Goal: Task Accomplishment & Management: Manage account settings

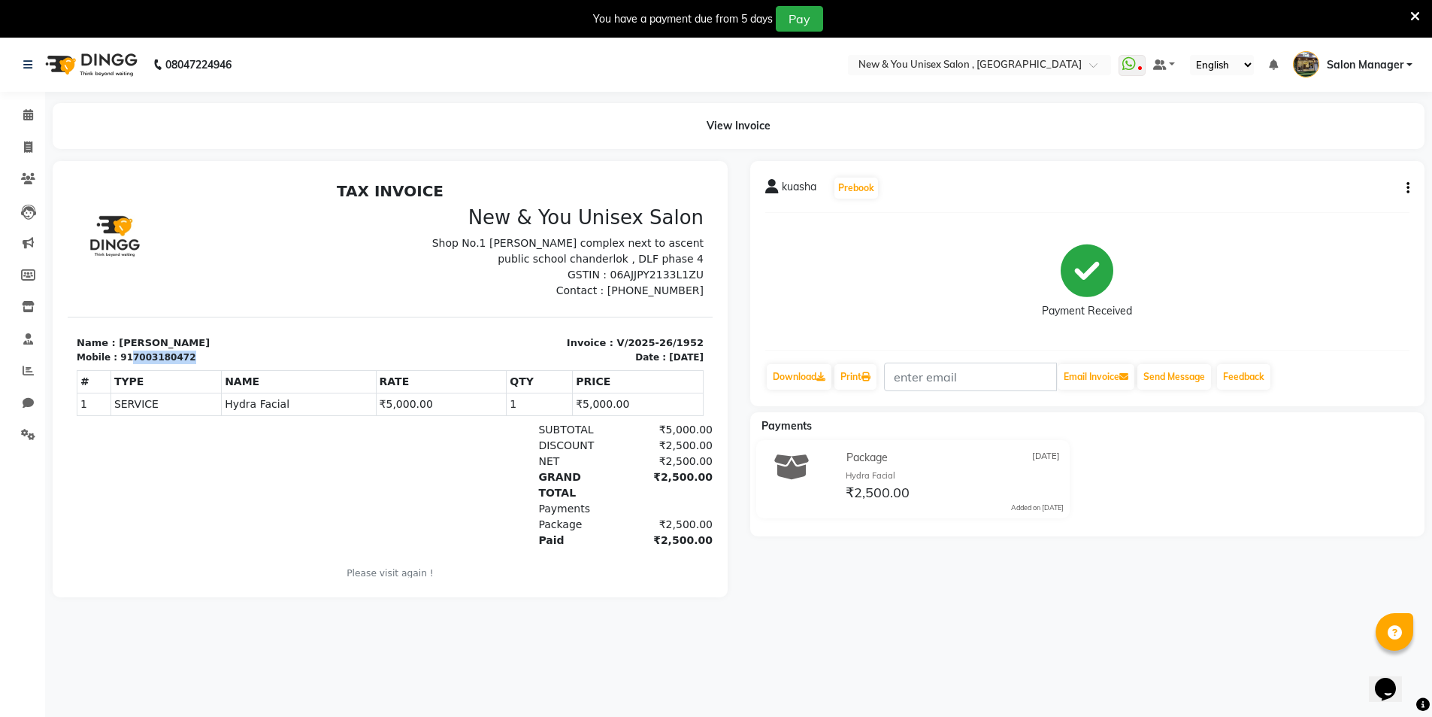
drag, startPoint x: 123, startPoint y: 360, endPoint x: 186, endPoint y: 356, distance: 63.3
click at [186, 356] on div "Mobile : 917003180472" at bounding box center [229, 357] width 305 height 14
copy div "7003180472"
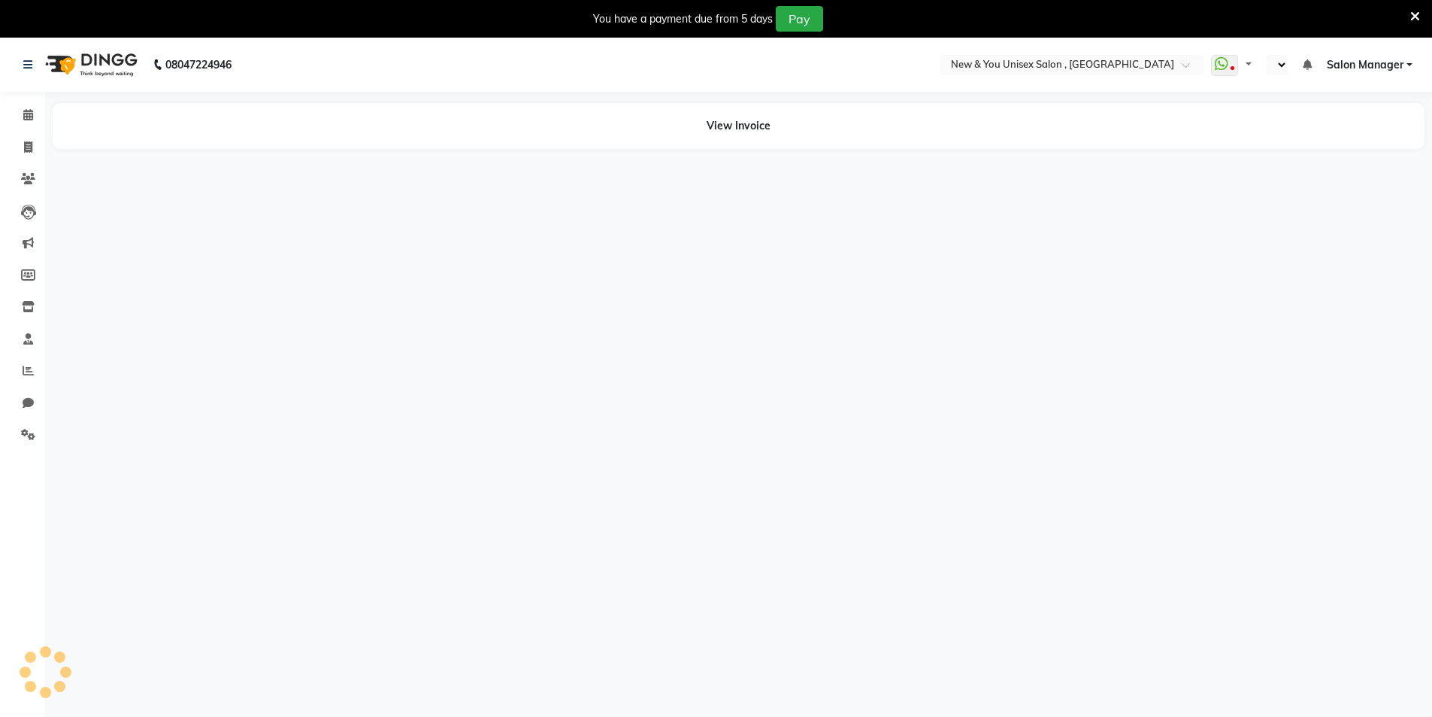
select select "en"
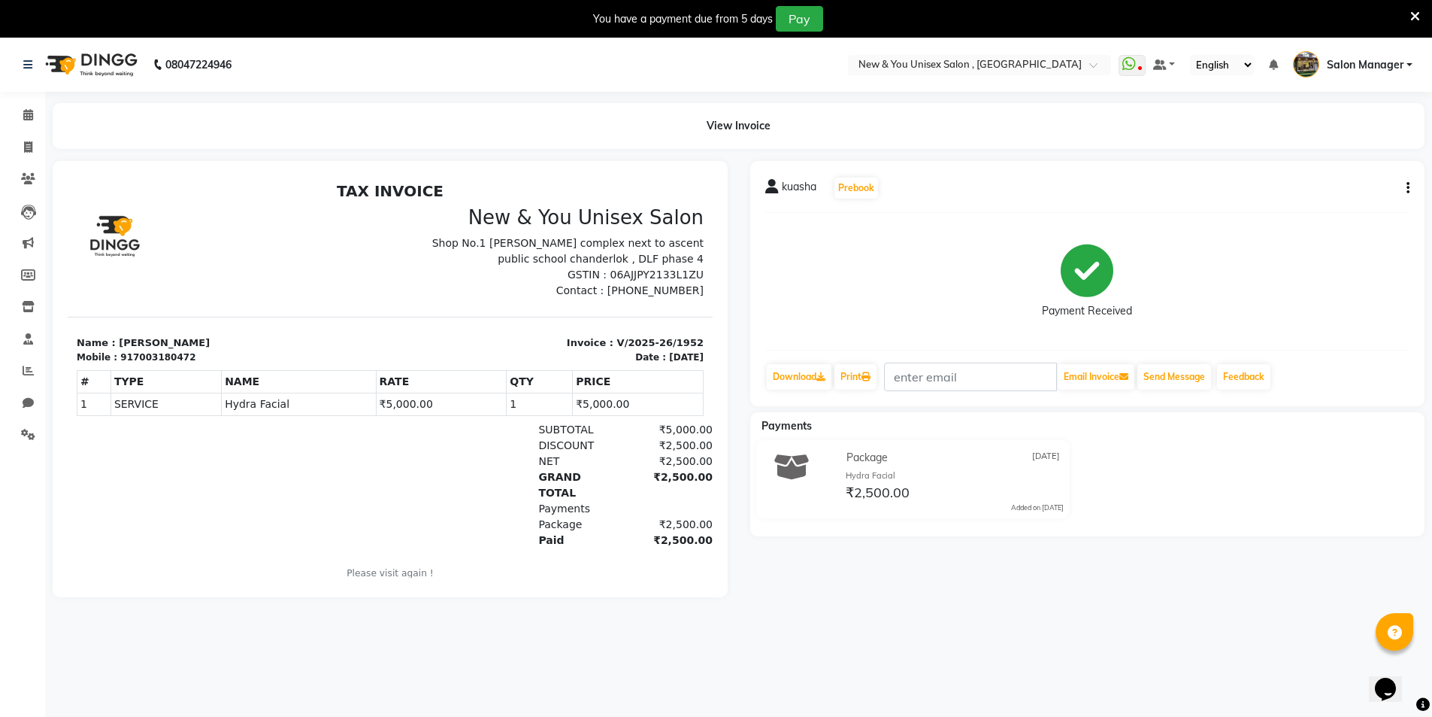
click at [1410, 185] on div "kuasha Prebook Payment Received Download Print Email Invoice Send Message Feedb…" at bounding box center [1087, 283] width 675 height 245
click at [1409, 188] on icon "button" at bounding box center [1408, 188] width 3 height 1
click at [1338, 187] on div "Edit Item Staff" at bounding box center [1333, 188] width 103 height 19
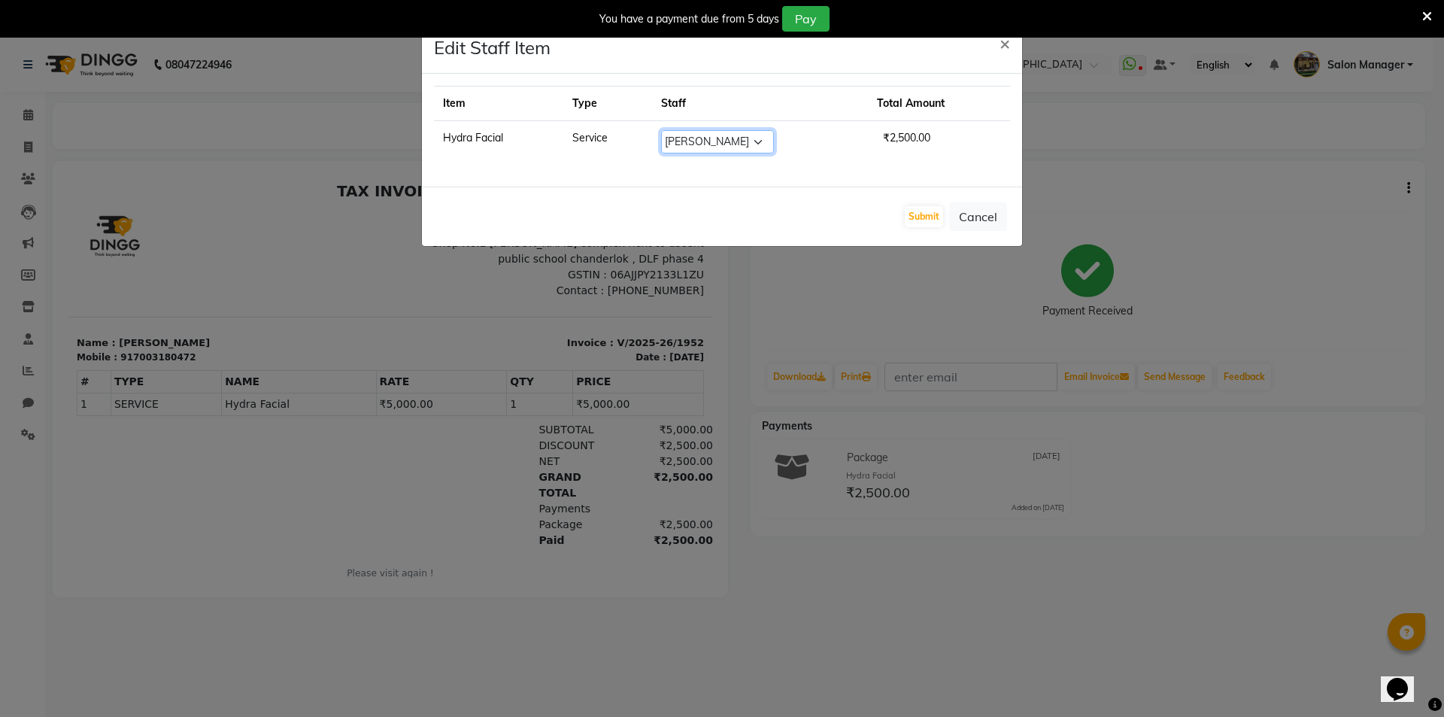
click at [705, 140] on select "Select HEMANT Jyoti laxmi Neetu Salon Manager SANJAY shravan kumar Shyam Vivek" at bounding box center [717, 141] width 113 height 23
select select "87881"
click at [661, 130] on select "Select HEMANT Jyoti laxmi Neetu Salon Manager SANJAY shravan kumar Shyam Vivek" at bounding box center [717, 141] width 113 height 23
click at [921, 212] on button "Submit" at bounding box center [924, 216] width 38 height 21
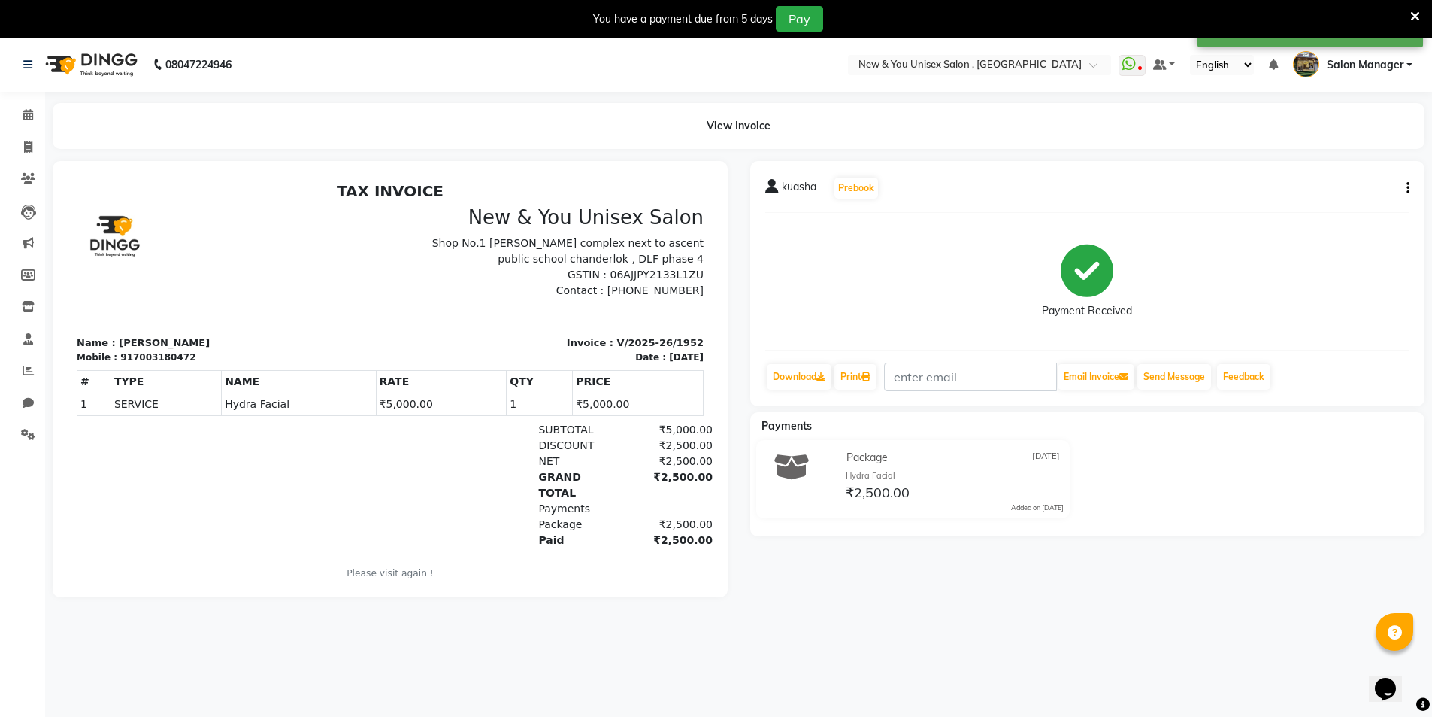
click at [1409, 189] on icon "button" at bounding box center [1408, 188] width 3 height 1
click at [1321, 189] on div "Edit Item Staff" at bounding box center [1333, 188] width 103 height 19
select select "87881"
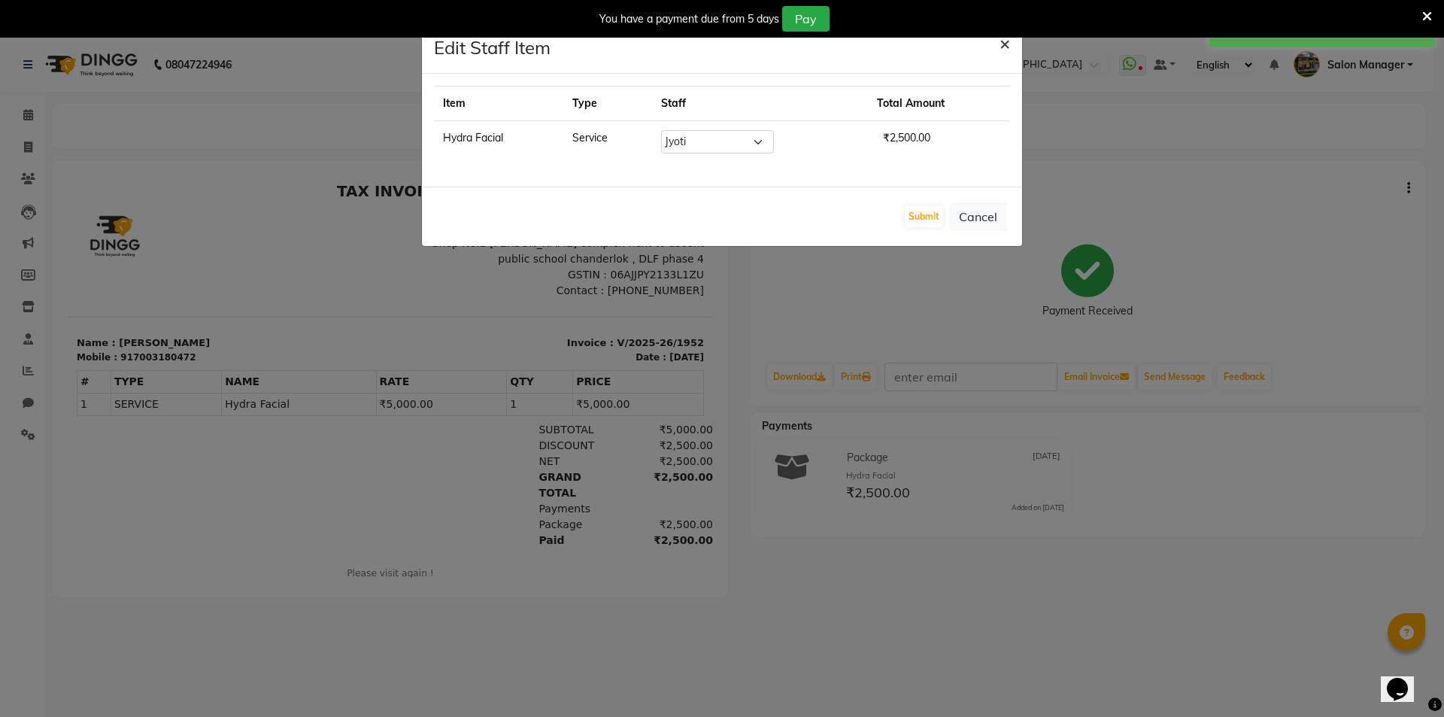
click at [1010, 42] on button "×" at bounding box center [1004, 43] width 35 height 42
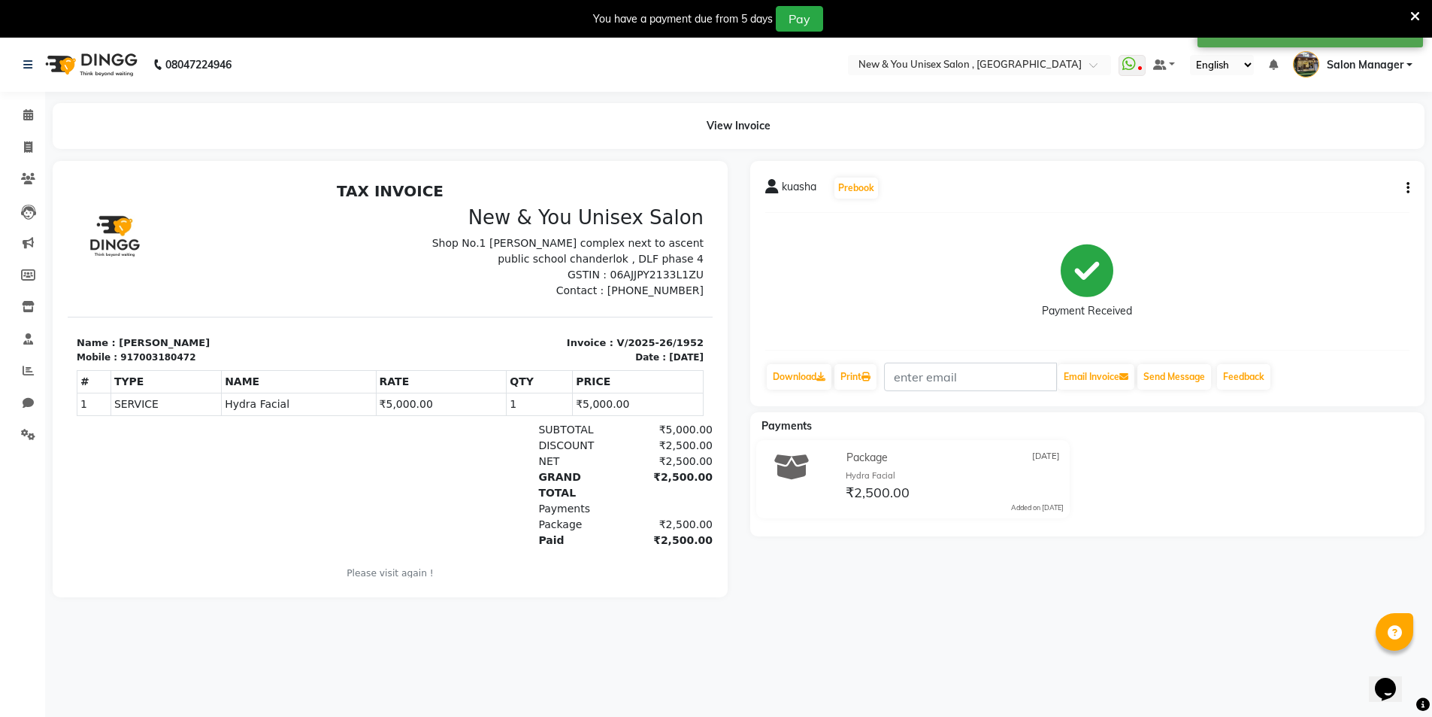
click at [553, 262] on icon at bounding box center [508, 270] width 92 height 16
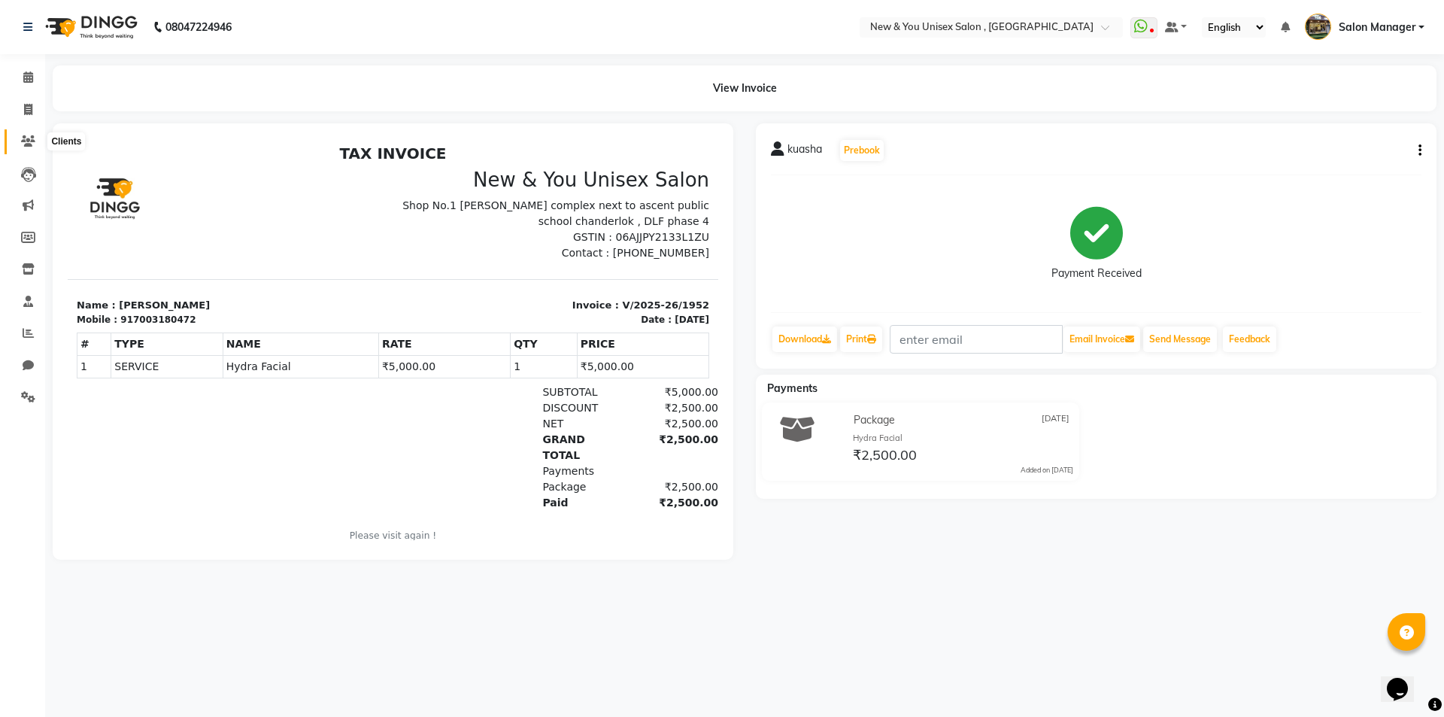
click at [30, 147] on span at bounding box center [28, 141] width 26 height 17
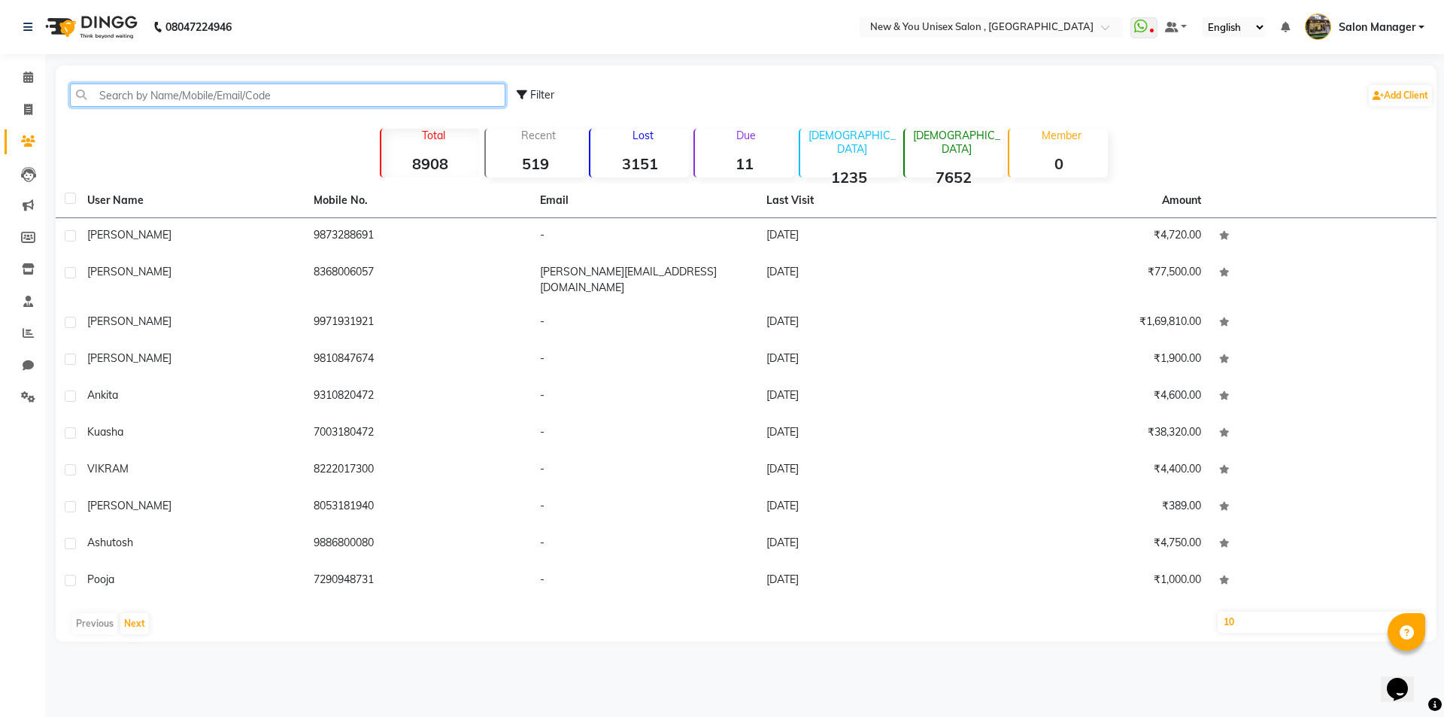
paste input "7003180472"
type input "7003180472"
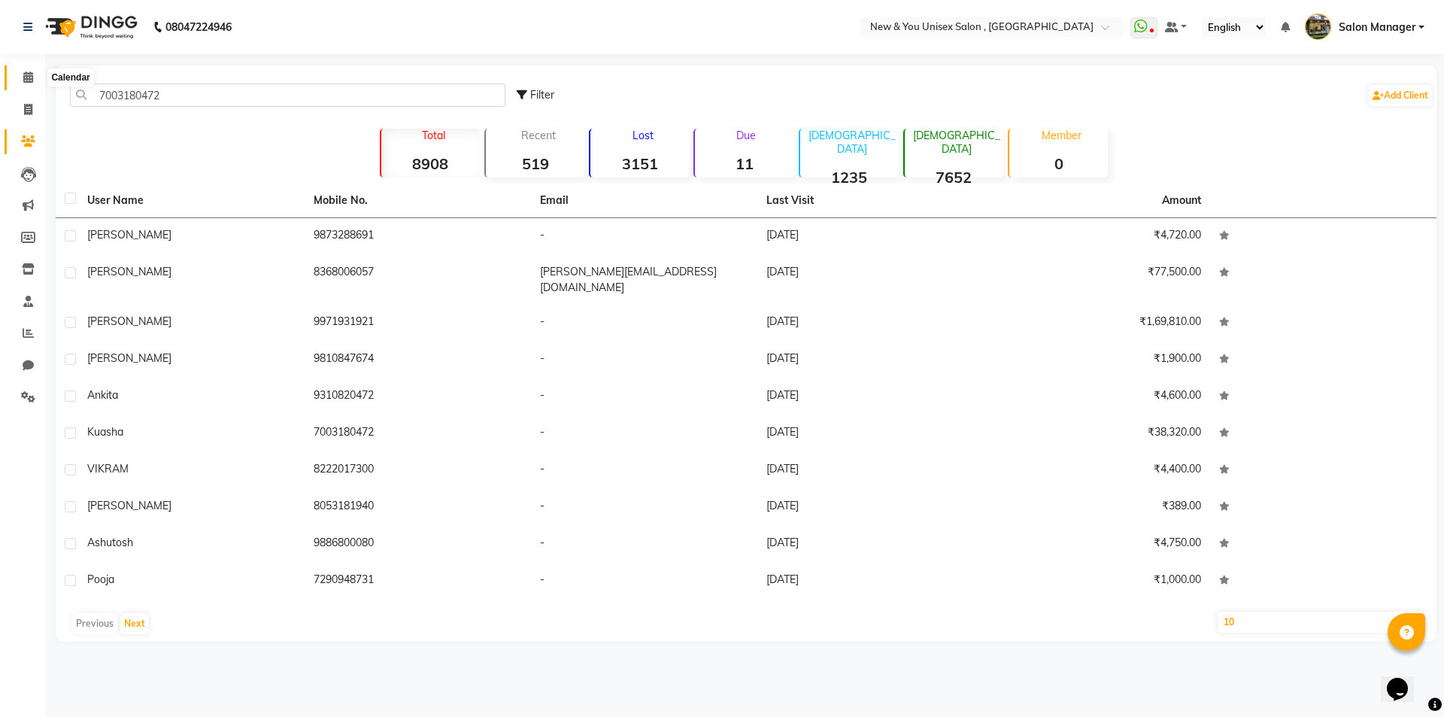
click at [38, 71] on span at bounding box center [28, 77] width 26 height 17
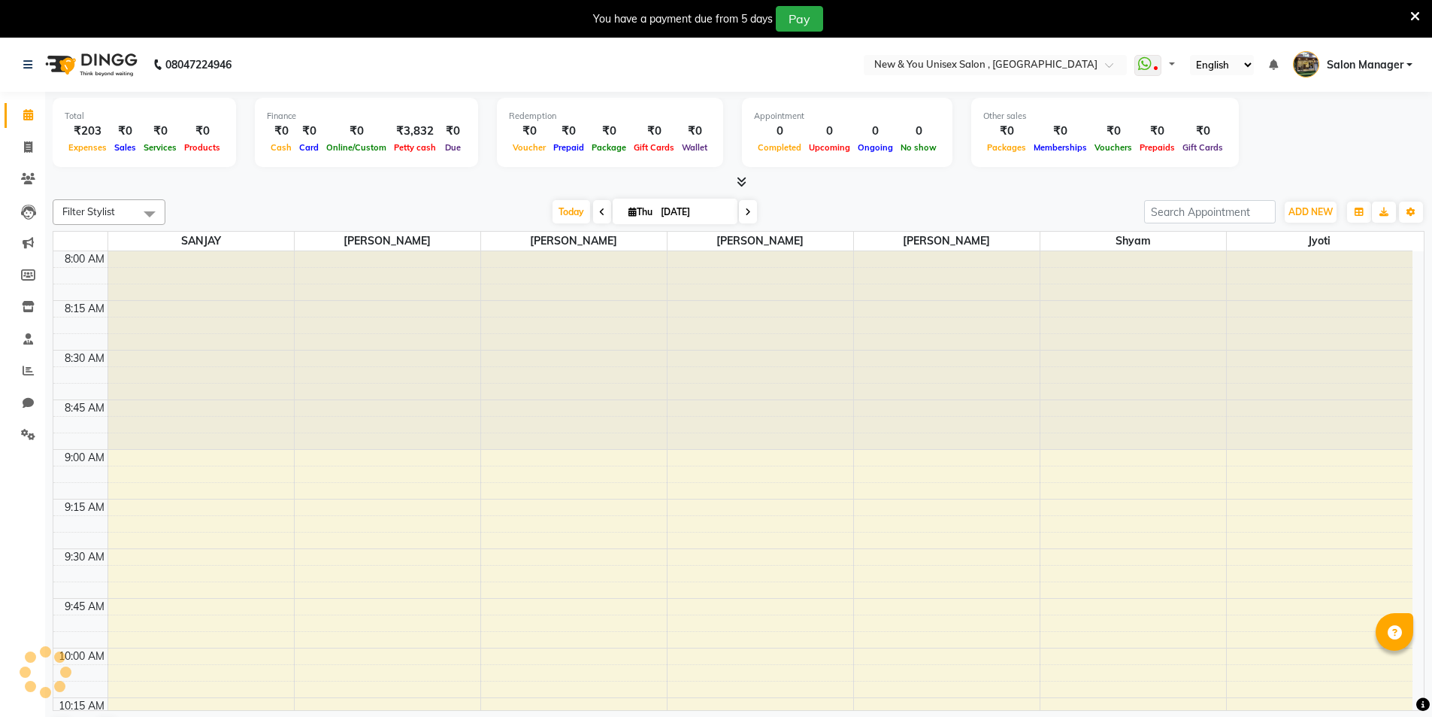
select select "en"
click at [27, 183] on icon at bounding box center [28, 178] width 14 height 11
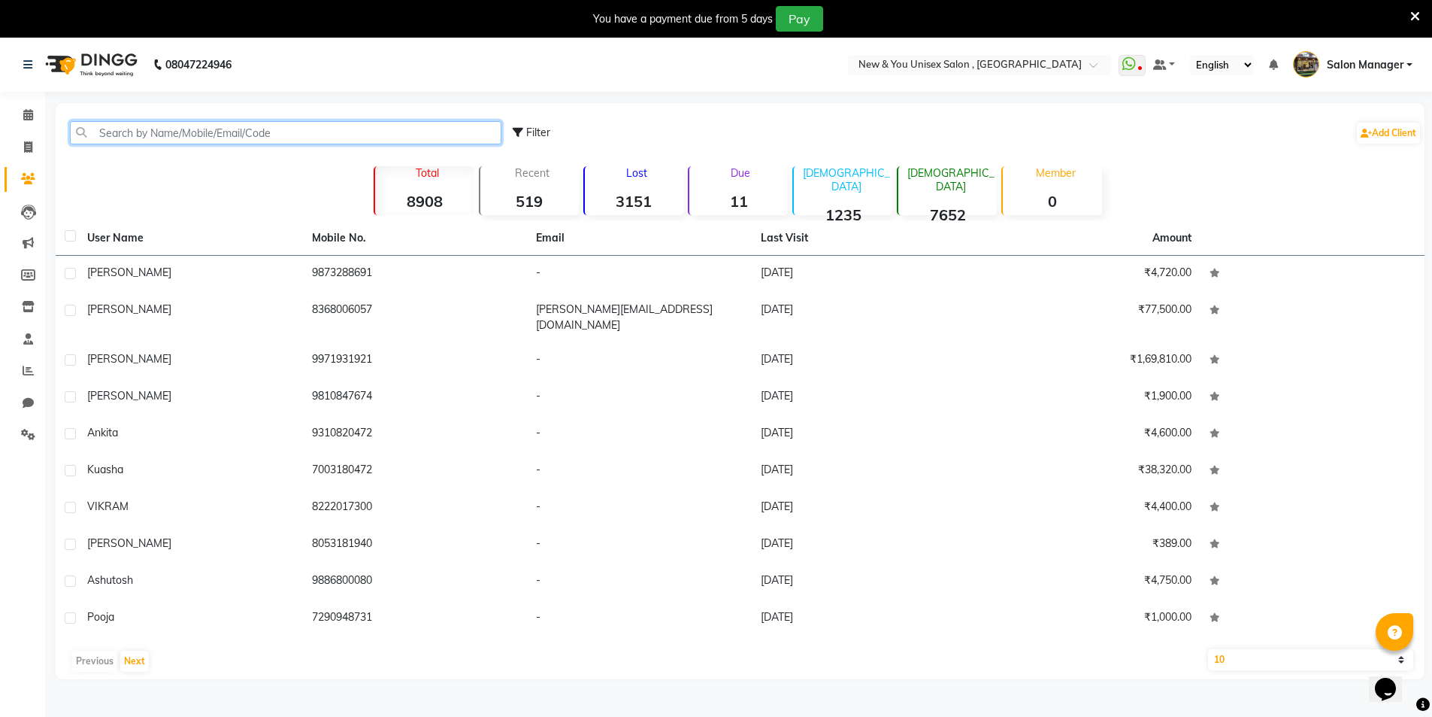
click at [184, 139] on input "text" at bounding box center [286, 132] width 432 height 23
paste input "7003180472"
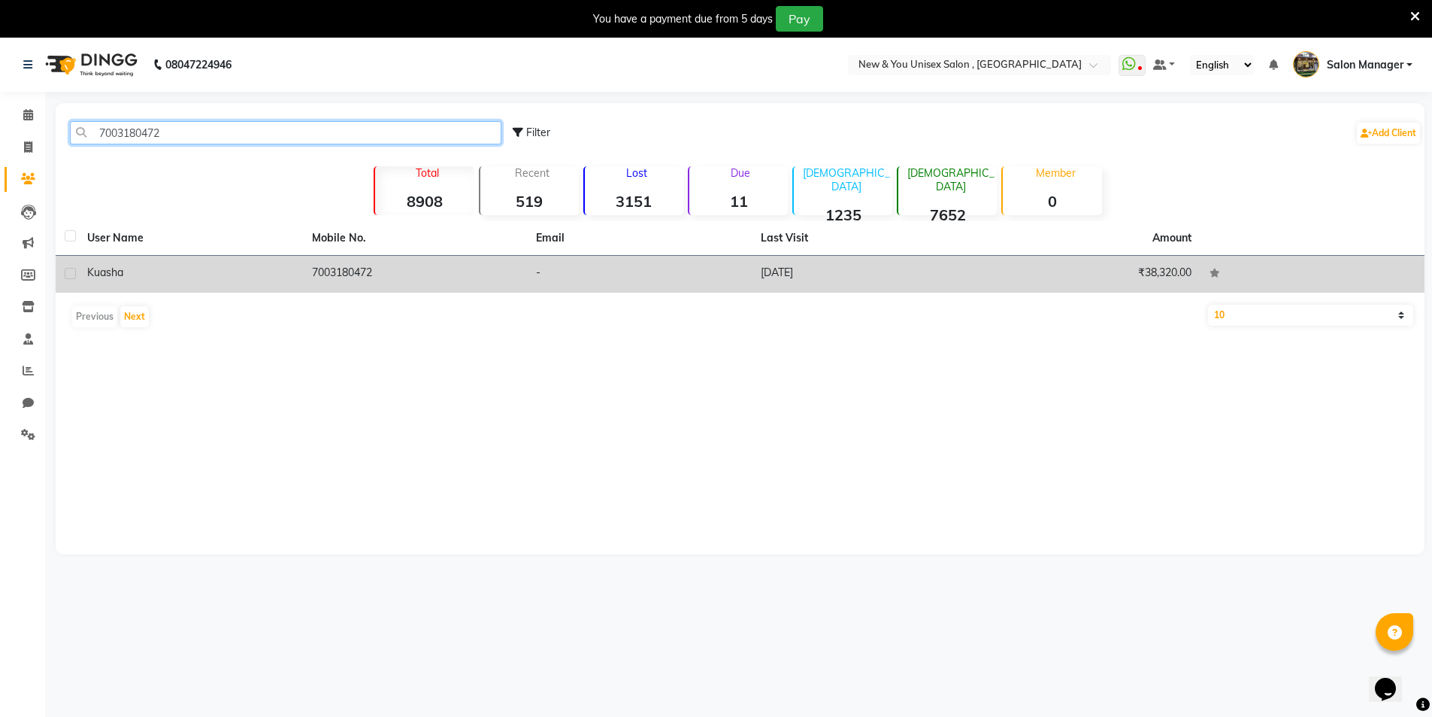
type input "7003180472"
click at [341, 269] on td "7003180472" at bounding box center [415, 274] width 225 height 37
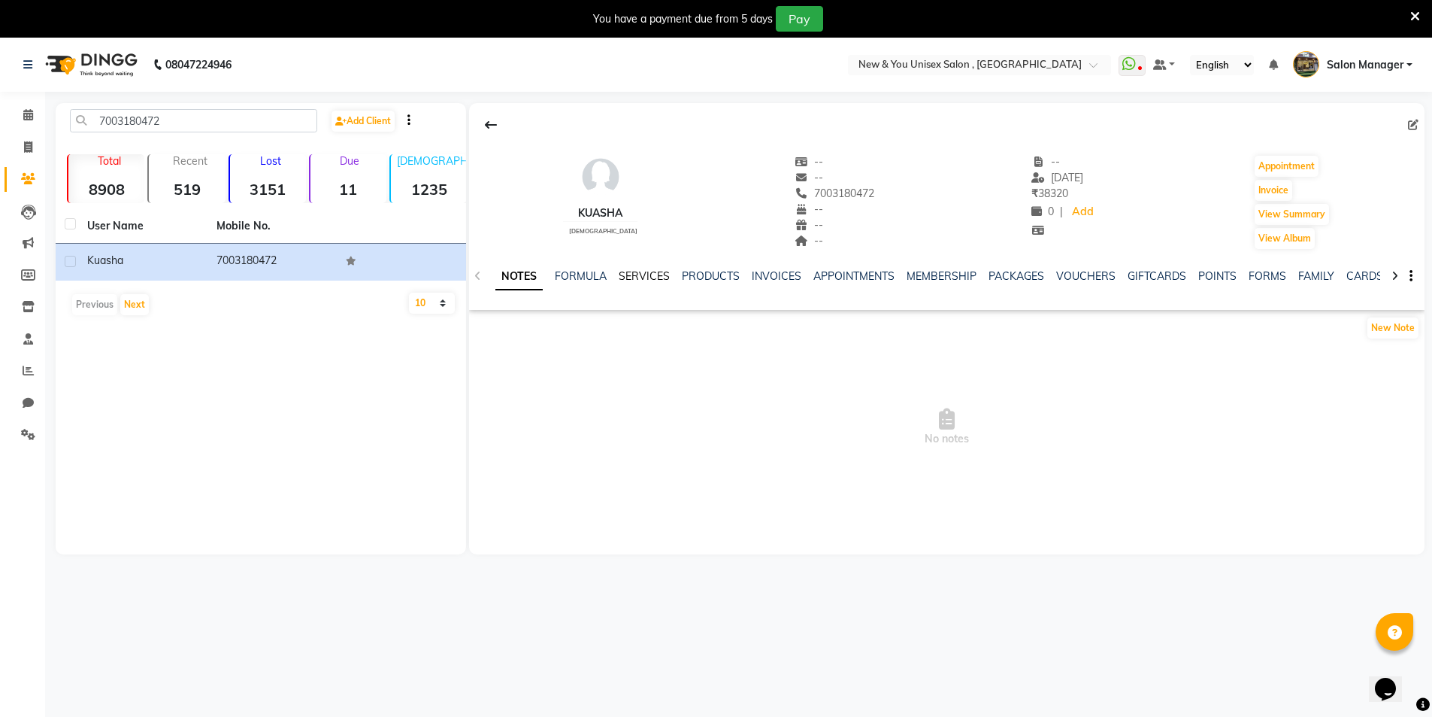
click at [637, 274] on link "SERVICES" at bounding box center [644, 276] width 51 height 14
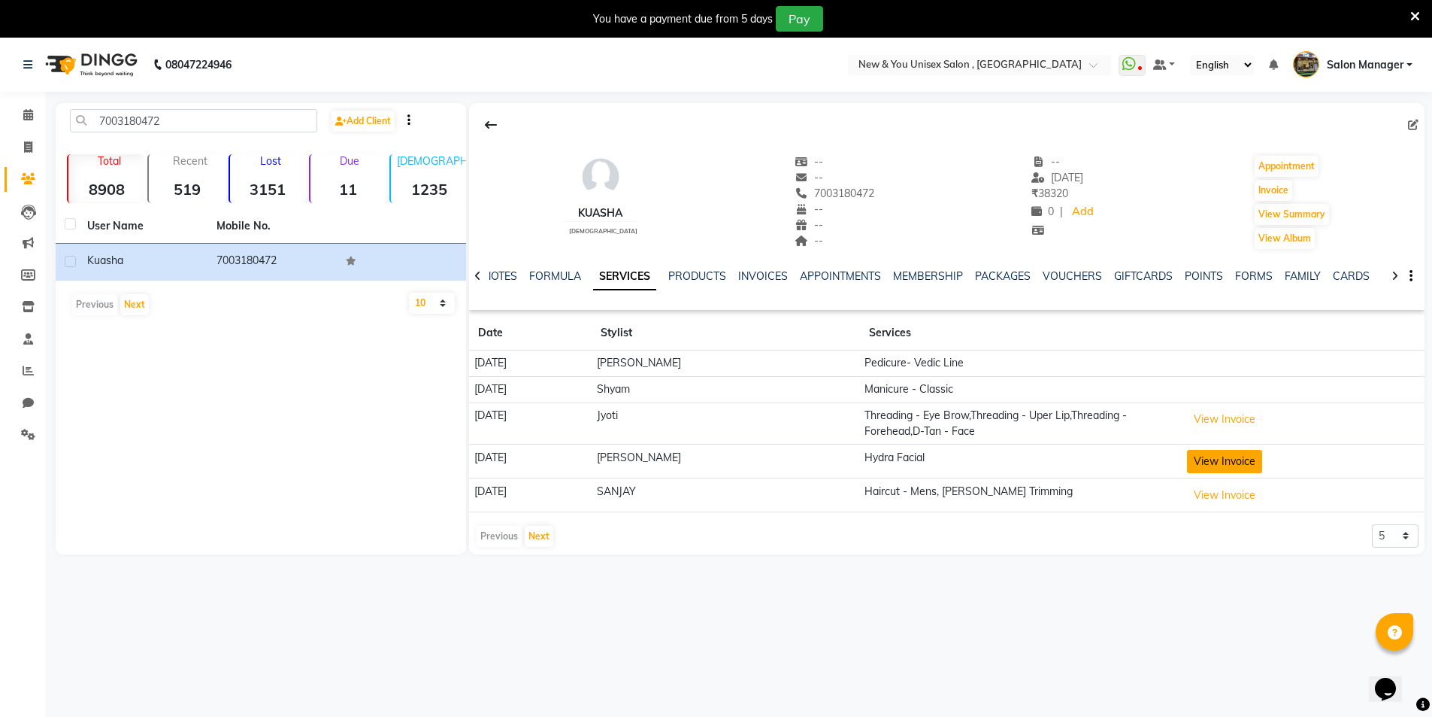
click at [1217, 470] on button "View Invoice" at bounding box center [1224, 461] width 75 height 23
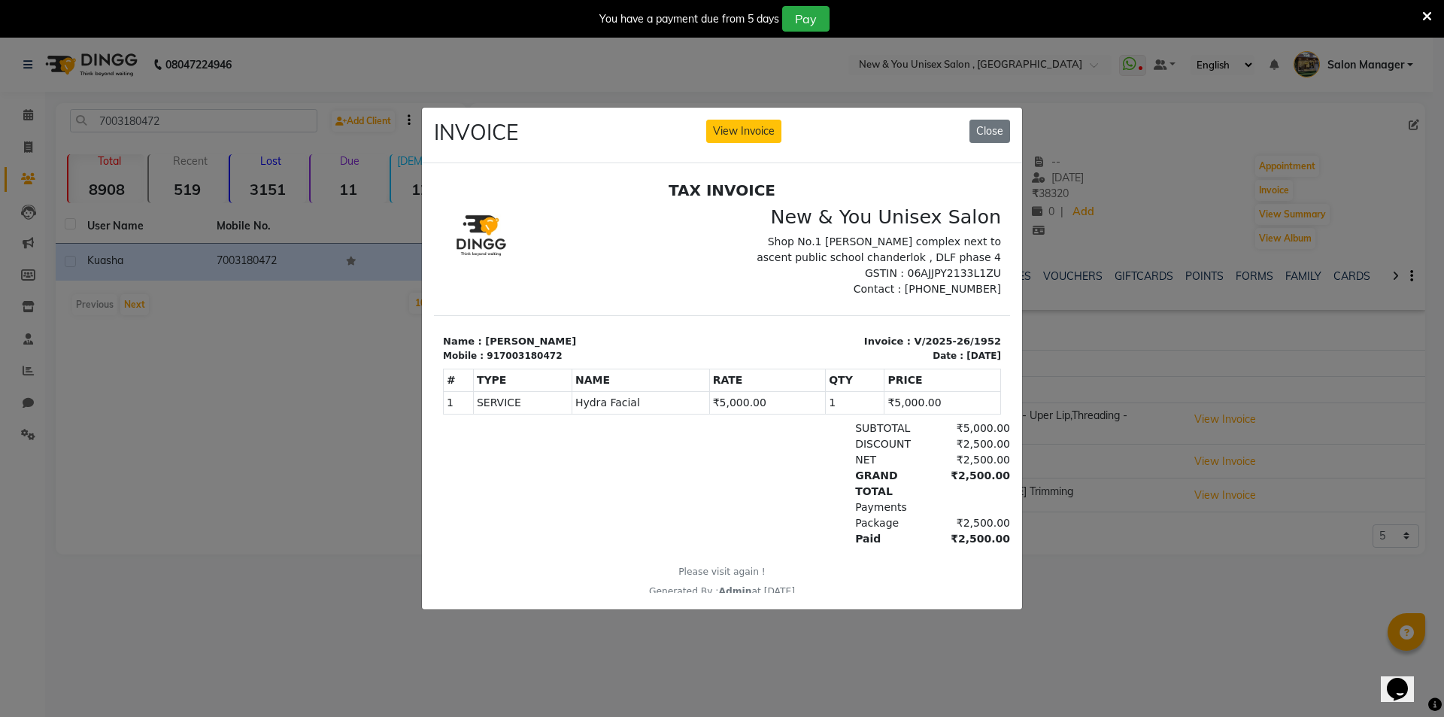
click at [998, 110] on div "INVOICE View Invoice Close" at bounding box center [722, 136] width 600 height 56
click at [993, 120] on button "Close" at bounding box center [989, 131] width 41 height 23
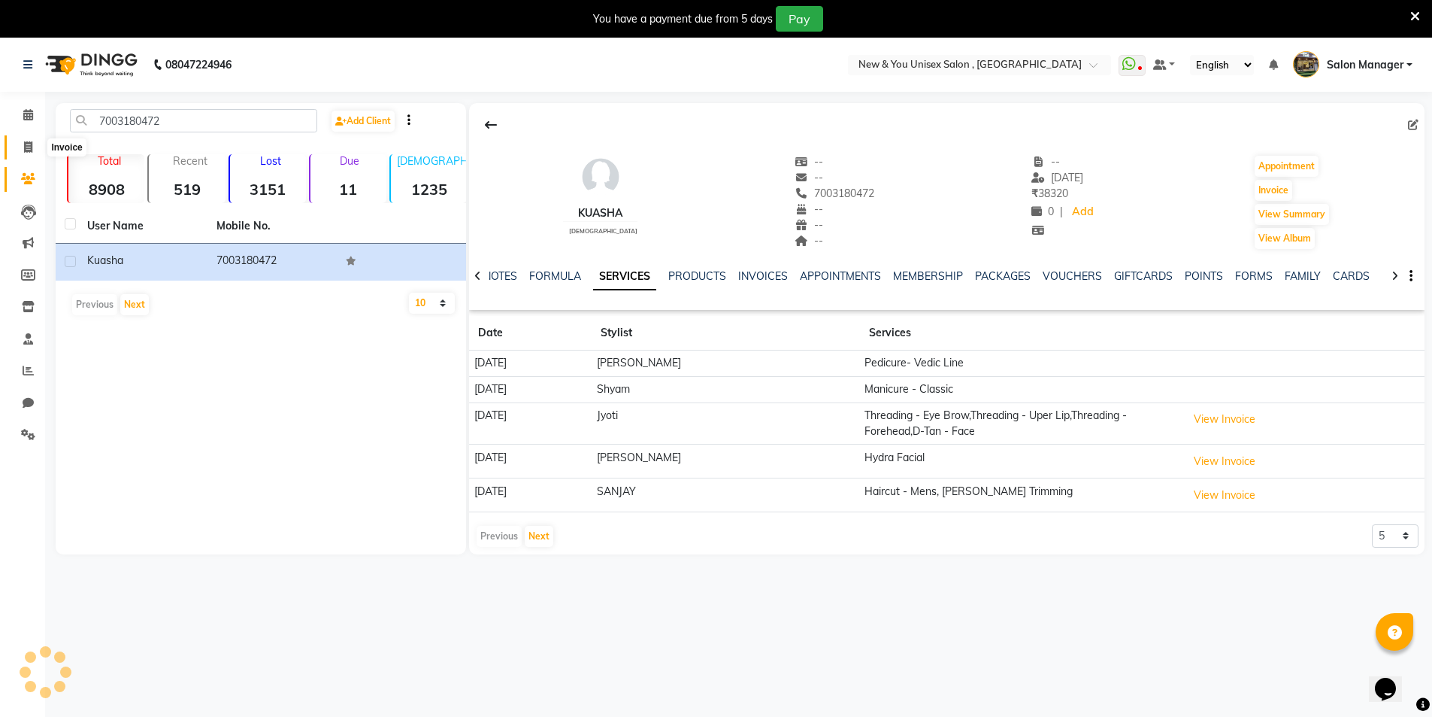
click at [33, 146] on span at bounding box center [28, 147] width 26 height 17
select select "31"
select select "service"
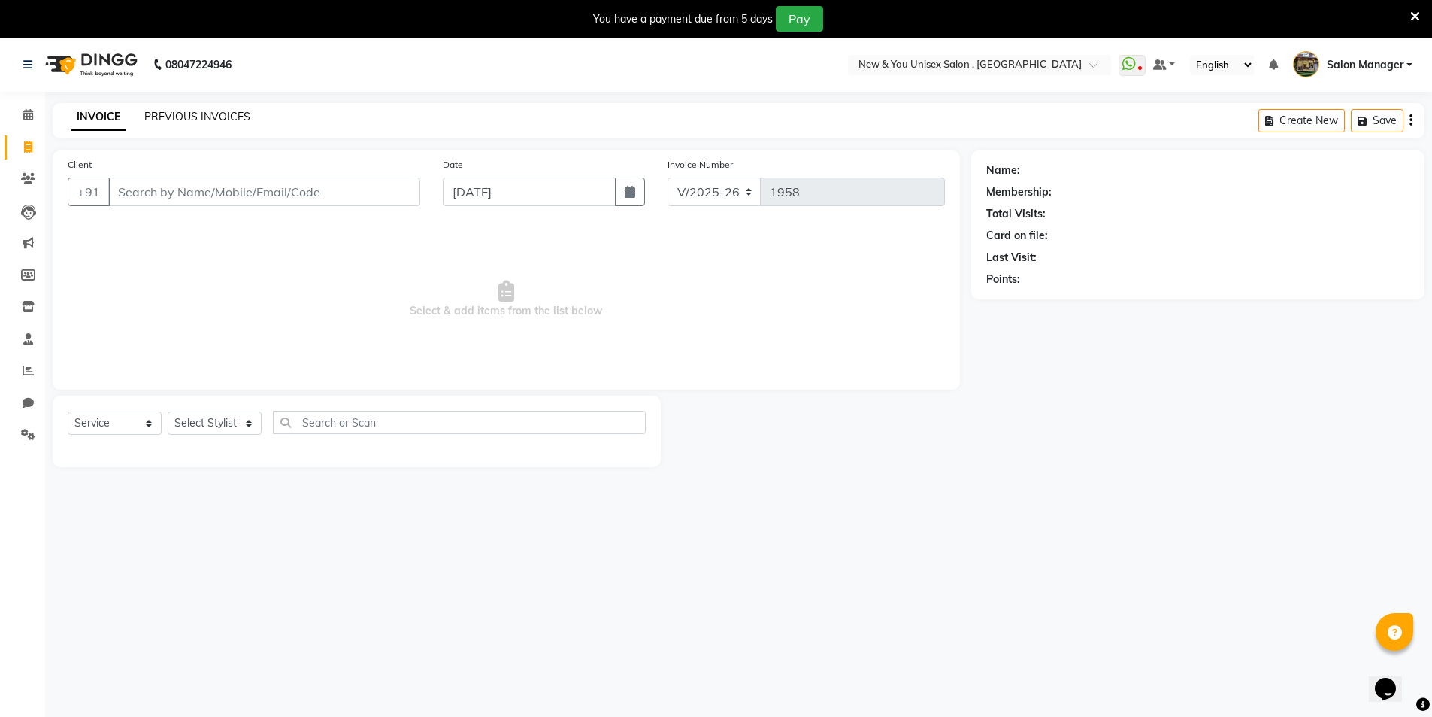
click at [180, 112] on link "PREVIOUS INVOICES" at bounding box center [197, 117] width 106 height 14
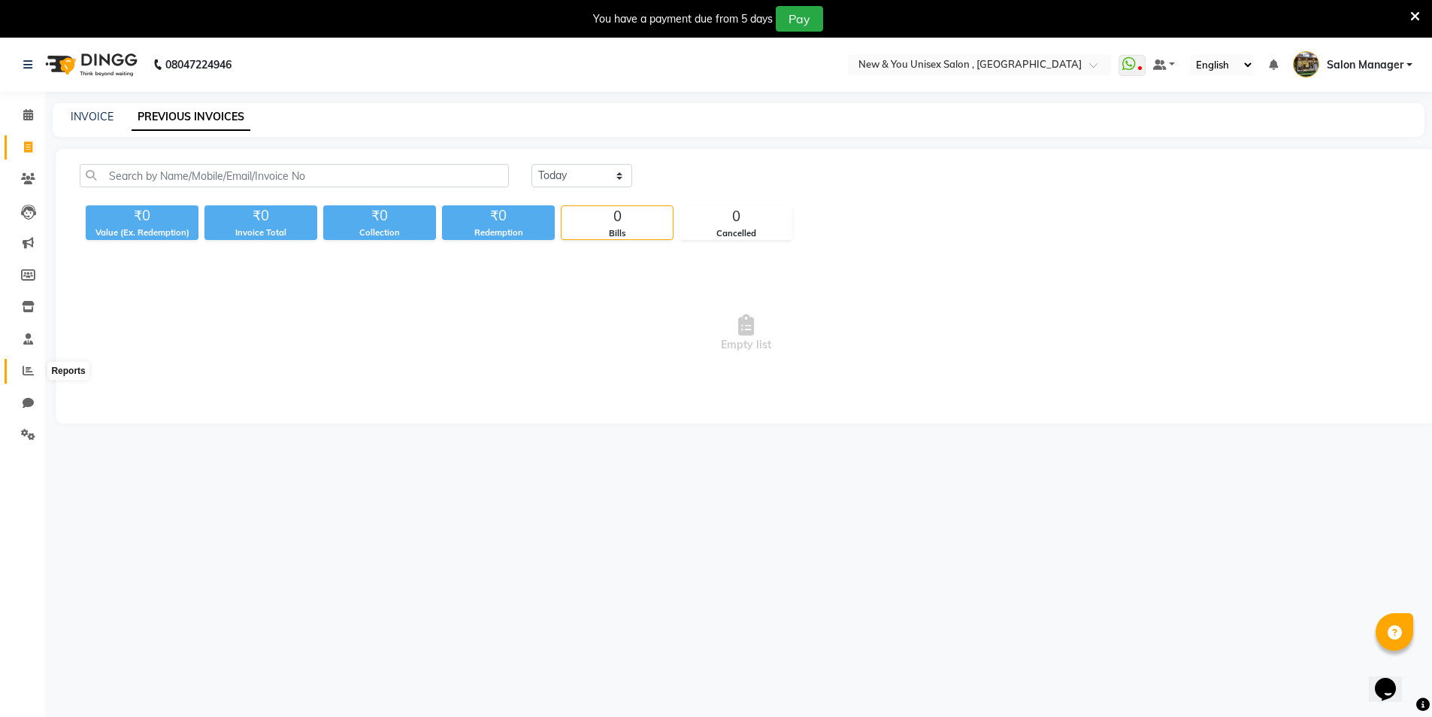
click at [36, 365] on span at bounding box center [28, 370] width 26 height 17
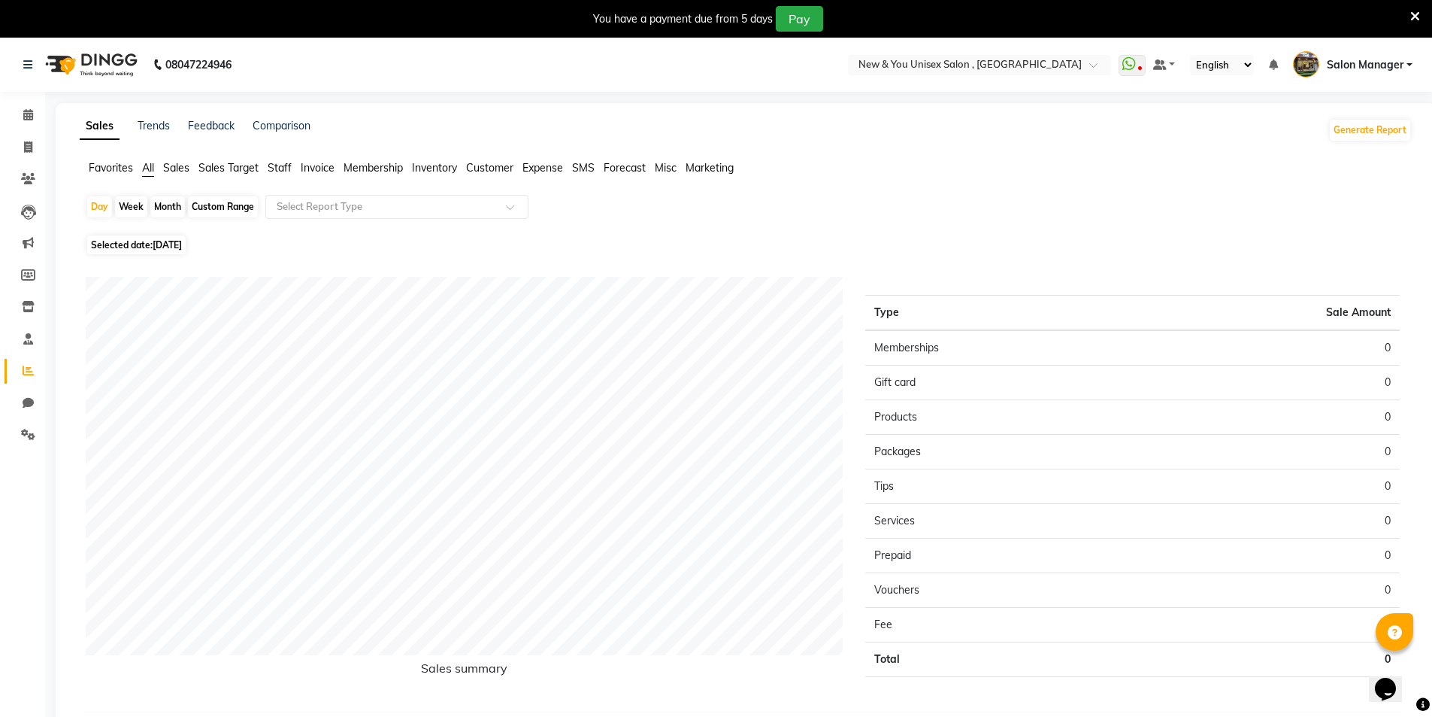
click at [182, 241] on span "[DATE]" at bounding box center [167, 244] width 29 height 11
select select "9"
select select "2025"
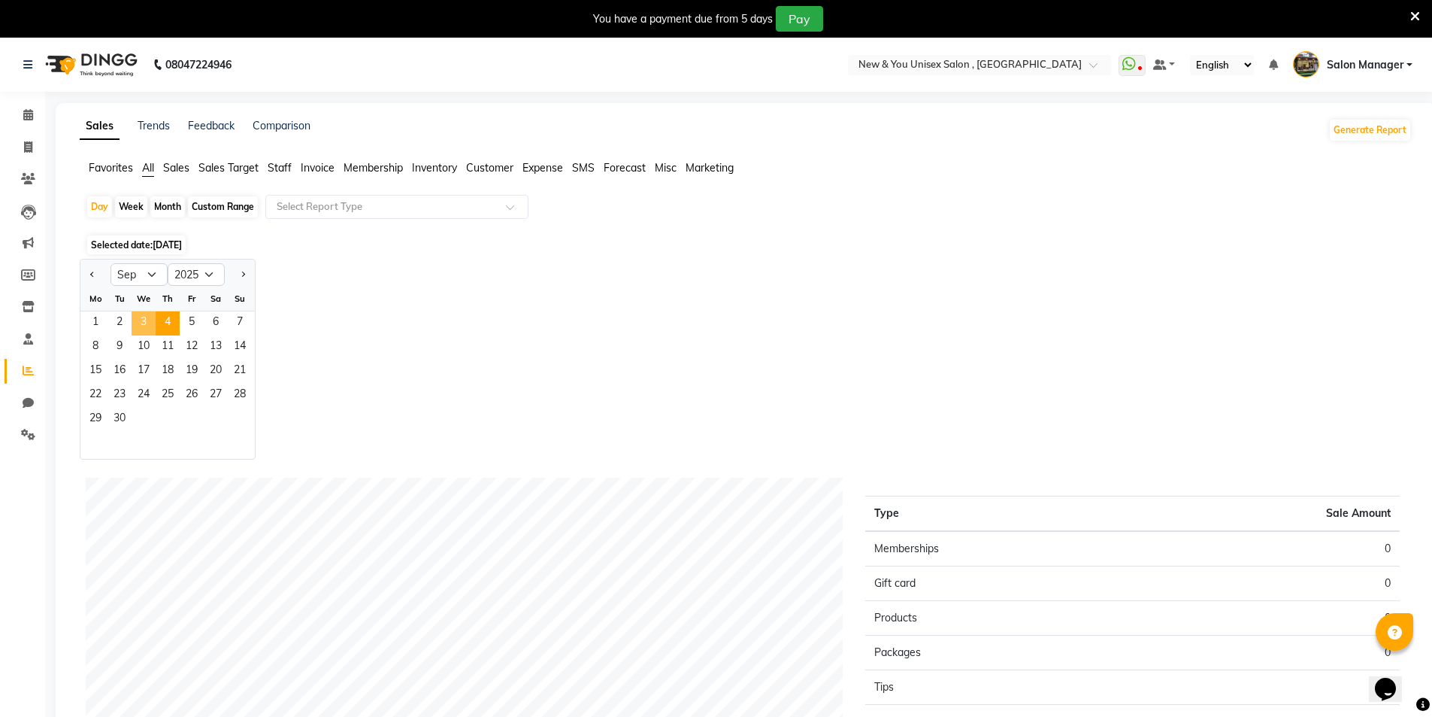
click at [144, 325] on span "3" at bounding box center [144, 323] width 24 height 24
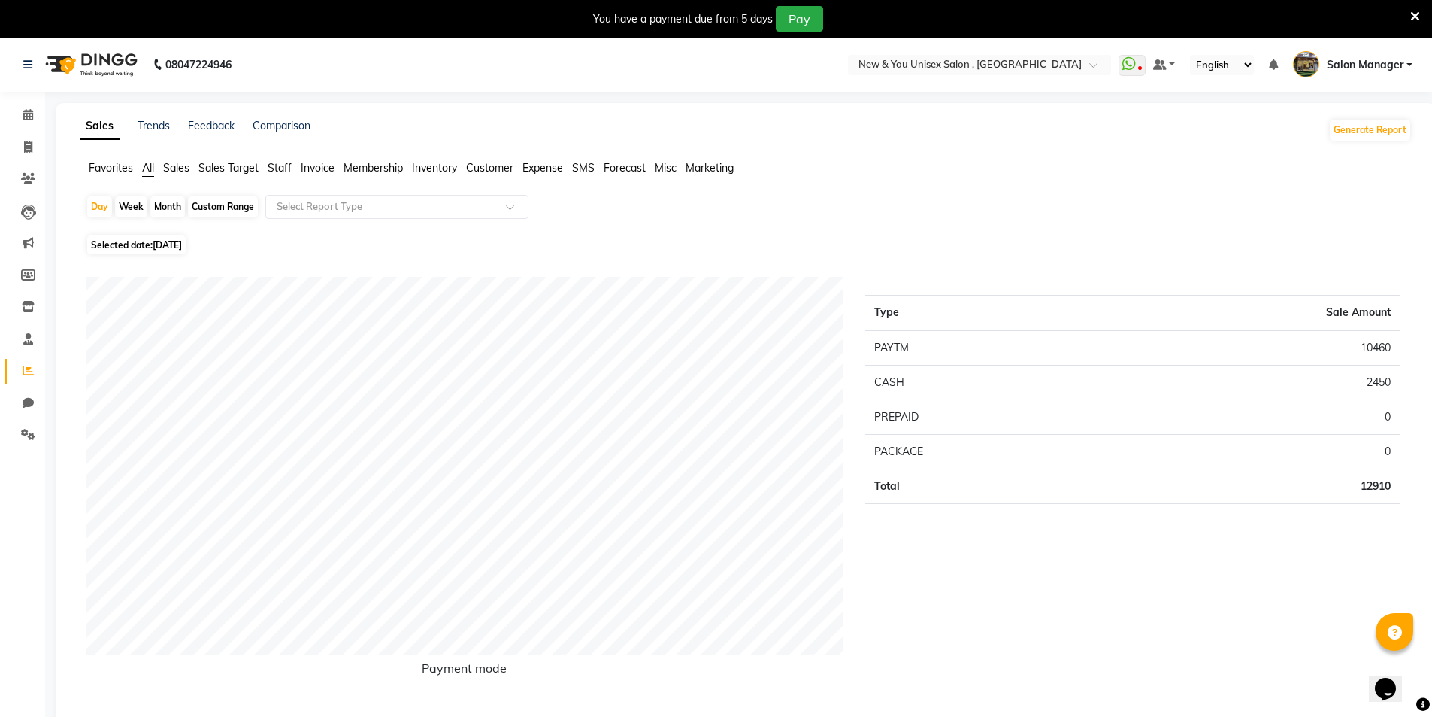
click at [159, 250] on span "Selected date: 03-09-2025" at bounding box center [136, 244] width 99 height 19
select select "9"
select select "2025"
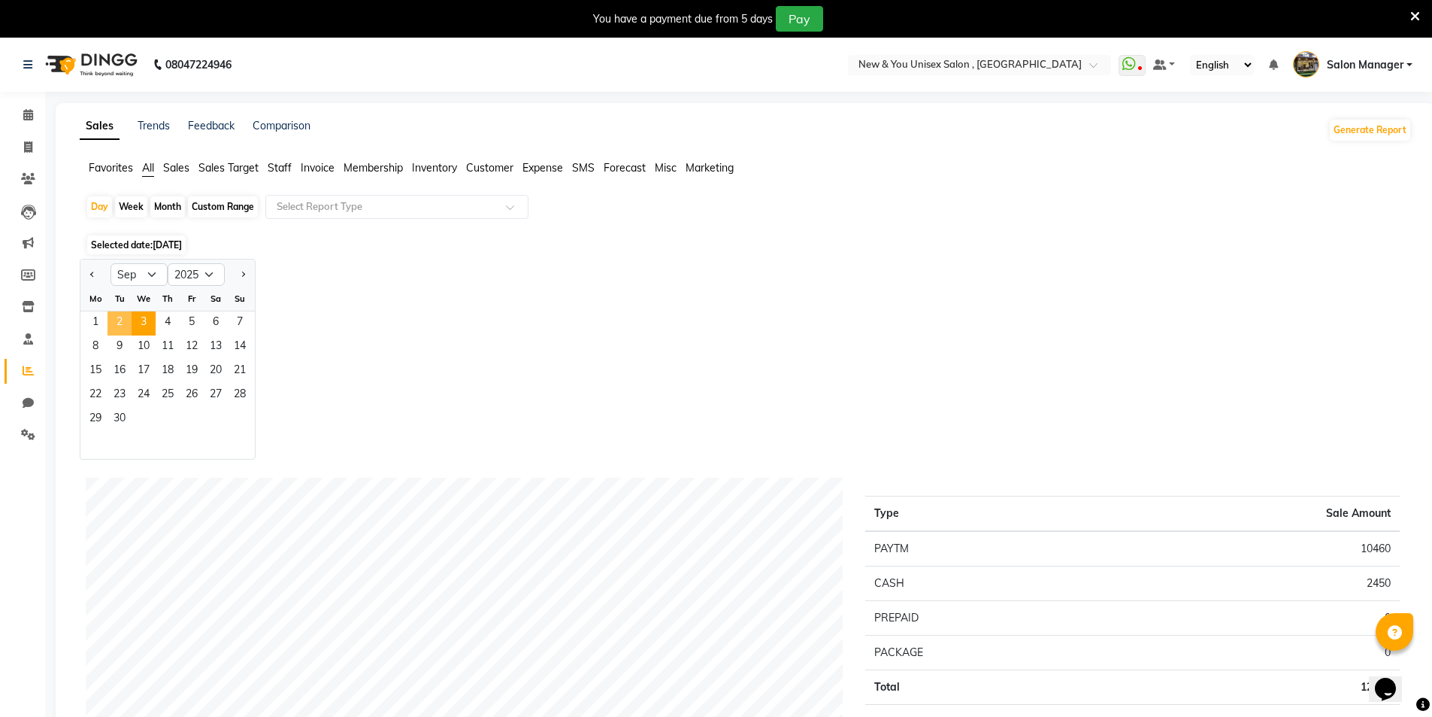
click at [113, 318] on span "2" at bounding box center [120, 323] width 24 height 24
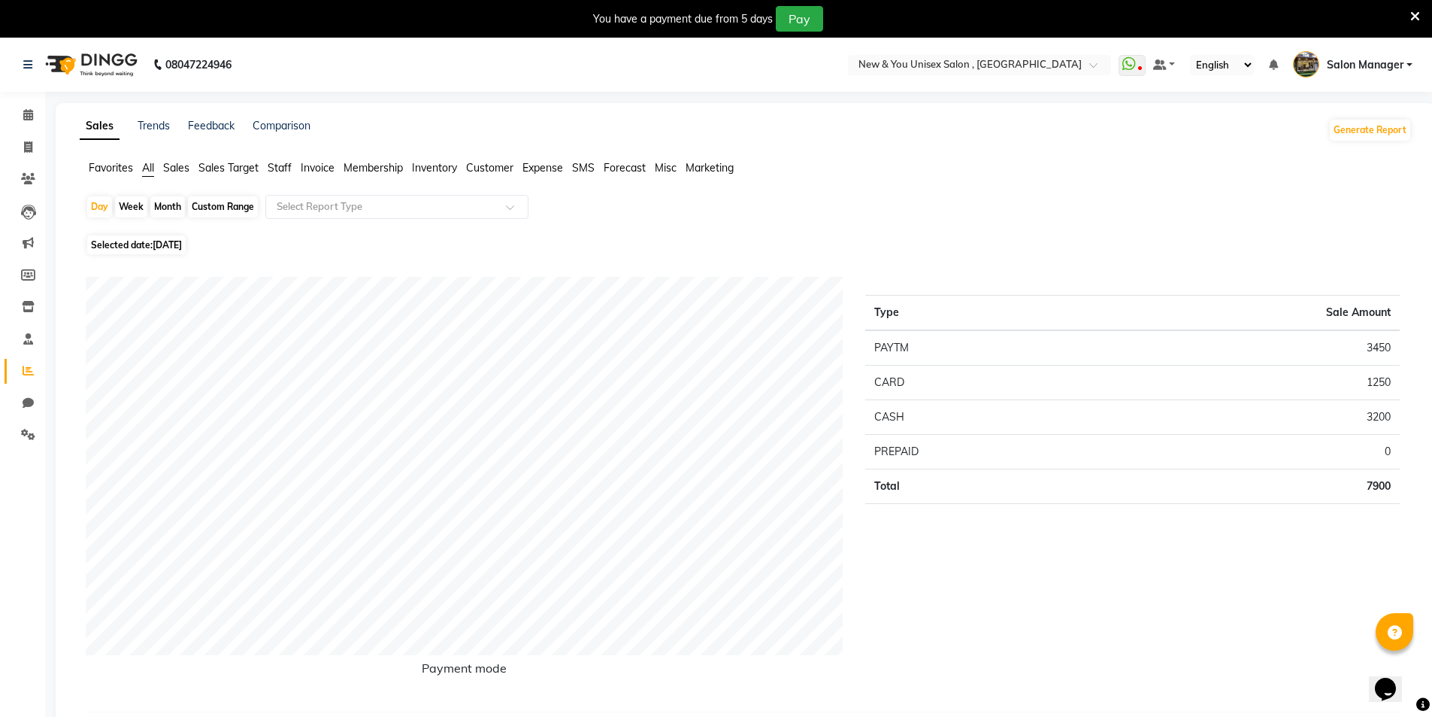
click at [159, 214] on div "Month" at bounding box center [167, 206] width 35 height 21
select select "9"
select select "2025"
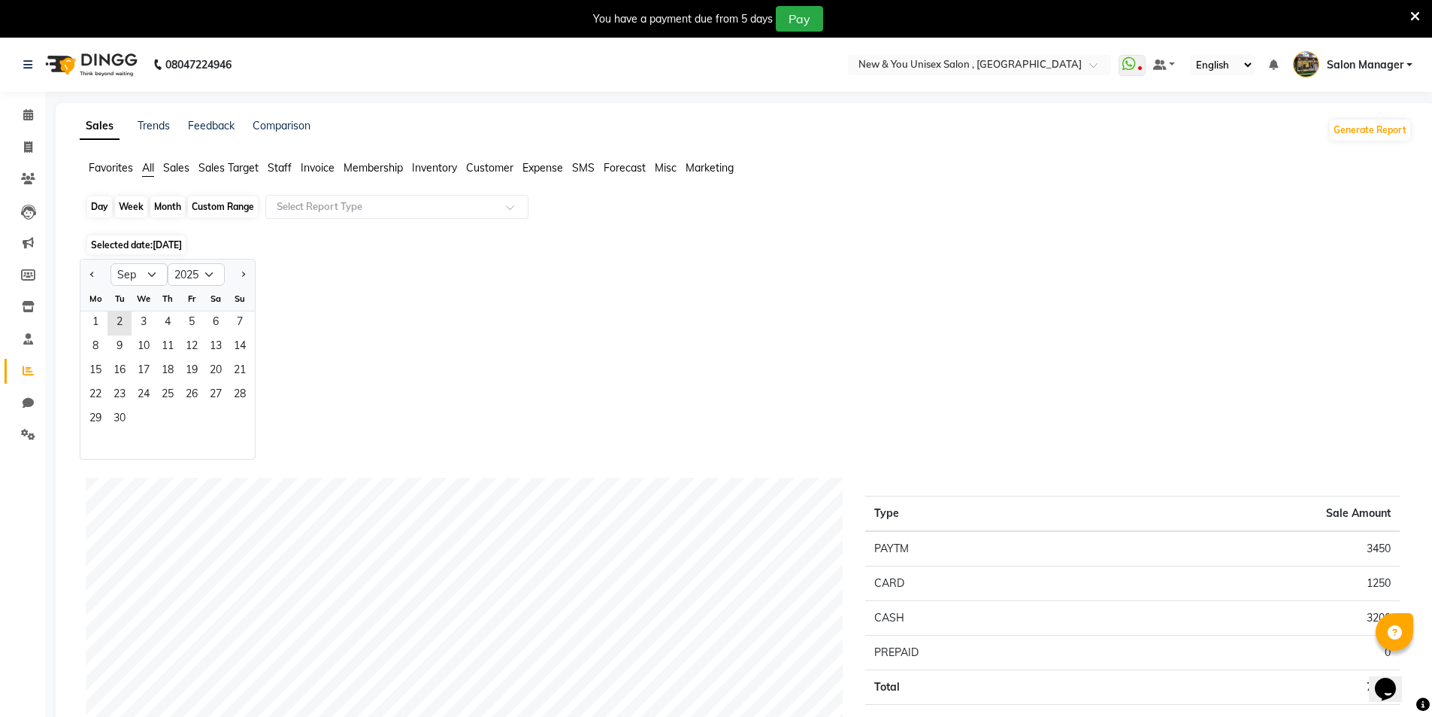
click at [169, 202] on div "Month" at bounding box center [167, 206] width 35 height 21
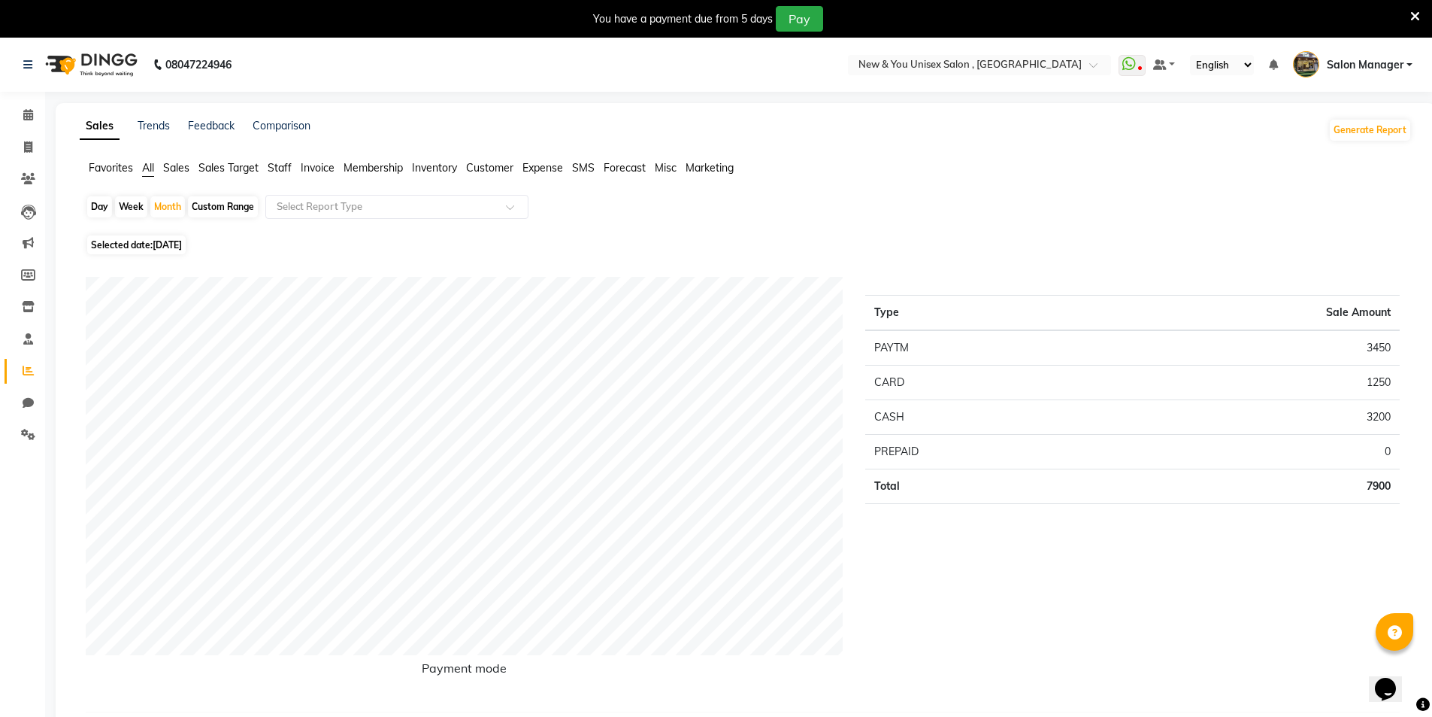
click at [169, 241] on span "[DATE]" at bounding box center [167, 244] width 29 height 11
select select "9"
select select "2025"
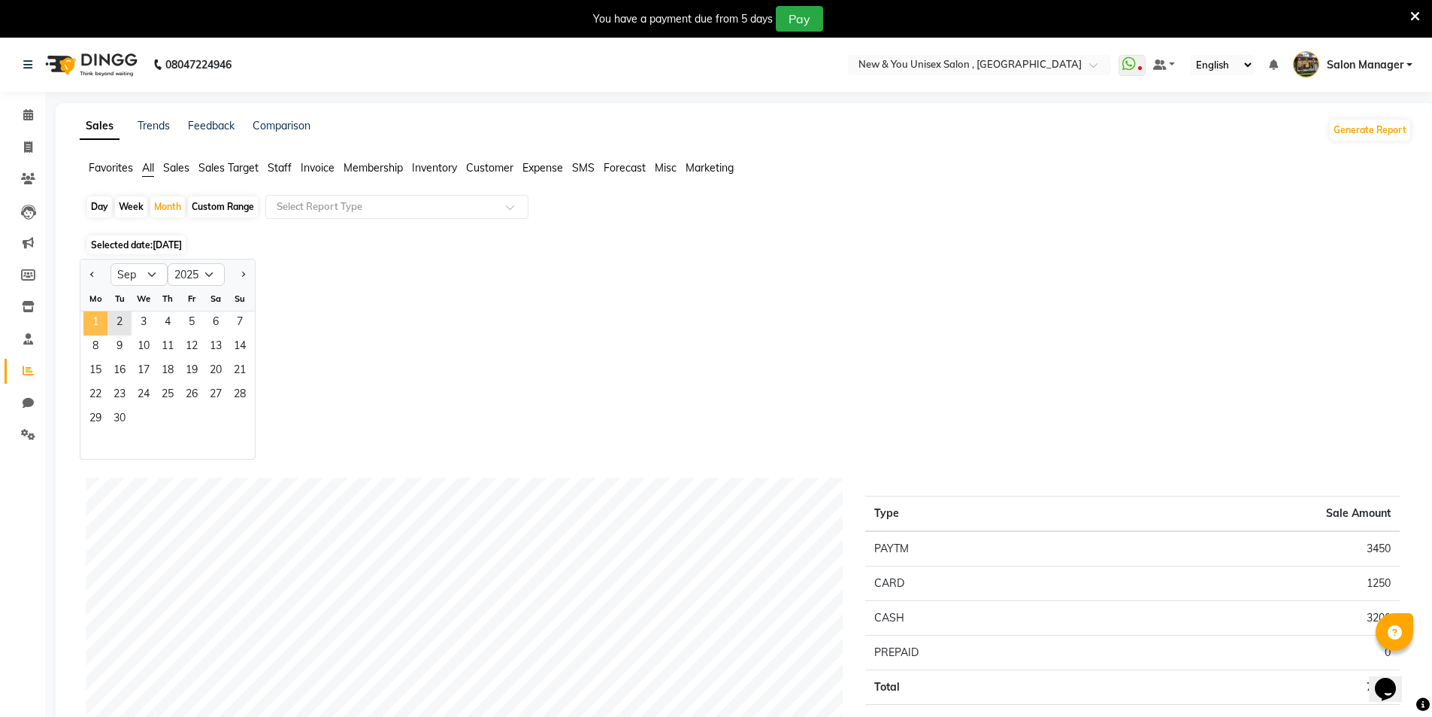
click at [96, 323] on span "1" at bounding box center [95, 323] width 24 height 24
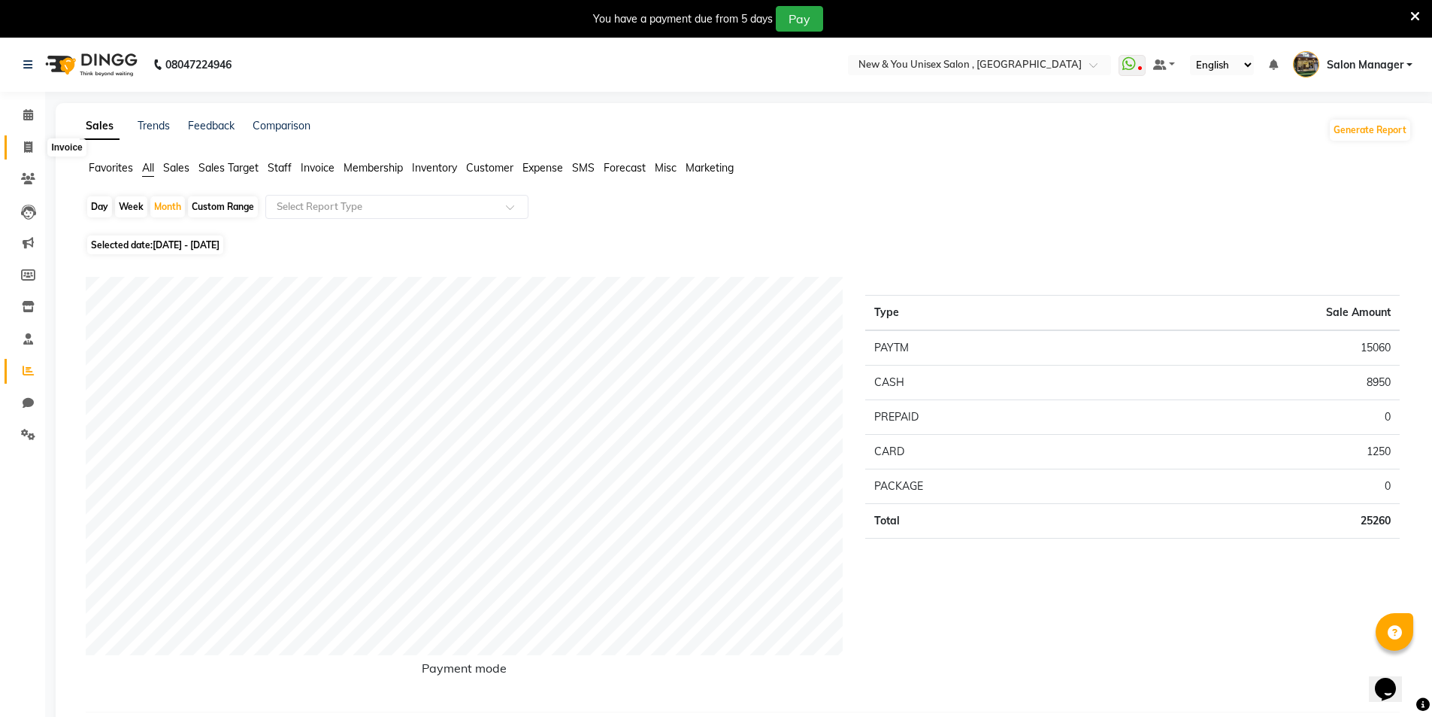
click at [34, 144] on span at bounding box center [28, 147] width 26 height 17
select select "service"
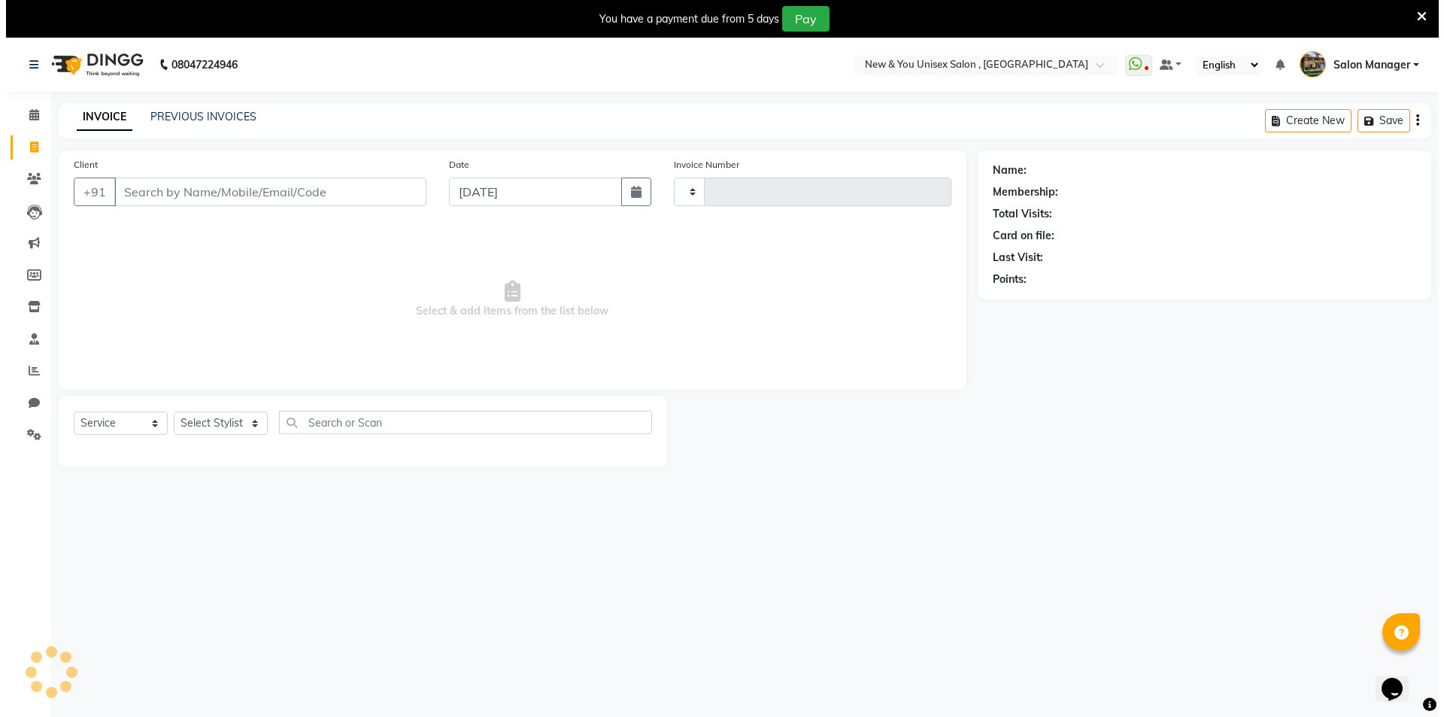
scroll to position [38, 0]
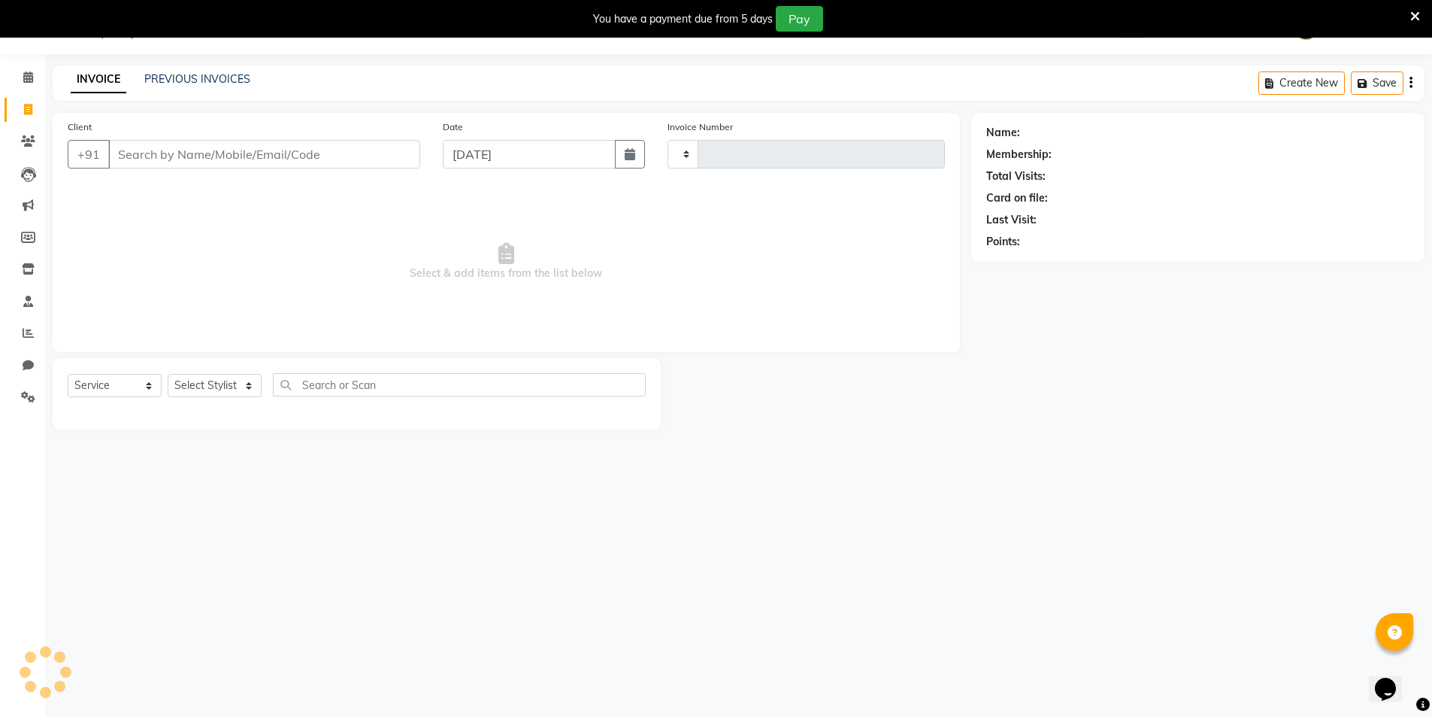
type input "1958"
select select "31"
click at [32, 134] on span at bounding box center [28, 141] width 26 height 17
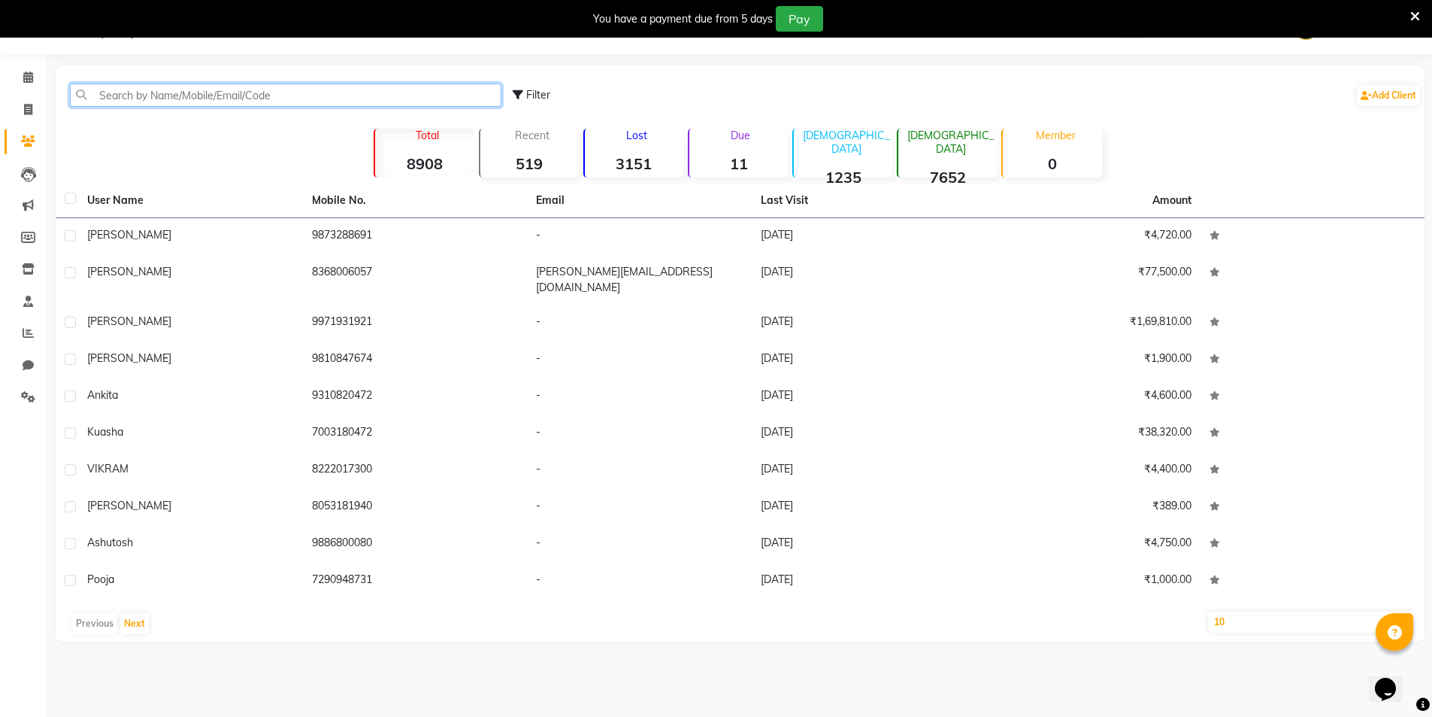
click at [135, 102] on input "text" at bounding box center [286, 94] width 432 height 23
paste input "7003180472"
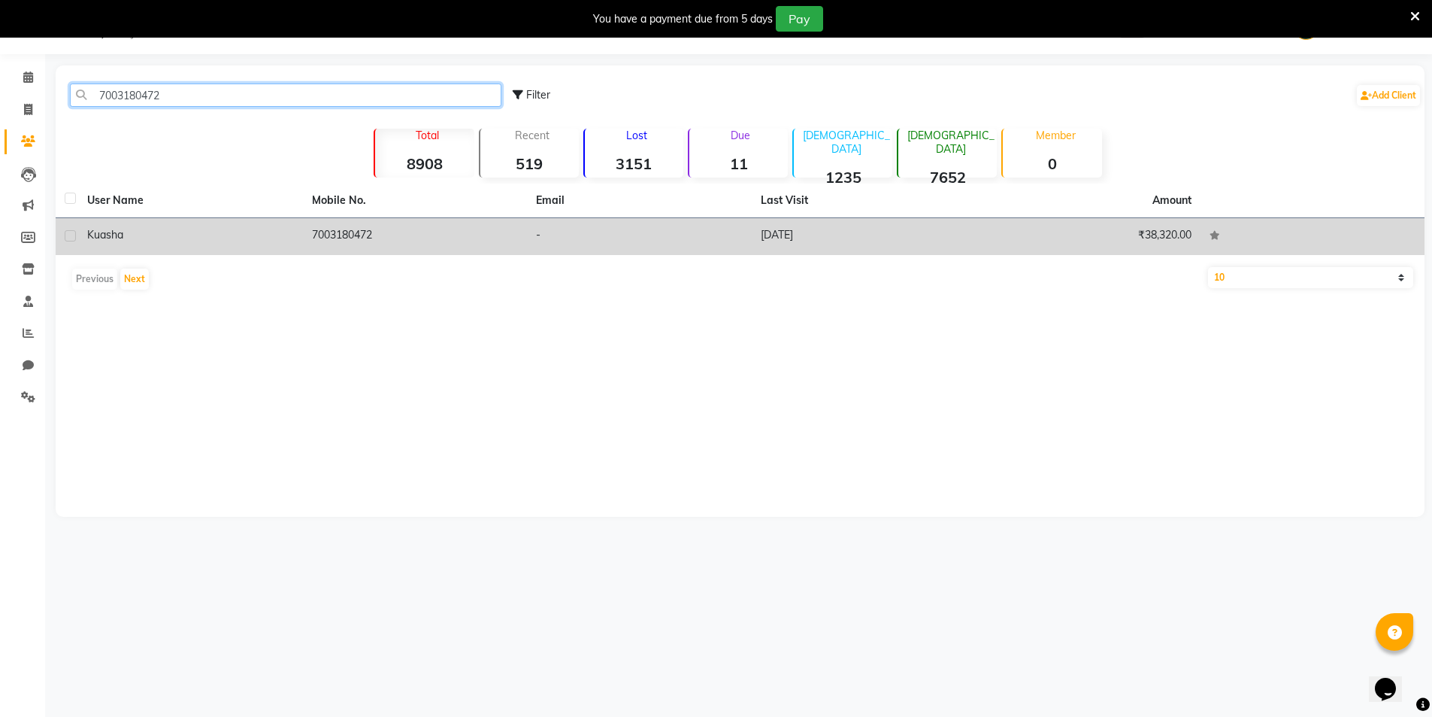
type input "7003180472"
click at [374, 240] on td "7003180472" at bounding box center [415, 236] width 225 height 37
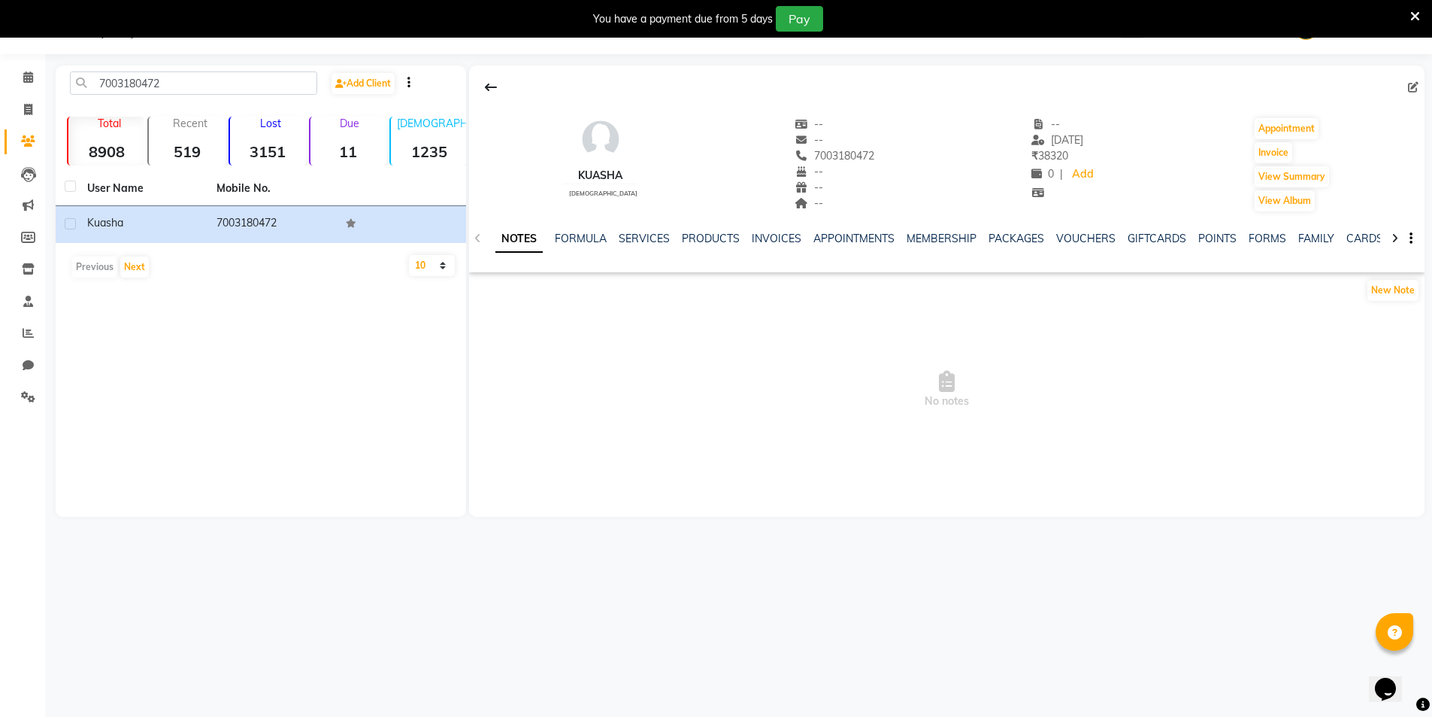
click at [659, 229] on div "NOTES FORMULA SERVICES PRODUCTS INVOICES APPOINTMENTS MEMBERSHIP PACKAGES VOUCH…" at bounding box center [947, 239] width 956 height 52
click at [658, 229] on div "NOTES FORMULA SERVICES PRODUCTS INVOICES APPOINTMENTS MEMBERSHIP PACKAGES VOUCH…" at bounding box center [947, 239] width 956 height 52
click at [649, 241] on link "SERVICES" at bounding box center [644, 239] width 51 height 14
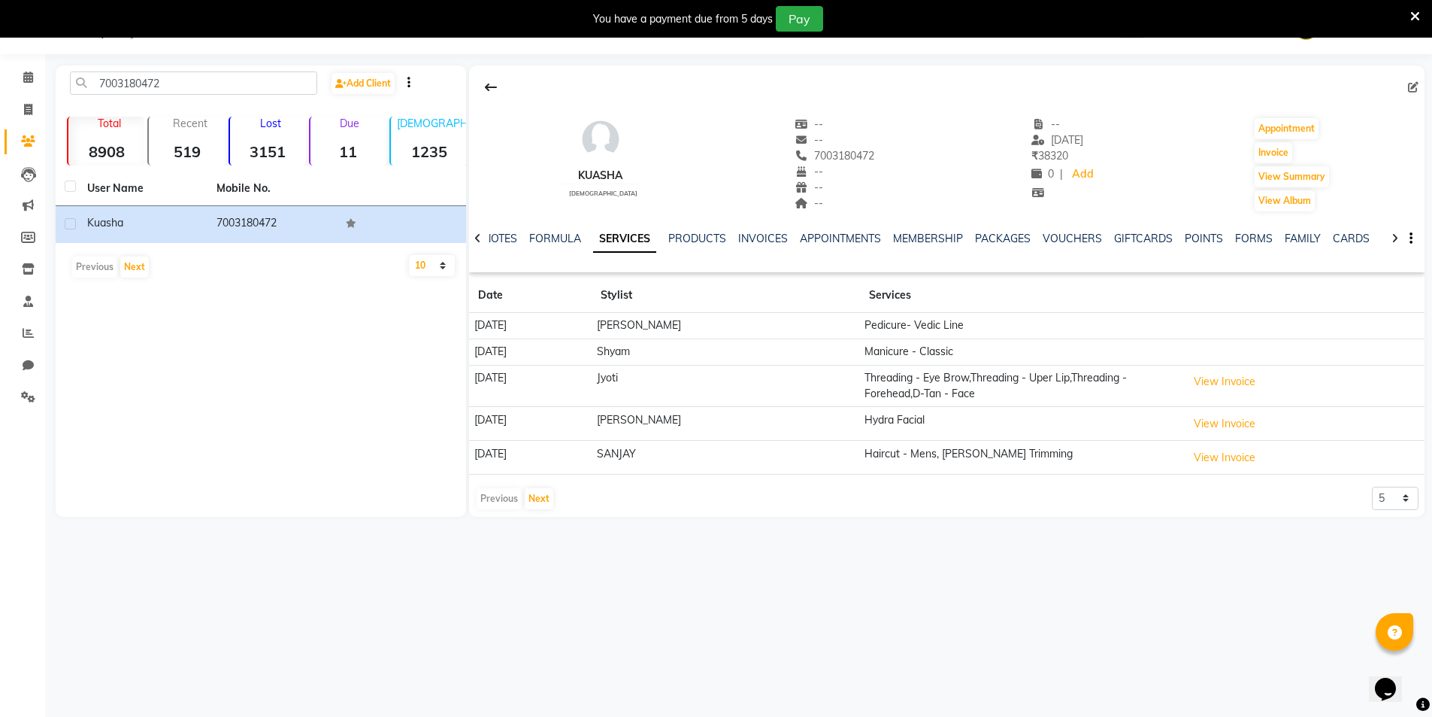
click at [675, 428] on td "[PERSON_NAME]" at bounding box center [726, 424] width 268 height 34
click at [672, 417] on td "[PERSON_NAME]" at bounding box center [726, 424] width 268 height 34
click at [514, 415] on td "03-09-2025" at bounding box center [530, 424] width 123 height 34
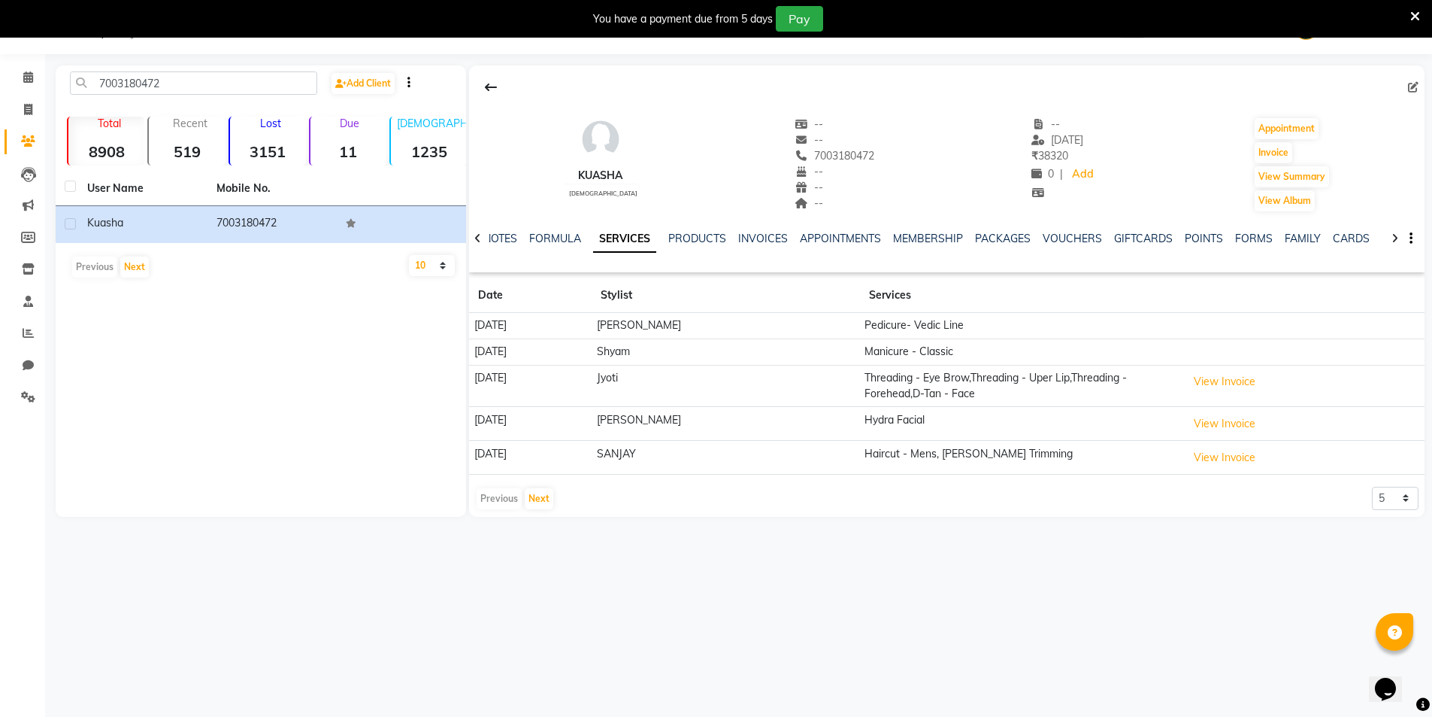
click at [679, 408] on td "[PERSON_NAME]" at bounding box center [726, 424] width 268 height 34
click at [682, 412] on td "[PERSON_NAME]" at bounding box center [726, 424] width 268 height 34
click at [1223, 421] on button "View Invoice" at bounding box center [1224, 423] width 75 height 23
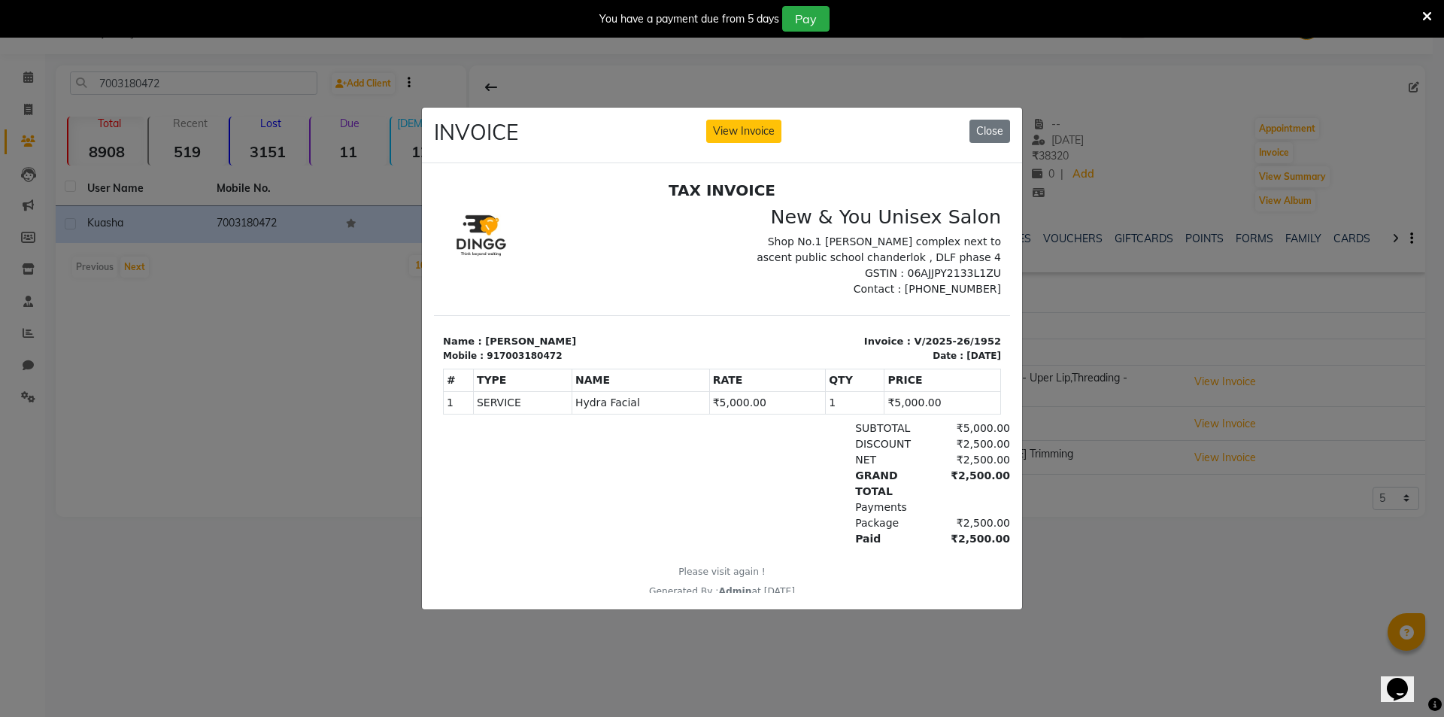
click at [496, 402] on td "SERVICE" at bounding box center [522, 402] width 99 height 23
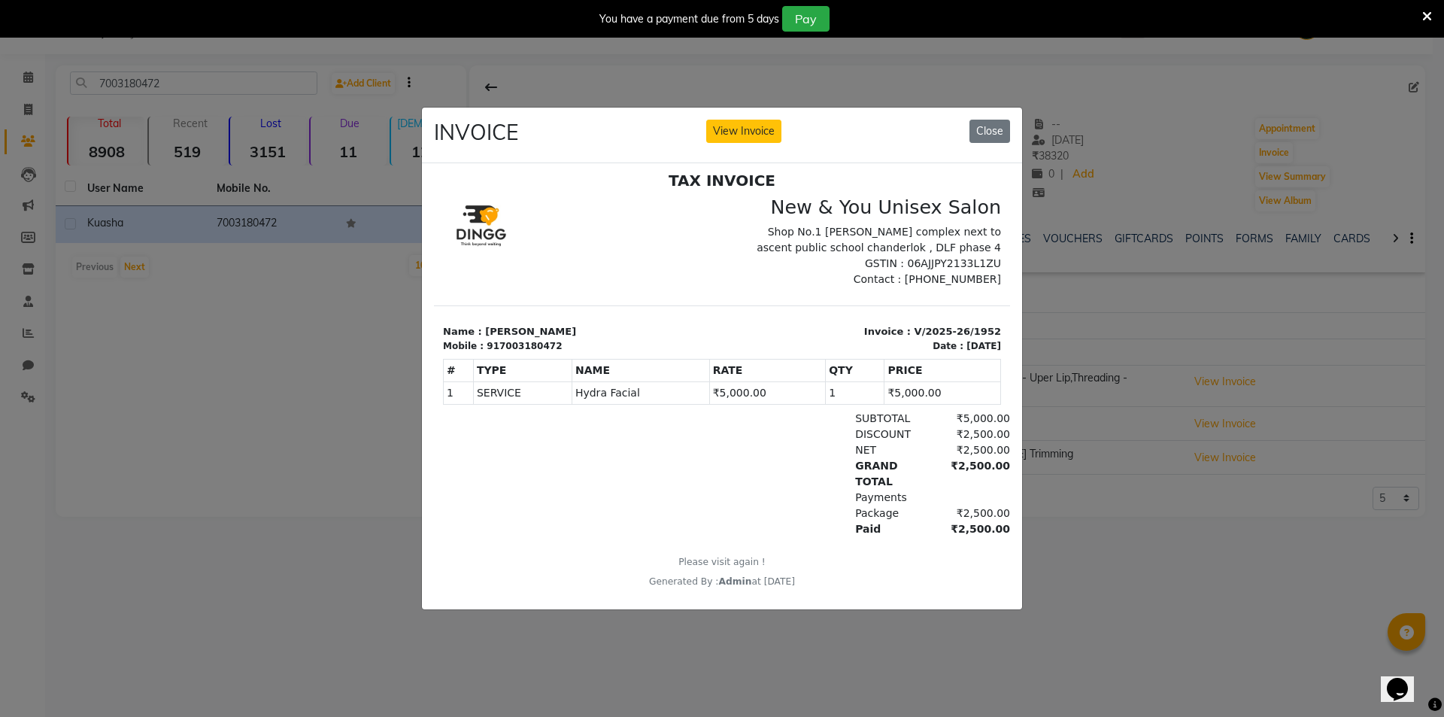
scroll to position [12, 0]
click at [981, 120] on button "Close" at bounding box center [989, 131] width 41 height 23
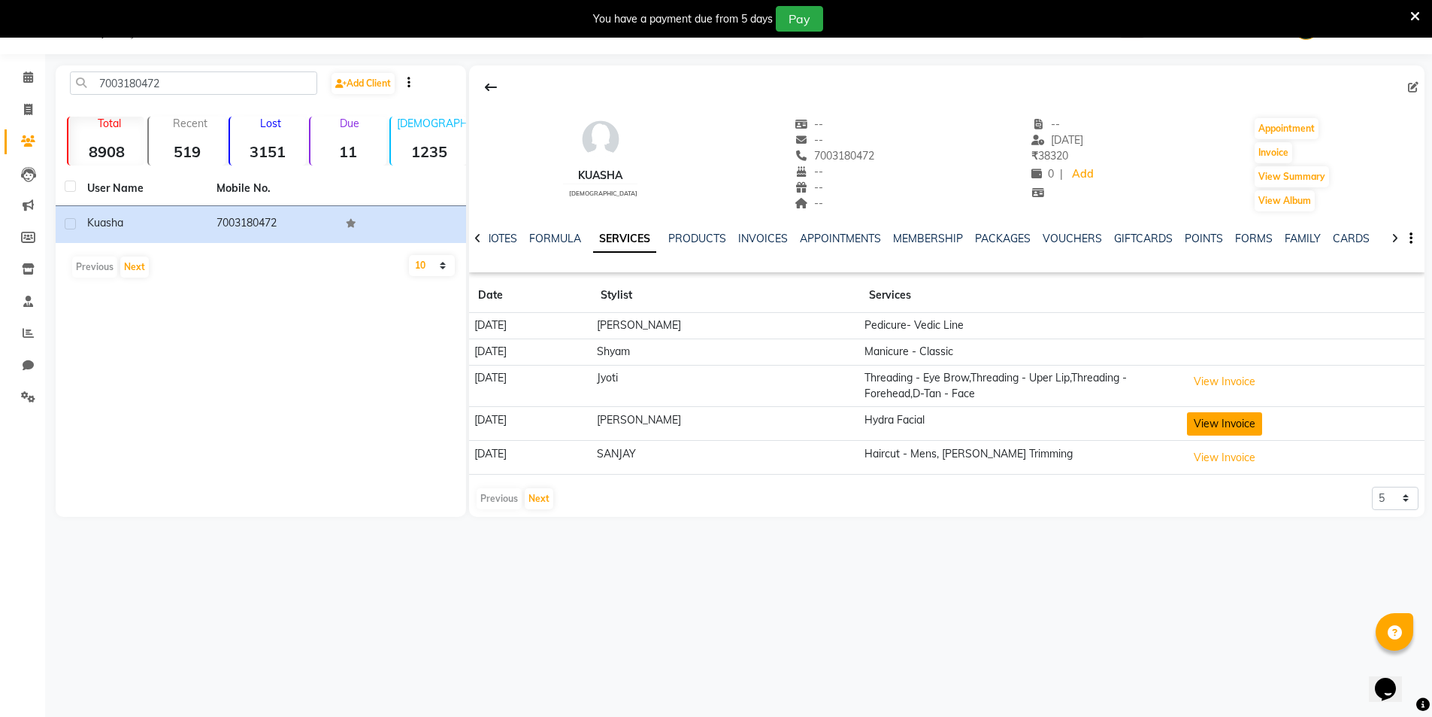
click at [1216, 431] on button "View Invoice" at bounding box center [1224, 423] width 75 height 23
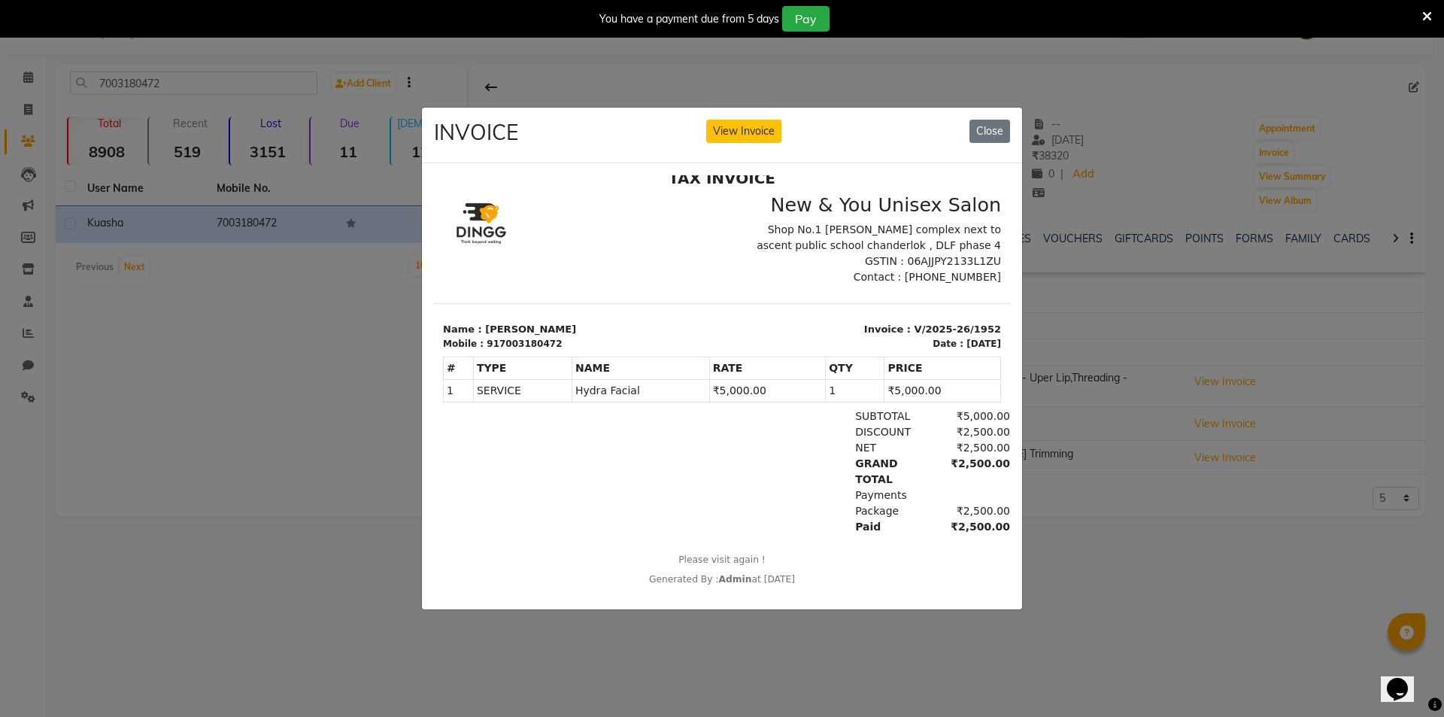
click at [174, 408] on ngb-modal-window "INVOICE View Invoice Close" at bounding box center [722, 358] width 1444 height 717
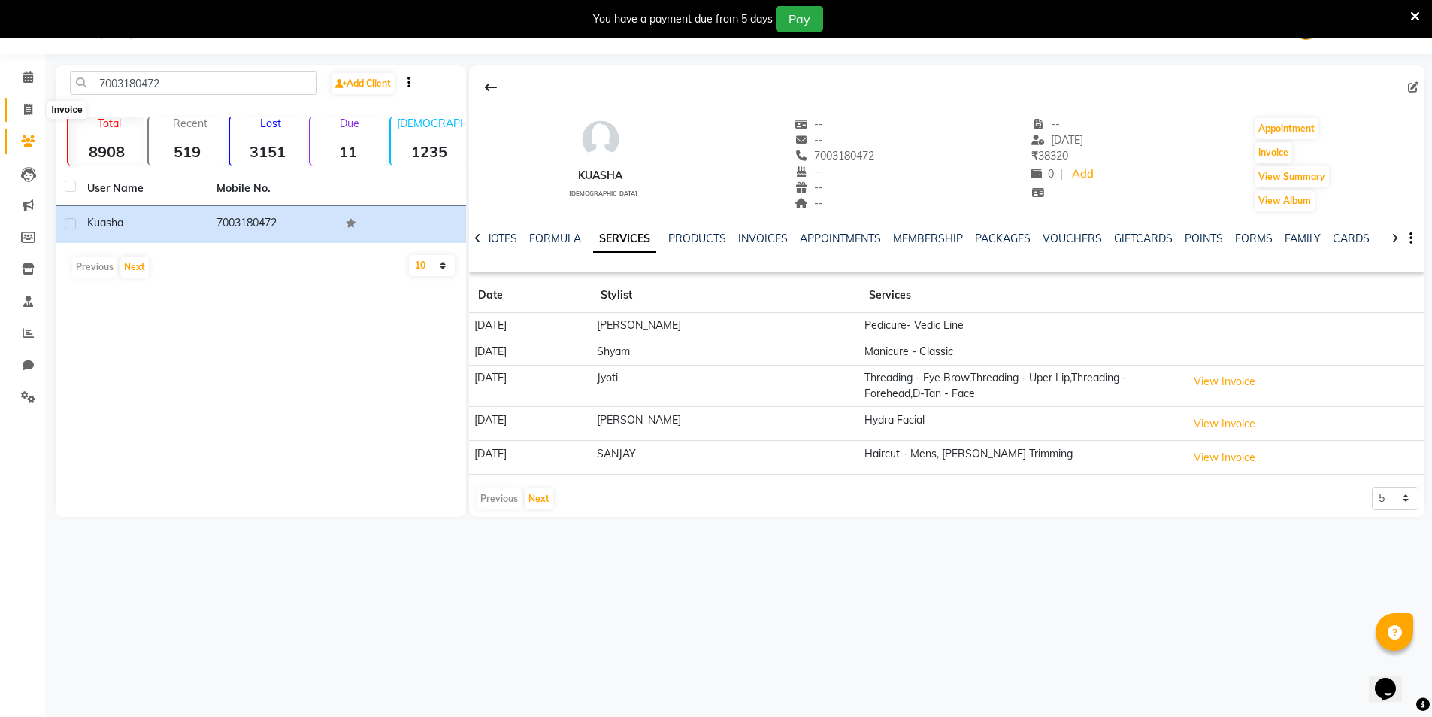
click at [33, 116] on span at bounding box center [28, 110] width 26 height 17
select select "service"
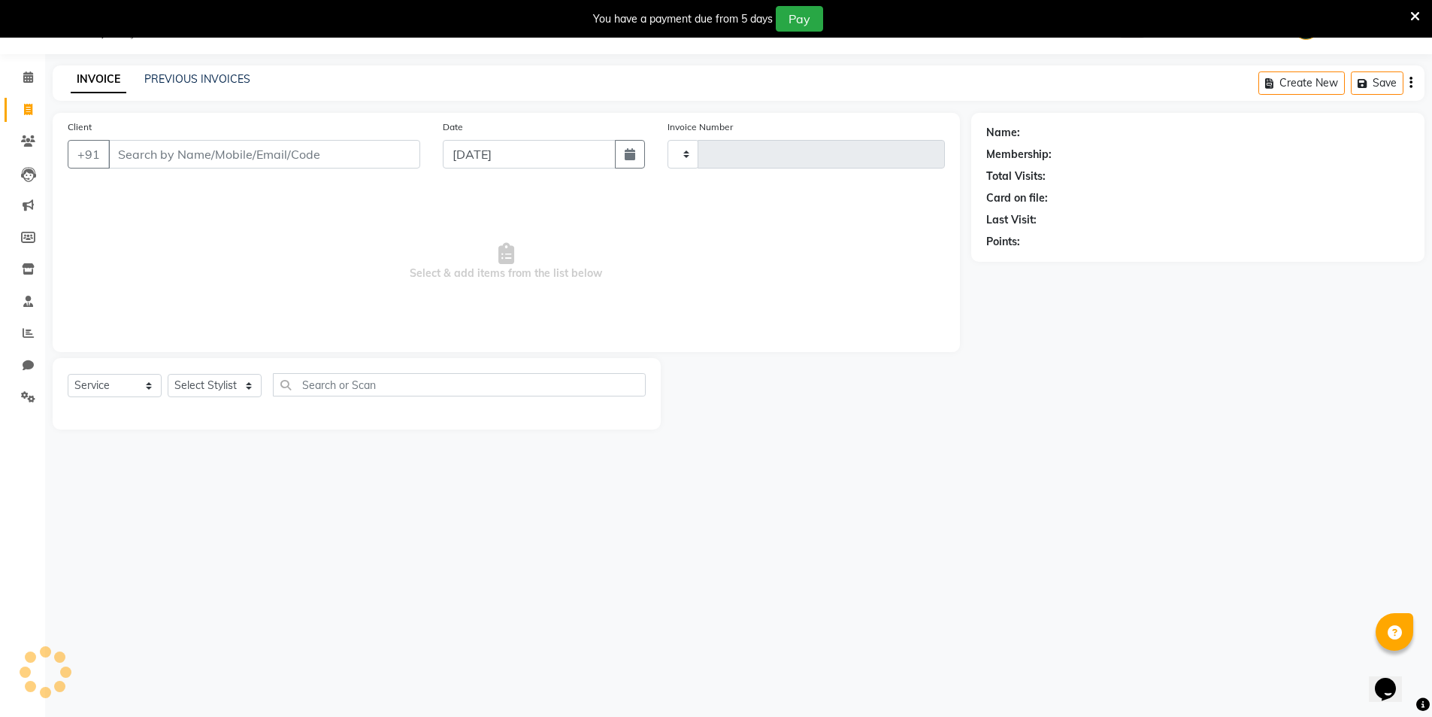
type input "1958"
select select "31"
click at [158, 151] on input "Client" at bounding box center [264, 154] width 312 height 29
type input "7003180472"
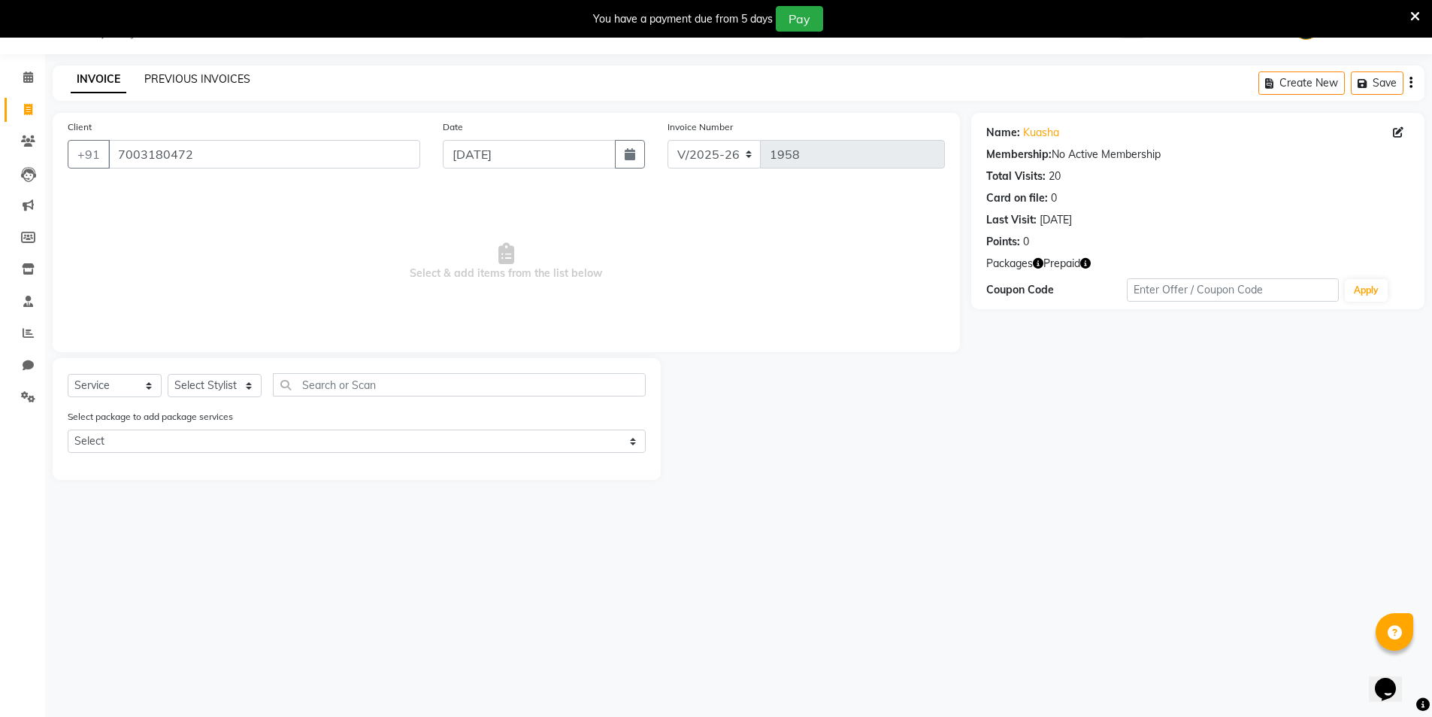
click at [180, 74] on link "PREVIOUS INVOICES" at bounding box center [197, 79] width 106 height 14
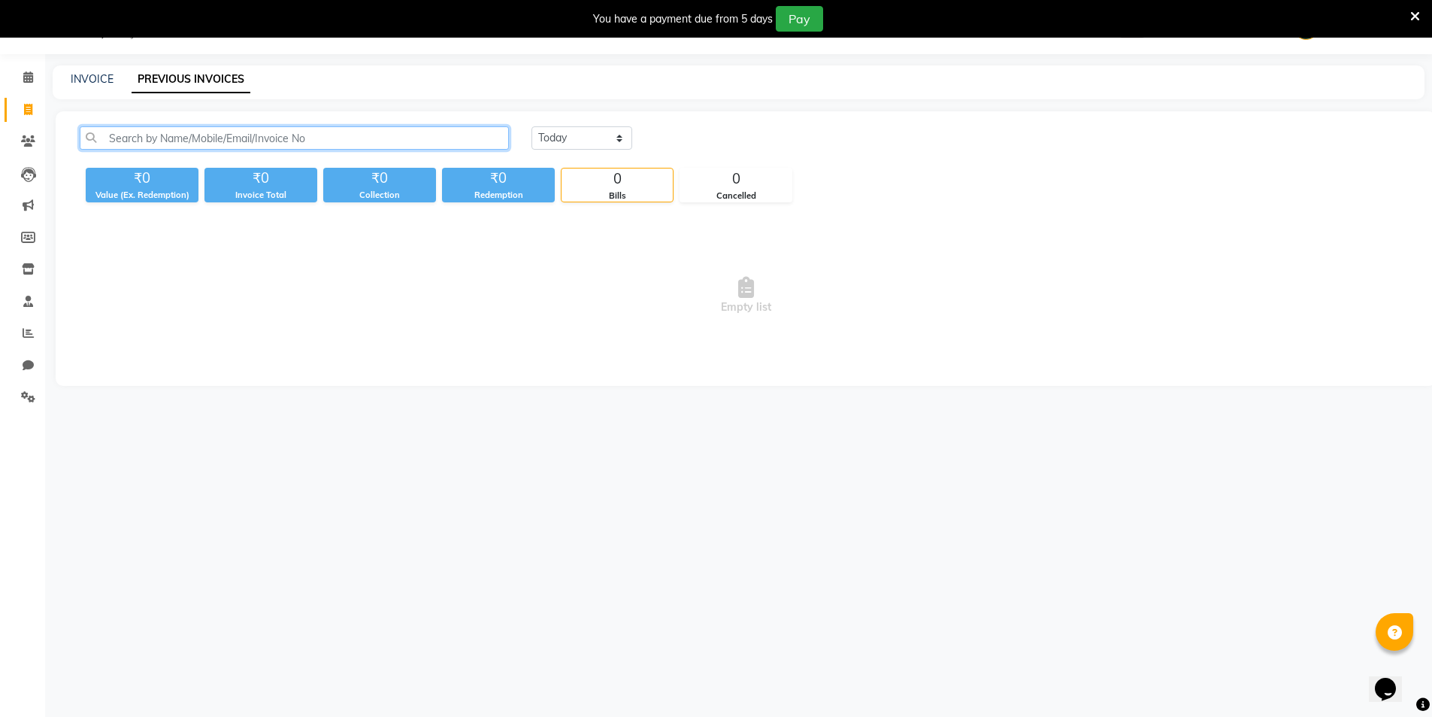
click at [241, 138] on input "text" at bounding box center [294, 137] width 429 height 23
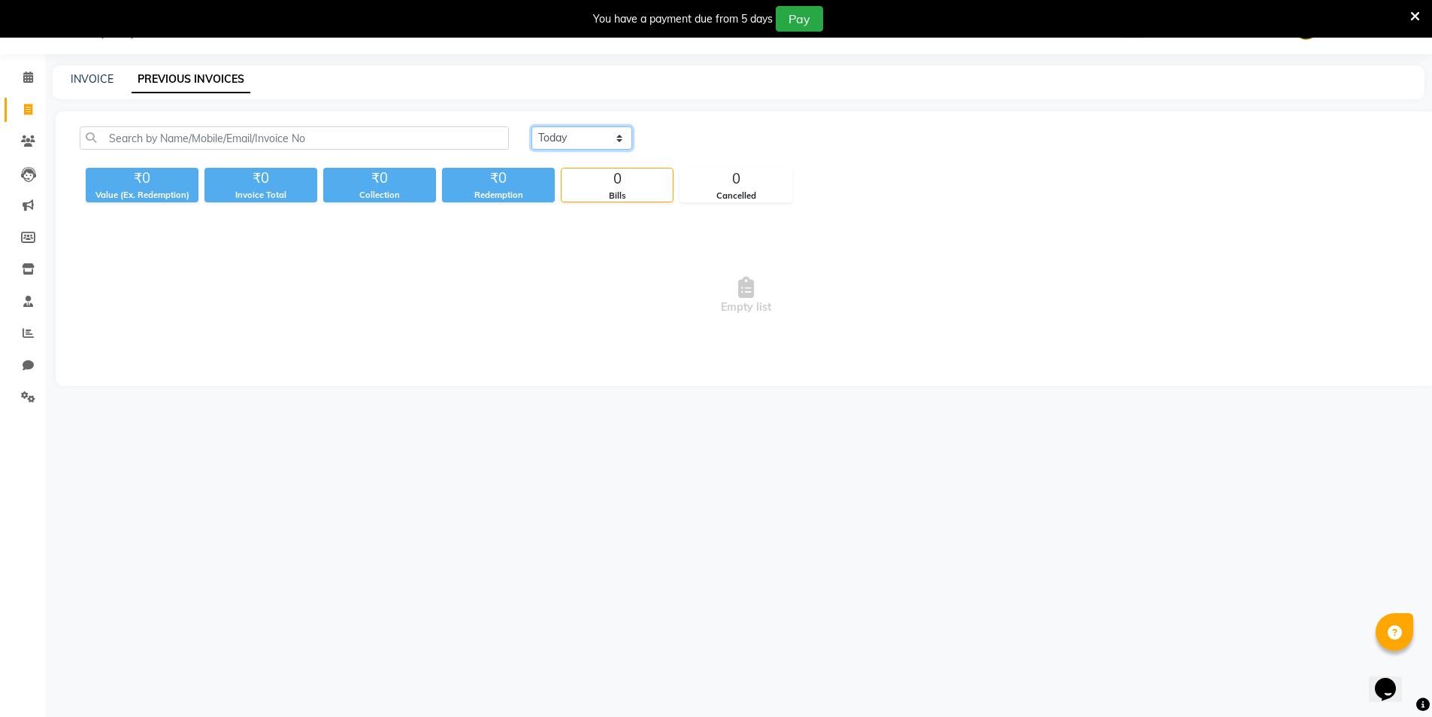
click at [574, 138] on select "Today Yesterday Custom Range" at bounding box center [582, 137] width 101 height 23
select select "yesterday"
click at [532, 126] on select "Today Yesterday Custom Range" at bounding box center [582, 137] width 101 height 23
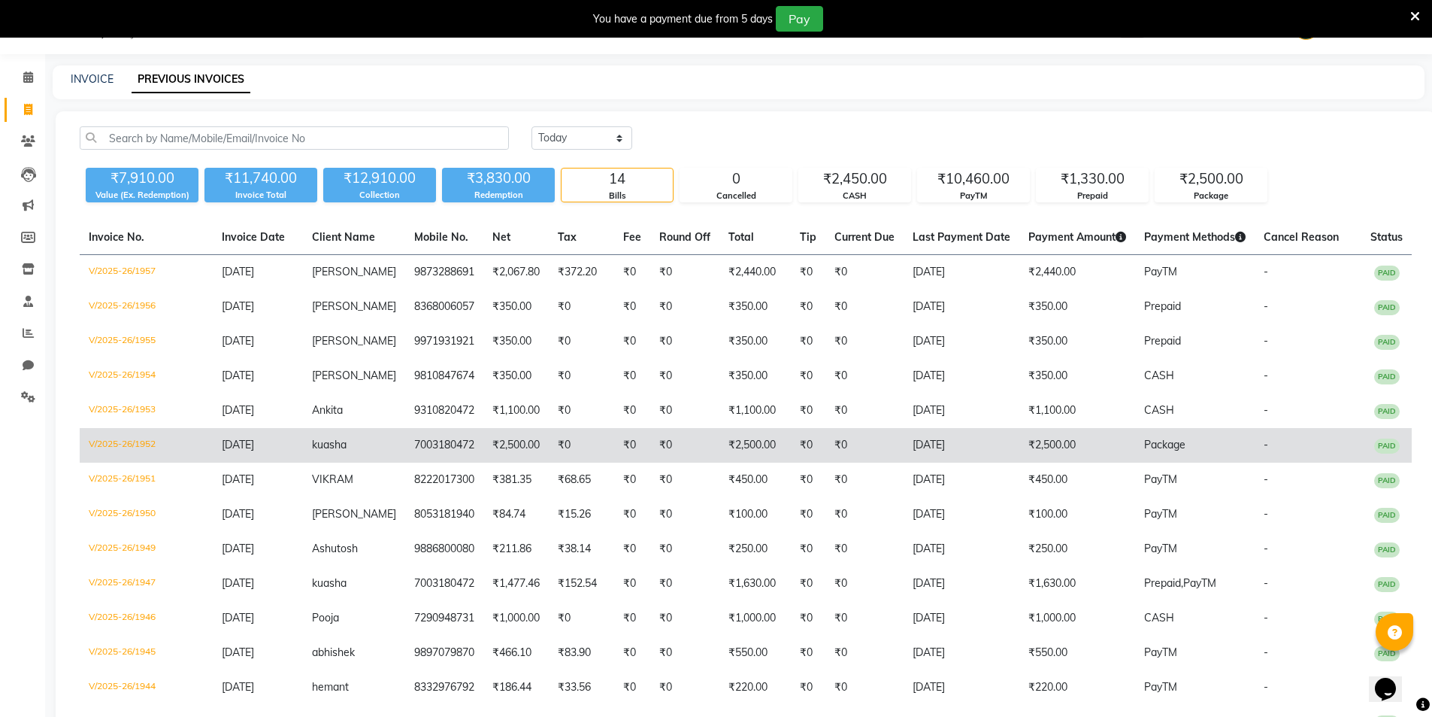
click at [557, 438] on td "₹0" at bounding box center [581, 445] width 65 height 35
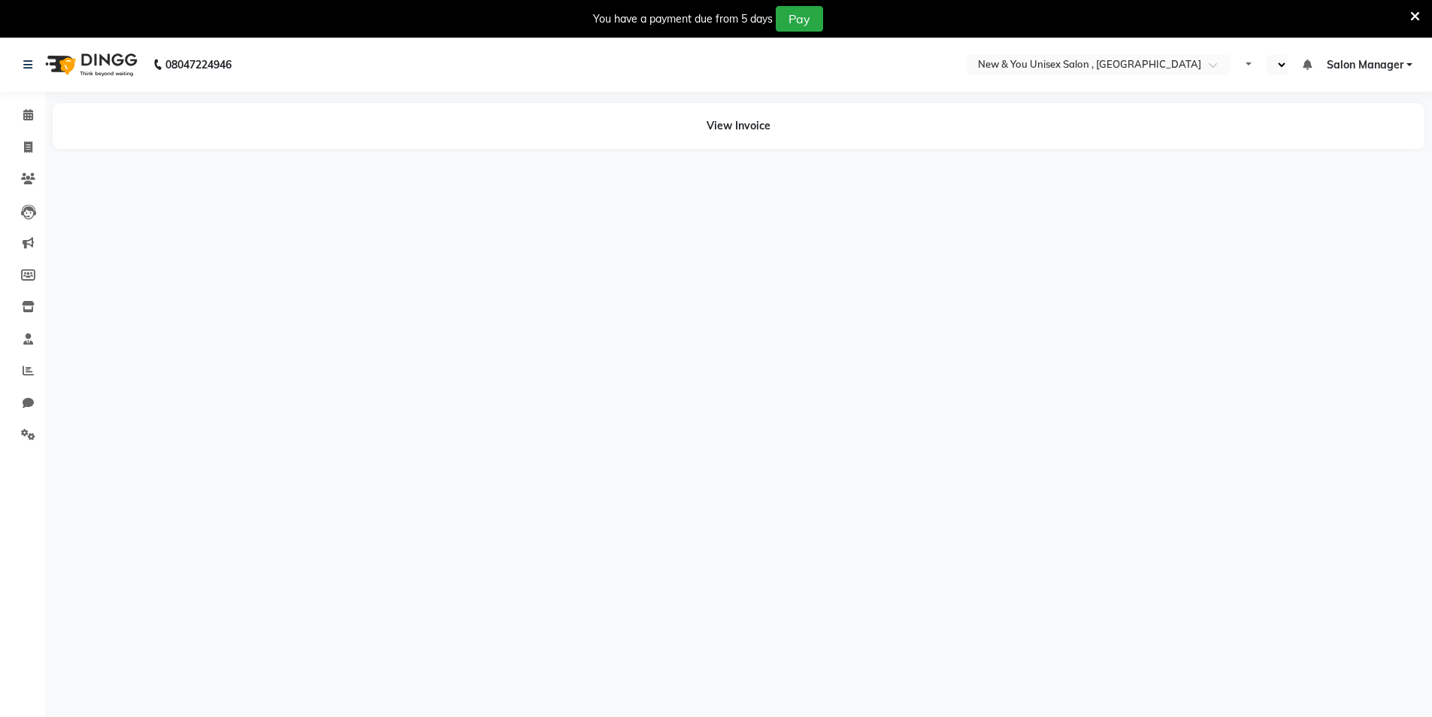
select select "en"
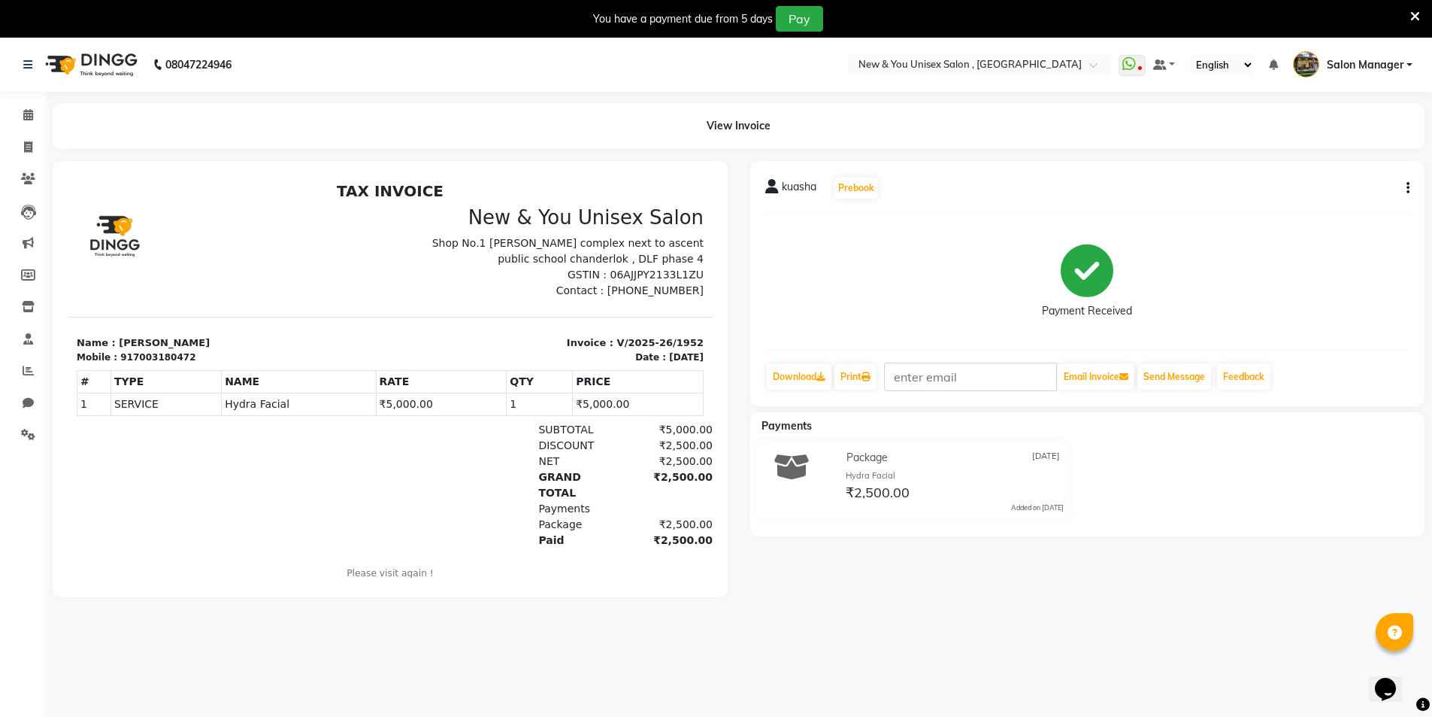
click at [1409, 189] on icon "button" at bounding box center [1408, 188] width 3 height 1
click at [1320, 186] on div "Edit Item Staff" at bounding box center [1333, 188] width 103 height 19
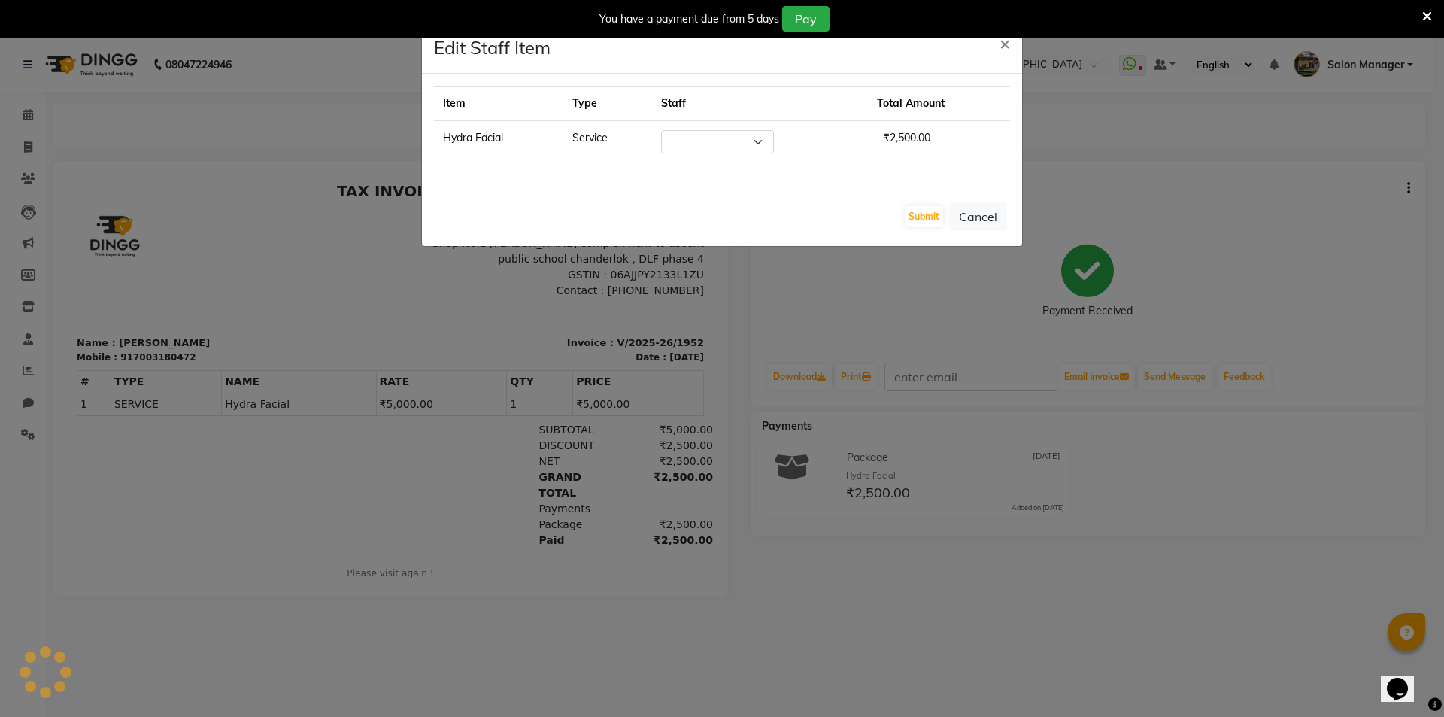
select select "87881"
click at [926, 223] on button "Submit" at bounding box center [924, 216] width 38 height 21
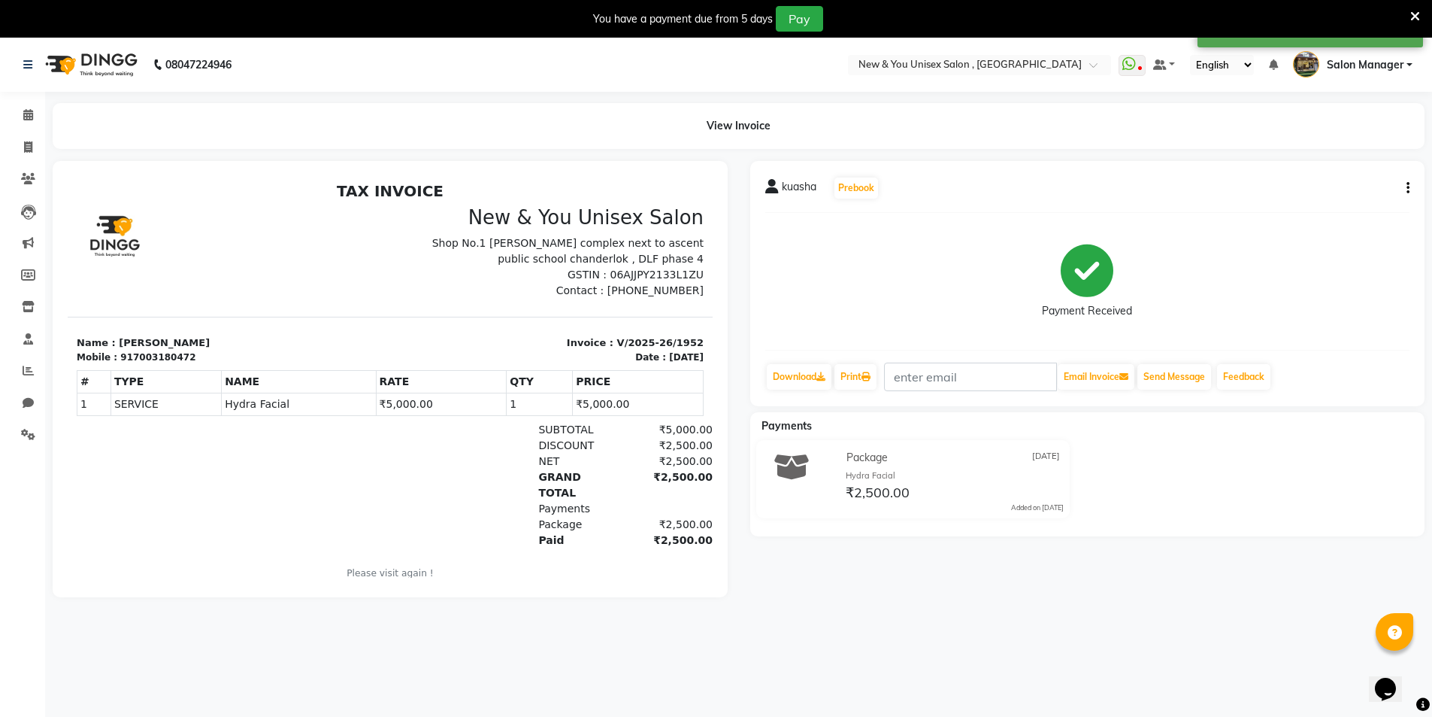
click at [1402, 188] on button "button" at bounding box center [1405, 188] width 9 height 16
click at [1344, 171] on div "Split Service Amount" at bounding box center [1333, 169] width 103 height 19
select select "87881"
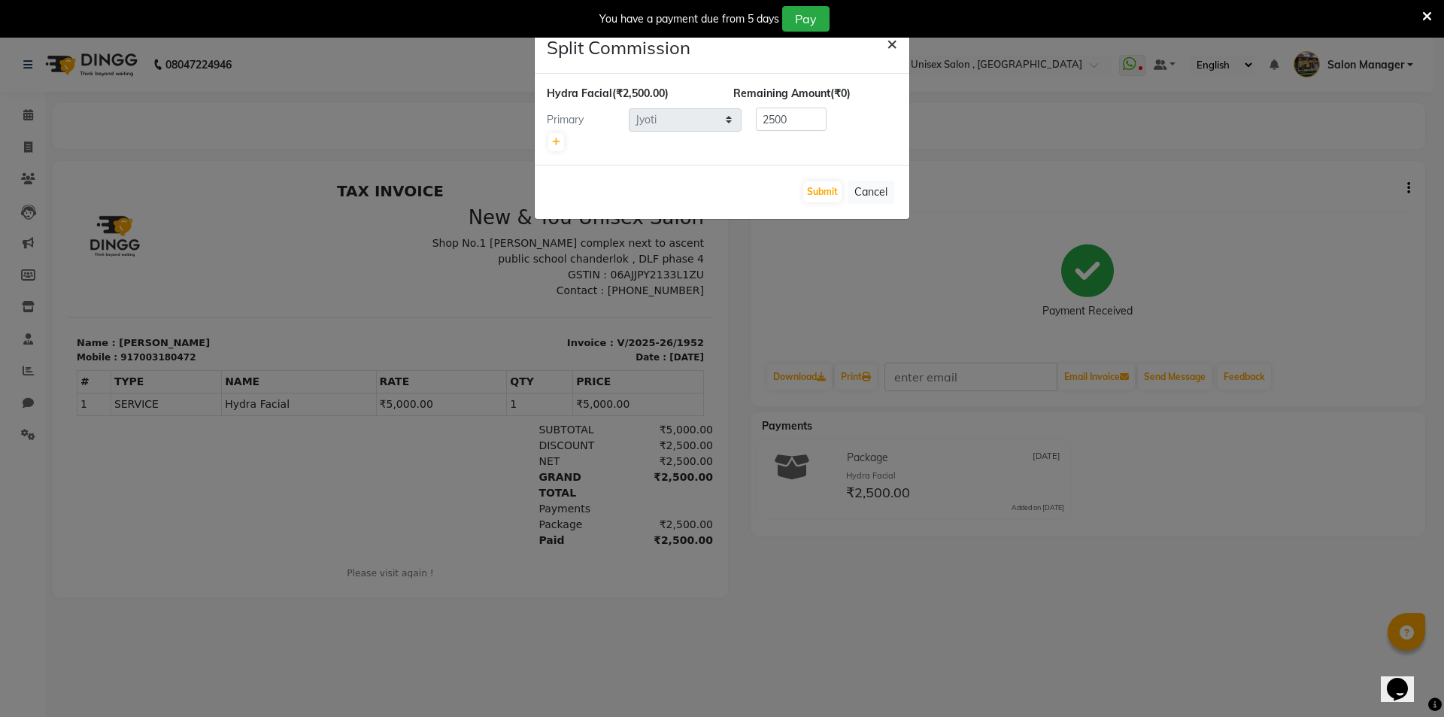
click at [899, 48] on button "×" at bounding box center [892, 43] width 35 height 42
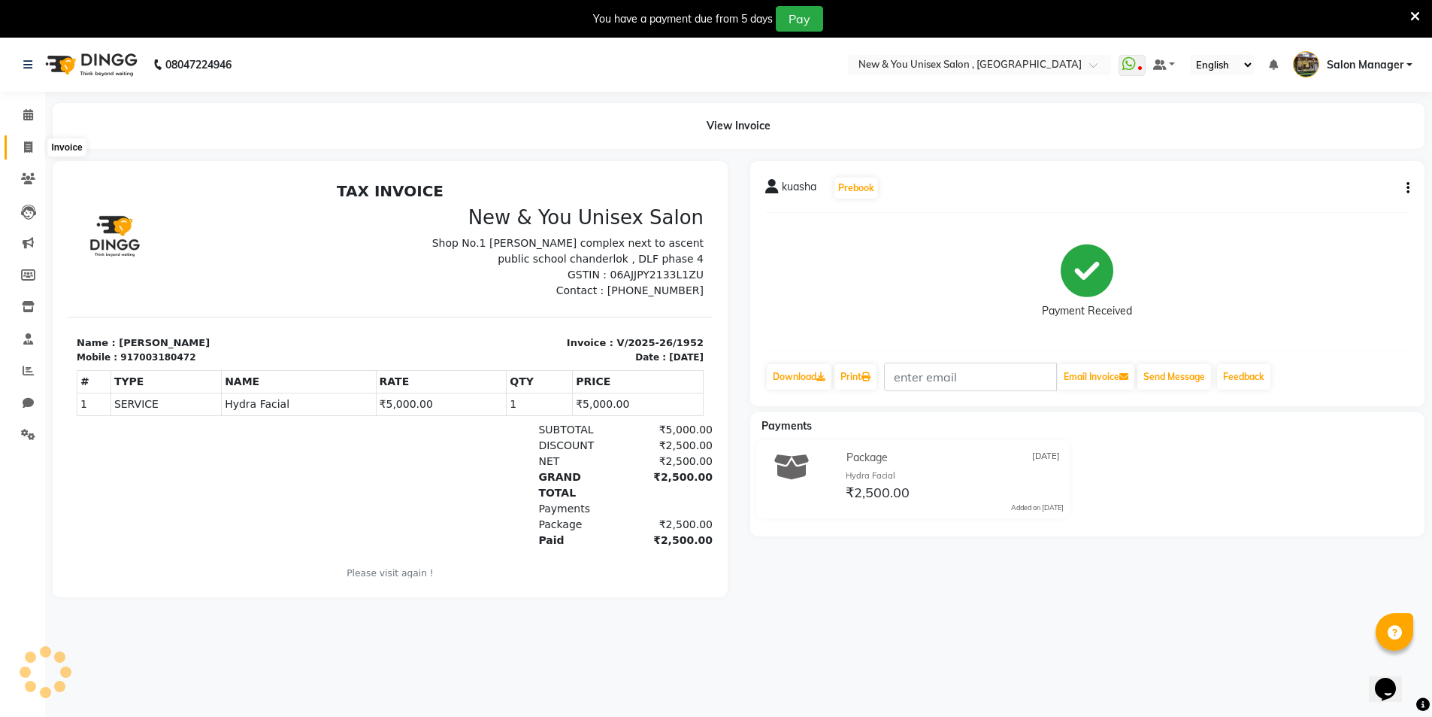
click at [38, 154] on span at bounding box center [28, 147] width 26 height 17
select select "service"
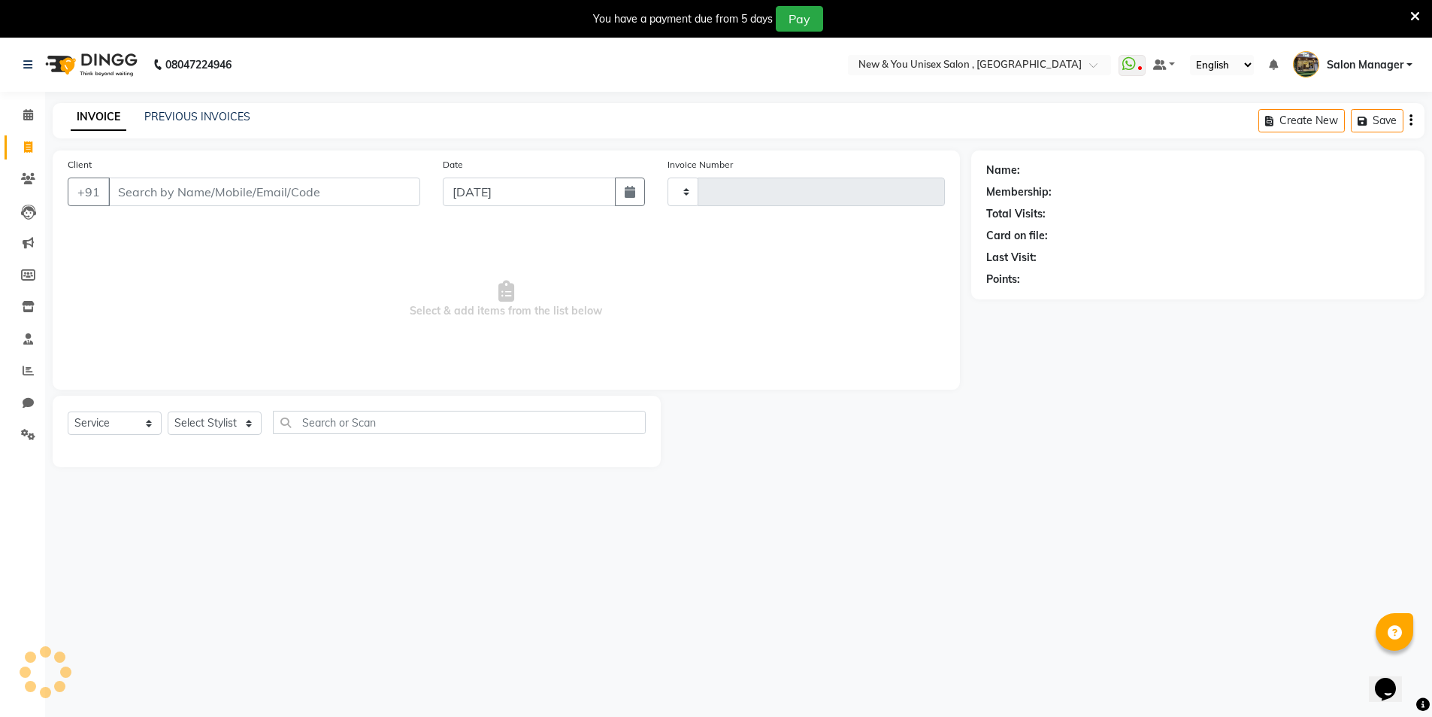
scroll to position [38, 0]
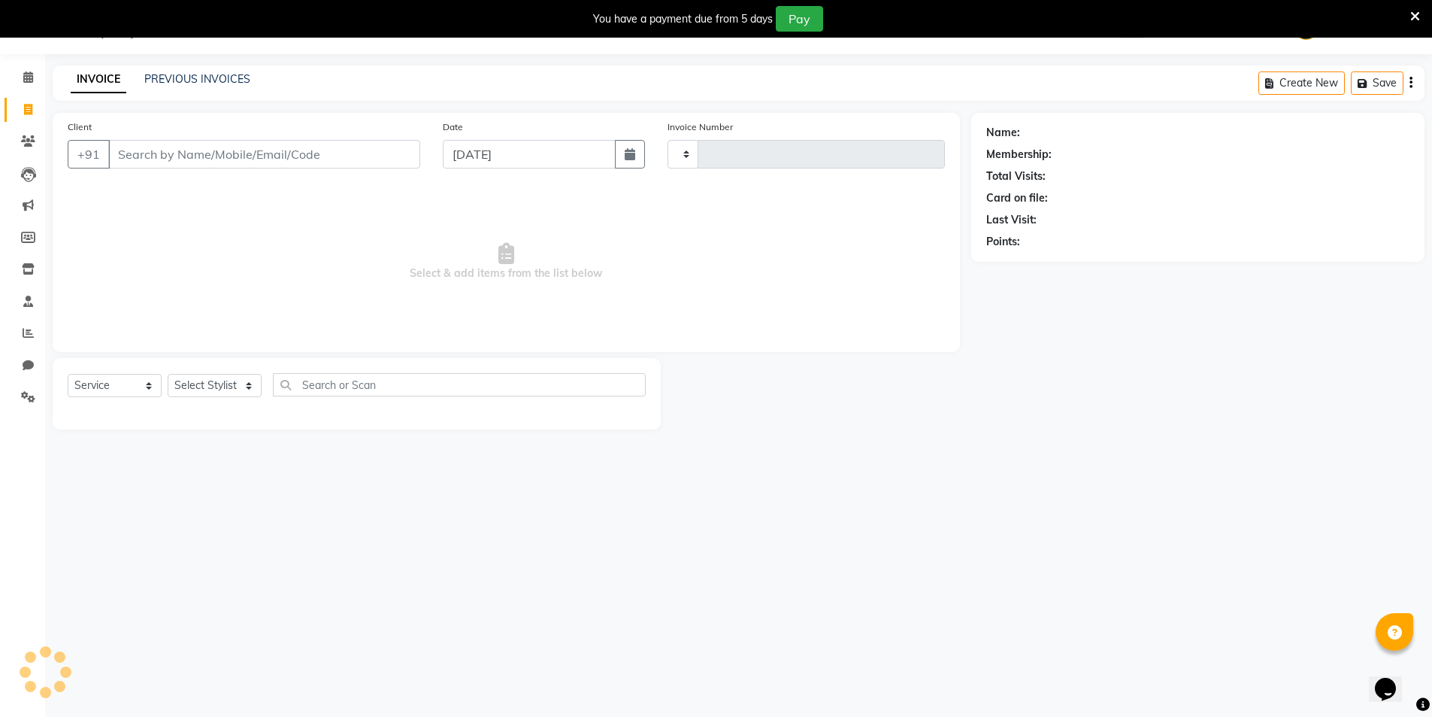
type input "1958"
select select "31"
click at [37, 272] on span at bounding box center [28, 269] width 26 height 17
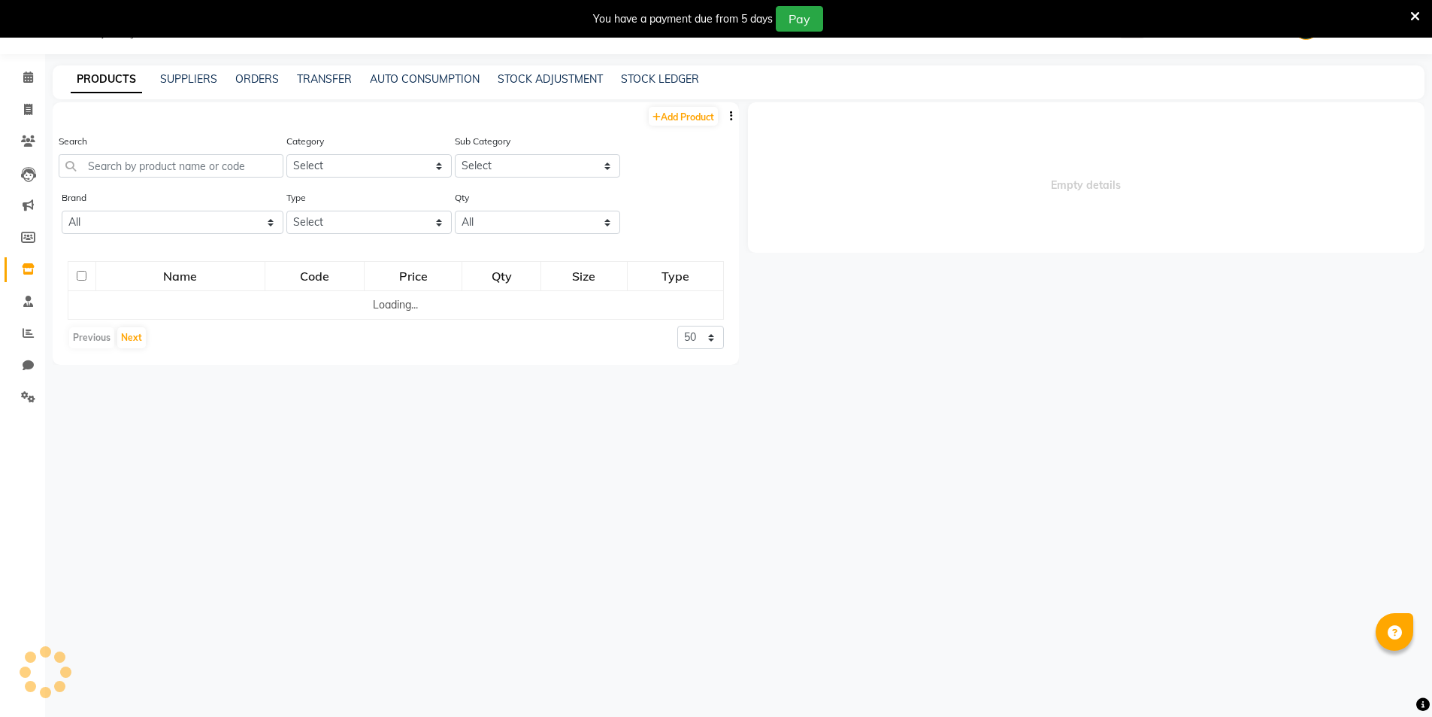
select select
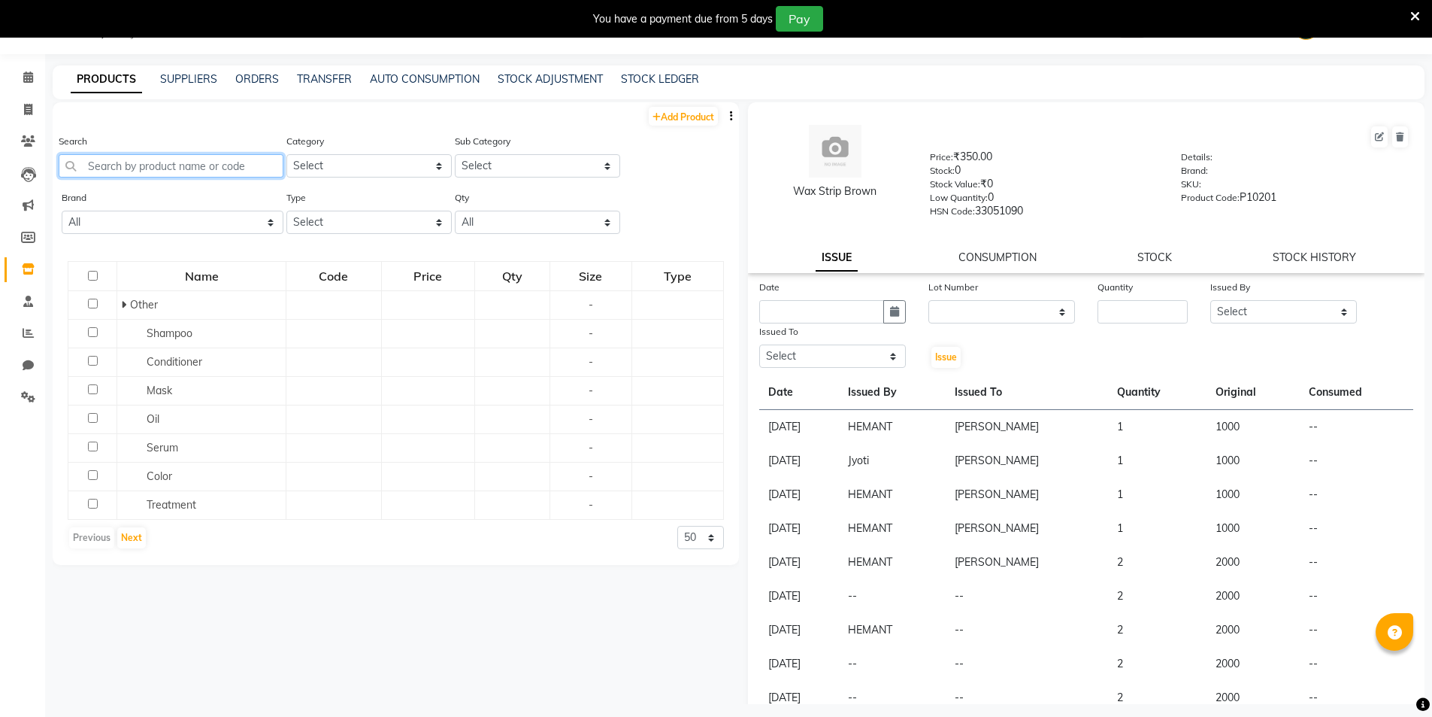
click at [189, 163] on input "text" at bounding box center [171, 165] width 225 height 23
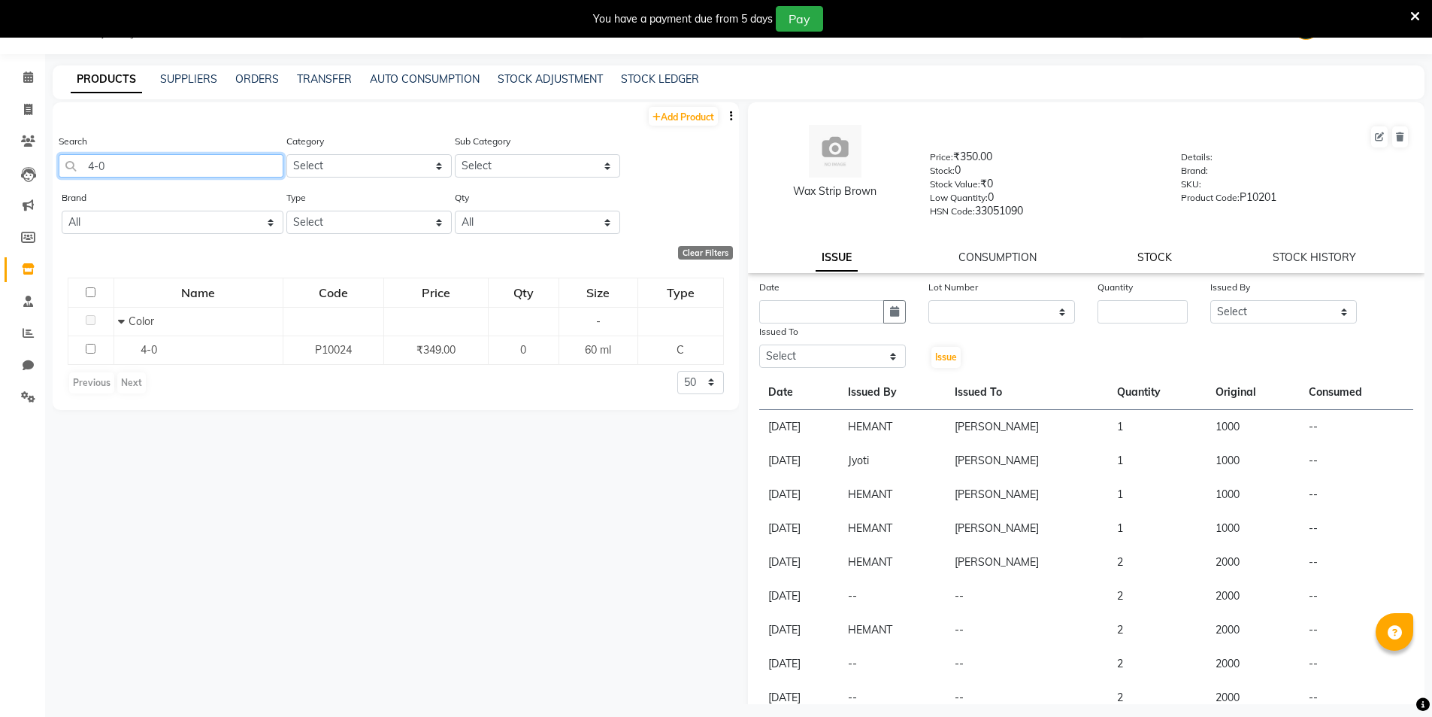
type input "4-0"
click at [1152, 259] on link "STOCK" at bounding box center [1155, 257] width 35 height 14
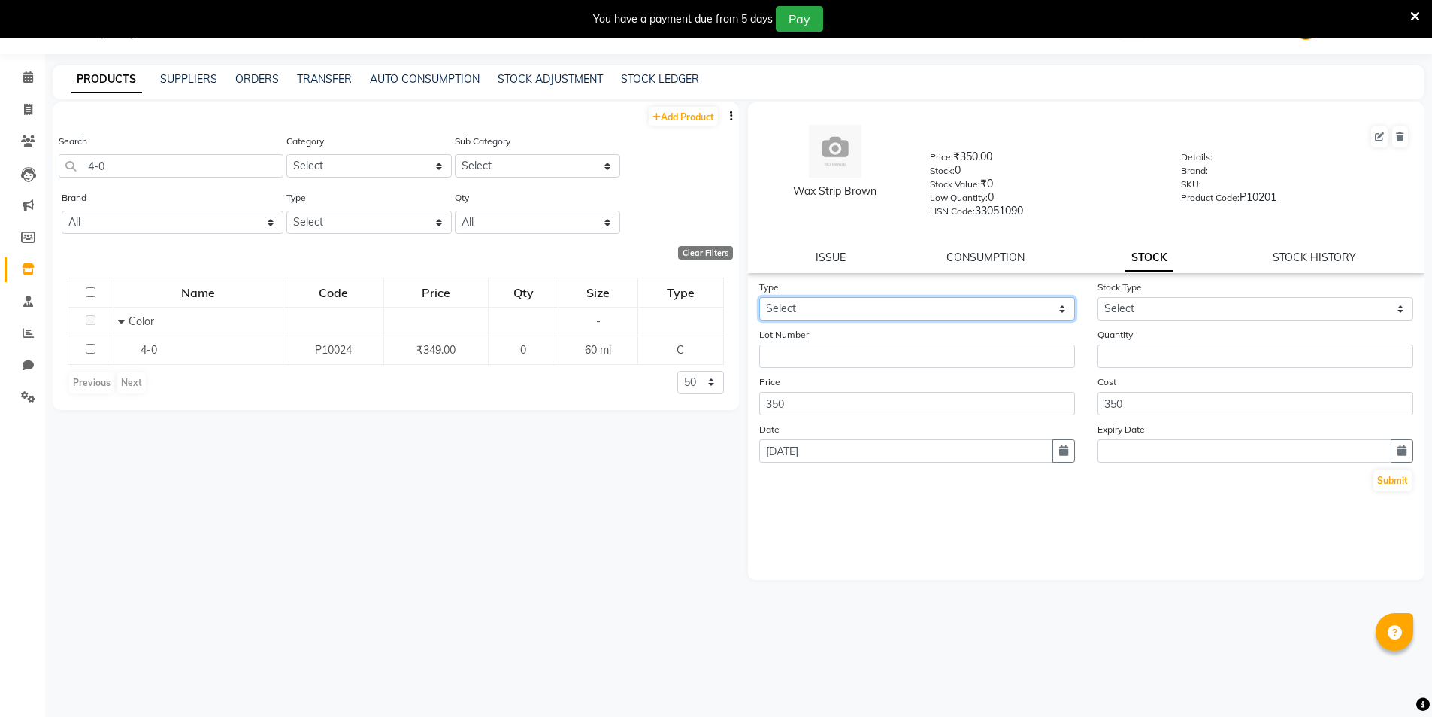
click at [835, 310] on select "Select In Out" at bounding box center [917, 308] width 316 height 23
select select "in"
click at [759, 297] on select "Select In Out" at bounding box center [917, 308] width 316 height 23
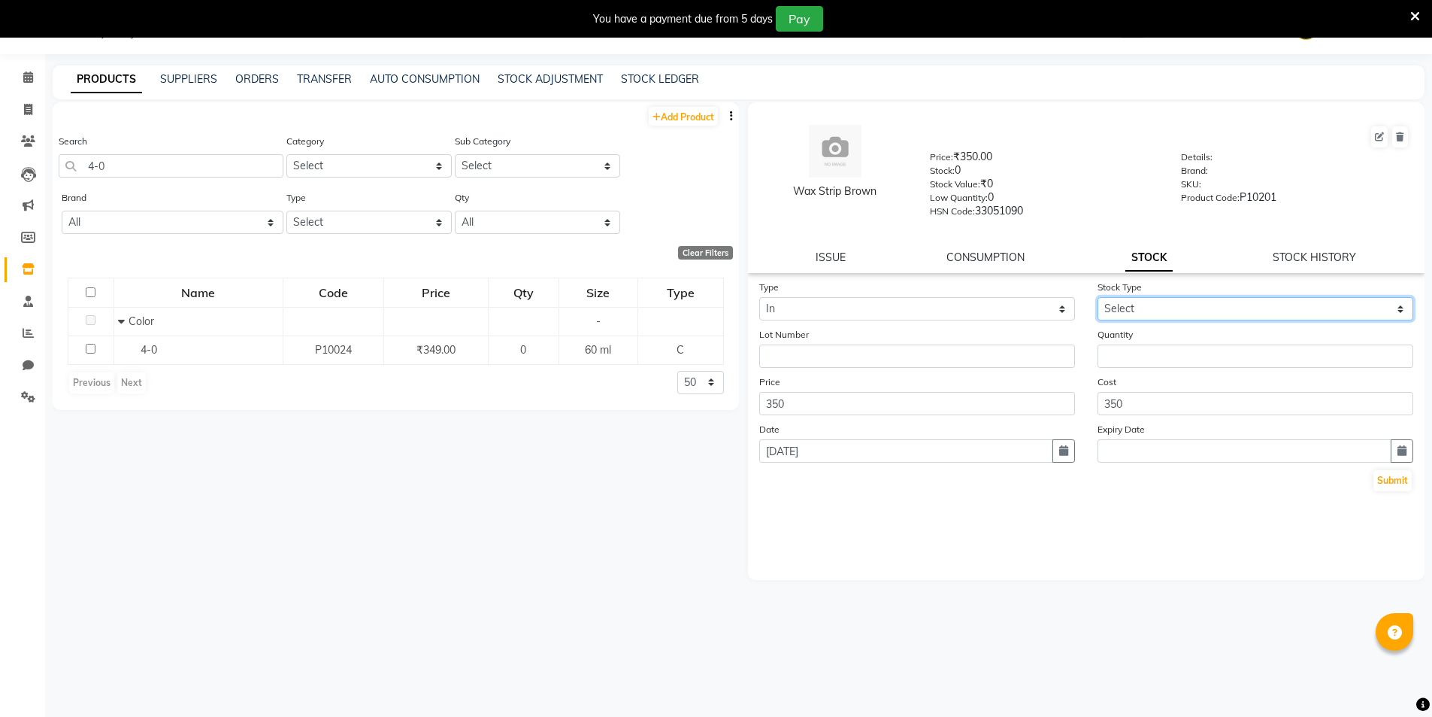
click at [1140, 307] on select "Select New Stock Adjustment Return Other" at bounding box center [1256, 308] width 316 height 23
select select "new stock"
click at [1098, 297] on select "Select New Stock Adjustment Return Other" at bounding box center [1256, 308] width 316 height 23
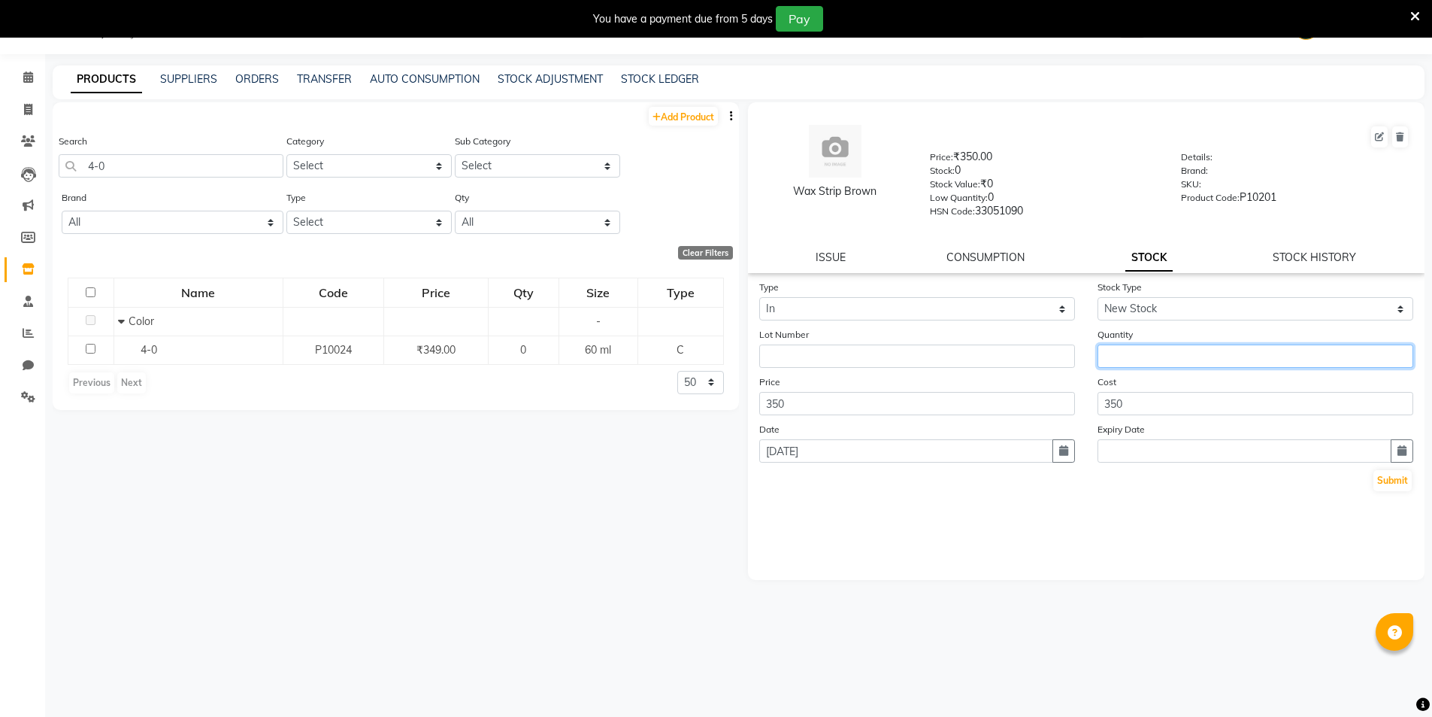
click at [1112, 352] on input "number" at bounding box center [1256, 355] width 316 height 23
type input "5"
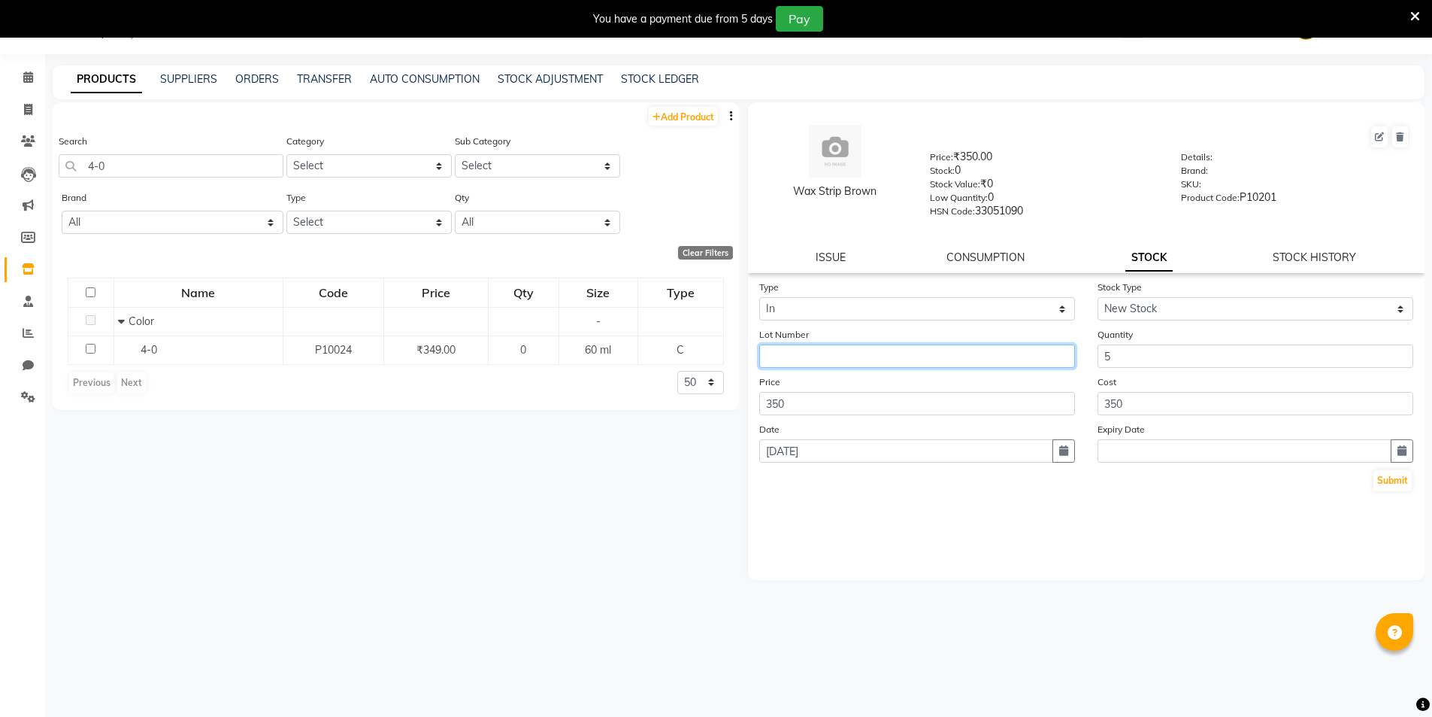
click at [832, 354] on input "text" at bounding box center [917, 355] width 316 height 23
click at [1395, 481] on button "Submit" at bounding box center [1393, 480] width 38 height 21
click at [492, 511] on div "Add Product Search 4-0 Category Select Hair Skin Makeup Personal Care Appliance…" at bounding box center [396, 403] width 687 height 602
click at [34, 105] on span at bounding box center [28, 110] width 26 height 17
select select "service"
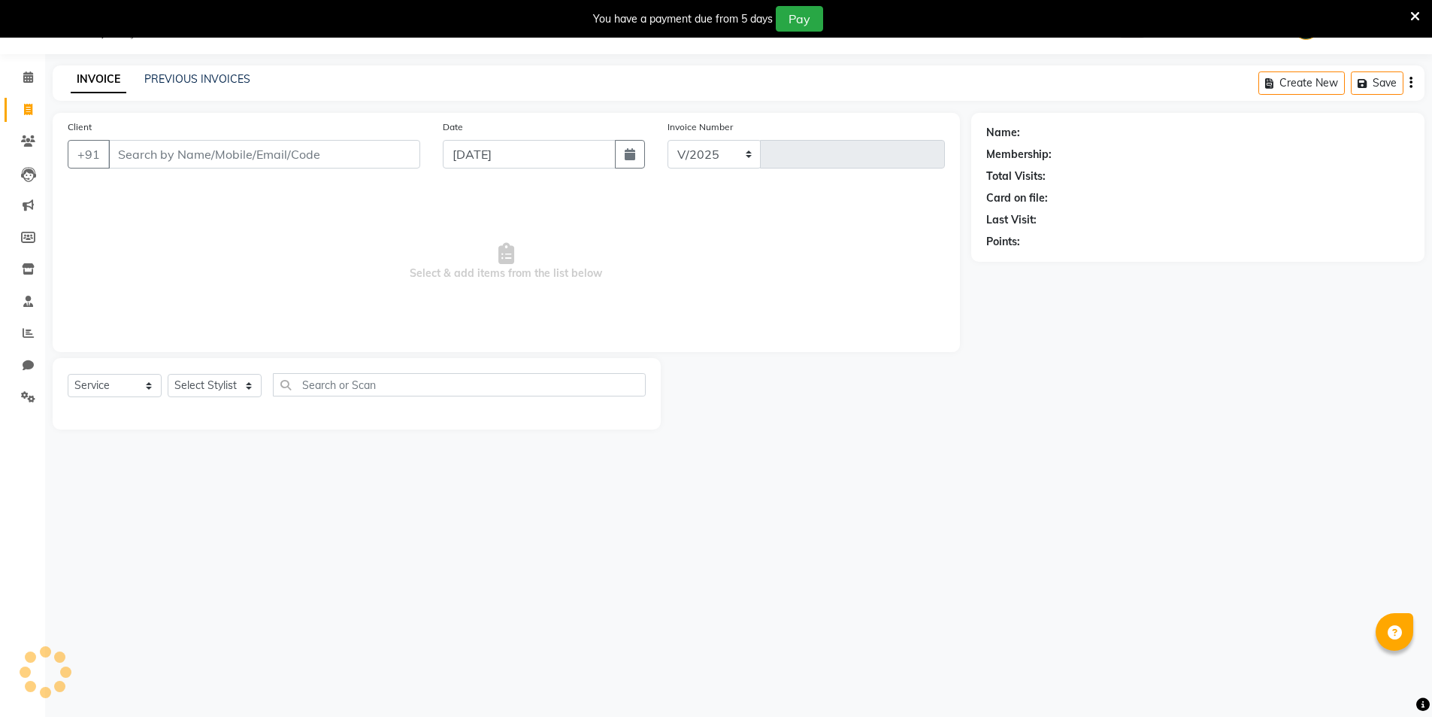
select select "31"
type input "1958"
click at [26, 272] on icon at bounding box center [28, 268] width 13 height 11
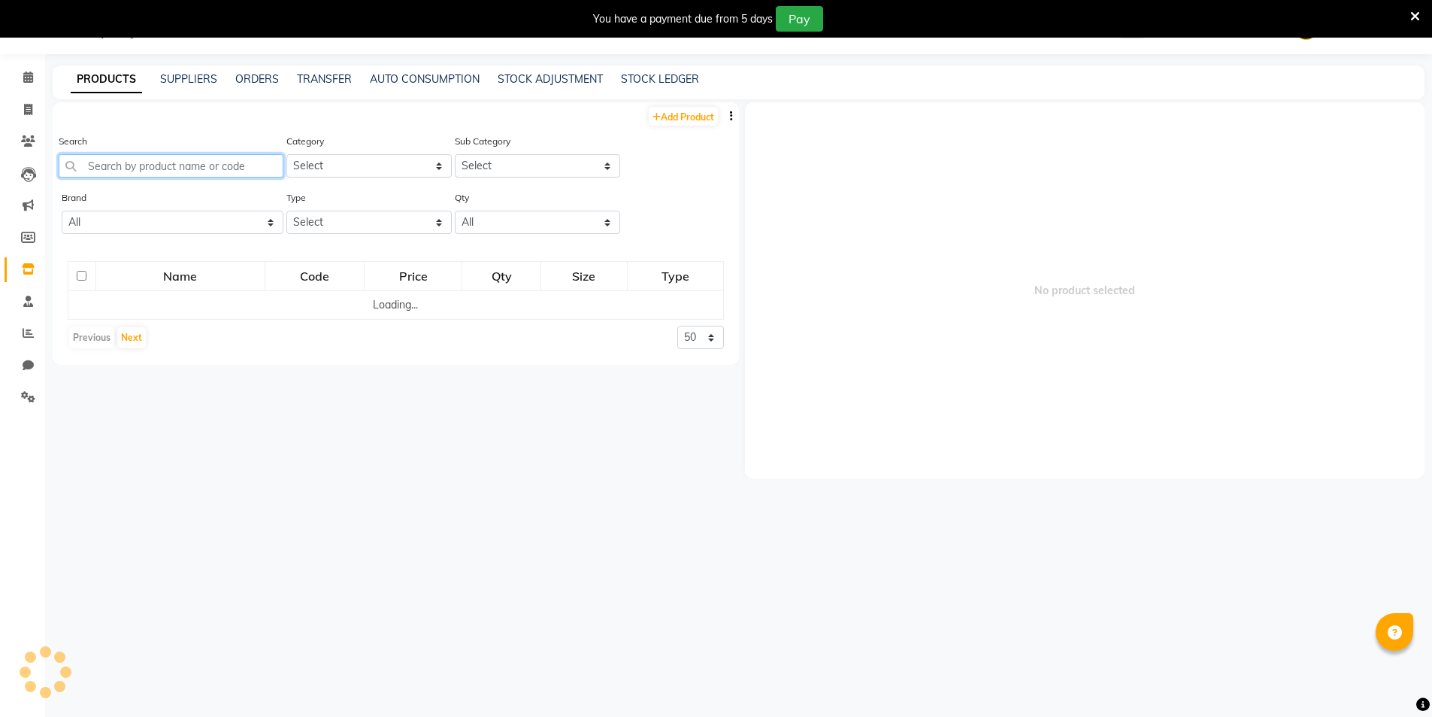
click at [137, 171] on input "text" at bounding box center [171, 165] width 225 height 23
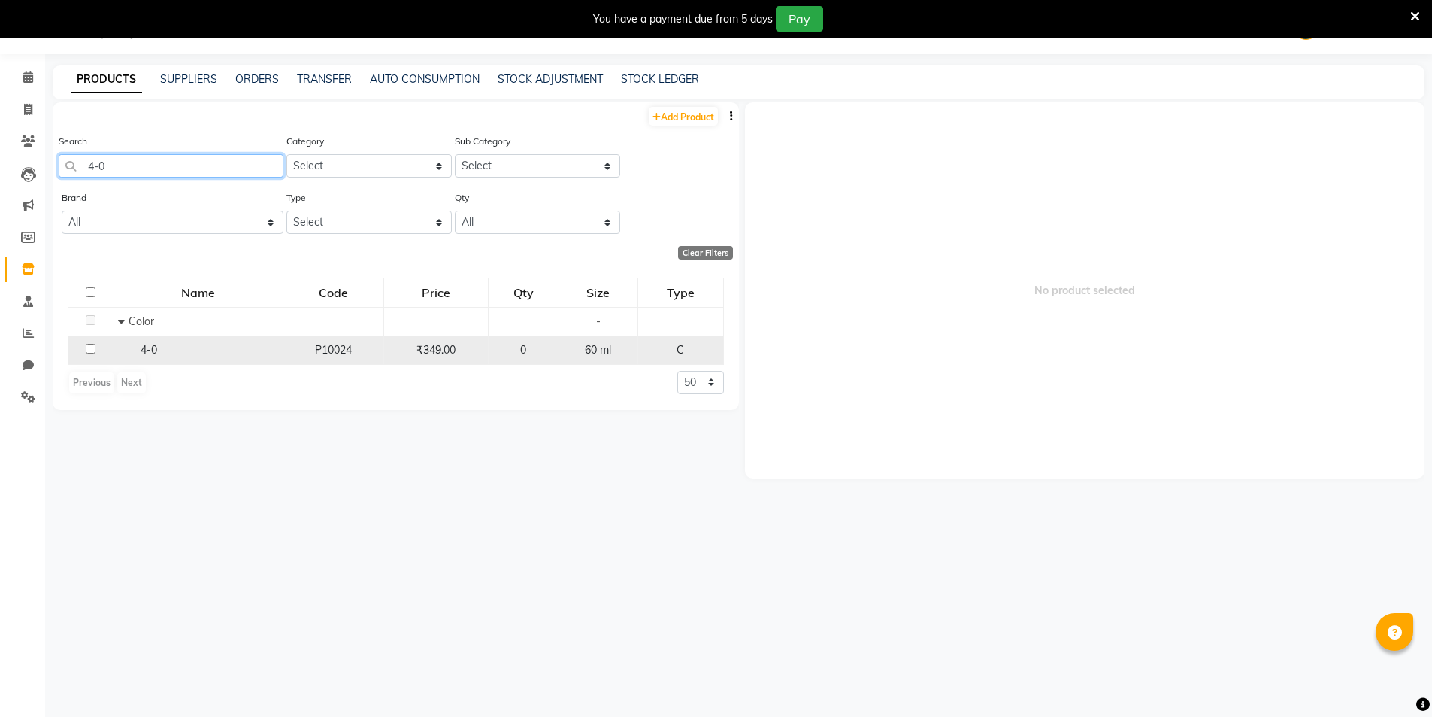
type input "4-0"
click at [122, 351] on div "4-0" at bounding box center [198, 350] width 161 height 16
select select
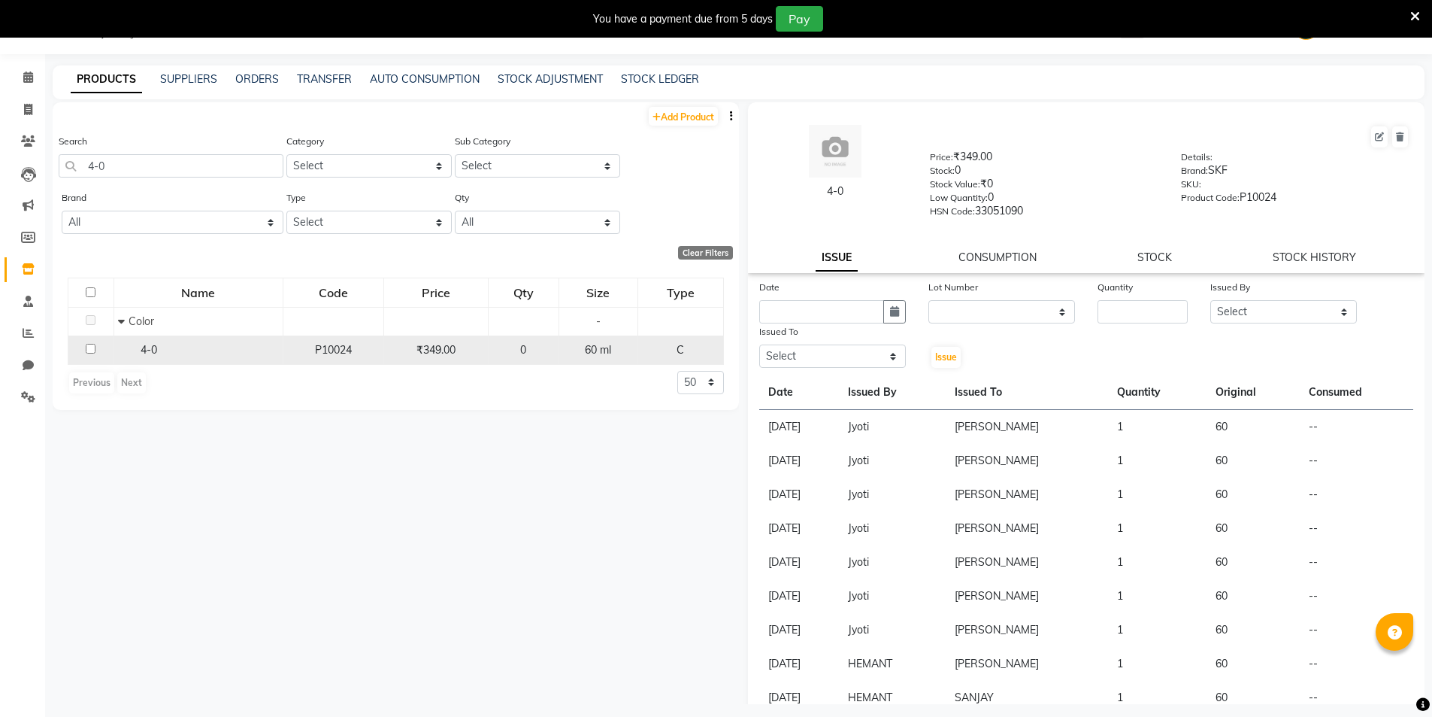
click at [91, 347] on input "checkbox" at bounding box center [91, 349] width 10 height 10
checkbox input "true"
click at [1153, 255] on link "STOCK" at bounding box center [1155, 257] width 35 height 14
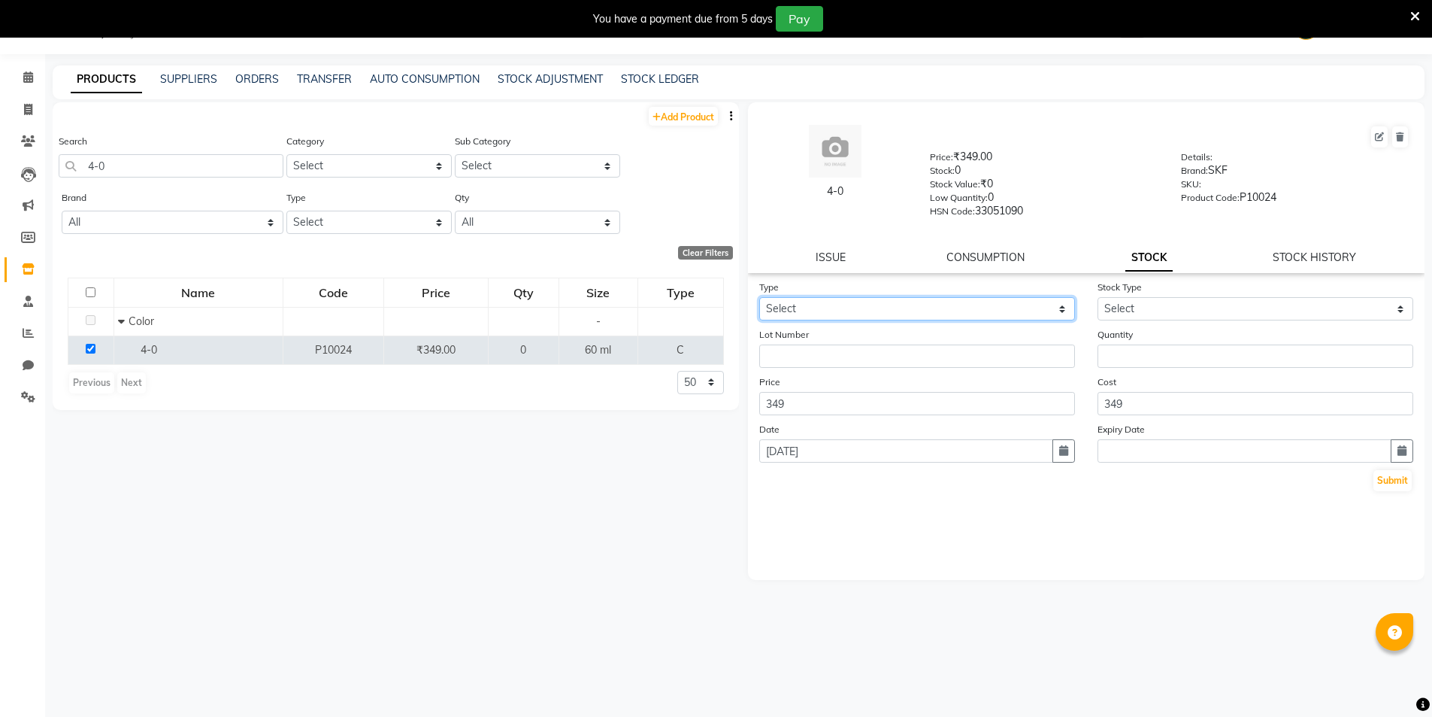
click at [830, 303] on select "Select In Out" at bounding box center [917, 308] width 316 height 23
select select "in"
click at [759, 297] on select "Select In Out" at bounding box center [917, 308] width 316 height 23
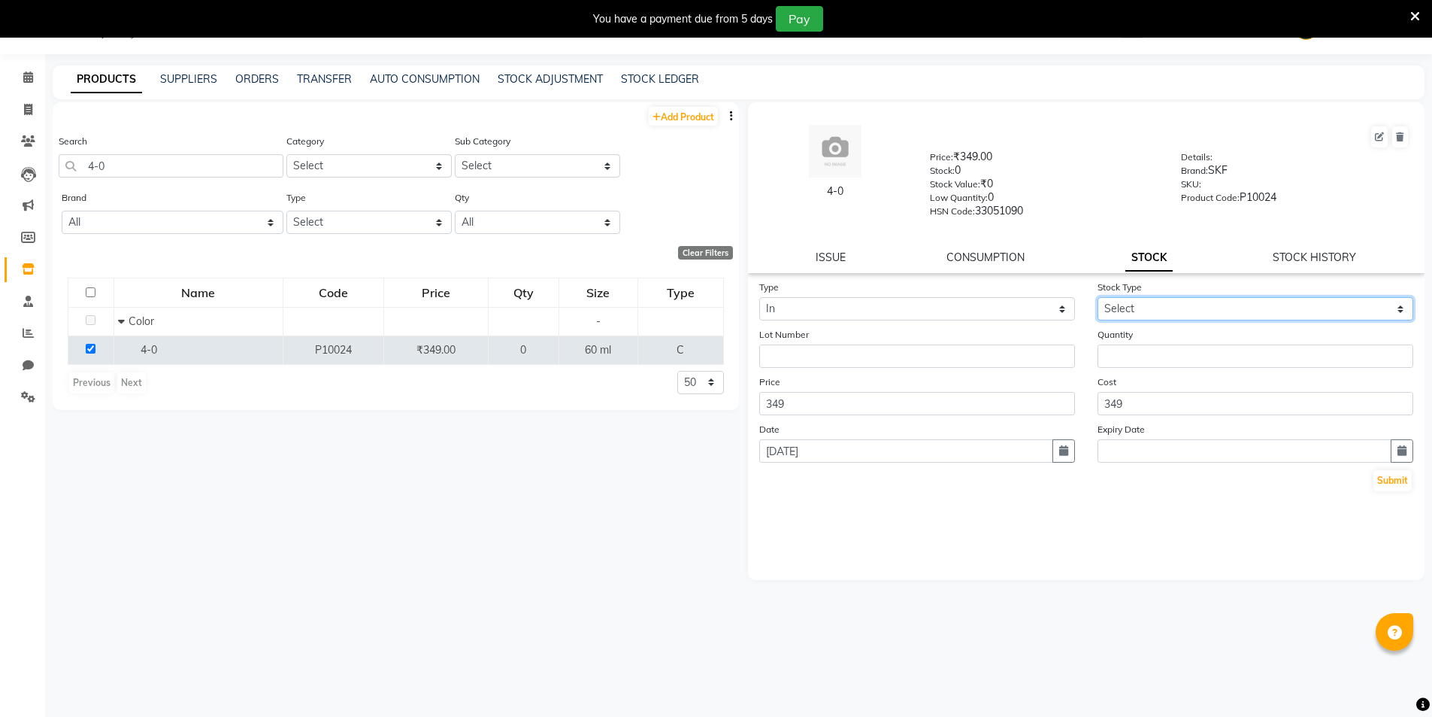
click at [1142, 308] on select "Select New Stock Adjustment Return Other" at bounding box center [1256, 308] width 316 height 23
select select "new stock"
click at [1098, 297] on select "Select New Stock Adjustment Return Other" at bounding box center [1256, 308] width 316 height 23
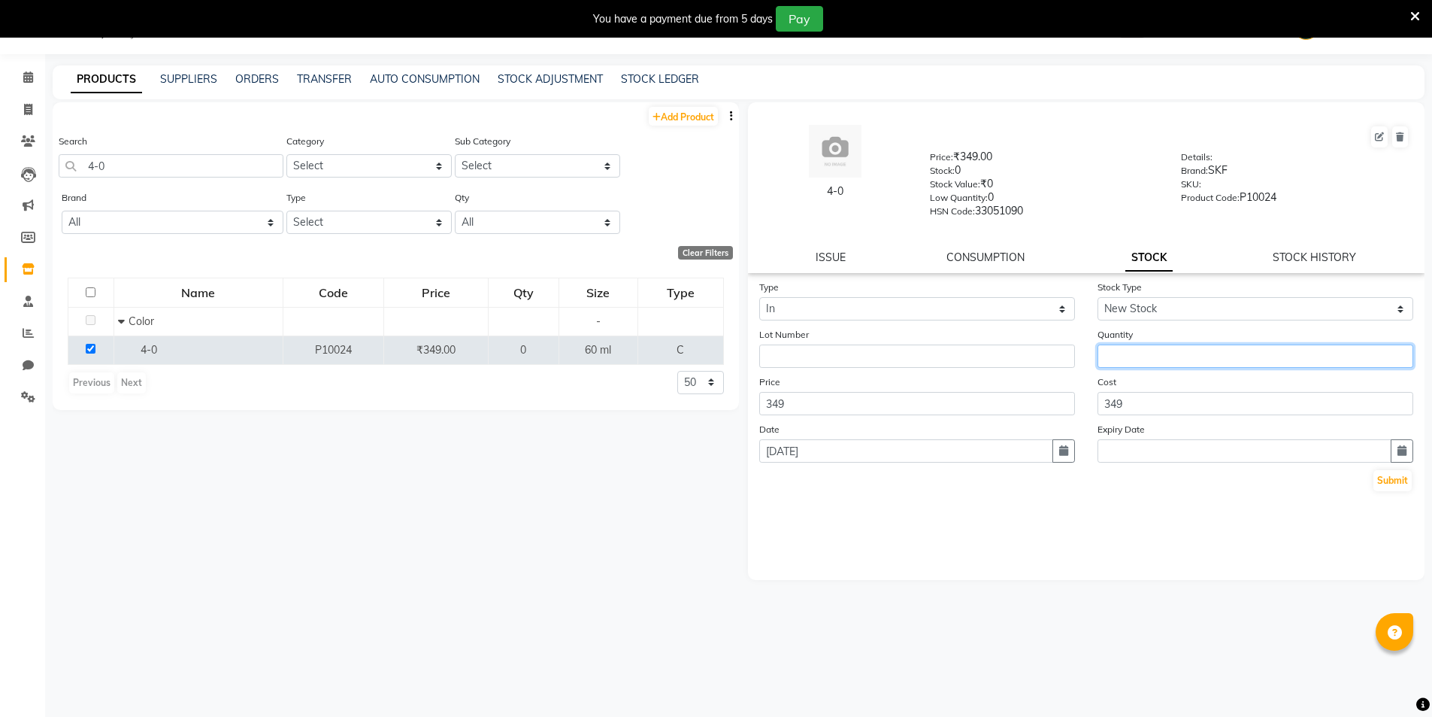
click at [1164, 356] on input "number" at bounding box center [1256, 355] width 316 height 23
type input "5"
click at [1402, 483] on button "Submit" at bounding box center [1393, 480] width 38 height 21
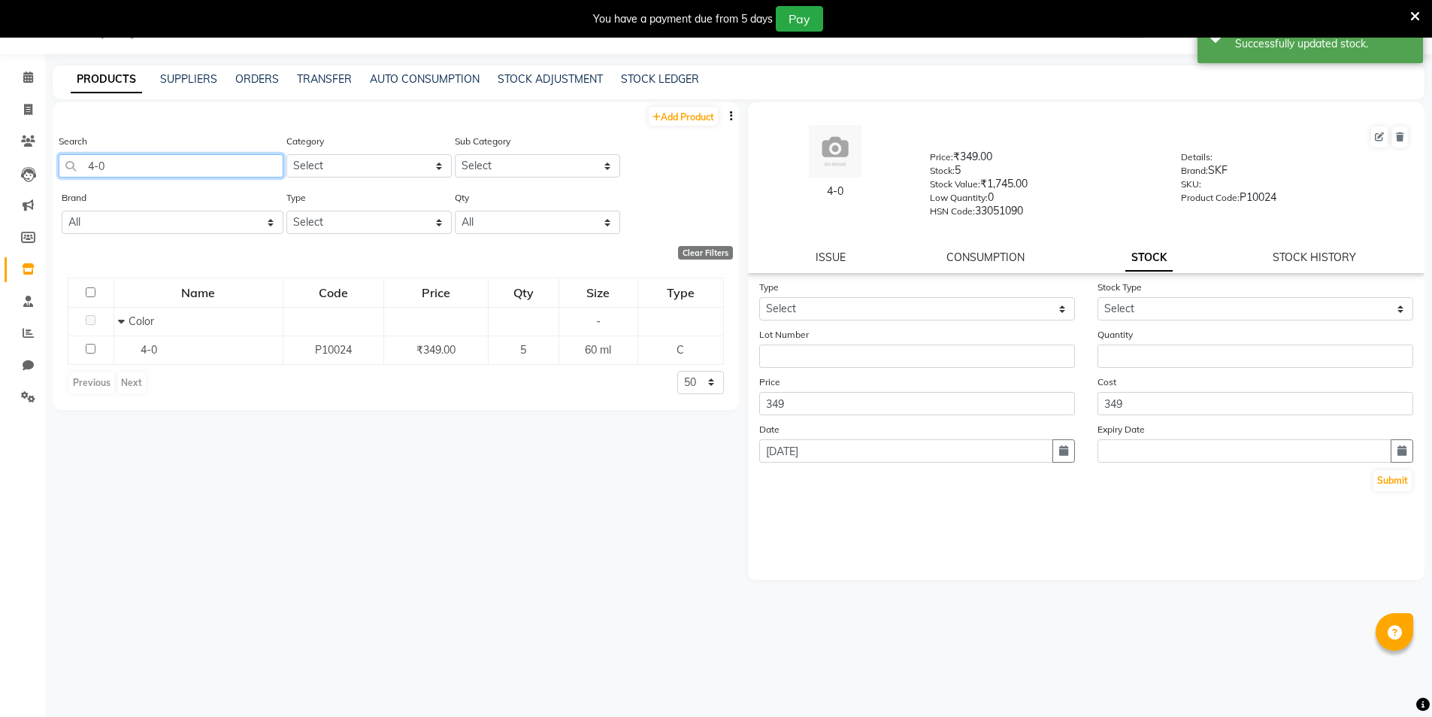
drag, startPoint x: 133, startPoint y: 169, endPoint x: 82, endPoint y: 190, distance: 55.3
click at [82, 190] on div "Add Product Search 4-0 Category Select Hair Skin Makeup Personal Care Appliance…" at bounding box center [396, 256] width 687 height 308
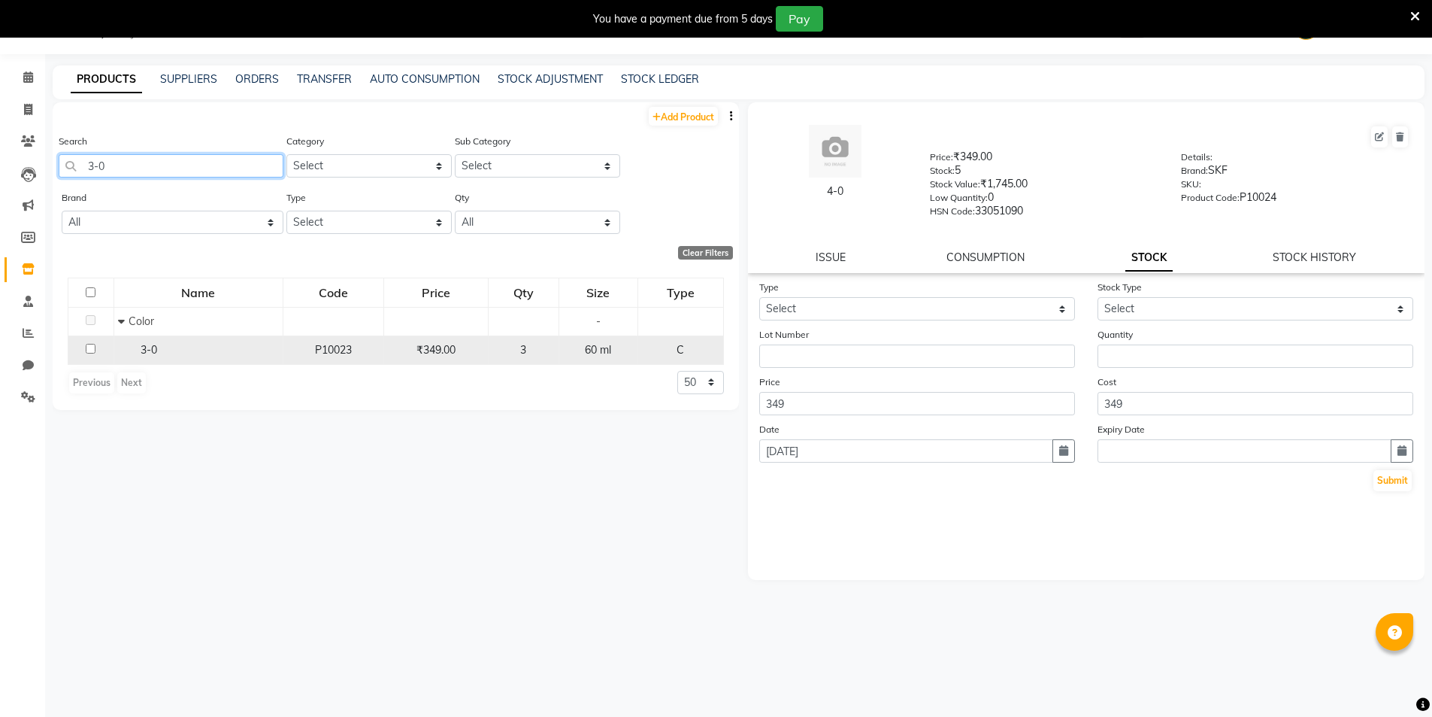
type input "3-0"
click at [89, 347] on input "checkbox" at bounding box center [91, 349] width 10 height 10
checkbox input "true"
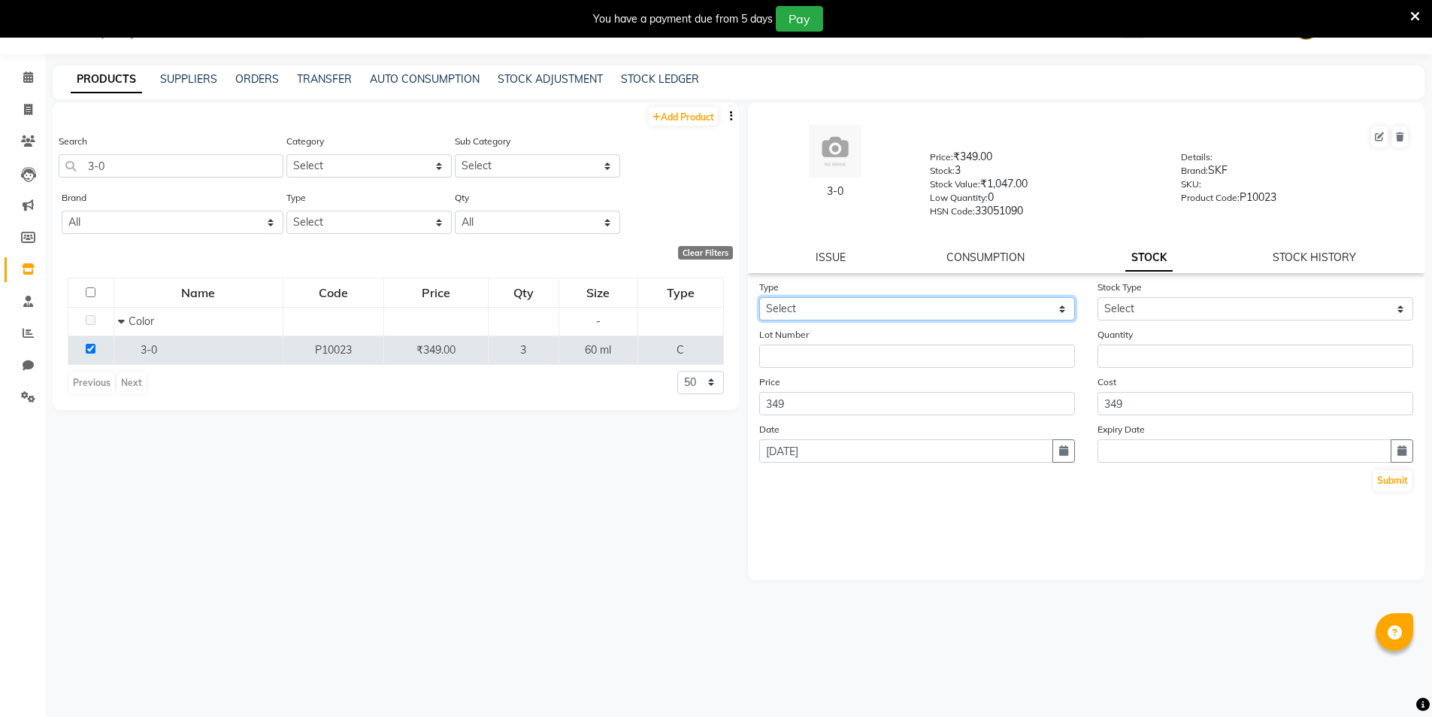
click at [843, 308] on select "Select In Out" at bounding box center [917, 308] width 316 height 23
select select "in"
click at [759, 297] on select "Select In Out" at bounding box center [917, 308] width 316 height 23
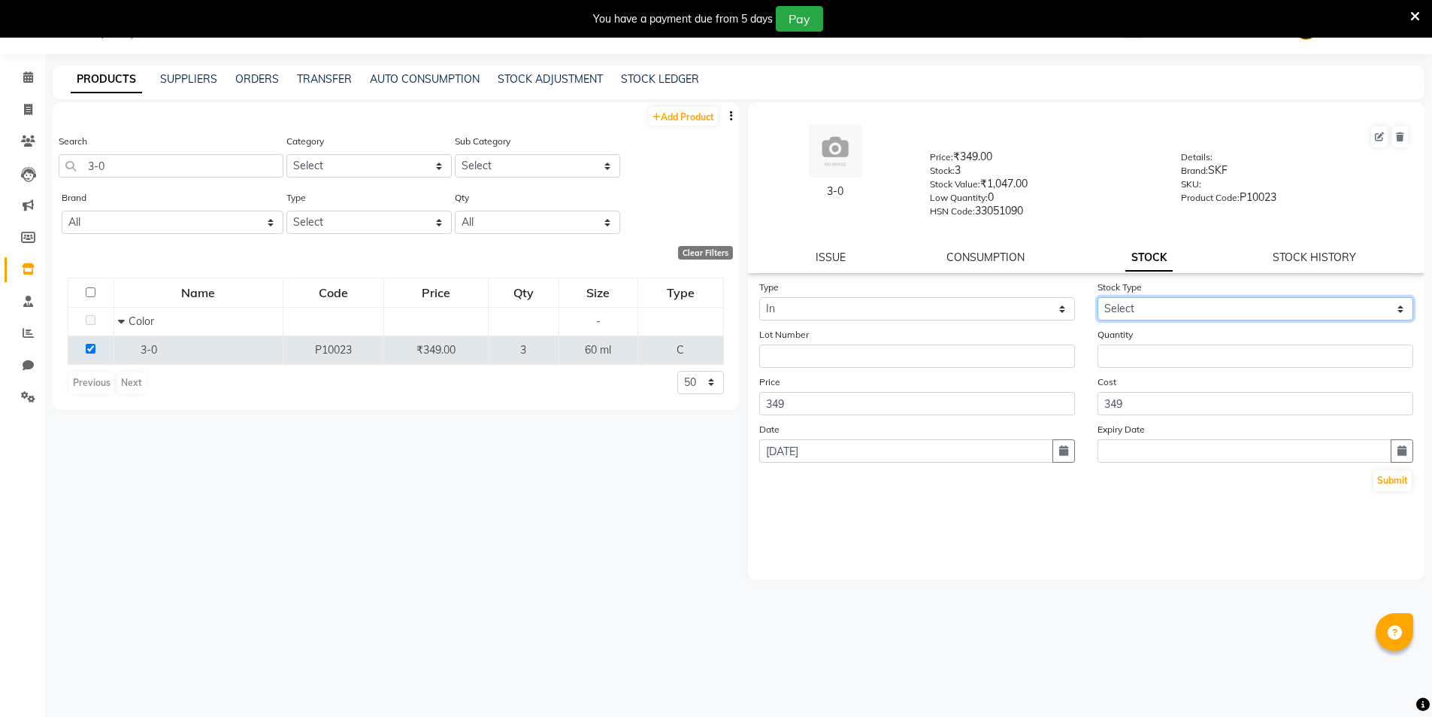
click at [1174, 308] on select "Select New Stock Adjustment Return Other" at bounding box center [1256, 308] width 316 height 23
select select "new stock"
click at [1098, 297] on select "Select New Stock Adjustment Return Other" at bounding box center [1256, 308] width 316 height 23
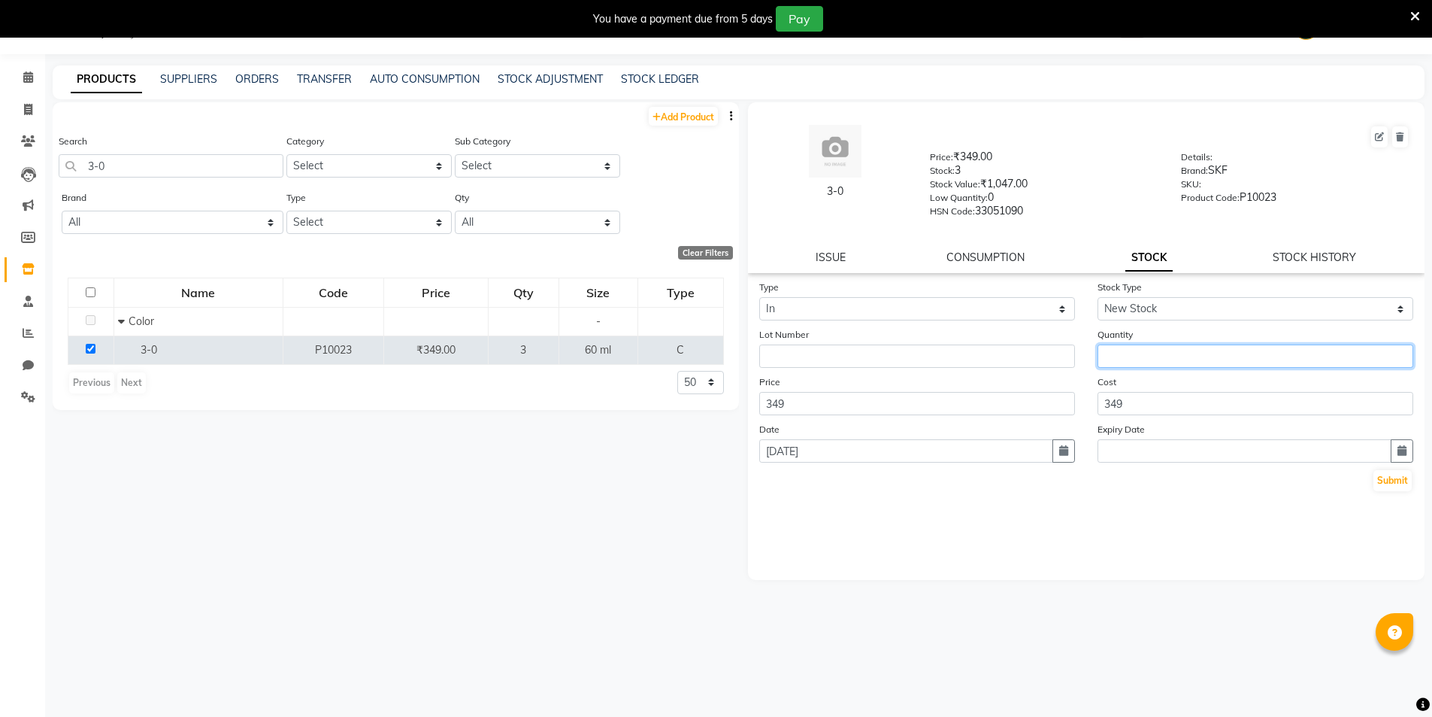
click at [1129, 355] on input "number" at bounding box center [1256, 355] width 316 height 23
type input "2"
click at [1393, 483] on button "Submit" at bounding box center [1393, 480] width 38 height 21
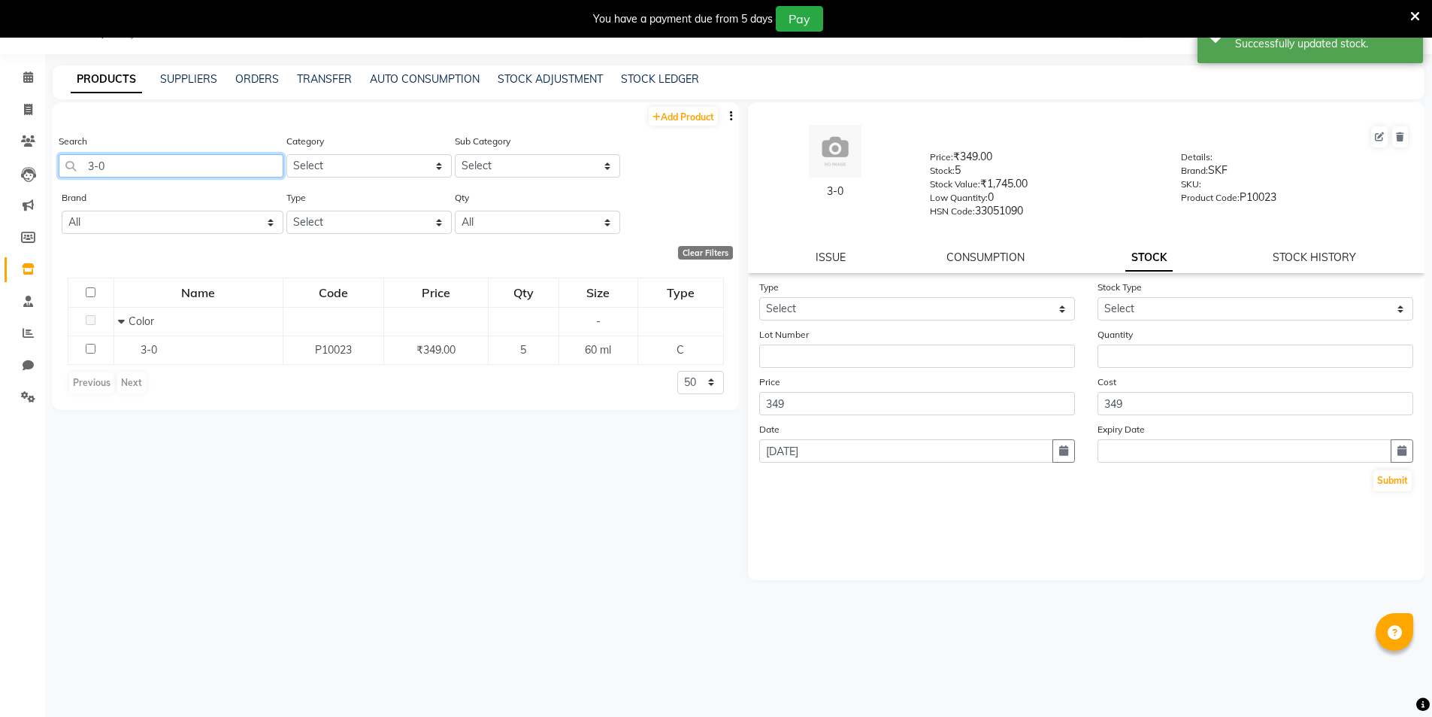
drag, startPoint x: 110, startPoint y: 165, endPoint x: 76, endPoint y: 170, distance: 34.2
click at [76, 170] on input "3-0" at bounding box center [171, 165] width 225 height 23
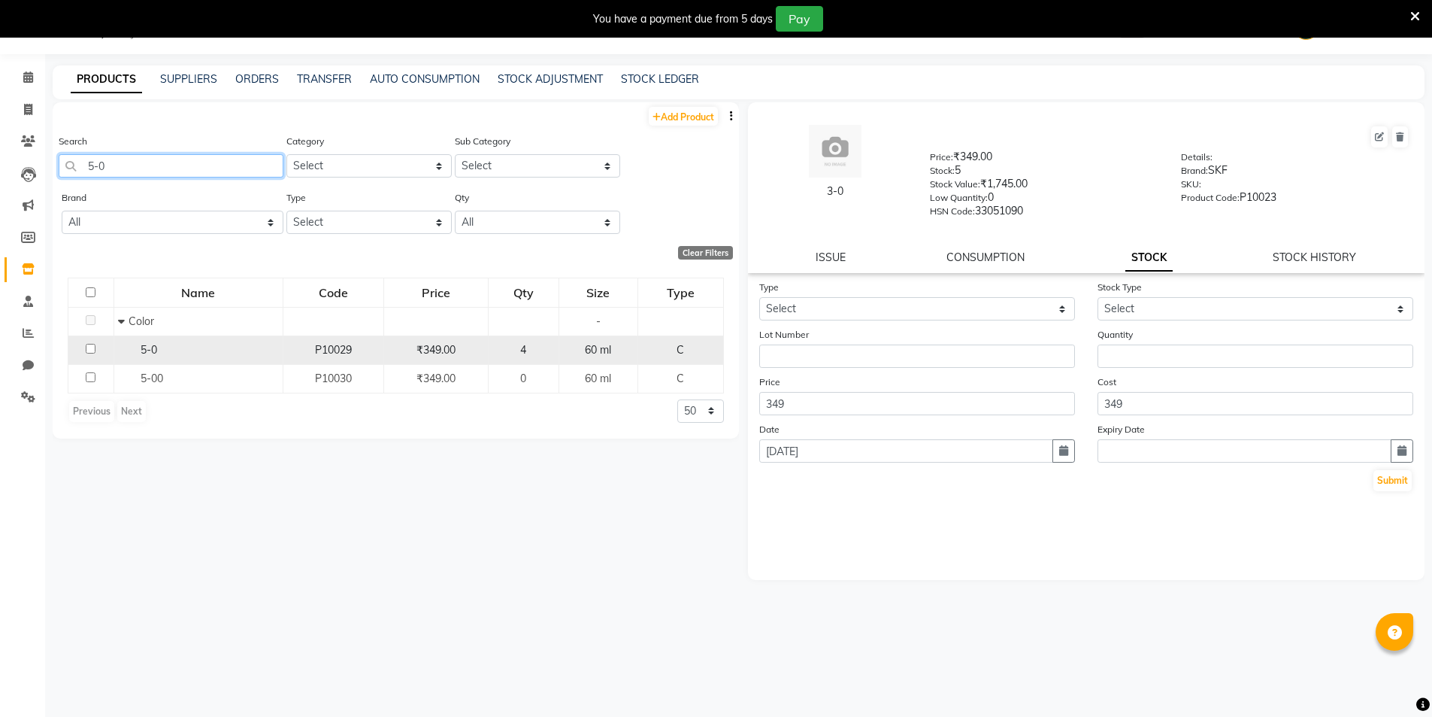
type input "5-0"
click at [78, 347] on td at bounding box center [91, 349] width 46 height 29
click at [90, 352] on input "checkbox" at bounding box center [91, 349] width 10 height 10
checkbox input "true"
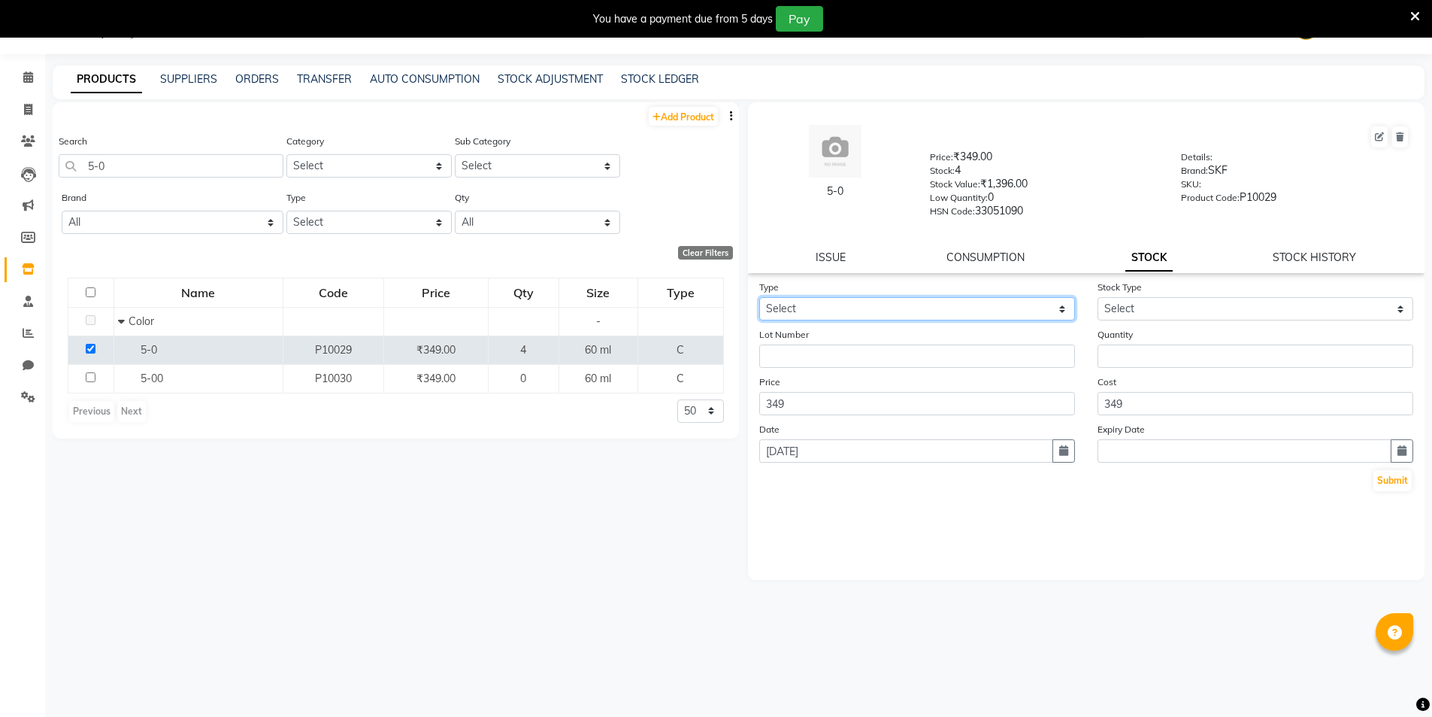
click at [813, 309] on select "Select In Out" at bounding box center [917, 308] width 316 height 23
select select "in"
click at [759, 297] on select "Select In Out" at bounding box center [917, 308] width 316 height 23
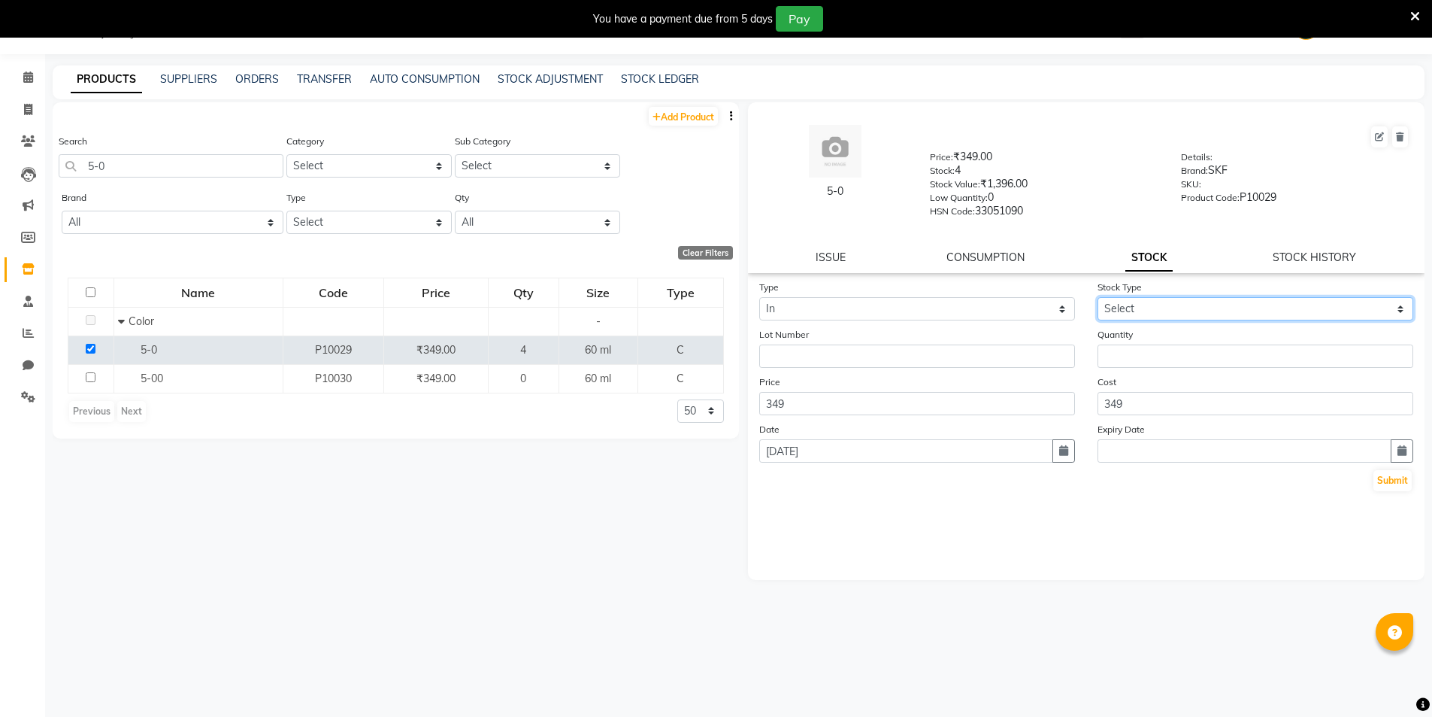
click at [1176, 313] on select "Select New Stock Adjustment Return Other" at bounding box center [1256, 308] width 316 height 23
select select "new stock"
click at [1098, 297] on select "Select New Stock Adjustment Return Other" at bounding box center [1256, 308] width 316 height 23
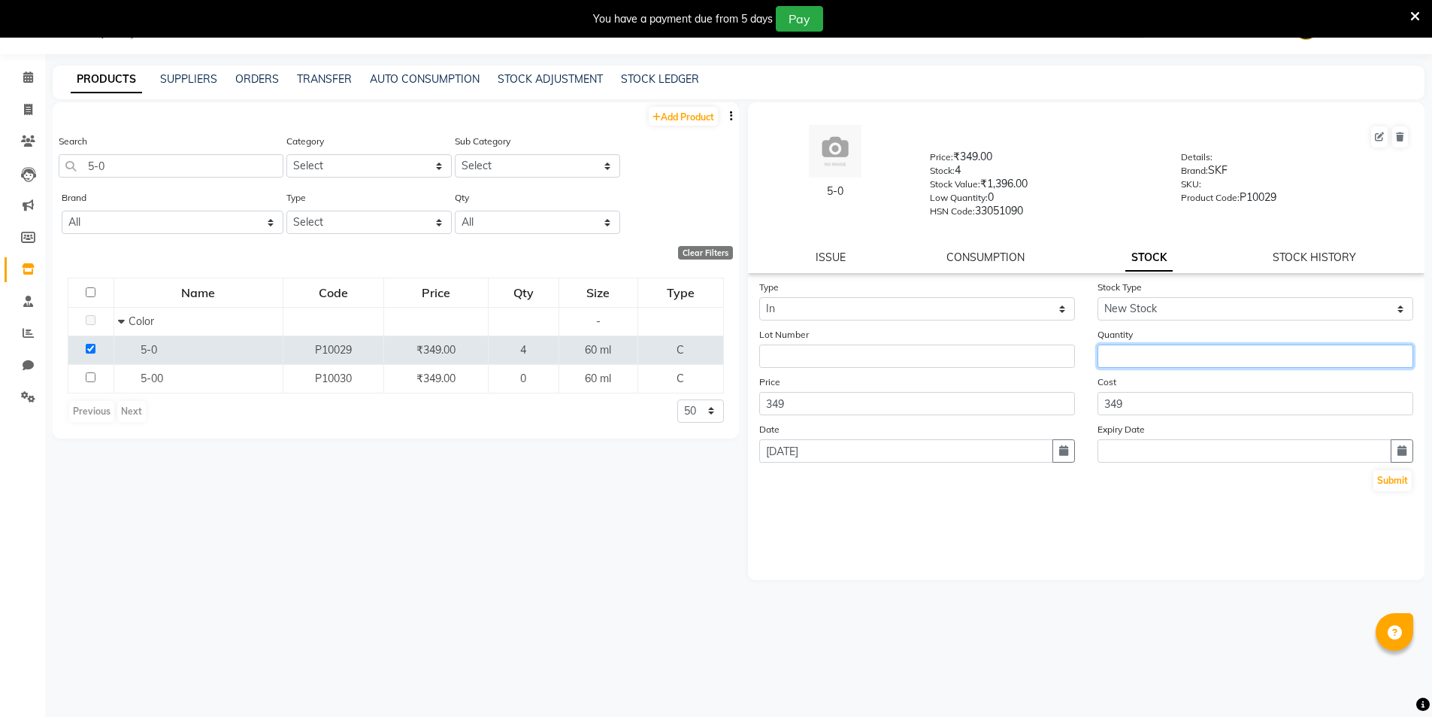
click at [1140, 353] on input "number" at bounding box center [1256, 355] width 316 height 23
type input "1"
click at [1398, 480] on button "Submit" at bounding box center [1393, 480] width 38 height 21
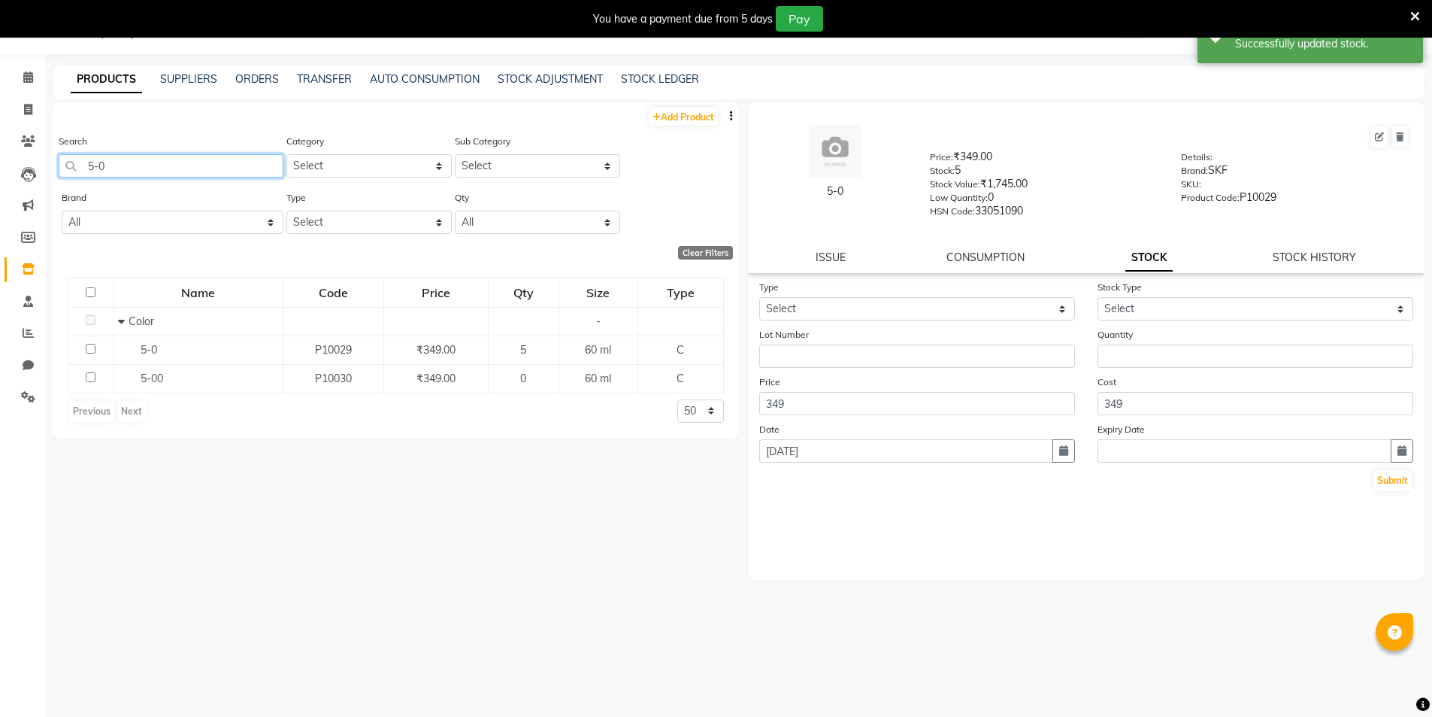
drag, startPoint x: 124, startPoint y: 168, endPoint x: 71, endPoint y: 191, distance: 57.3
click at [71, 191] on div "Add Product Search 5-0 Category Select Hair Skin Makeup Personal Care Appliance…" at bounding box center [396, 270] width 687 height 336
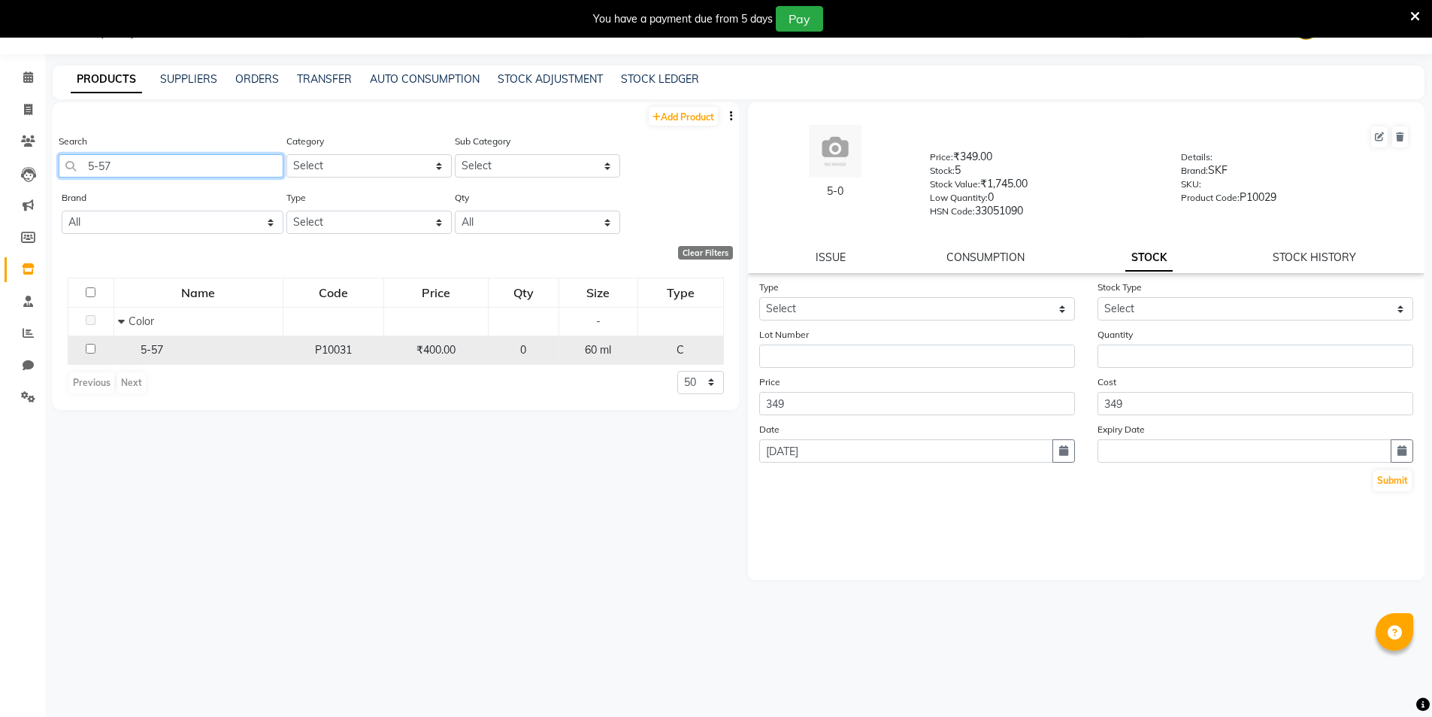
type input "5-57"
click at [86, 348] on input "checkbox" at bounding box center [91, 349] width 10 height 10
checkbox input "true"
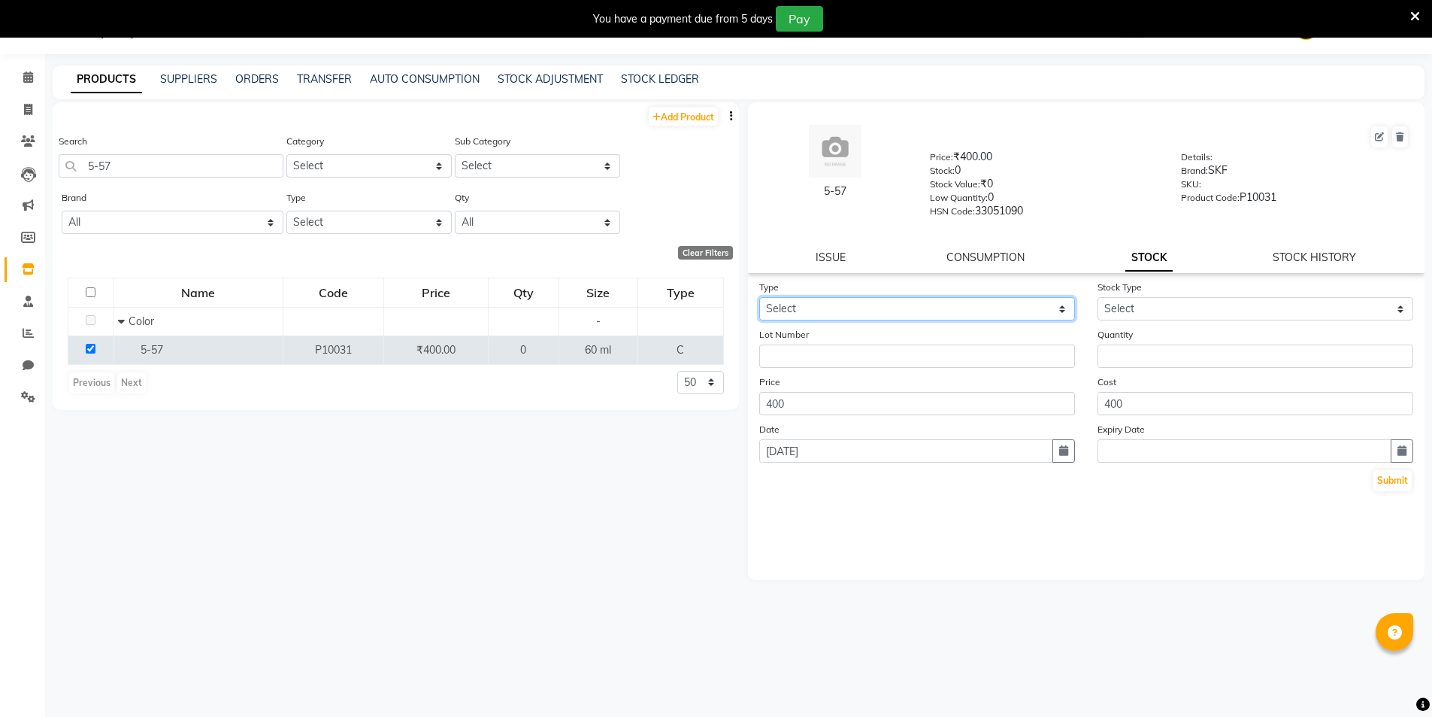
click at [798, 311] on select "Select In Out" at bounding box center [917, 308] width 316 height 23
select select "in"
click at [759, 297] on select "Select In Out" at bounding box center [917, 308] width 316 height 23
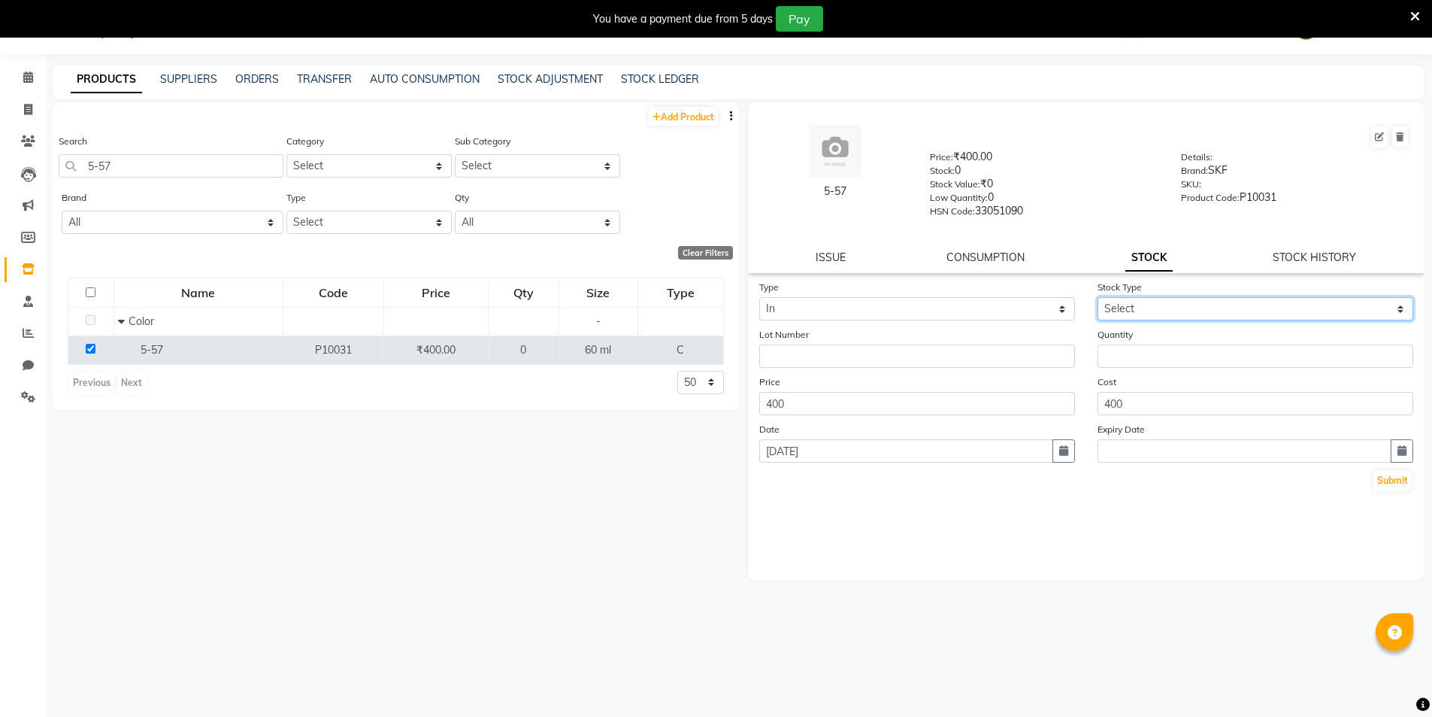
click at [1144, 308] on select "Select New Stock Adjustment Return Other" at bounding box center [1256, 308] width 316 height 23
select select "new stock"
click at [1098, 297] on select "Select New Stock Adjustment Return Other" at bounding box center [1256, 308] width 316 height 23
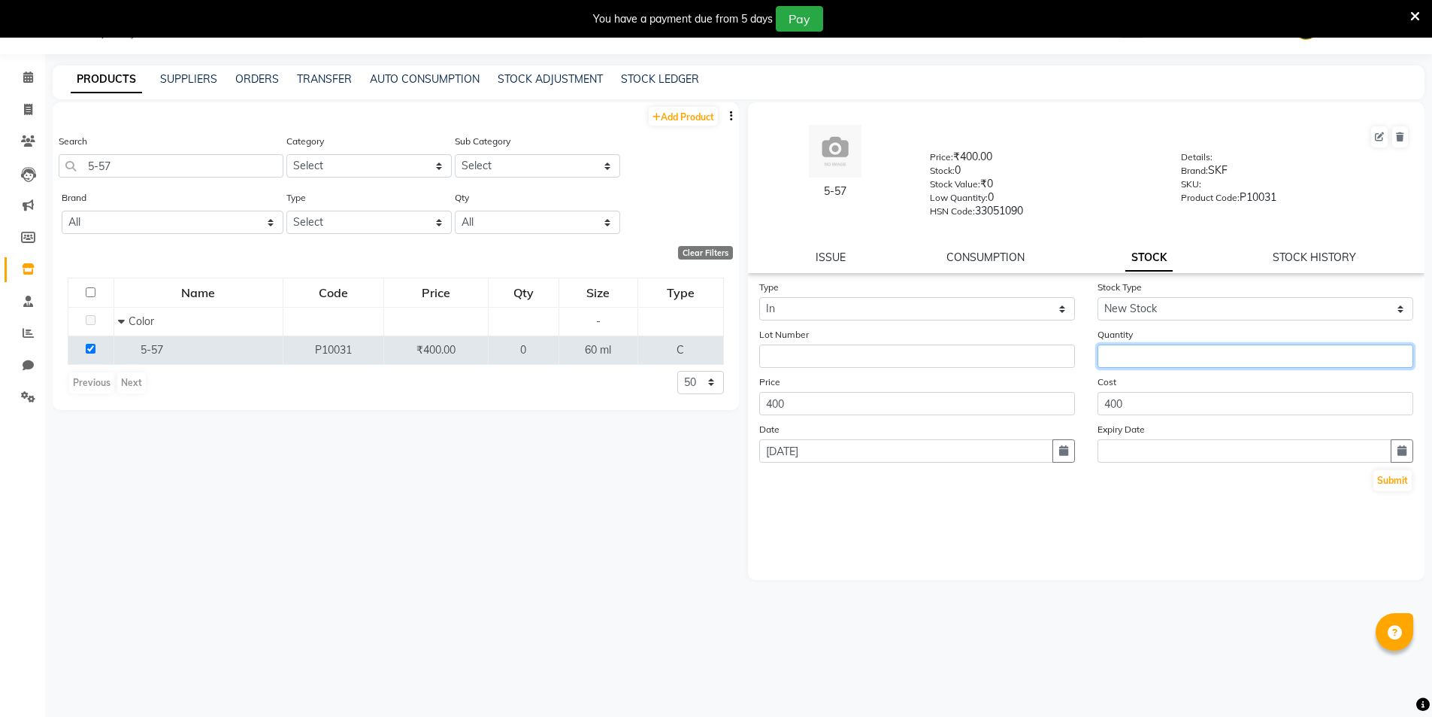
click at [1143, 350] on input "number" at bounding box center [1256, 355] width 316 height 23
type input "2"
click at [1381, 484] on button "Submit" at bounding box center [1393, 480] width 38 height 21
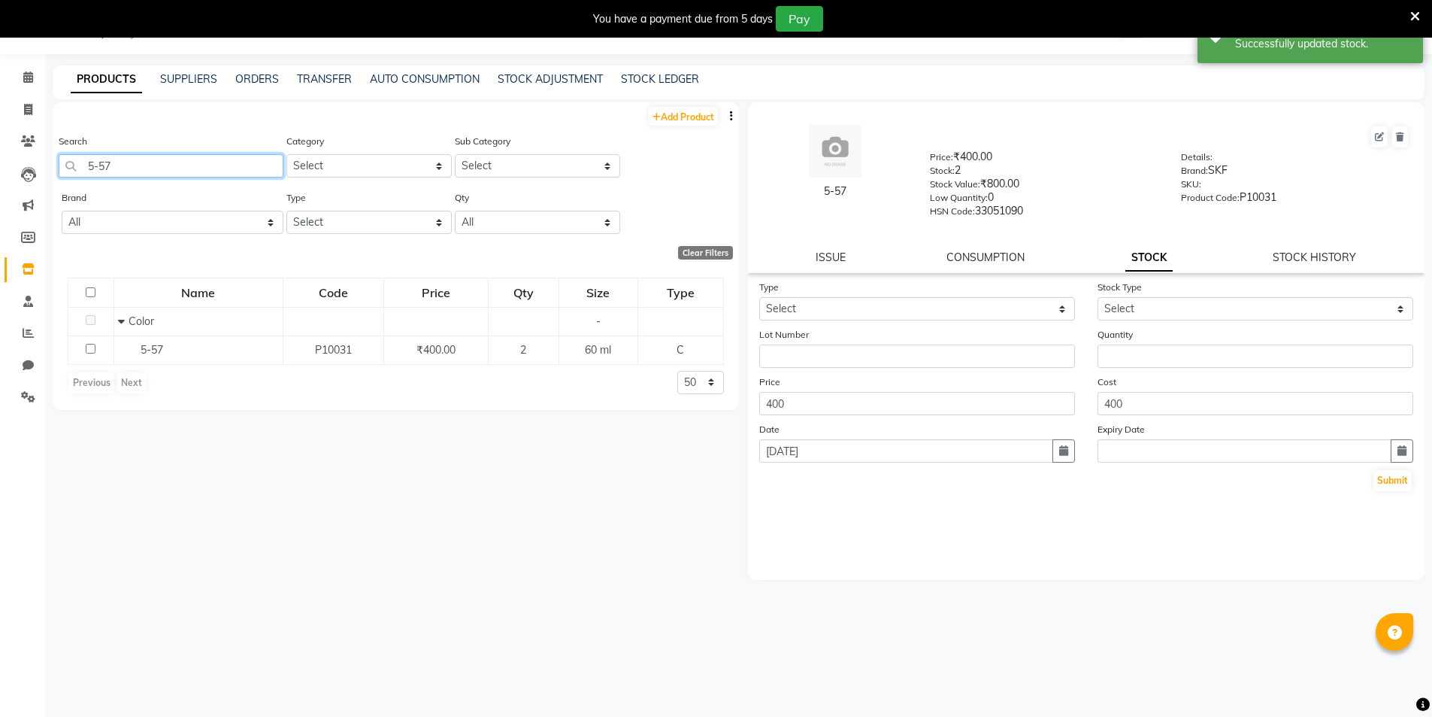
drag, startPoint x: 99, startPoint y: 174, endPoint x: 53, endPoint y: 183, distance: 46.7
click at [53, 183] on div "Search 5-57 Category Select Hair Skin Makeup Personal Care Appliances Beard Wax…" at bounding box center [396, 161] width 687 height 56
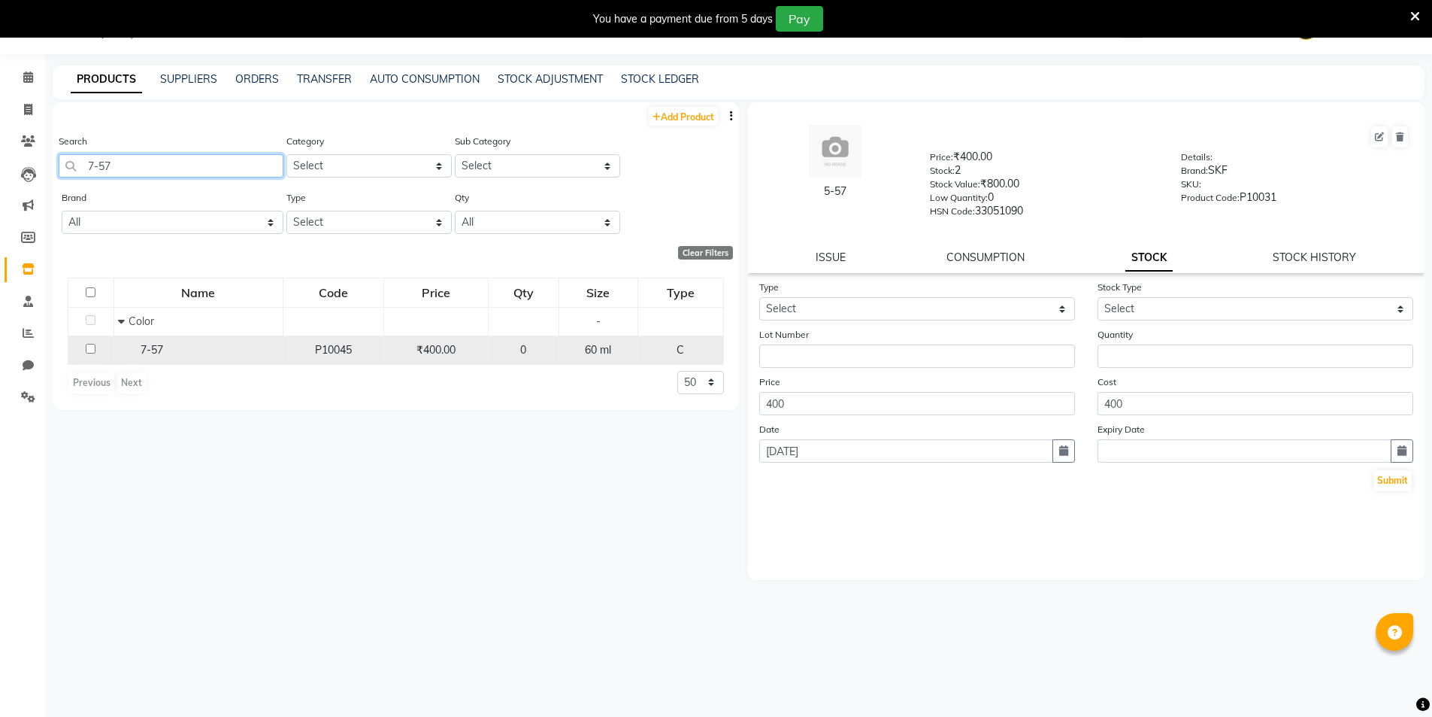
type input "7-57"
click at [90, 346] on input "checkbox" at bounding box center [91, 349] width 10 height 10
checkbox input "true"
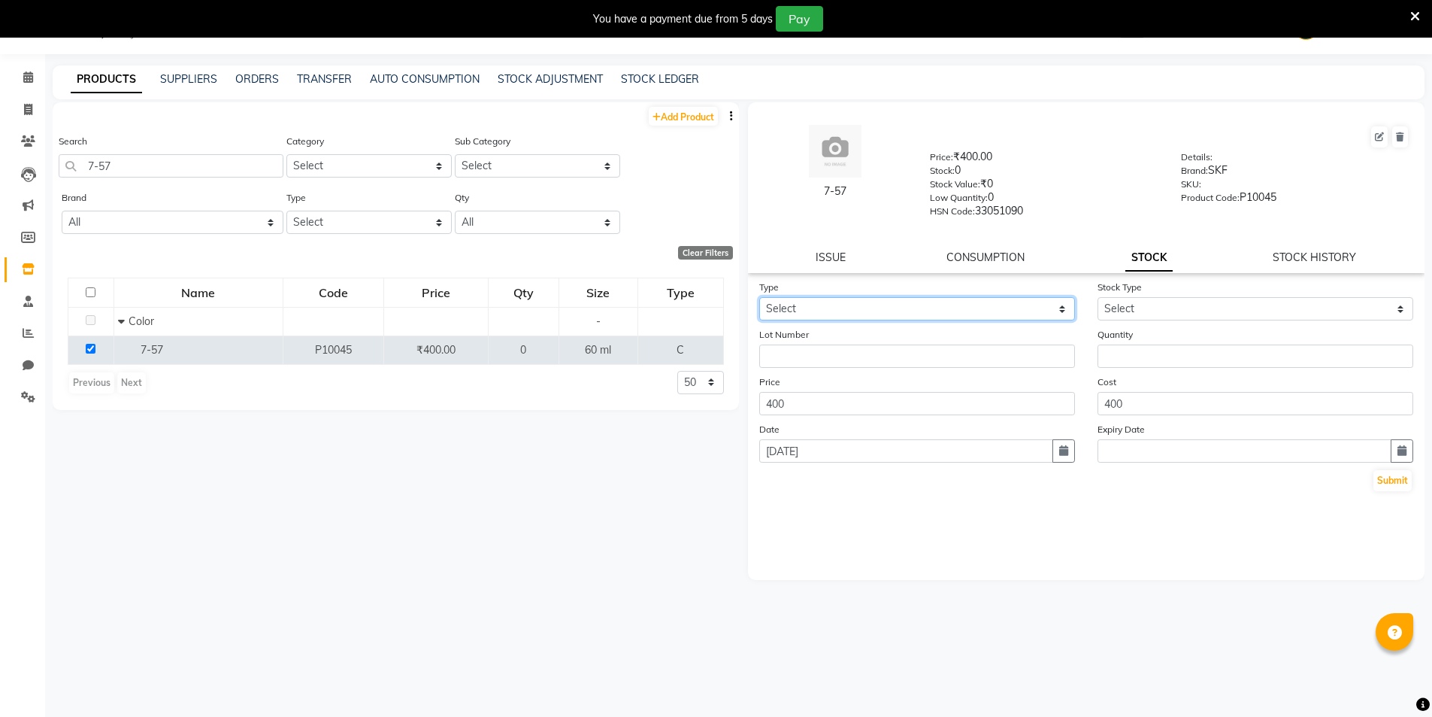
click at [814, 304] on select "Select In Out" at bounding box center [917, 308] width 316 height 23
select select "in"
click at [759, 297] on select "Select In Out" at bounding box center [917, 308] width 316 height 23
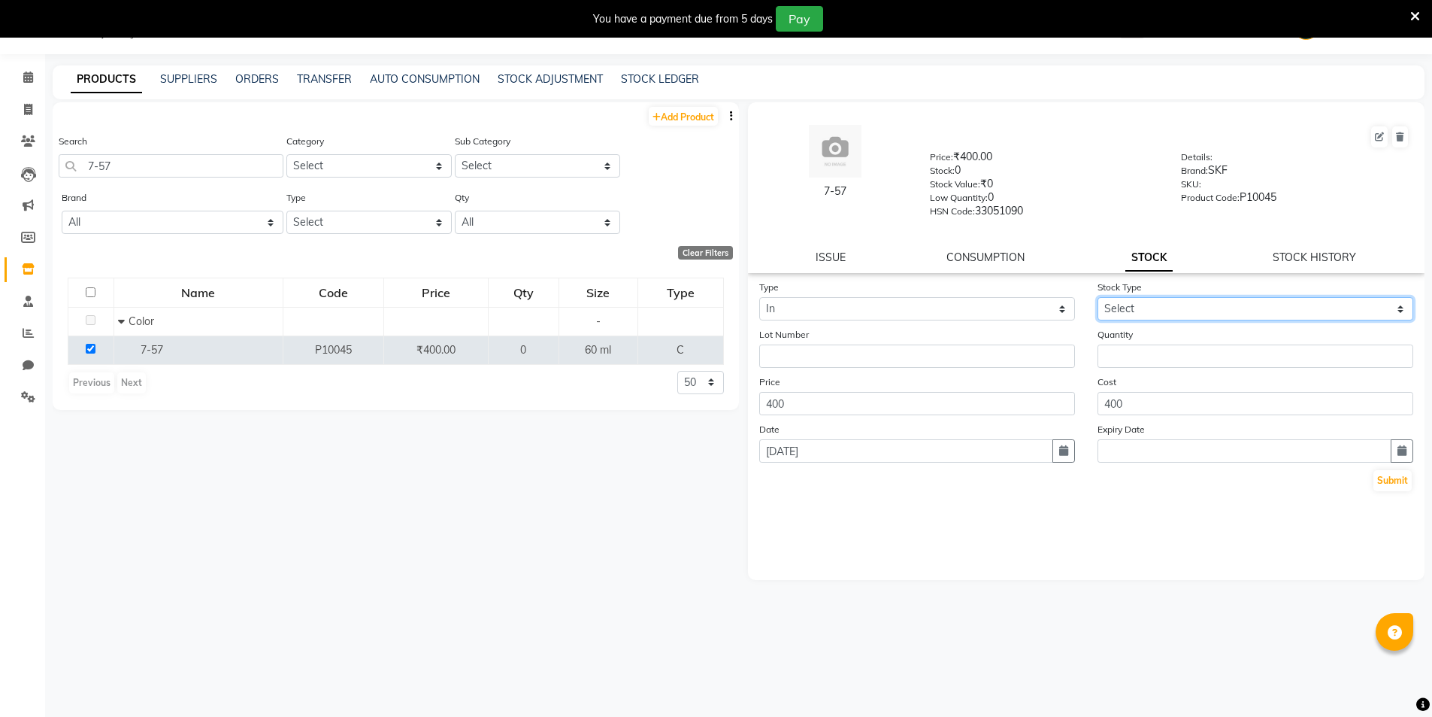
click at [1199, 302] on select "Select New Stock Adjustment Return Other" at bounding box center [1256, 308] width 316 height 23
select select "new stock"
click at [1098, 297] on select "Select New Stock Adjustment Return Other" at bounding box center [1256, 308] width 316 height 23
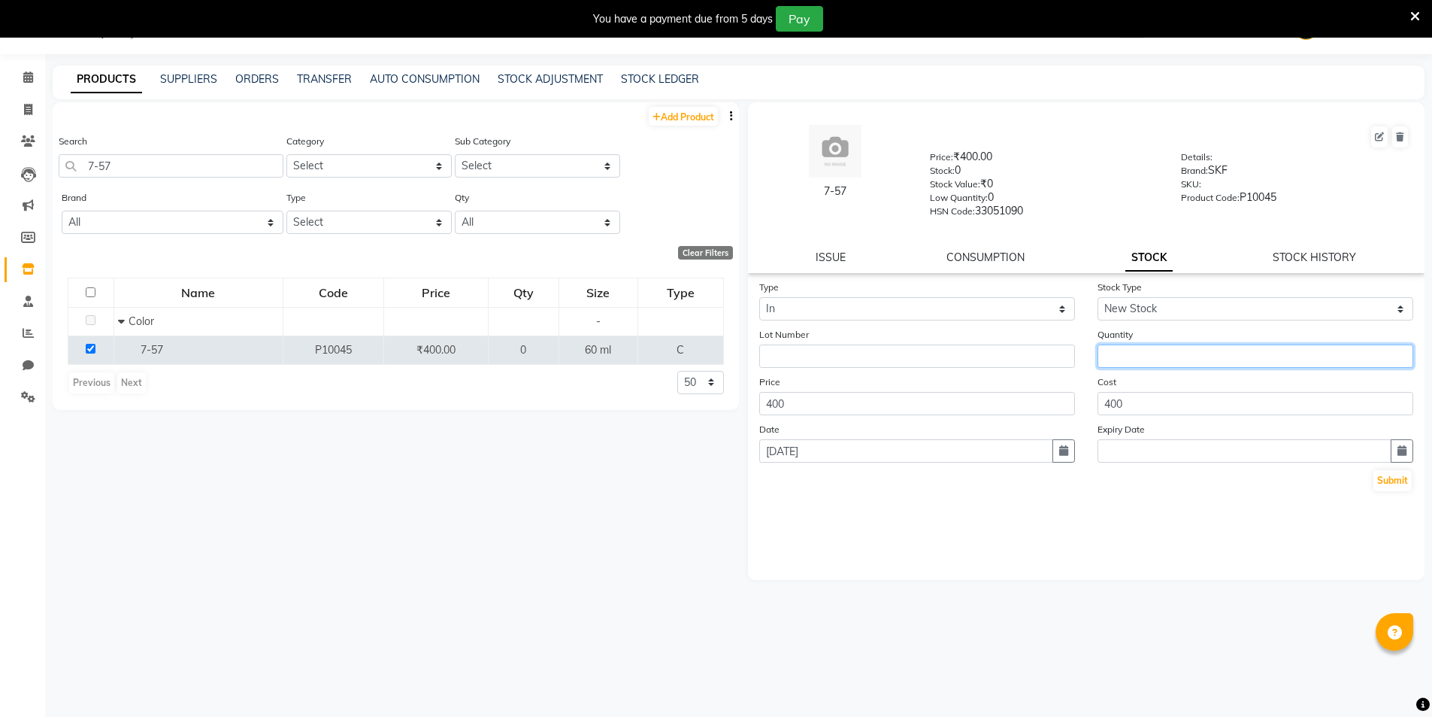
click at [1144, 358] on input "number" at bounding box center [1256, 355] width 316 height 23
type input "2"
click at [1399, 481] on button "Submit" at bounding box center [1393, 480] width 38 height 21
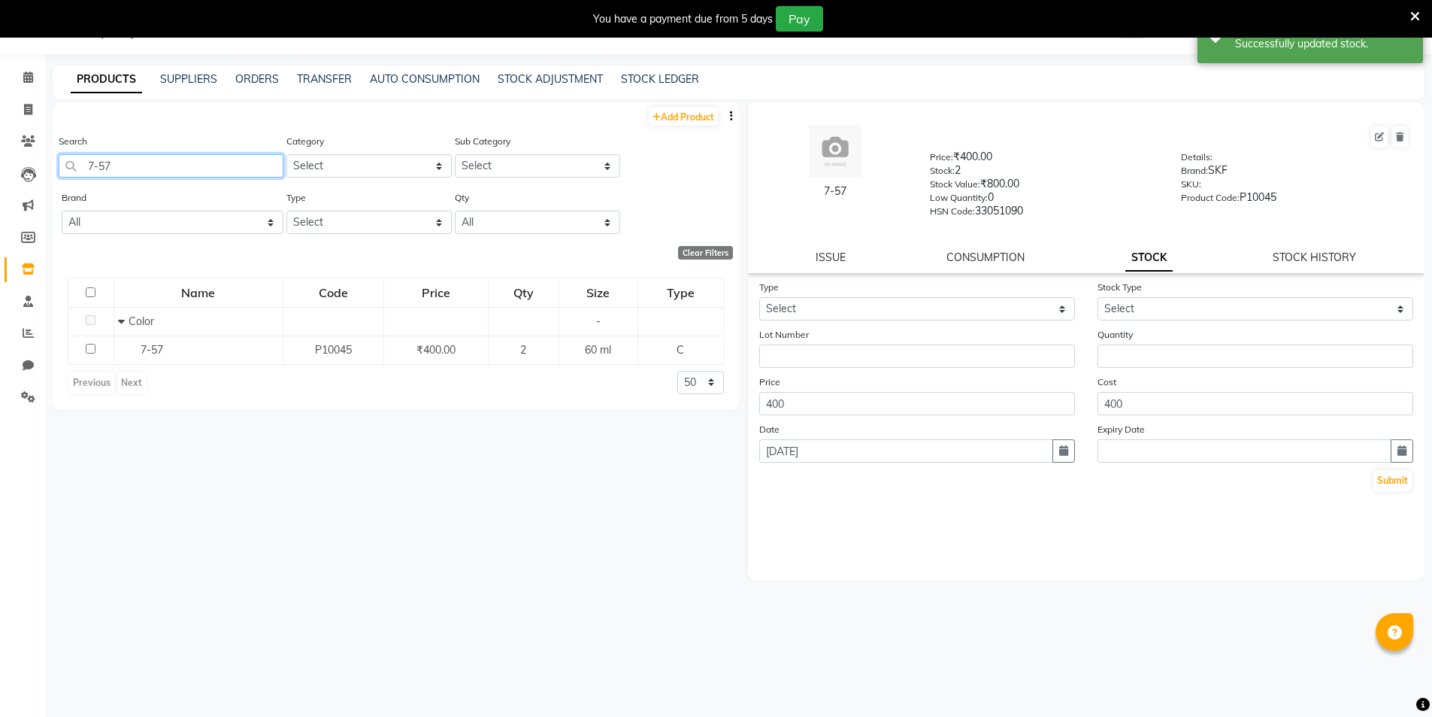
drag, startPoint x: 132, startPoint y: 171, endPoint x: 77, endPoint y: 171, distance: 55.6
click at [77, 171] on input "7-57" at bounding box center [171, 165] width 225 height 23
type input "8-"
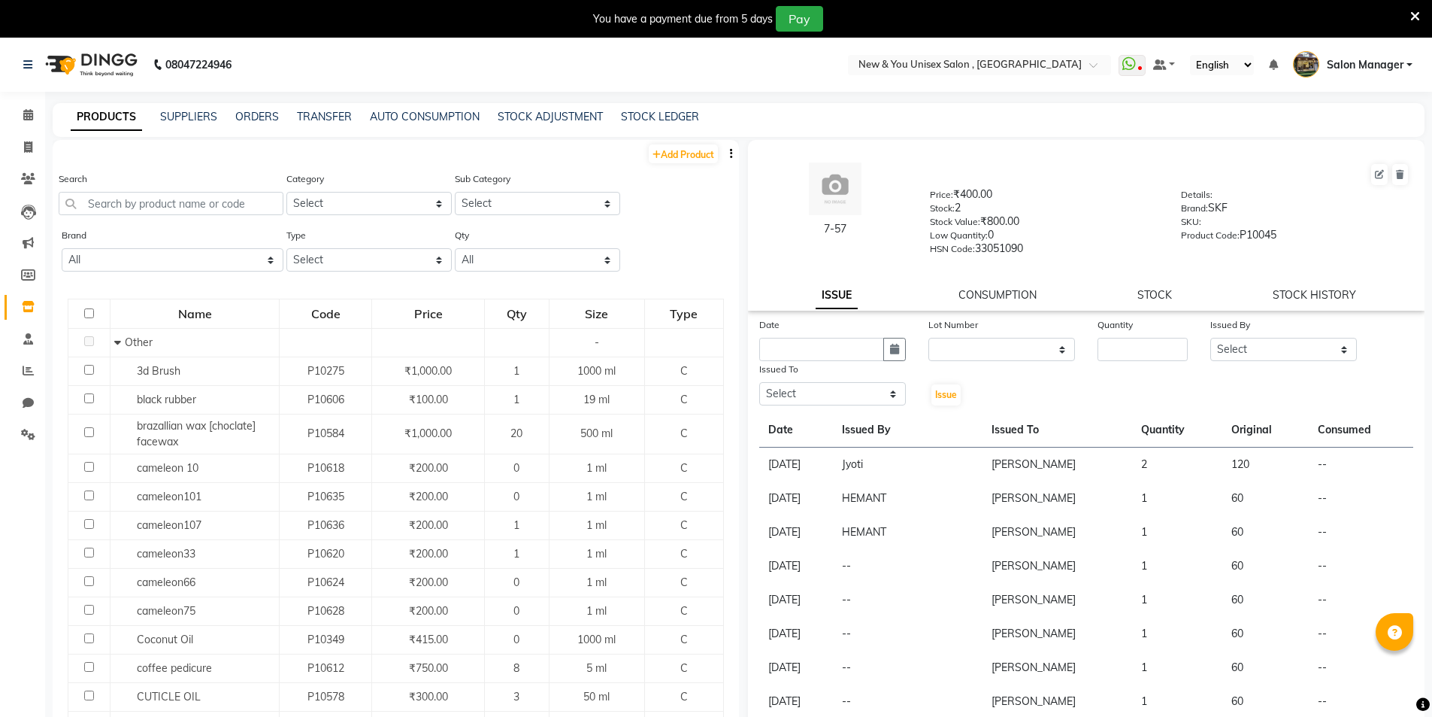
select select
click at [1315, 286] on div "7-57 Price: ₹400.00 Stock: 2 Stock Value: ₹800.00 Low Quantity: 0 HSN Code: 330…" at bounding box center [1087, 225] width 678 height 171
click at [1302, 295] on link "STOCK HISTORY" at bounding box center [1314, 295] width 83 height 14
select select "all"
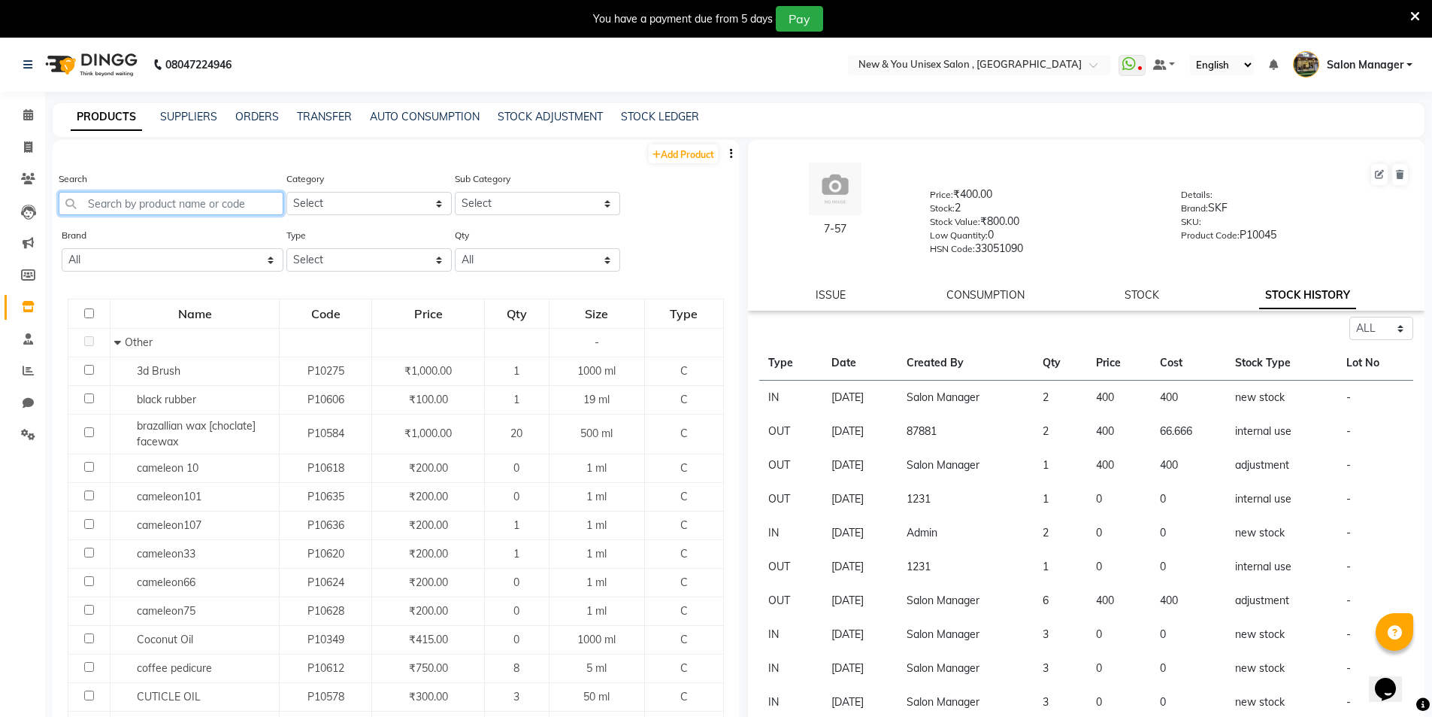
click at [102, 208] on input "text" at bounding box center [171, 203] width 225 height 23
click at [1120, 284] on div "7-57 Price: ₹400.00 Stock: 2 Stock Value: ₹800.00 Low Quantity: 0 HSN Code: 330…" at bounding box center [1087, 225] width 678 height 171
click at [1125, 293] on link "STOCK" at bounding box center [1142, 295] width 35 height 14
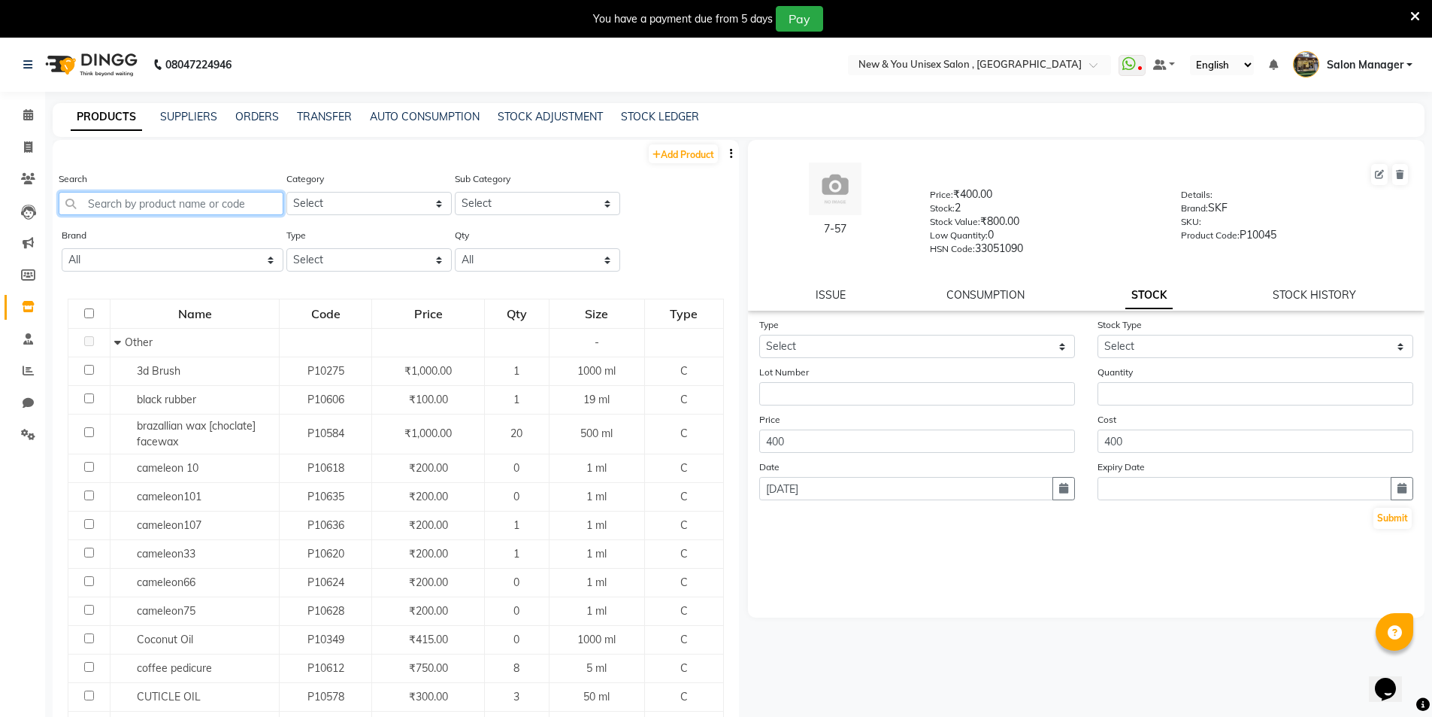
click at [137, 206] on input "text" at bounding box center [171, 203] width 225 height 23
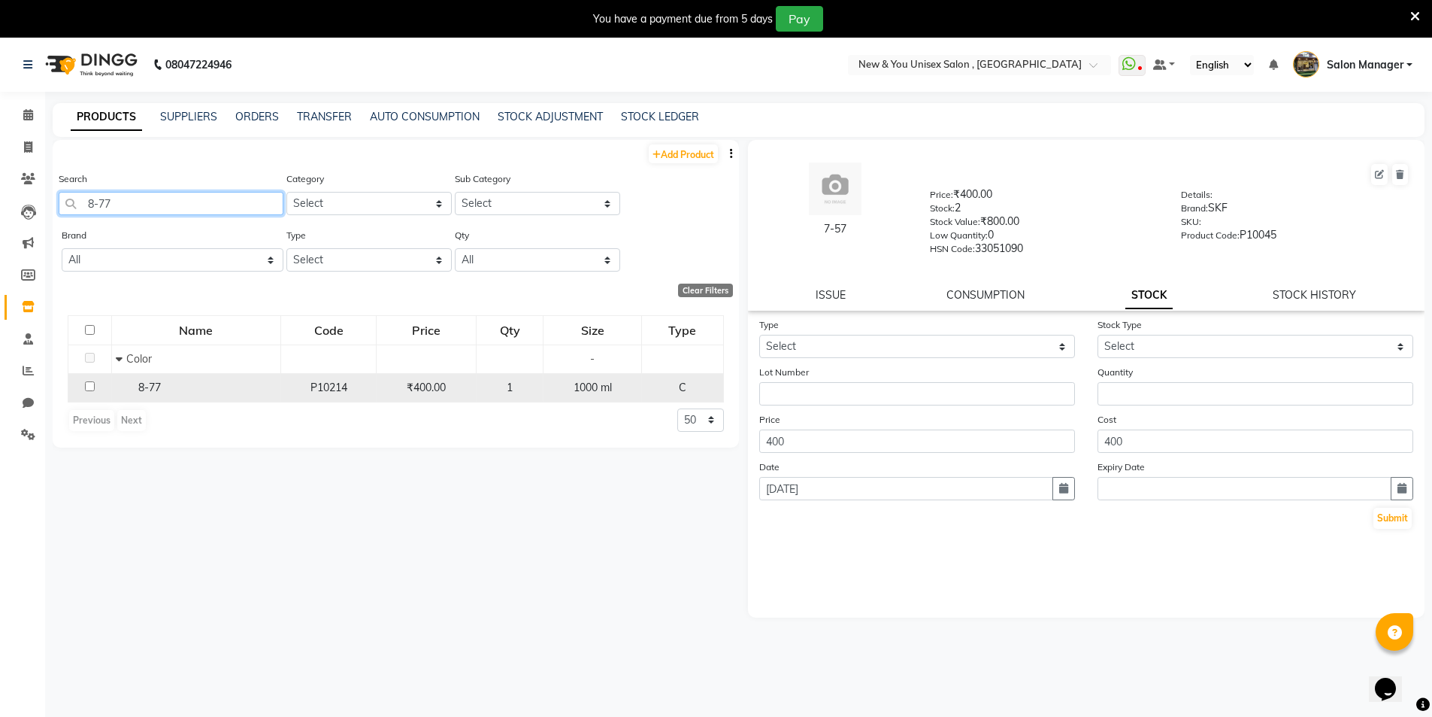
type input "8-77"
click at [89, 387] on input "checkbox" at bounding box center [90, 386] width 10 height 10
checkbox input "true"
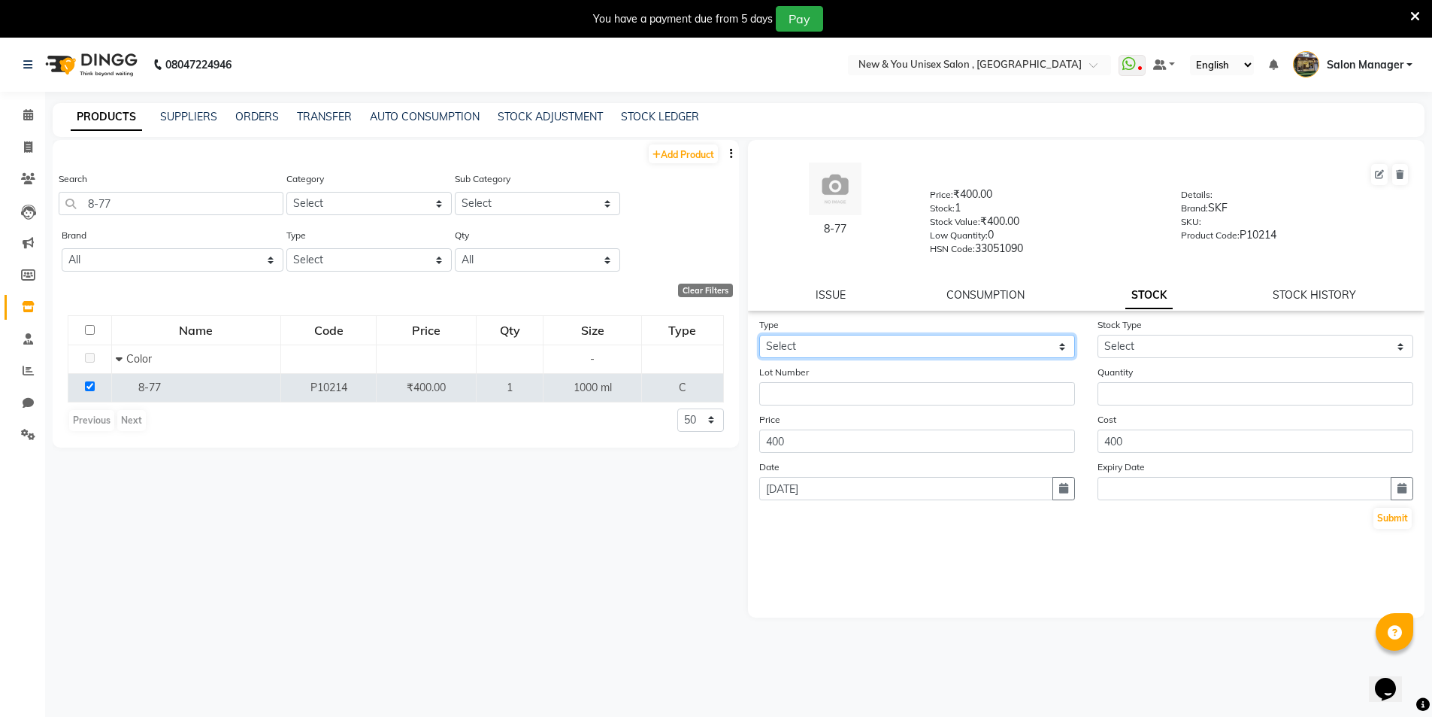
click at [882, 347] on select "Select In Out" at bounding box center [917, 346] width 316 height 23
select select "in"
click at [759, 335] on select "Select In Out" at bounding box center [917, 346] width 316 height 23
click at [1126, 339] on select "Select New Stock Adjustment Return Other" at bounding box center [1256, 346] width 316 height 23
select select "new stock"
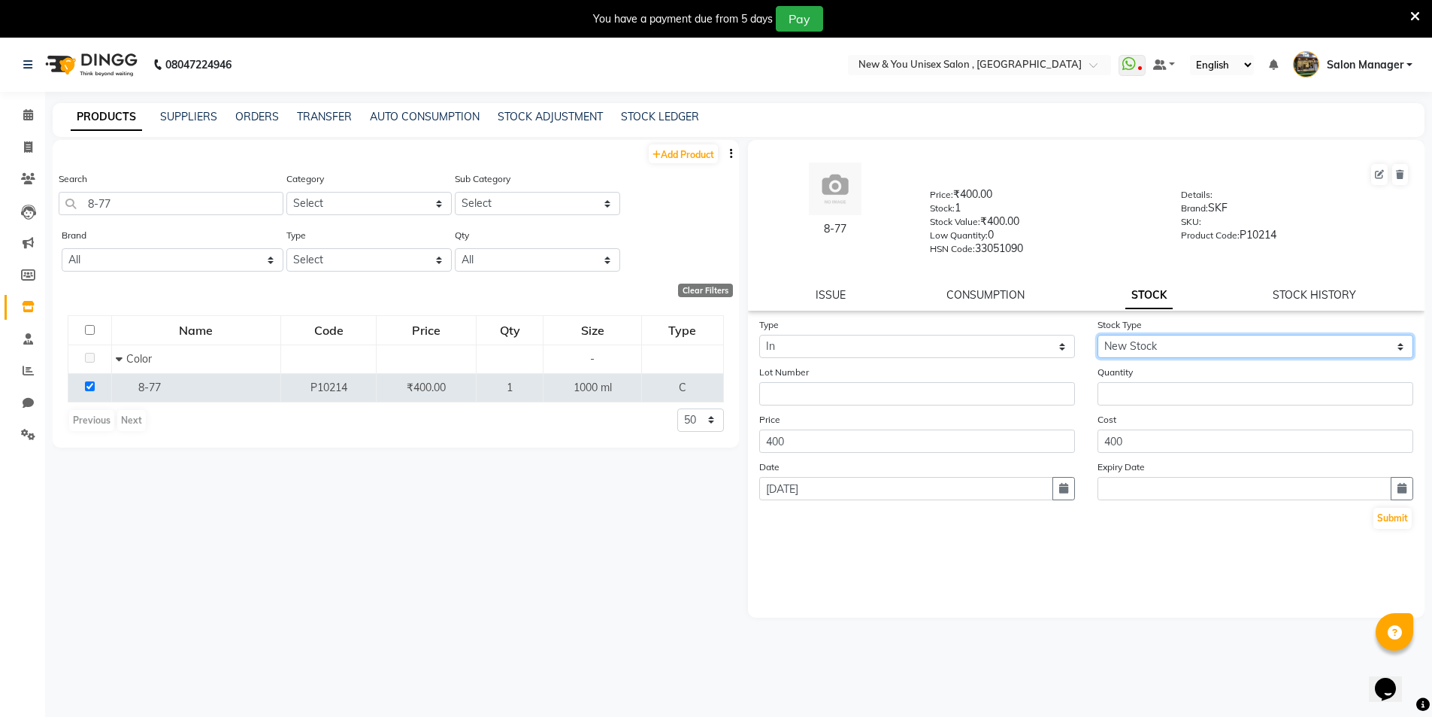
click at [1098, 335] on select "Select New Stock Adjustment Return Other" at bounding box center [1256, 346] width 316 height 23
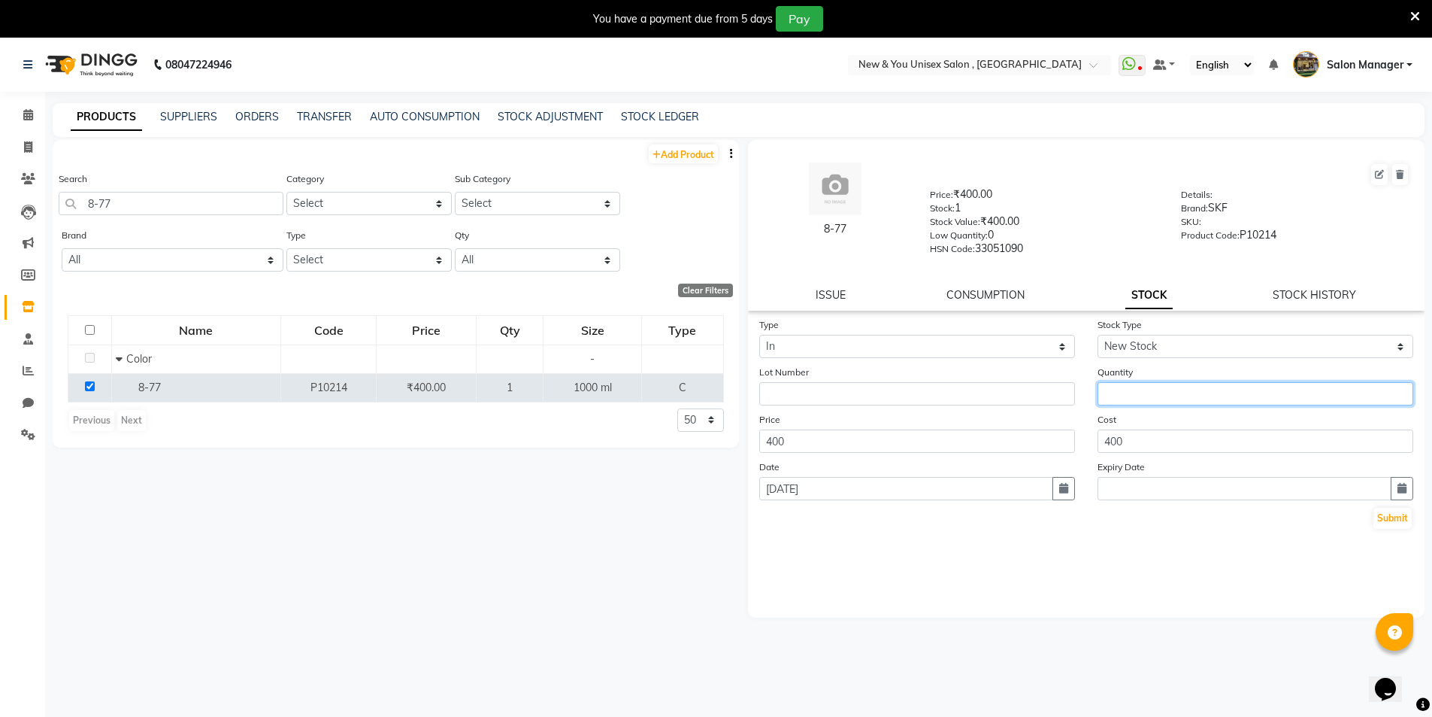
click at [1142, 402] on input "number" at bounding box center [1256, 393] width 316 height 23
type input "1"
click at [1402, 518] on button "Submit" at bounding box center [1393, 518] width 38 height 21
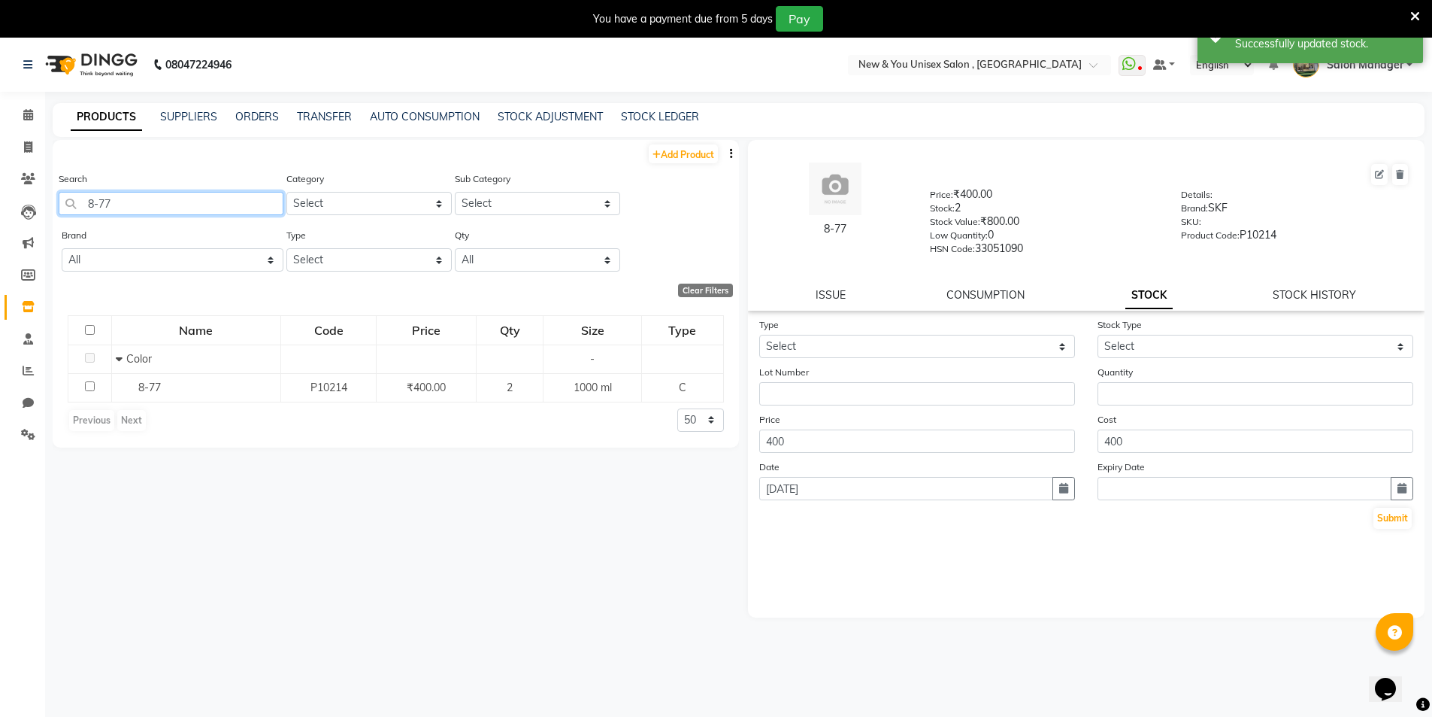
drag, startPoint x: 154, startPoint y: 204, endPoint x: 75, endPoint y: 212, distance: 79.4
click at [75, 212] on input "8-77" at bounding box center [171, 203] width 225 height 23
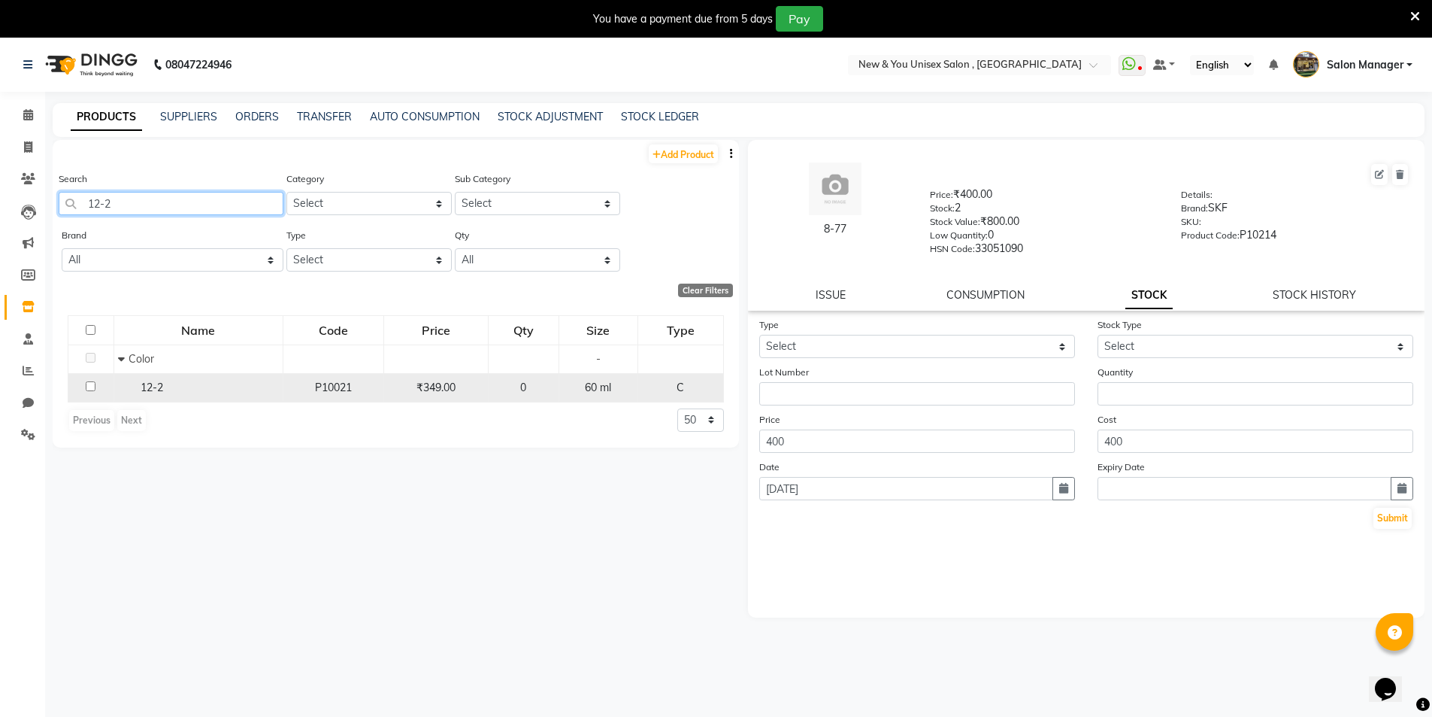
type input "12-2"
click at [90, 388] on input "checkbox" at bounding box center [91, 386] width 10 height 10
checkbox input "true"
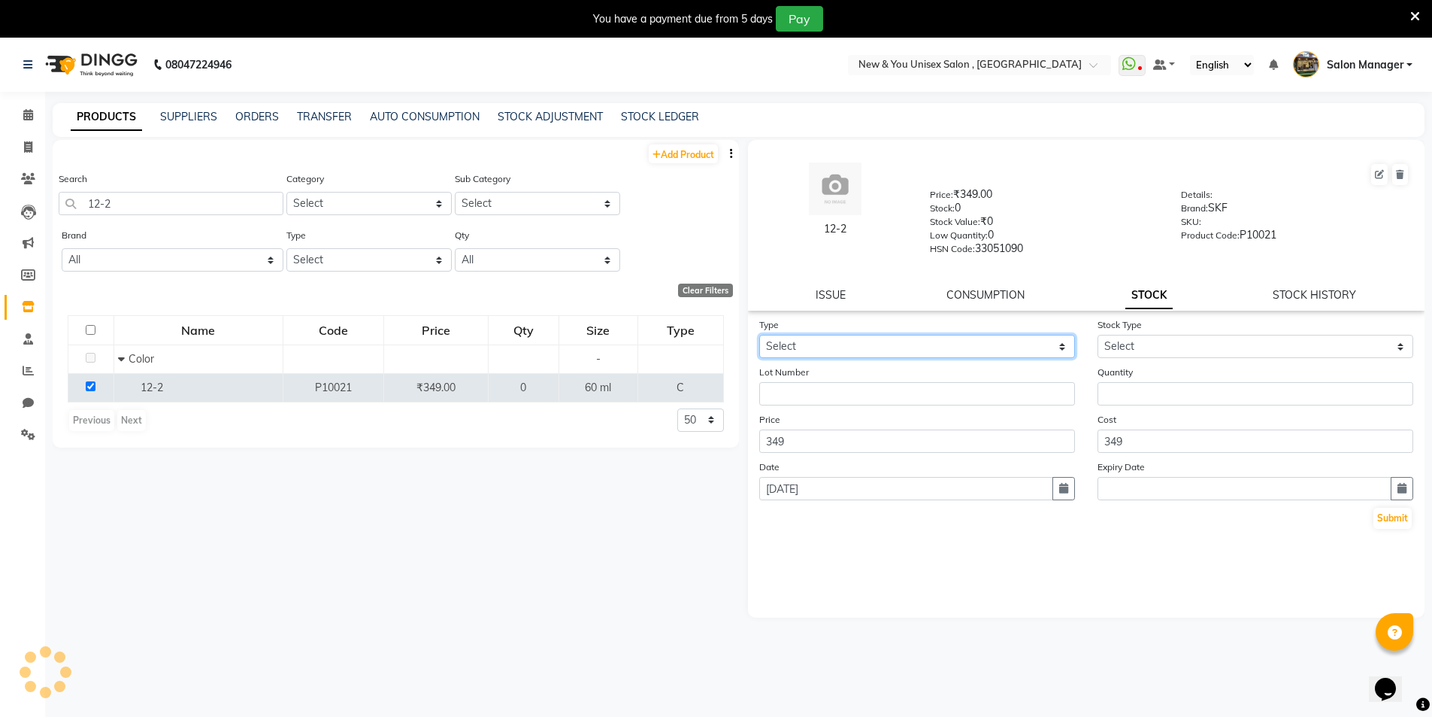
click at [853, 348] on select "Select In Out" at bounding box center [917, 346] width 316 height 23
select select "in"
click at [759, 335] on select "Select In Out" at bounding box center [917, 346] width 316 height 23
click at [1146, 344] on select "Select New Stock Adjustment Return Other" at bounding box center [1256, 346] width 316 height 23
select select "new stock"
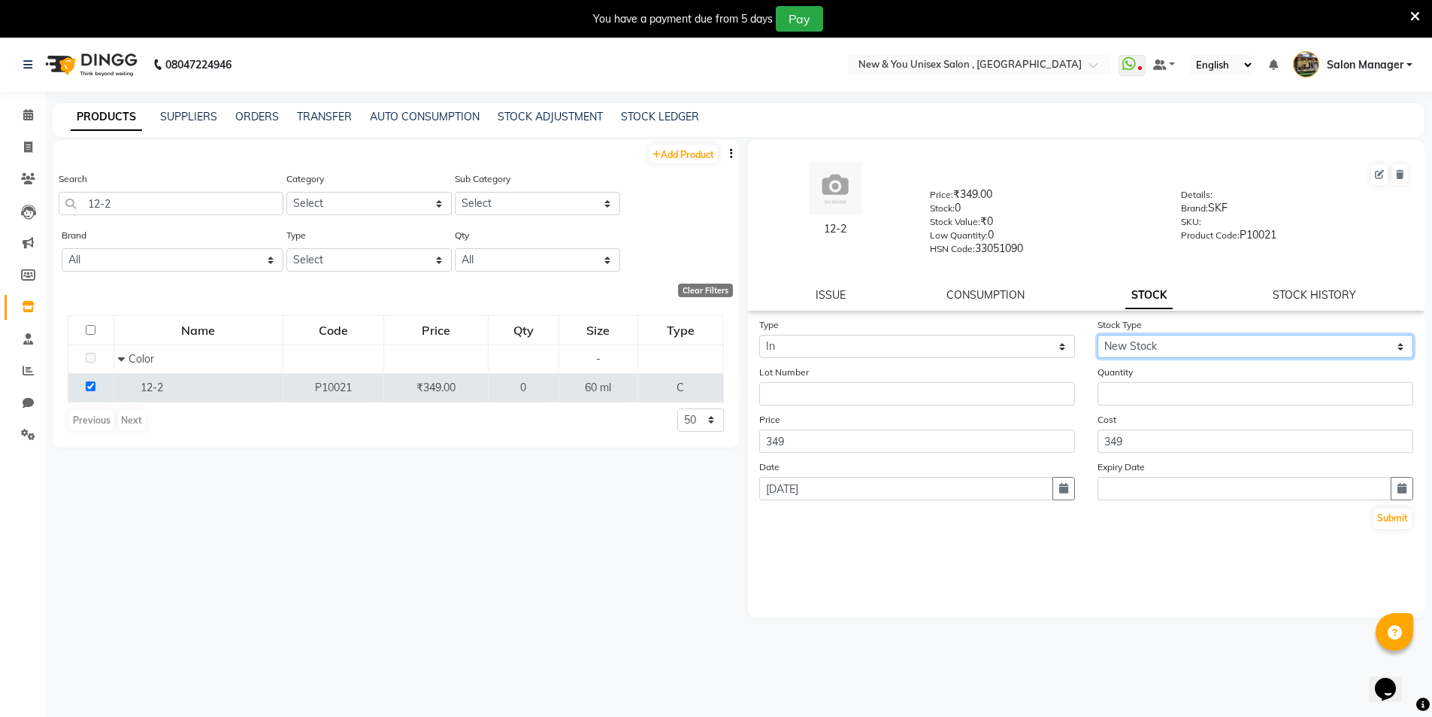
click at [1098, 335] on select "Select New Stock Adjustment Return Other" at bounding box center [1256, 346] width 316 height 23
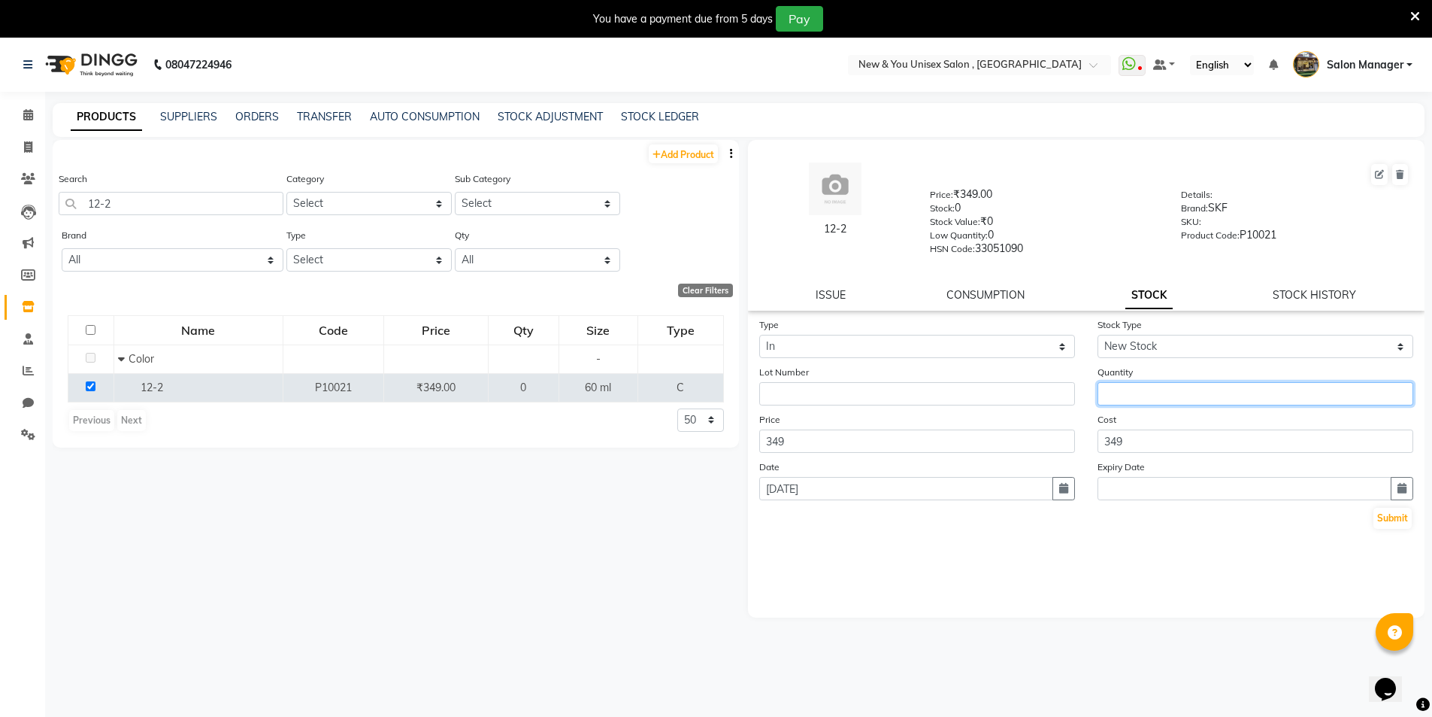
click at [1146, 397] on input "number" at bounding box center [1256, 393] width 316 height 23
type input "2"
click at [1397, 520] on button "Submit" at bounding box center [1393, 518] width 38 height 21
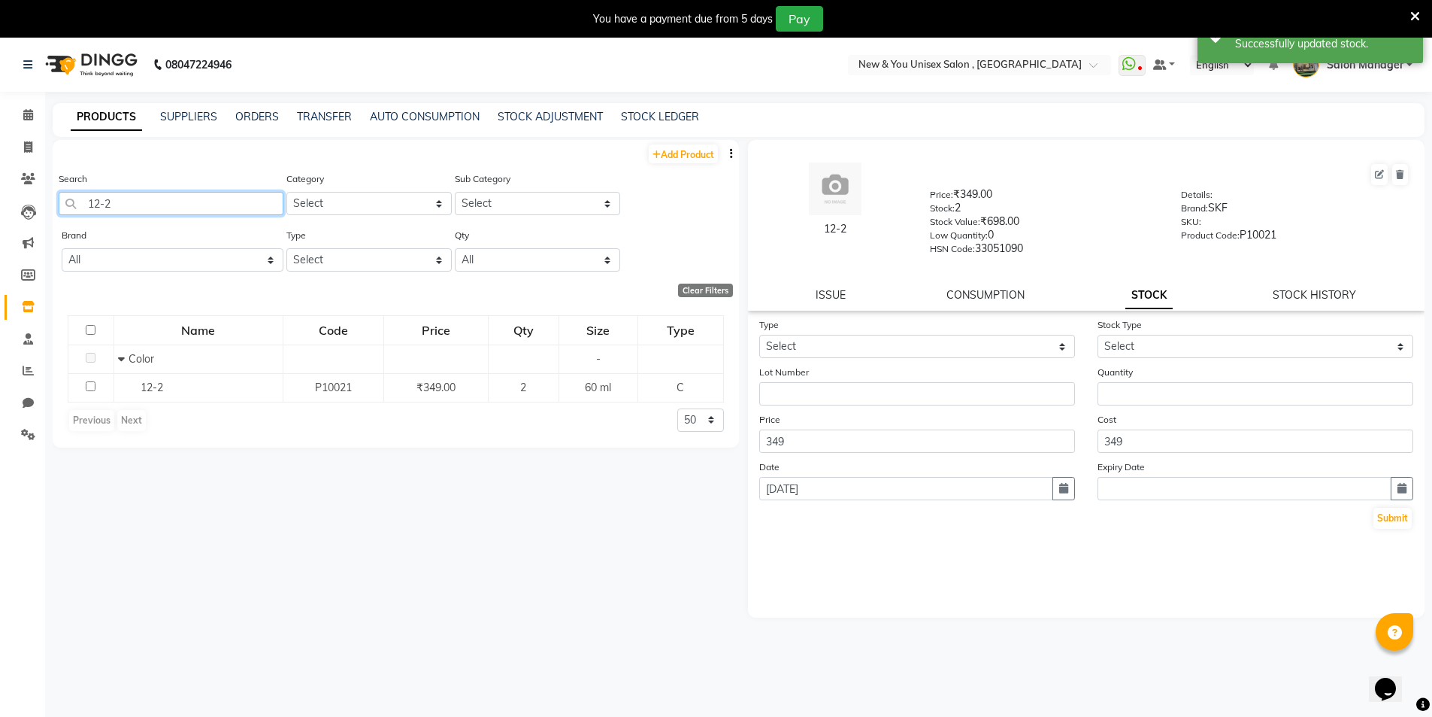
drag, startPoint x: 136, startPoint y: 210, endPoint x: 69, endPoint y: 230, distance: 69.9
click at [69, 230] on div "Add Product Search 12-2 Category Select Hair Skin Makeup Personal Care Applianc…" at bounding box center [396, 294] width 687 height 308
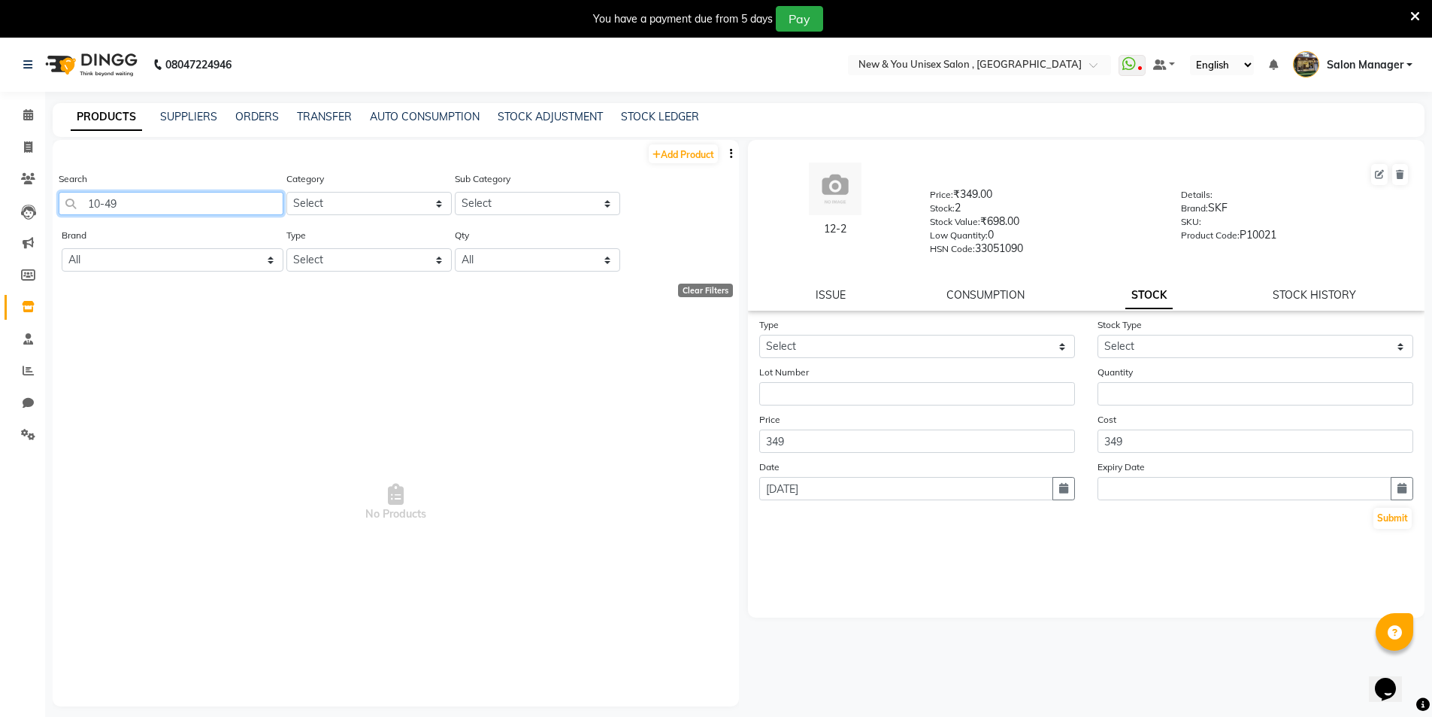
type input "10-49"
click at [902, 341] on select "Select In Out" at bounding box center [917, 346] width 316 height 23
select select "in"
click at [759, 335] on select "Select In Out" at bounding box center [917, 346] width 316 height 23
click at [1144, 345] on select "Select New Stock Adjustment Return Other" at bounding box center [1256, 346] width 316 height 23
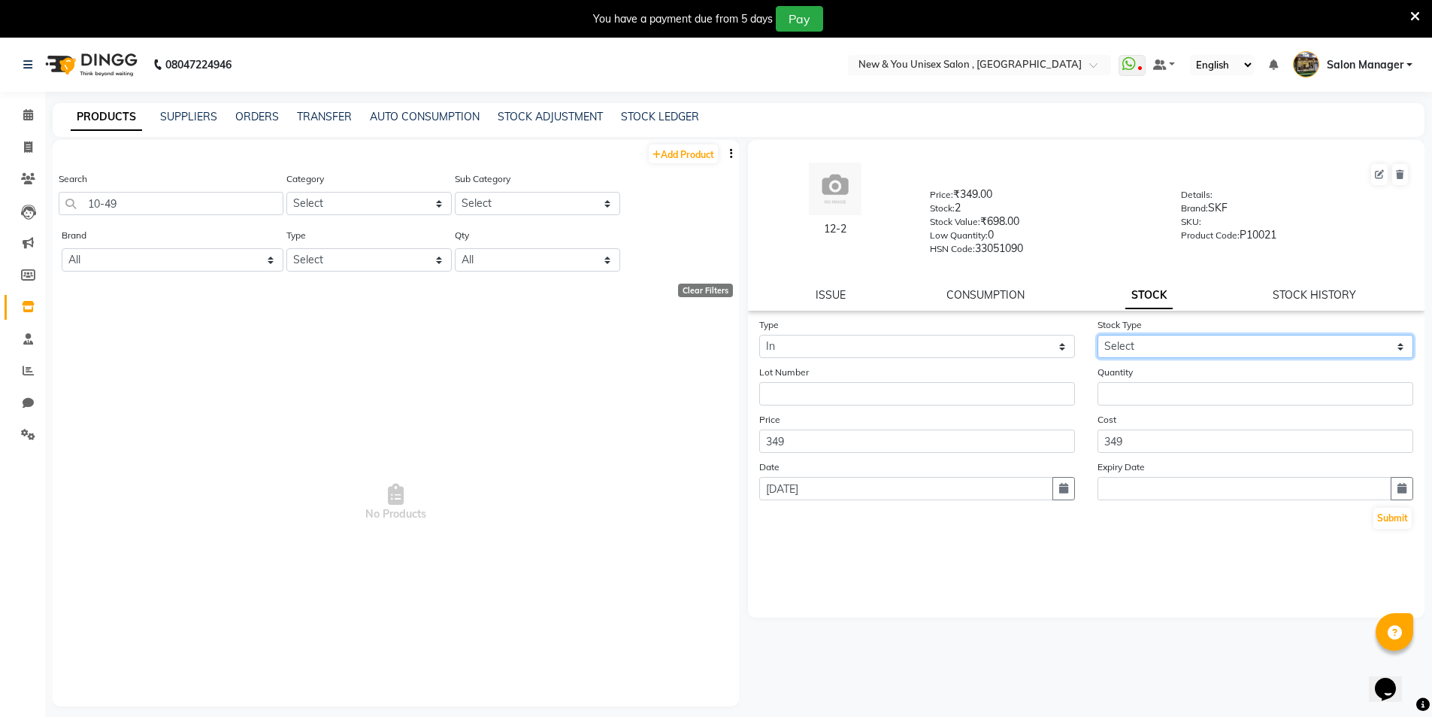
select select "new stock"
click at [1098, 335] on select "Select New Stock Adjustment Return Other" at bounding box center [1256, 346] width 316 height 23
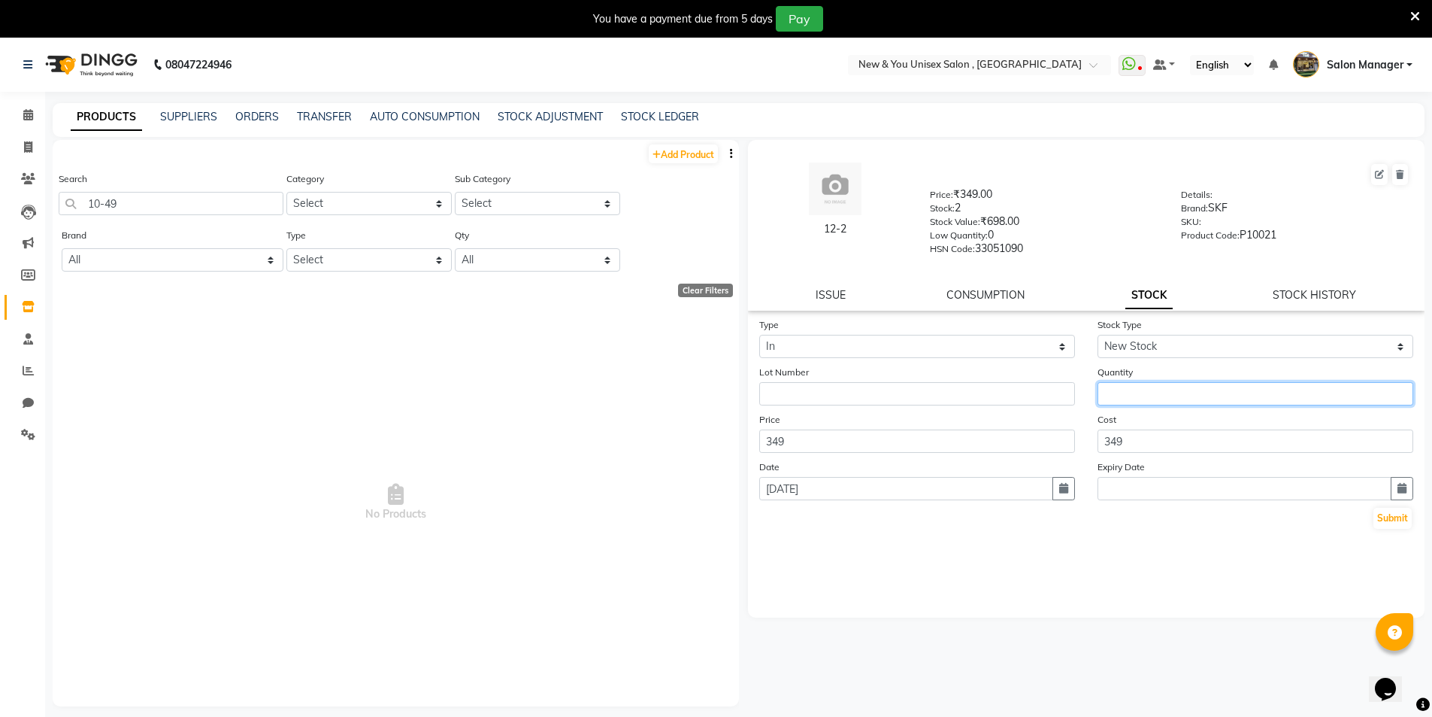
click at [1143, 393] on input "number" at bounding box center [1256, 393] width 316 height 23
type input "2"
click at [1406, 518] on button "Submit" at bounding box center [1393, 518] width 38 height 21
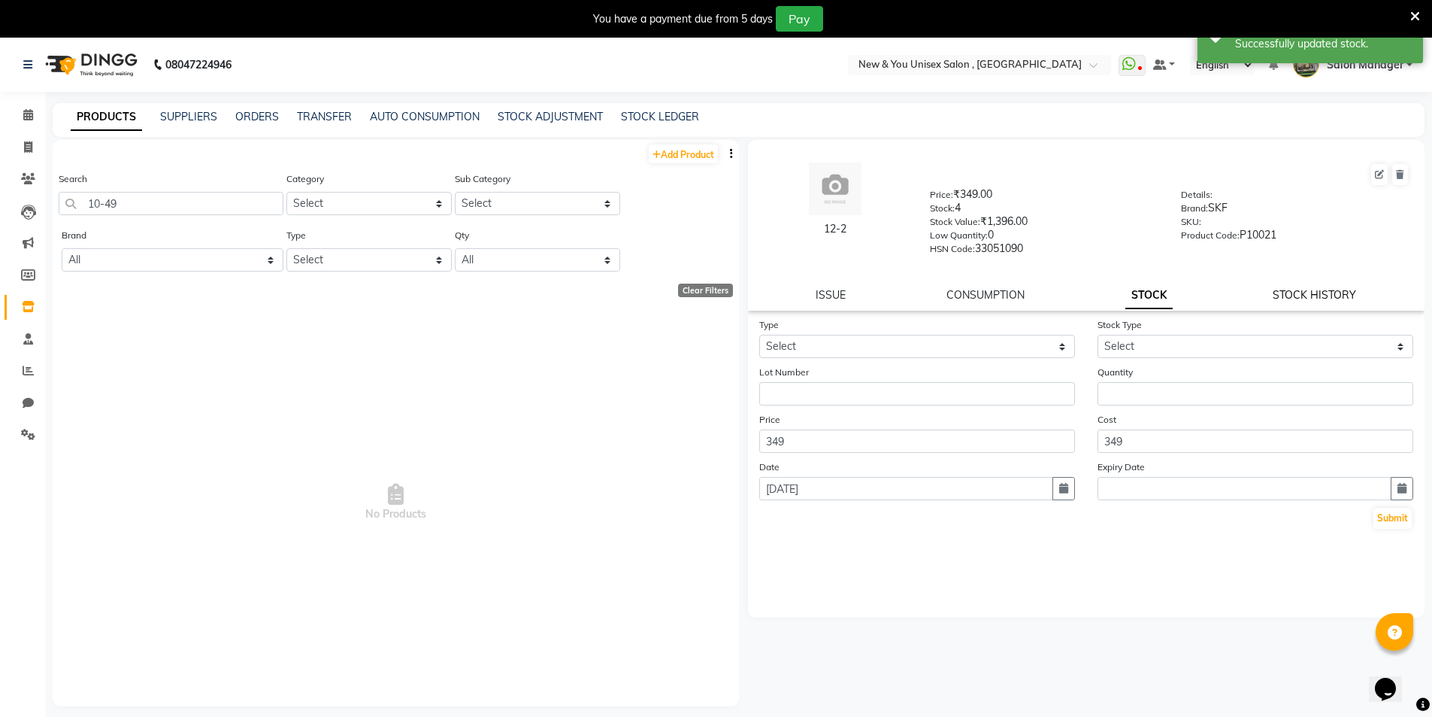
click at [1305, 298] on link "STOCK HISTORY" at bounding box center [1314, 295] width 83 height 14
select select "all"
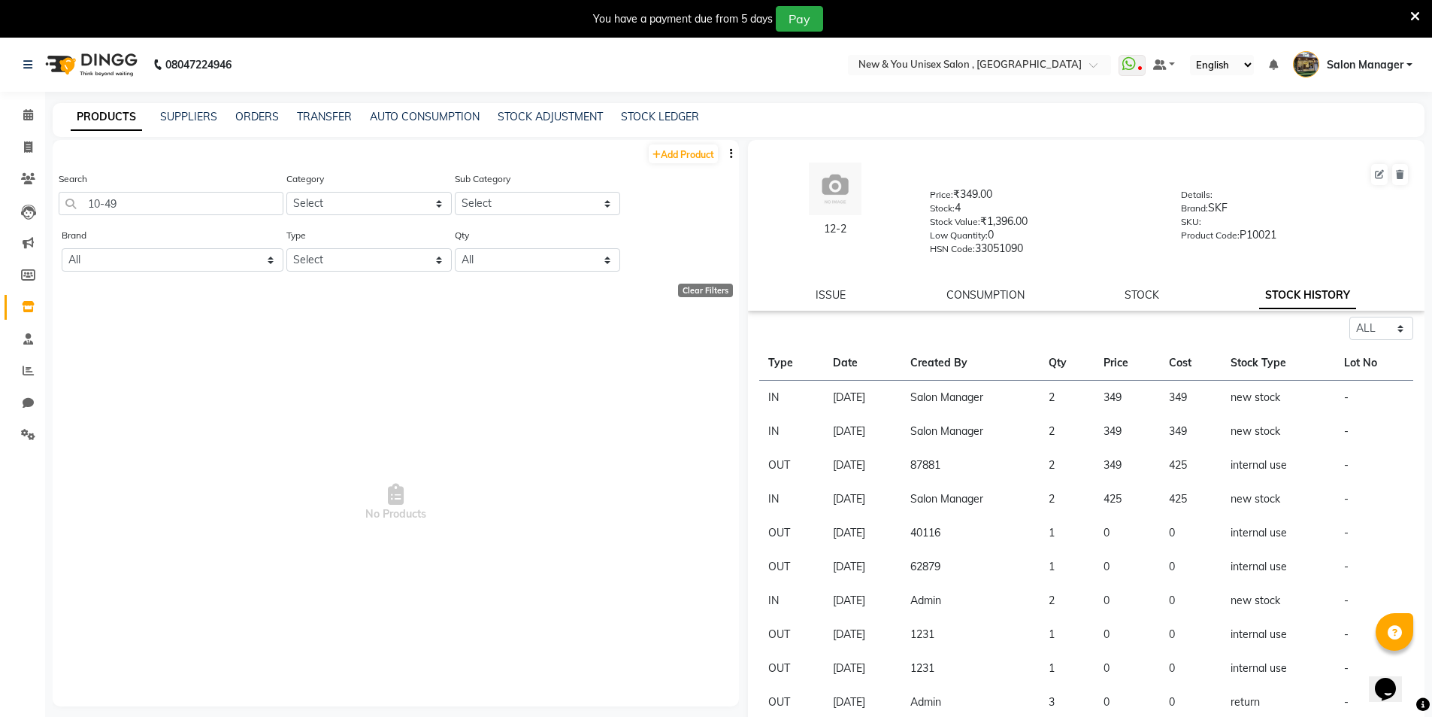
click at [1280, 299] on link "STOCK HISTORY" at bounding box center [1308, 295] width 97 height 27
click at [1133, 305] on div "12-2 Price: ₹349.00 Stock: 4 Stock Value: ₹1,396.00 Low Quantity: 0 HSN Code: 3…" at bounding box center [1087, 225] width 678 height 171
click at [1132, 299] on link "STOCK" at bounding box center [1142, 295] width 35 height 14
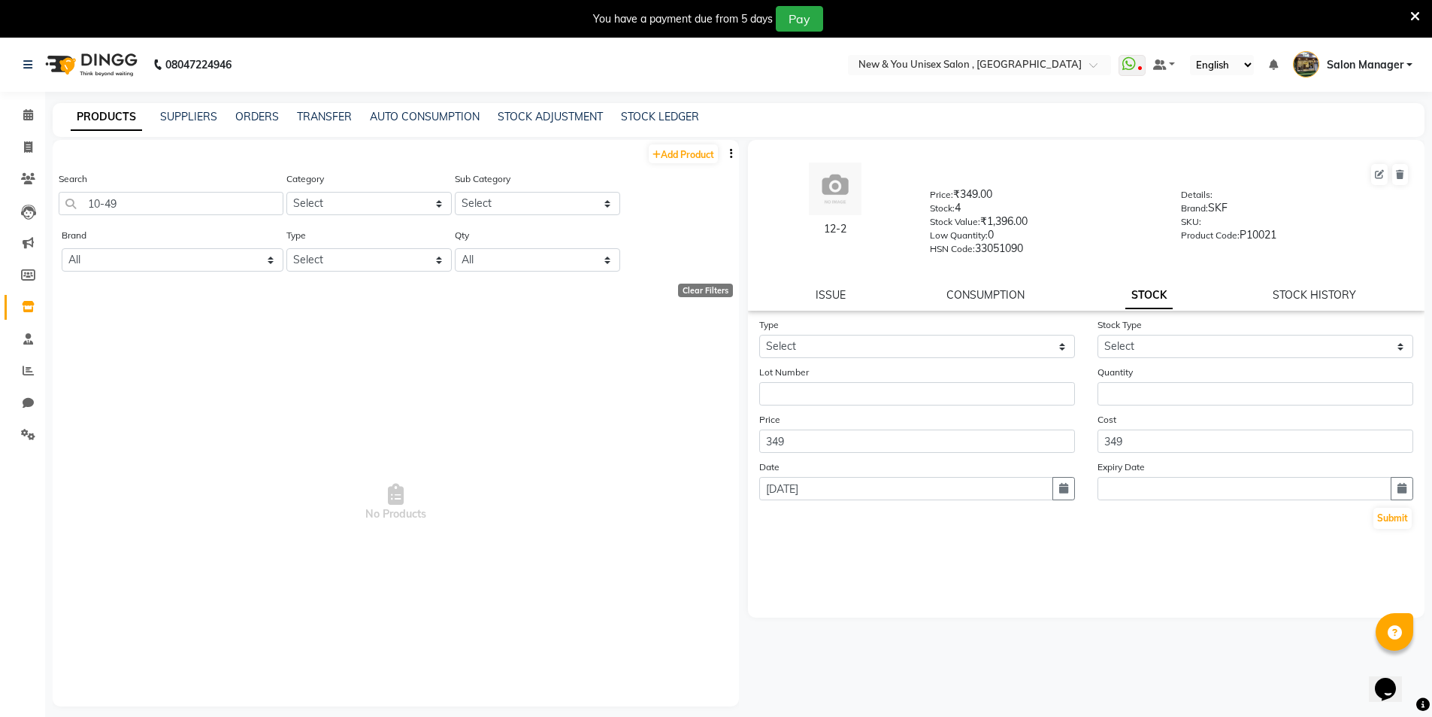
click at [928, 334] on div "Type Select In Out" at bounding box center [917, 337] width 338 height 41
click at [41, 140] on span at bounding box center [28, 147] width 26 height 17
select select "service"
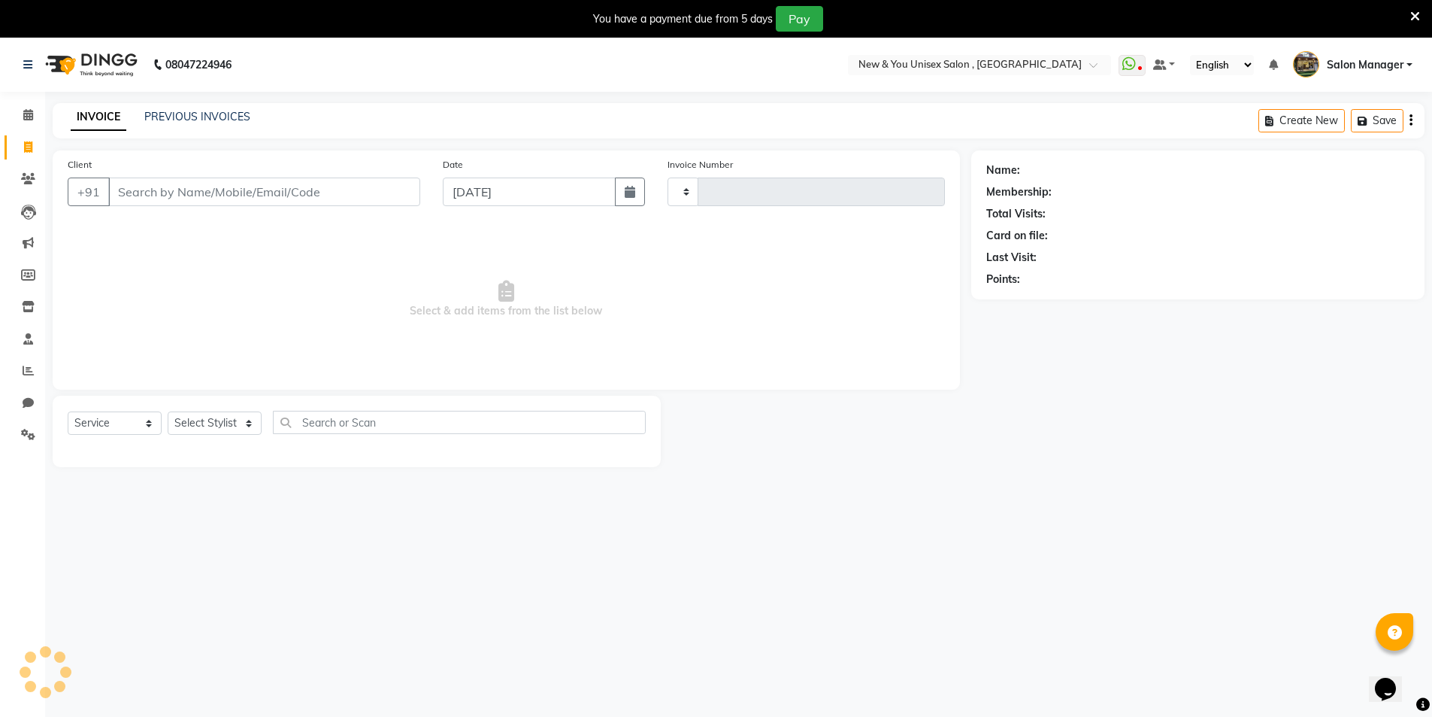
scroll to position [38, 0]
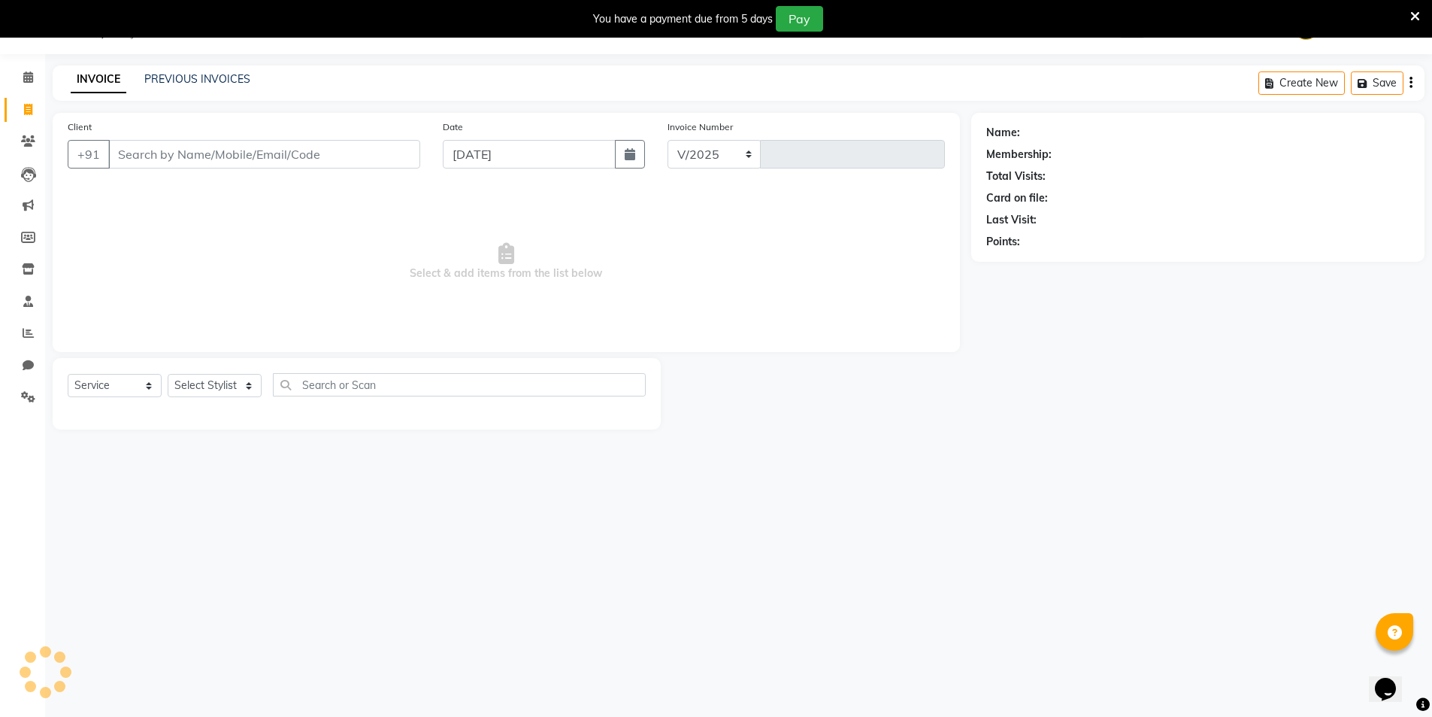
select select "31"
type input "1958"
click at [32, 268] on icon at bounding box center [28, 268] width 13 height 11
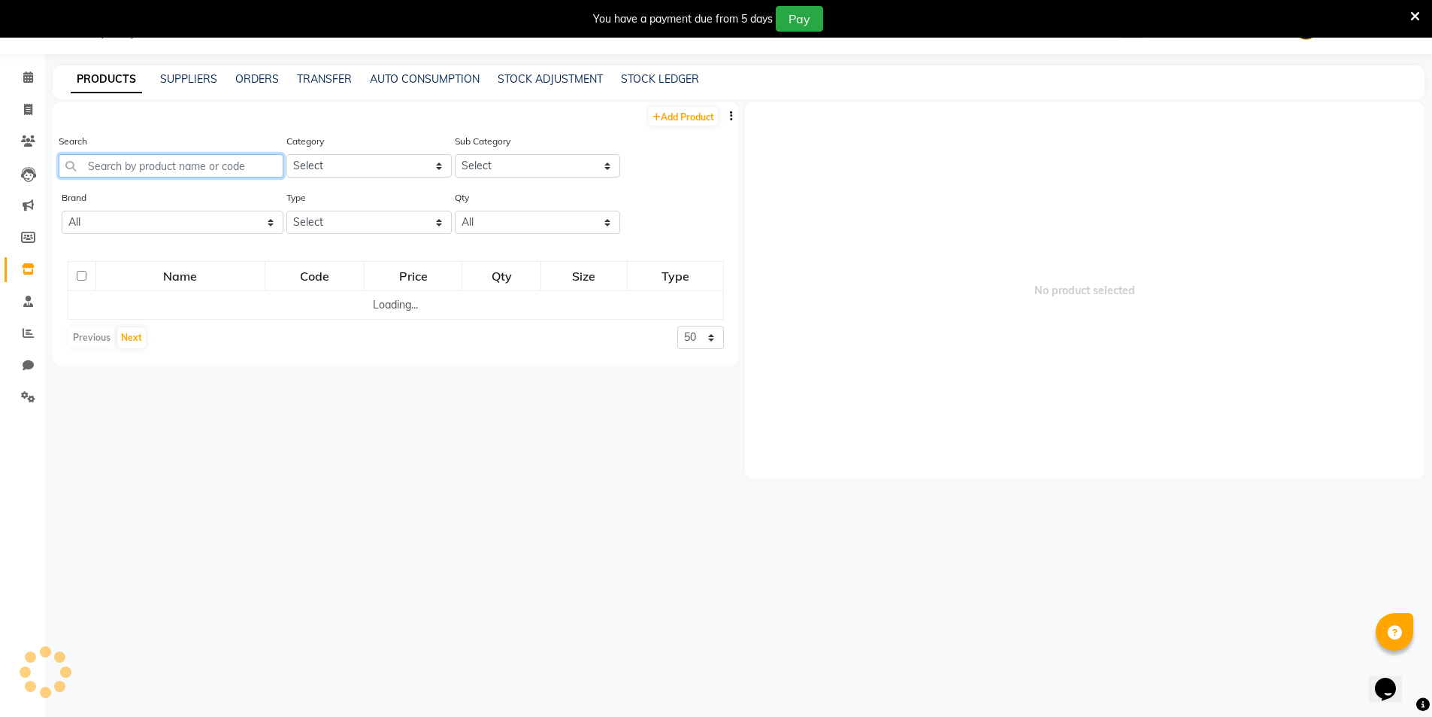
click at [157, 167] on input "text" at bounding box center [171, 165] width 225 height 23
click at [174, 165] on input "10-49" at bounding box center [171, 165] width 225 height 23
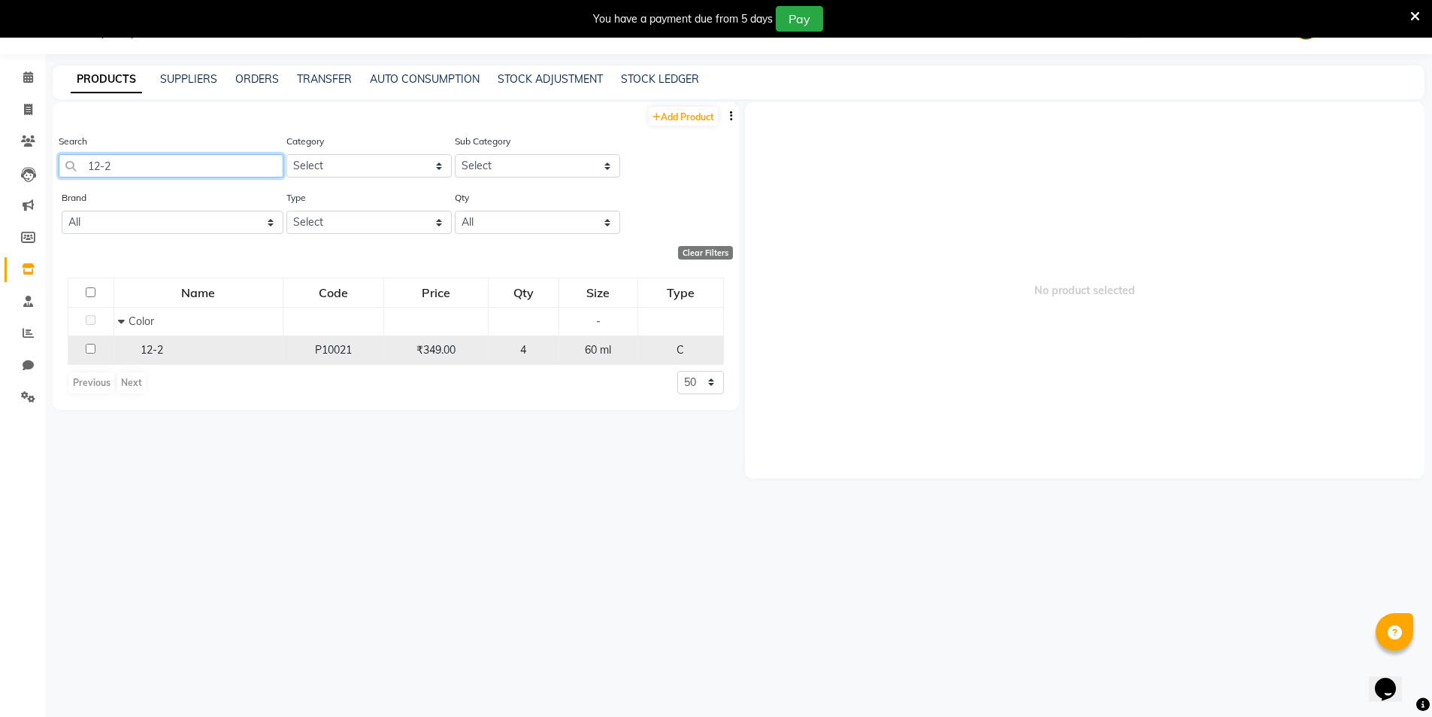
type input "12-2"
click at [191, 347] on div "12-2" at bounding box center [198, 350] width 161 height 16
select select
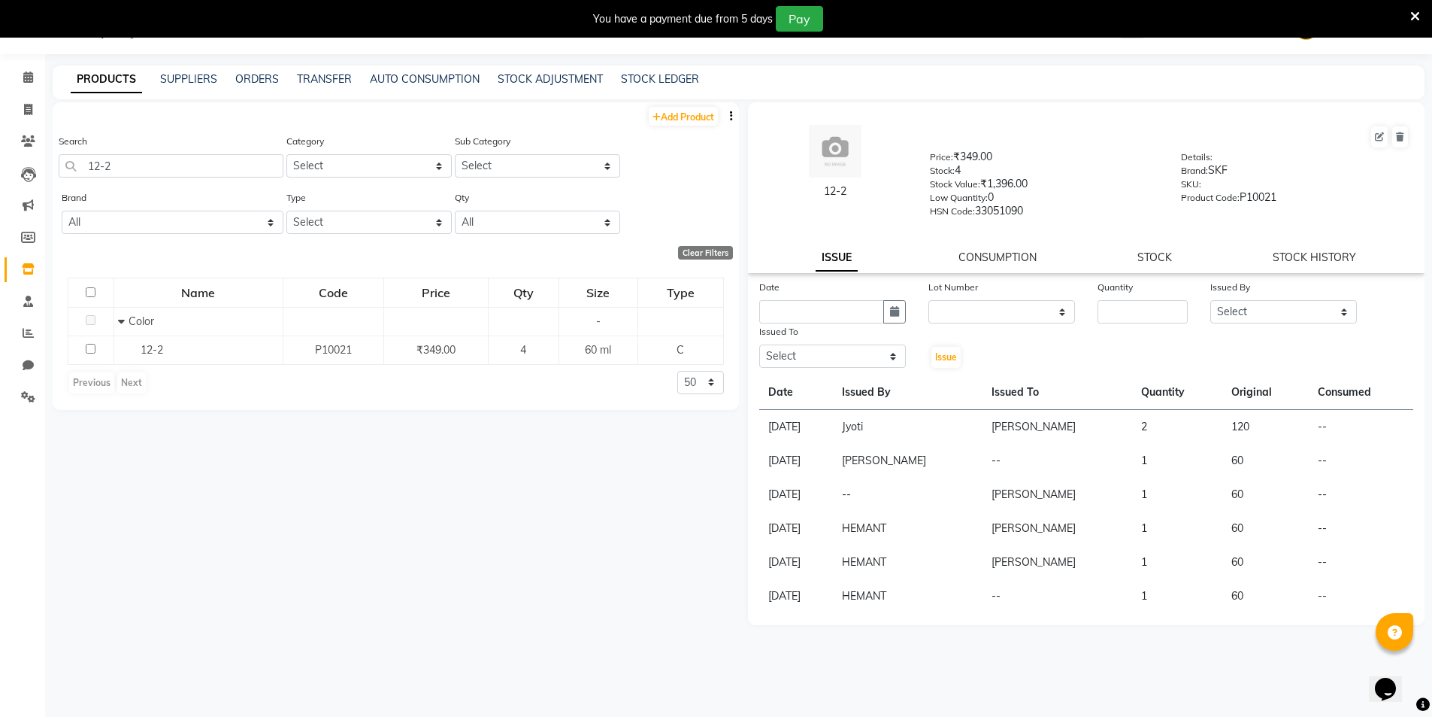
click at [1167, 249] on div "12-2 Price: ₹349.00 Stock: 4 Stock Value: ₹1,396.00 Low Quantity: 0 HSN Code: 3…" at bounding box center [1087, 187] width 678 height 171
click at [1160, 254] on link "STOCK" at bounding box center [1155, 257] width 35 height 14
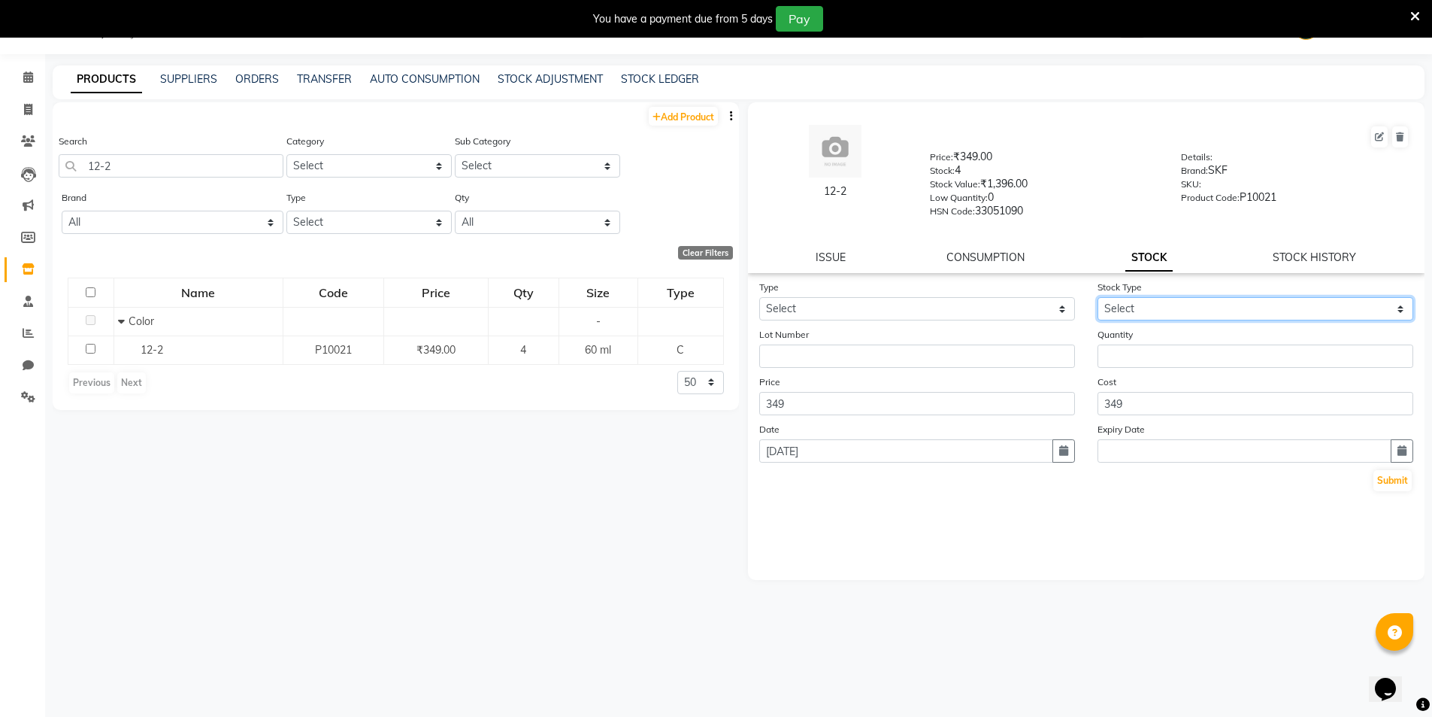
click at [1178, 306] on select "Select" at bounding box center [1256, 308] width 316 height 23
click at [1175, 309] on select "Select" at bounding box center [1256, 308] width 316 height 23
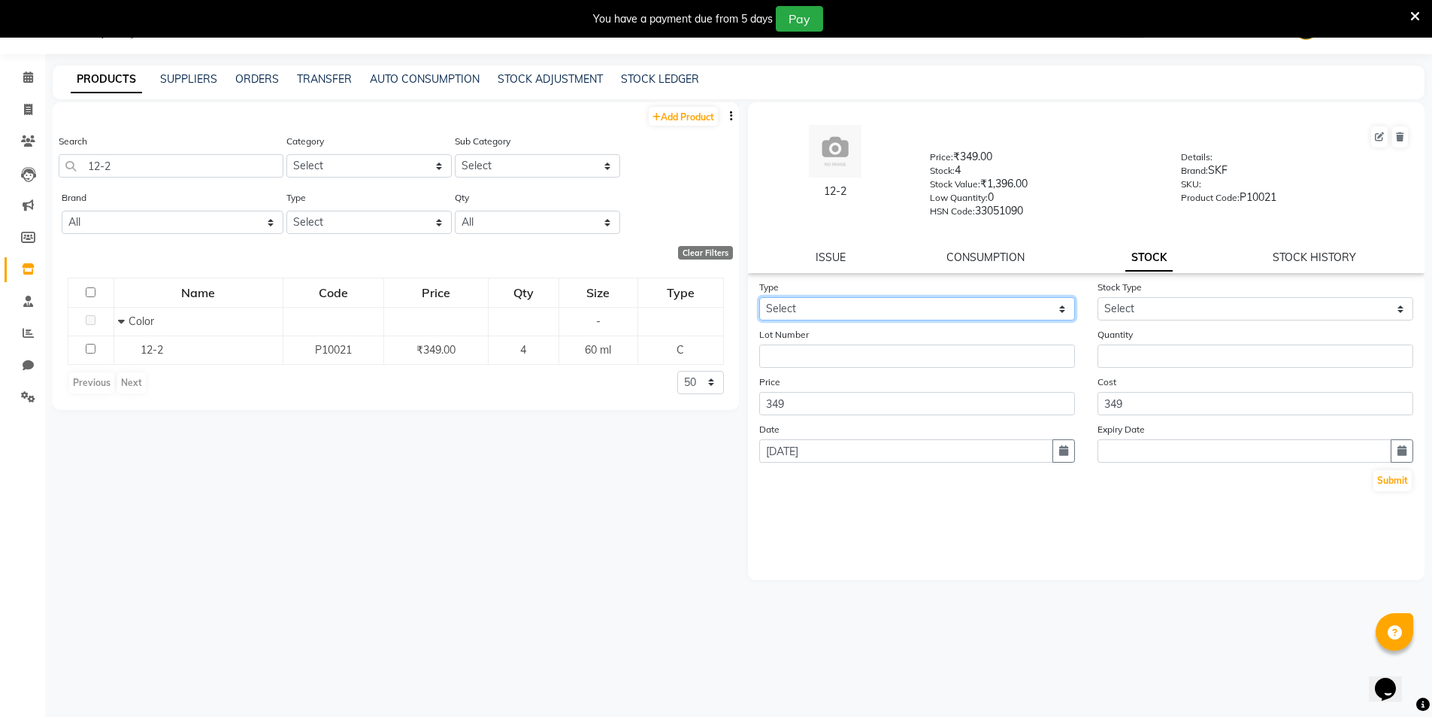
click at [797, 305] on select "Select In Out" at bounding box center [917, 308] width 316 height 23
click at [827, 308] on select "Select In Out" at bounding box center [917, 308] width 316 height 23
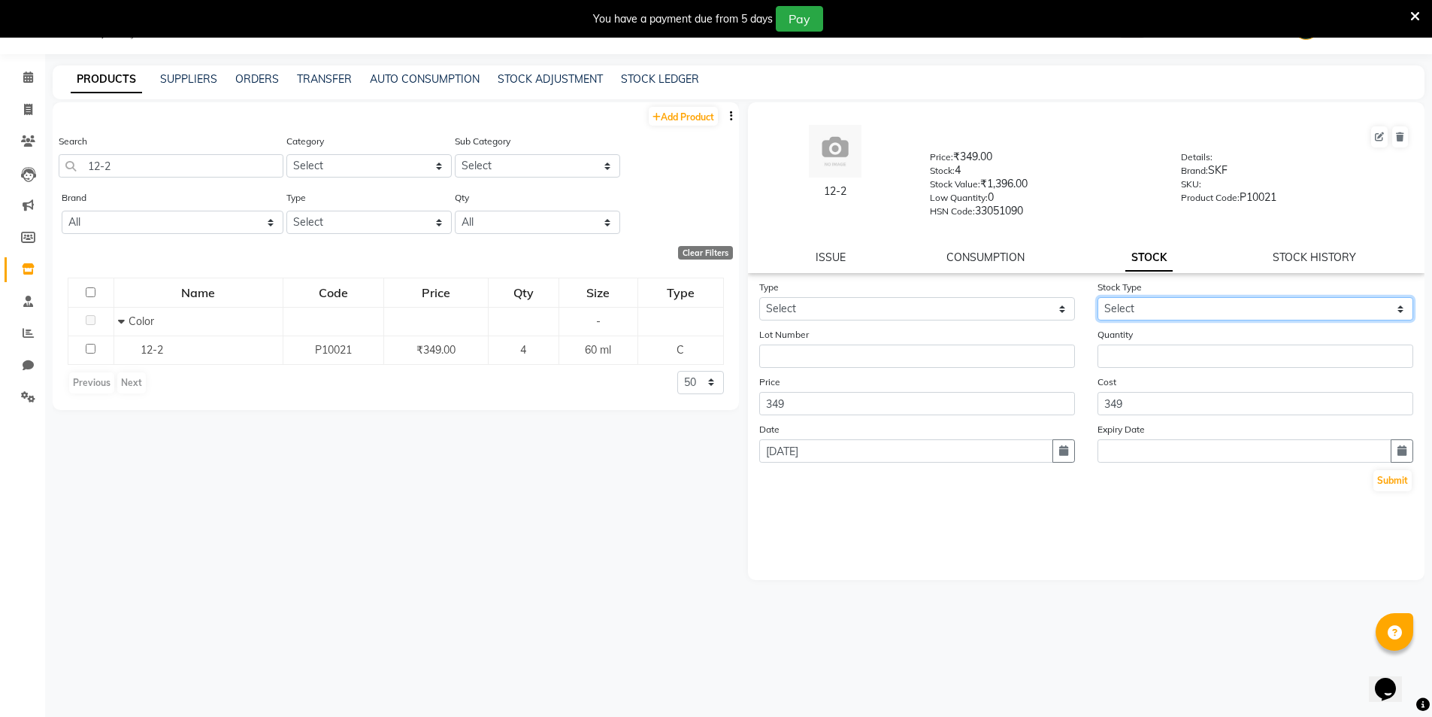
click at [1133, 310] on select "Select" at bounding box center [1256, 308] width 316 height 23
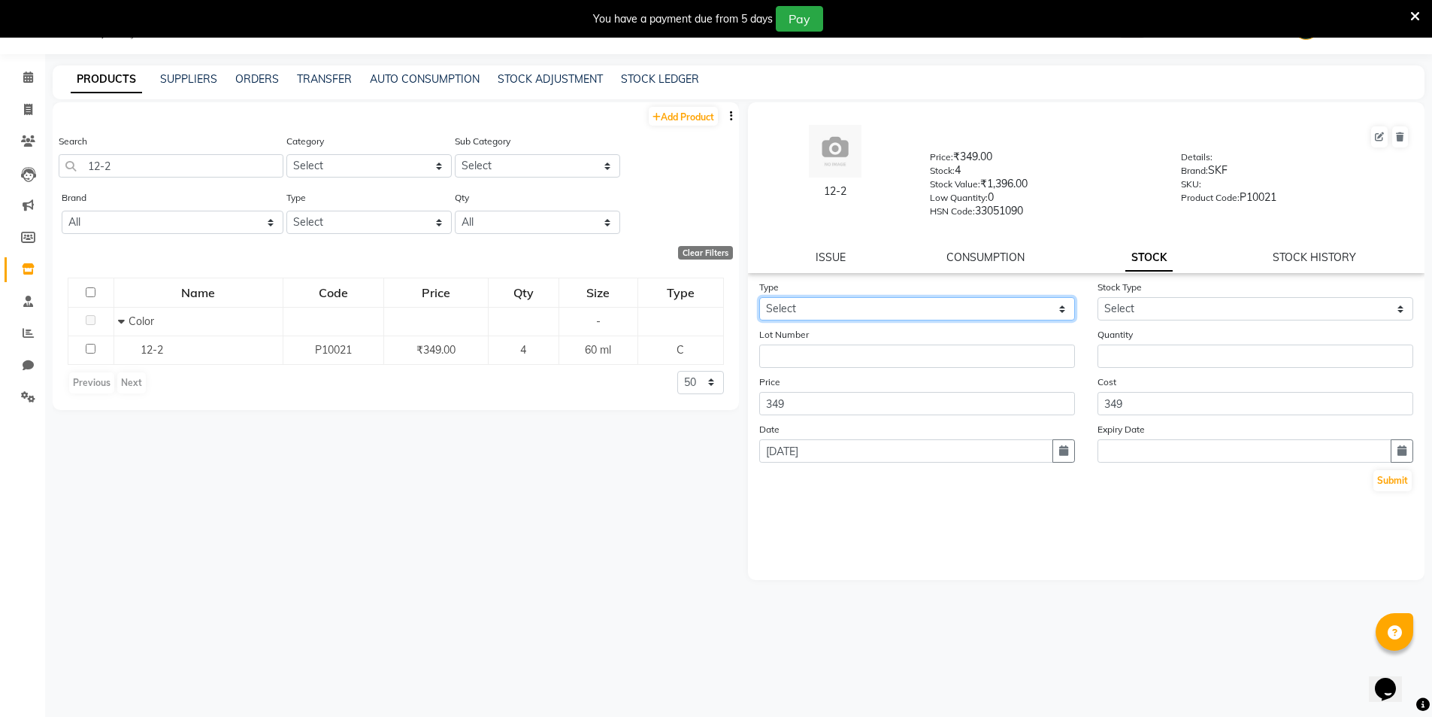
click at [806, 301] on select "Select In Out" at bounding box center [917, 308] width 316 height 23
select select "out"
click at [759, 297] on select "Select In Out" at bounding box center [917, 308] width 316 height 23
select select
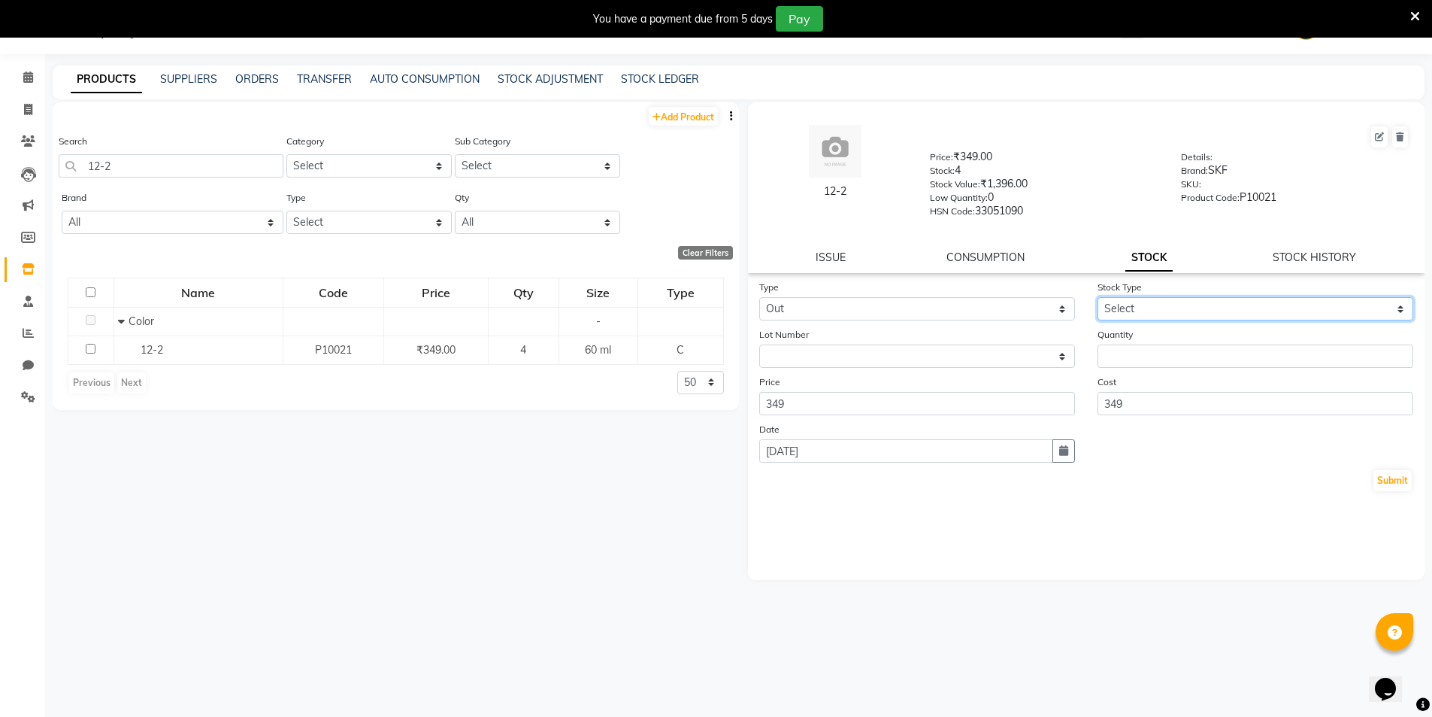
click at [1138, 305] on select "Select Internal Use Damaged Expired Adjustment Return Other" at bounding box center [1256, 308] width 316 height 23
select select "adjustment"
click at [1098, 297] on select "Select Internal Use Damaged Expired Adjustment Return Other" at bounding box center [1256, 308] width 316 height 23
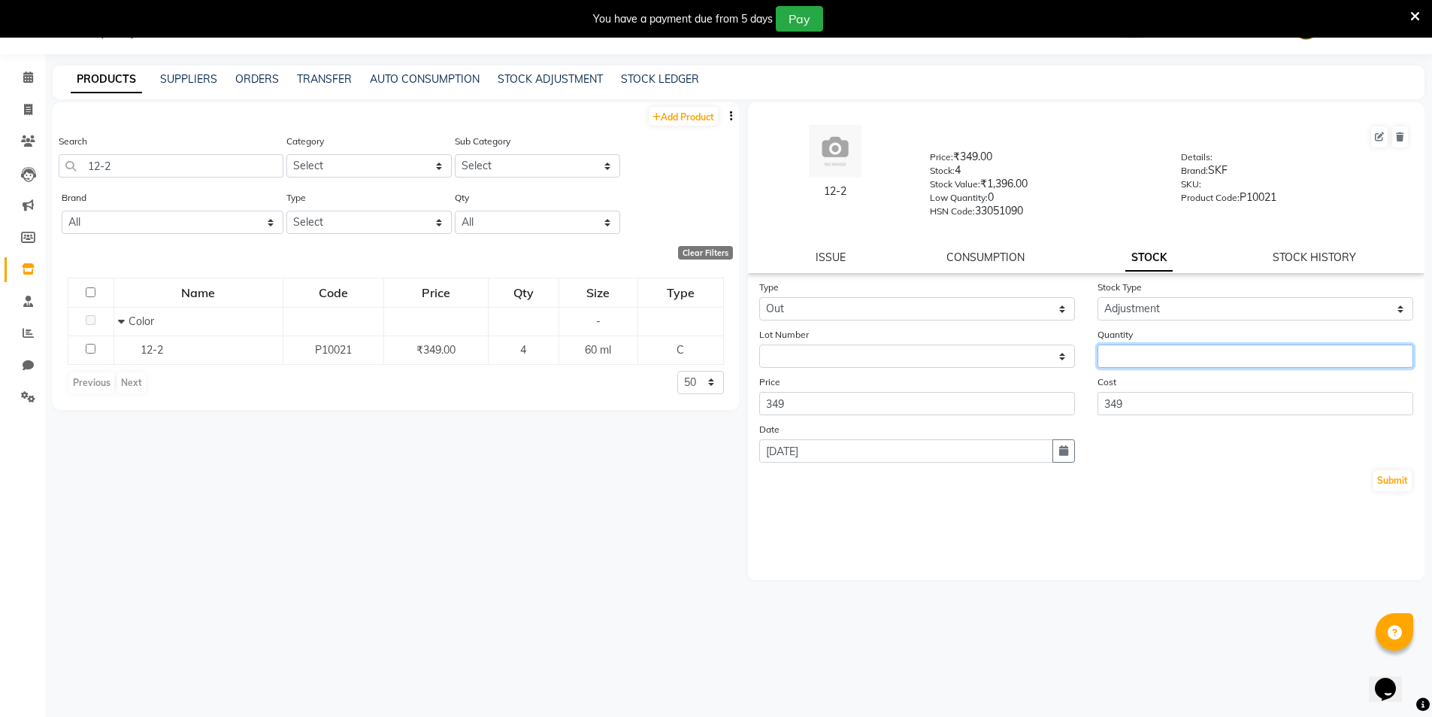
click at [1130, 358] on input "number" at bounding box center [1256, 355] width 316 height 23
type input "2"
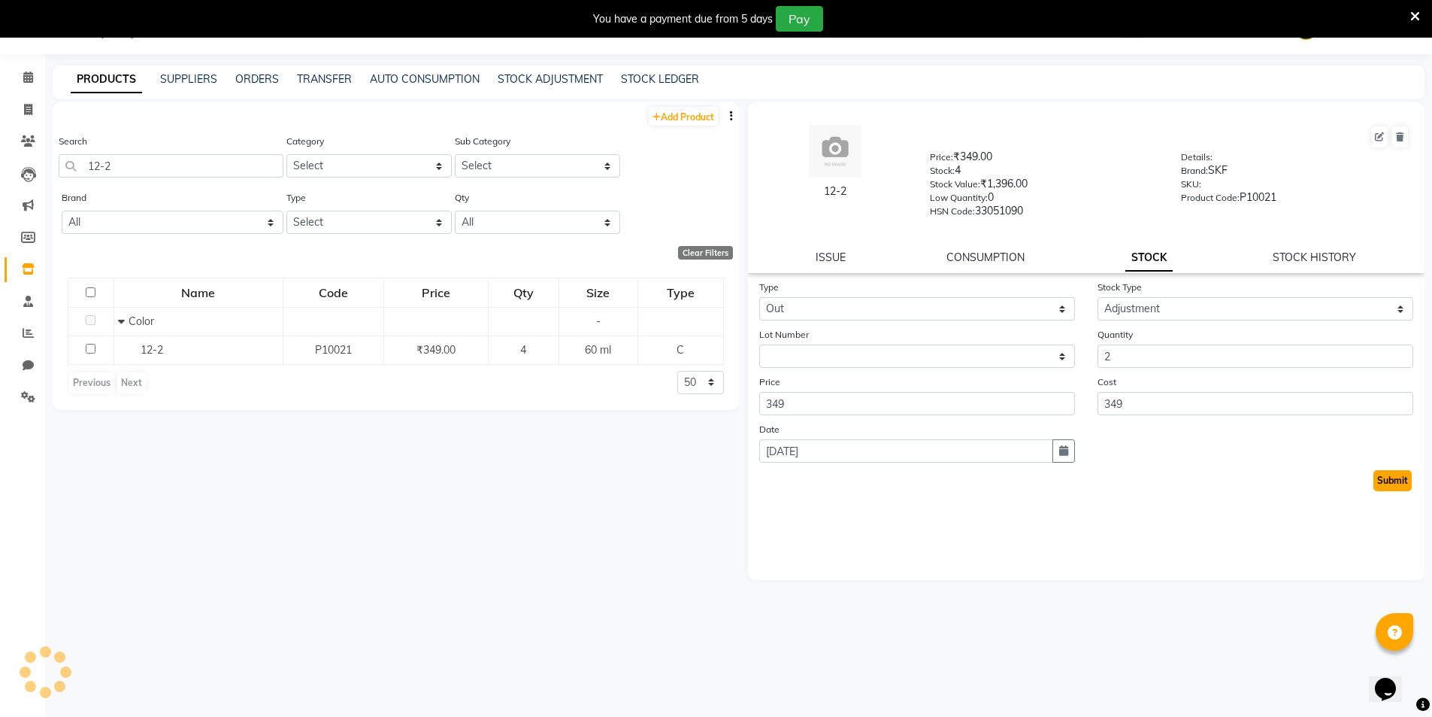
click at [1399, 483] on button "Submit" at bounding box center [1393, 480] width 38 height 21
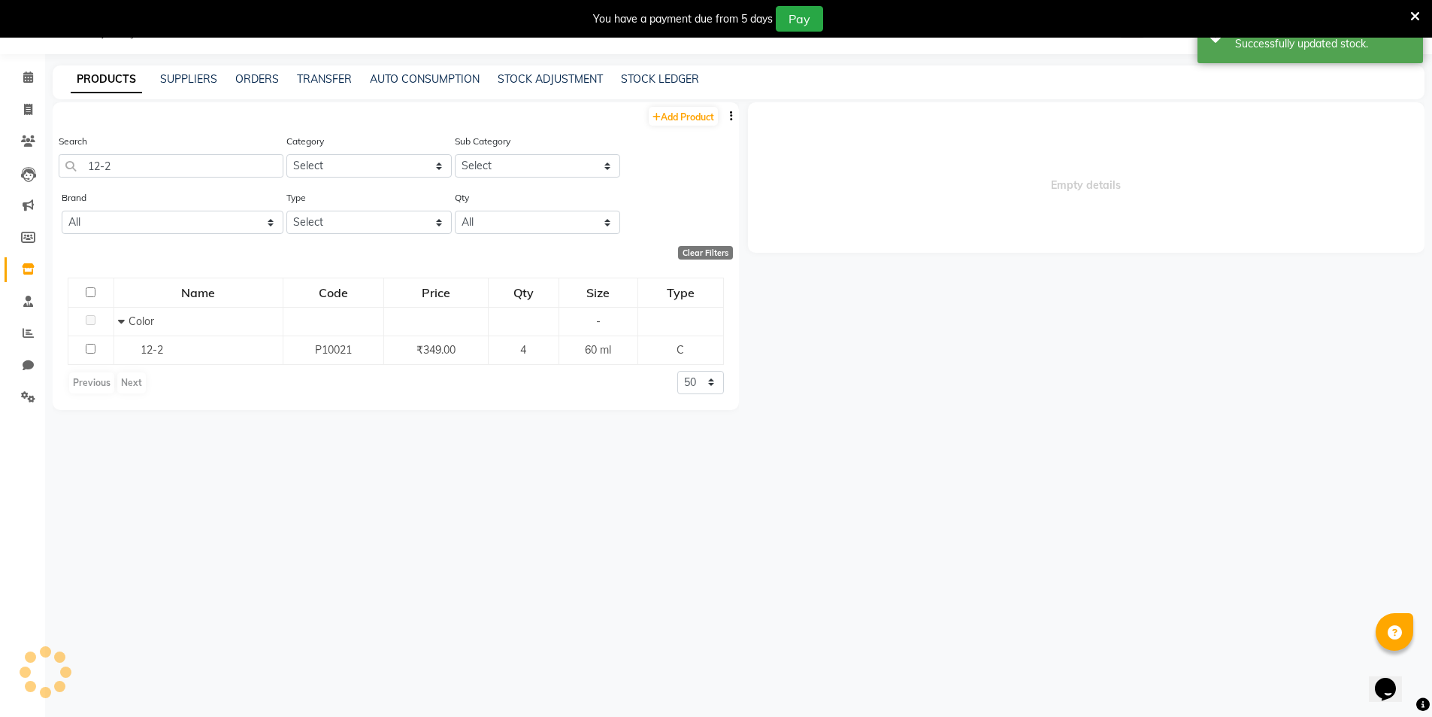
select select
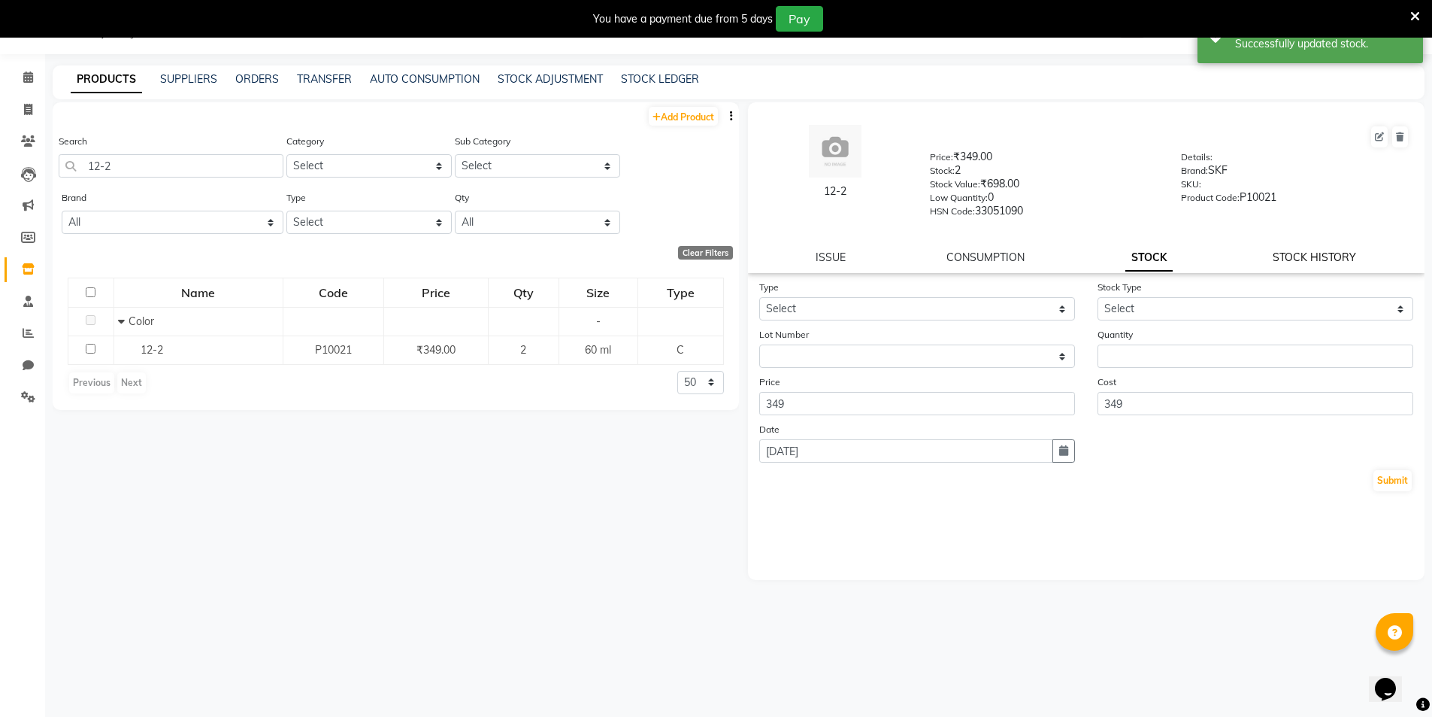
click at [1336, 253] on link "STOCK HISTORY" at bounding box center [1314, 257] width 83 height 14
select select "all"
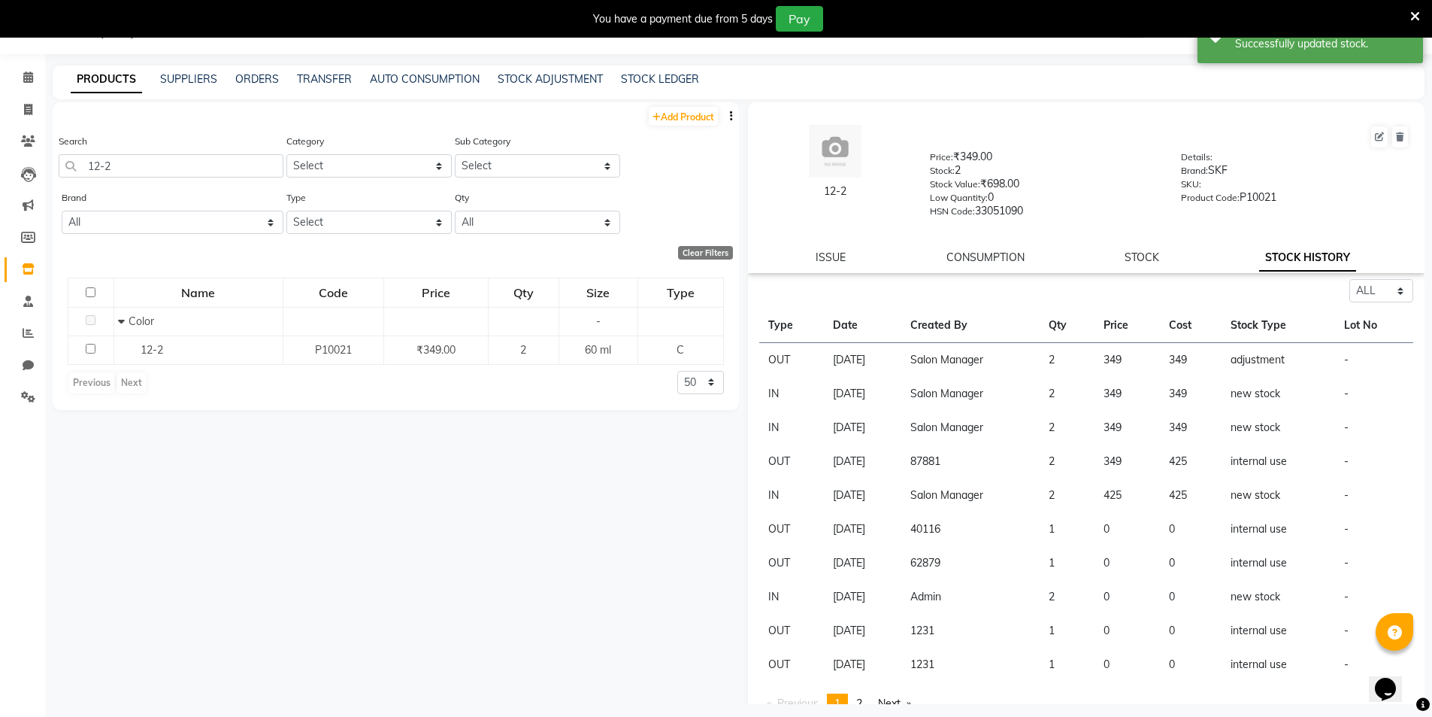
drag, startPoint x: 1351, startPoint y: 356, endPoint x: 1093, endPoint y: 219, distance: 293.0
click at [1093, 219] on div "HSN Code: 33051090" at bounding box center [1044, 213] width 229 height 21
click at [660, 545] on div "Add Product Search 12-2 Category Select Hair Skin Makeup Personal Care Applianc…" at bounding box center [396, 403] width 687 height 602
click at [118, 161] on input "12-2" at bounding box center [171, 165] width 225 height 23
click at [153, 166] on input "12-2" at bounding box center [171, 165] width 225 height 23
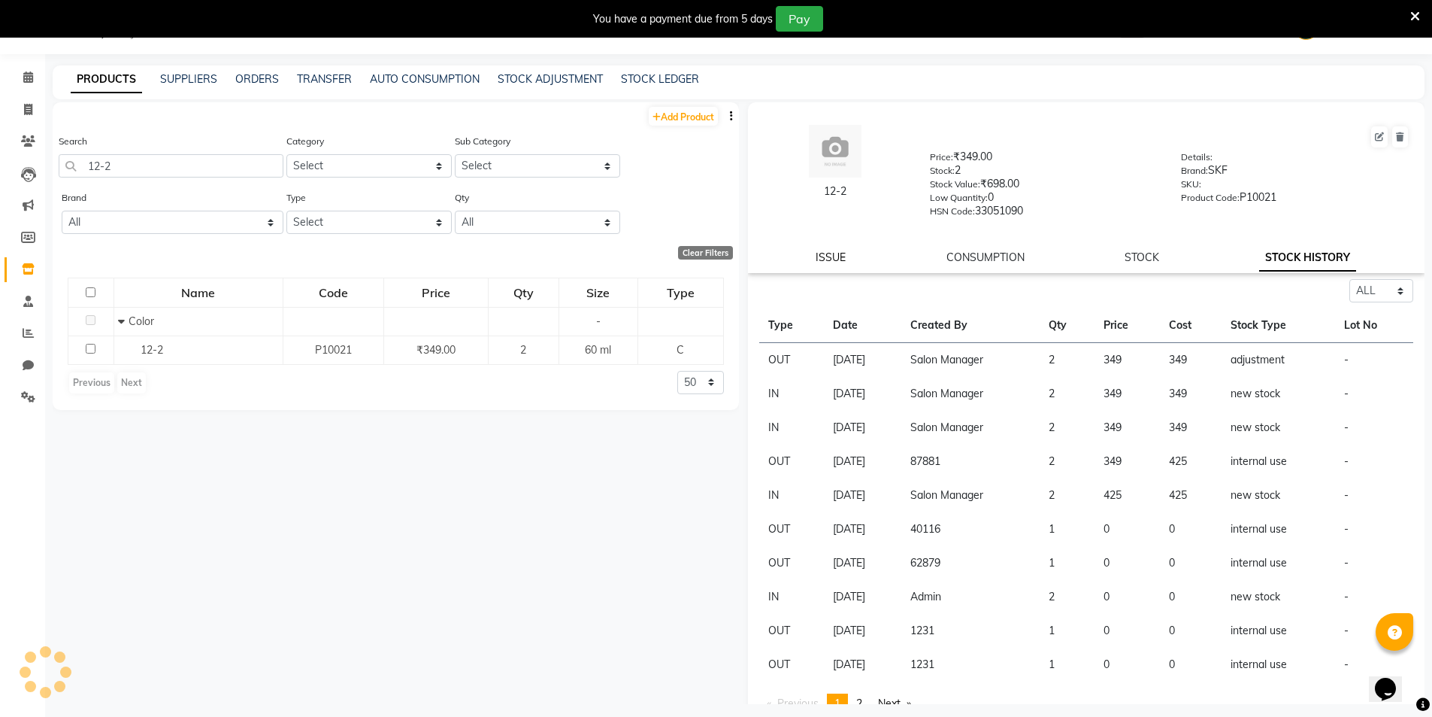
click at [830, 256] on link "ISSUE" at bounding box center [831, 257] width 30 height 14
select select
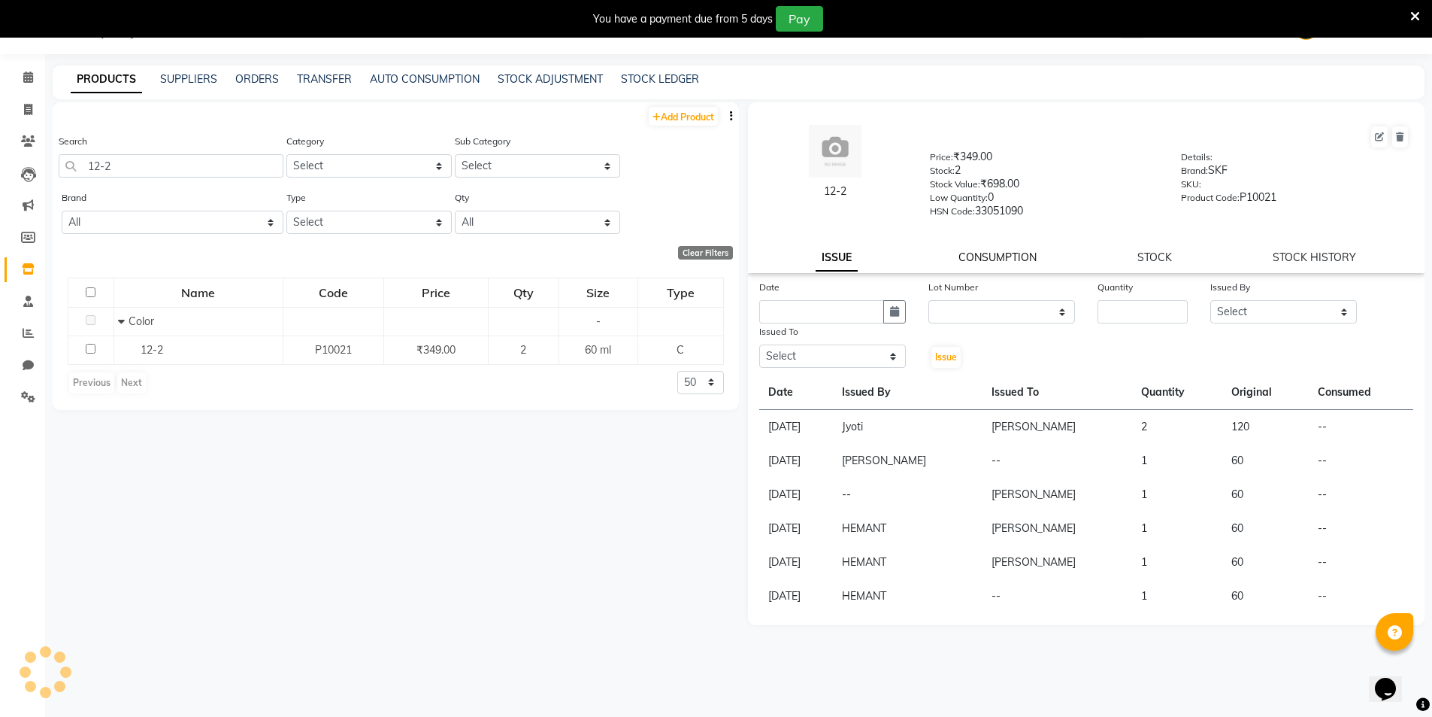
click at [994, 258] on link "CONSUMPTION" at bounding box center [998, 257] width 78 height 14
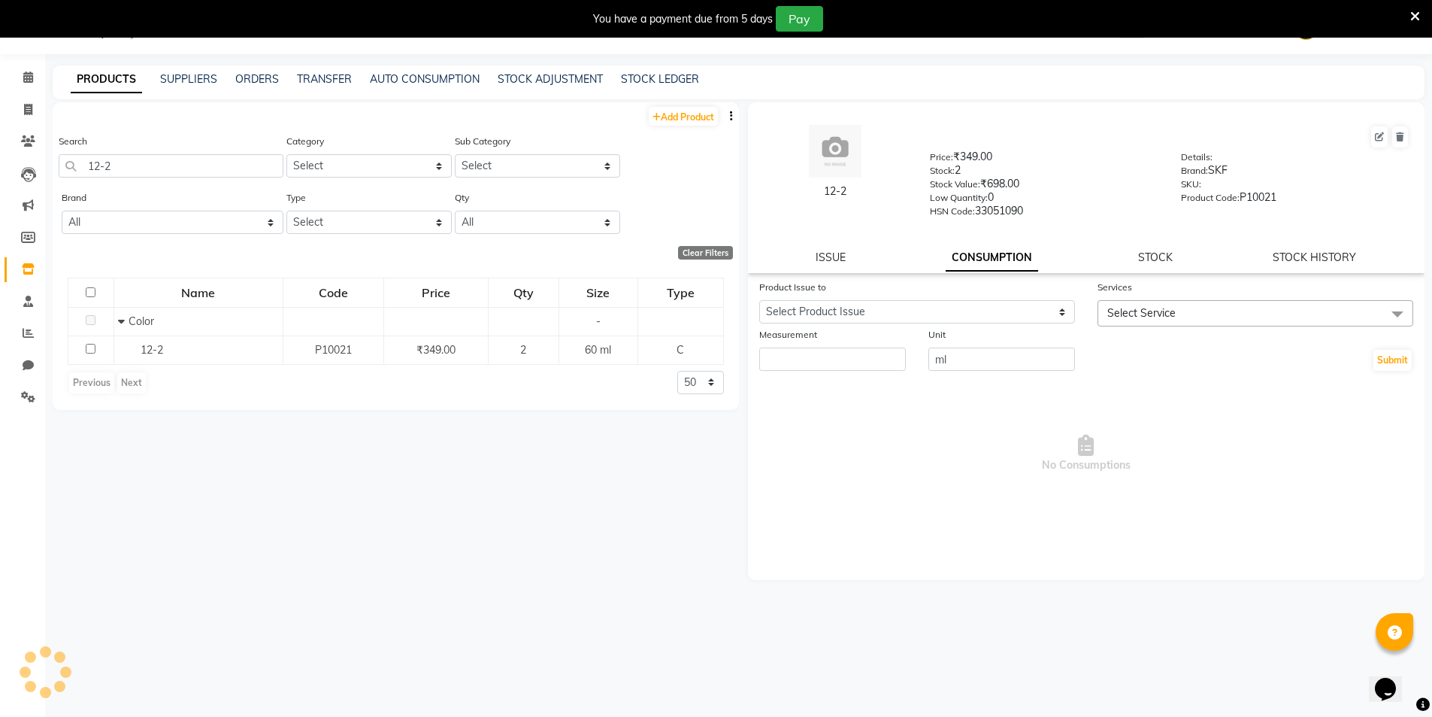
click at [1191, 316] on span "Select Service" at bounding box center [1256, 313] width 316 height 26
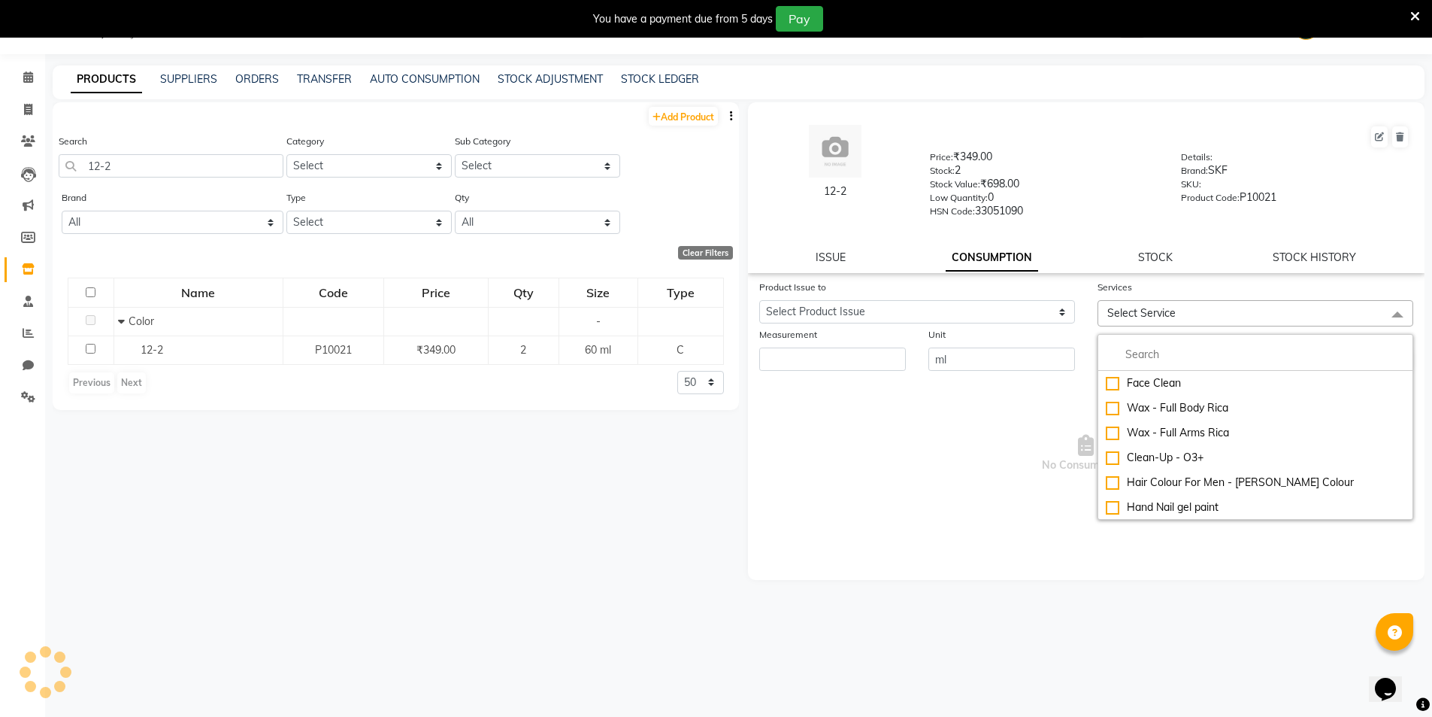
click at [913, 462] on span "No Consumptions" at bounding box center [1086, 453] width 655 height 150
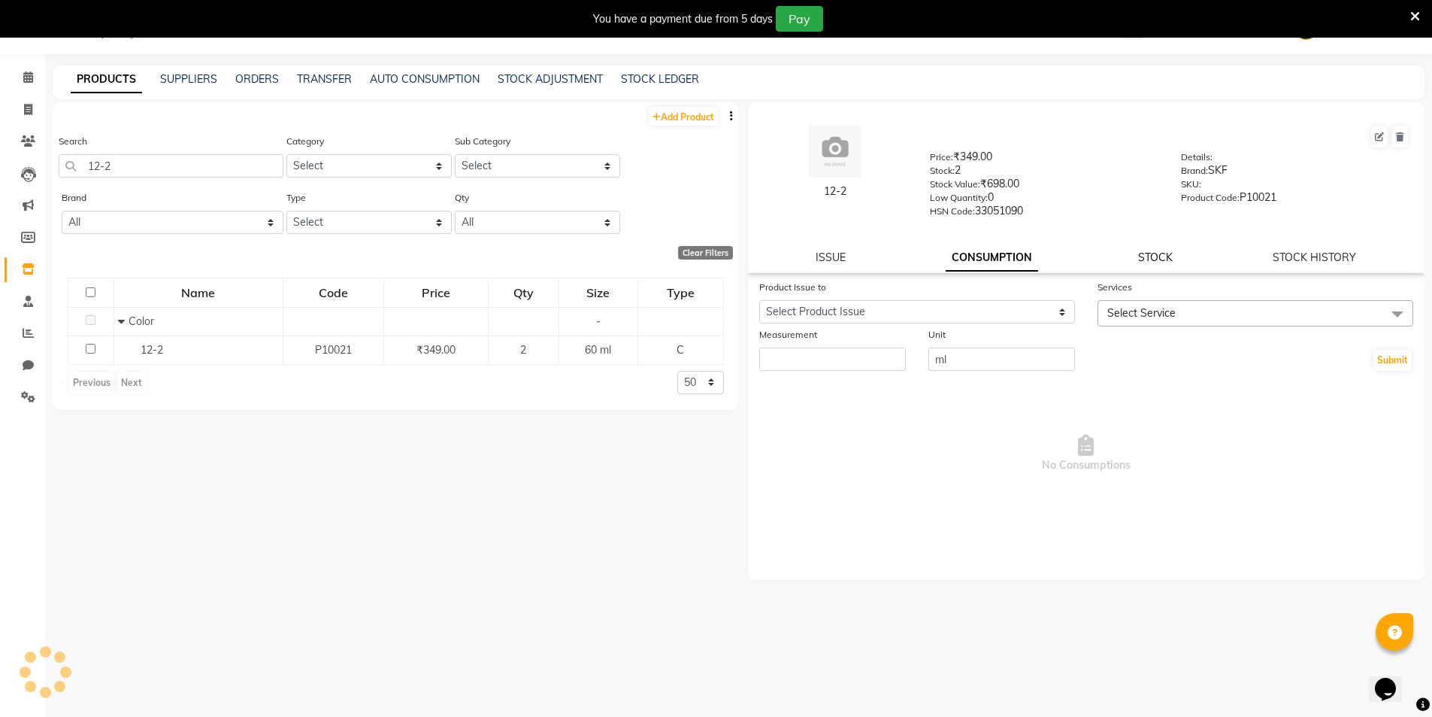
click at [1149, 255] on link "STOCK" at bounding box center [1155, 257] width 35 height 14
select select
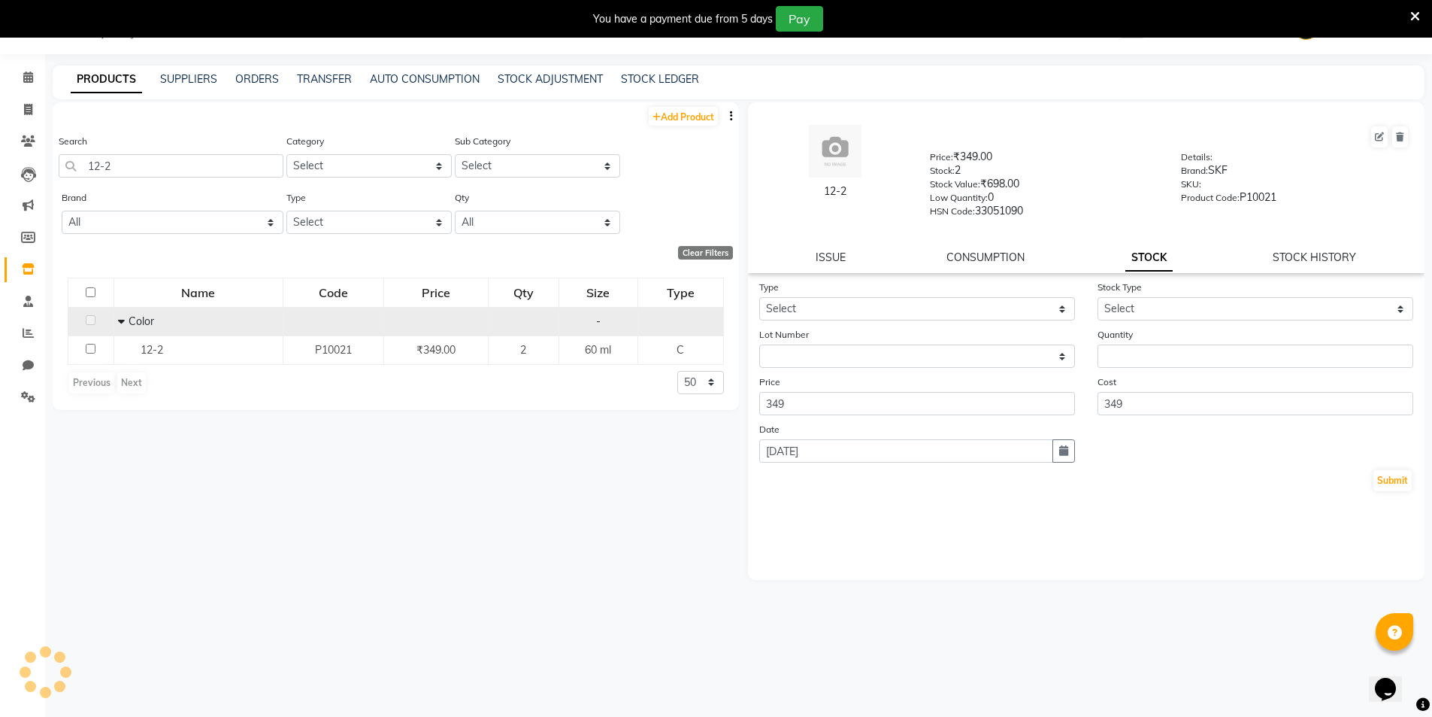
click at [118, 320] on icon at bounding box center [121, 321] width 7 height 11
click at [118, 320] on td "Color" at bounding box center [201, 321] width 169 height 29
click at [95, 292] on input "checkbox" at bounding box center [93, 292] width 10 height 10
checkbox input "true"
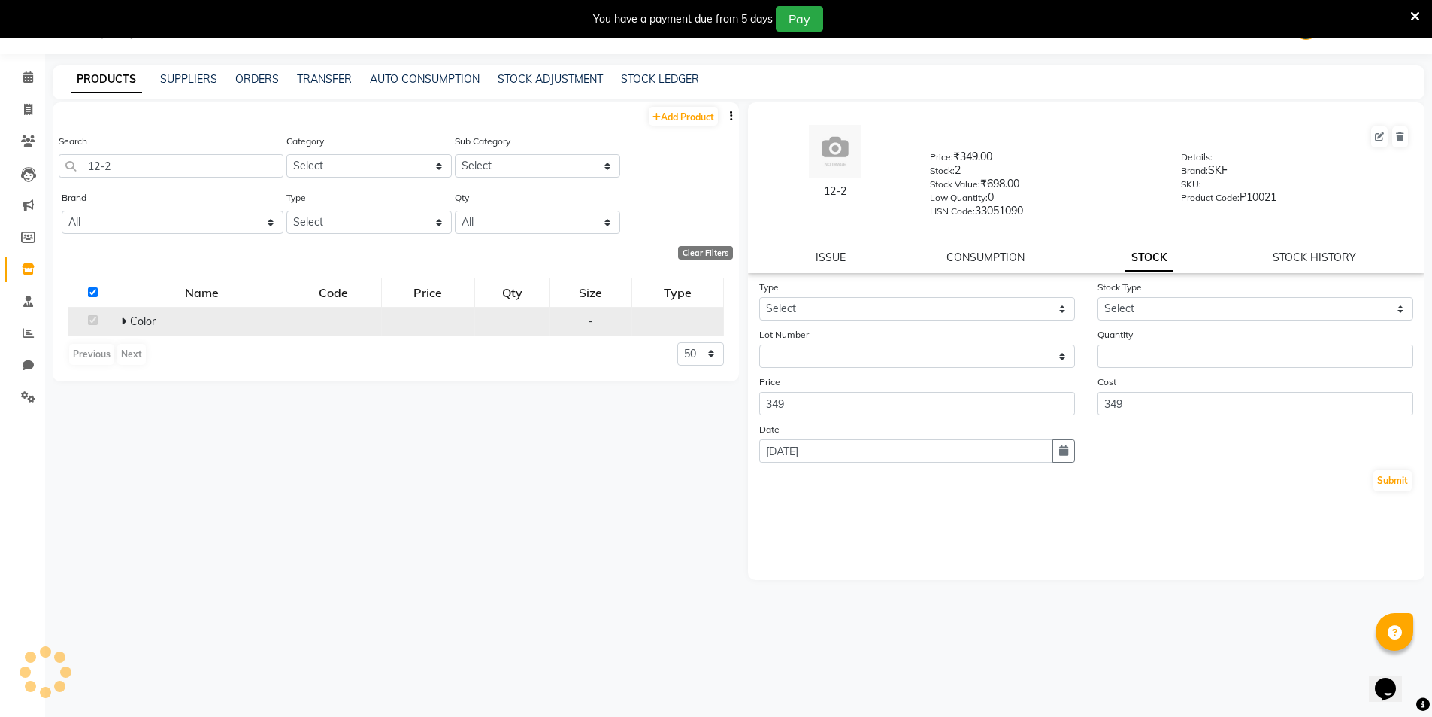
click at [95, 292] on input "checkbox" at bounding box center [93, 292] width 10 height 10
checkbox input "false"
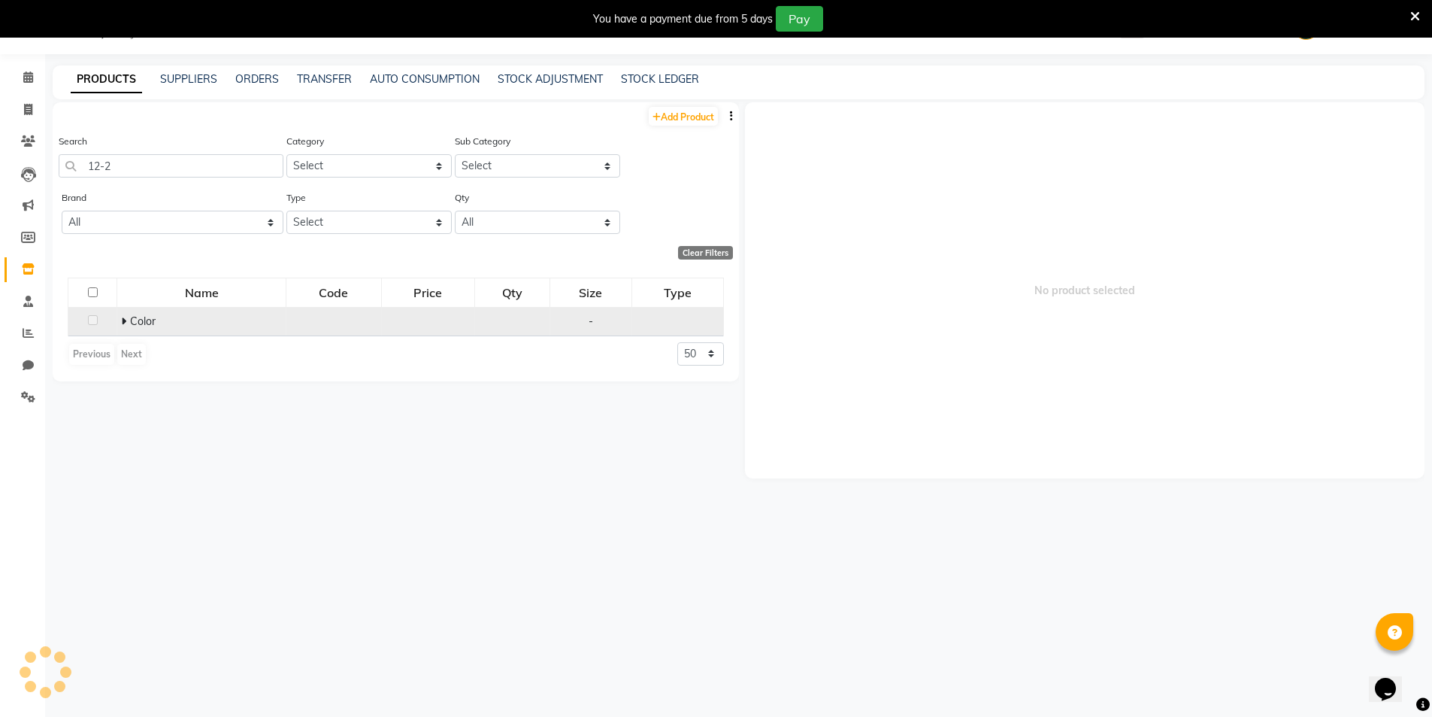
click at [95, 292] on input "checkbox" at bounding box center [93, 292] width 10 height 10
checkbox input "true"
select select
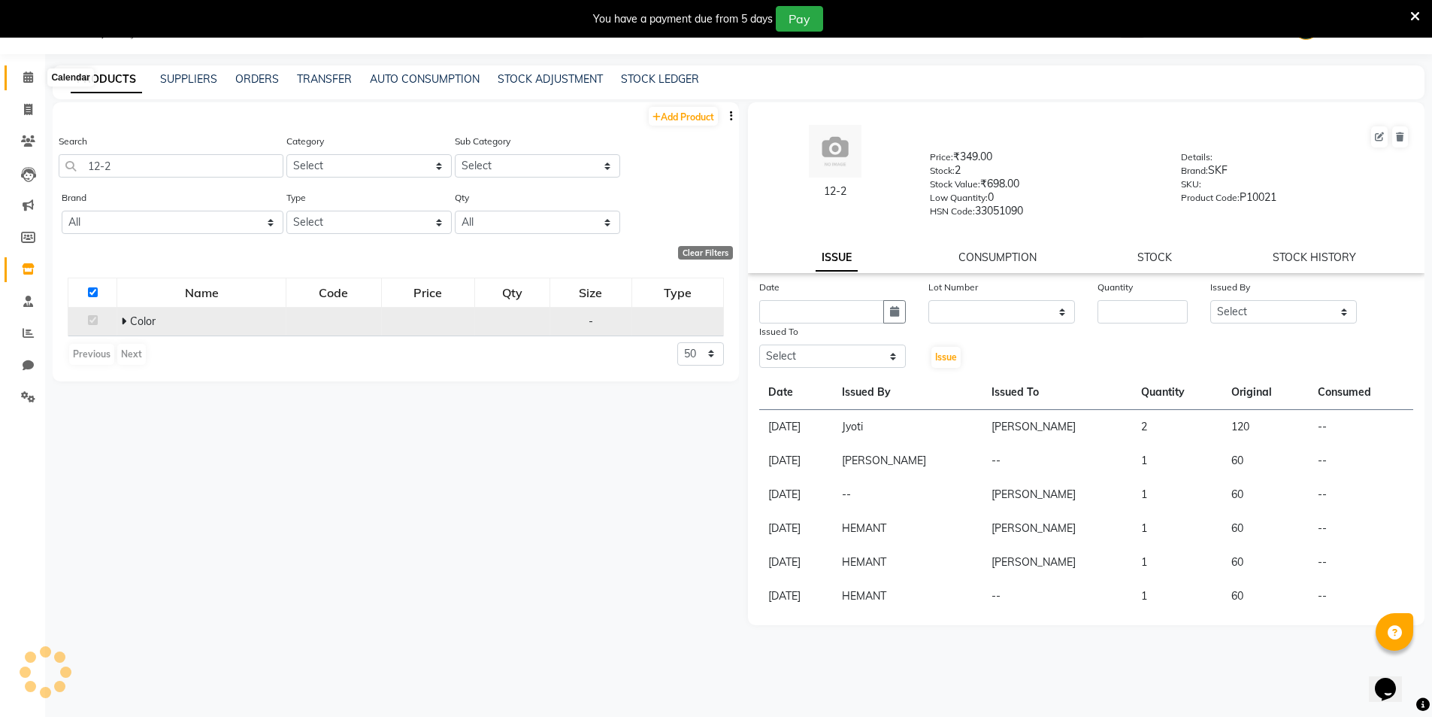
click at [26, 80] on icon at bounding box center [28, 76] width 10 height 11
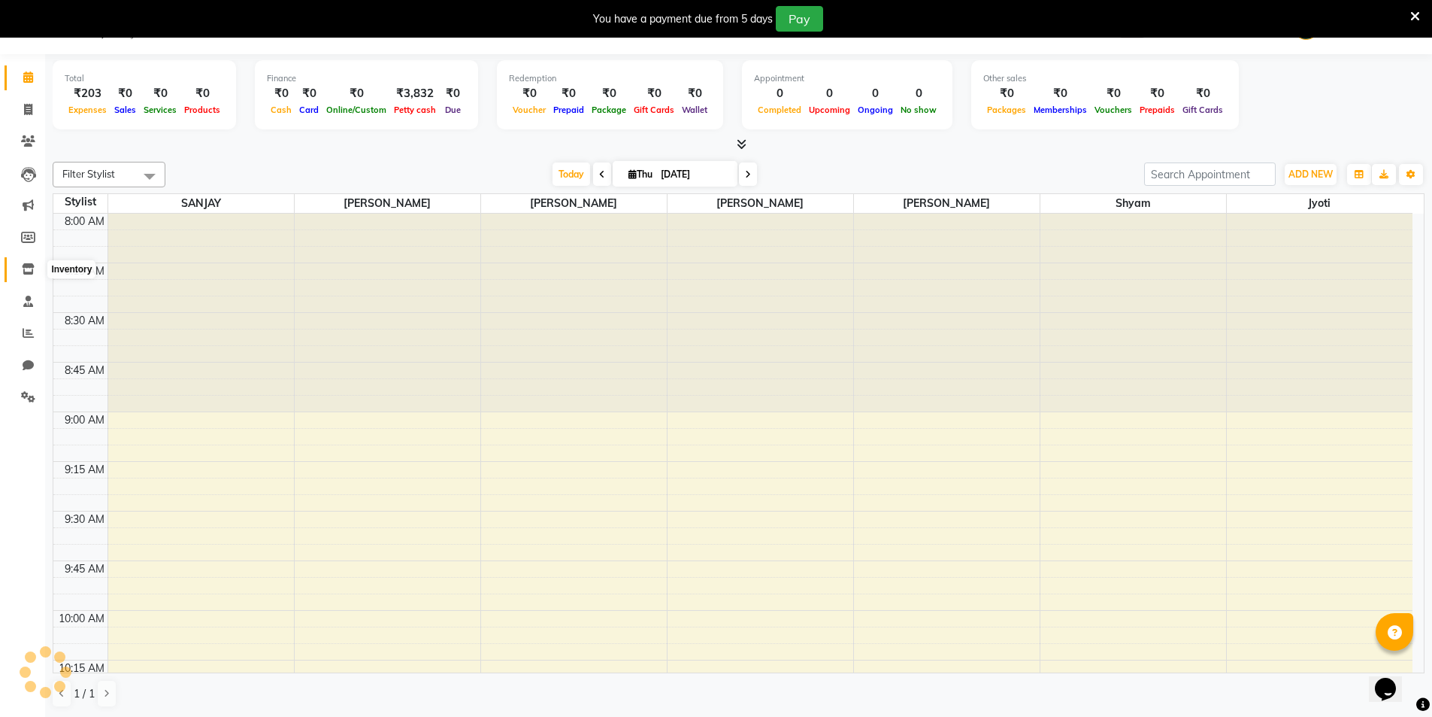
click at [29, 272] on icon at bounding box center [28, 268] width 13 height 11
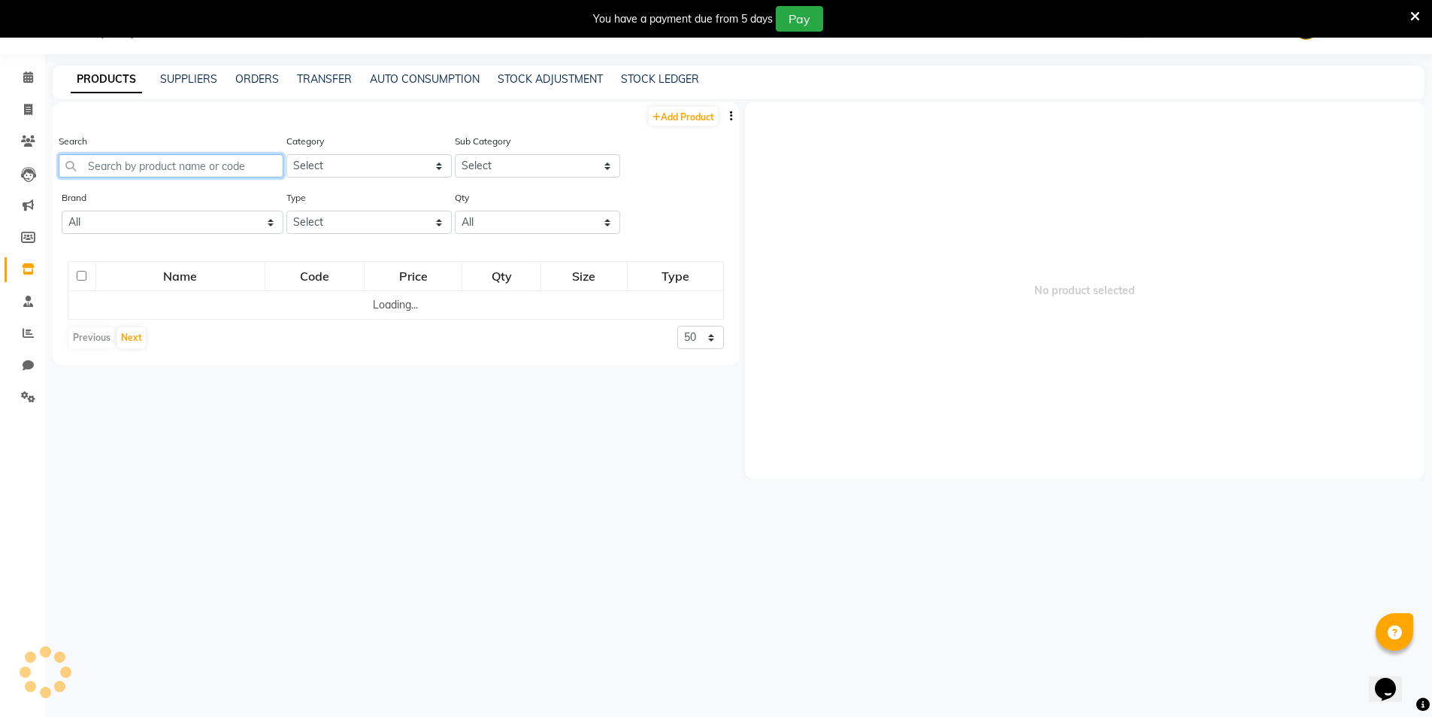
click at [121, 166] on input "text" at bounding box center [171, 165] width 225 height 23
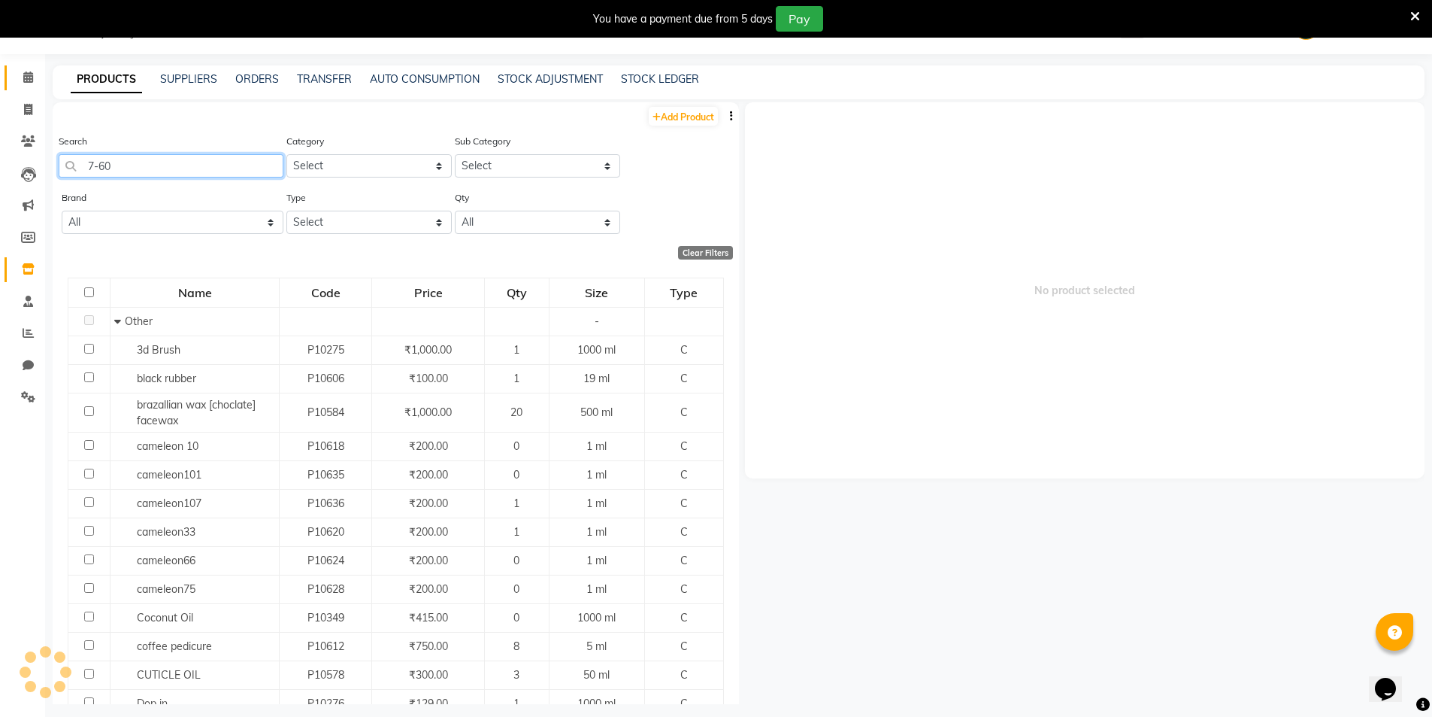
type input "7-60"
click at [29, 87] on link "Calendar" at bounding box center [23, 77] width 36 height 25
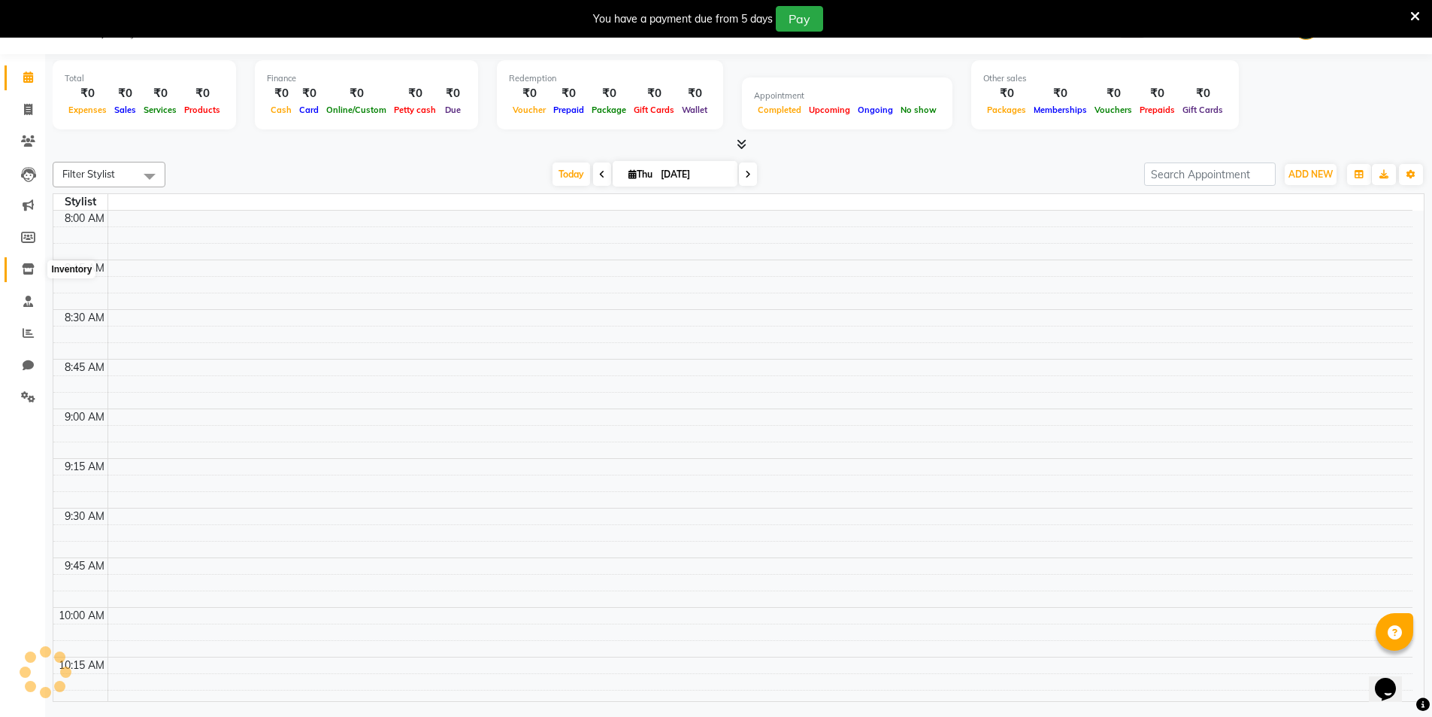
click at [26, 276] on span at bounding box center [28, 269] width 26 height 17
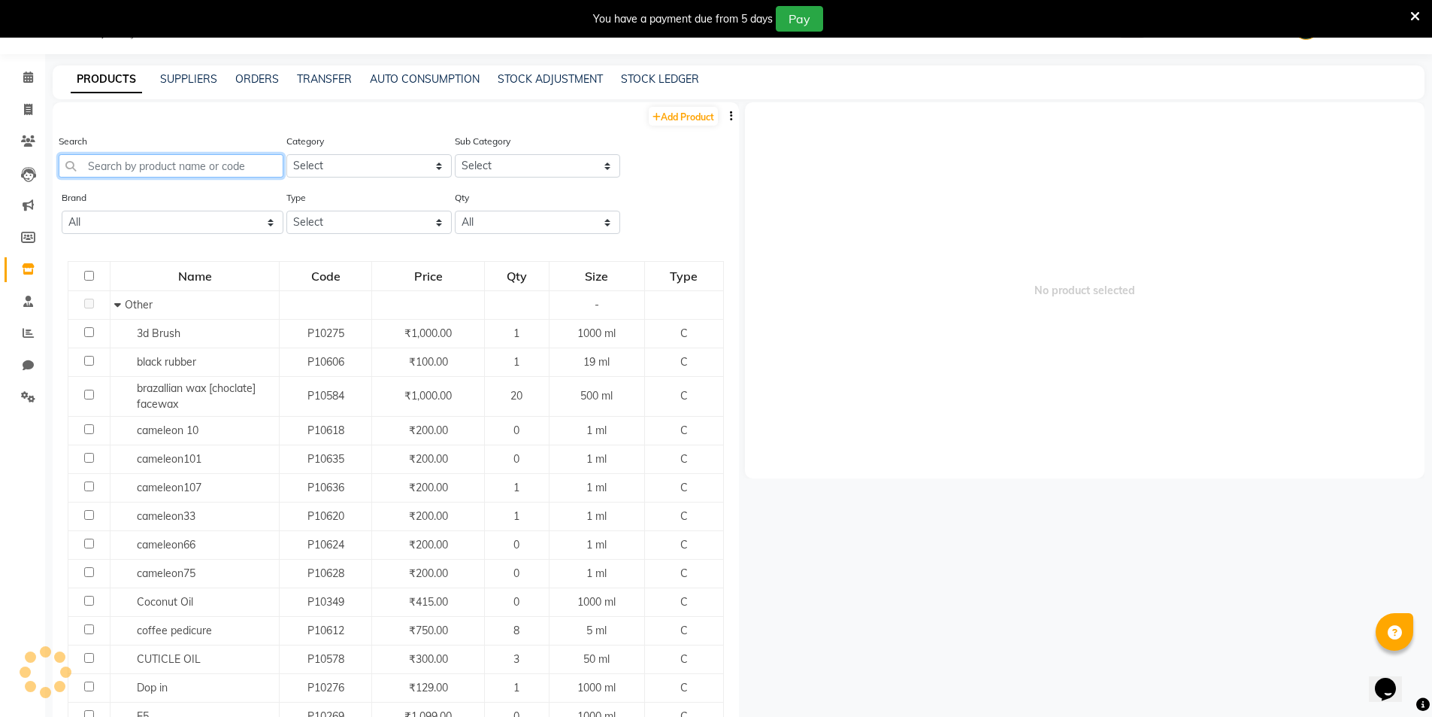
click at [162, 162] on input "text" at bounding box center [171, 165] width 225 height 23
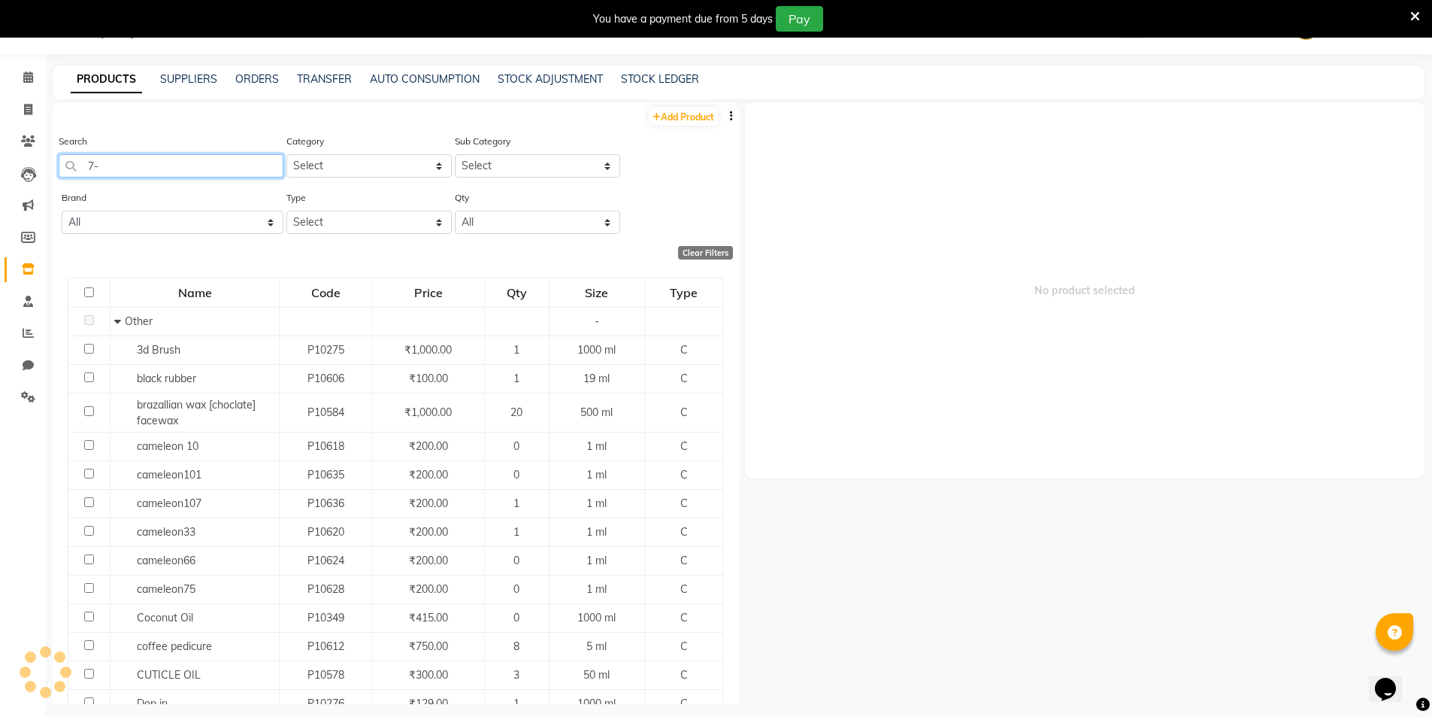
type input "7"
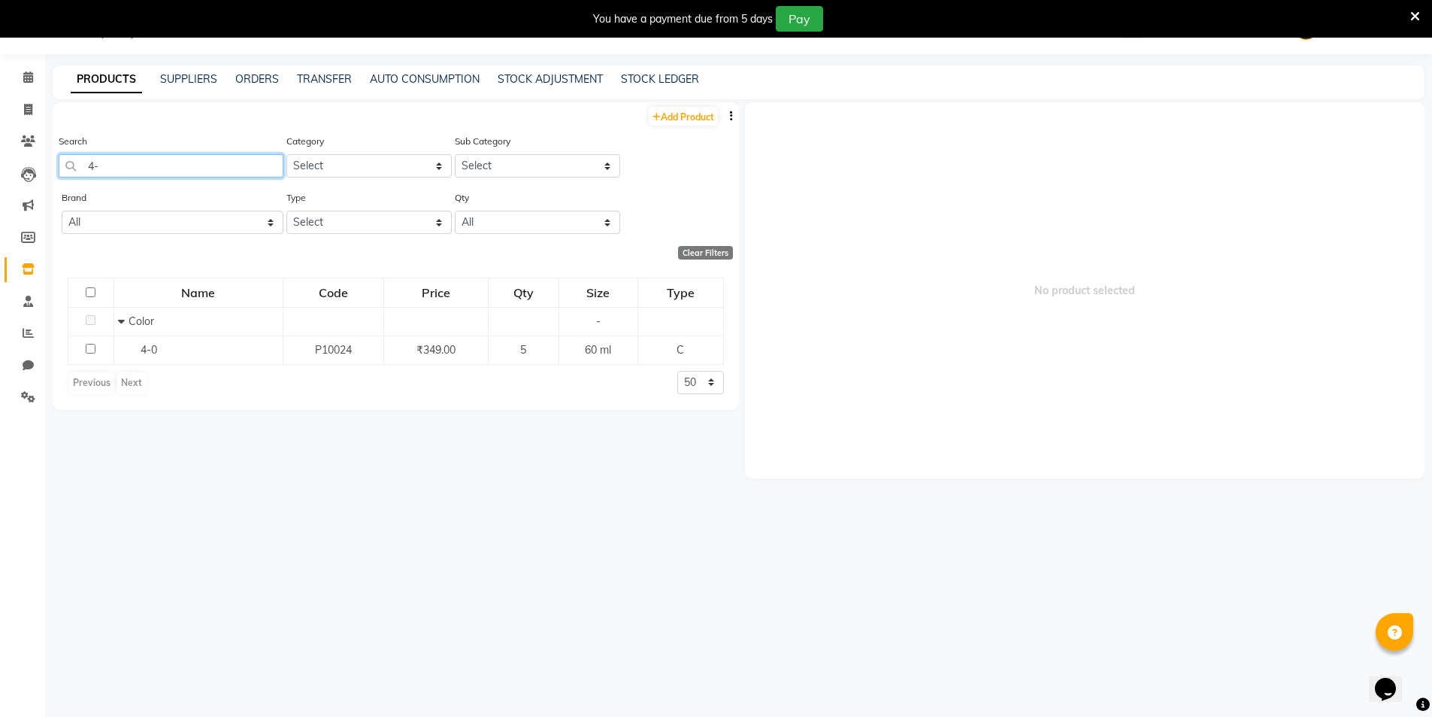
type input "4"
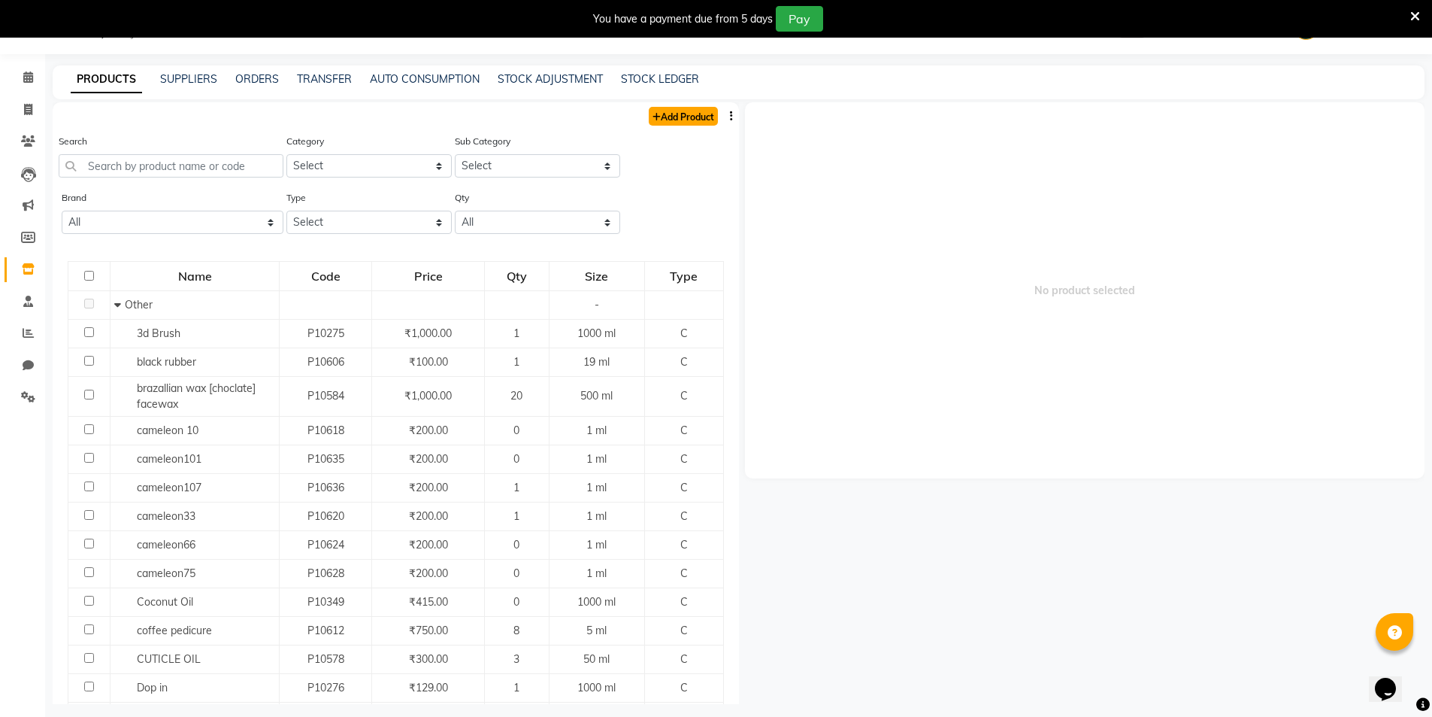
click at [703, 114] on link "Add Product" at bounding box center [683, 116] width 69 height 19
select select "true"
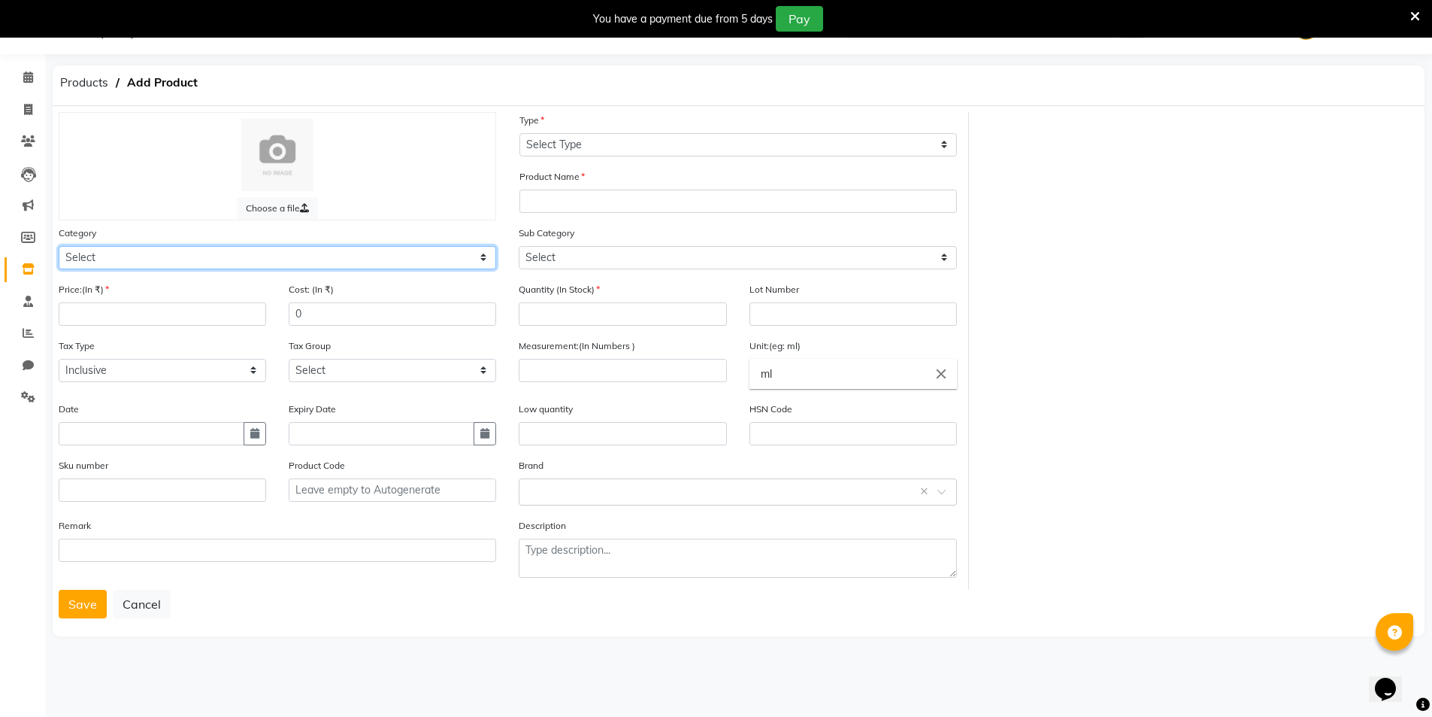
click at [153, 249] on select "Select Hair Skin Makeup Personal Care Appliances [PERSON_NAME] Waxing Disposabl…" at bounding box center [278, 257] width 438 height 23
click at [405, 190] on div at bounding box center [277, 155] width 406 height 72
click at [177, 311] on input "number" at bounding box center [163, 313] width 208 height 23
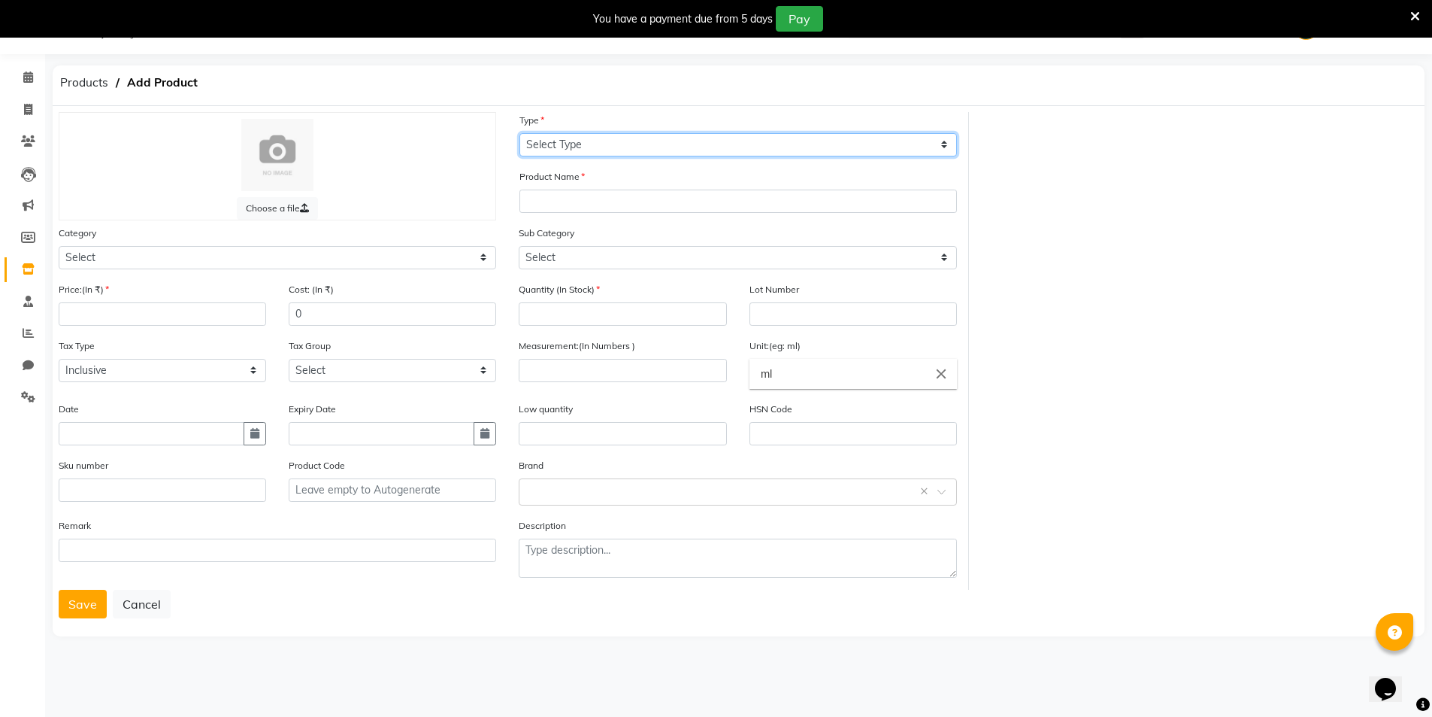
click at [556, 147] on select "Select Type Both Retail Consumable" at bounding box center [739, 144] width 438 height 23
click at [31, 264] on icon at bounding box center [28, 268] width 13 height 11
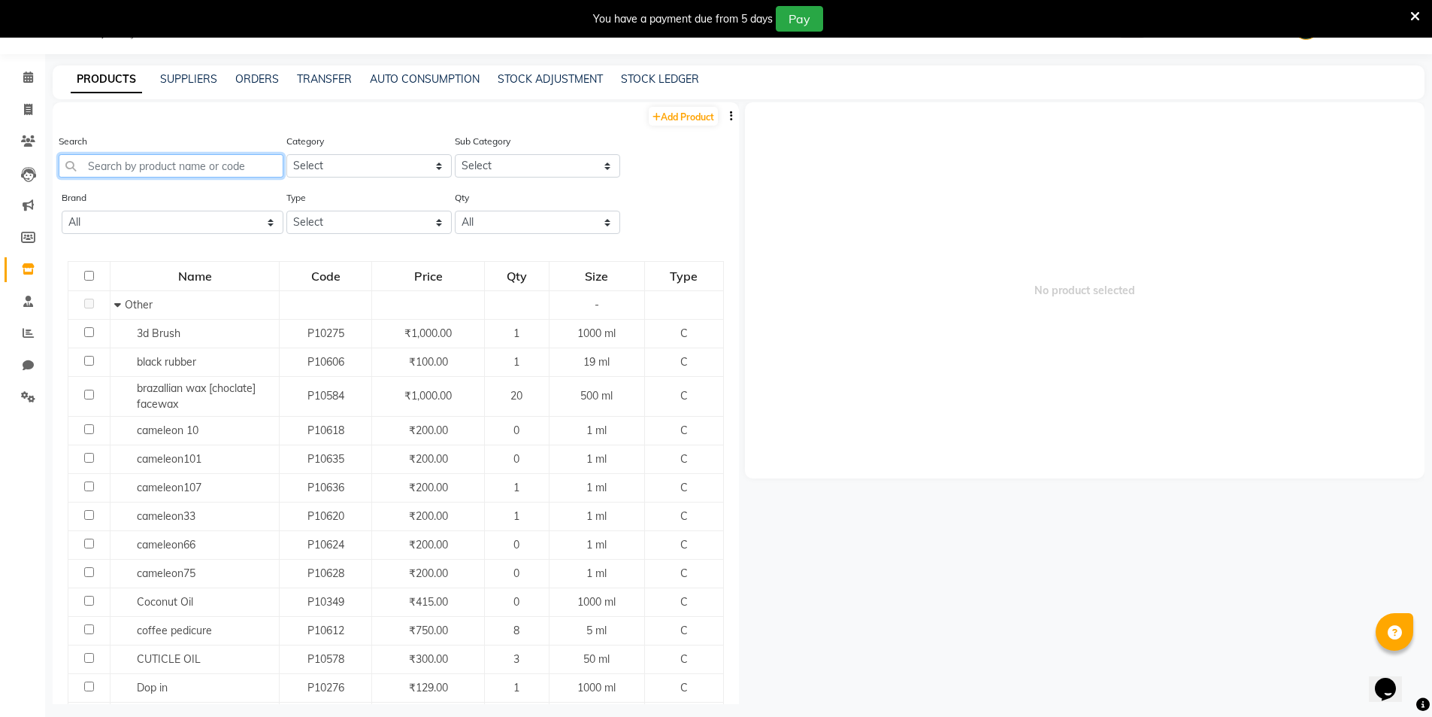
click at [177, 160] on input "text" at bounding box center [171, 165] width 225 height 23
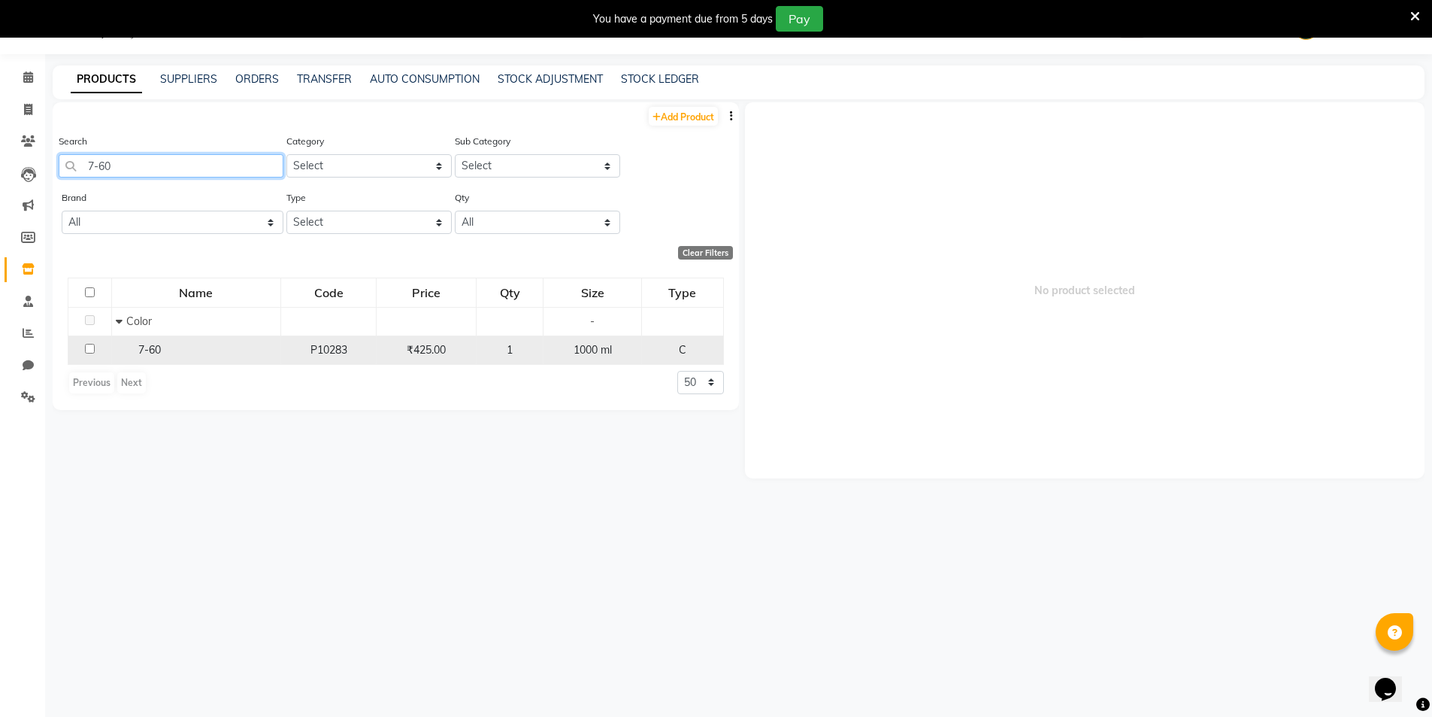
type input "7-60"
click at [90, 353] on td at bounding box center [90, 349] width 44 height 29
click at [90, 349] on input "checkbox" at bounding box center [90, 349] width 10 height 10
checkbox input "true"
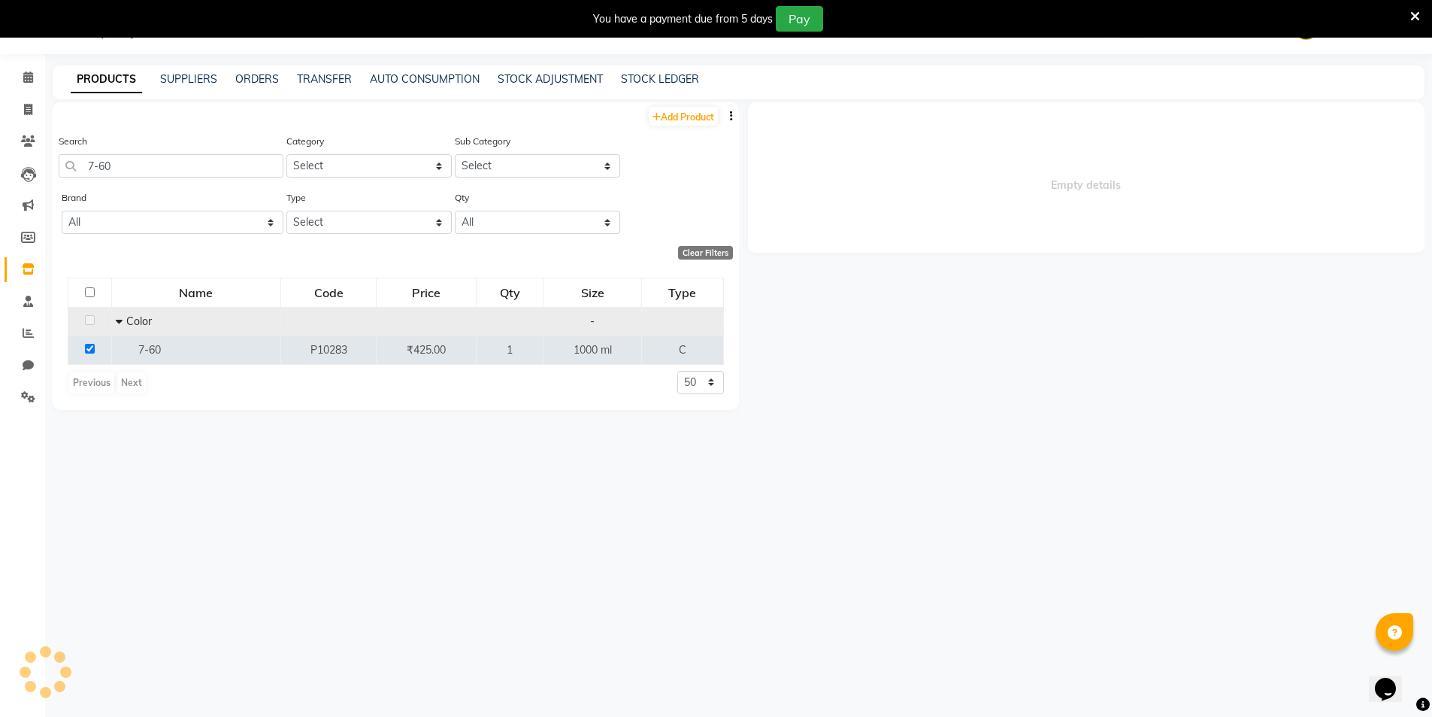
select select
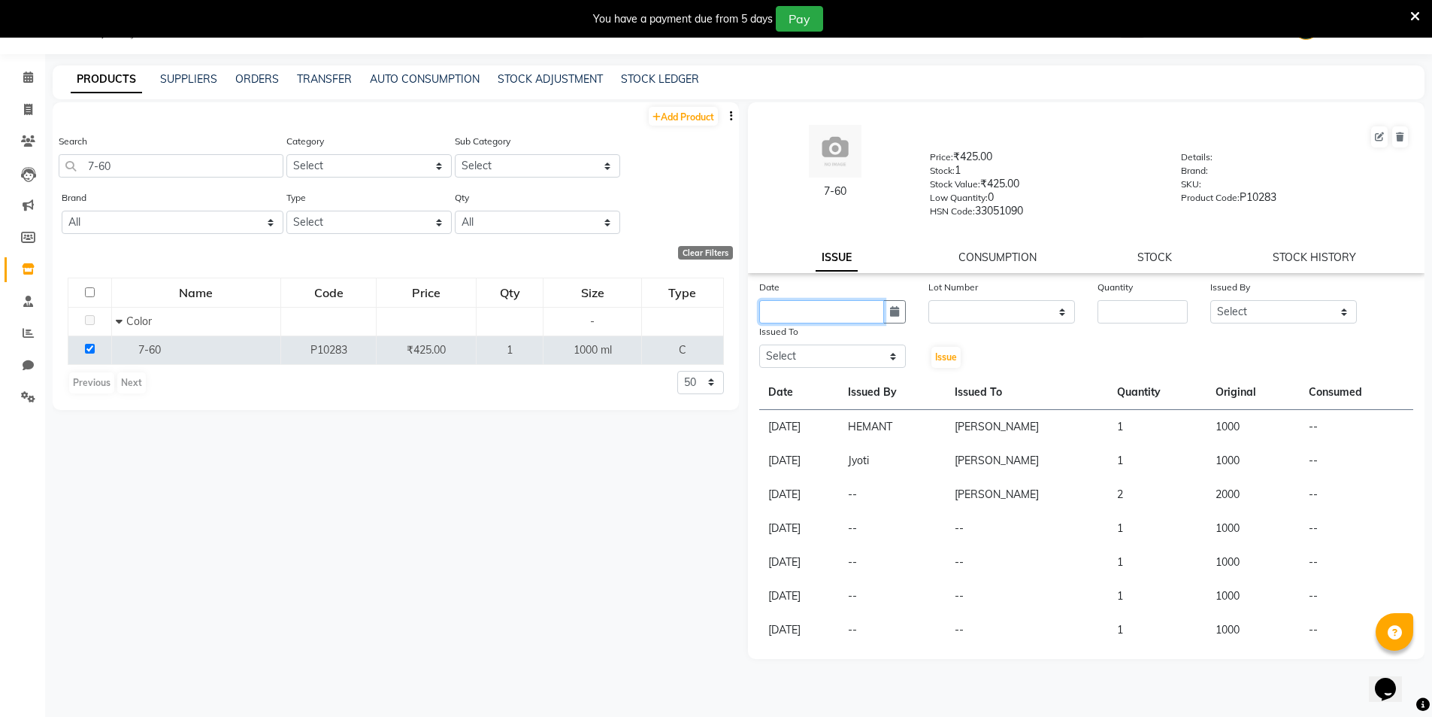
click at [814, 317] on input "text" at bounding box center [821, 311] width 125 height 23
select select "9"
select select "2025"
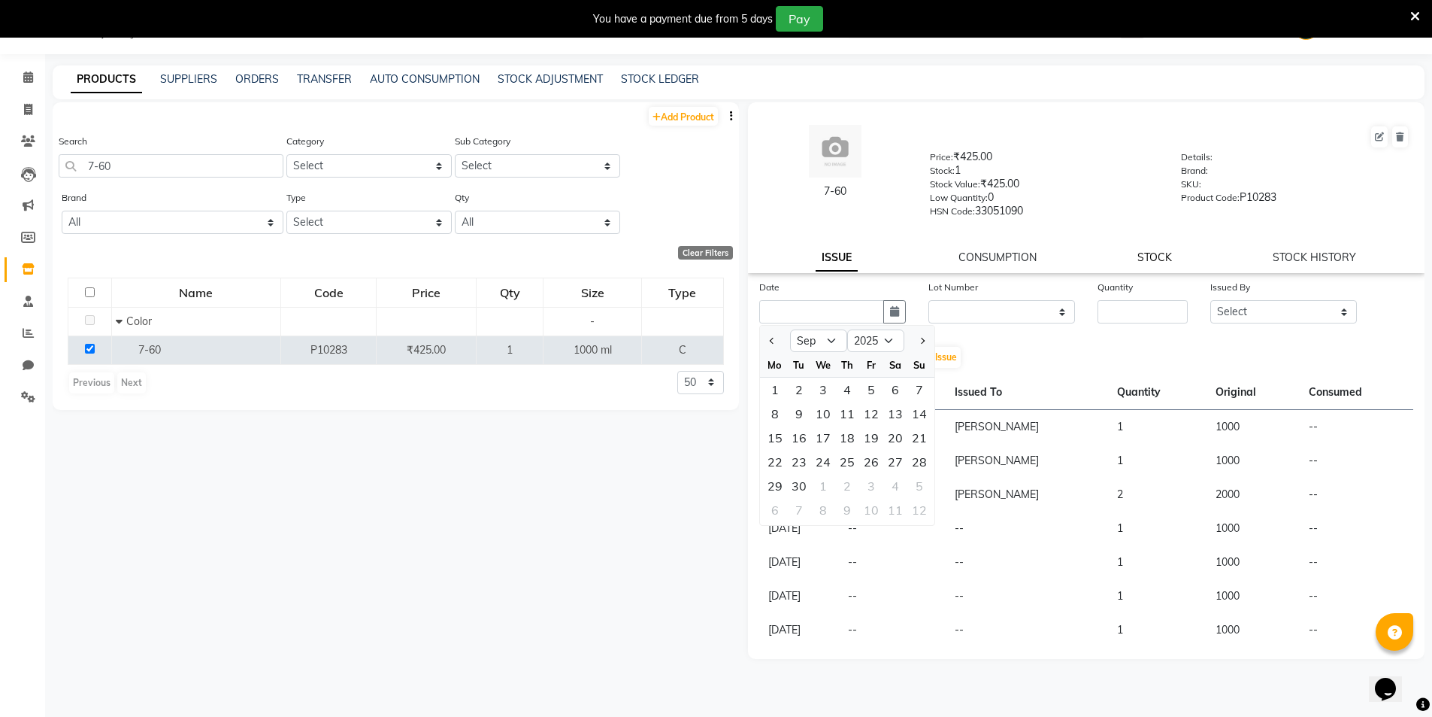
click at [1159, 260] on link "STOCK" at bounding box center [1155, 257] width 35 height 14
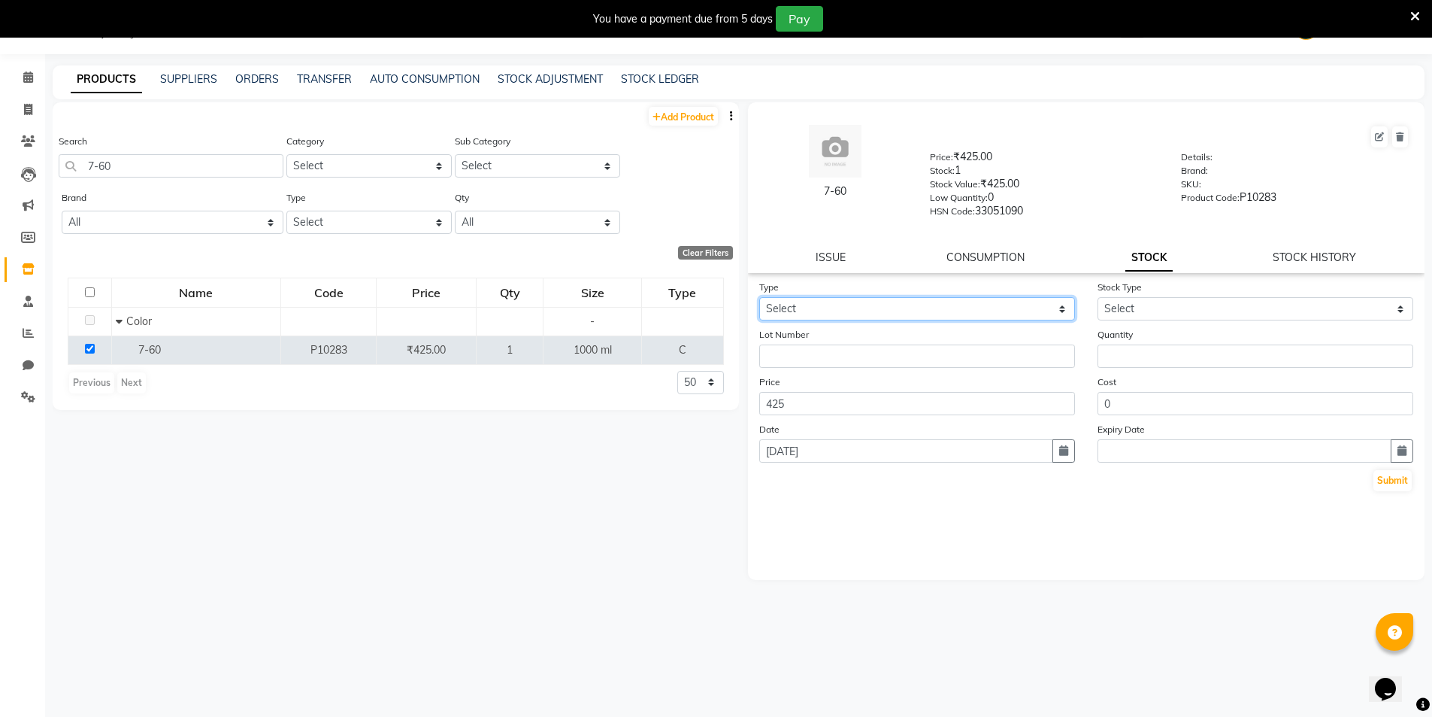
click at [811, 305] on select "Select In Out" at bounding box center [917, 308] width 316 height 23
select select "in"
click at [759, 297] on select "Select In Out" at bounding box center [917, 308] width 316 height 23
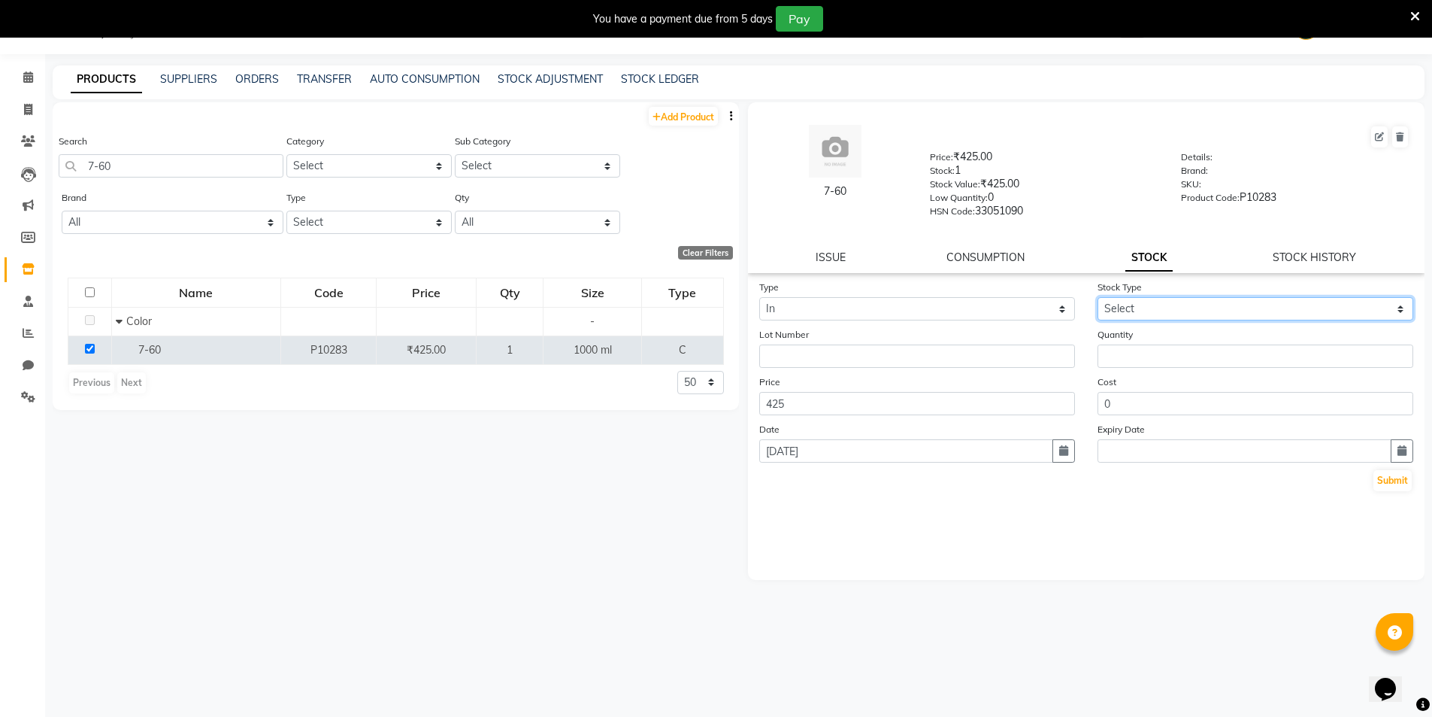
click at [1129, 301] on select "Select New Stock Adjustment Return Other" at bounding box center [1256, 308] width 316 height 23
select select "new stock"
click at [1098, 297] on select "Select New Stock Adjustment Return Other" at bounding box center [1256, 308] width 316 height 23
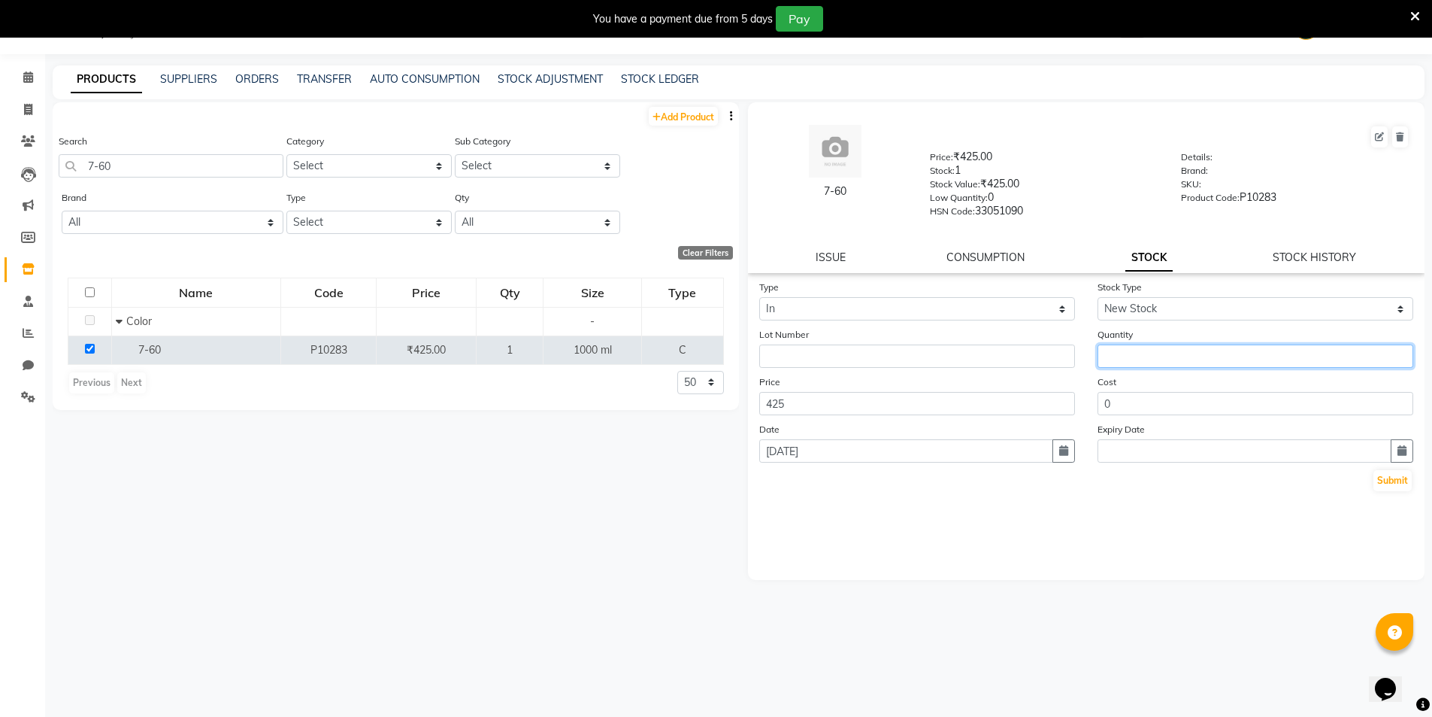
click at [1163, 349] on input "number" at bounding box center [1256, 355] width 316 height 23
type input "2"
click at [1406, 483] on button "Submit" at bounding box center [1393, 480] width 38 height 21
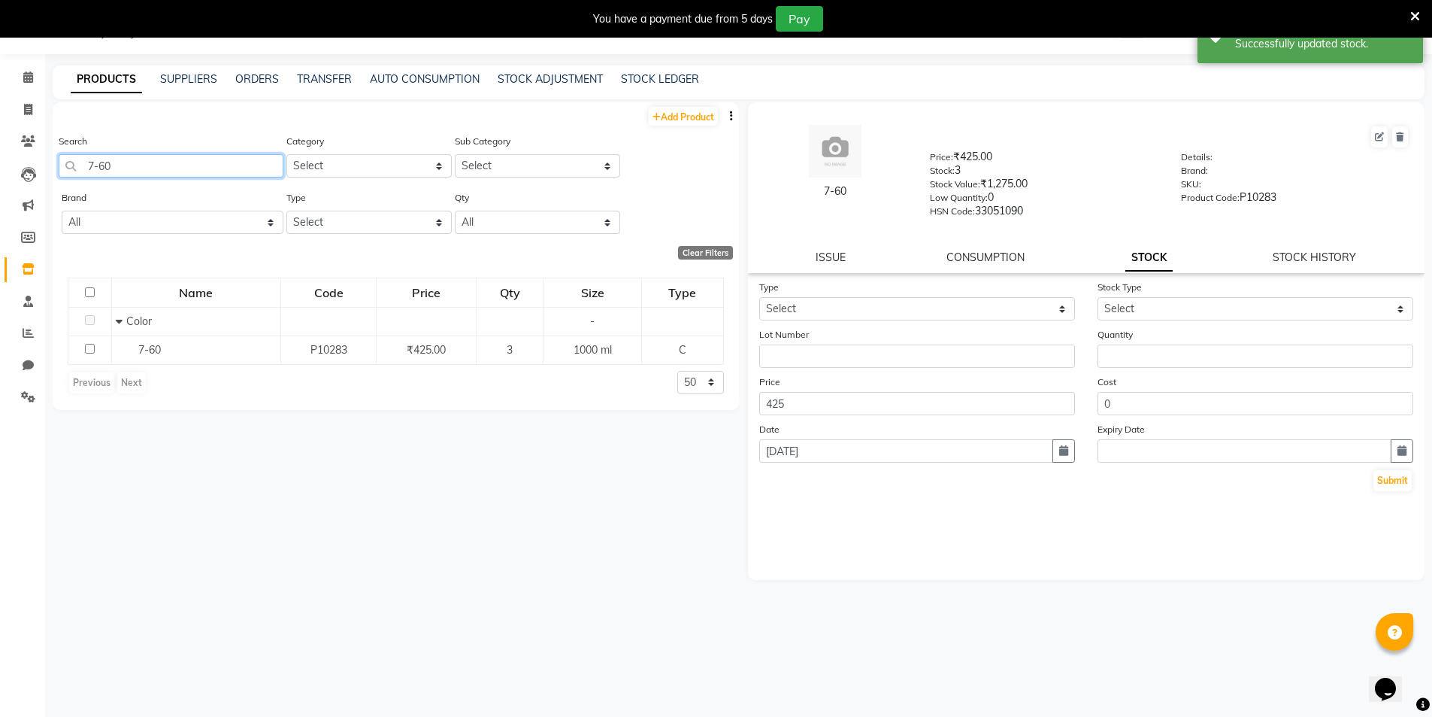
drag, startPoint x: 186, startPoint y: 172, endPoint x: 81, endPoint y: 185, distance: 105.3
click at [81, 185] on div "Search 7-60" at bounding box center [171, 161] width 225 height 56
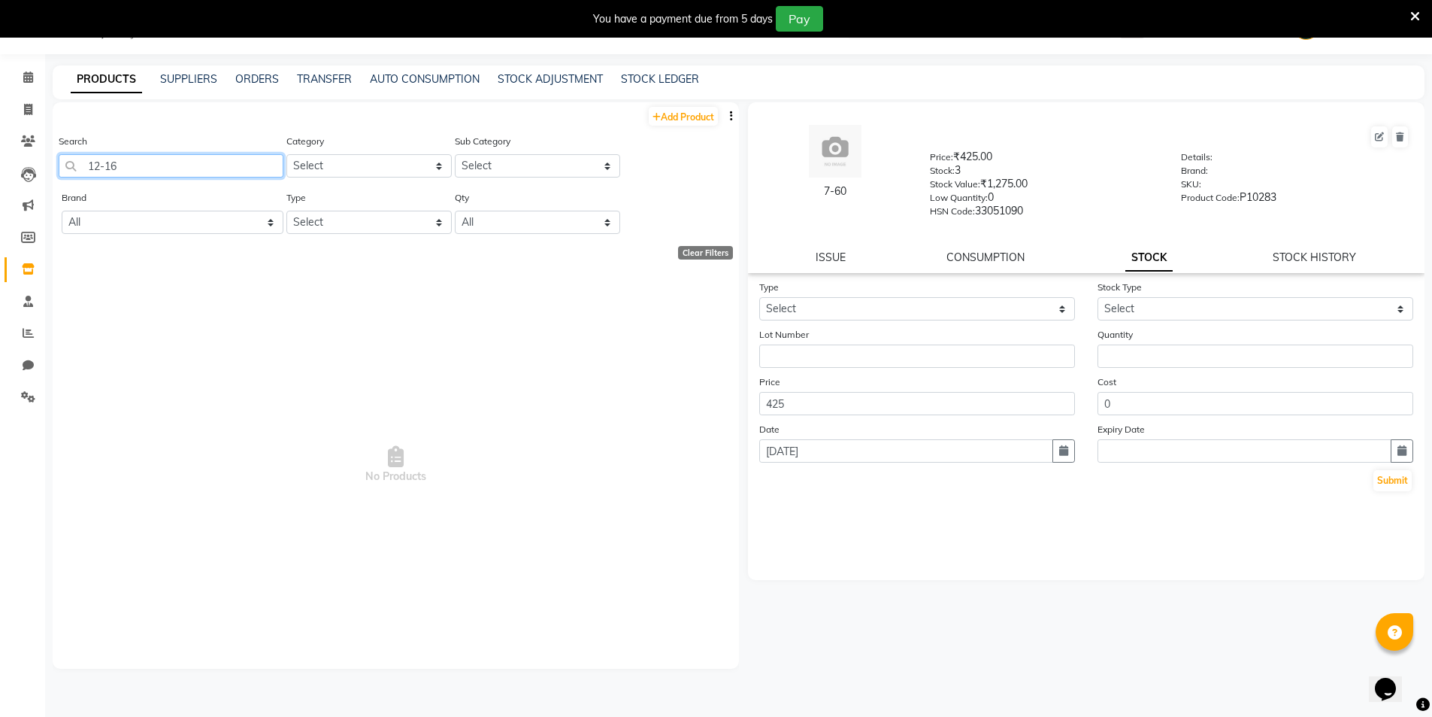
drag, startPoint x: 152, startPoint y: 165, endPoint x: 75, endPoint y: 189, distance: 80.6
click at [75, 189] on div "Add Product Search 12-16 Category Select Hair Skin Makeup Personal Care Applian…" at bounding box center [396, 385] width 687 height 566
drag, startPoint x: 155, startPoint y: 171, endPoint x: 74, endPoint y: 168, distance: 80.5
click at [74, 168] on input "12-19" at bounding box center [171, 165] width 225 height 23
click at [733, 120] on button "button" at bounding box center [731, 116] width 15 height 16
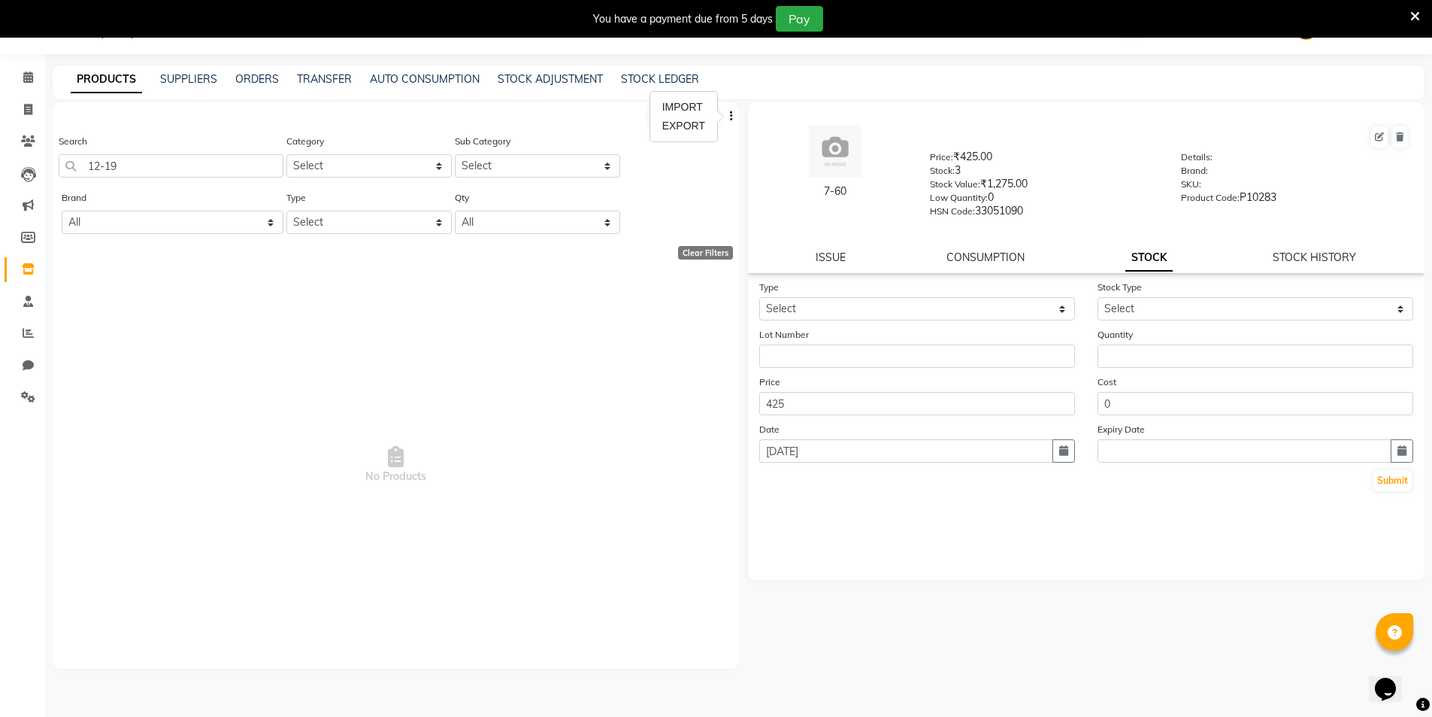
click at [733, 120] on button "button" at bounding box center [731, 116] width 15 height 16
drag, startPoint x: 162, startPoint y: 161, endPoint x: 87, endPoint y: 196, distance: 83.1
click at [87, 196] on div "Add Product Search 12-19 Category Select Hair Skin Makeup Personal Care Applian…" at bounding box center [396, 385] width 687 height 566
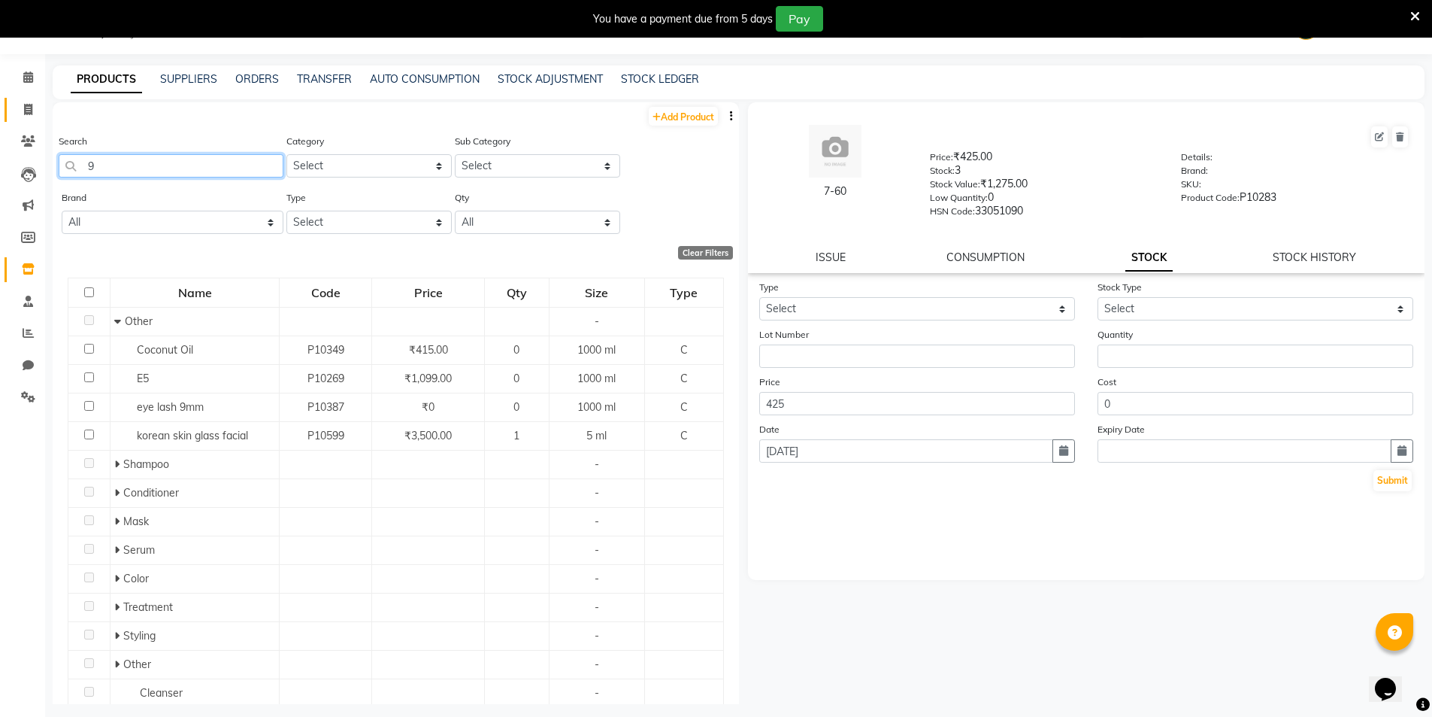
type input "9"
click at [33, 120] on link "Invoice" at bounding box center [23, 110] width 36 height 25
select select "service"
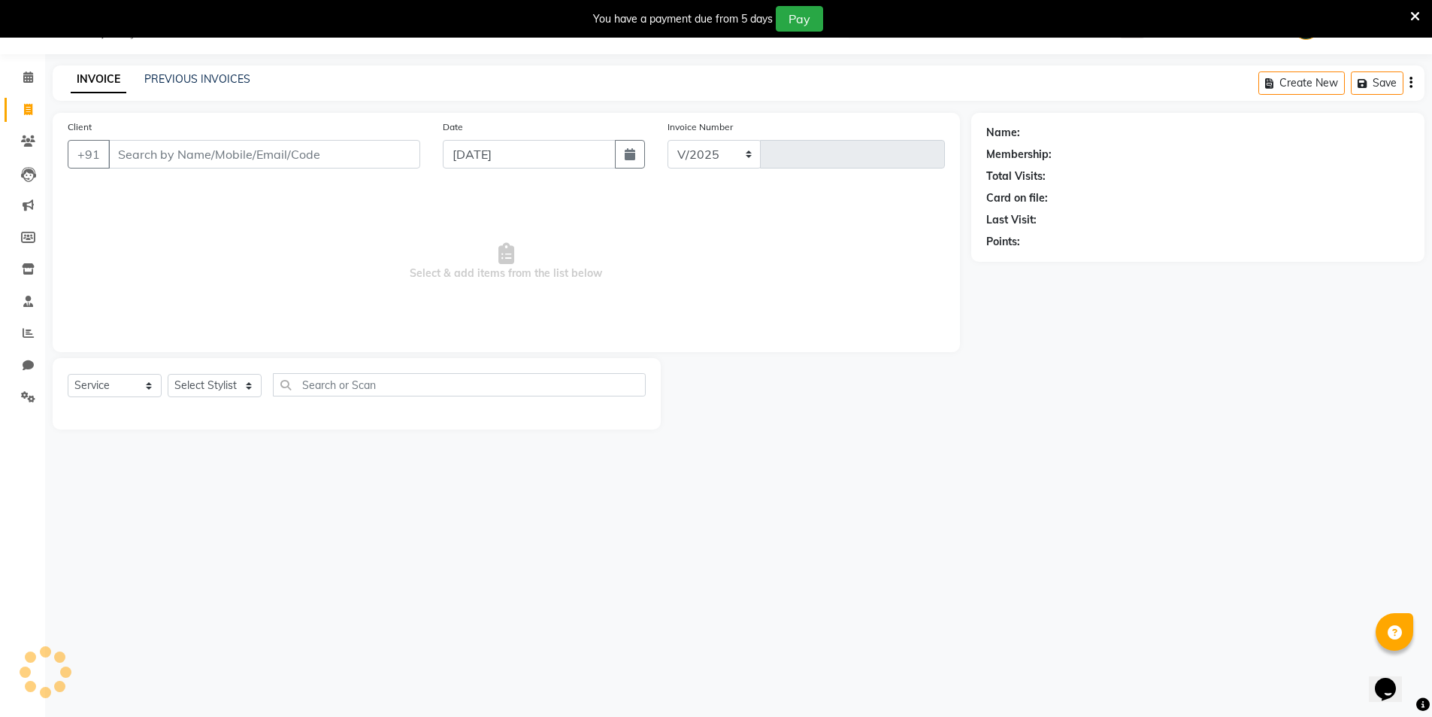
select select "31"
type input "1958"
click at [200, 379] on select "Select Stylist HEMANT [PERSON_NAME] [PERSON_NAME] Salon Manager [PERSON_NAME] […" at bounding box center [215, 385] width 94 height 23
click at [262, 149] on input "Client" at bounding box center [264, 154] width 312 height 29
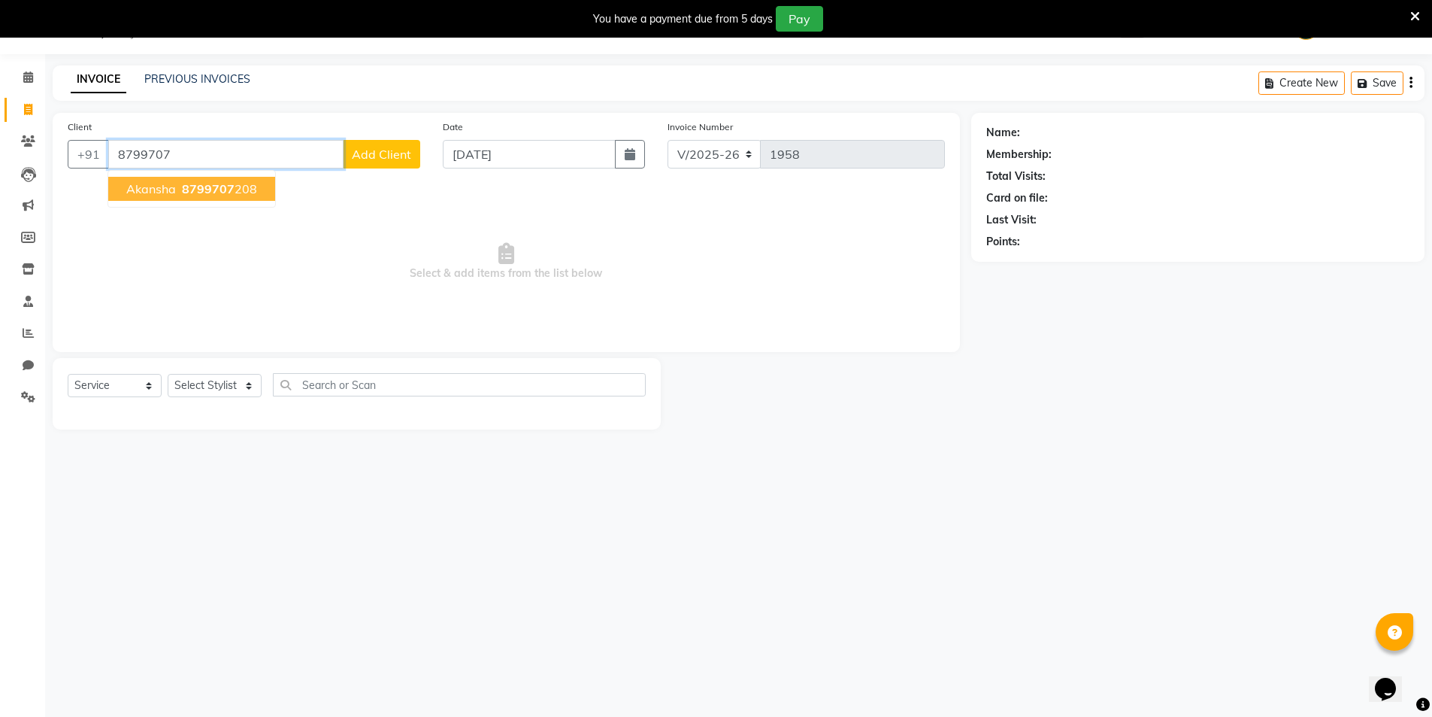
click at [189, 187] on span "8799707" at bounding box center [208, 188] width 53 height 15
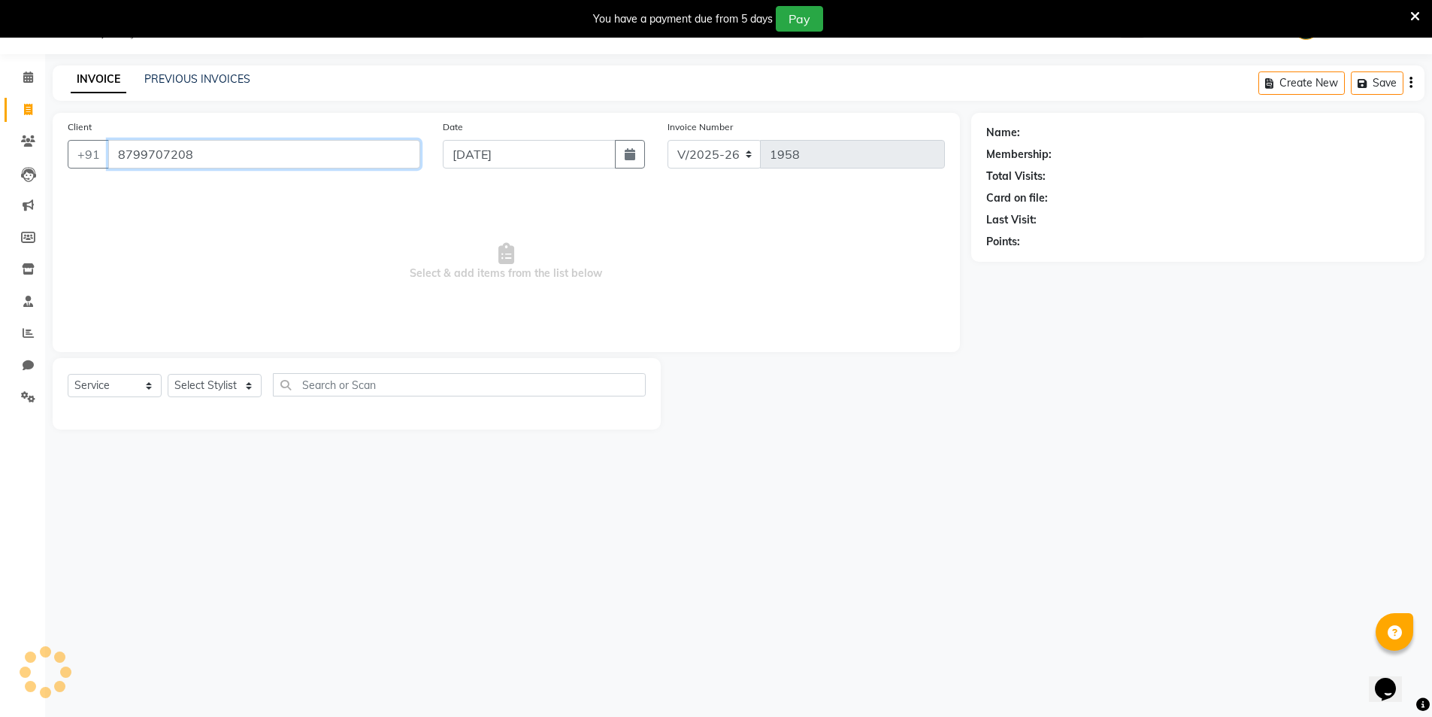
type input "8799707208"
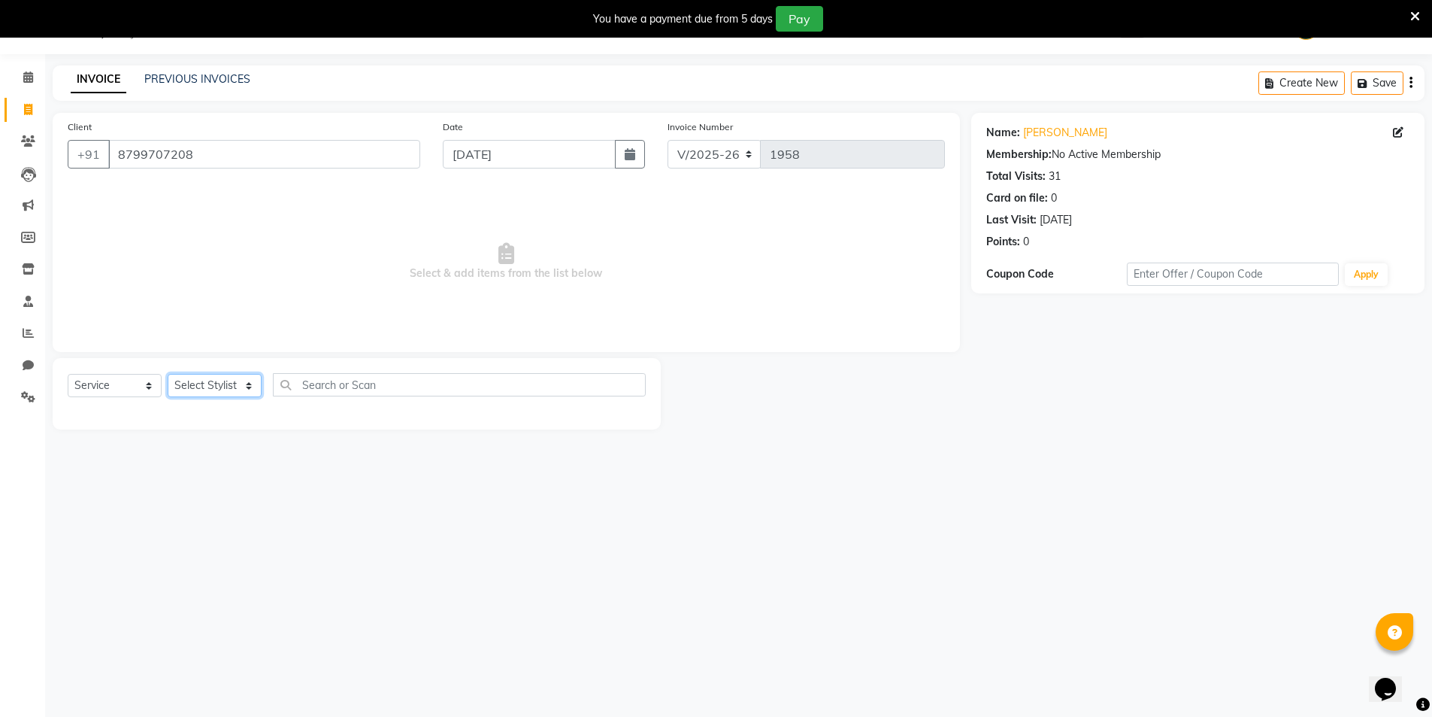
click at [199, 391] on select "Select Stylist HEMANT [PERSON_NAME] [PERSON_NAME] Salon Manager [PERSON_NAME] […" at bounding box center [215, 385] width 94 height 23
select select "40116"
click at [168, 374] on select "Select Stylist HEMANT [PERSON_NAME] [PERSON_NAME] Salon Manager [PERSON_NAME] […" at bounding box center [215, 385] width 94 height 23
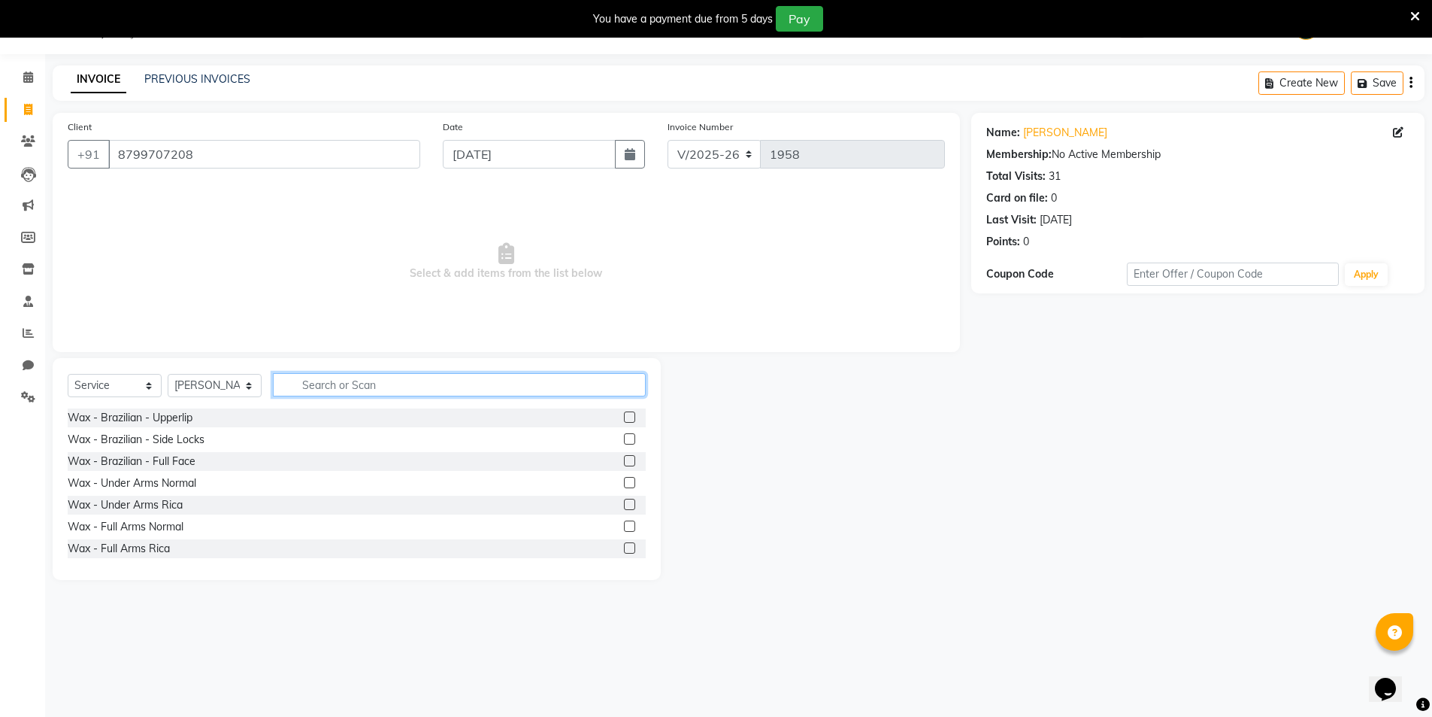
click at [329, 386] on input "text" at bounding box center [459, 384] width 373 height 23
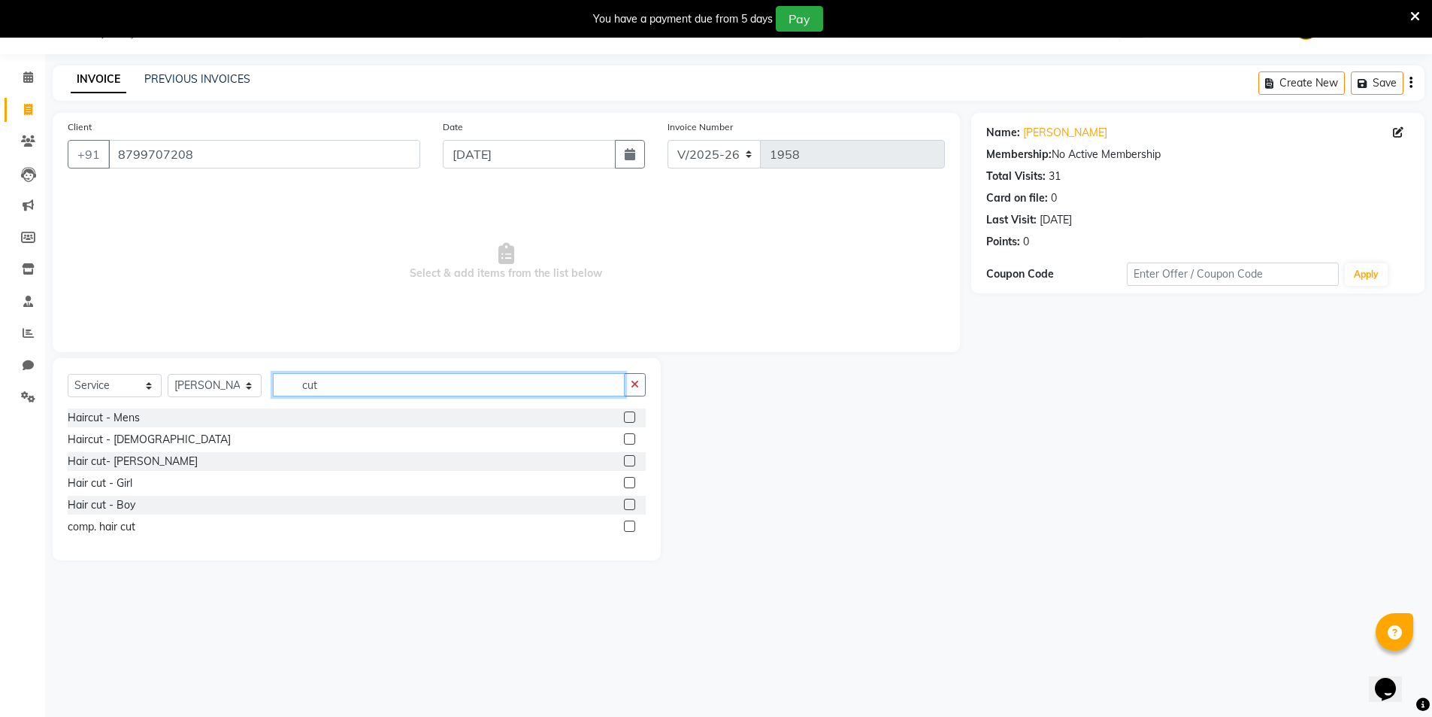
type input "cut"
click at [141, 420] on div "Haircut - Mens" at bounding box center [357, 417] width 578 height 19
click at [102, 417] on div "Haircut - Mens" at bounding box center [104, 418] width 72 height 16
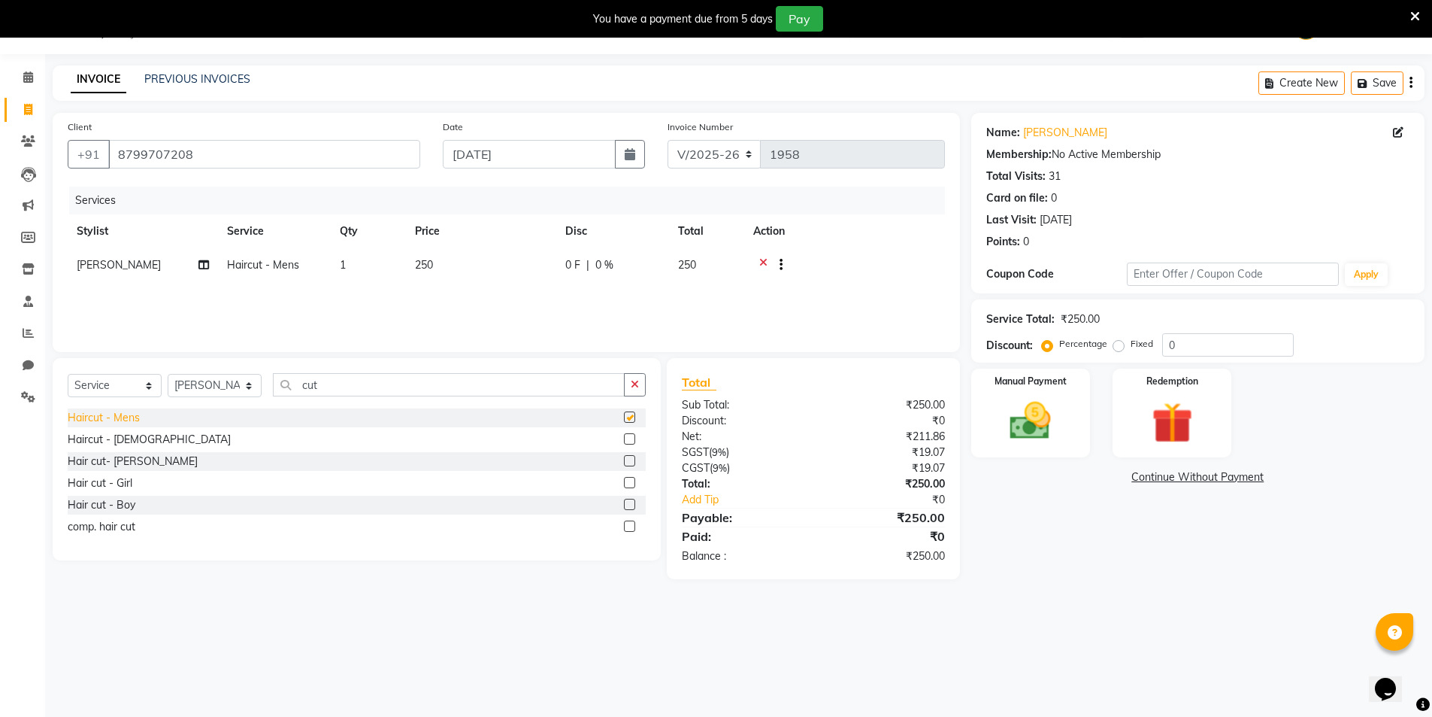
checkbox input "false"
drag, startPoint x: 328, startPoint y: 384, endPoint x: 295, endPoint y: 397, distance: 35.5
click at [295, 397] on div "Select Service Product Membership Package Voucher Prepaid Gift Card Select Styl…" at bounding box center [357, 390] width 578 height 35
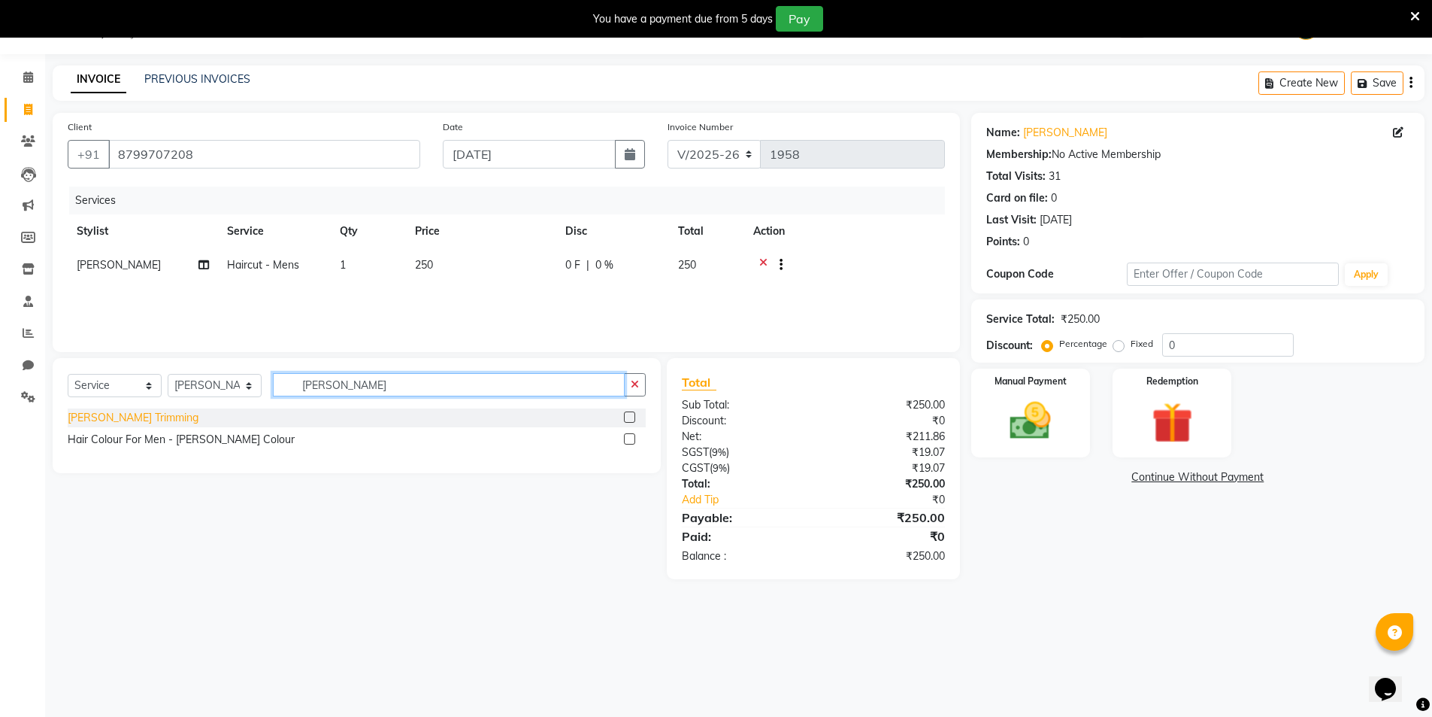
type input "[PERSON_NAME]"
click at [77, 413] on div "[PERSON_NAME] Trimming" at bounding box center [133, 418] width 131 height 16
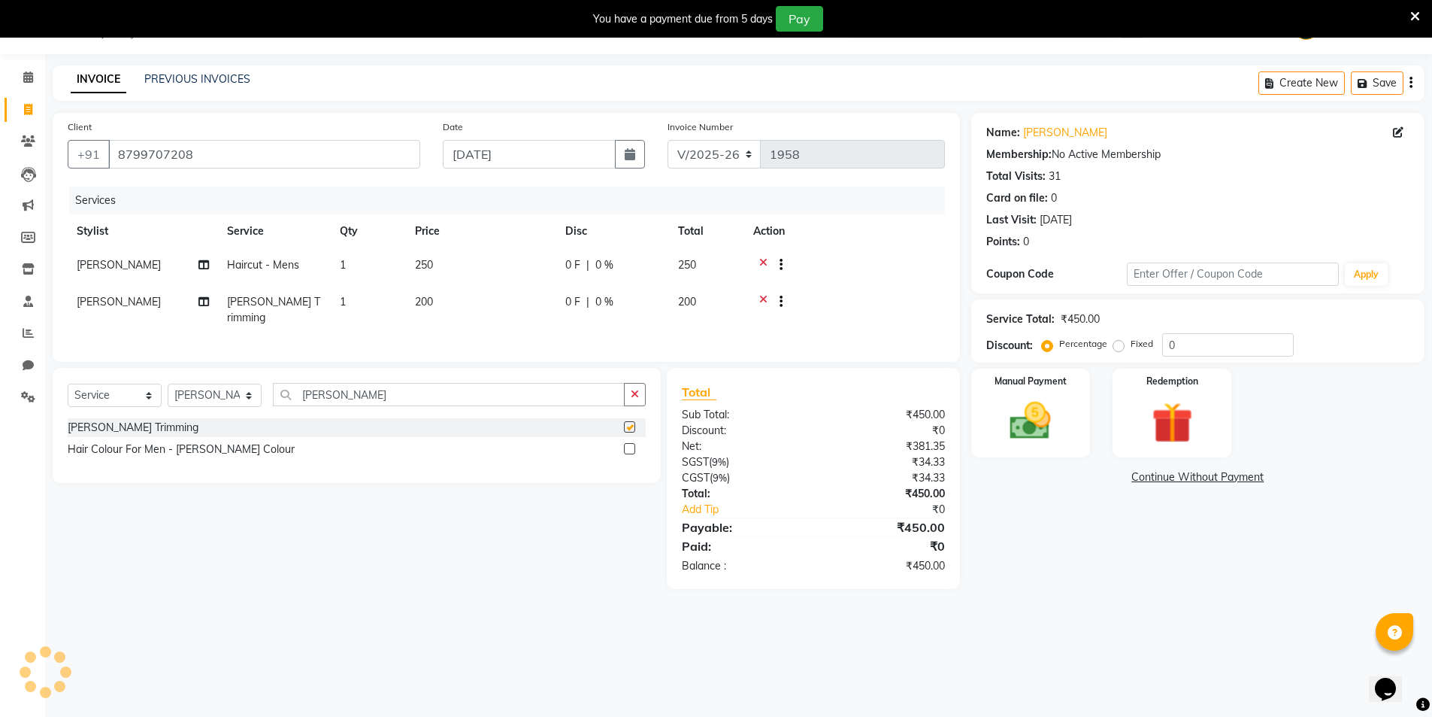
checkbox input "false"
click at [759, 262] on div at bounding box center [844, 266] width 183 height 19
click at [765, 264] on icon at bounding box center [763, 266] width 8 height 19
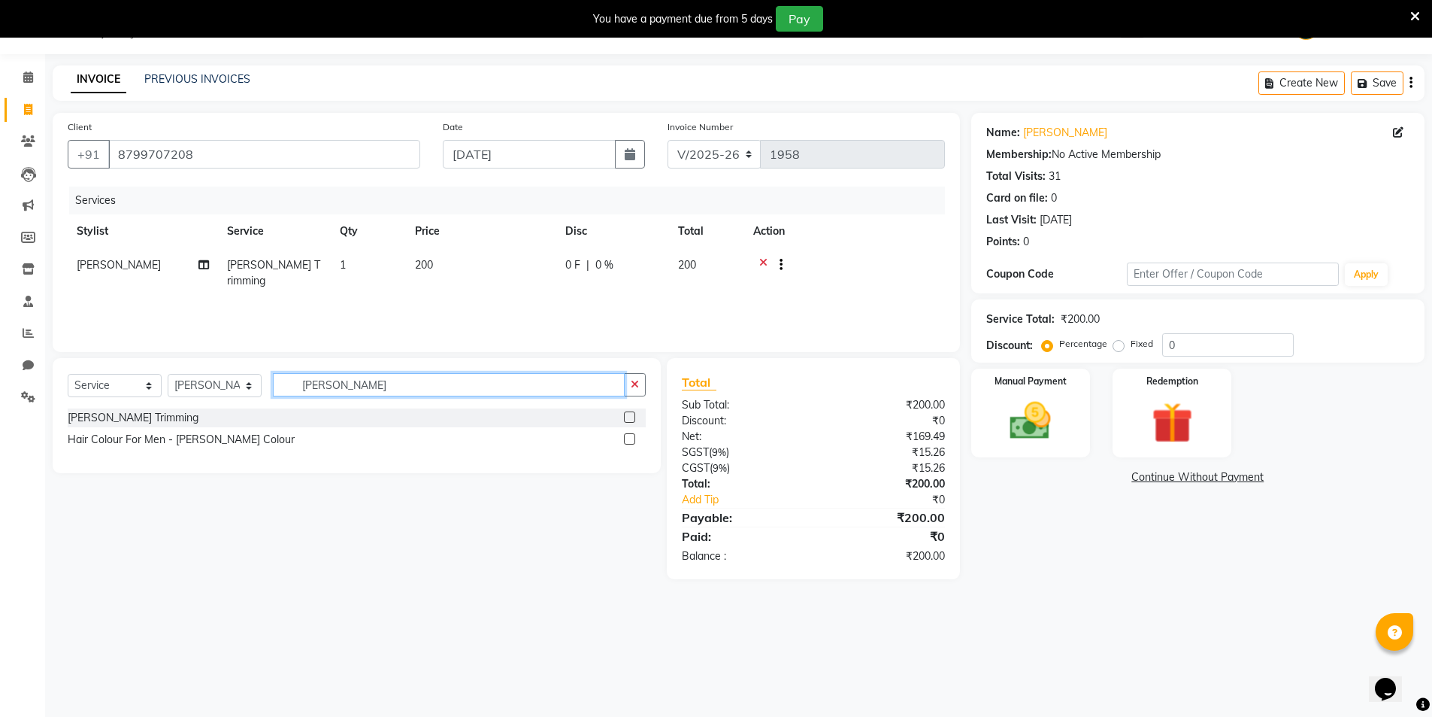
drag, startPoint x: 362, startPoint y: 386, endPoint x: 290, endPoint y: 392, distance: 72.4
click at [290, 392] on input "[PERSON_NAME]" at bounding box center [449, 384] width 352 height 23
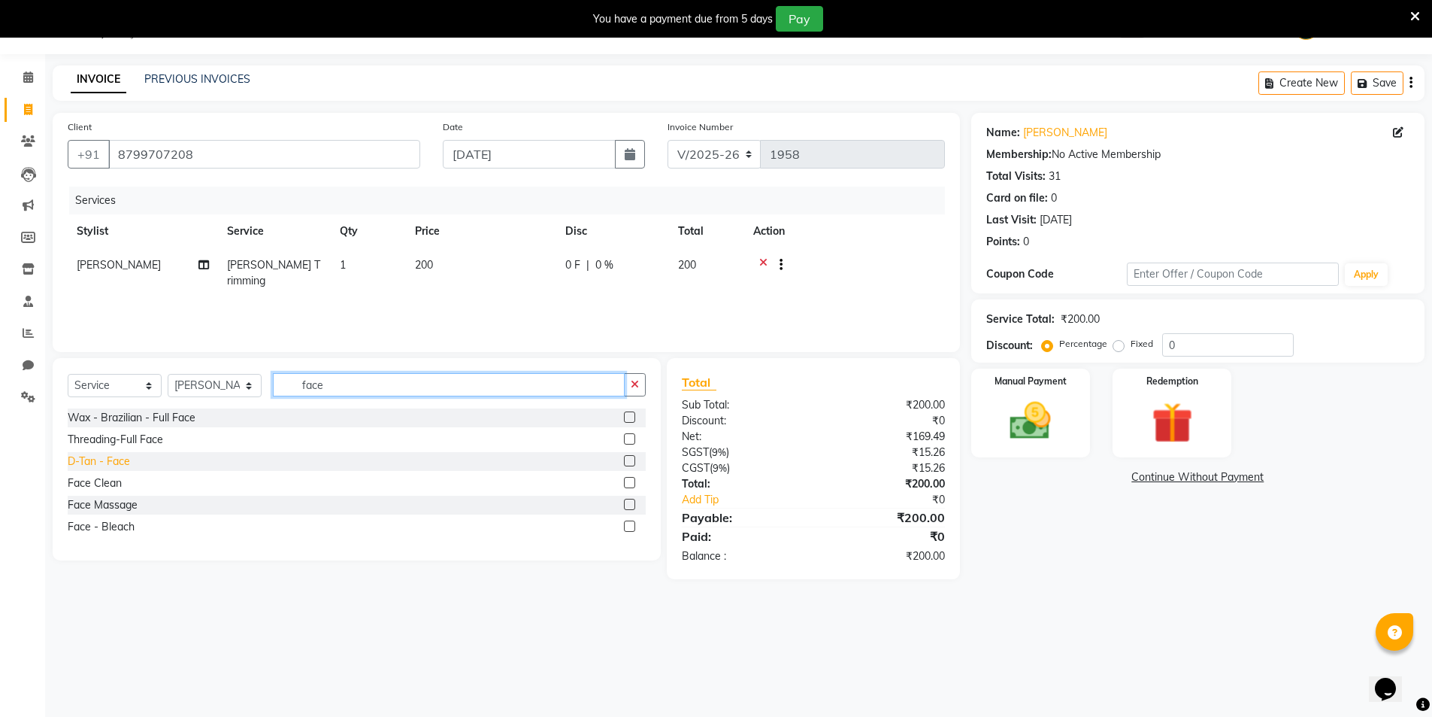
type input "face"
click at [105, 467] on div "D-Tan - Face" at bounding box center [99, 461] width 62 height 16
checkbox input "false"
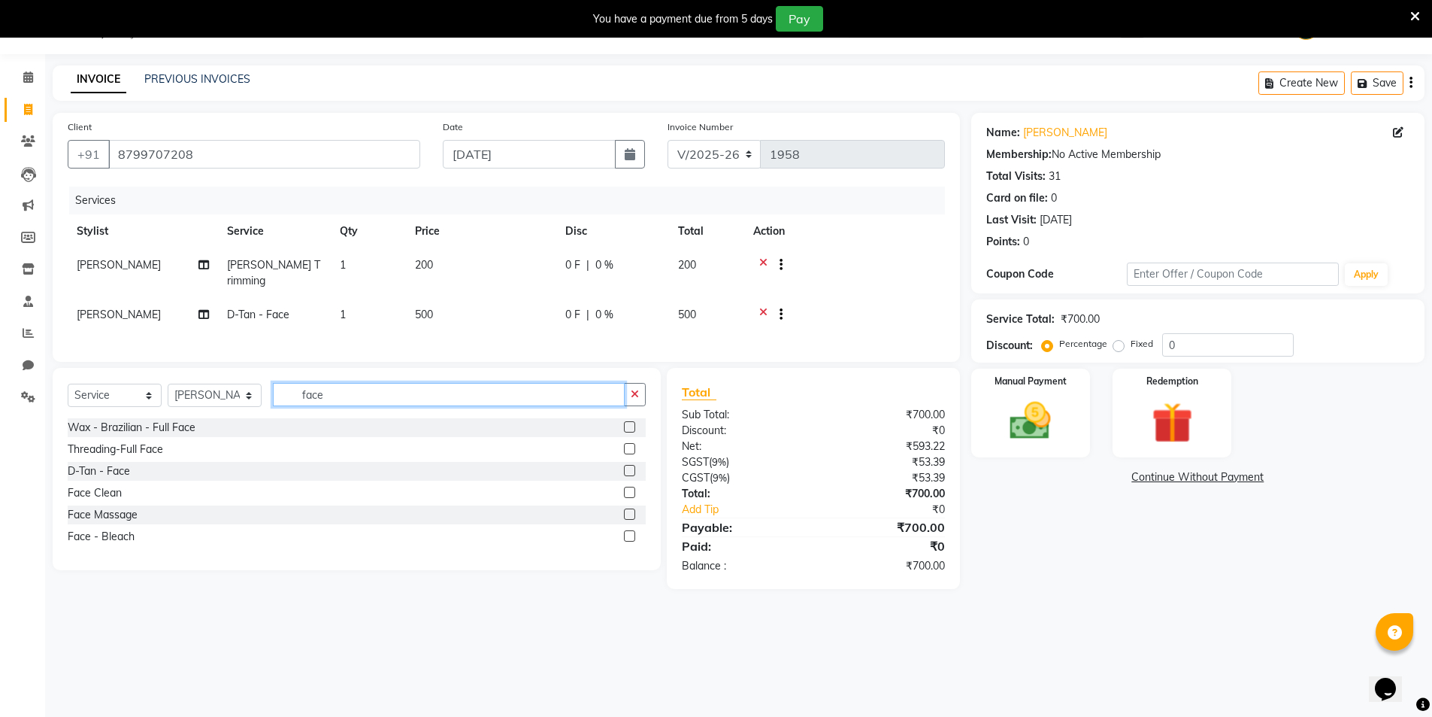
drag, startPoint x: 344, startPoint y: 395, endPoint x: 299, endPoint y: 404, distance: 45.3
click at [299, 404] on input "face" at bounding box center [449, 394] width 352 height 23
type input "wash"
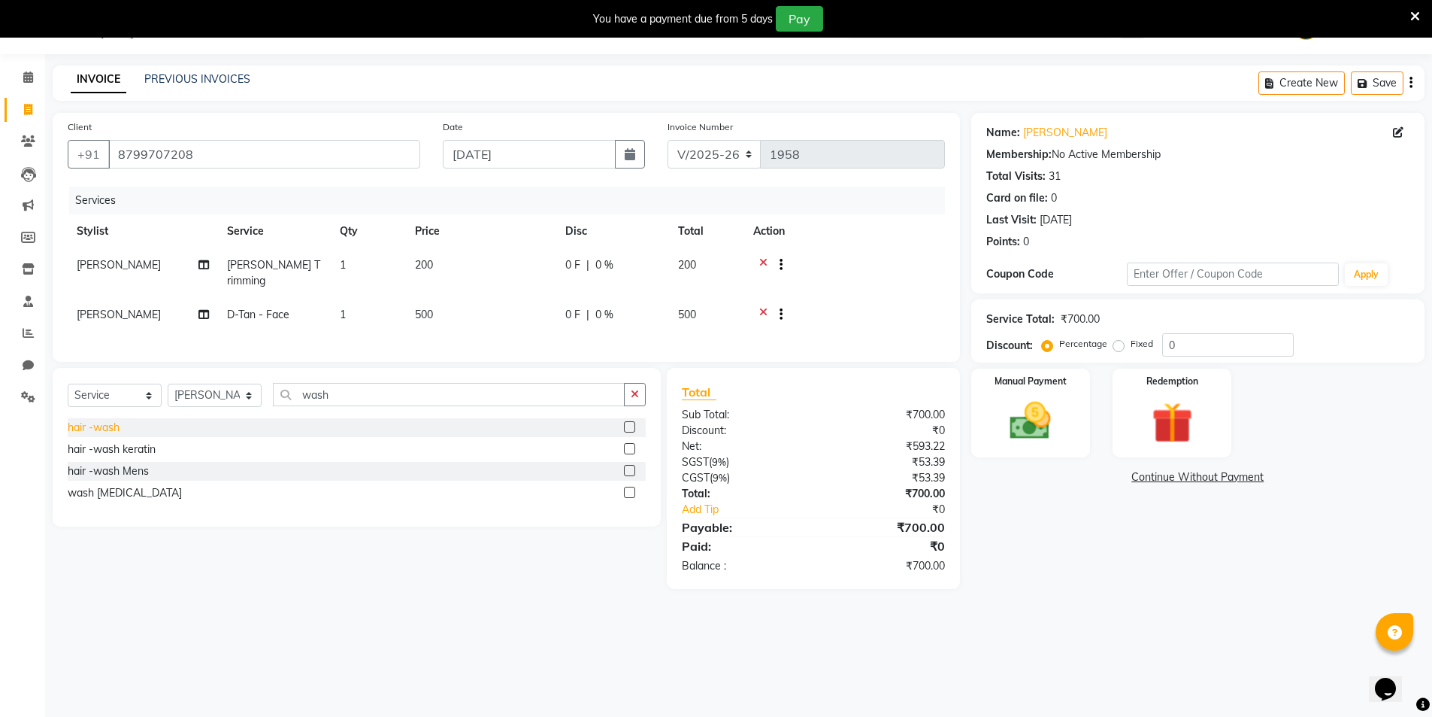
click at [84, 426] on div "hair -wash" at bounding box center [94, 428] width 52 height 16
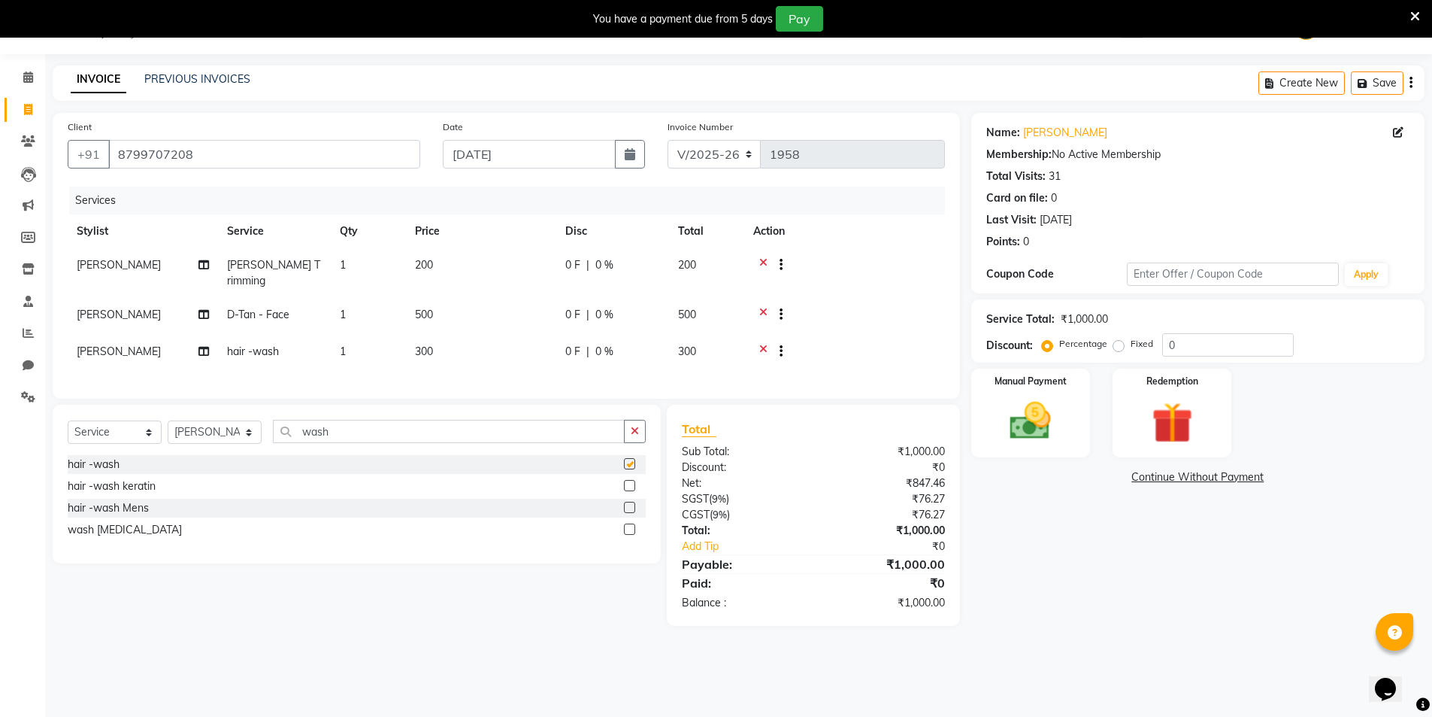
checkbox input "false"
click at [117, 506] on div "hair -wash Mens" at bounding box center [108, 508] width 81 height 16
checkbox input "false"
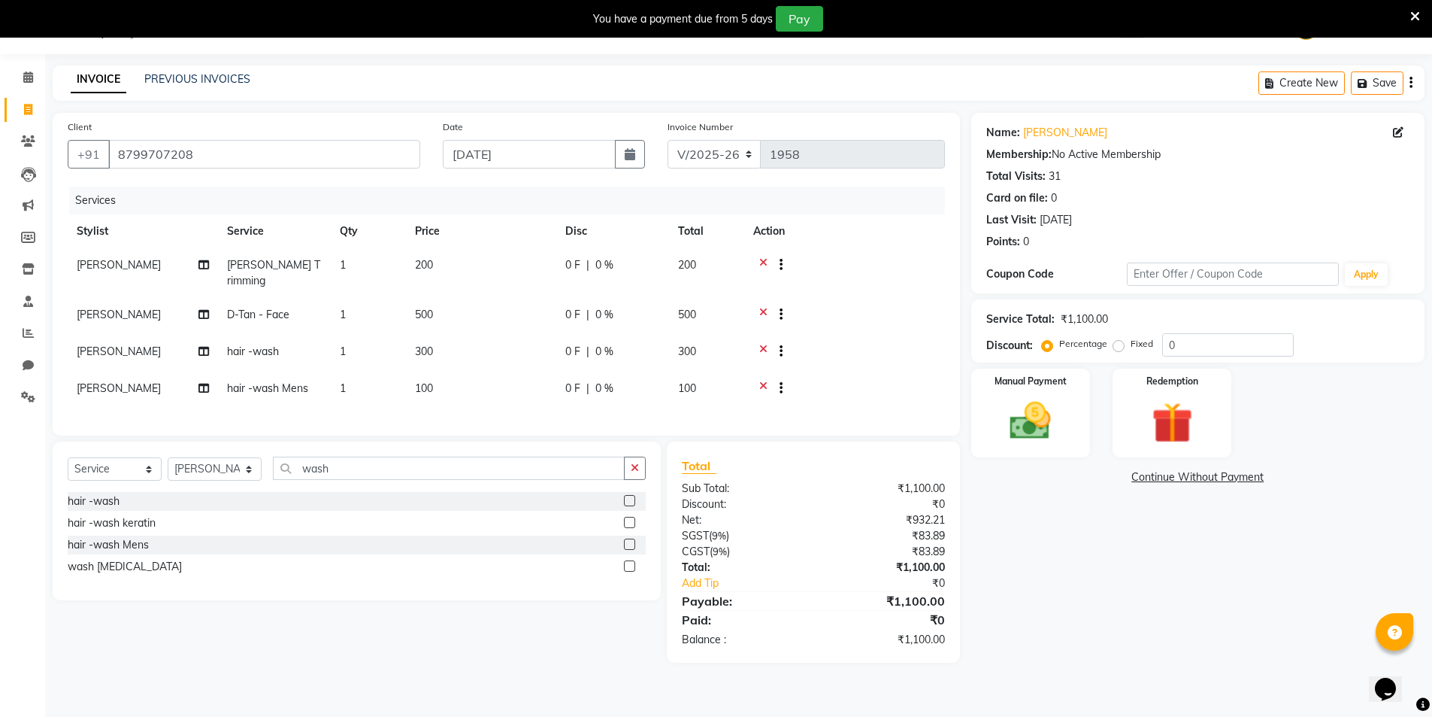
click at [764, 344] on icon at bounding box center [763, 353] width 8 height 19
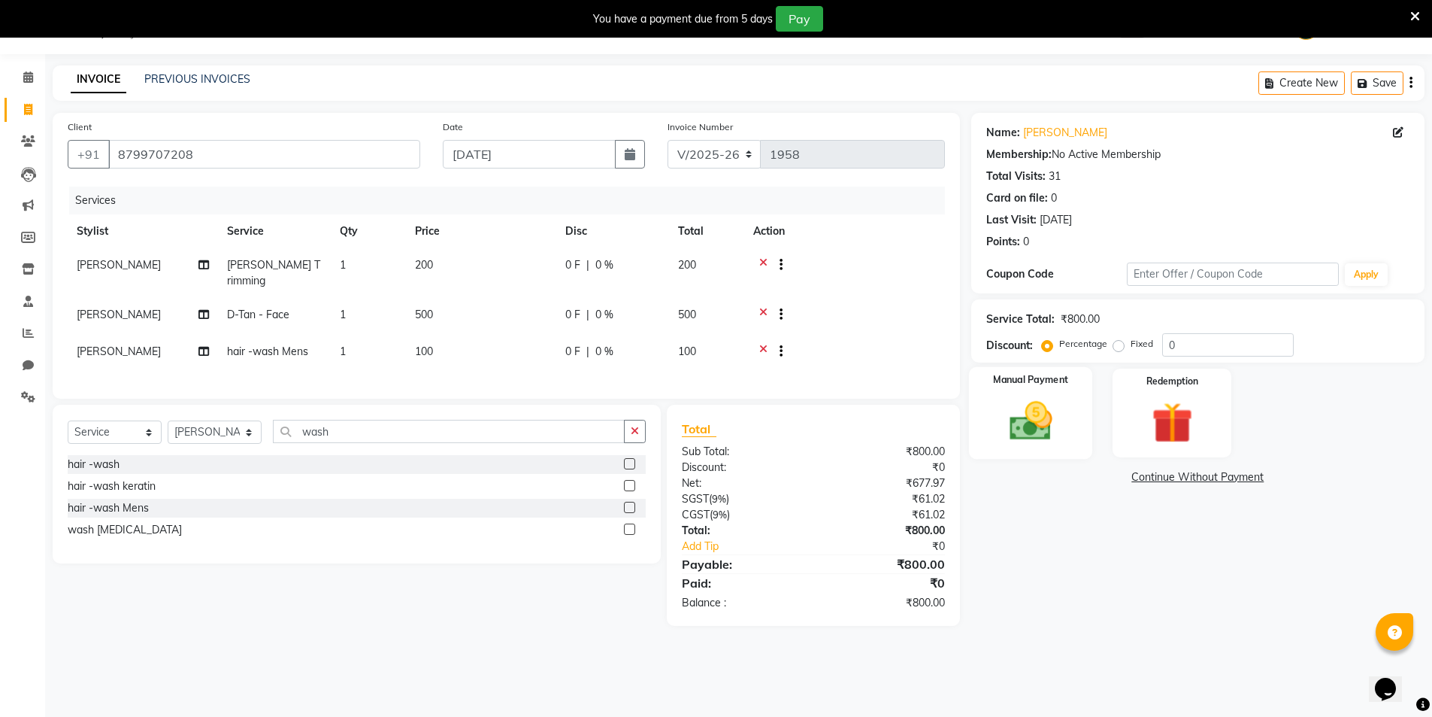
click at [1070, 420] on div "Manual Payment" at bounding box center [1031, 413] width 124 height 92
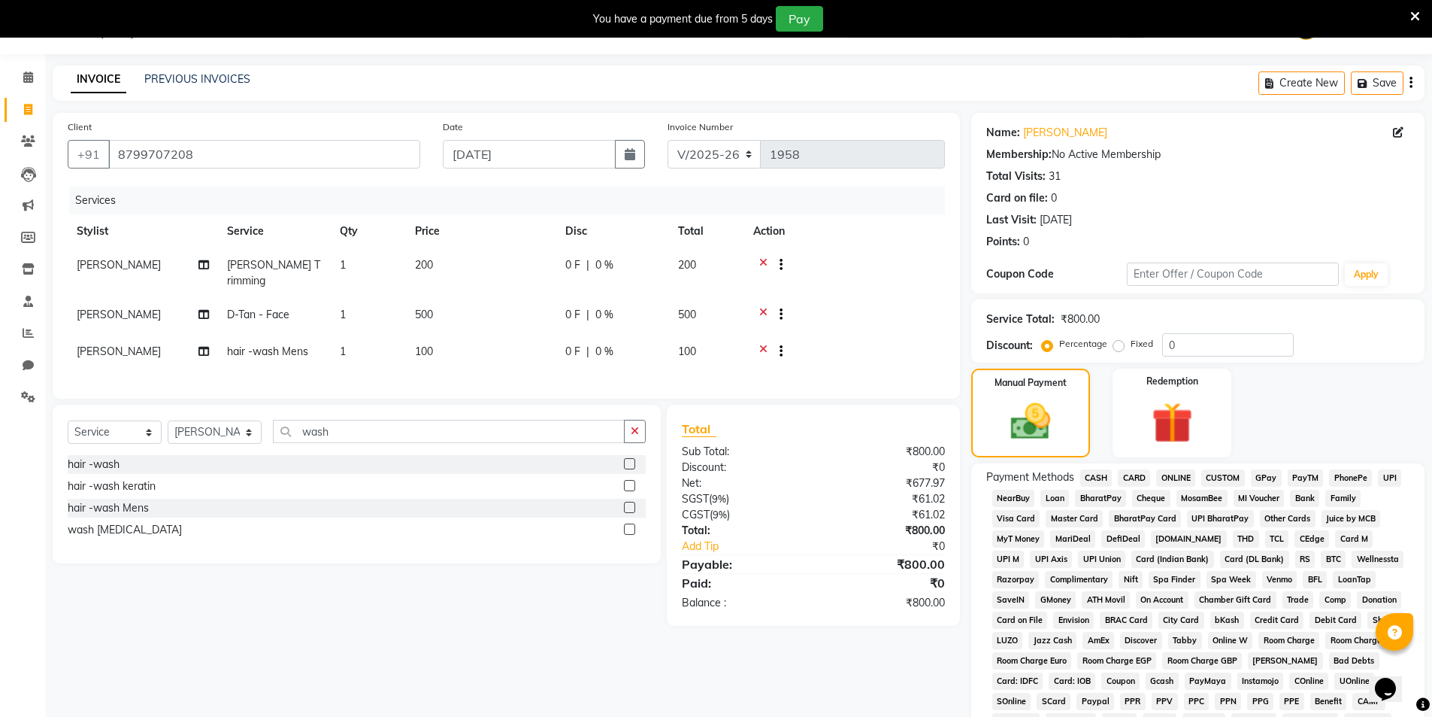
click at [1302, 475] on span "PayTM" at bounding box center [1306, 477] width 36 height 17
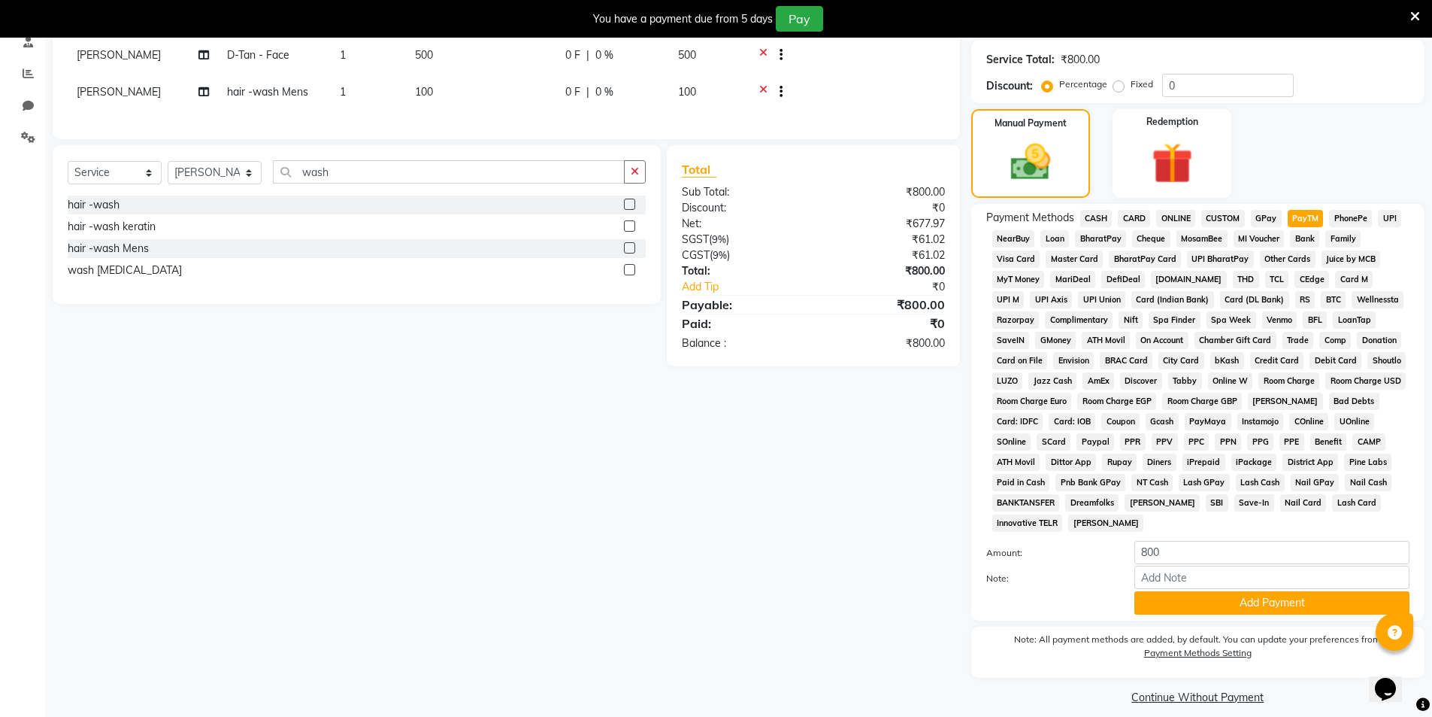
scroll to position [311, 0]
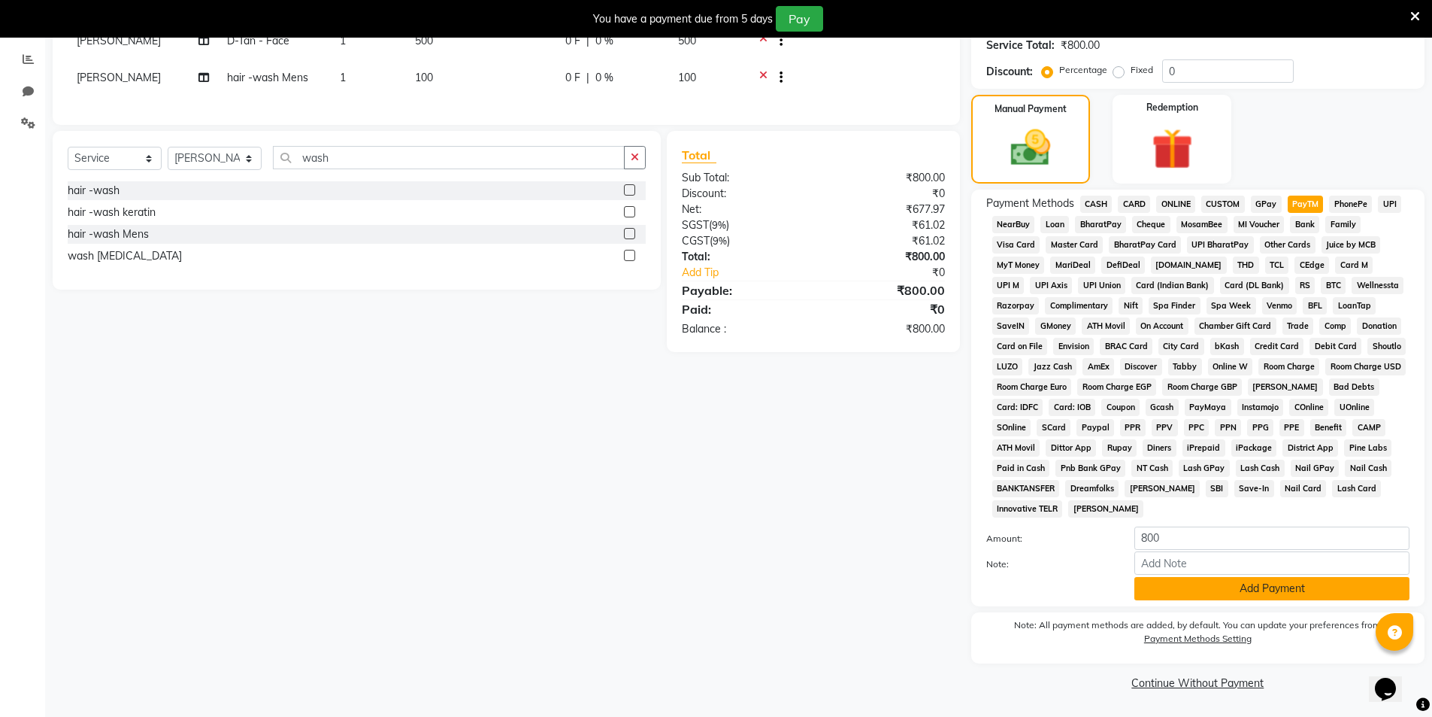
click at [1303, 587] on button "Add Payment" at bounding box center [1272, 588] width 275 height 23
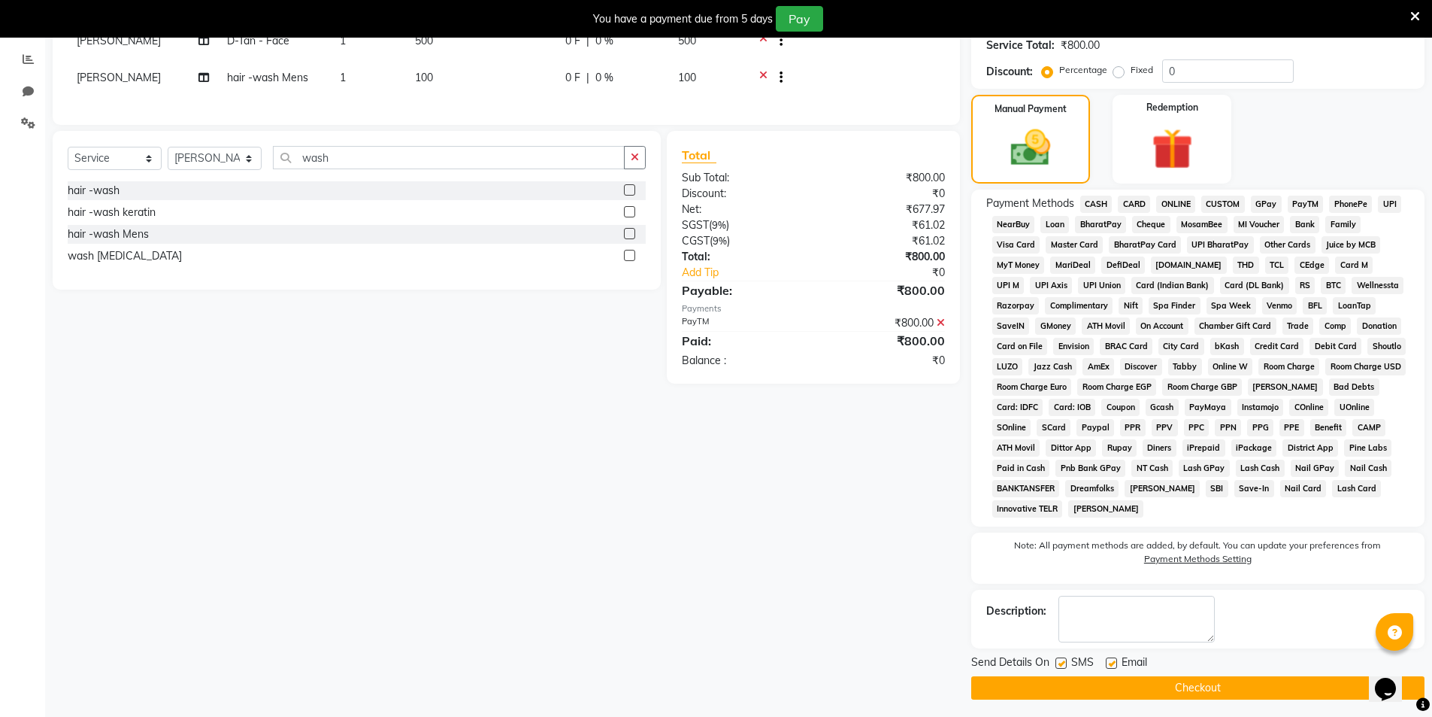
click at [1253, 693] on button "Checkout" at bounding box center [1198, 687] width 453 height 23
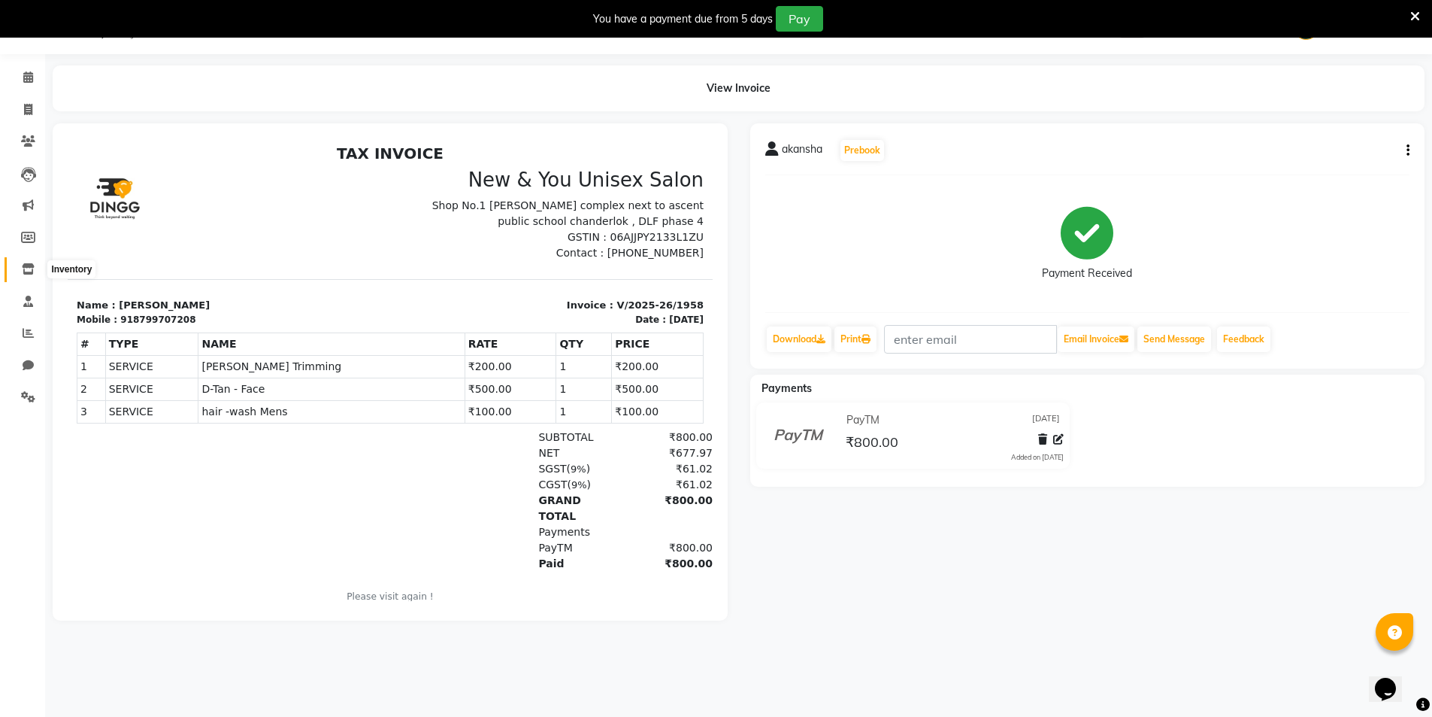
click at [37, 271] on span at bounding box center [28, 269] width 26 height 17
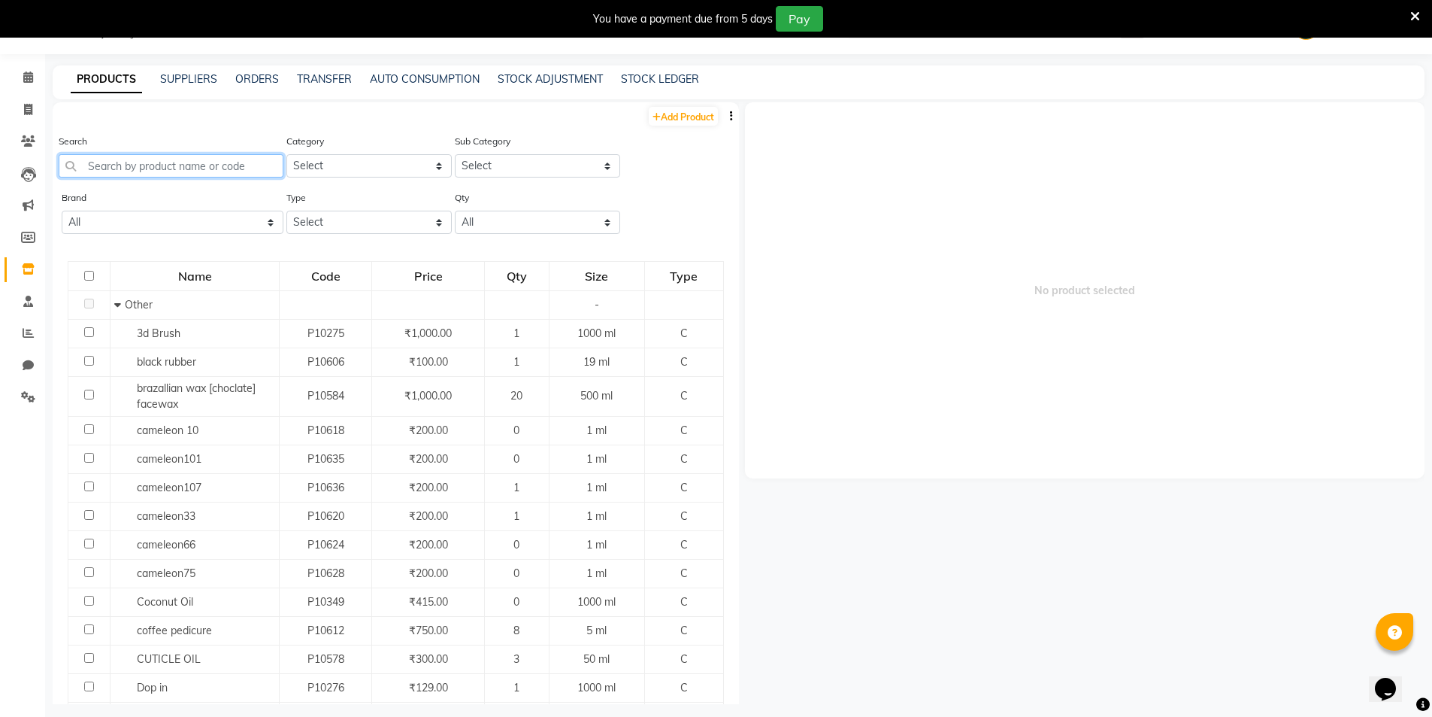
click at [189, 168] on input "text" at bounding box center [171, 165] width 225 height 23
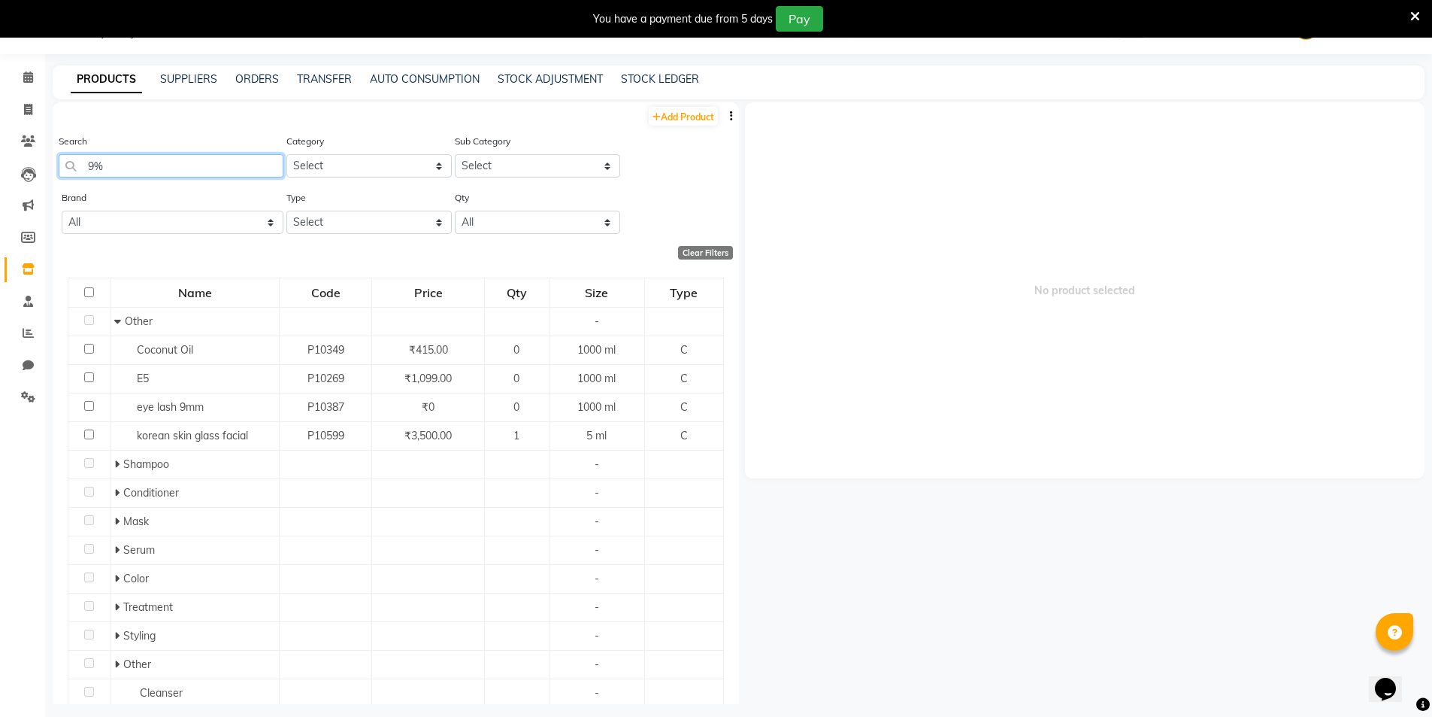
type input "9"
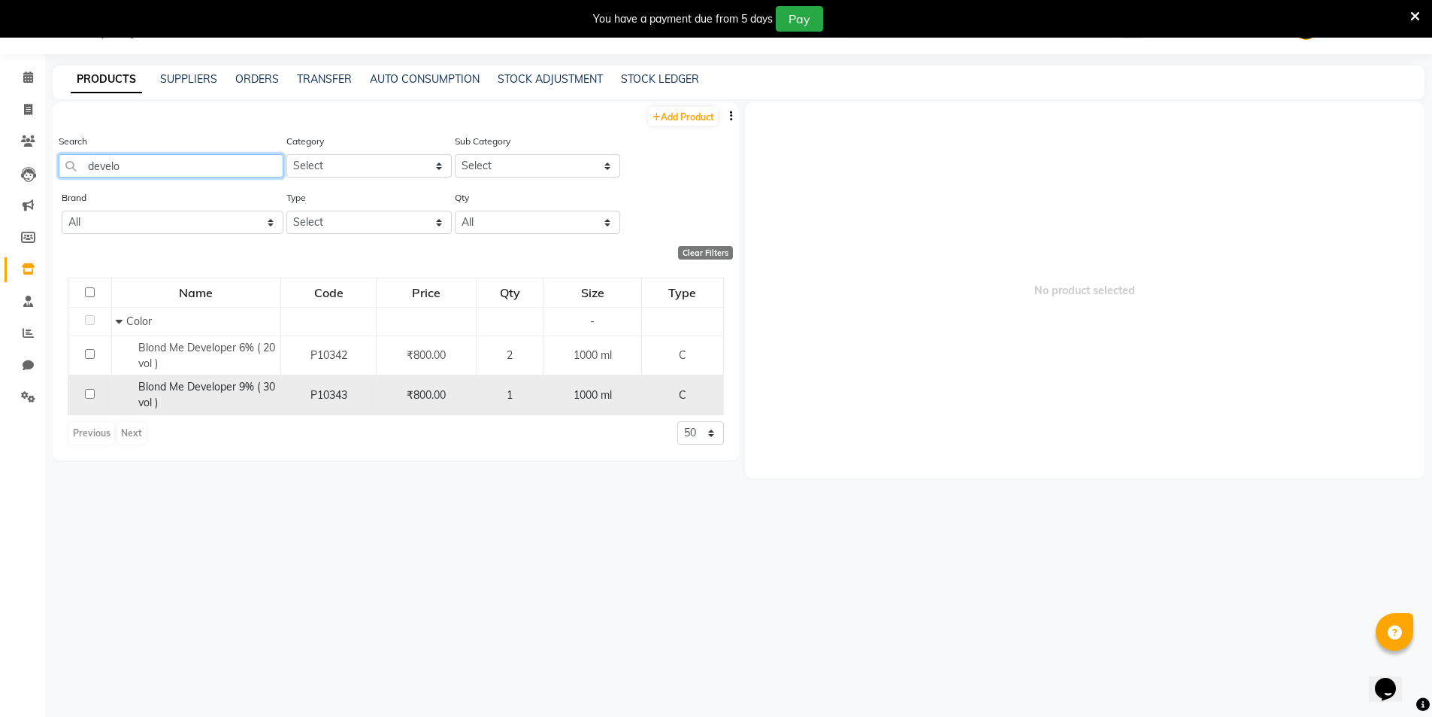
type input "develo"
click at [87, 391] on input "checkbox" at bounding box center [90, 394] width 10 height 10
checkbox input "true"
select select
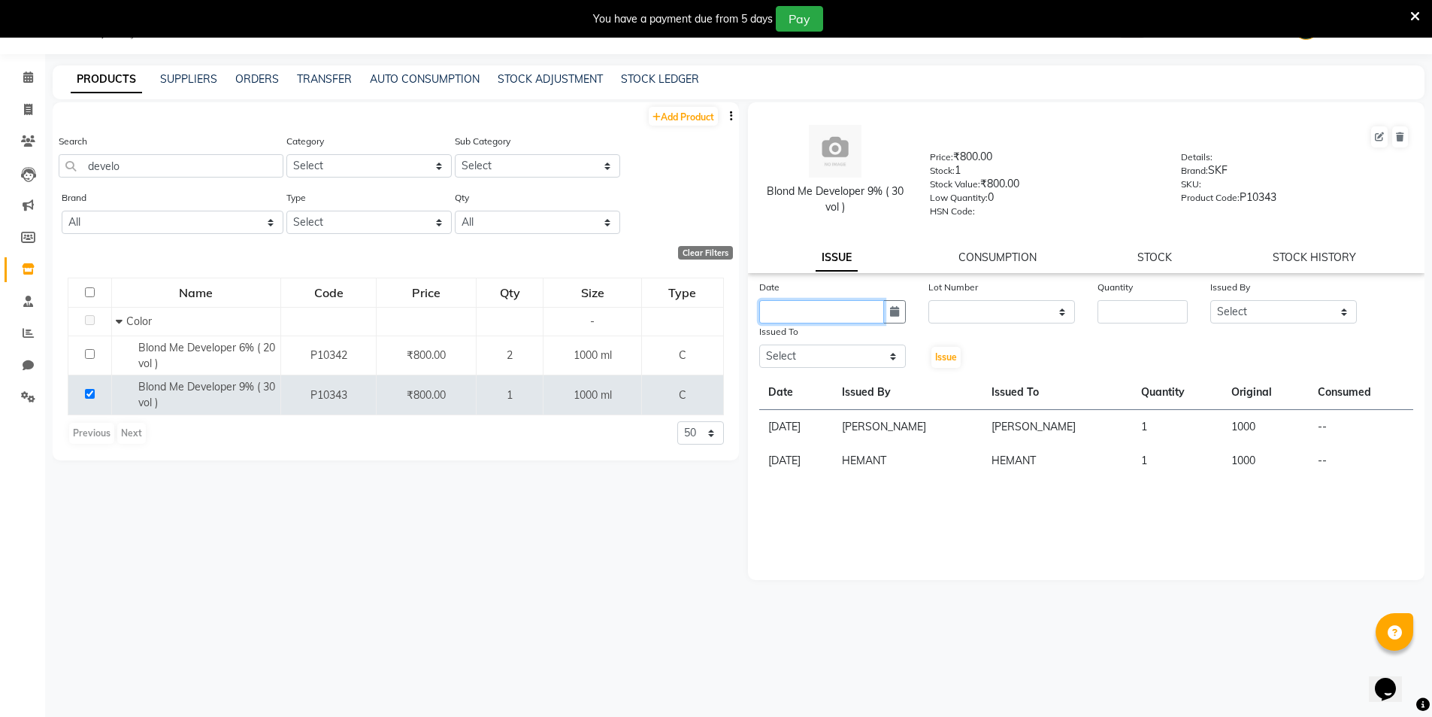
click at [849, 305] on input "text" at bounding box center [821, 311] width 125 height 23
select select "9"
select select "2025"
click at [849, 305] on input "text" at bounding box center [821, 311] width 125 height 23
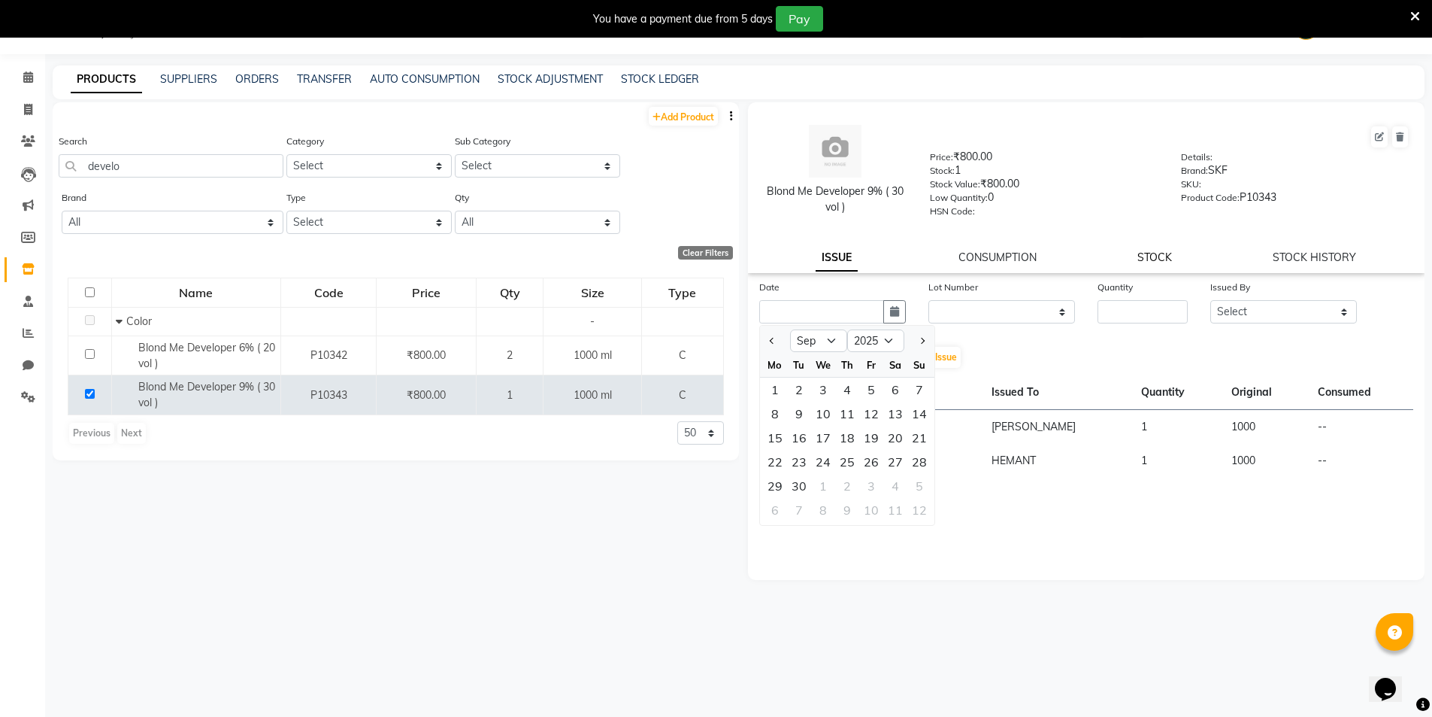
click at [1150, 252] on link "STOCK" at bounding box center [1155, 257] width 35 height 14
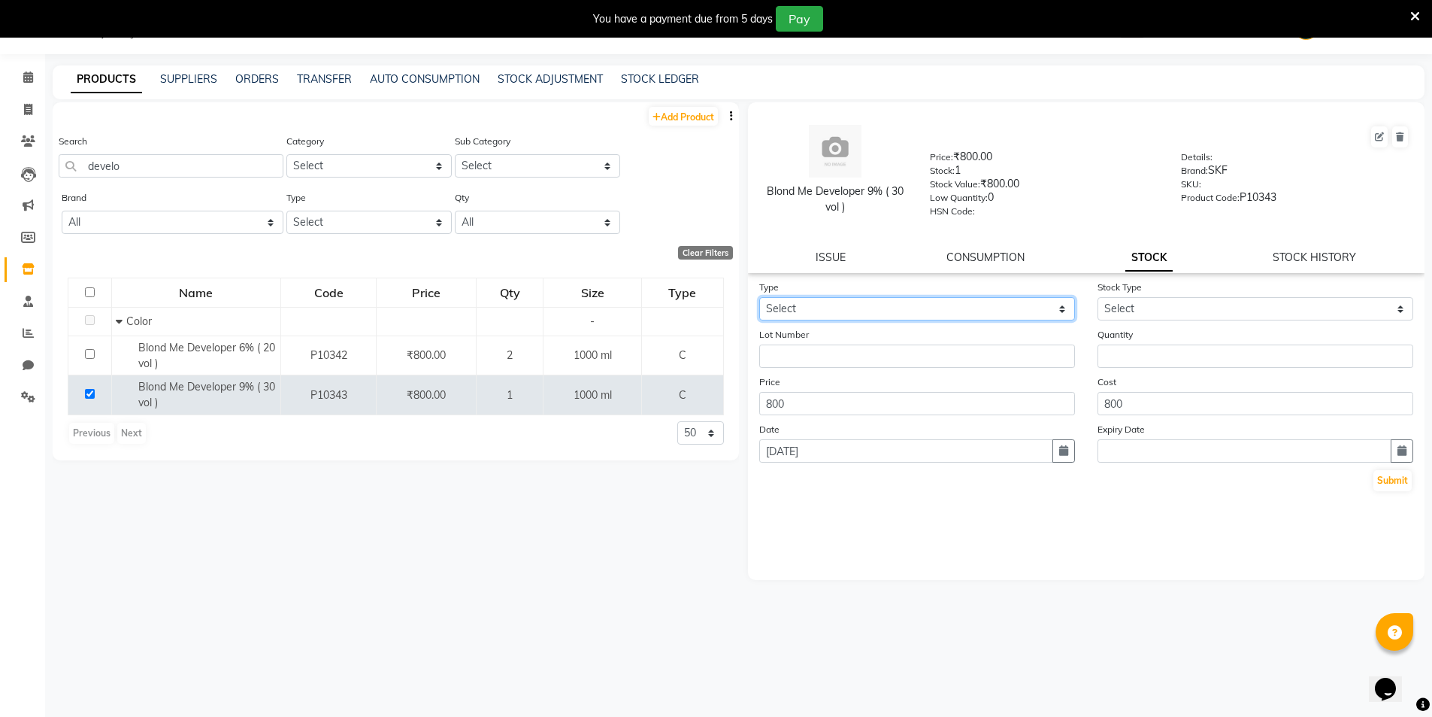
click at [862, 308] on select "Select In Out" at bounding box center [917, 308] width 316 height 23
select select "in"
click at [759, 297] on select "Select In Out" at bounding box center [917, 308] width 316 height 23
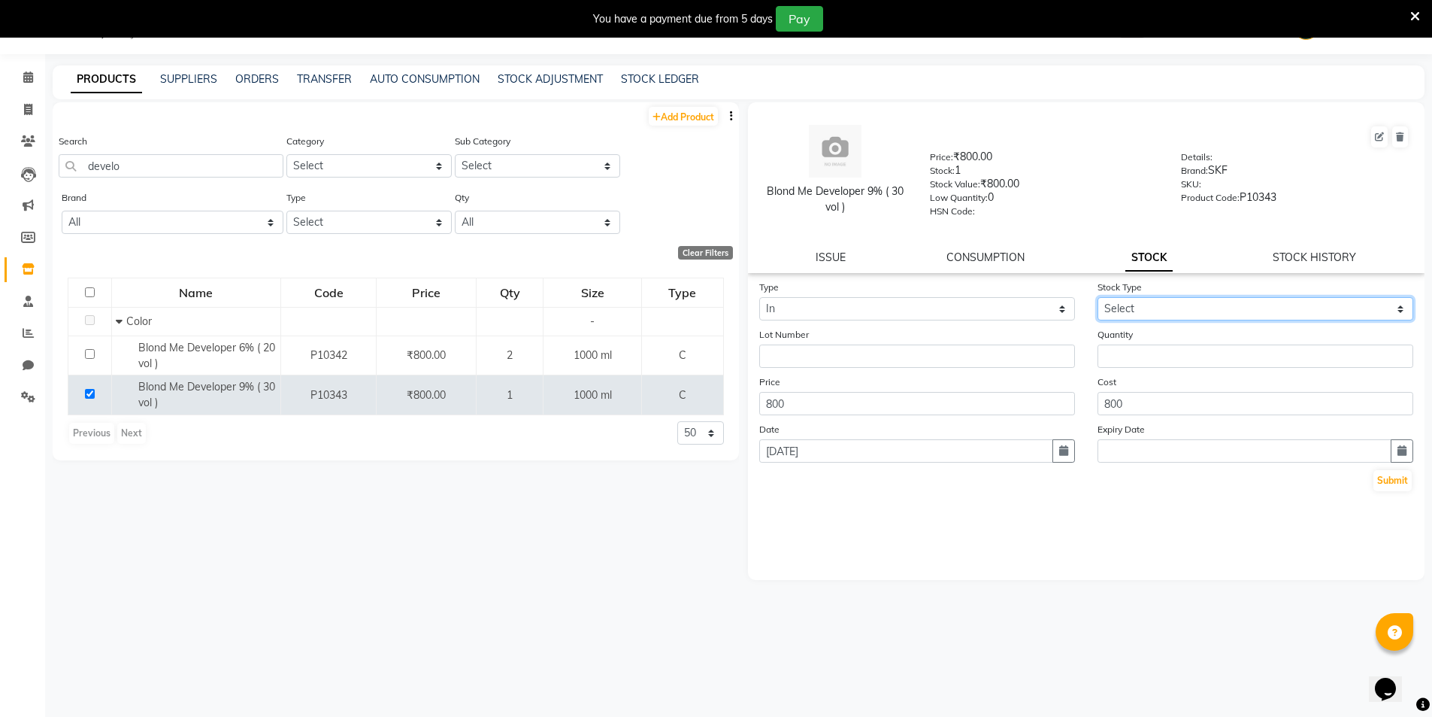
click at [1128, 307] on select "Select New Stock Adjustment Return Other" at bounding box center [1256, 308] width 316 height 23
select select "new stock"
click at [1098, 297] on select "Select New Stock Adjustment Return Other" at bounding box center [1256, 308] width 316 height 23
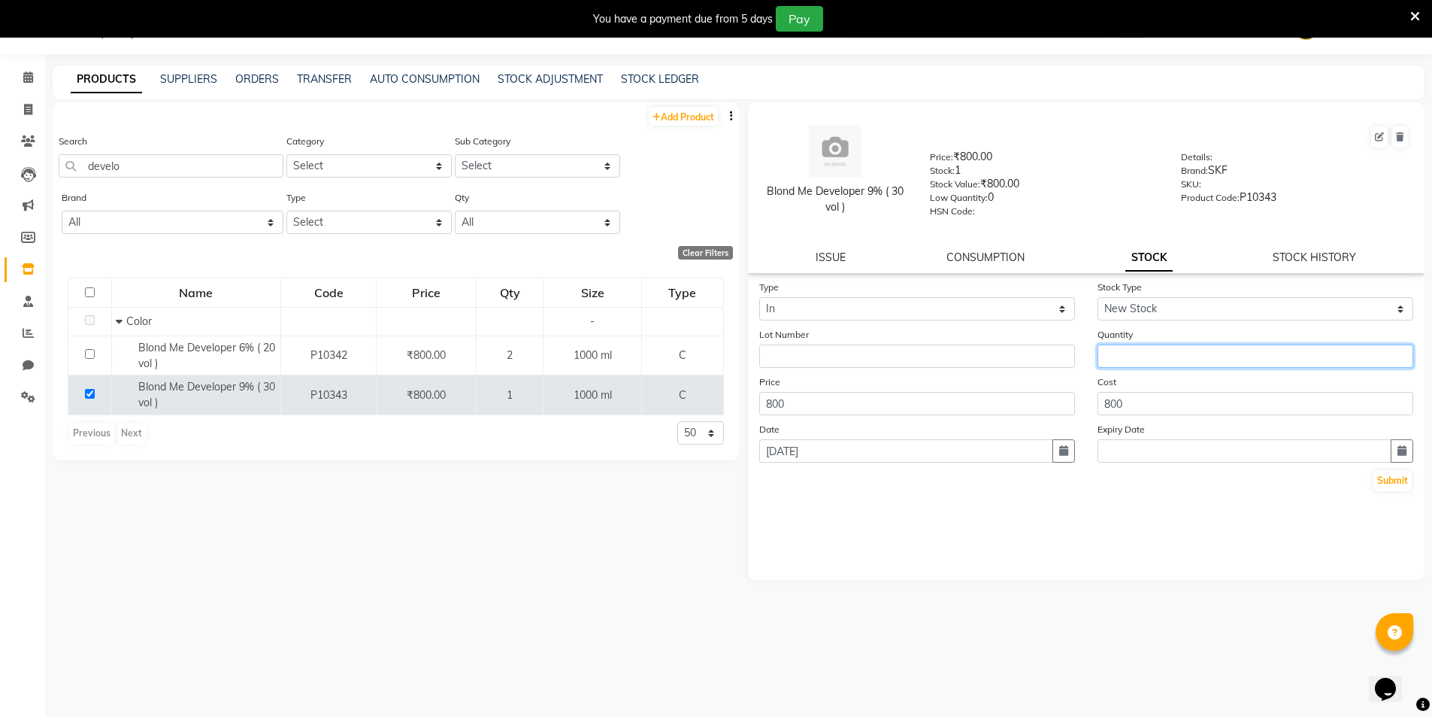
click at [1117, 359] on input "number" at bounding box center [1256, 355] width 316 height 23
type input "1"
click at [1387, 480] on button "Submit" at bounding box center [1393, 480] width 38 height 21
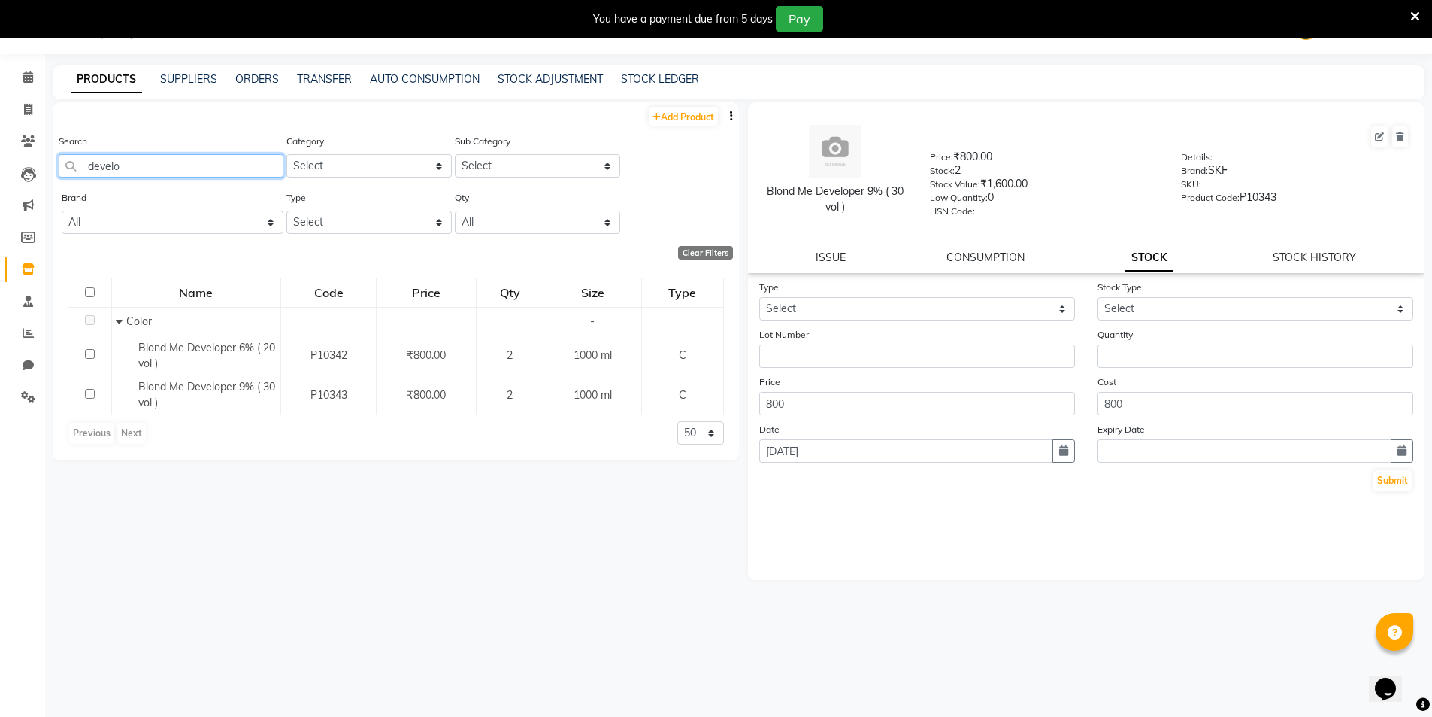
drag, startPoint x: 138, startPoint y: 166, endPoint x: 53, endPoint y: 189, distance: 87.9
click at [53, 189] on div "Search develo Category Select Hair Skin Makeup Personal Care Appliances [PERSON…" at bounding box center [396, 161] width 687 height 56
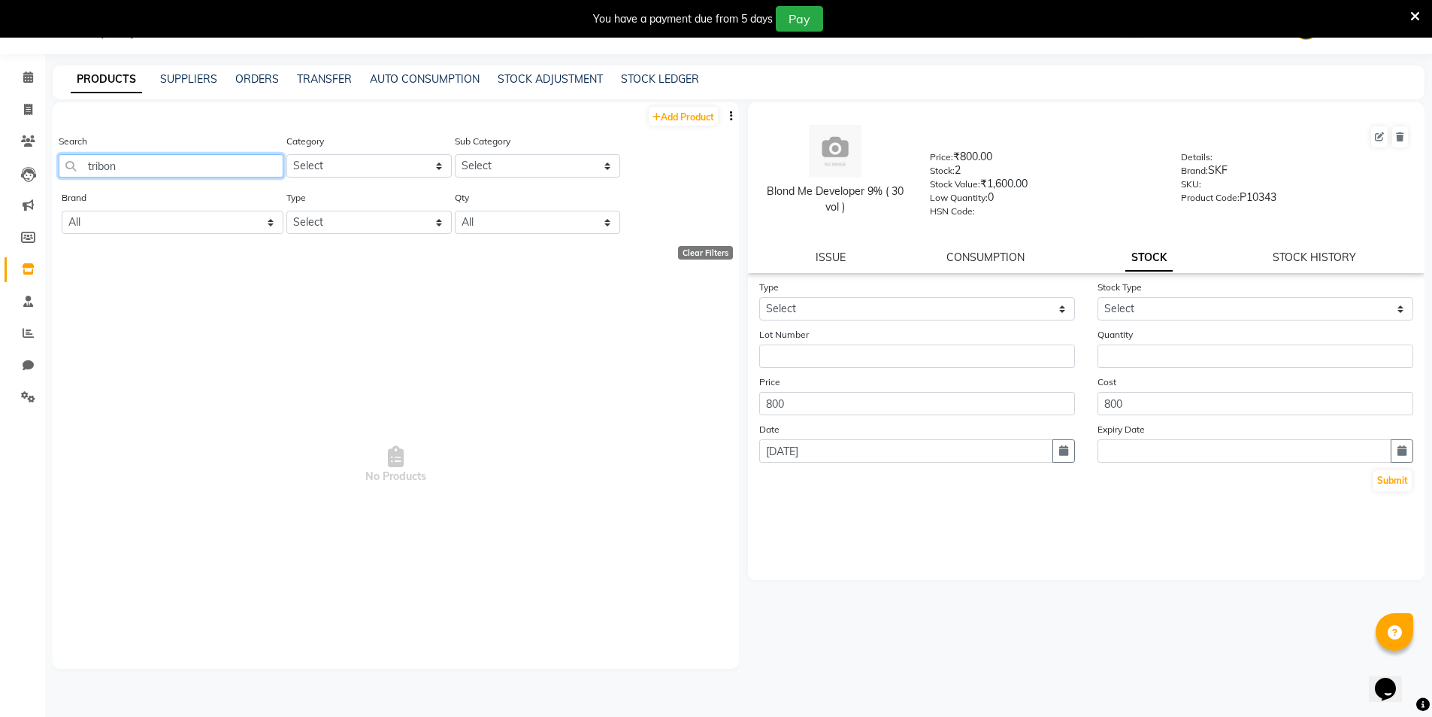
drag, startPoint x: 134, startPoint y: 168, endPoint x: 51, endPoint y: 179, distance: 83.4
click at [51, 179] on main "PRODUCTS SUPPLIERS ORDERS TRANSFER AUTO CONSUMPTION STOCK ADJUSTMENT STOCK LEDG…" at bounding box center [738, 395] width 1387 height 661
type input "f"
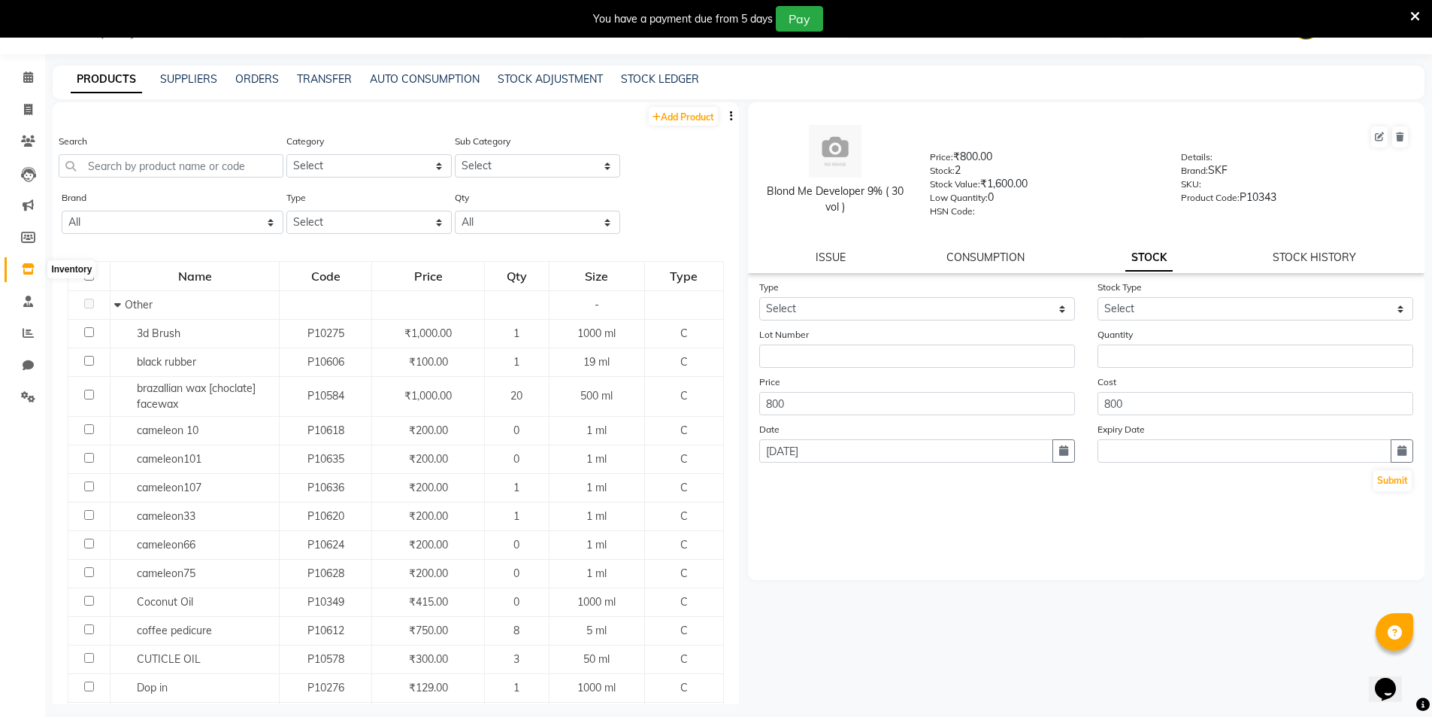
click at [32, 264] on icon at bounding box center [28, 268] width 13 height 11
click at [156, 155] on input "text" at bounding box center [171, 165] width 225 height 23
type input "w"
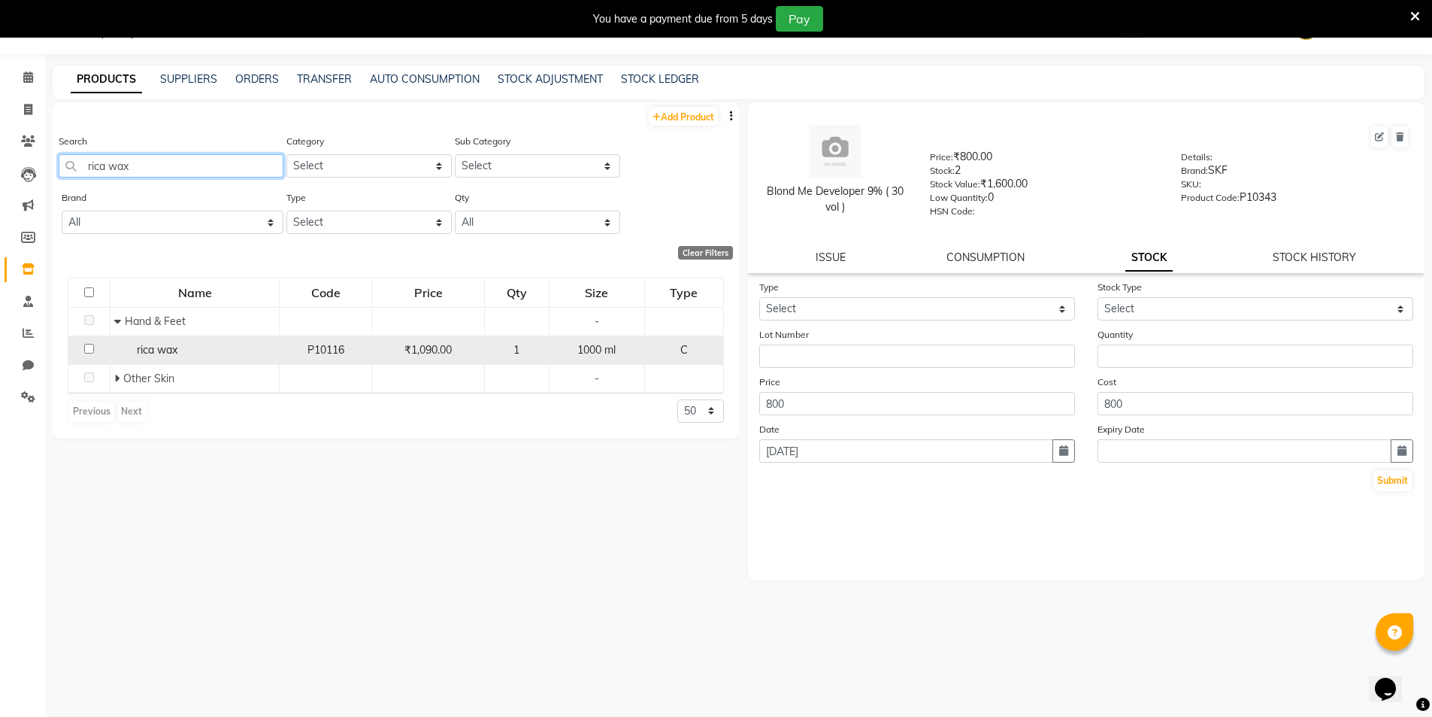
type input "rica wax"
click at [86, 346] on input "checkbox" at bounding box center [89, 349] width 10 height 10
checkbox input "true"
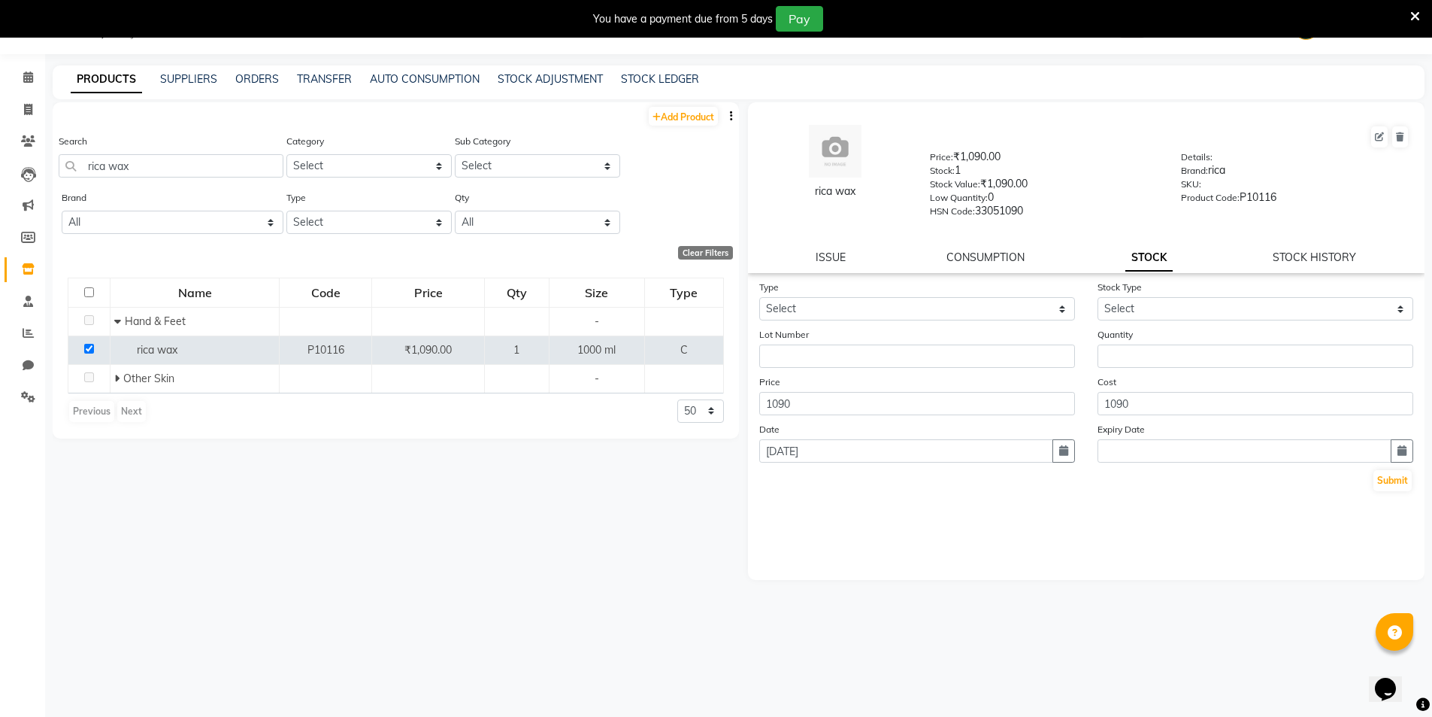
click at [854, 296] on div "Type Select In Out" at bounding box center [917, 299] width 338 height 41
click at [847, 308] on select "Select In Out" at bounding box center [917, 308] width 316 height 23
select select "in"
click at [759, 297] on select "Select In Out" at bounding box center [917, 308] width 316 height 23
click at [1138, 314] on select "Select New Stock Adjustment Return Other" at bounding box center [1256, 308] width 316 height 23
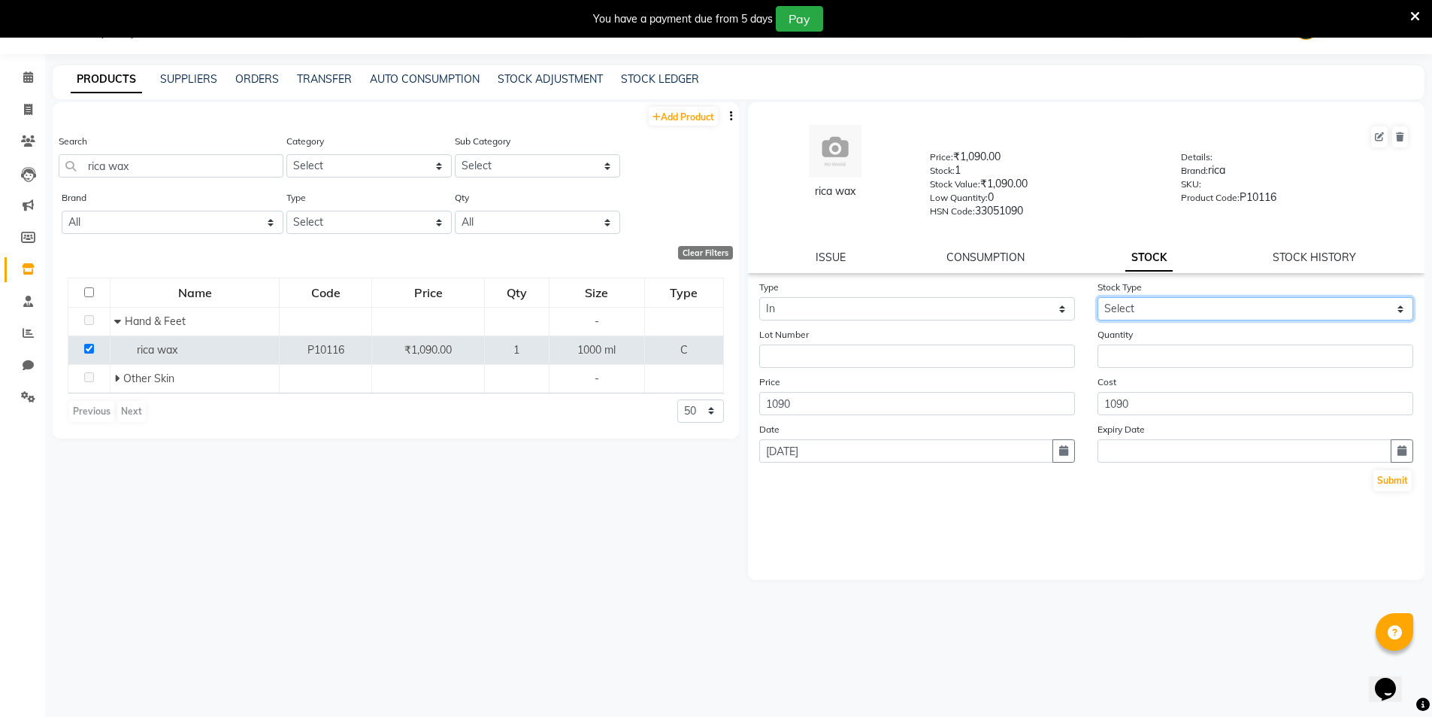
select select "new stock"
click at [1098, 297] on select "Select New Stock Adjustment Return Other" at bounding box center [1256, 308] width 316 height 23
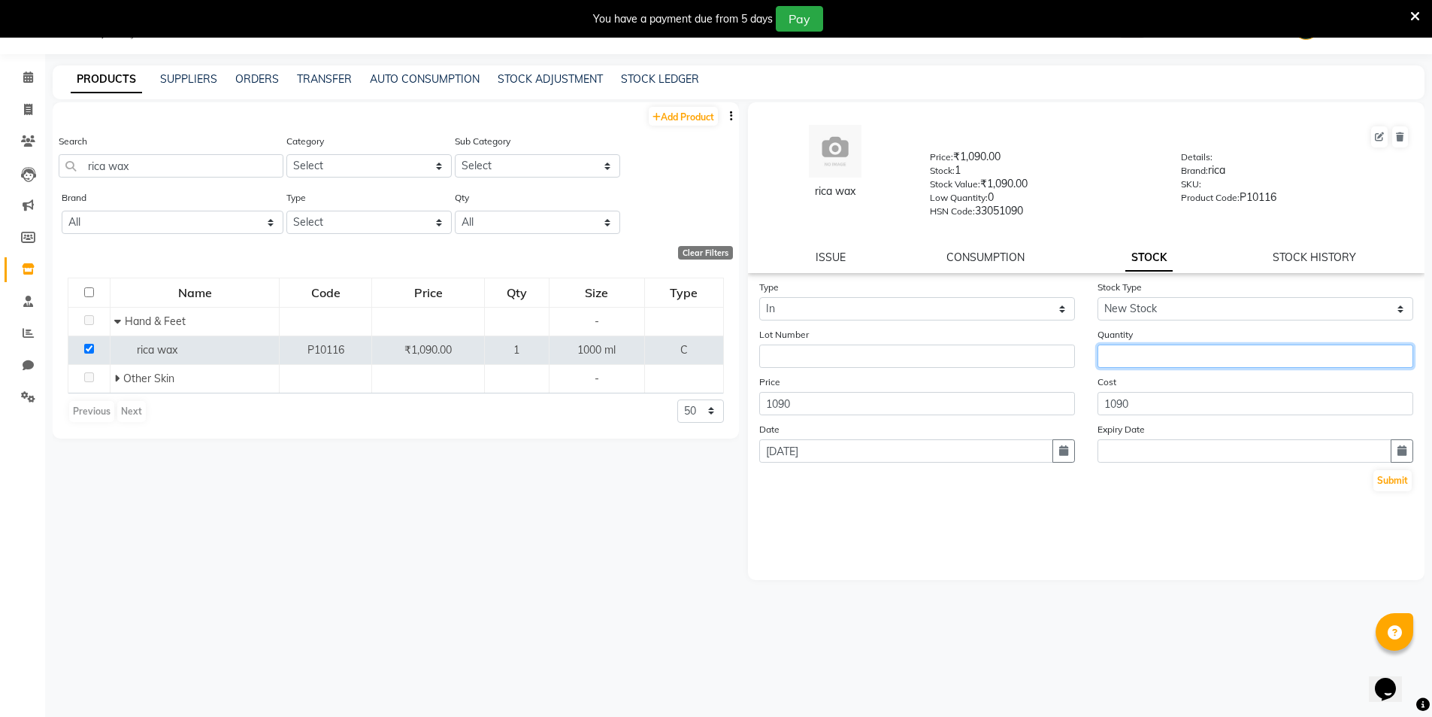
click at [1132, 359] on input "number" at bounding box center [1256, 355] width 316 height 23
type input "3"
click at [1378, 482] on button "Submit" at bounding box center [1393, 480] width 38 height 21
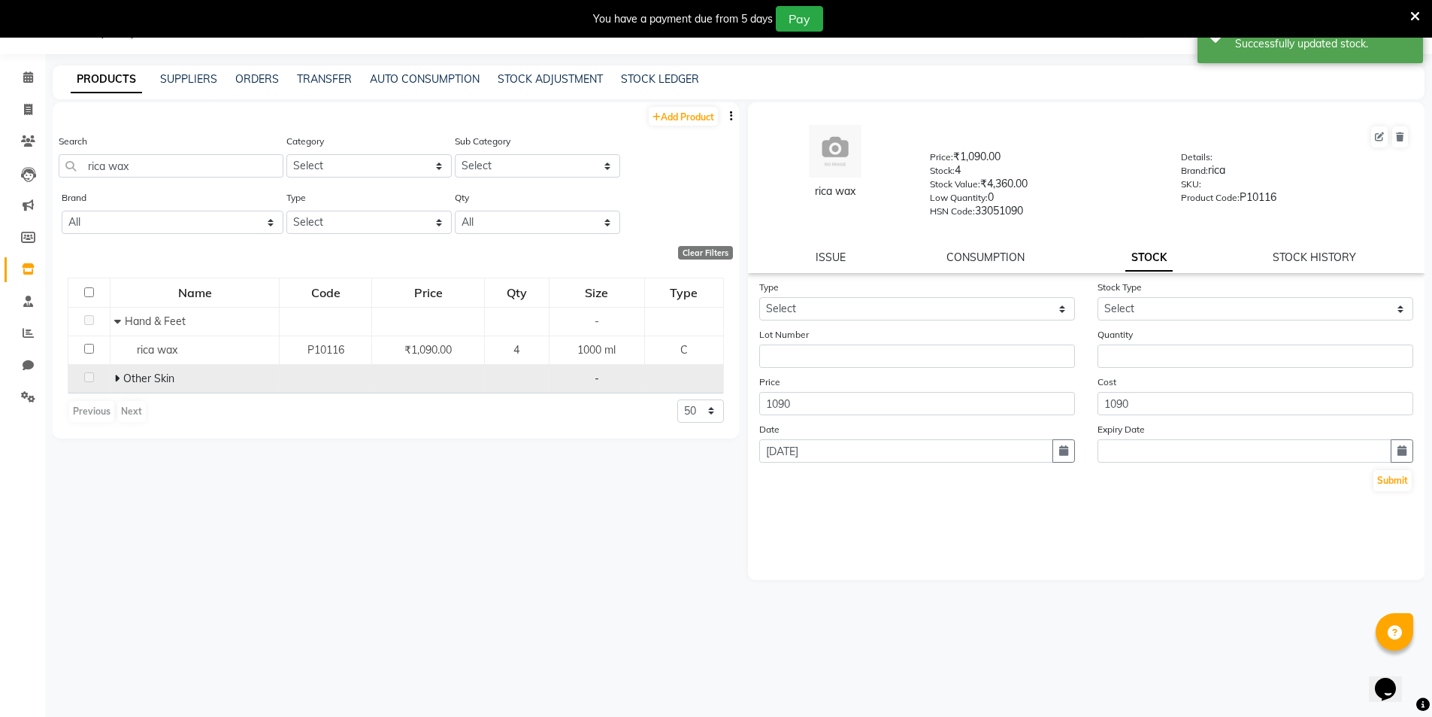
click at [115, 379] on icon at bounding box center [116, 378] width 5 height 11
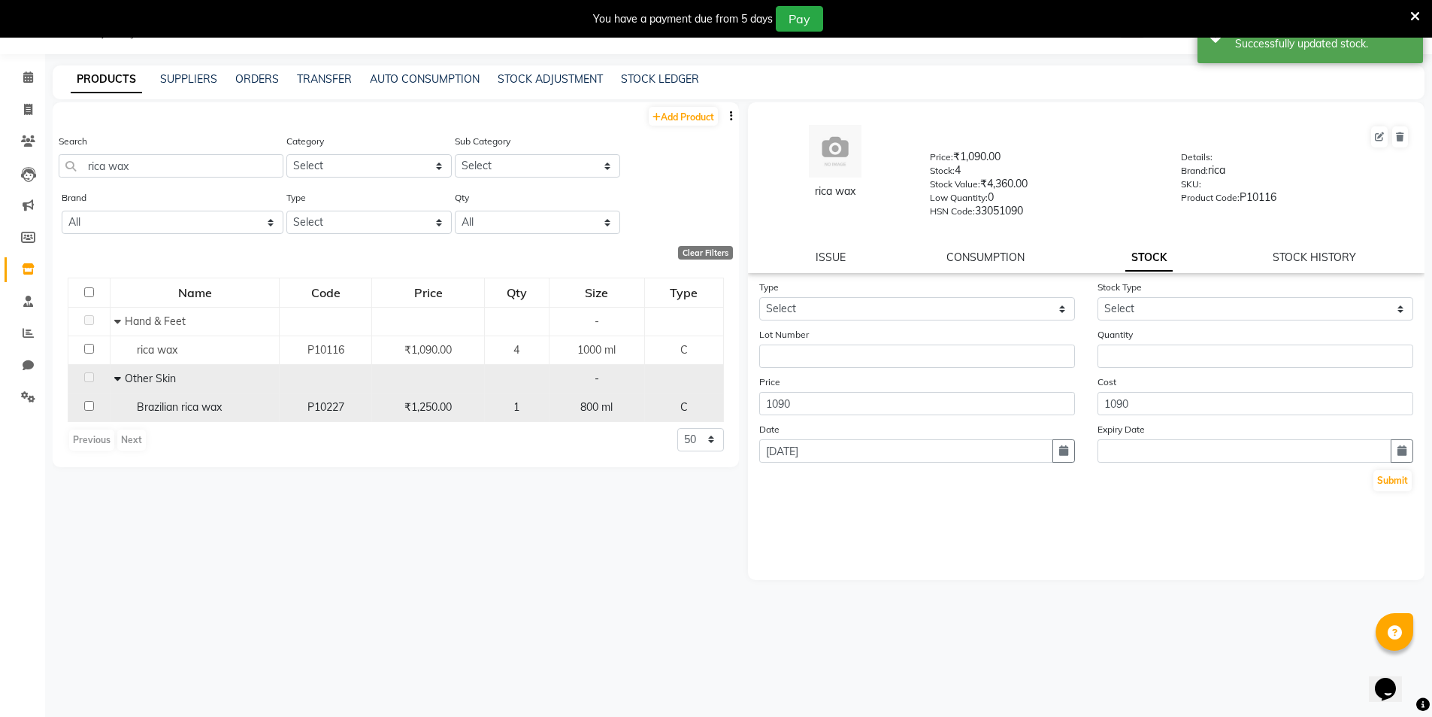
click at [88, 403] on input "checkbox" at bounding box center [89, 406] width 10 height 10
click at [90, 405] on input "checkbox" at bounding box center [89, 406] width 10 height 10
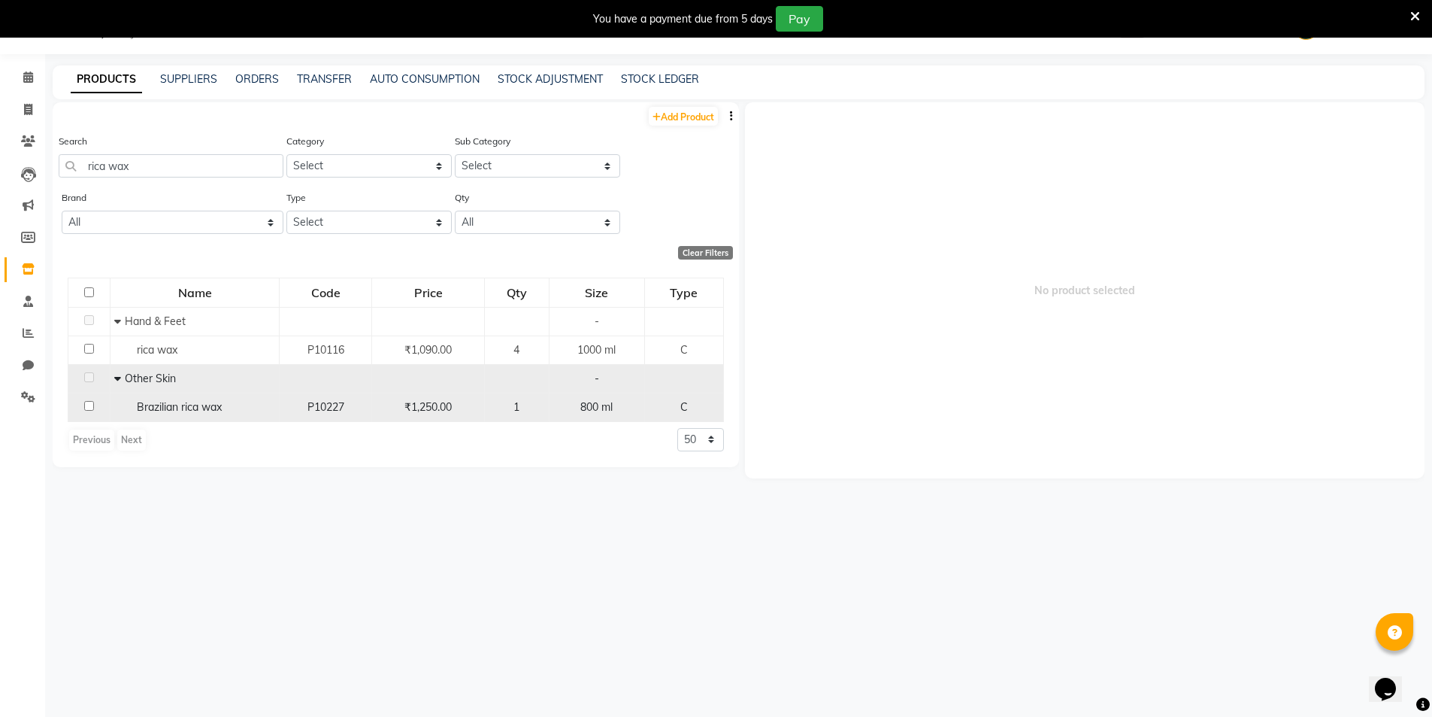
click at [90, 405] on input "checkbox" at bounding box center [89, 406] width 10 height 10
checkbox input "true"
select select
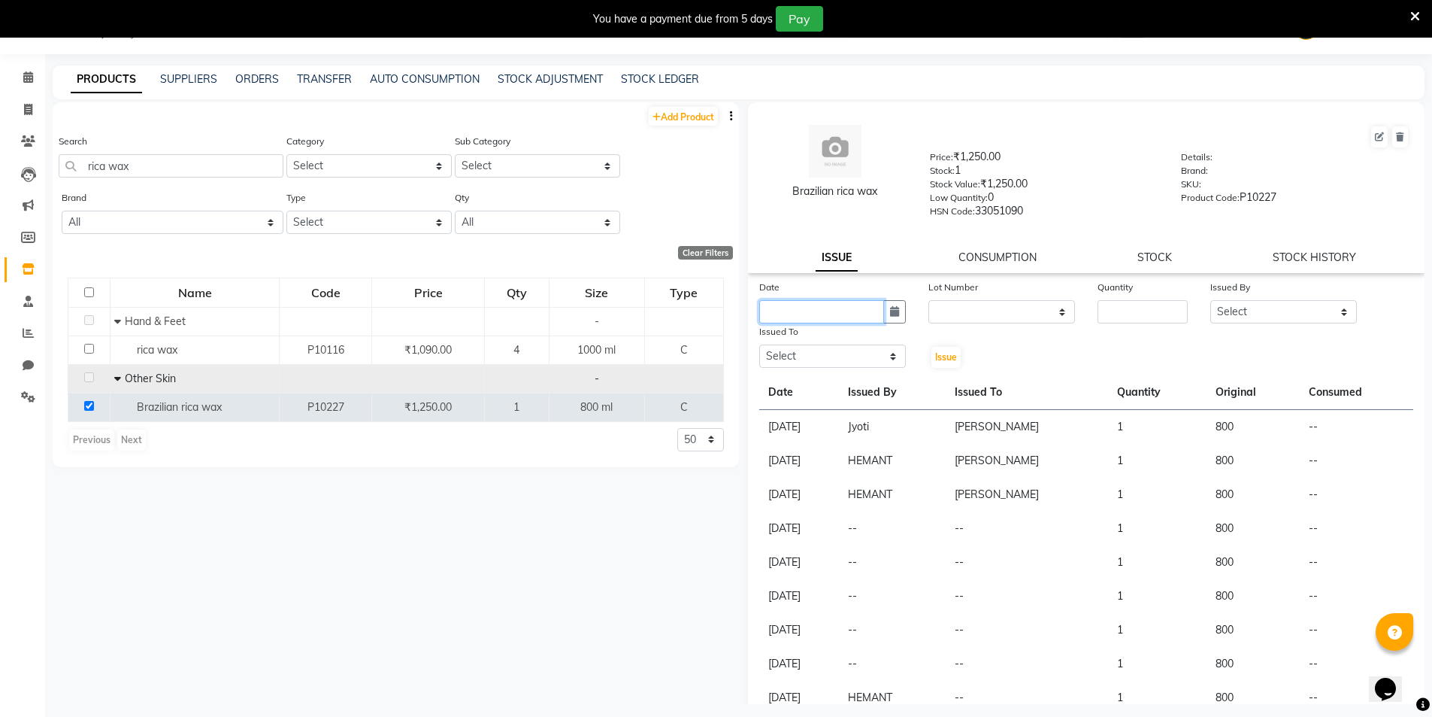
click at [846, 312] on input "text" at bounding box center [821, 311] width 125 height 23
select select "9"
select select "2025"
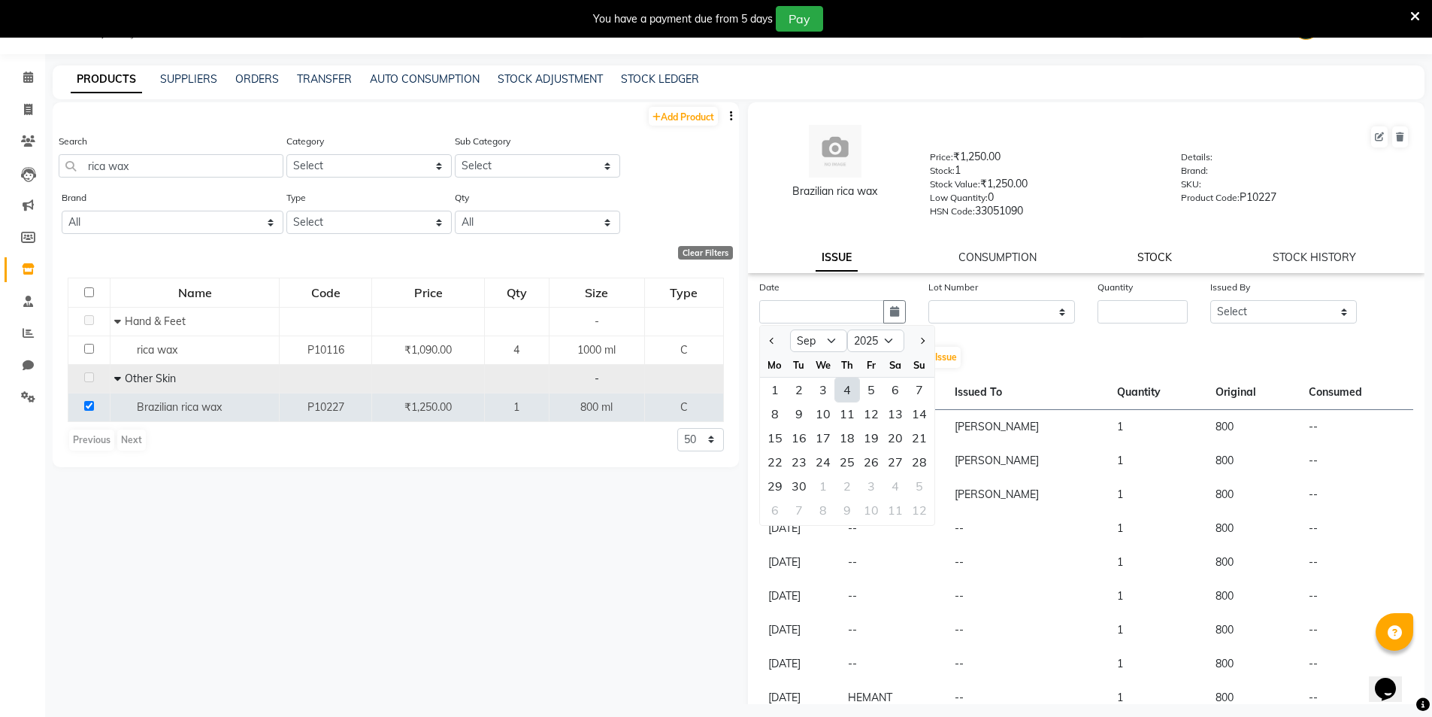
click at [1157, 259] on link "STOCK" at bounding box center [1155, 257] width 35 height 14
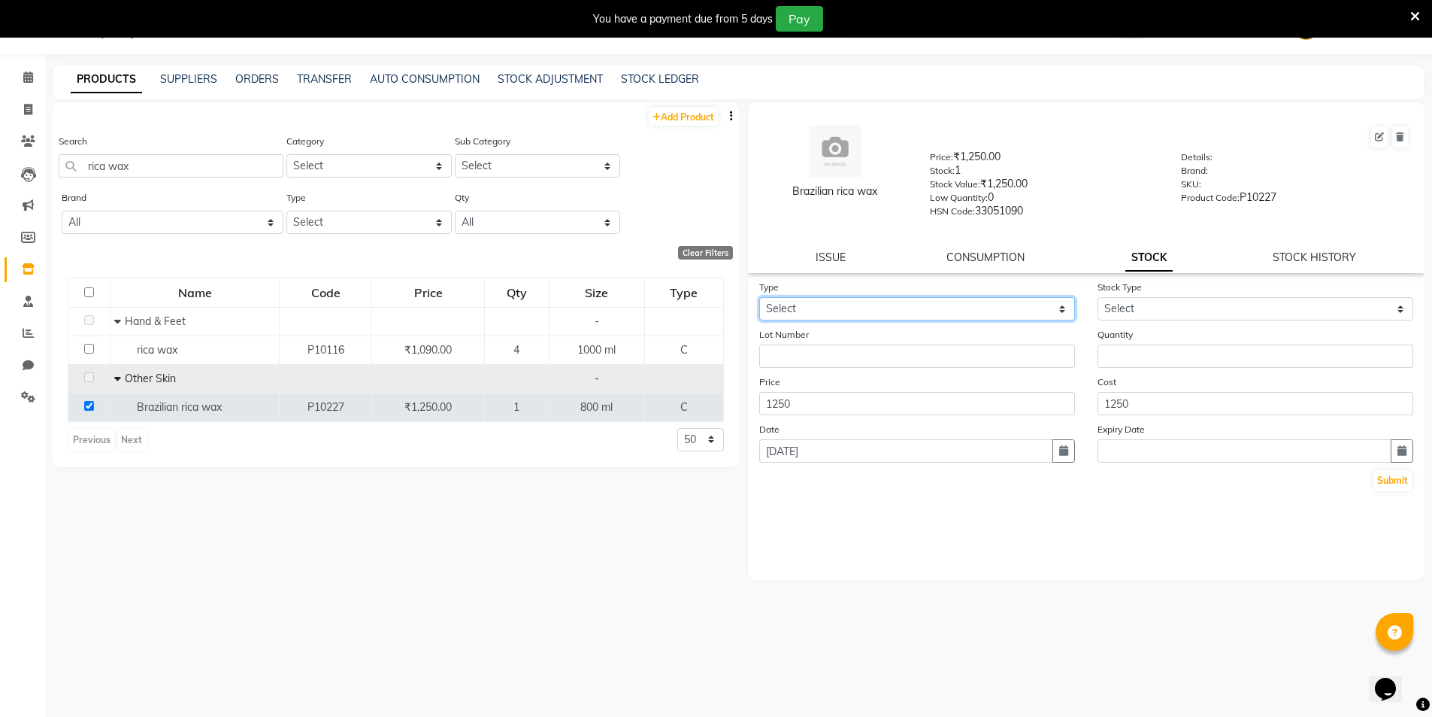
click at [861, 302] on select "Select In Out" at bounding box center [917, 308] width 316 height 23
select select "in"
click at [759, 297] on select "Select In Out" at bounding box center [917, 308] width 316 height 23
click at [1132, 296] on div "Stock Type Select New Stock Adjustment Return Other" at bounding box center [1256, 299] width 338 height 41
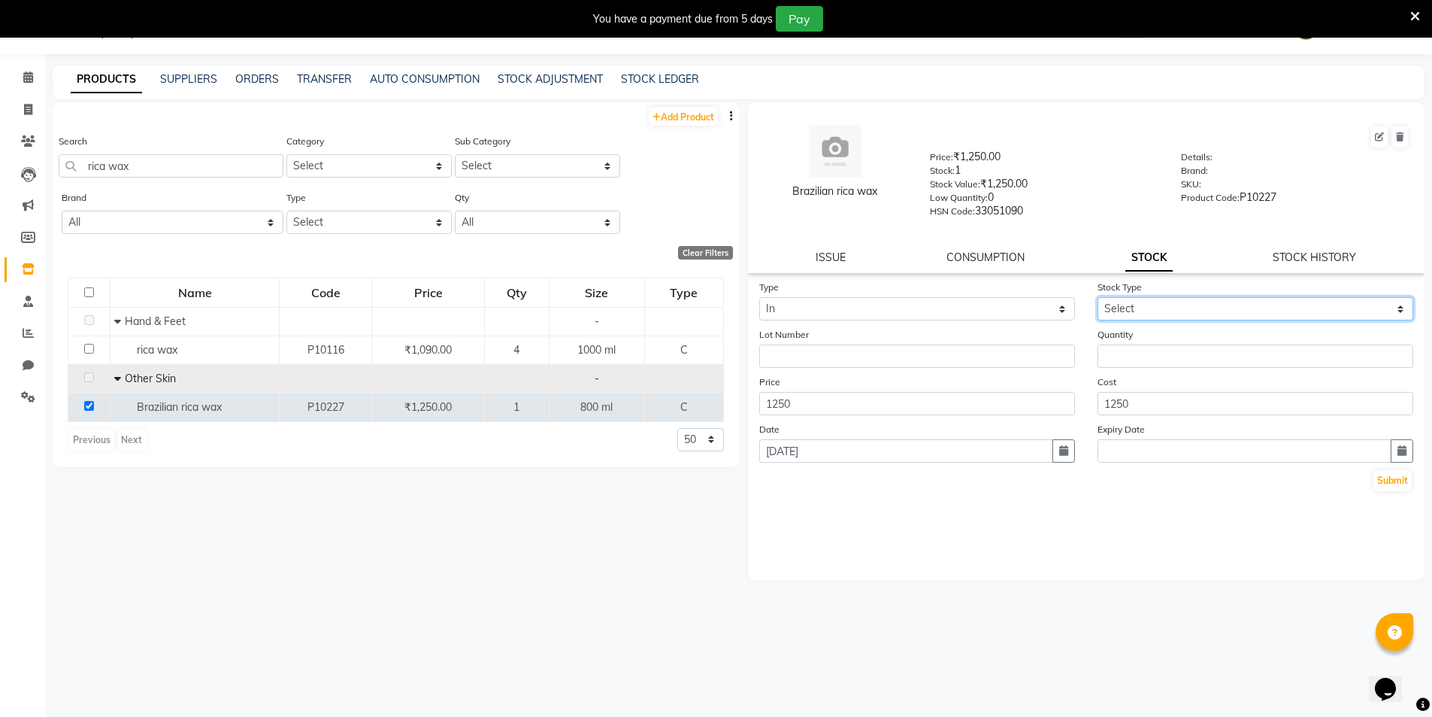
click at [1133, 302] on select "Select New Stock Adjustment Return Other" at bounding box center [1256, 308] width 316 height 23
select select "new stock"
click at [1098, 297] on select "Select New Stock Adjustment Return Other" at bounding box center [1256, 308] width 316 height 23
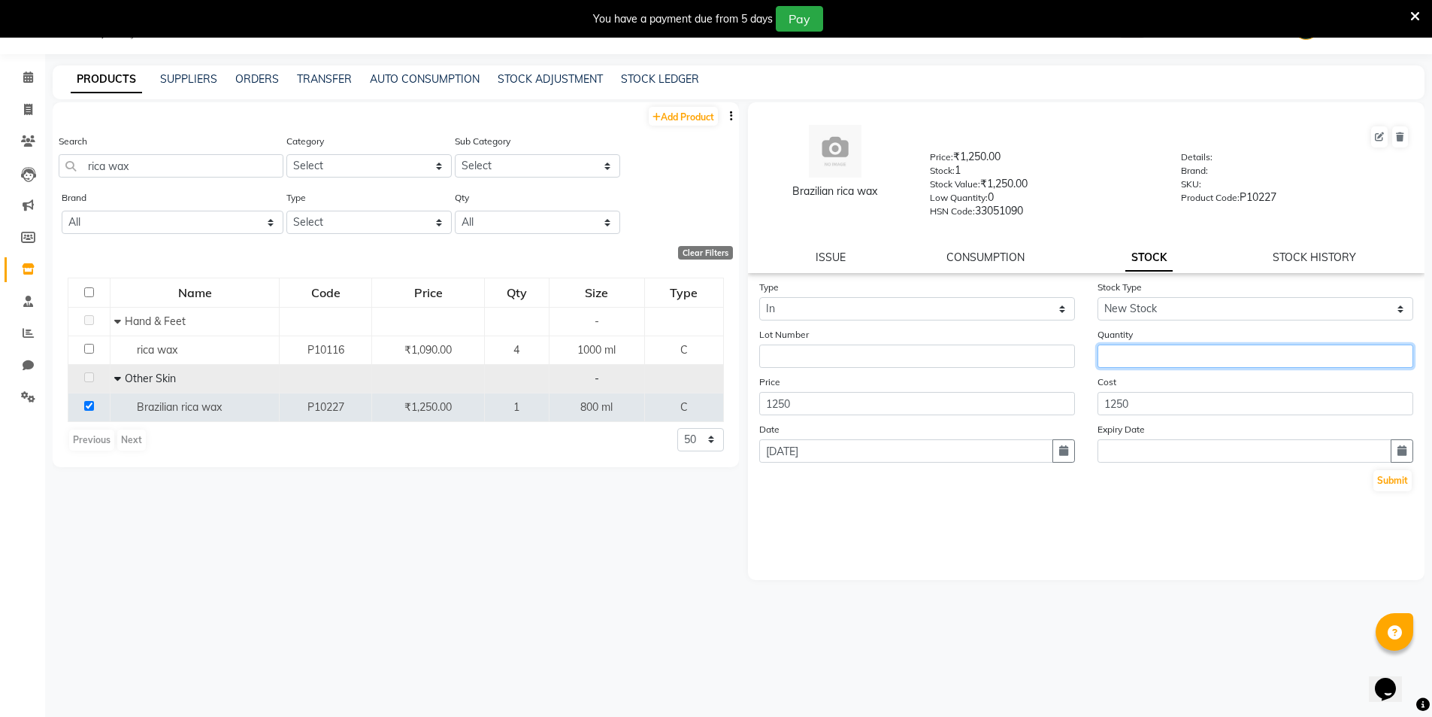
click at [1167, 361] on input "number" at bounding box center [1256, 355] width 316 height 23
type input "1"
click at [1397, 480] on button "Submit" at bounding box center [1393, 480] width 38 height 21
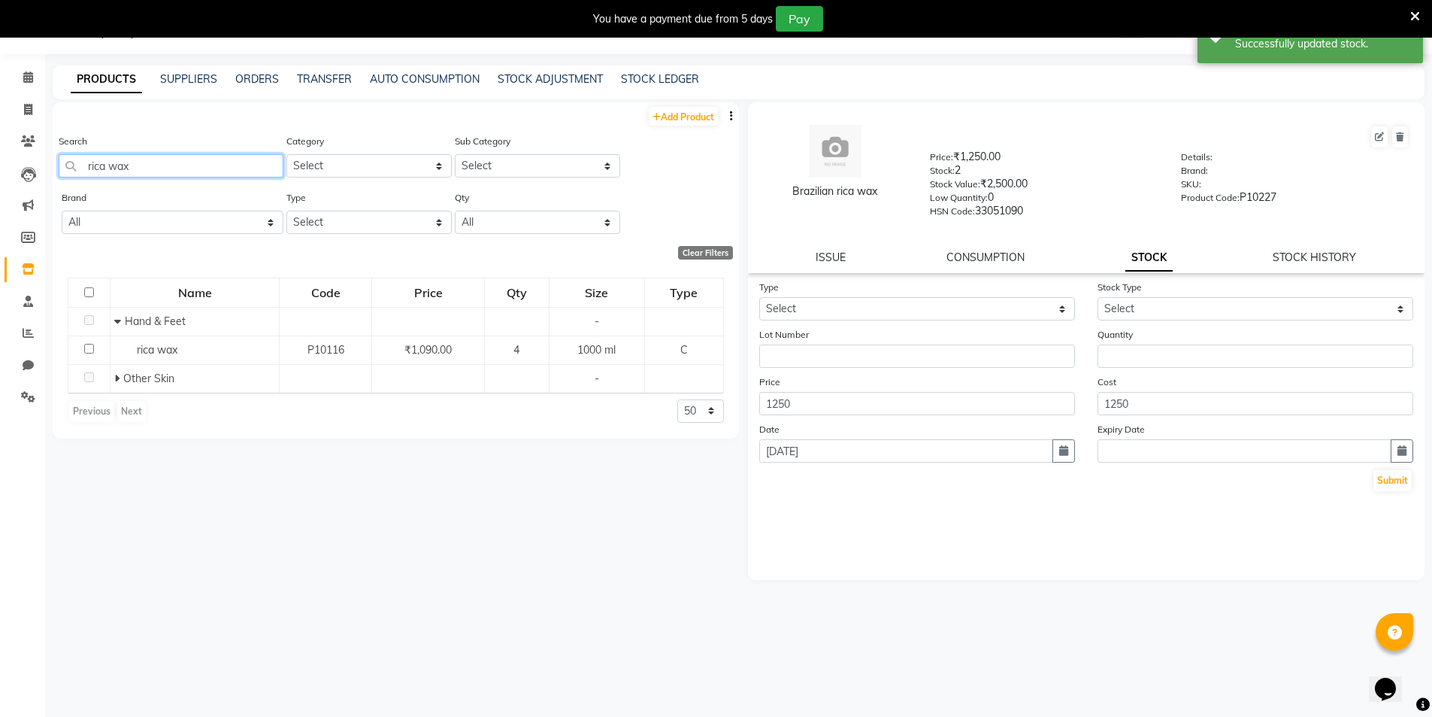
drag, startPoint x: 186, startPoint y: 165, endPoint x: 84, endPoint y: 186, distance: 103.7
click at [84, 186] on div "Search rica wax" at bounding box center [171, 161] width 225 height 56
type input "oxy"
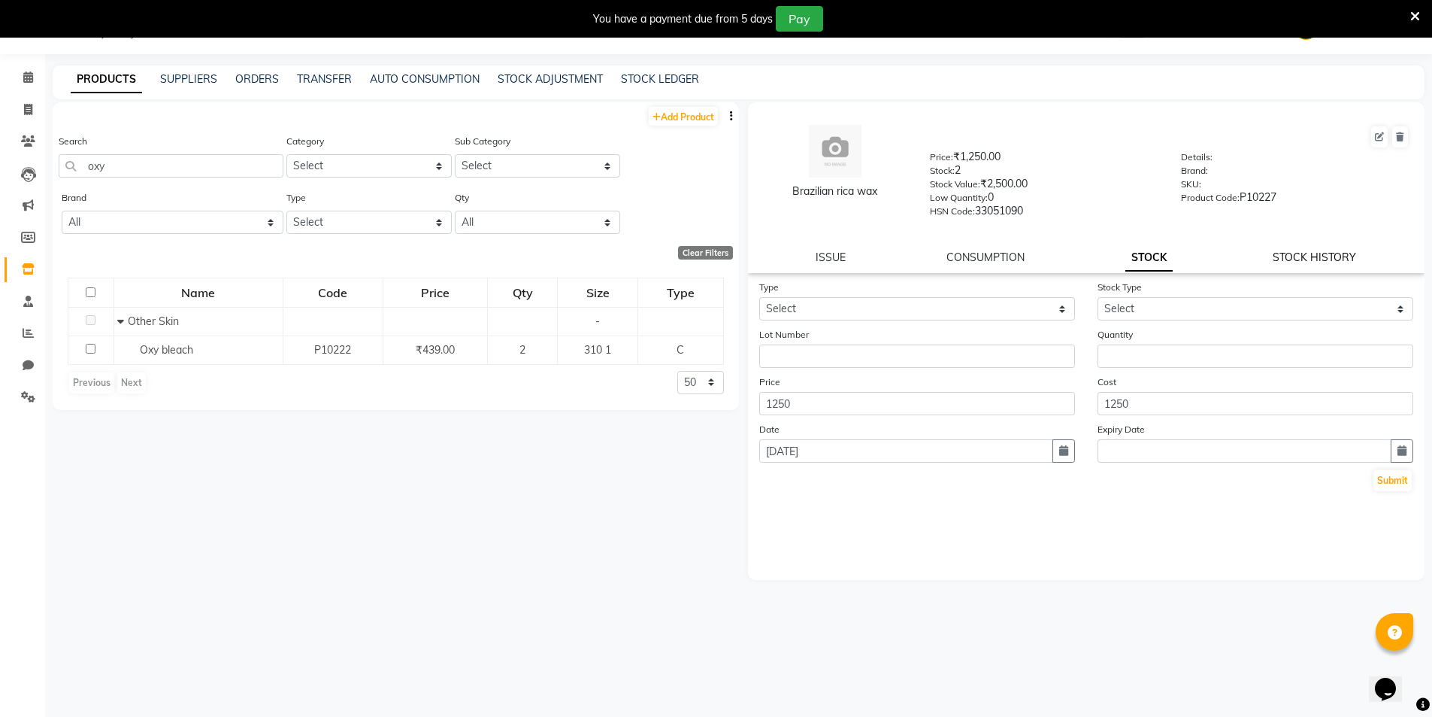
click at [1326, 255] on link "STOCK HISTORY" at bounding box center [1314, 257] width 83 height 14
select select "all"
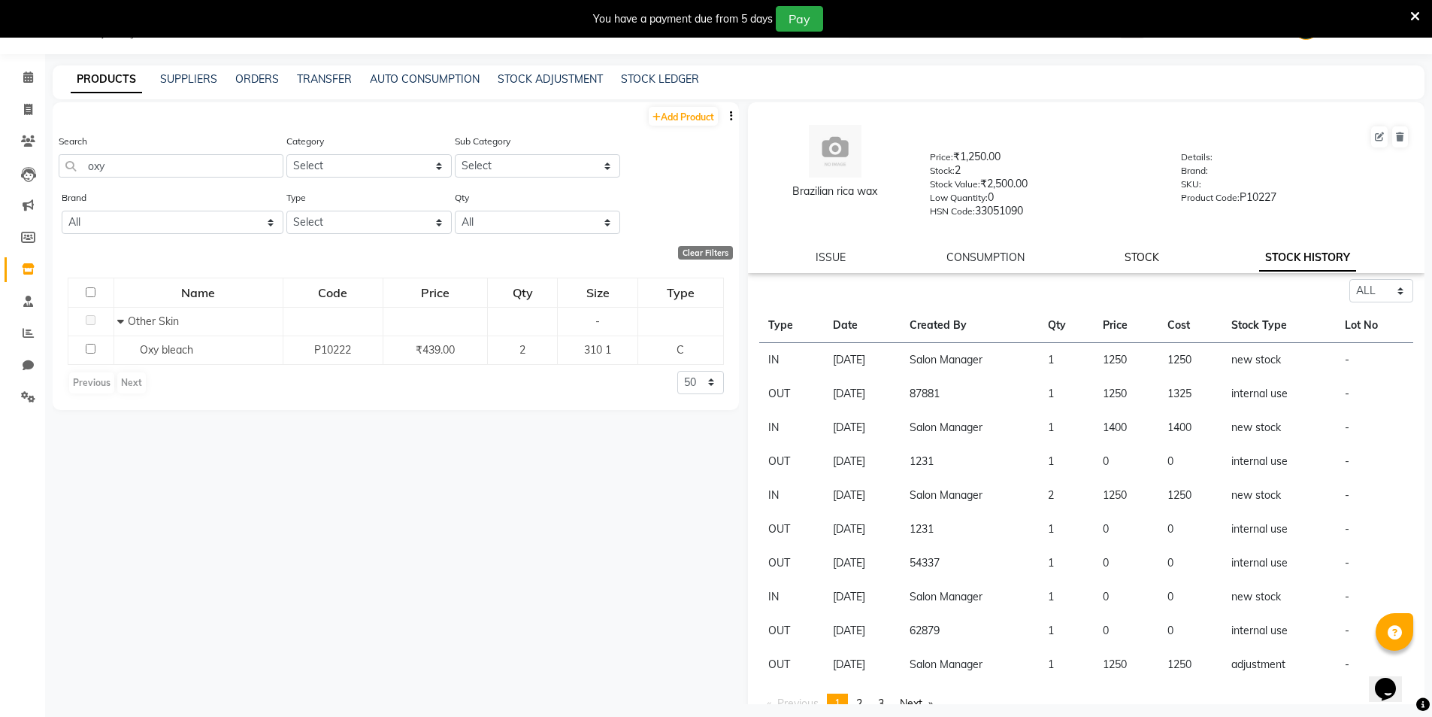
click at [1145, 252] on link "STOCK" at bounding box center [1142, 257] width 35 height 14
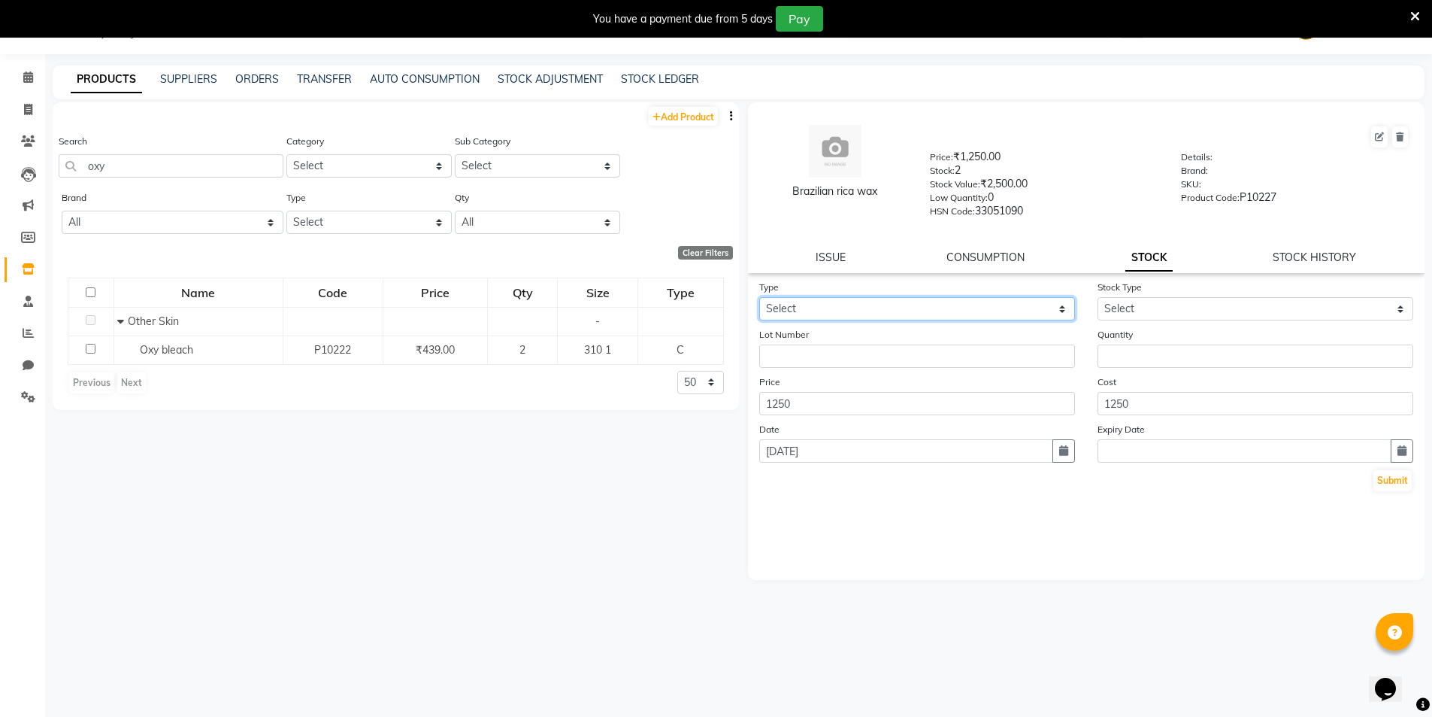
click at [929, 309] on select "Select In Out" at bounding box center [917, 308] width 316 height 23
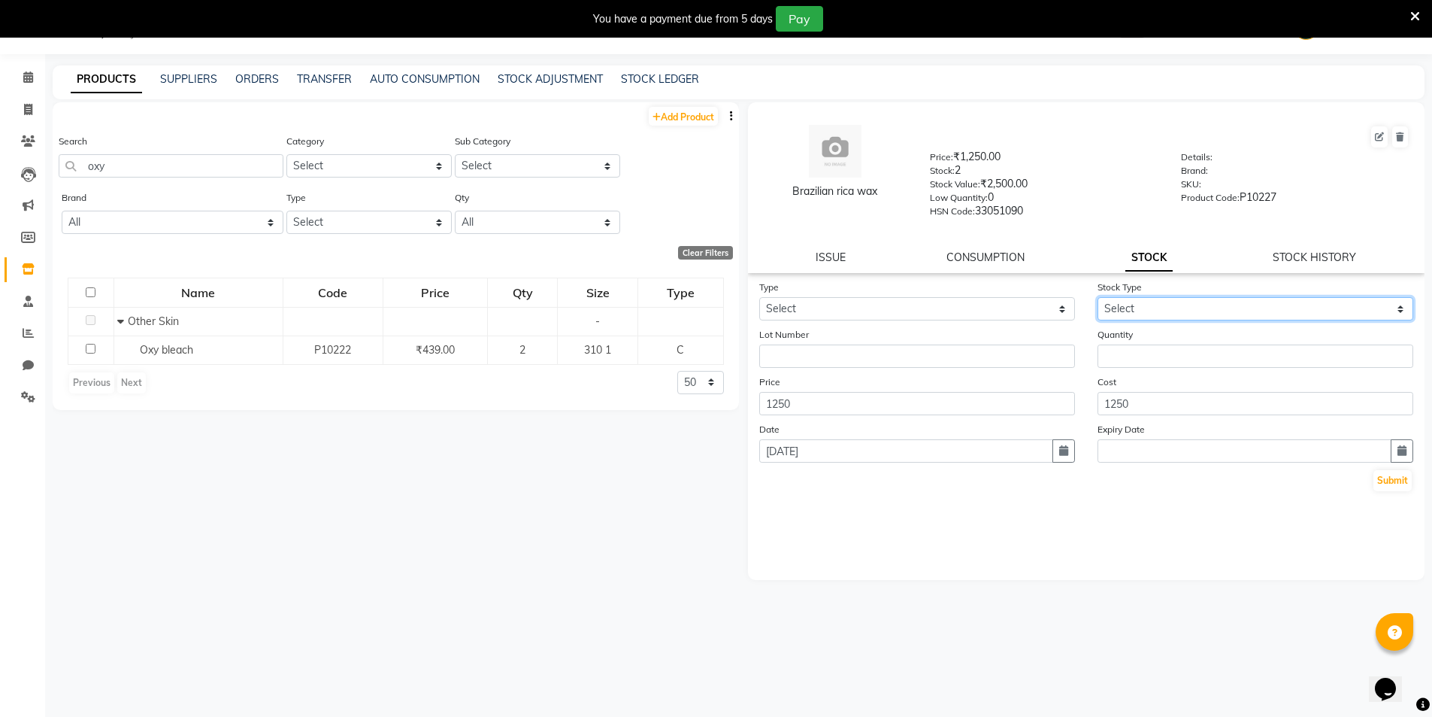
click at [1137, 301] on select "Select New Stock Adjustment Return Other" at bounding box center [1256, 308] width 316 height 23
select select "adjustment"
click at [1098, 297] on select "Select New Stock Adjustment Return Other" at bounding box center [1256, 308] width 316 height 23
click at [1159, 299] on select "Select New Stock Adjustment Return Other" at bounding box center [1256, 308] width 316 height 23
click at [1098, 297] on select "Select New Stock Adjustment Return Other" at bounding box center [1256, 308] width 316 height 23
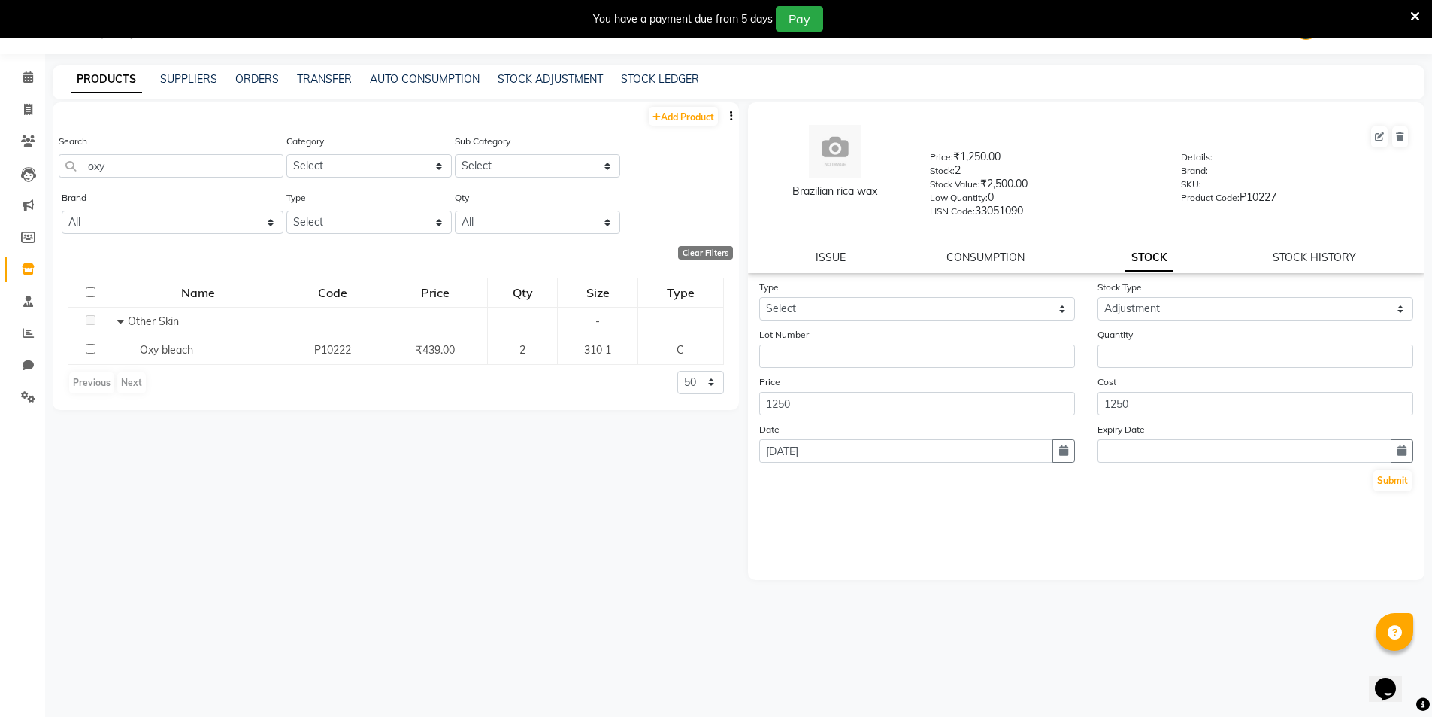
click at [908, 293] on div "Type Select In Out" at bounding box center [917, 299] width 338 height 41
click at [886, 308] on select "Select In Out" at bounding box center [917, 308] width 316 height 23
click at [597, 505] on div "Add Product Search oxy Category Select Hair Skin Makeup Personal Care Appliance…" at bounding box center [396, 403] width 687 height 602
click at [29, 116] on span at bounding box center [28, 110] width 26 height 17
select select "service"
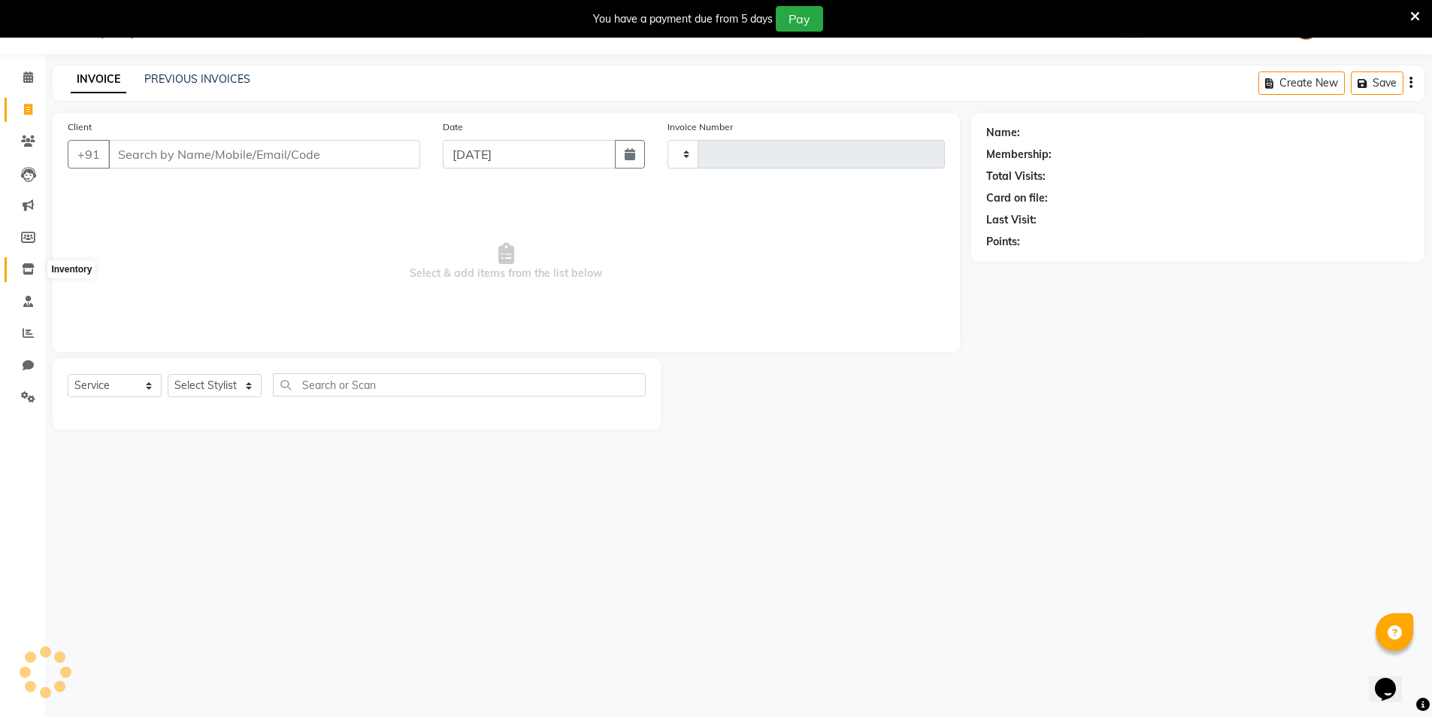
click at [28, 277] on span at bounding box center [28, 269] width 26 height 17
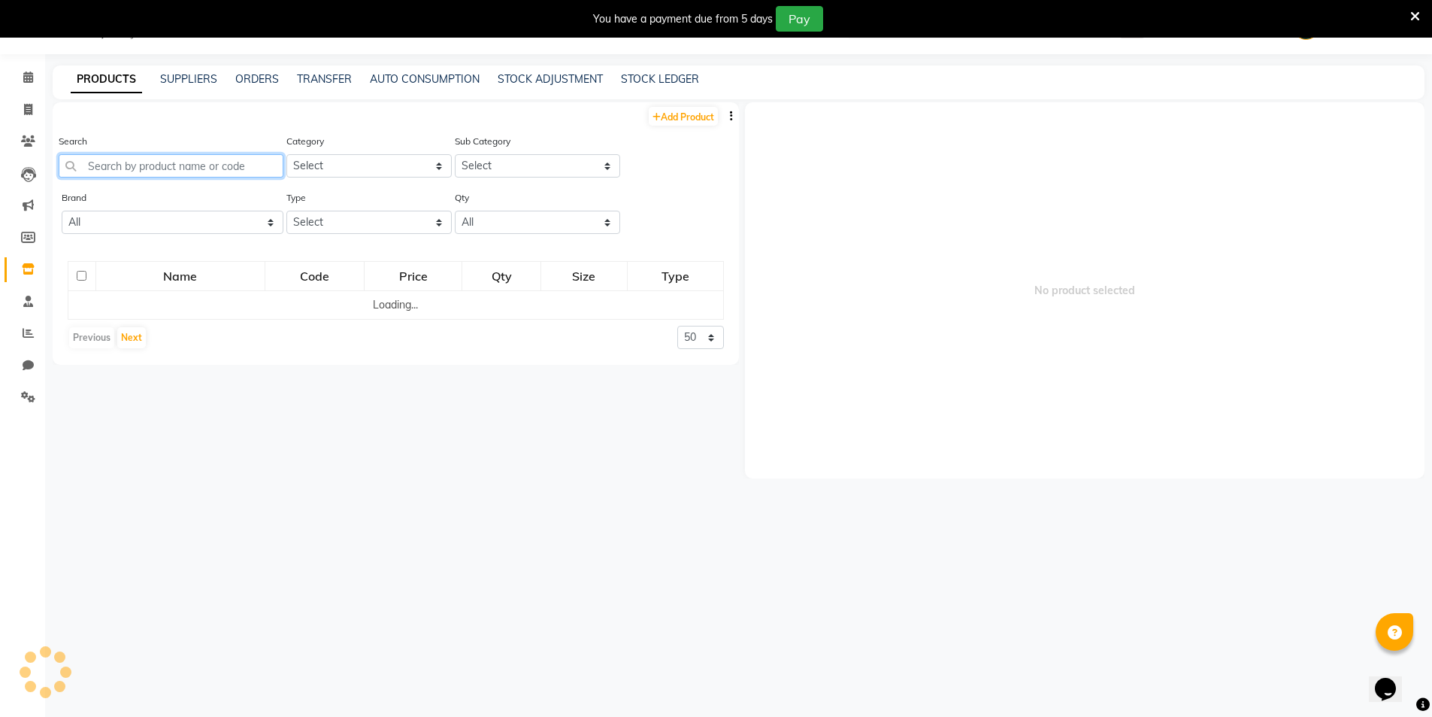
click at [172, 168] on input "text" at bounding box center [171, 165] width 225 height 23
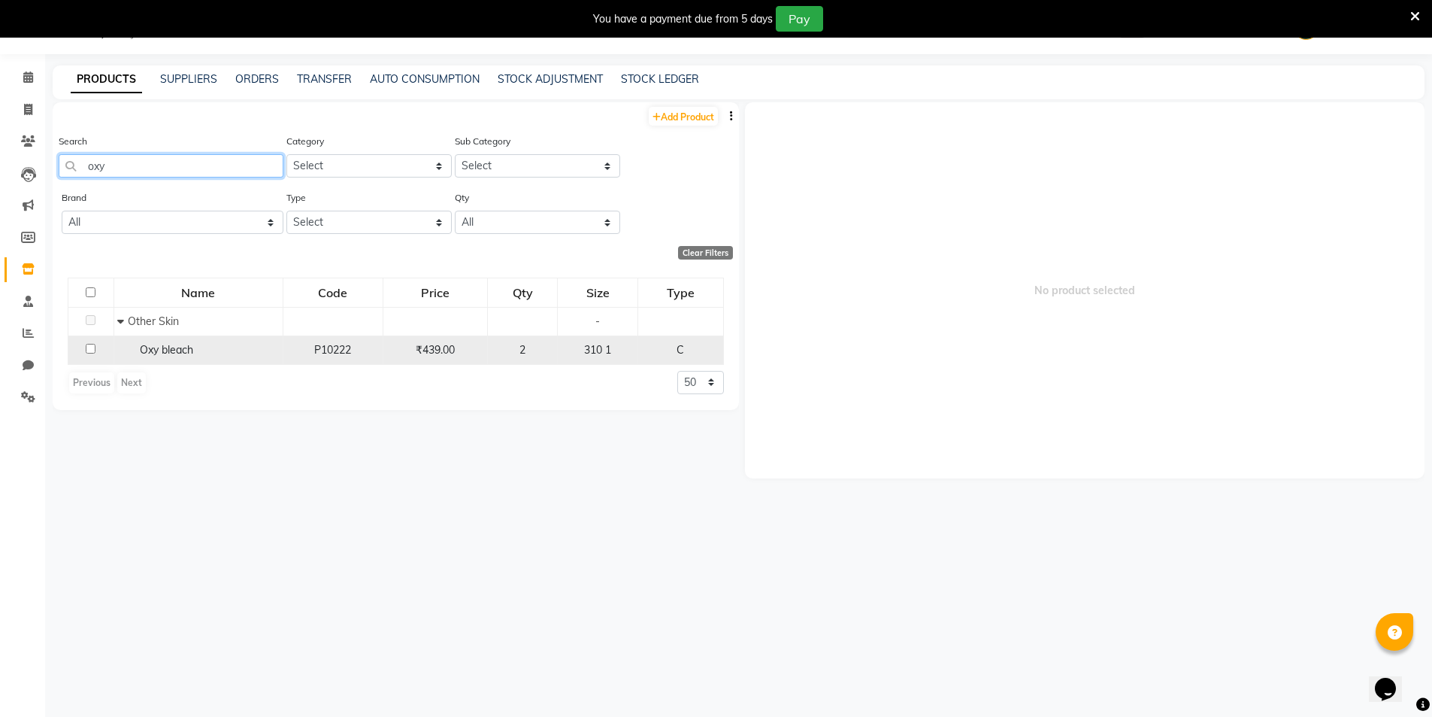
type input "oxy"
click at [141, 352] on span "Oxy bleach" at bounding box center [166, 350] width 53 height 14
select select
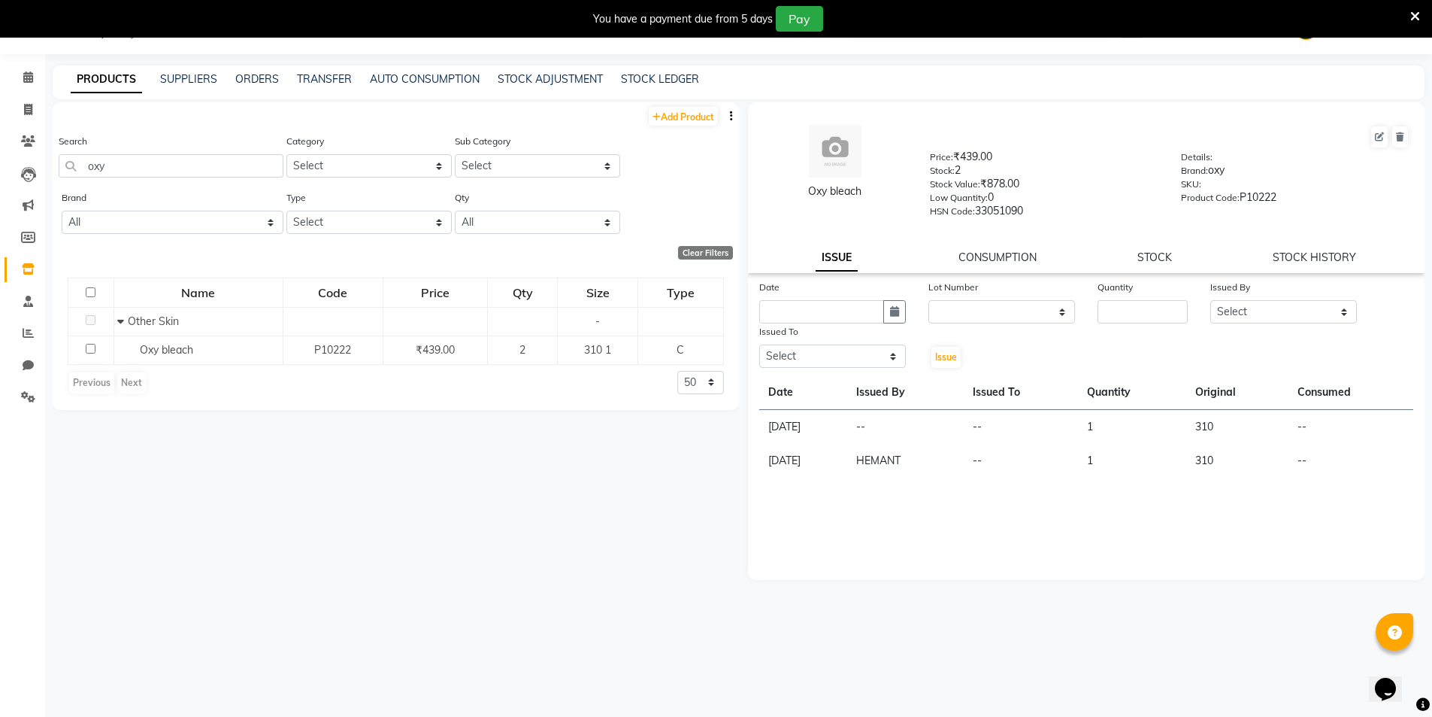
click at [1189, 257] on div "ISSUE CONSUMPTION STOCK STOCK HISTORY" at bounding box center [1086, 258] width 641 height 16
click at [1167, 257] on link "STOCK" at bounding box center [1155, 257] width 35 height 14
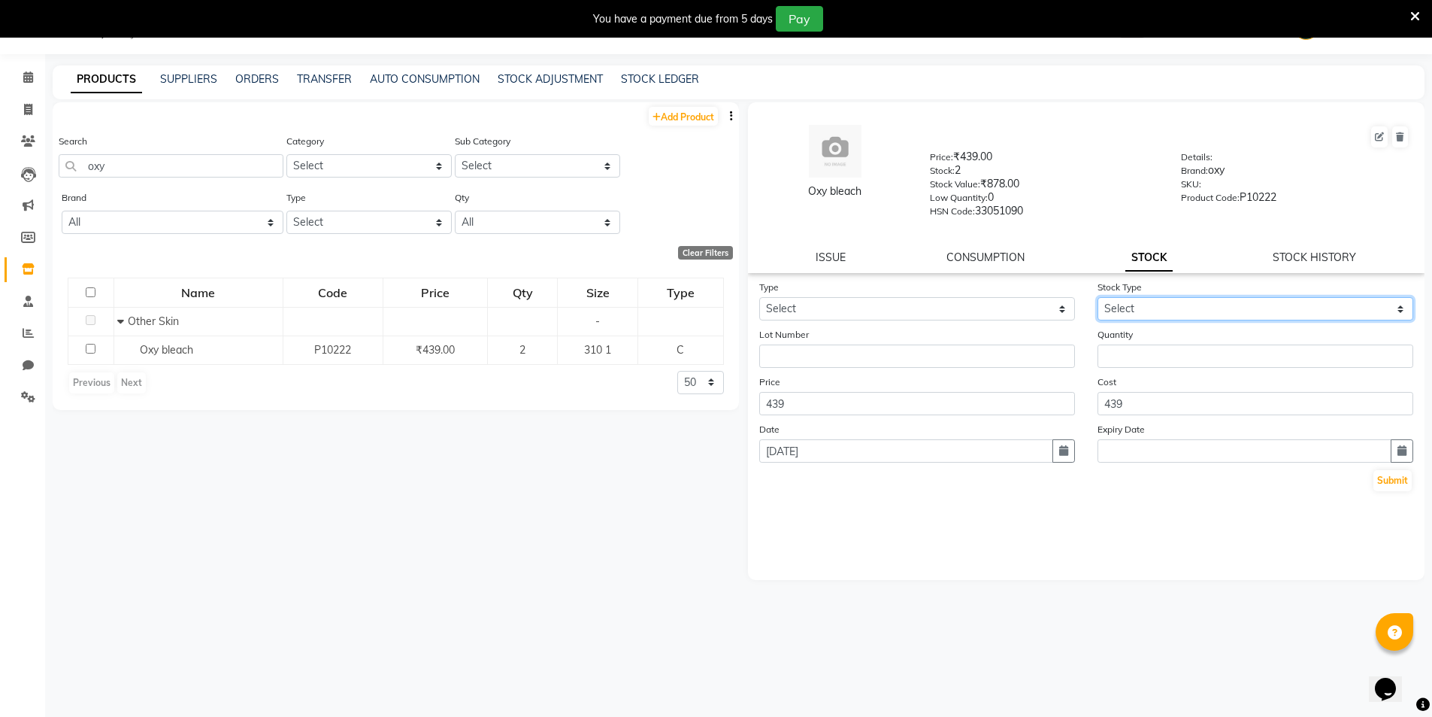
click at [1191, 302] on select "Select" at bounding box center [1256, 308] width 316 height 23
click at [1184, 309] on select "Select" at bounding box center [1256, 308] width 316 height 23
drag, startPoint x: 1184, startPoint y: 308, endPoint x: 1173, endPoint y: 308, distance: 11.3
click at [1184, 308] on select "Select" at bounding box center [1256, 308] width 316 height 23
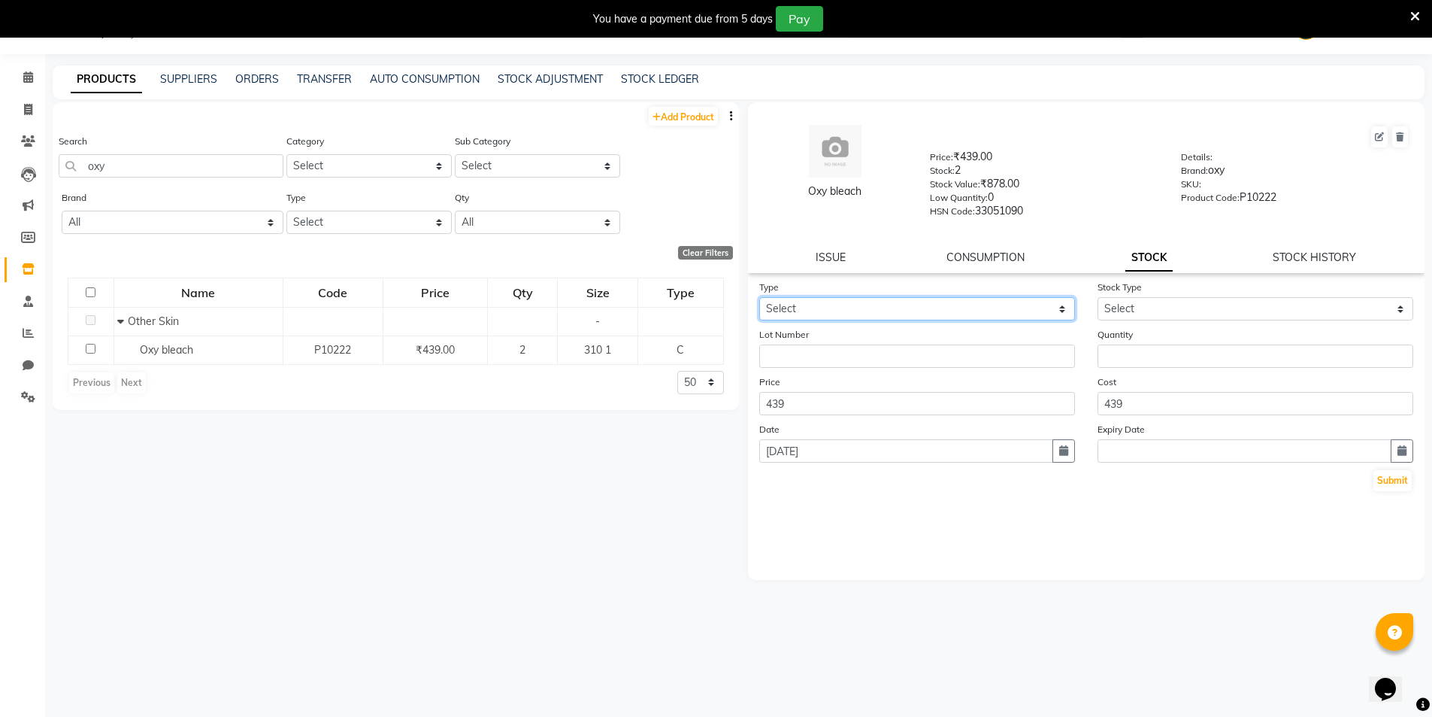
click at [911, 299] on select "Select In Out" at bounding box center [917, 308] width 316 height 23
select select "out"
click at [759, 297] on select "Select In Out" at bounding box center [917, 308] width 316 height 23
select select
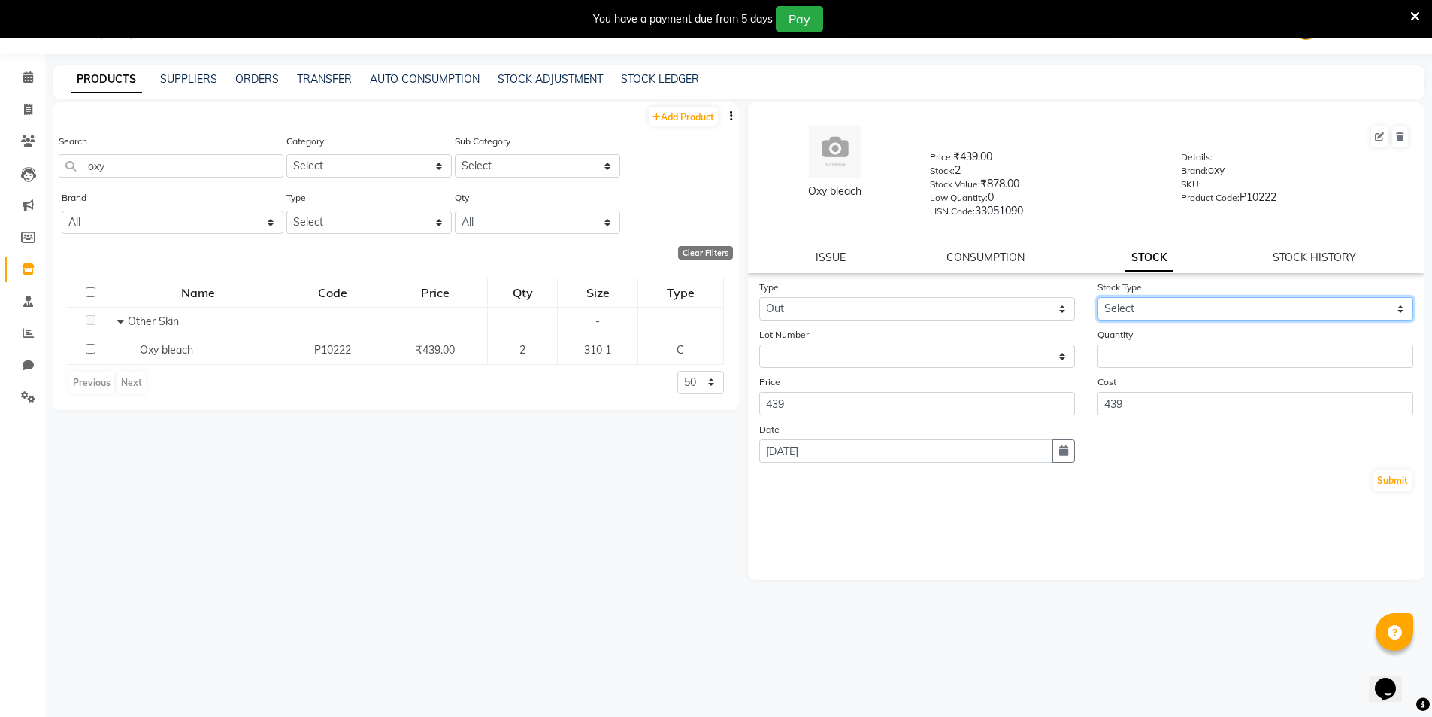
click at [1171, 308] on select "Select Internal Use Damaged Expired Adjustment Return Other" at bounding box center [1256, 308] width 316 height 23
click at [911, 296] on div "Type Select In Out" at bounding box center [917, 299] width 338 height 41
click at [826, 251] on link "ISSUE" at bounding box center [831, 257] width 30 height 14
select select
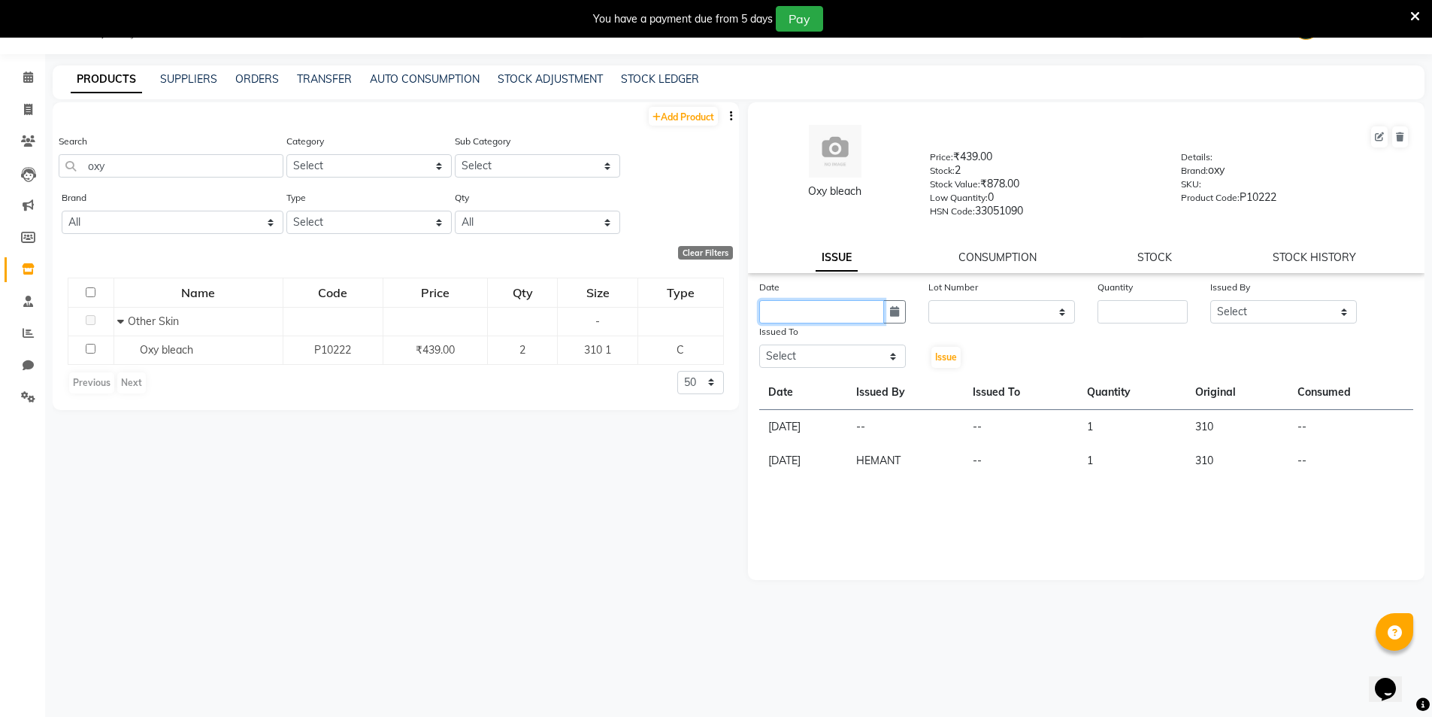
click at [824, 300] on input "text" at bounding box center [821, 311] width 125 height 23
select select "9"
select select "2025"
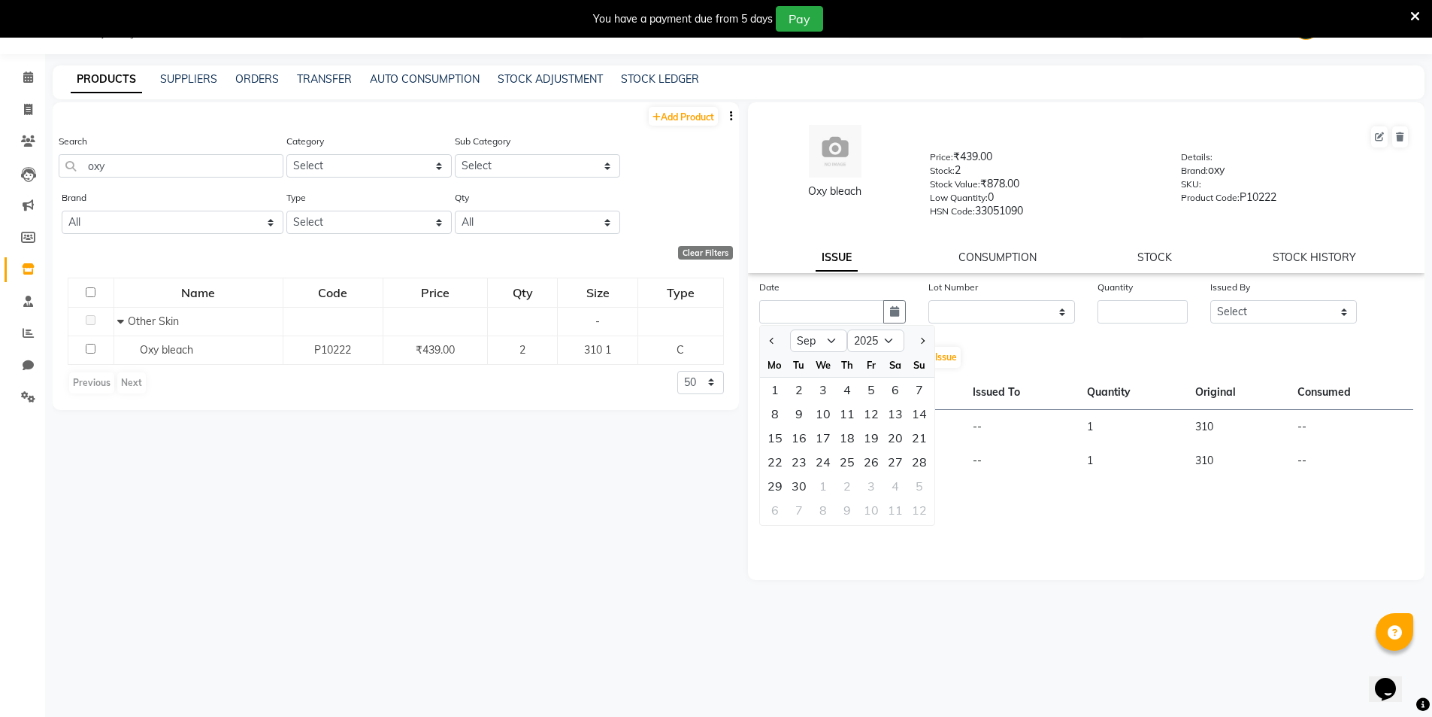
click at [781, 344] on div at bounding box center [775, 341] width 30 height 24
click at [775, 344] on button "Previous month" at bounding box center [772, 341] width 13 height 24
select select "8"
click at [845, 441] on div "14" at bounding box center [847, 438] width 24 height 24
type input "[DATE]"
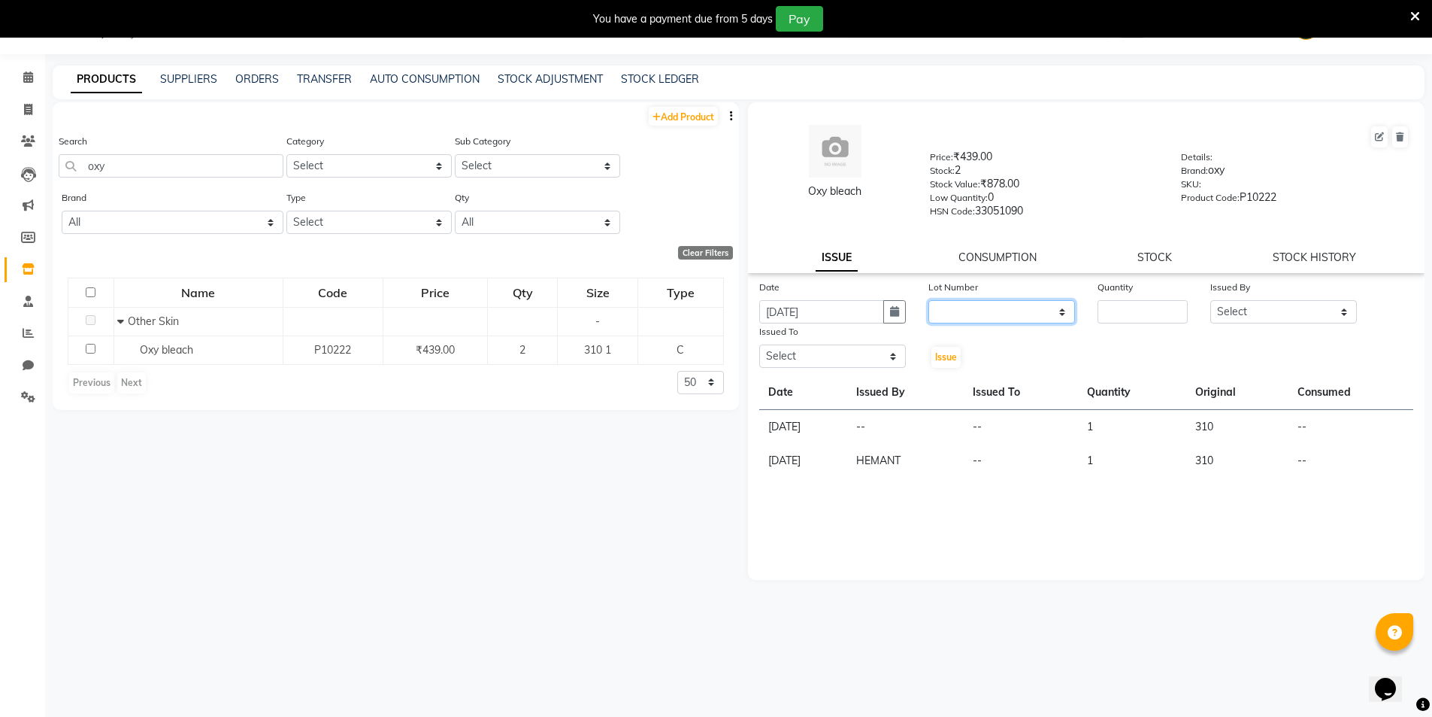
click at [990, 305] on select "None" at bounding box center [1002, 311] width 147 height 23
select select "0: null"
click at [929, 300] on select "None" at bounding box center [1002, 311] width 147 height 23
click at [1125, 317] on input "number" at bounding box center [1143, 311] width 90 height 23
type input "1"
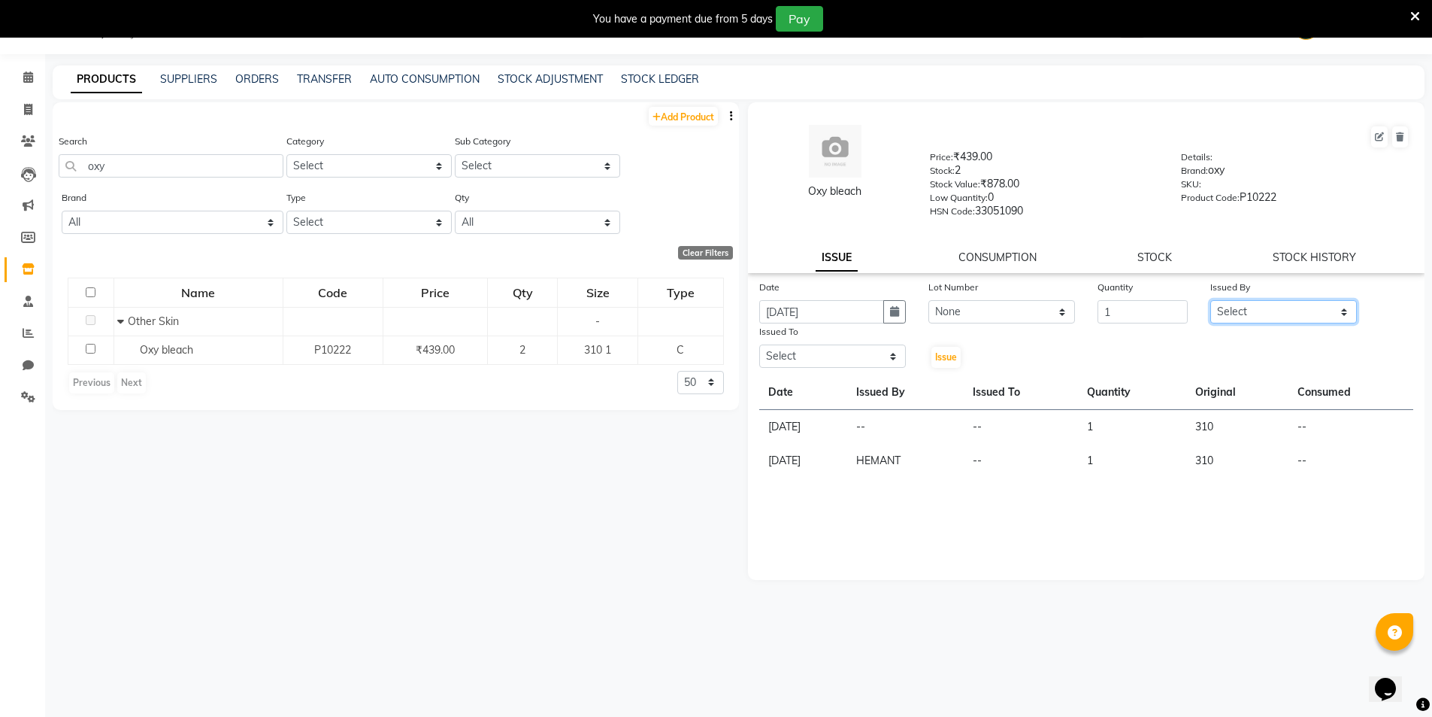
click at [1246, 312] on select "Select HEMANT Jyoti [PERSON_NAME] Salon Manager [PERSON_NAME] [PERSON_NAME] Shy…" at bounding box center [1284, 311] width 147 height 23
select select "70140"
click at [1211, 300] on select "Select HEMANT Jyoti [PERSON_NAME] Salon Manager [PERSON_NAME] [PERSON_NAME] Shy…" at bounding box center [1284, 311] width 147 height 23
click at [823, 356] on select "Select HEMANT Jyoti [PERSON_NAME] Salon Manager [PERSON_NAME] [PERSON_NAME] Shy…" at bounding box center [832, 355] width 147 height 23
select select "70140"
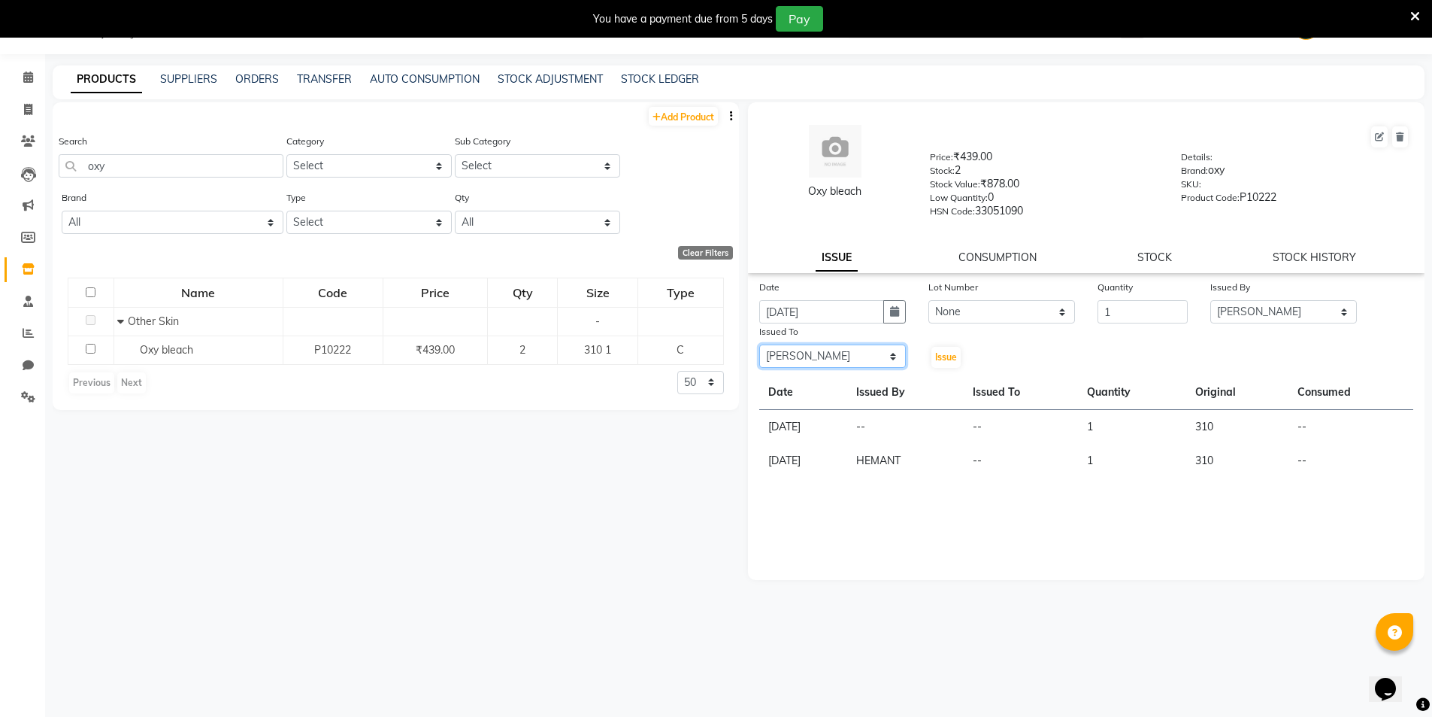
click at [759, 344] on select "Select HEMANT Jyoti [PERSON_NAME] Salon Manager [PERSON_NAME] [PERSON_NAME] Shy…" at bounding box center [832, 355] width 147 height 23
click at [955, 353] on span "Issue" at bounding box center [946, 356] width 22 height 11
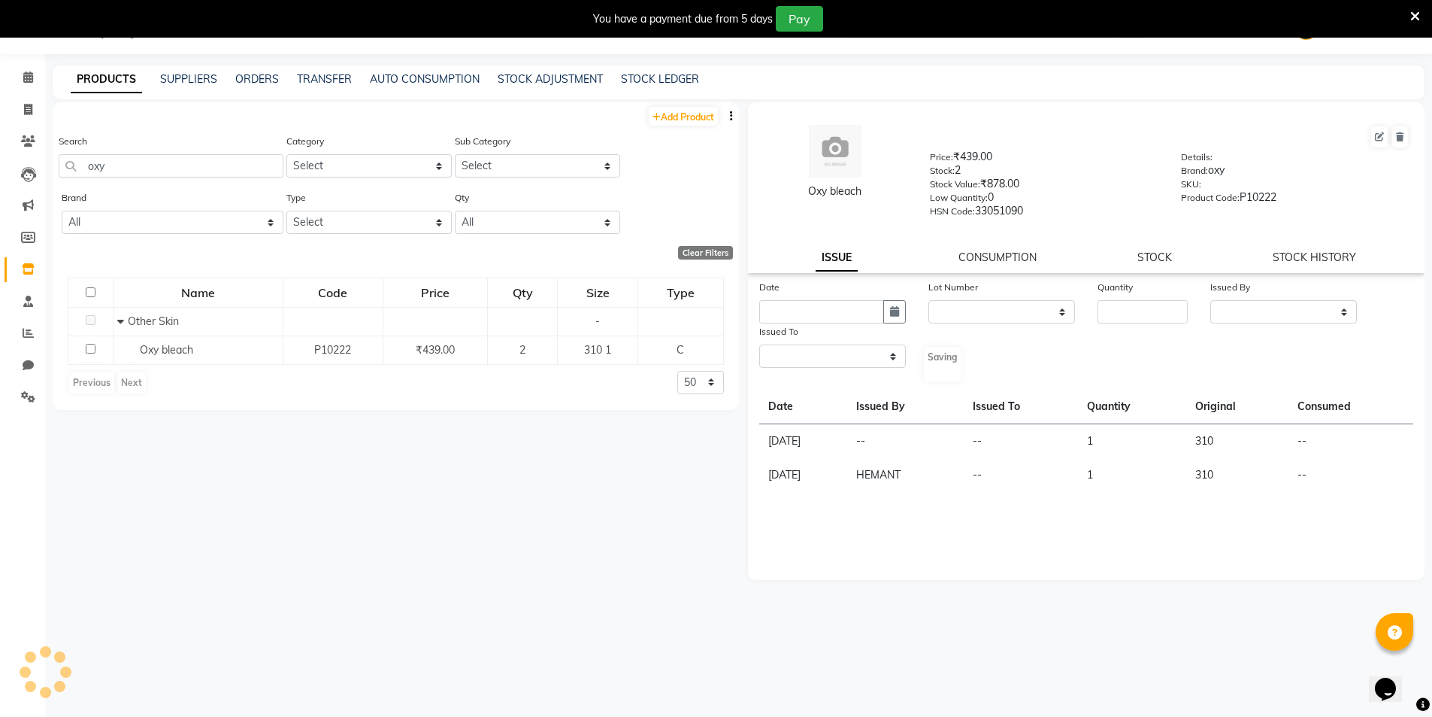
select select
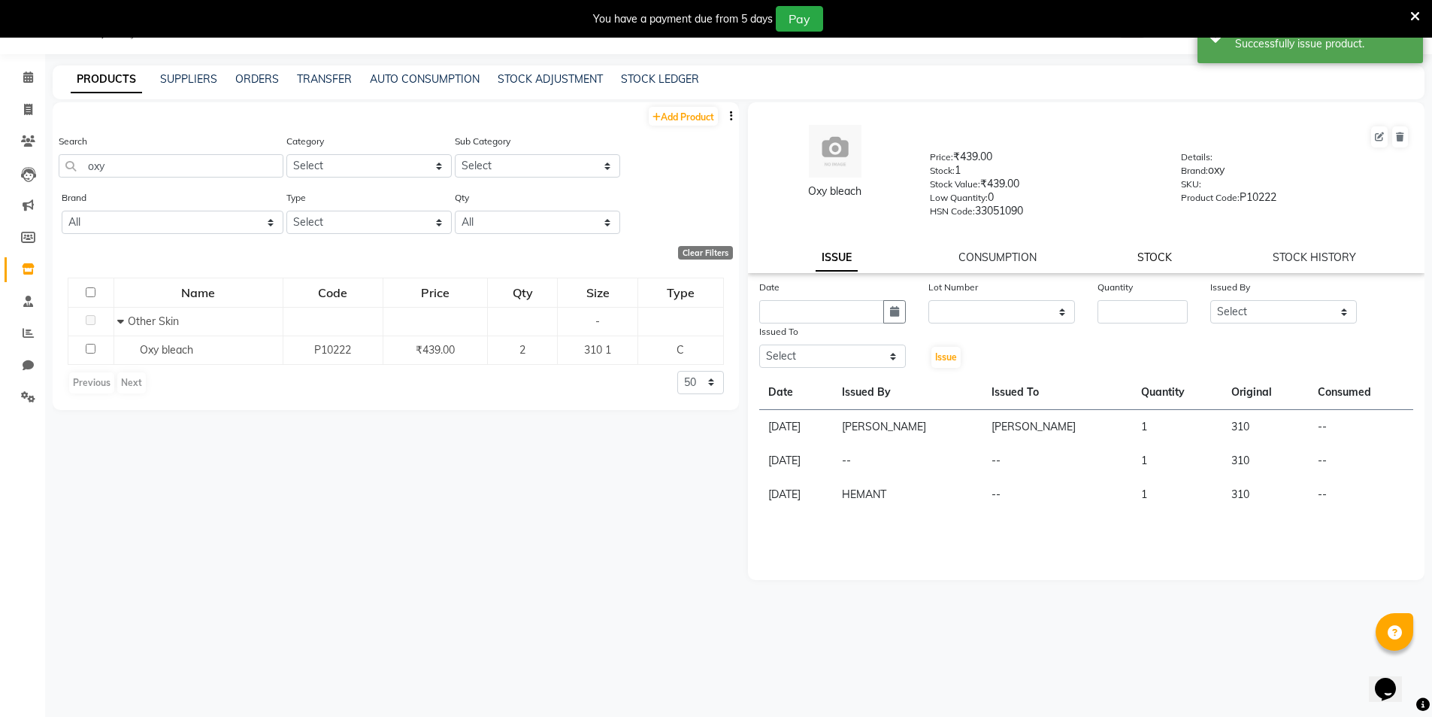
click at [1145, 259] on link "STOCK" at bounding box center [1155, 257] width 35 height 14
select select
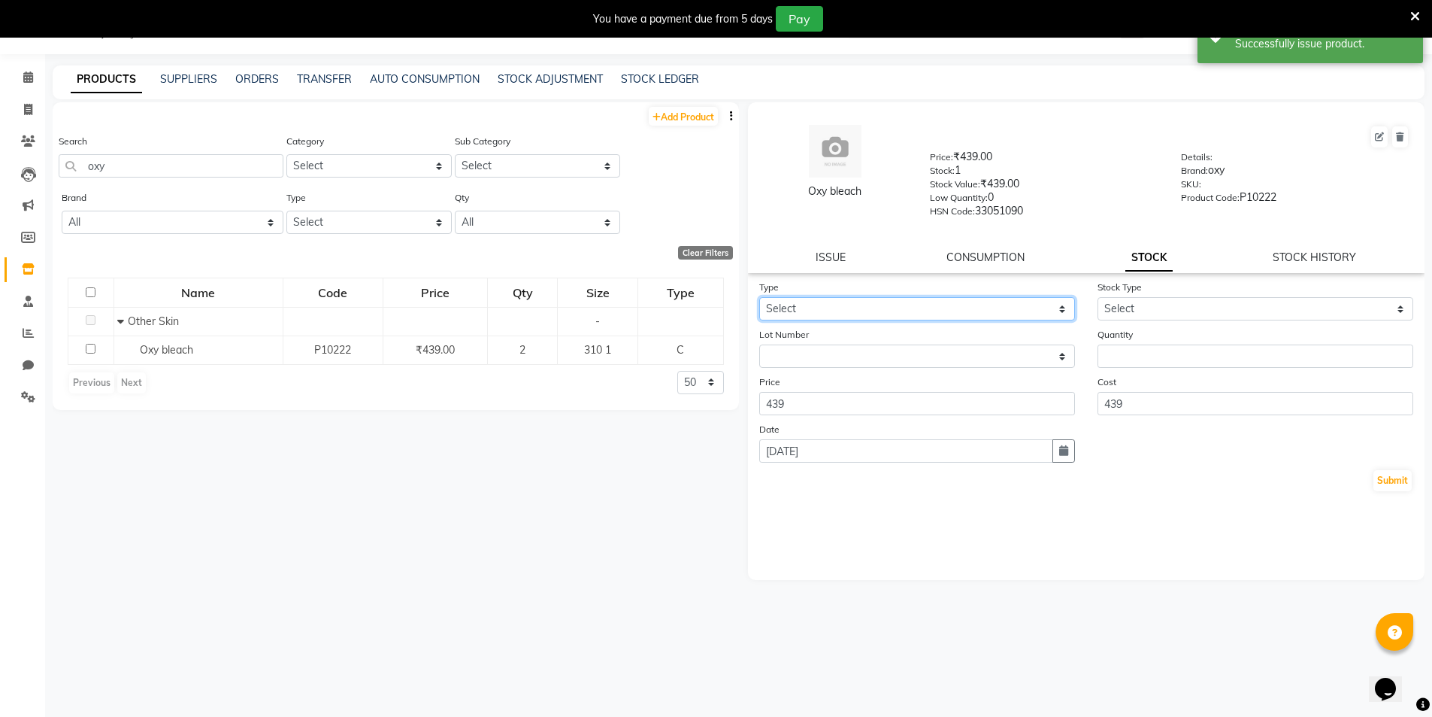
click at [820, 310] on select "Select In Out" at bounding box center [917, 308] width 316 height 23
select select "in"
click at [759, 297] on select "Select In Out" at bounding box center [917, 308] width 316 height 23
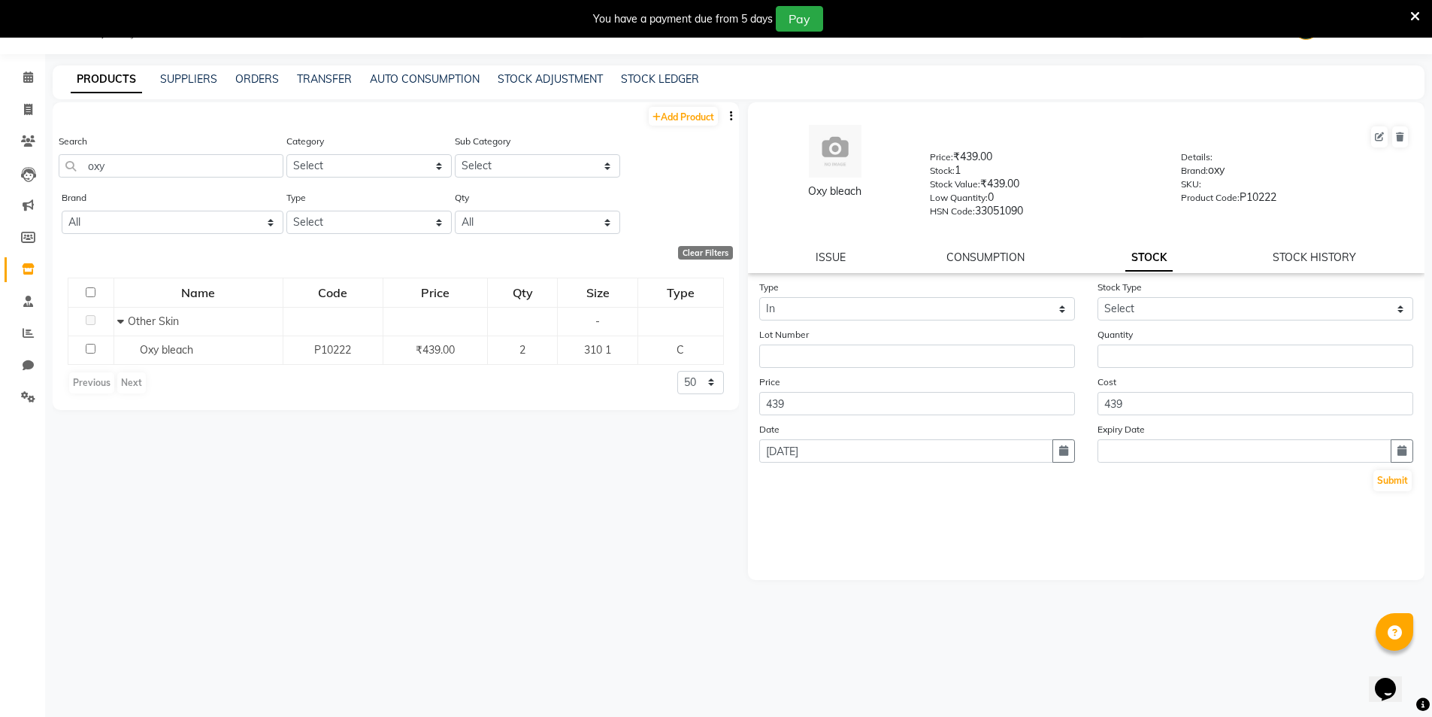
click at [1144, 296] on div "Stock Type Select New Stock Adjustment Return Other" at bounding box center [1256, 299] width 338 height 41
click at [1144, 311] on select "Select New Stock Adjustment Return Other" at bounding box center [1256, 308] width 316 height 23
select select "new stock"
click at [1098, 297] on select "Select New Stock Adjustment Return Other" at bounding box center [1256, 308] width 316 height 23
click at [1136, 351] on input "number" at bounding box center [1256, 355] width 316 height 23
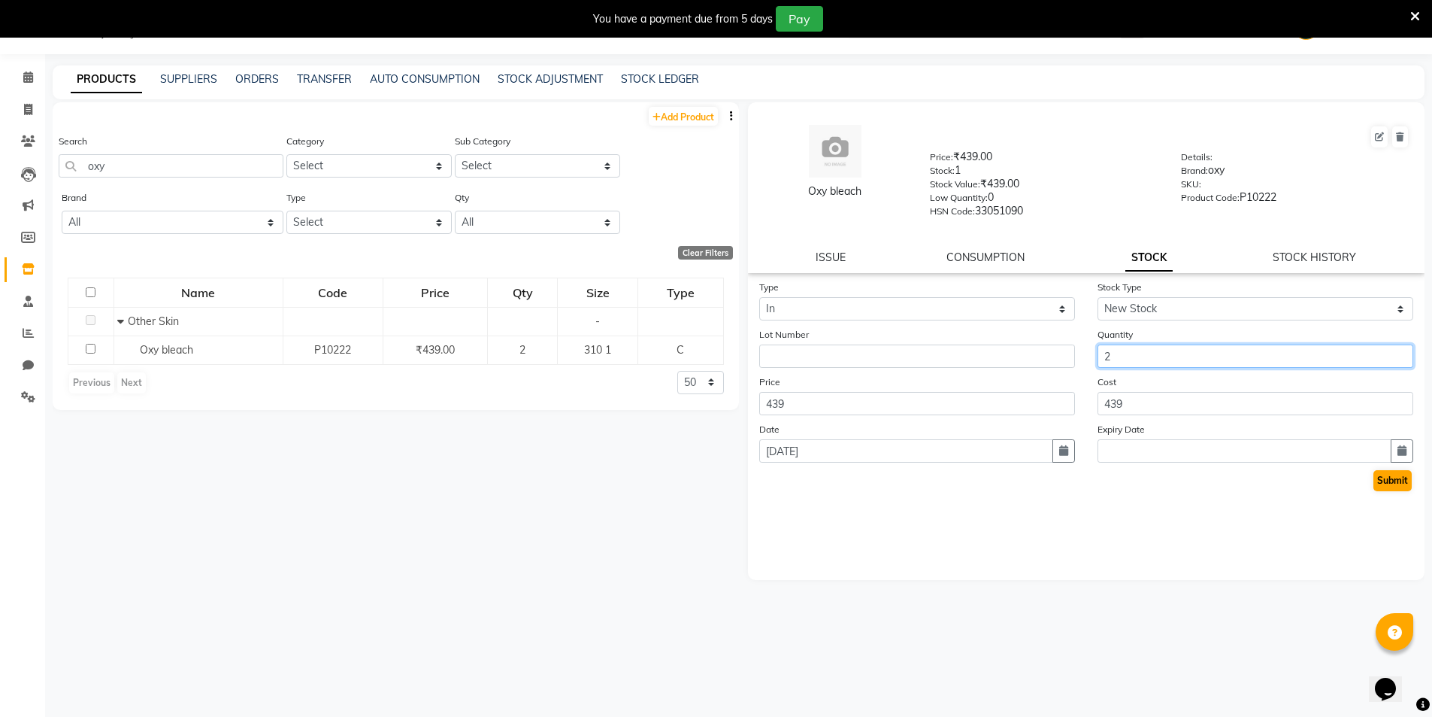
type input "2"
click at [1384, 479] on button "Submit" at bounding box center [1393, 480] width 38 height 21
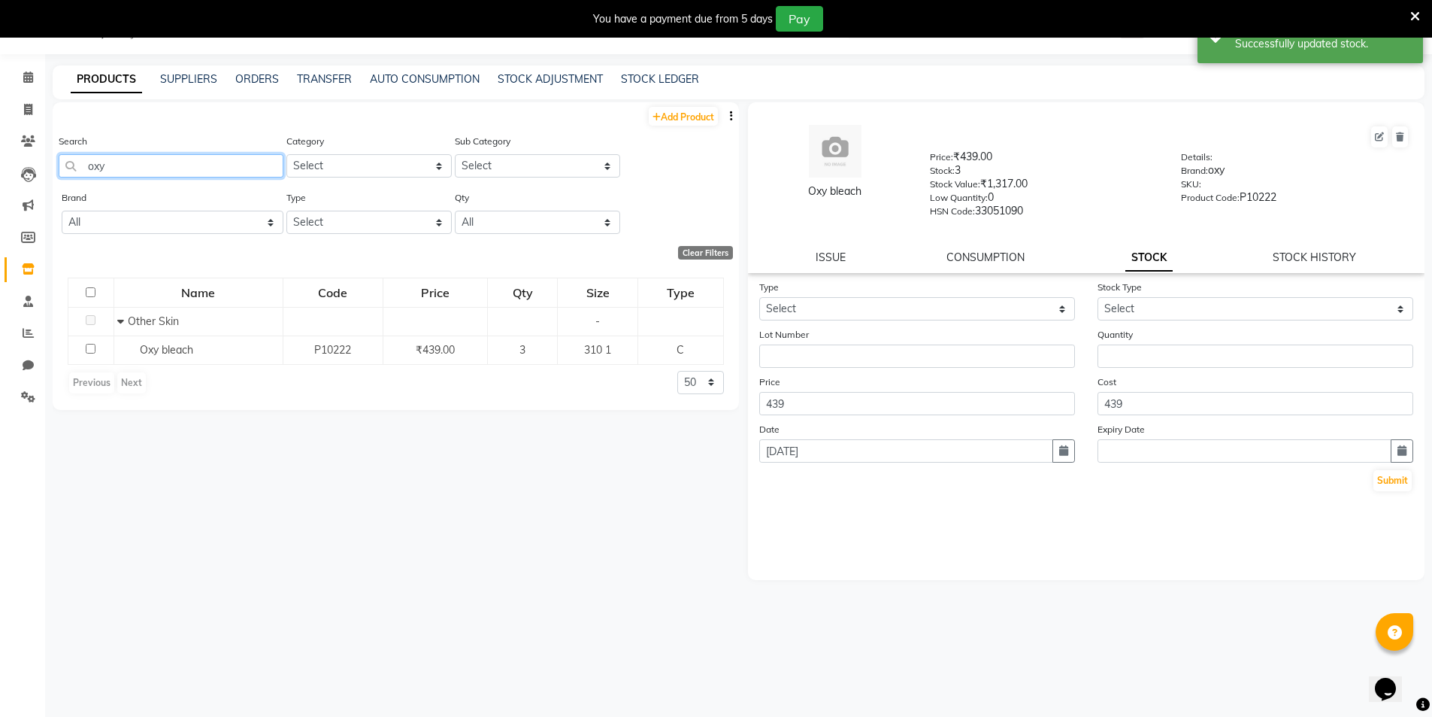
drag, startPoint x: 164, startPoint y: 172, endPoint x: 90, endPoint y: 187, distance: 75.2
click at [90, 187] on div "Search oxy" at bounding box center [171, 161] width 225 height 56
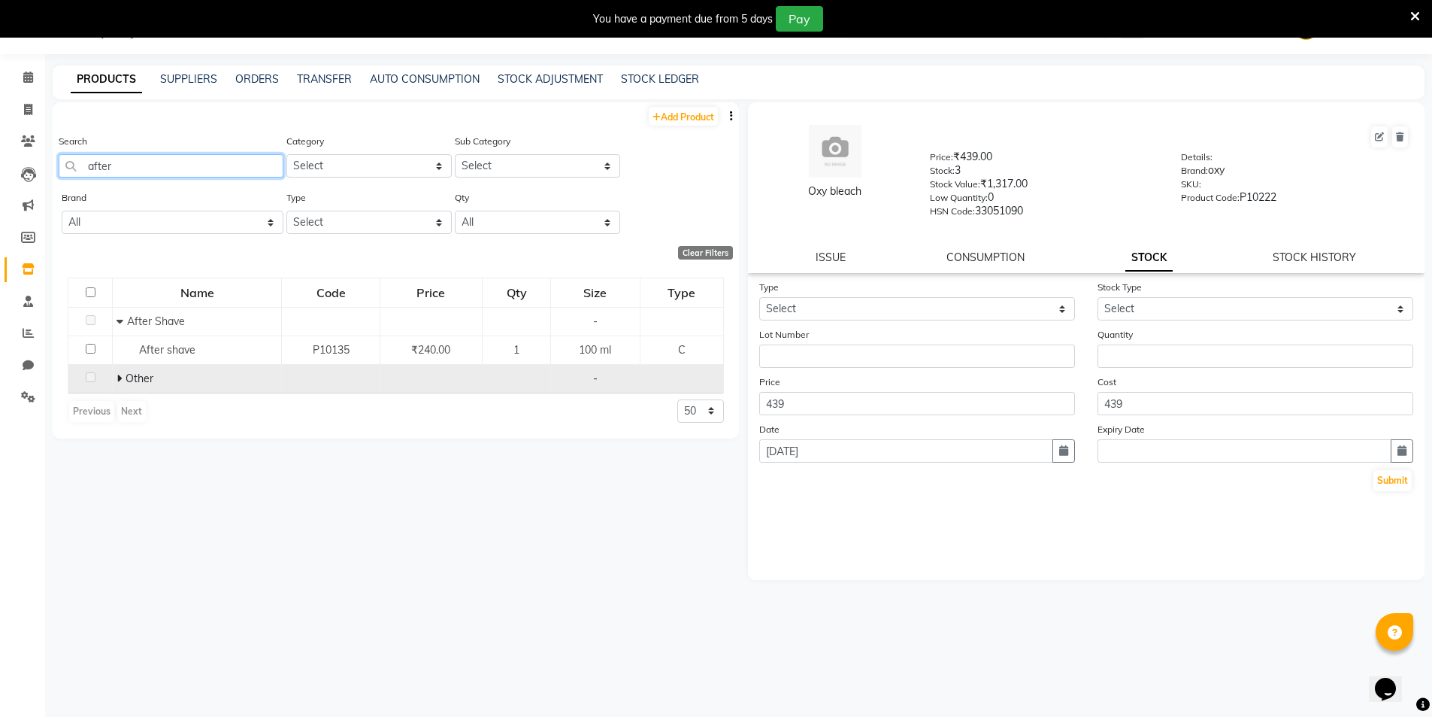
type input "after"
click at [115, 378] on td "Other" at bounding box center [197, 378] width 169 height 29
click at [117, 378] on icon at bounding box center [119, 378] width 5 height 11
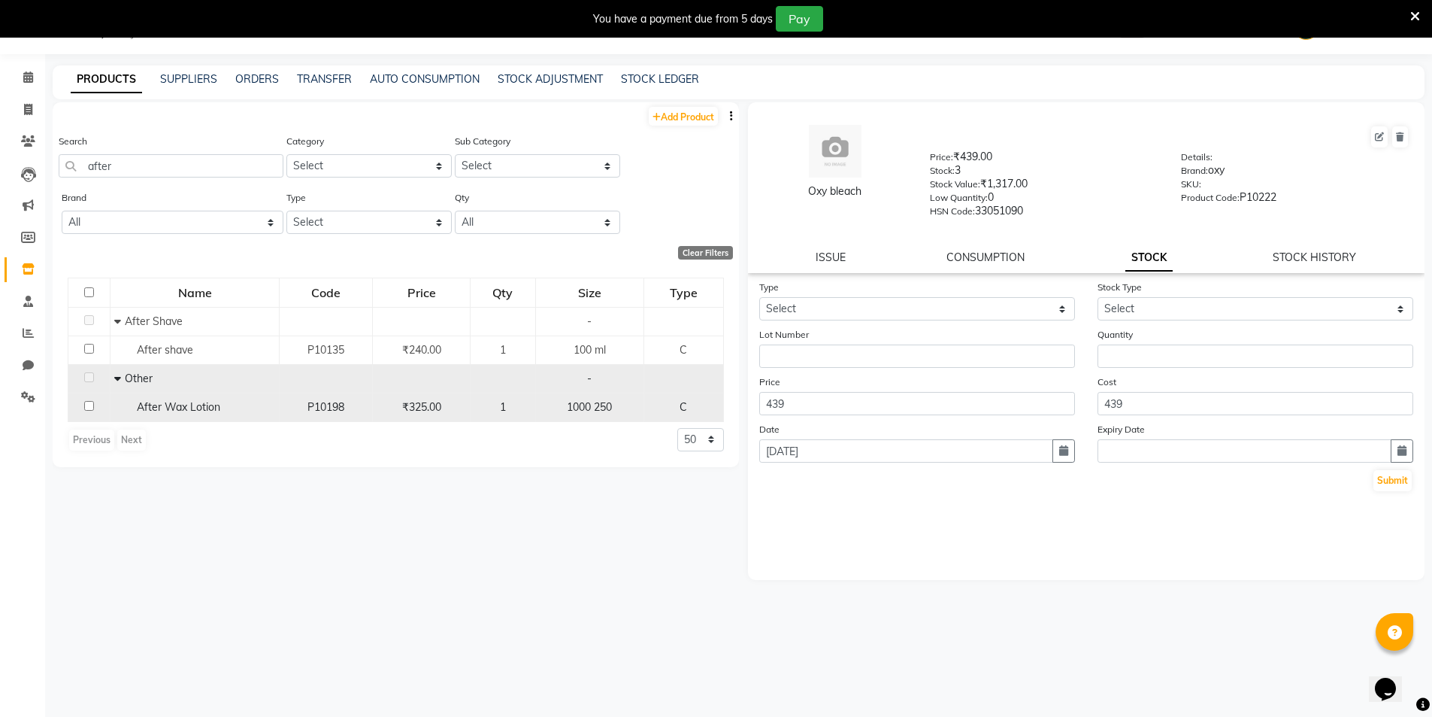
click at [194, 408] on span "After Wax Lotion" at bounding box center [178, 407] width 83 height 14
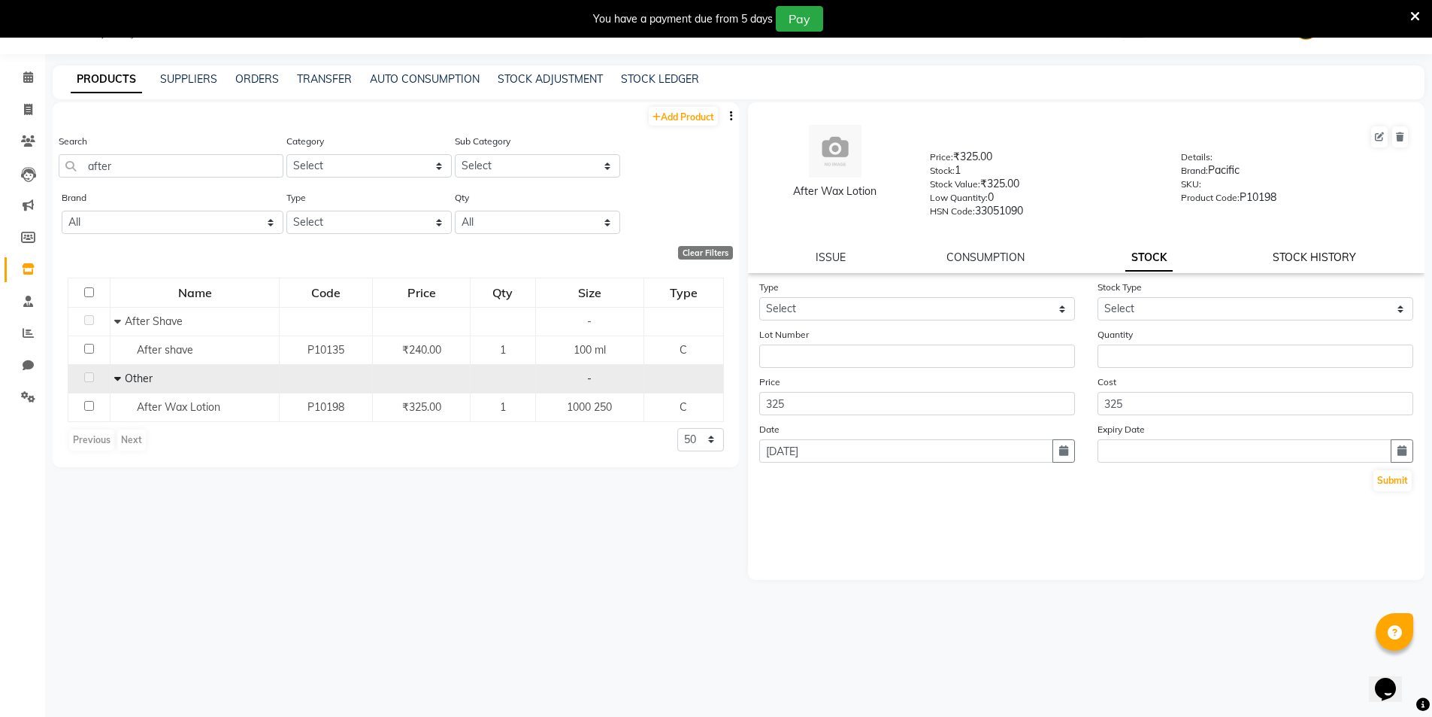
click at [1305, 258] on link "STOCK HISTORY" at bounding box center [1314, 257] width 83 height 14
select select "all"
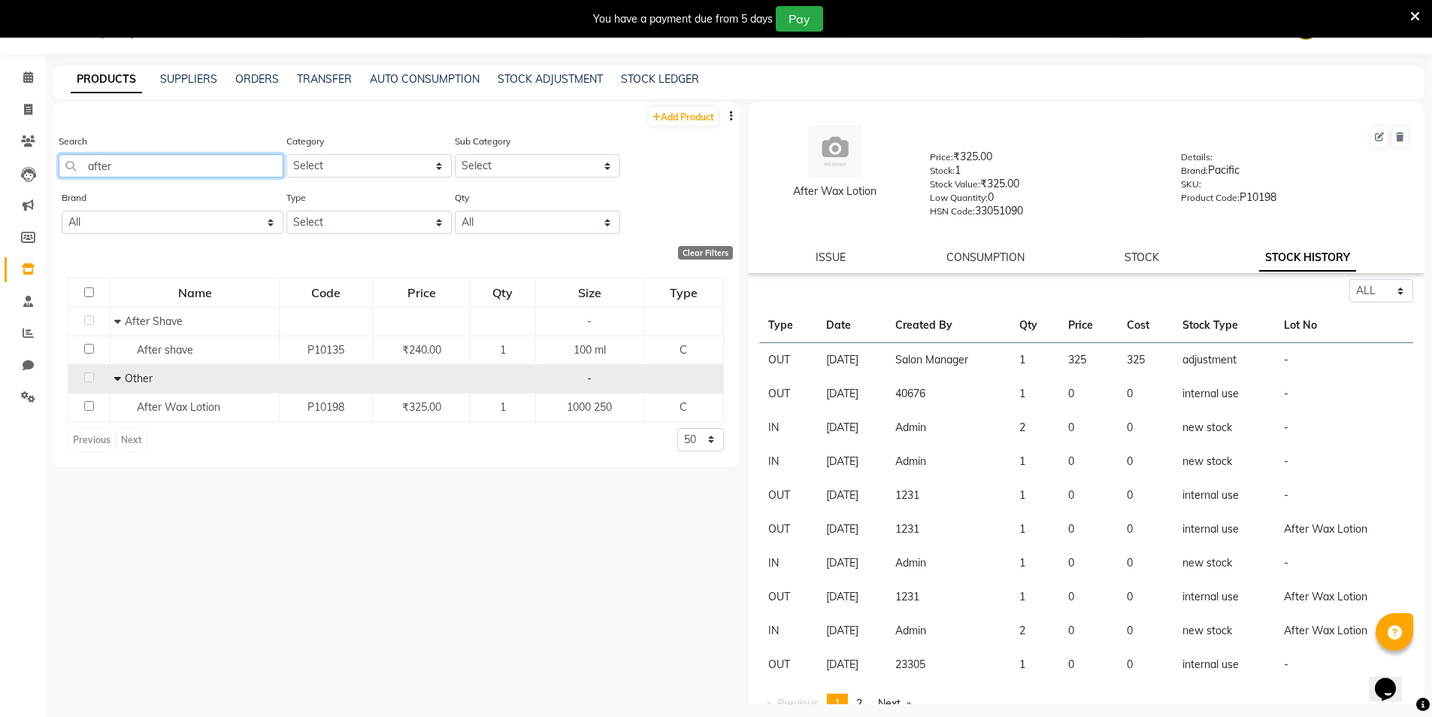
drag, startPoint x: 143, startPoint y: 161, endPoint x: 84, endPoint y: 174, distance: 60.0
click at [84, 174] on input "after" at bounding box center [171, 165] width 225 height 23
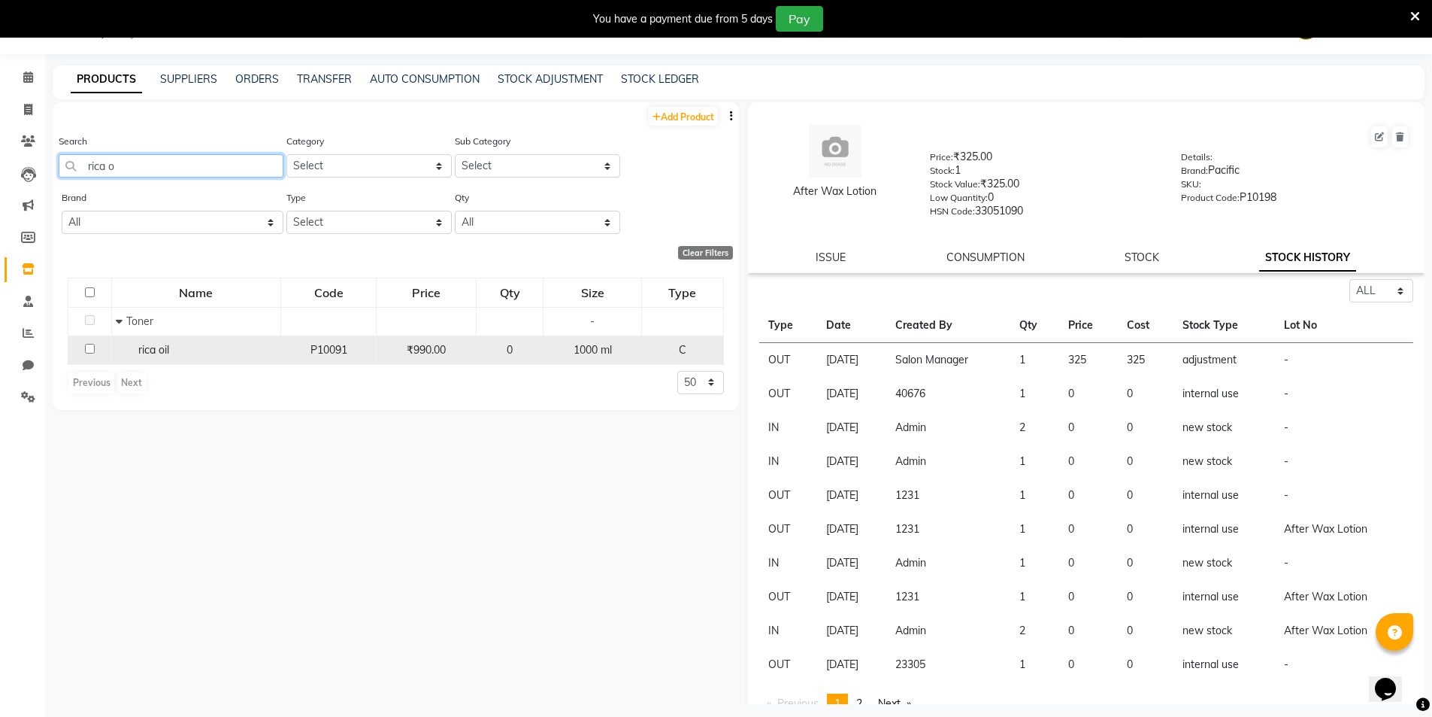
type input "rica o"
click at [92, 346] on input "checkbox" at bounding box center [90, 349] width 10 height 10
checkbox input "true"
select select "all"
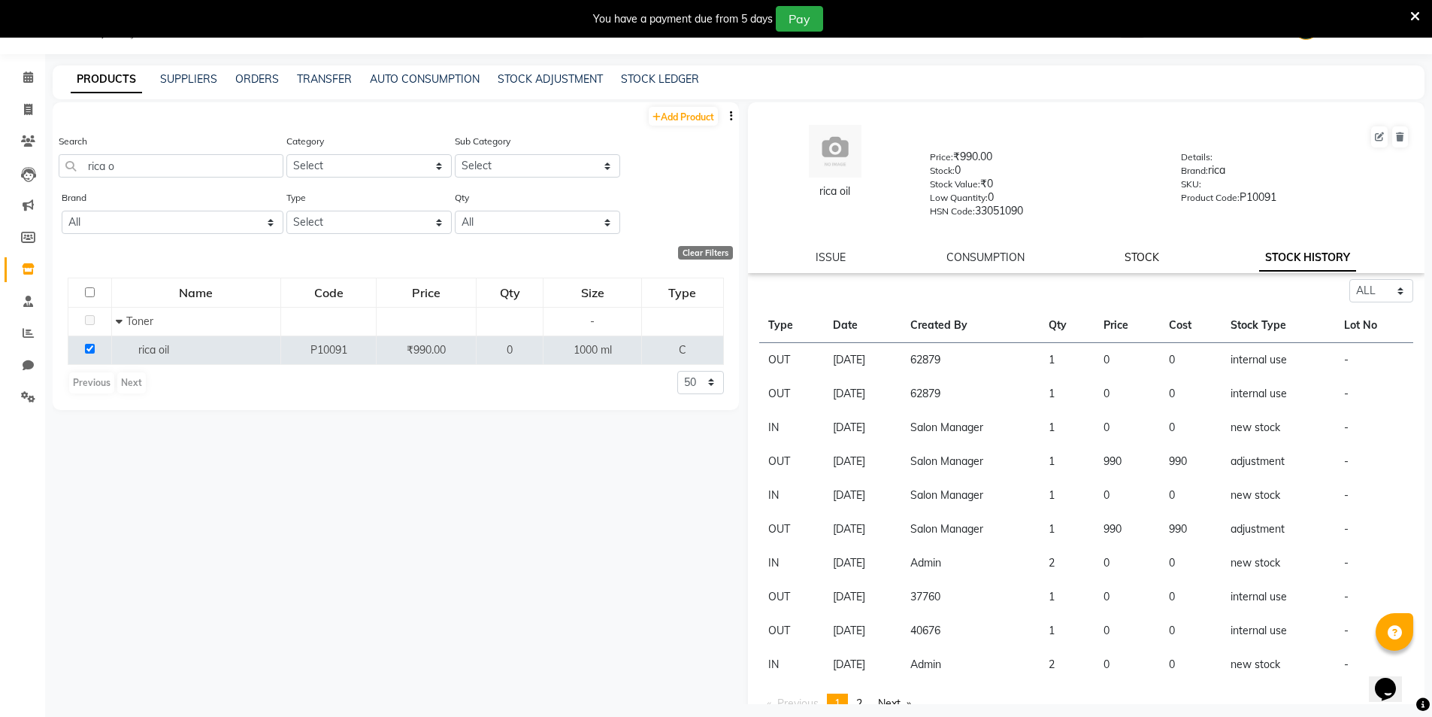
click at [1143, 260] on link "STOCK" at bounding box center [1142, 257] width 35 height 14
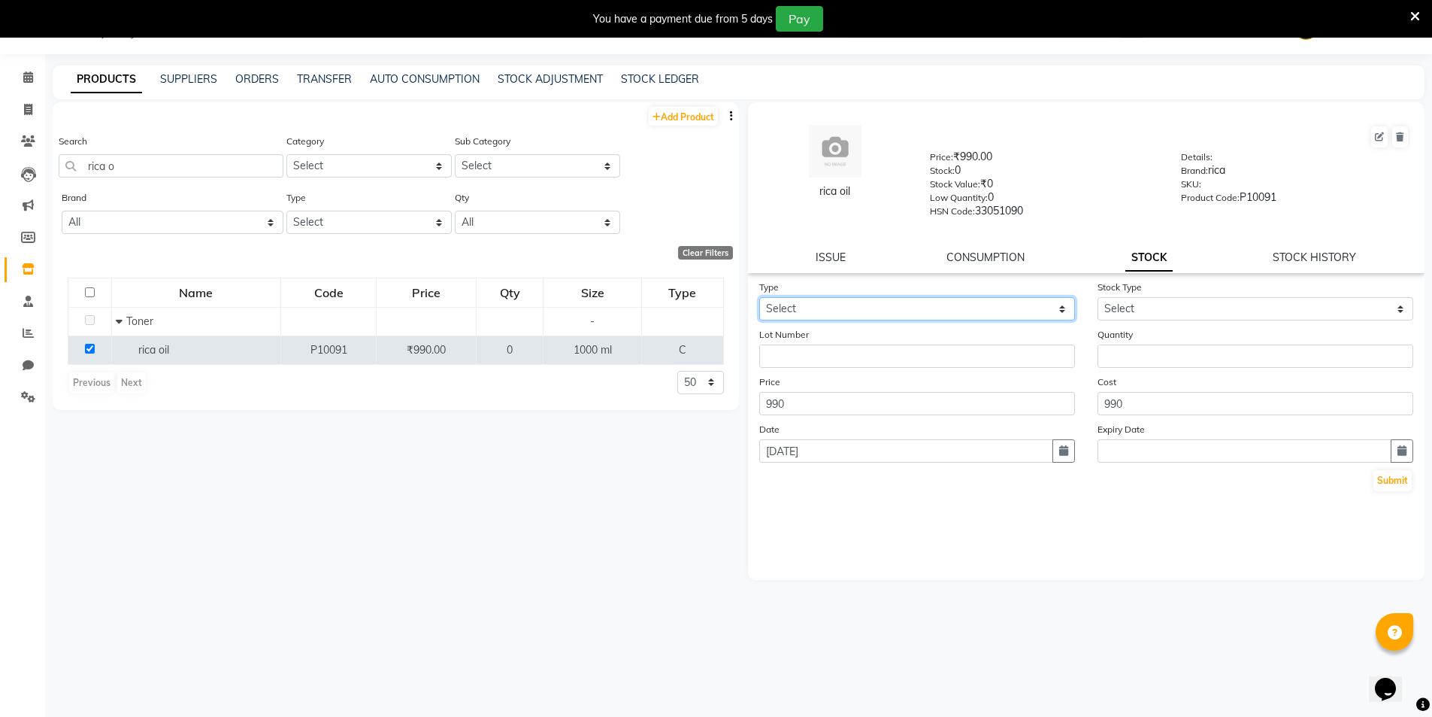
click at [854, 301] on select "Select In Out" at bounding box center [917, 308] width 316 height 23
select select "in"
click at [759, 297] on select "Select In Out" at bounding box center [917, 308] width 316 height 23
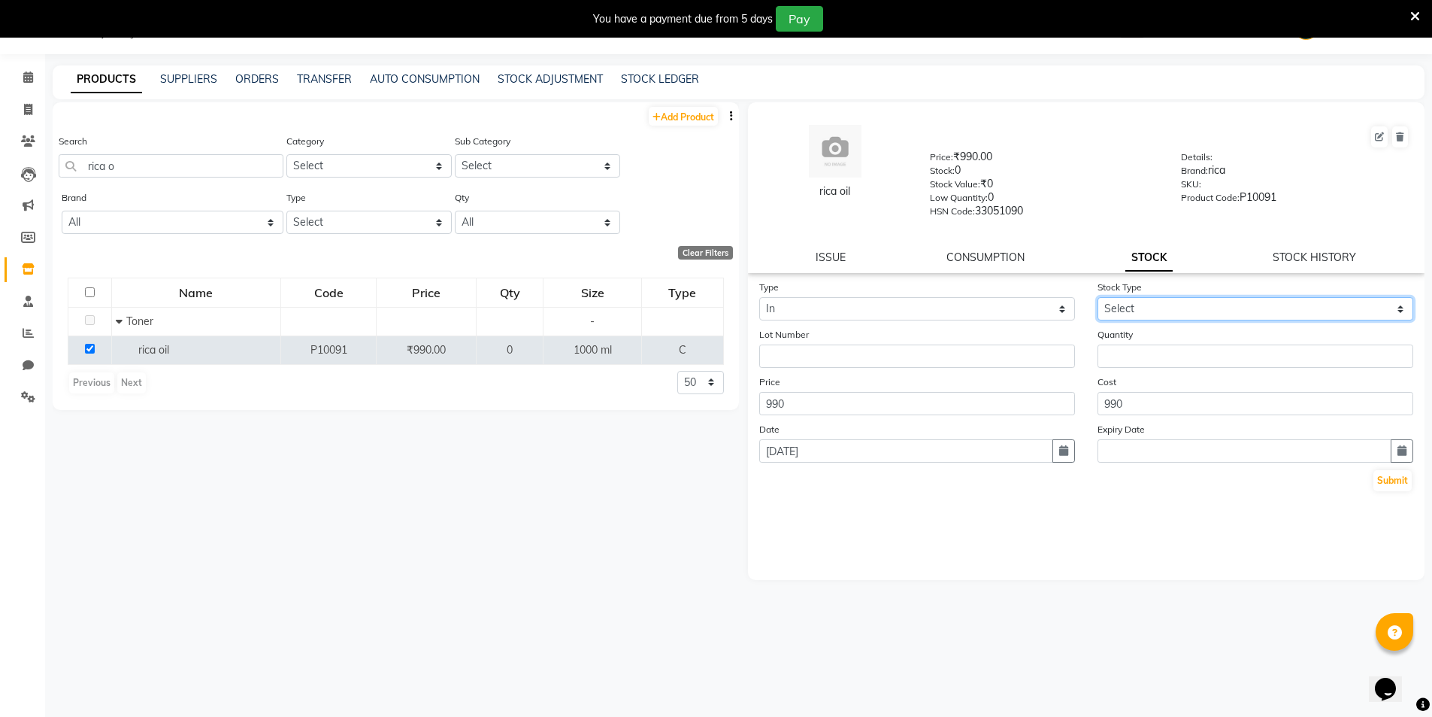
click at [1135, 302] on select "Select New Stock Adjustment Return Other" at bounding box center [1256, 308] width 316 height 23
select select "new stock"
click at [1098, 297] on select "Select New Stock Adjustment Return Other" at bounding box center [1256, 308] width 316 height 23
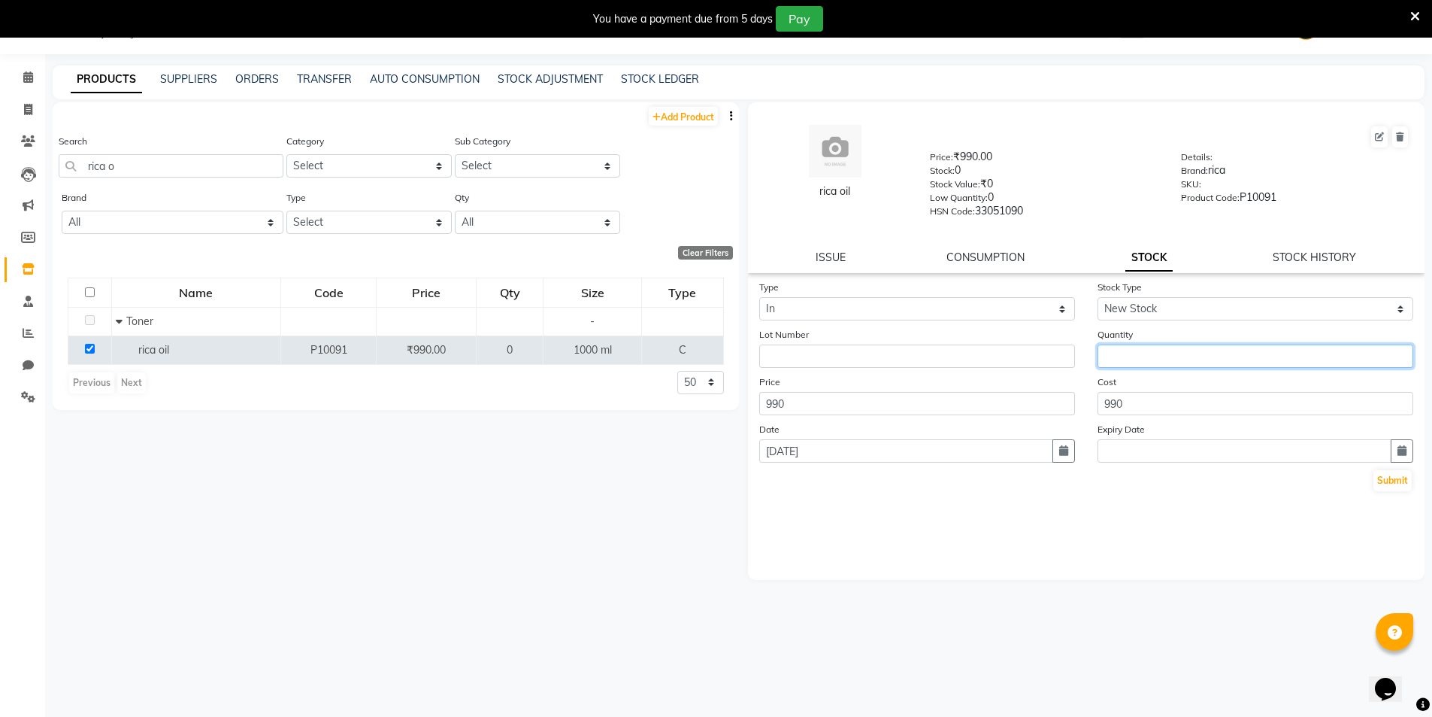
click at [1131, 355] on input "number" at bounding box center [1256, 355] width 316 height 23
type input "2"
drag, startPoint x: 799, startPoint y: 403, endPoint x: 766, endPoint y: 404, distance: 32.3
click at [766, 404] on input "990" at bounding box center [917, 403] width 316 height 23
type input "399"
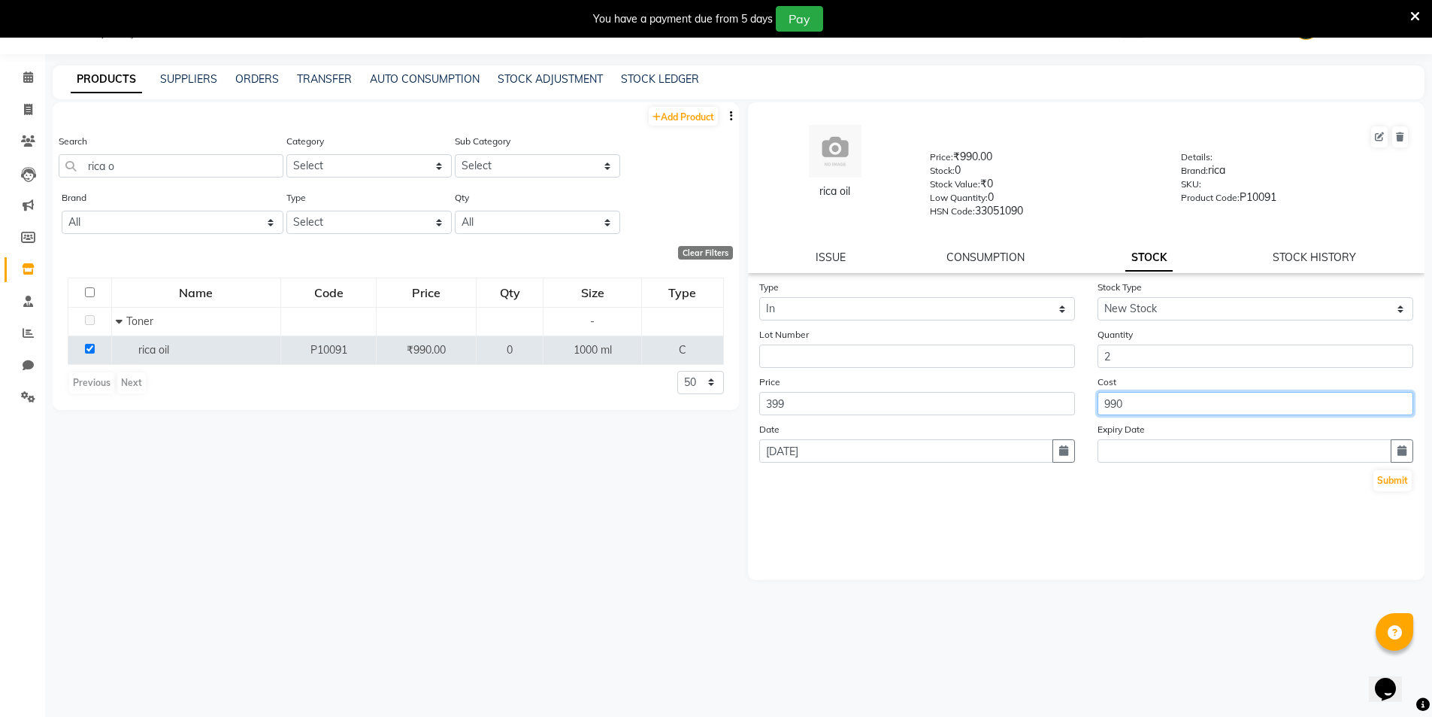
drag, startPoint x: 1156, startPoint y: 402, endPoint x: 1096, endPoint y: 409, distance: 60.6
click at [1096, 409] on div "Cost 990" at bounding box center [1256, 394] width 338 height 41
type input "2"
type input "399"
click at [1390, 477] on button "Submit" at bounding box center [1393, 480] width 38 height 21
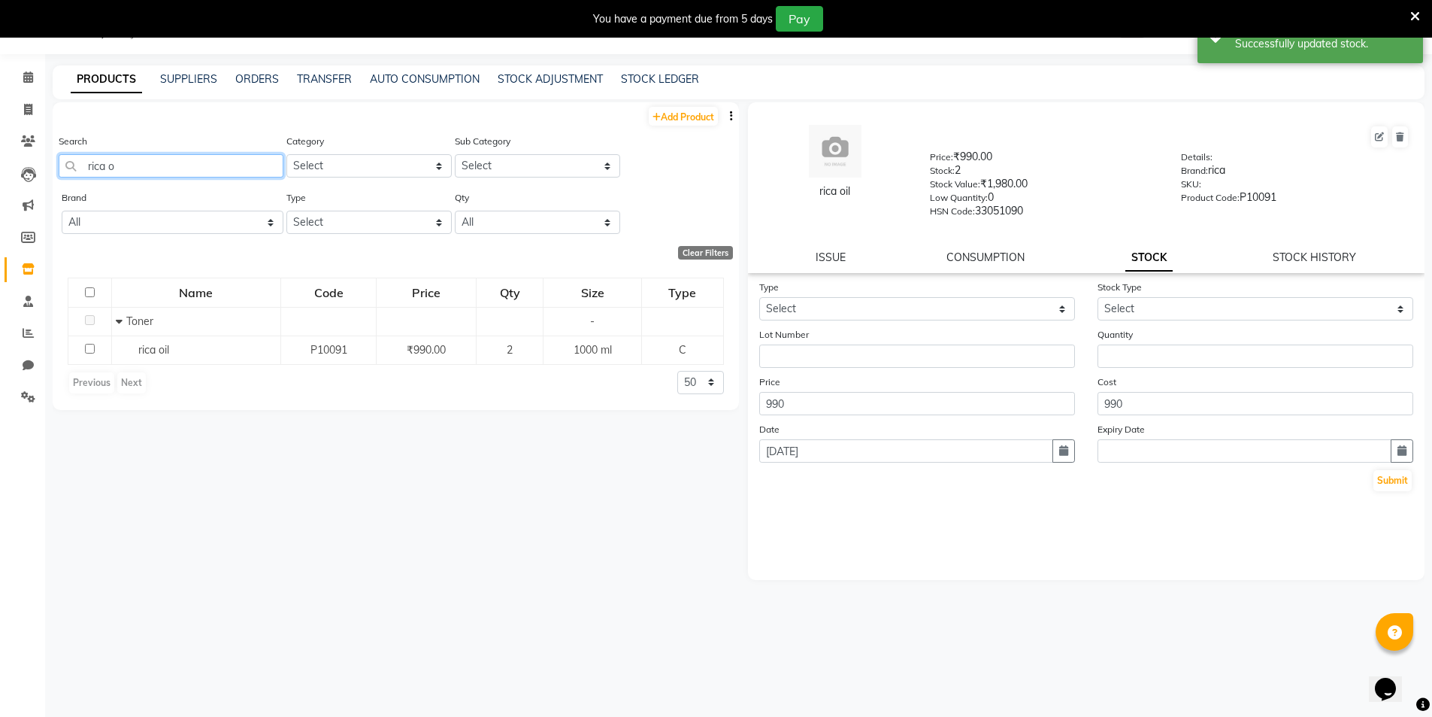
drag, startPoint x: 141, startPoint y: 165, endPoint x: 91, endPoint y: 168, distance: 49.8
click at [91, 168] on input "rica o" at bounding box center [171, 165] width 225 height 23
click at [157, 172] on input "rica o" at bounding box center [171, 165] width 225 height 23
drag, startPoint x: 157, startPoint y: 172, endPoint x: 66, endPoint y: 186, distance: 92.0
click at [66, 186] on div "Search rica o" at bounding box center [171, 161] width 225 height 56
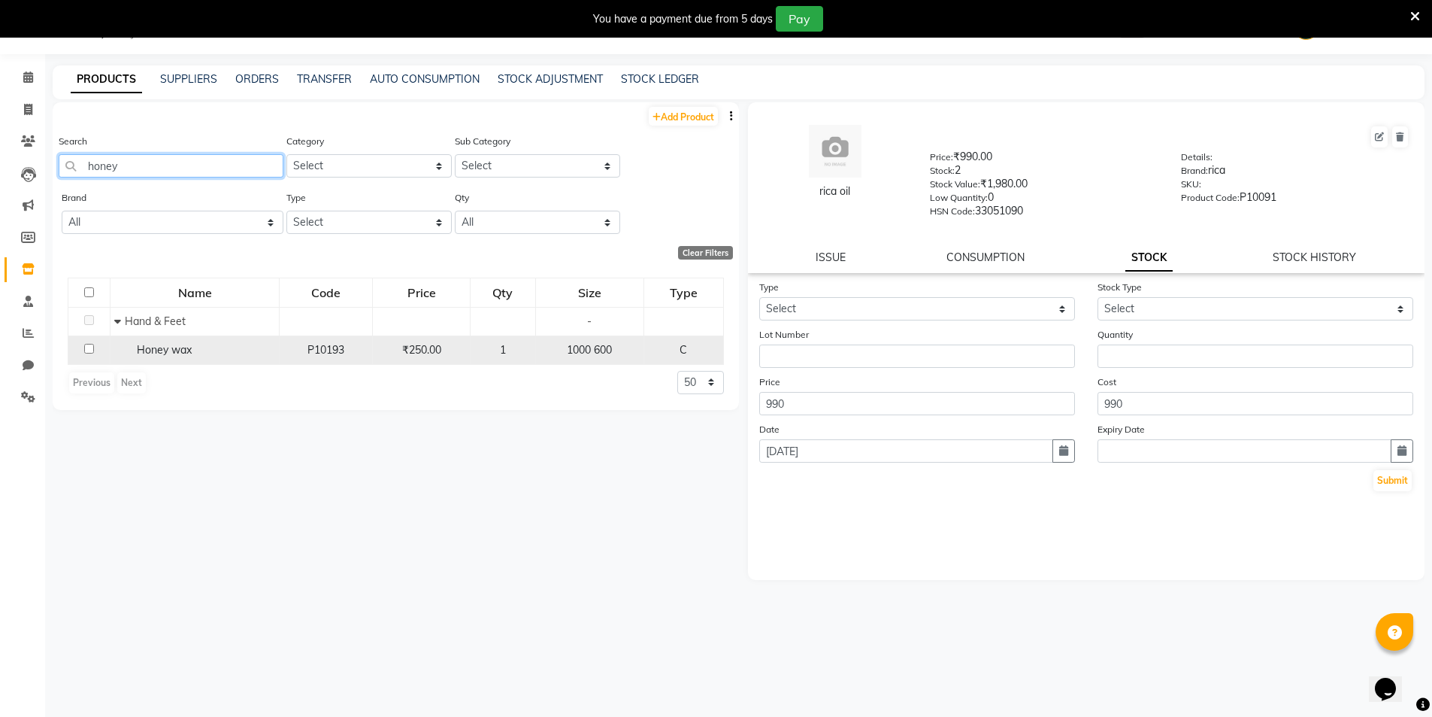
type input "honey"
click at [89, 347] on input "checkbox" at bounding box center [89, 349] width 10 height 10
checkbox input "true"
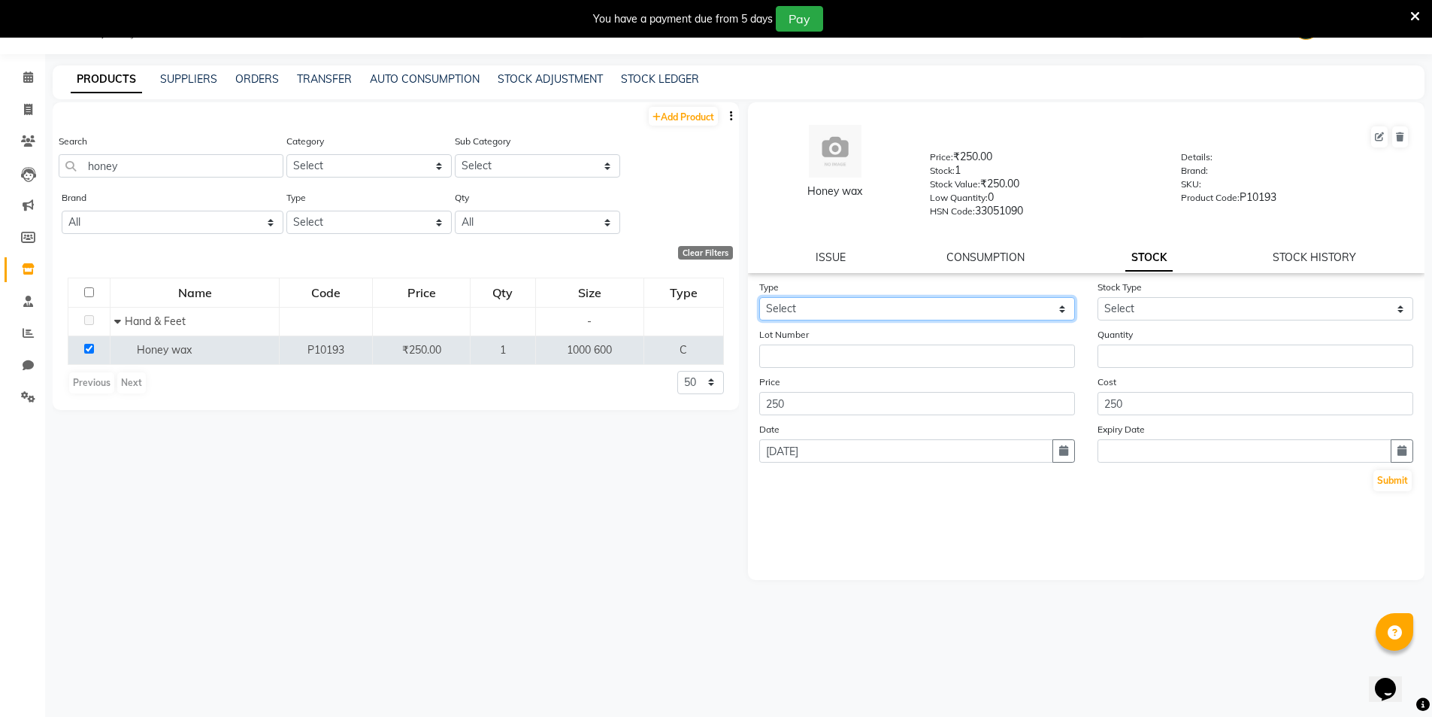
click at [910, 303] on select "Select In Out" at bounding box center [917, 308] width 316 height 23
select select "in"
click at [759, 297] on select "Select In Out" at bounding box center [917, 308] width 316 height 23
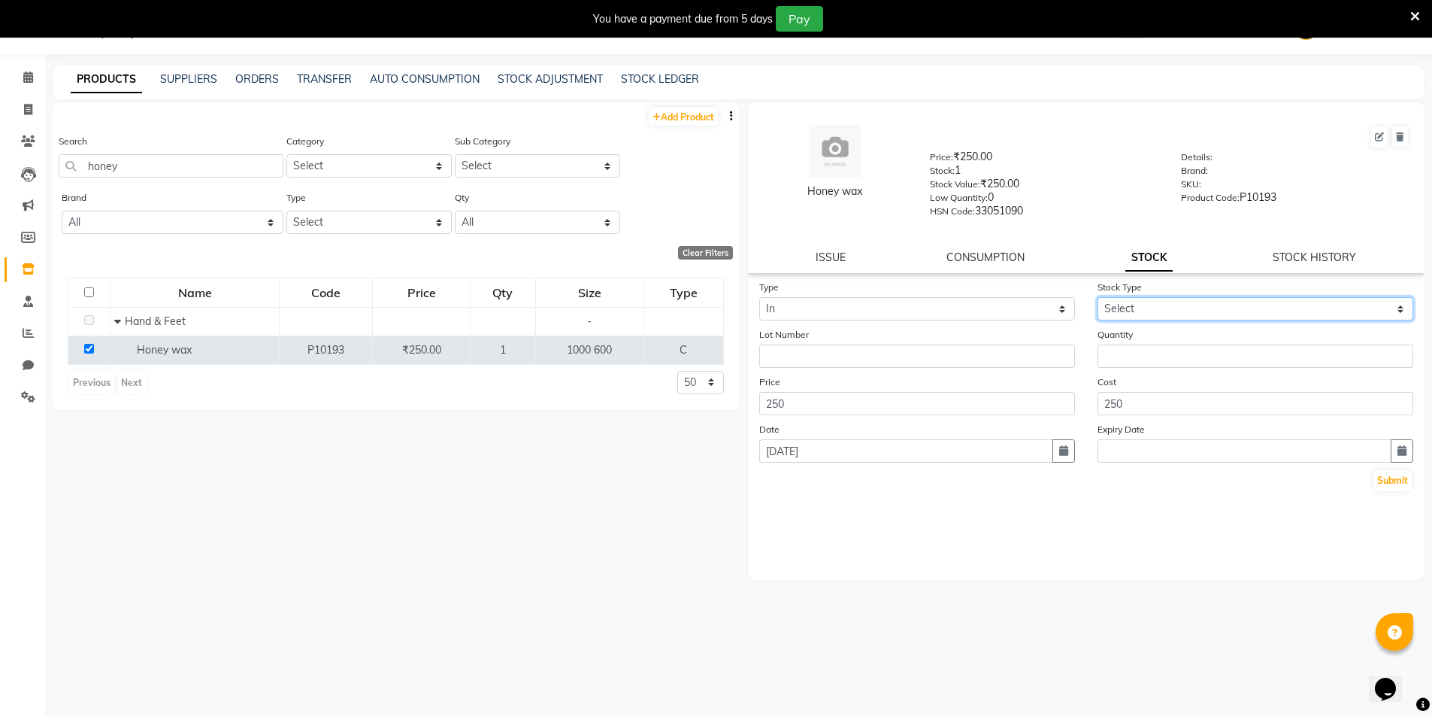
click at [1145, 302] on select "Select New Stock Adjustment Return Other" at bounding box center [1256, 308] width 316 height 23
select select "new stock"
click at [1098, 297] on select "Select New Stock Adjustment Return Other" at bounding box center [1256, 308] width 316 height 23
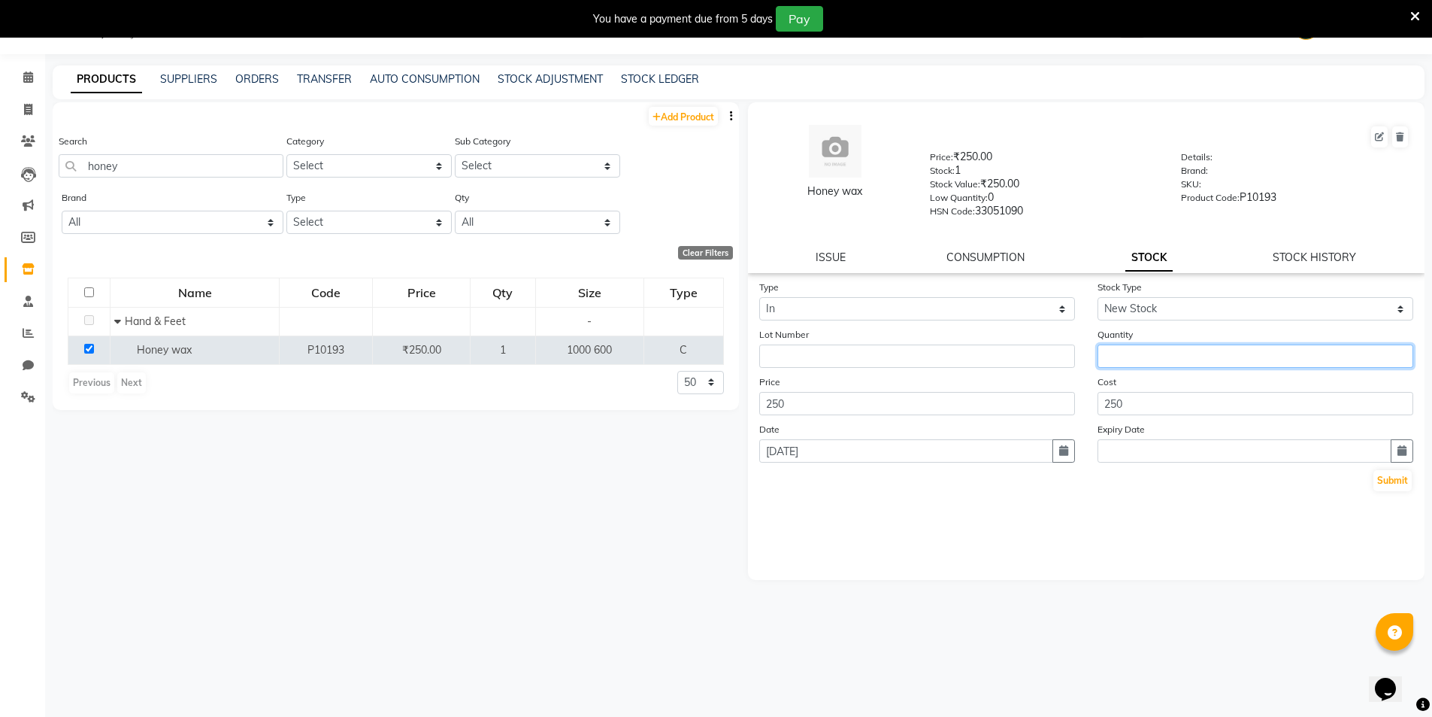
click at [1157, 358] on input "number" at bounding box center [1256, 355] width 316 height 23
type input "2"
click at [1393, 479] on button "Submit" at bounding box center [1393, 480] width 38 height 21
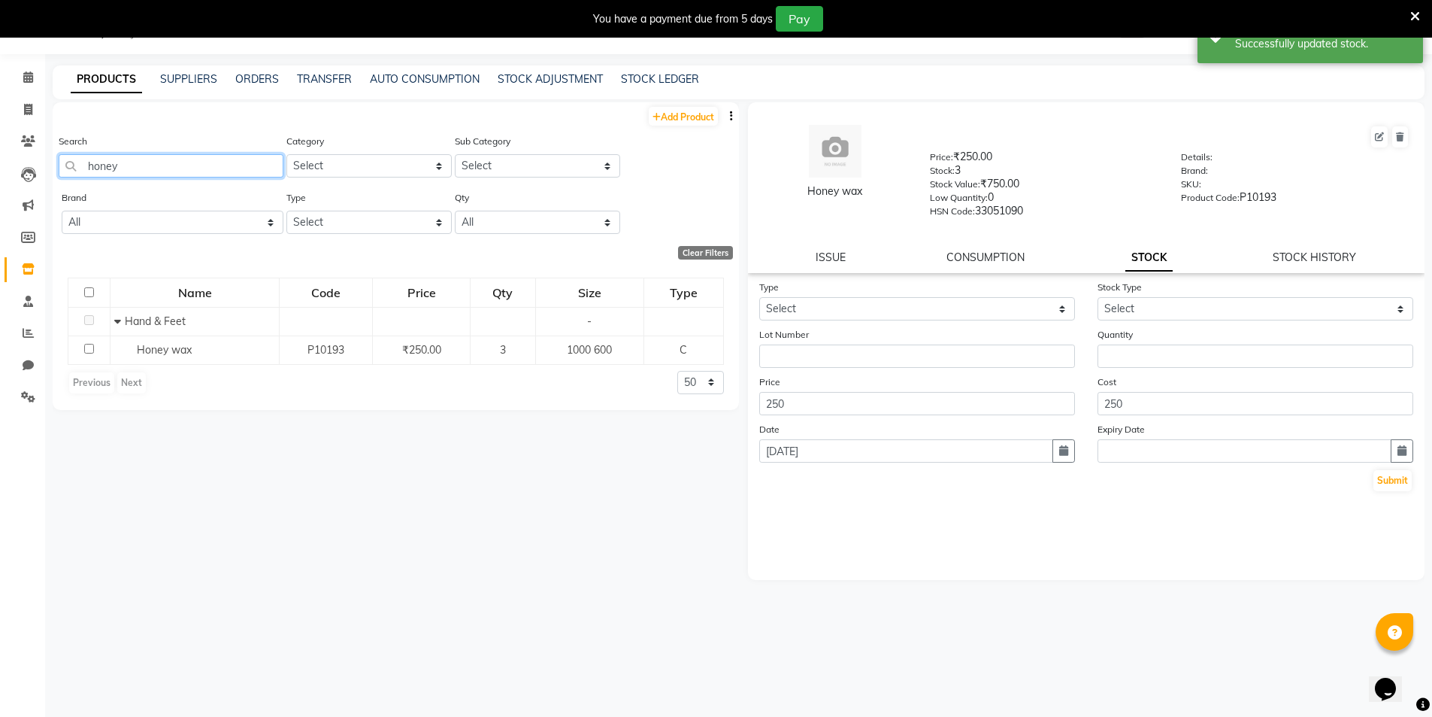
drag, startPoint x: 165, startPoint y: 165, endPoint x: 75, endPoint y: 182, distance: 91.9
click at [75, 182] on div "Search honey" at bounding box center [171, 161] width 225 height 56
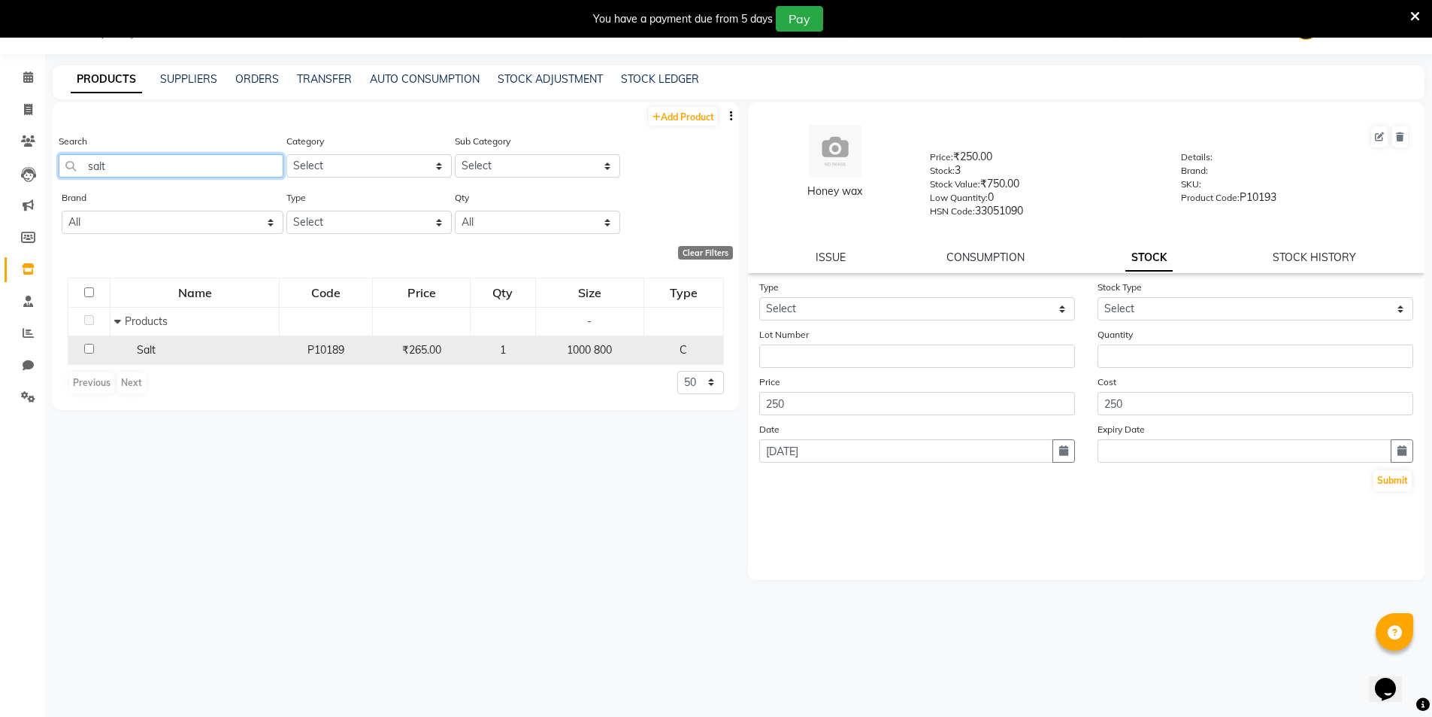
type input "salt"
click at [86, 350] on input "checkbox" at bounding box center [89, 349] width 10 height 10
checkbox input "true"
drag, startPoint x: 125, startPoint y: 168, endPoint x: 77, endPoint y: 168, distance: 48.1
click at [77, 168] on input "salt" at bounding box center [171, 165] width 225 height 23
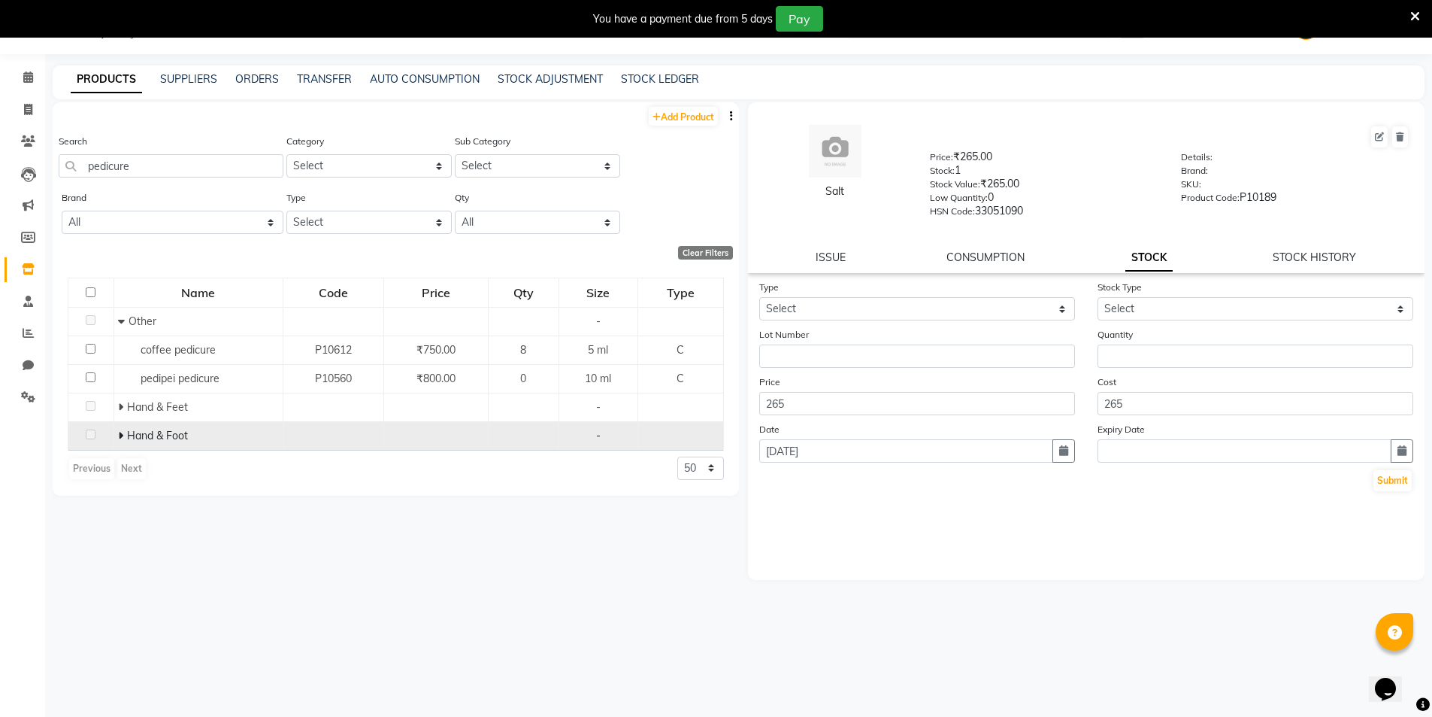
click at [119, 432] on icon at bounding box center [120, 435] width 5 height 11
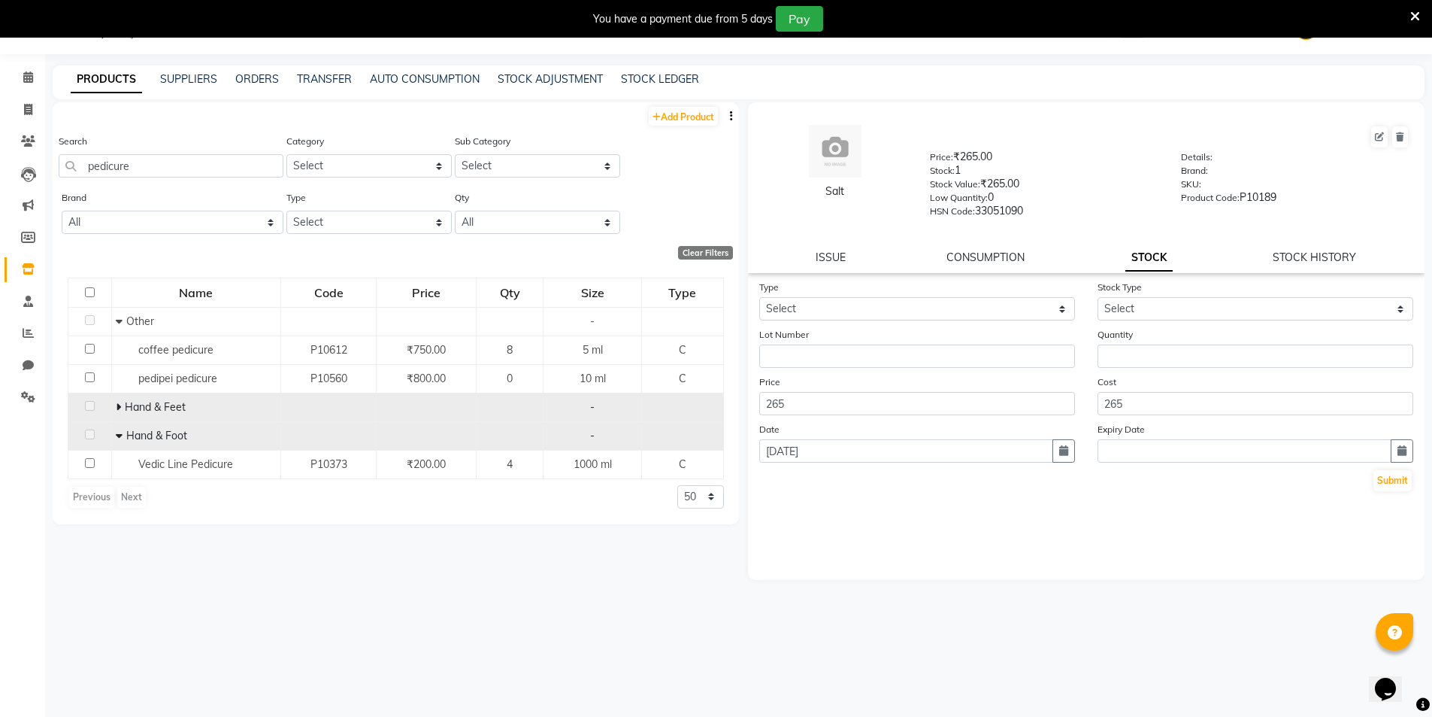
click at [119, 408] on icon at bounding box center [118, 407] width 5 height 11
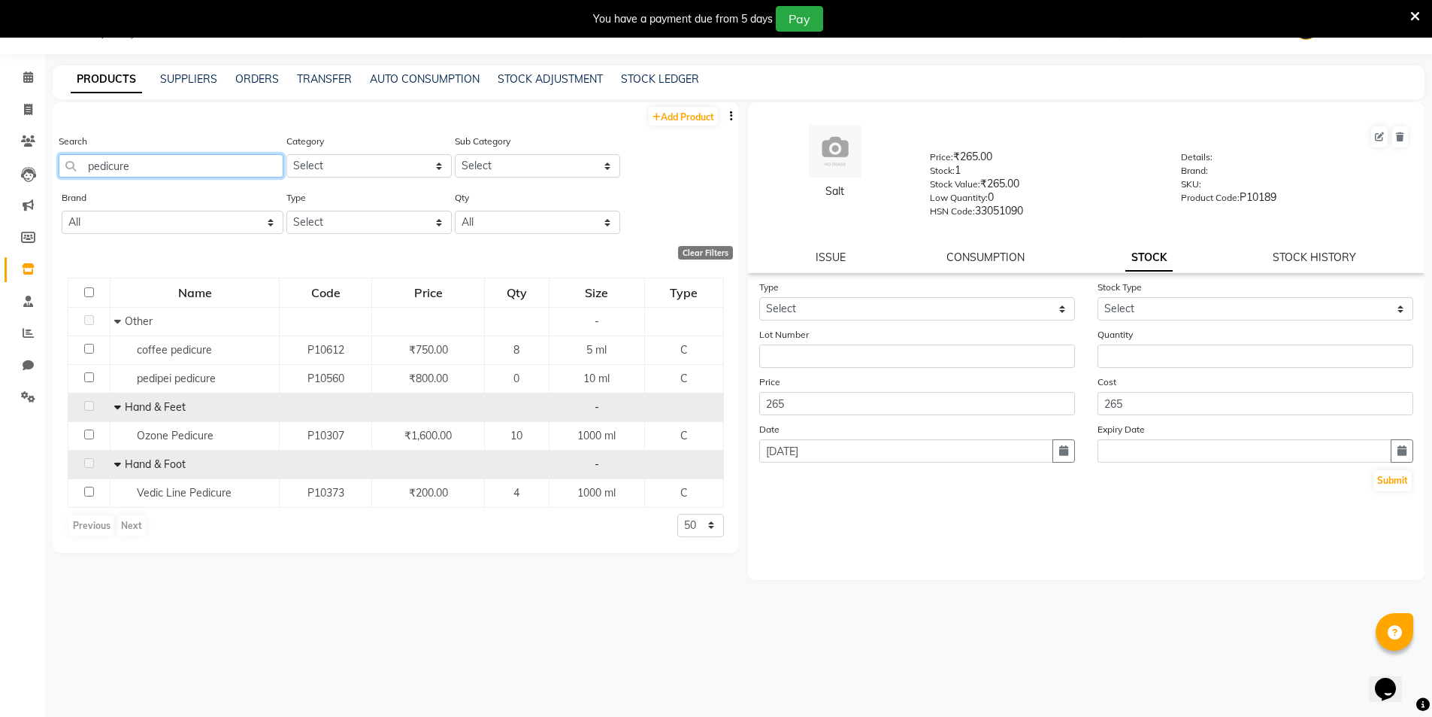
drag, startPoint x: 159, startPoint y: 159, endPoint x: 65, endPoint y: 165, distance: 94.2
click at [65, 165] on input "pedicure" at bounding box center [171, 165] width 225 height 23
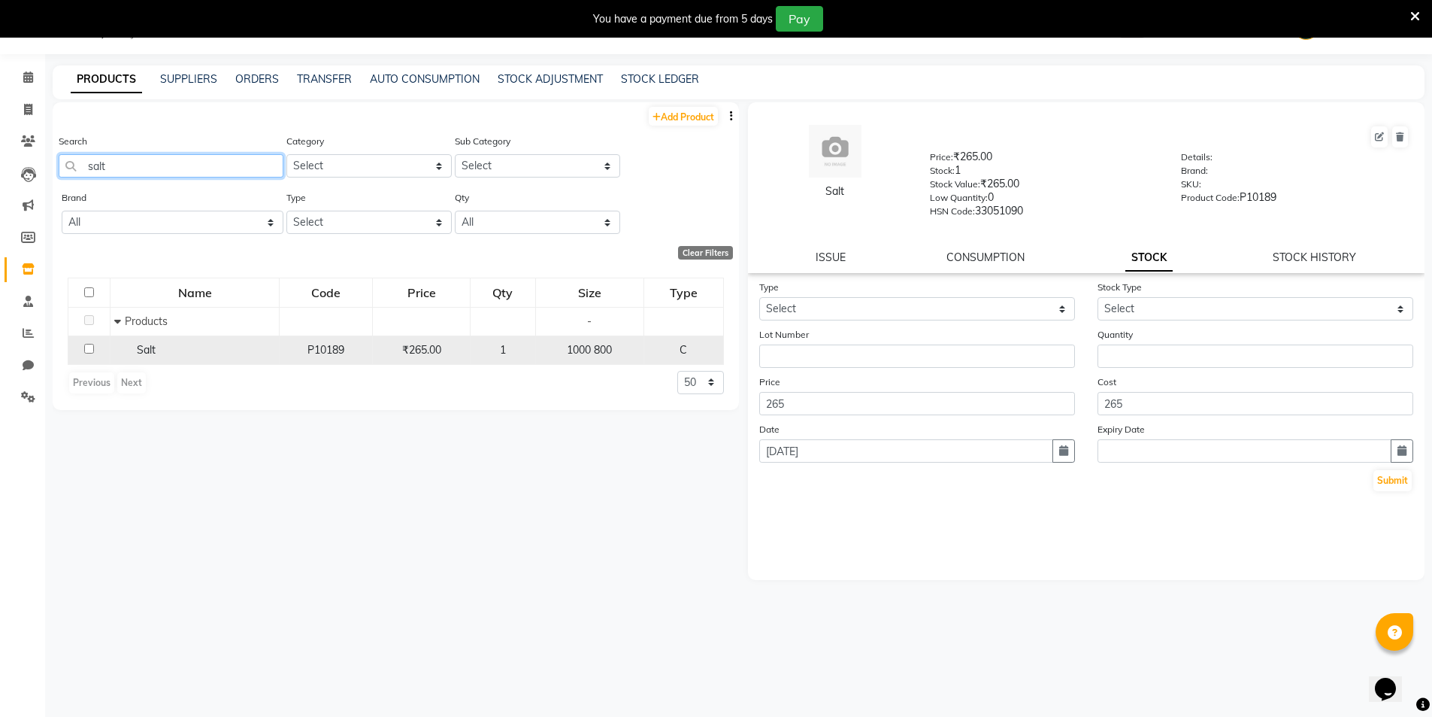
type input "salt"
click at [86, 347] on input "checkbox" at bounding box center [89, 349] width 10 height 10
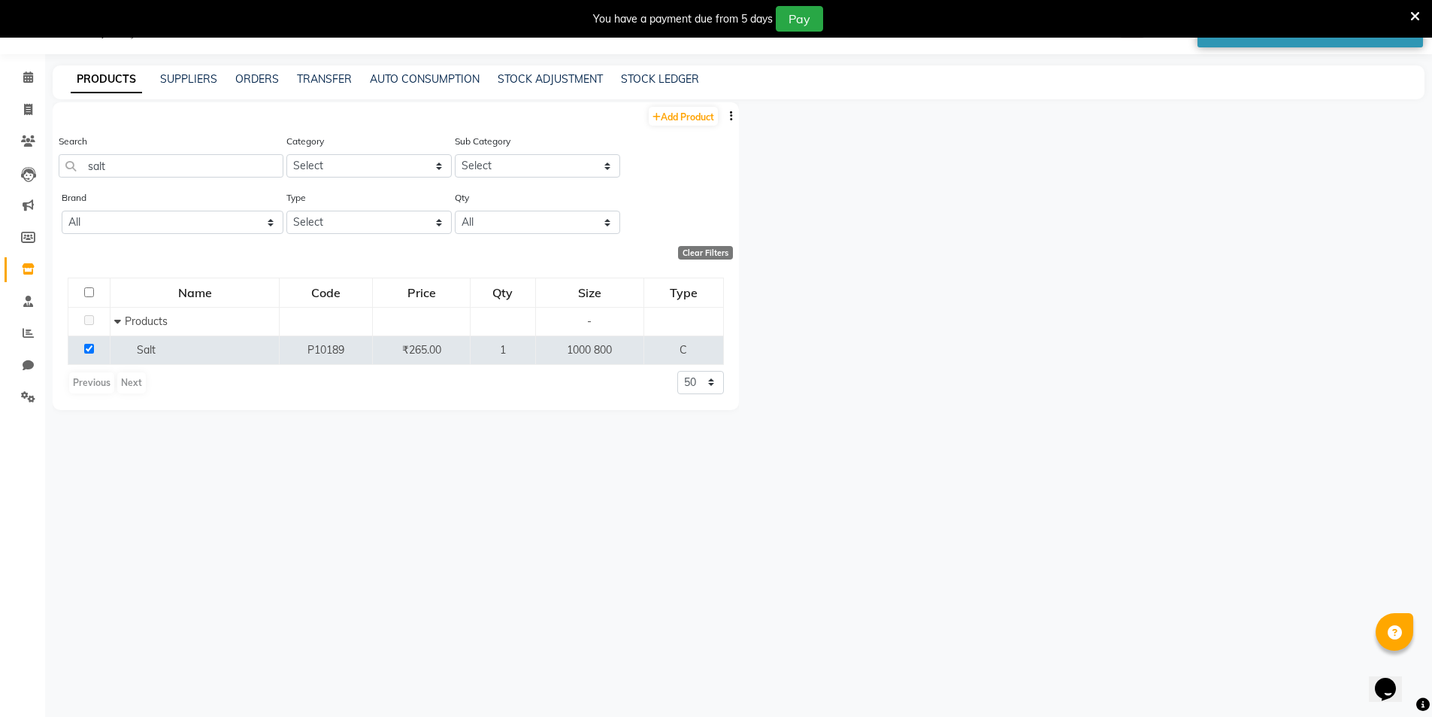
click at [1409, 16] on div "You have a payment due from 5 days Pay" at bounding box center [708, 19] width 1405 height 26
click at [1420, 15] on icon at bounding box center [1416, 17] width 10 height 14
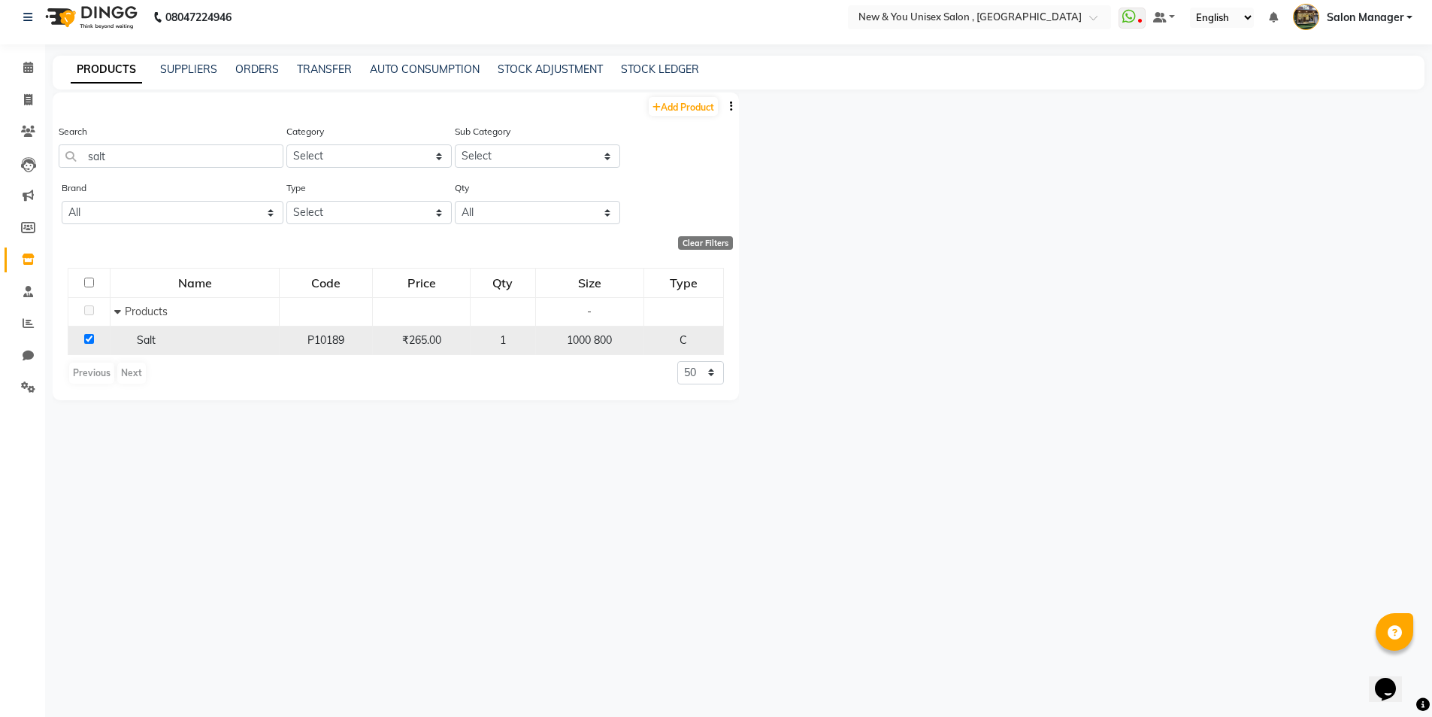
click at [83, 340] on td at bounding box center [89, 340] width 42 height 29
click at [89, 338] on input "checkbox" at bounding box center [89, 339] width 10 height 10
checkbox input "true"
select select
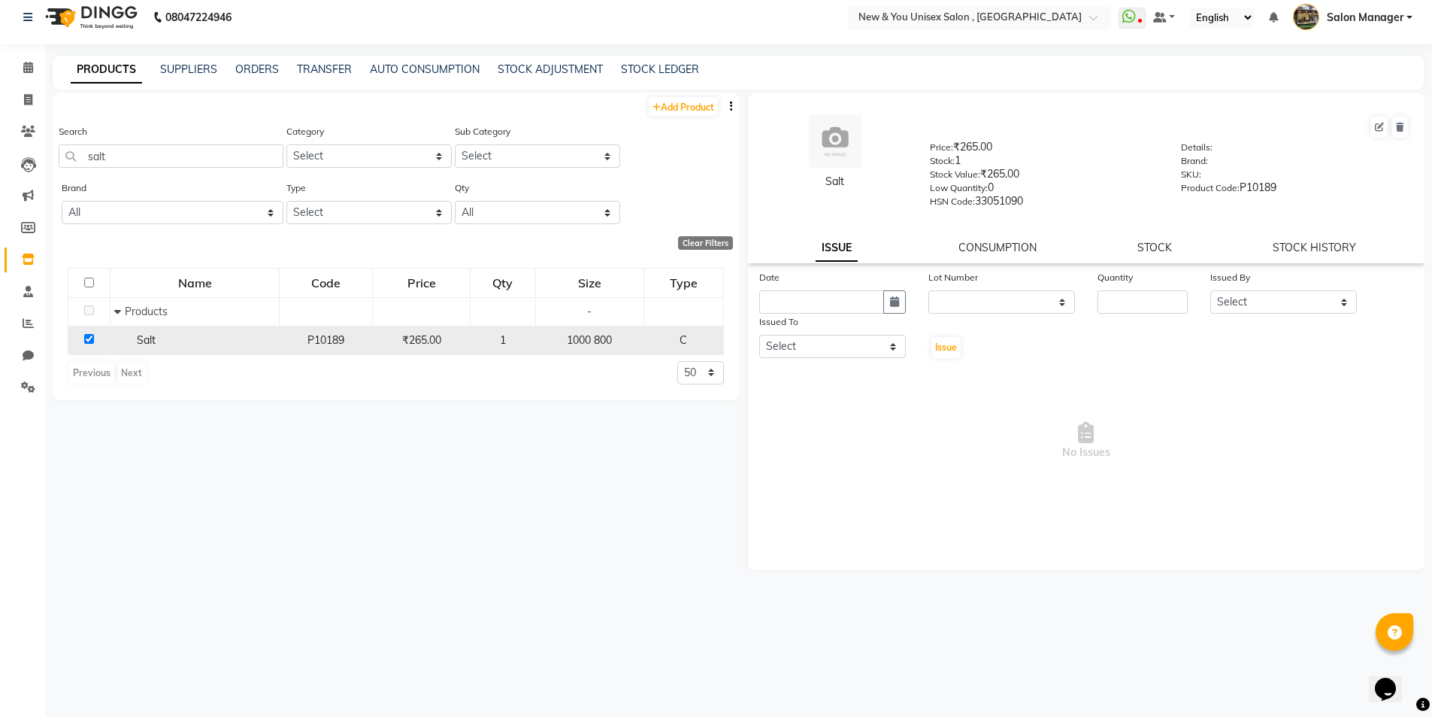
click at [89, 338] on input "checkbox" at bounding box center [89, 339] width 10 height 10
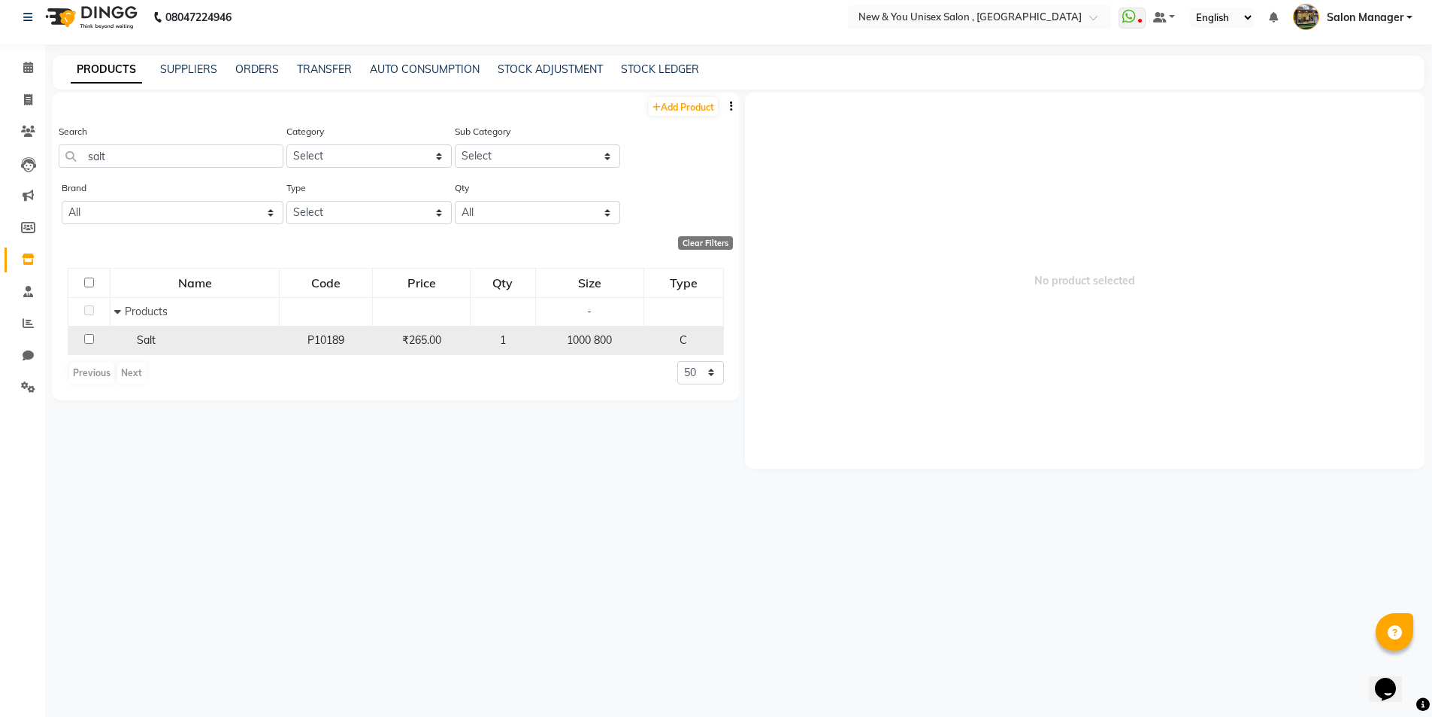
click at [89, 338] on input "checkbox" at bounding box center [89, 339] width 10 height 10
checkbox input "true"
select select
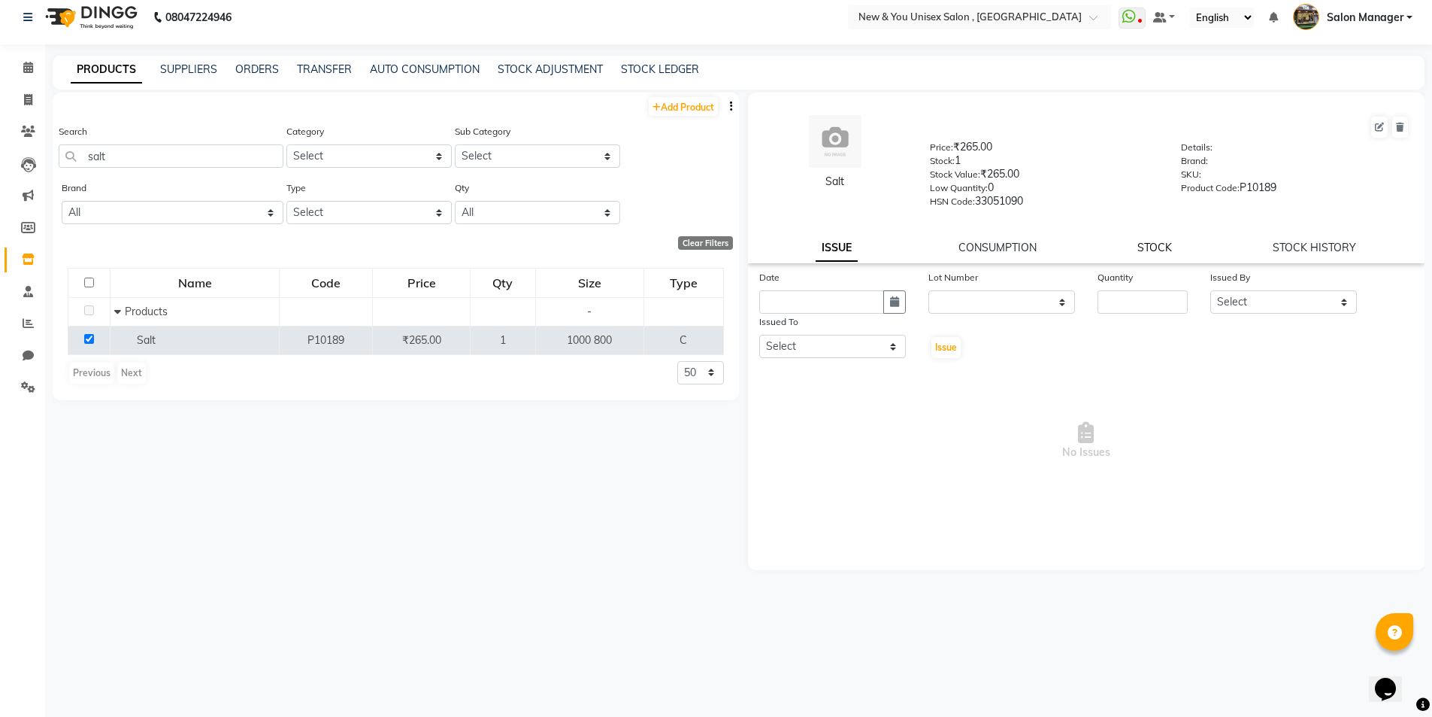
click at [1152, 248] on link "STOCK" at bounding box center [1155, 248] width 35 height 14
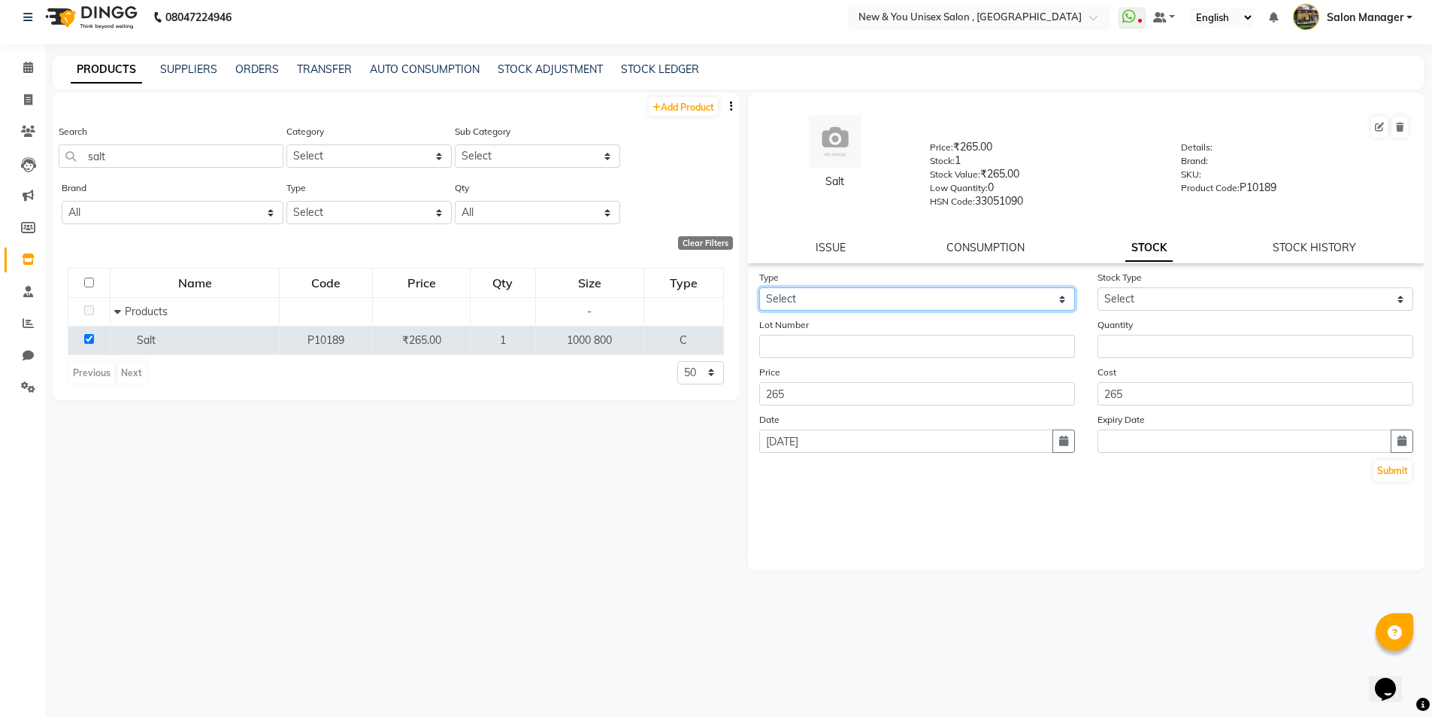
click at [841, 294] on select "Select In Out" at bounding box center [917, 298] width 316 height 23
select select "in"
click at [759, 287] on select "Select In Out" at bounding box center [917, 298] width 316 height 23
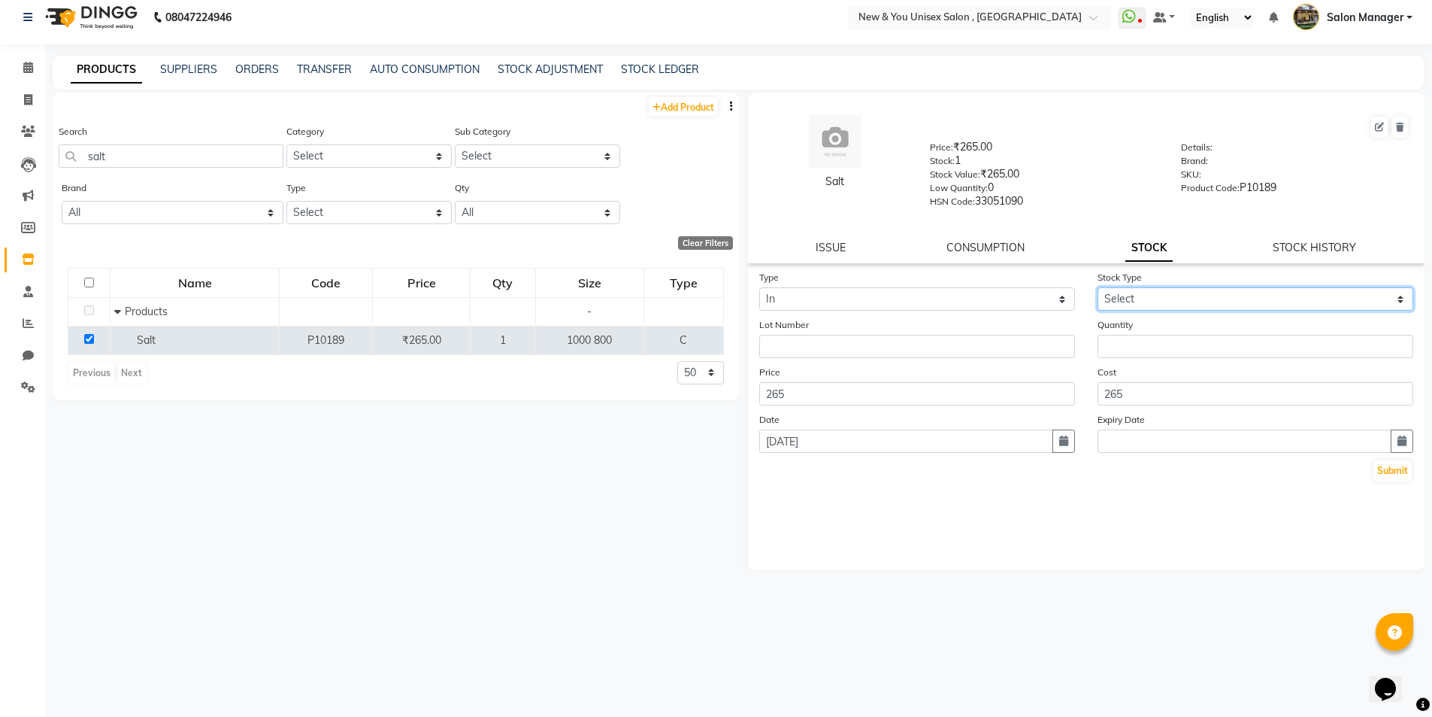
click at [1129, 296] on select "Select New Stock Adjustment Return Other" at bounding box center [1256, 298] width 316 height 23
select select "new stock"
click at [1098, 287] on select "Select New Stock Adjustment Return Other" at bounding box center [1256, 298] width 316 height 23
click at [1126, 344] on input "number" at bounding box center [1256, 346] width 316 height 23
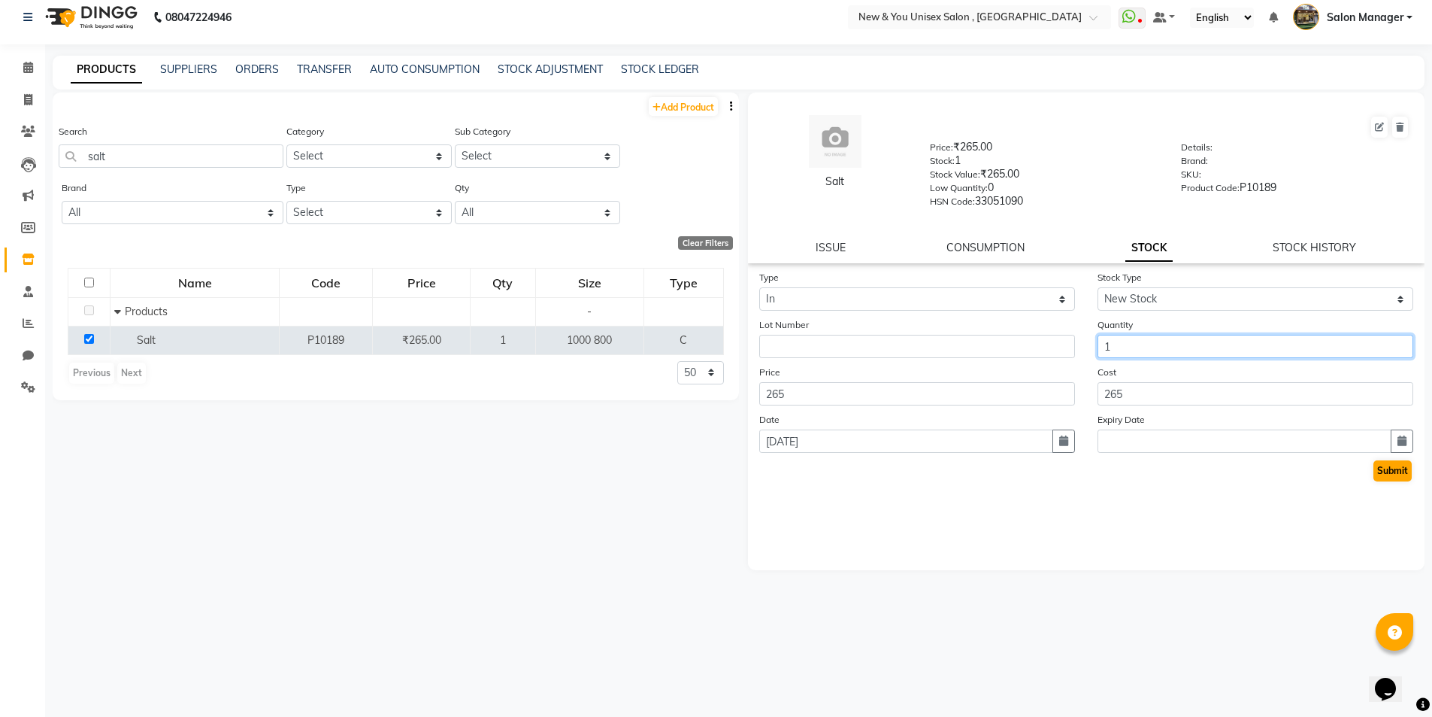
type input "1"
click at [1375, 474] on button "Submit" at bounding box center [1393, 470] width 38 height 21
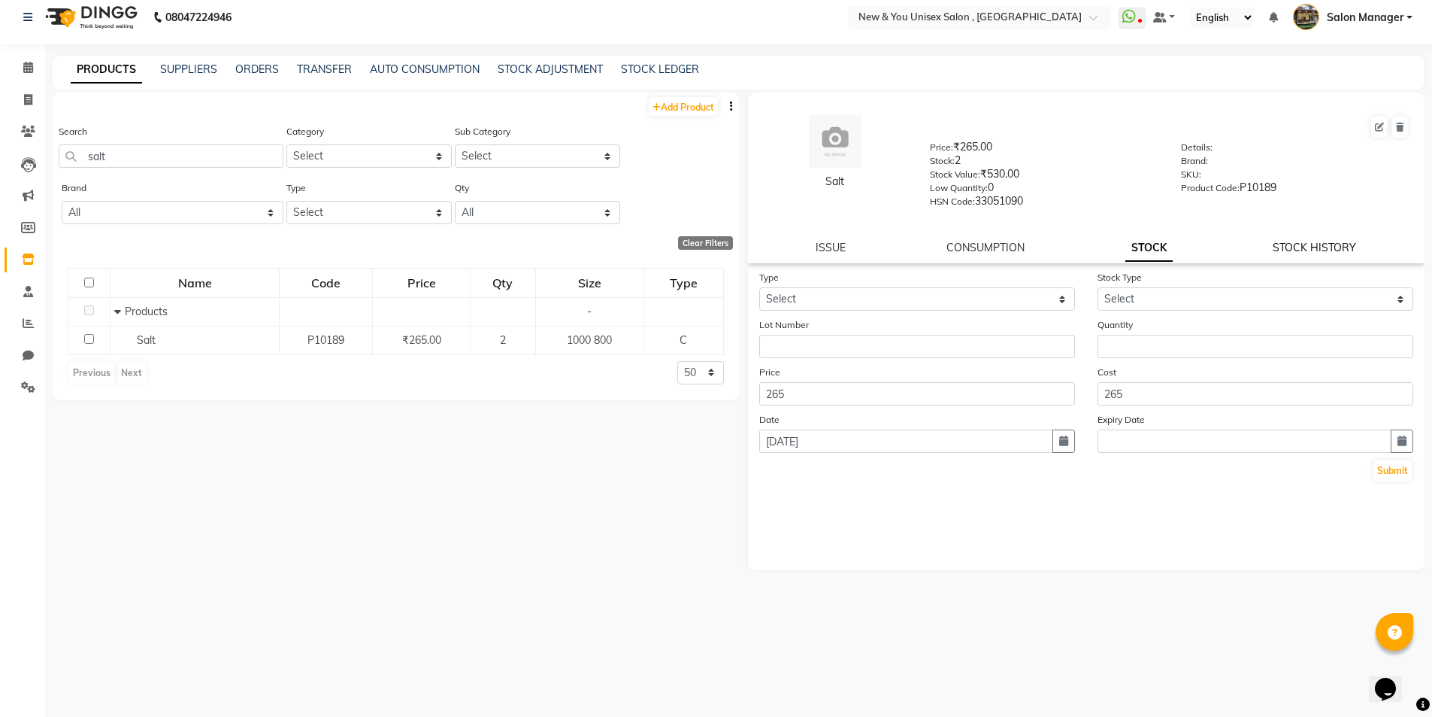
click at [1334, 244] on link "STOCK HISTORY" at bounding box center [1314, 248] width 83 height 14
select select "all"
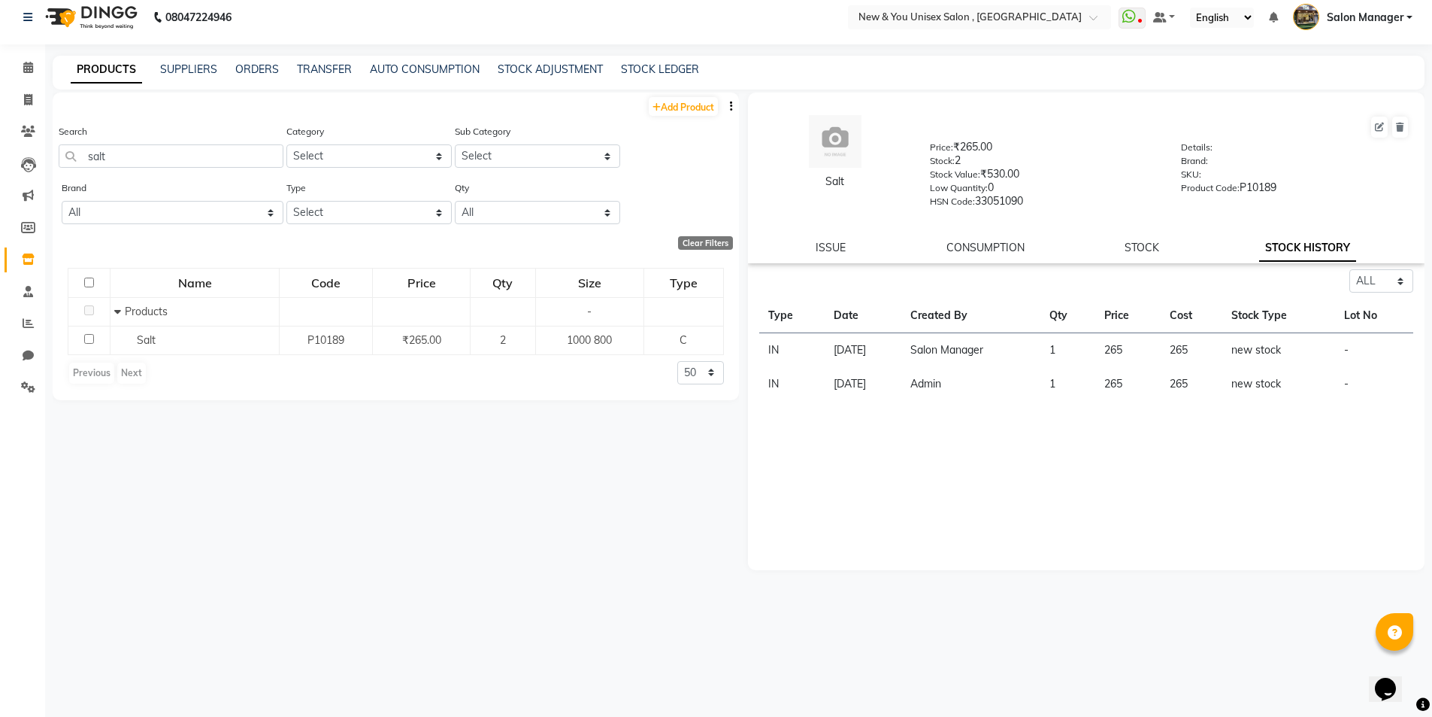
click at [1284, 250] on link "STOCK HISTORY" at bounding box center [1308, 248] width 97 height 27
click at [969, 380] on td "Admin" at bounding box center [971, 384] width 139 height 34
click at [1005, 257] on div "Salt Price: ₹265.00 Stock: 2 Stock Value: ₹530.00 Low Quantity: 0 HSN Code: 330…" at bounding box center [1087, 177] width 678 height 171
click at [1011, 251] on link "CONSUMPTION" at bounding box center [986, 248] width 78 height 14
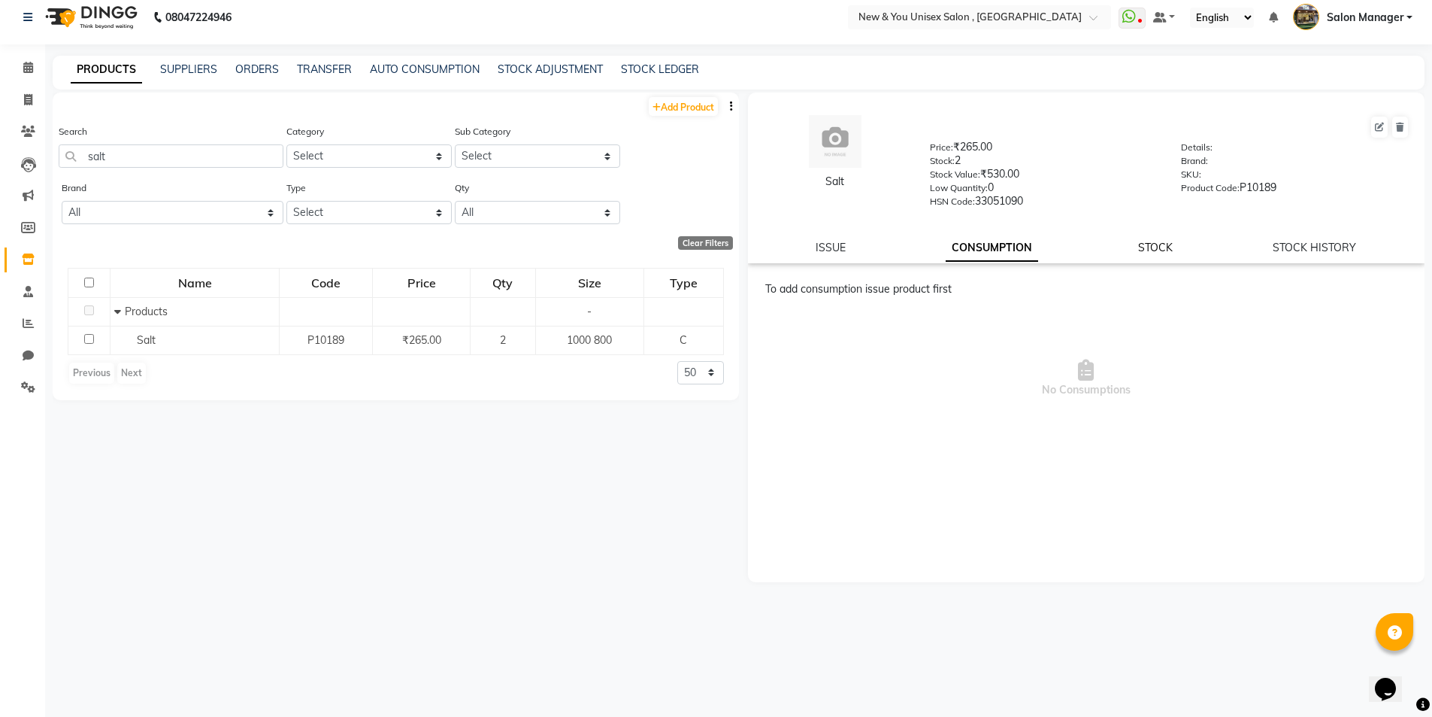
click at [1157, 244] on link "STOCK" at bounding box center [1155, 248] width 35 height 14
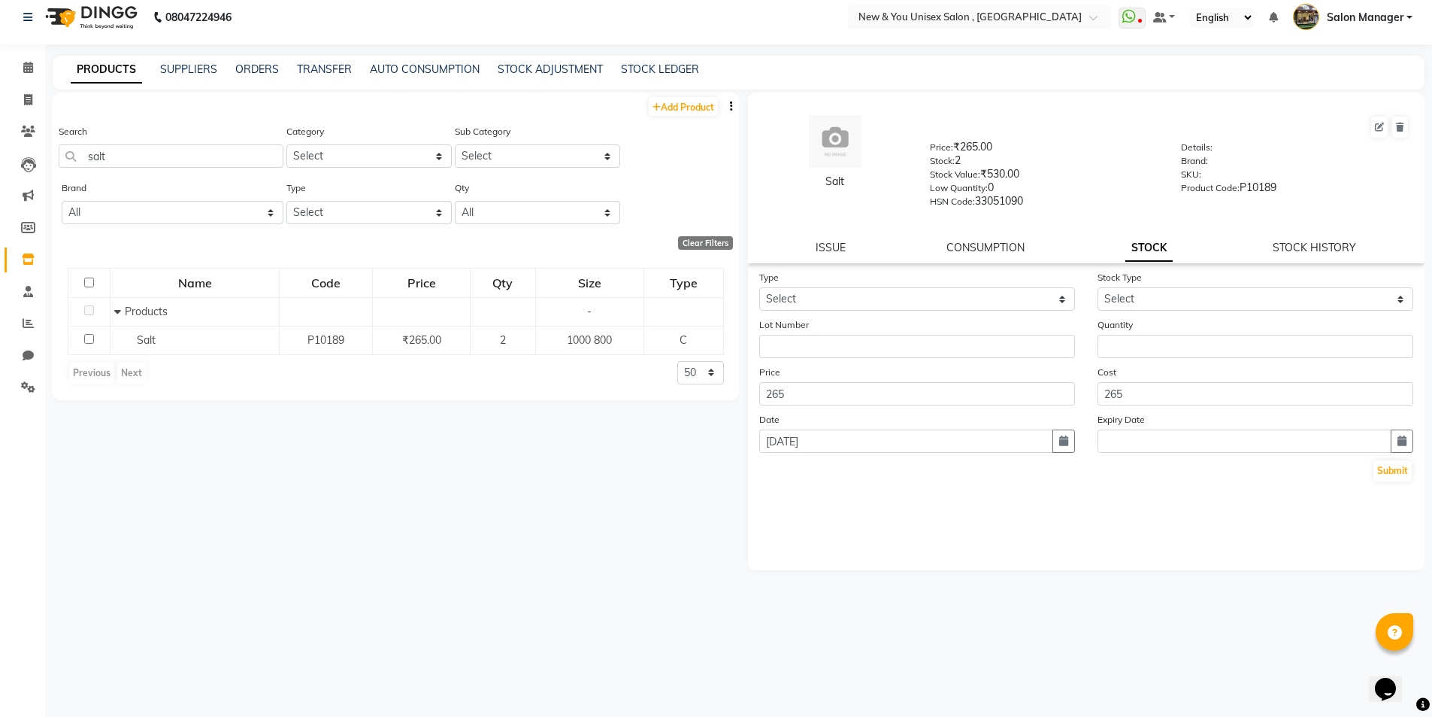
click at [1157, 244] on link "STOCK" at bounding box center [1149, 248] width 47 height 27
click at [516, 557] on div "Add Product Search salt Category Select Hair Skin Makeup Personal Care Applianc…" at bounding box center [396, 393] width 687 height 602
drag, startPoint x: 170, startPoint y: 149, endPoint x: 77, endPoint y: 171, distance: 95.8
click at [77, 171] on div "Search salt" at bounding box center [171, 151] width 225 height 56
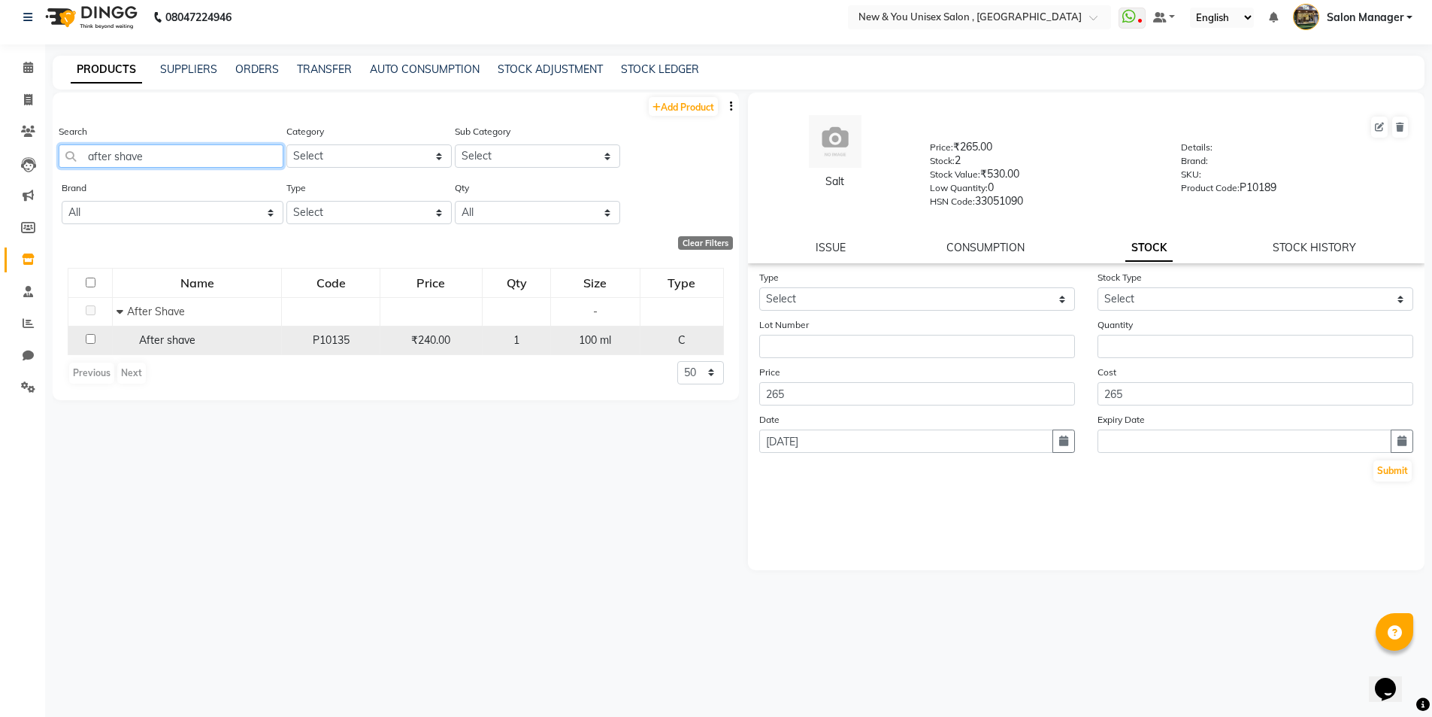
type input "after shave"
click at [88, 334] on input "checkbox" at bounding box center [91, 339] width 10 height 10
checkbox input "true"
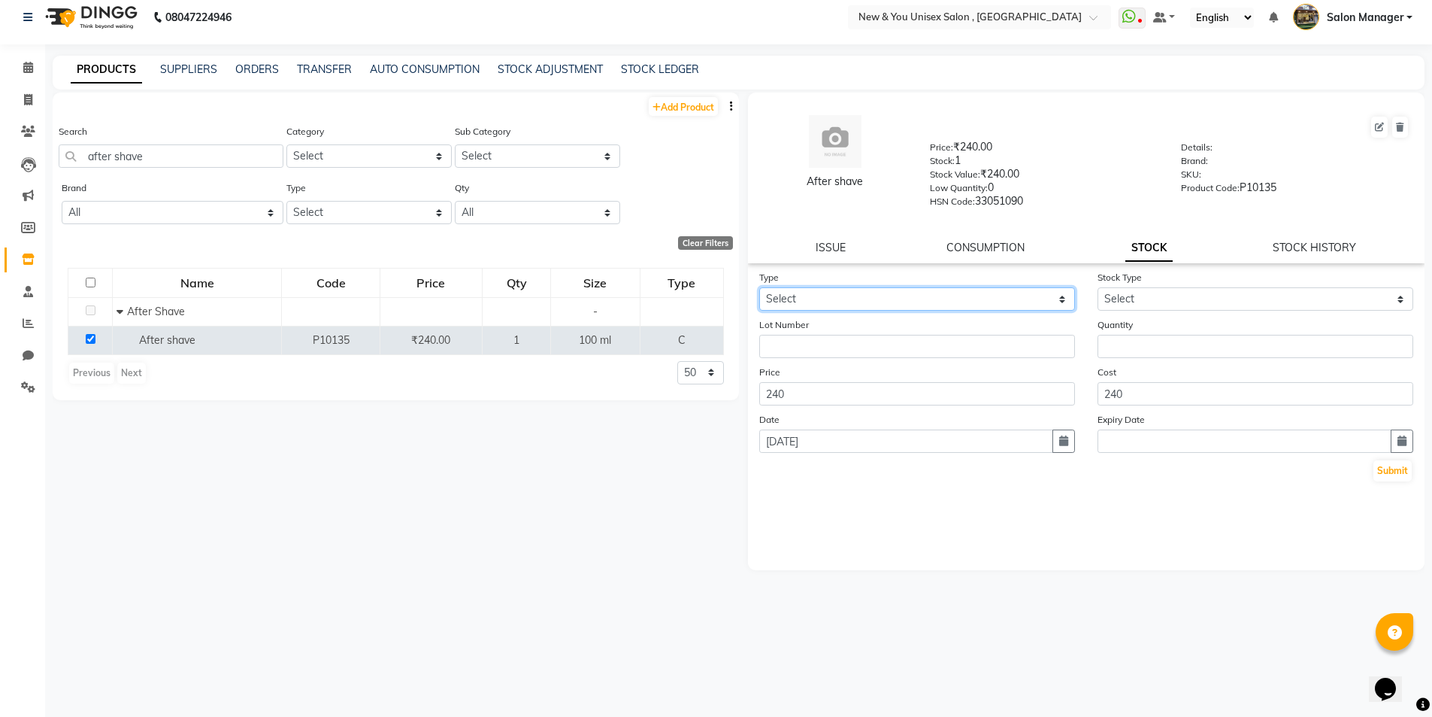
click at [857, 296] on select "Select In Out" at bounding box center [917, 298] width 316 height 23
select select "in"
click at [759, 287] on select "Select In Out" at bounding box center [917, 298] width 316 height 23
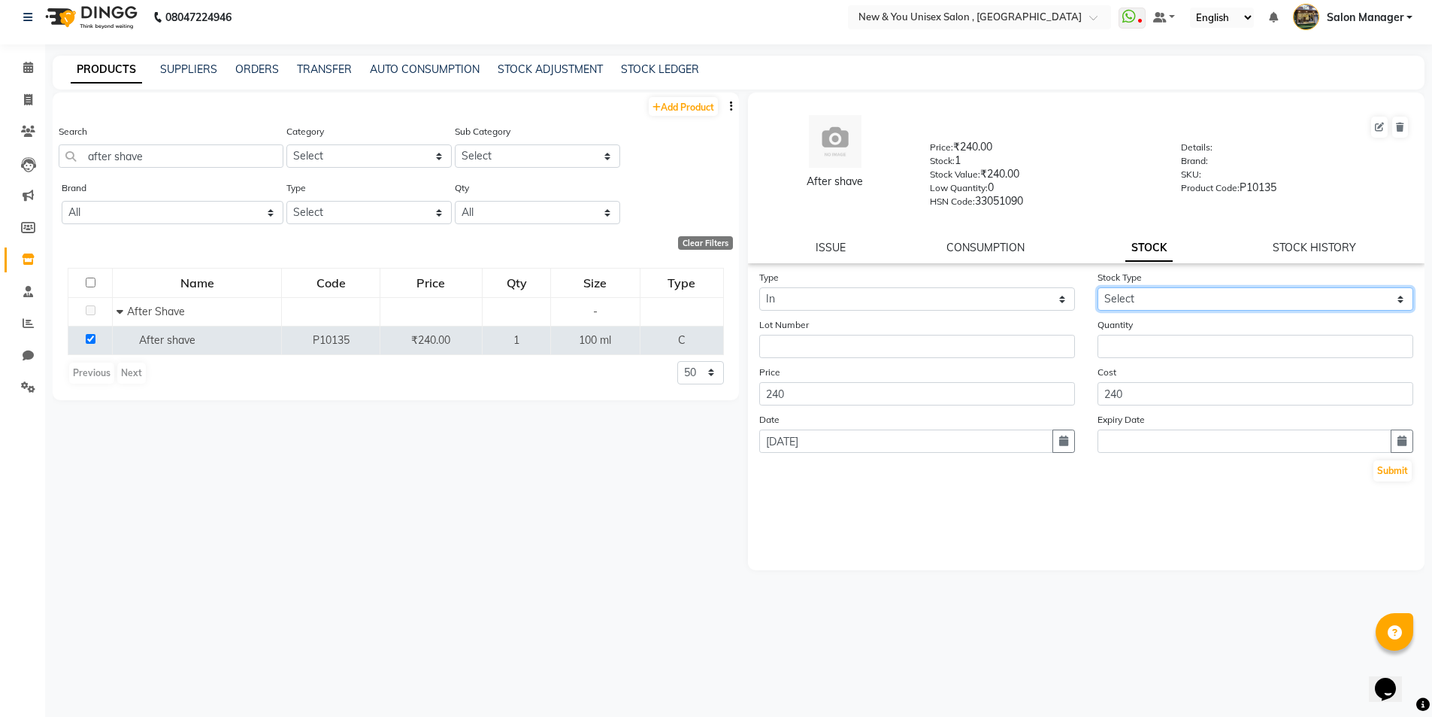
click at [1144, 293] on select "Select New Stock Adjustment Return Other" at bounding box center [1256, 298] width 316 height 23
select select "new stock"
click at [1098, 287] on select "Select New Stock Adjustment Return Other" at bounding box center [1256, 298] width 316 height 23
click at [1145, 351] on input "number" at bounding box center [1256, 346] width 316 height 23
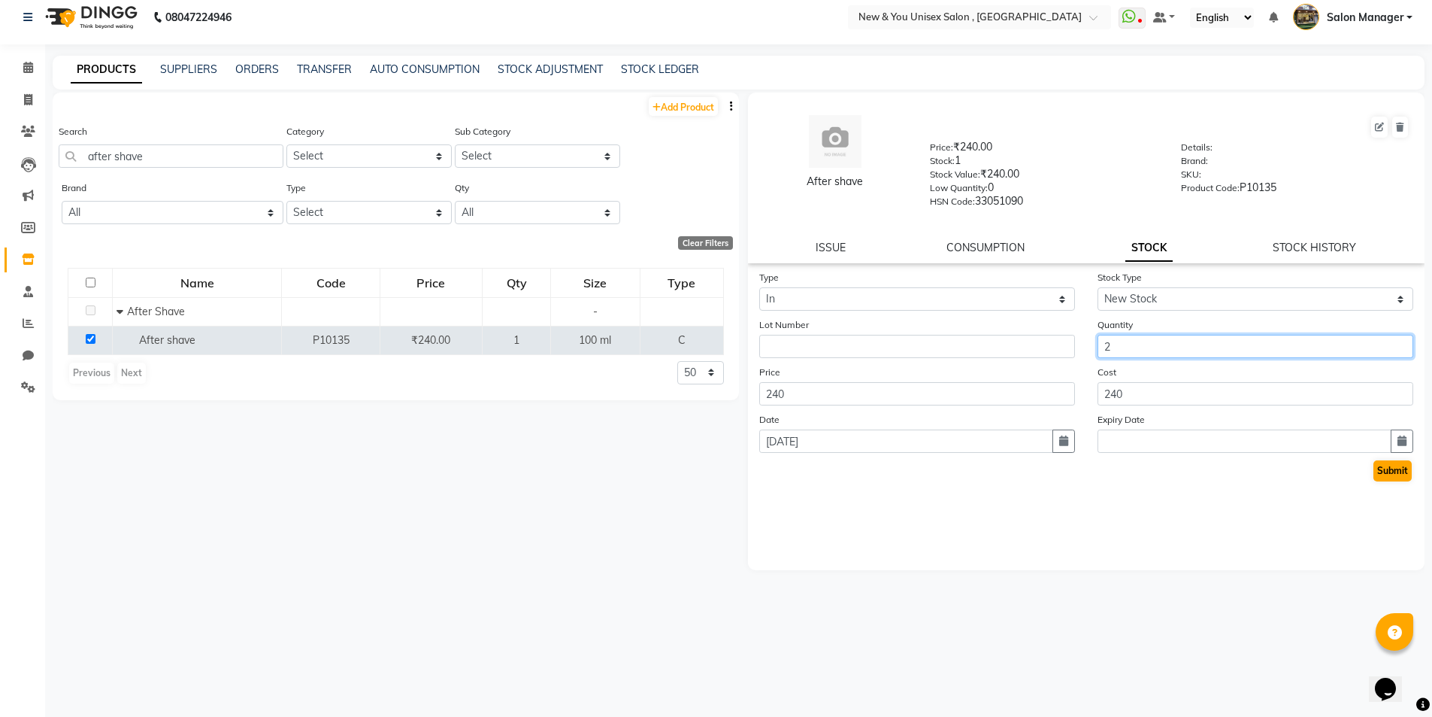
type input "2"
click at [1394, 473] on button "Submit" at bounding box center [1393, 470] width 38 height 21
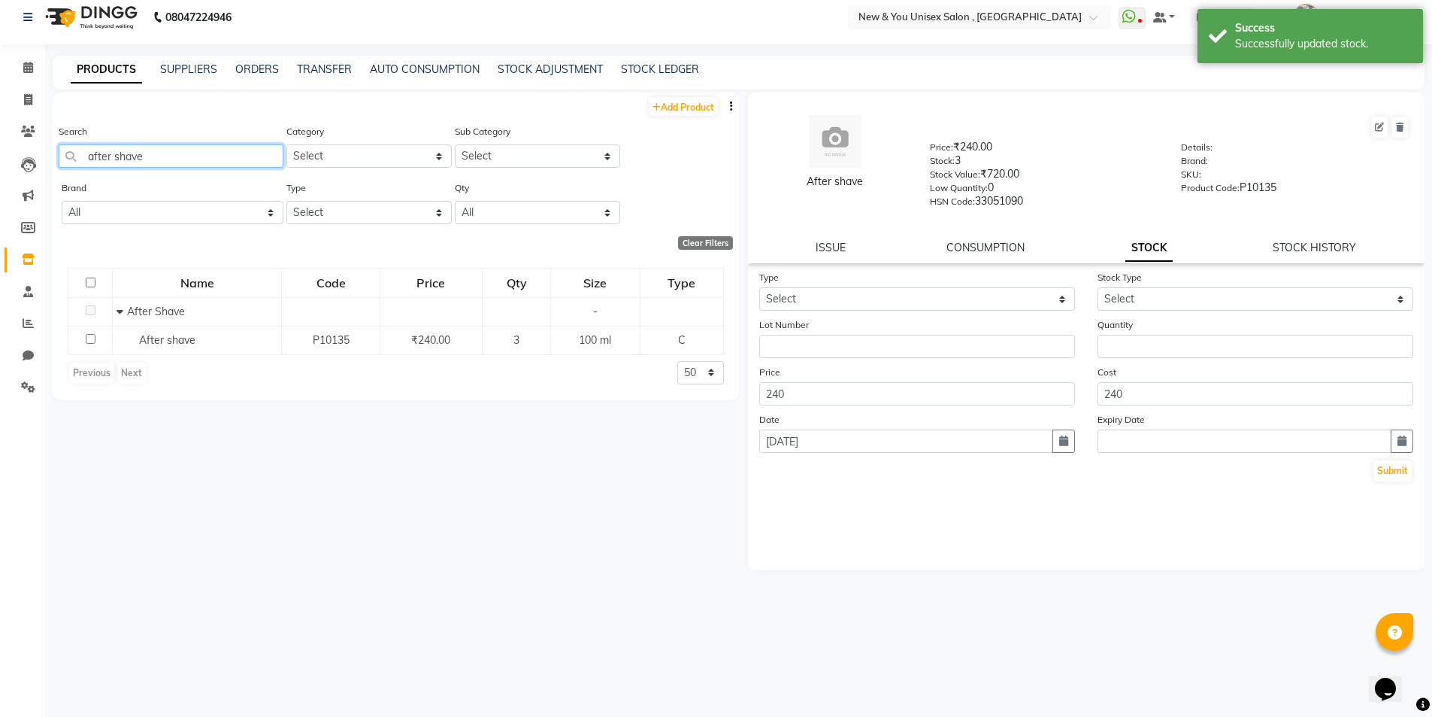
drag, startPoint x: 152, startPoint y: 162, endPoint x: 81, endPoint y: 179, distance: 72.8
click at [81, 179] on div "Search after shave" at bounding box center [171, 151] width 225 height 56
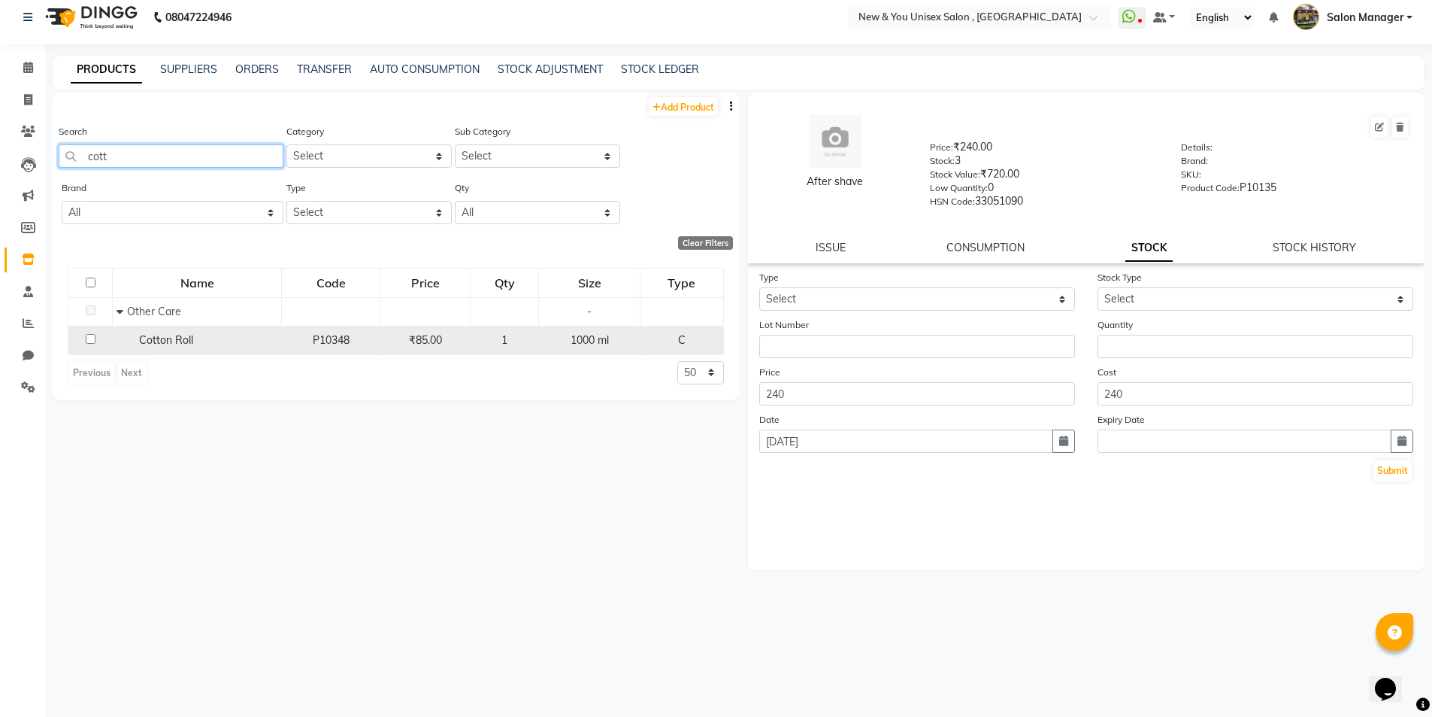
type input "cott"
click at [132, 340] on div "Cotton Roll" at bounding box center [197, 340] width 161 height 16
click at [80, 339] on td at bounding box center [90, 340] width 44 height 29
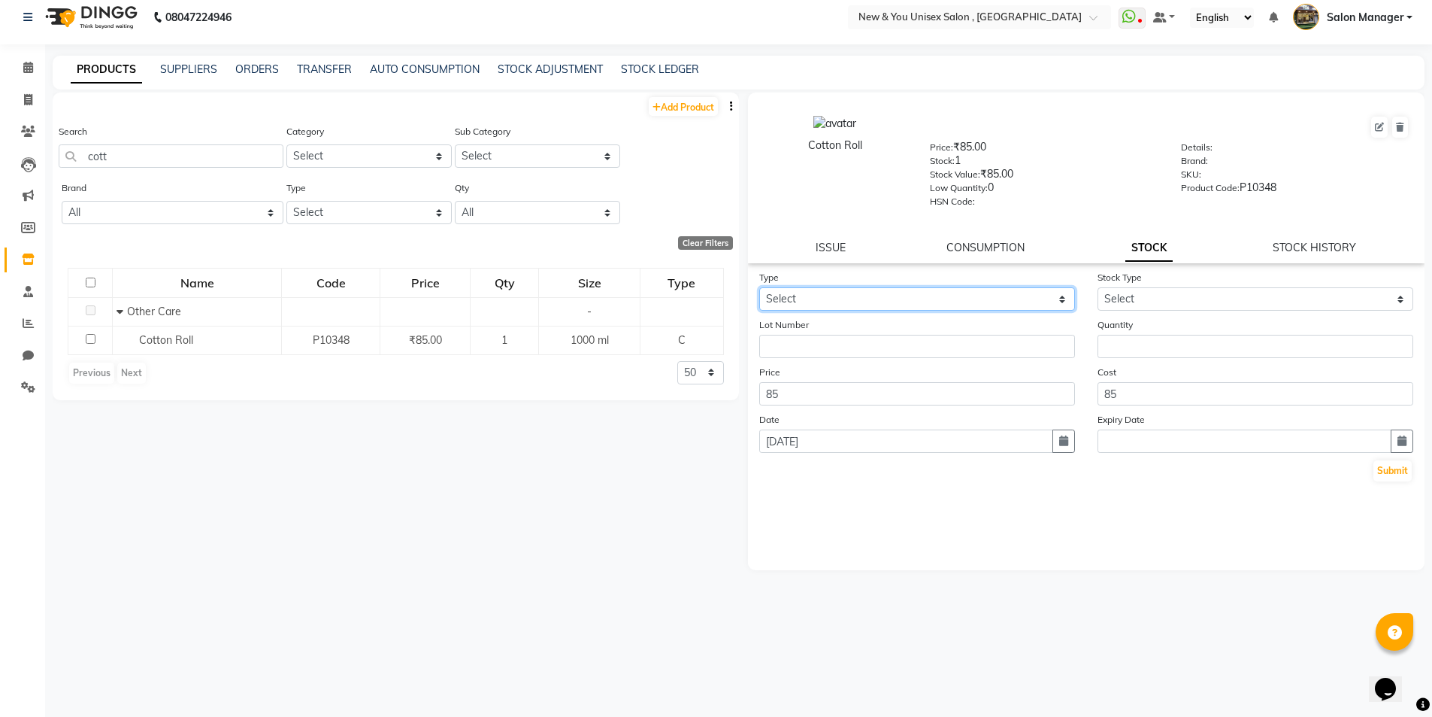
click at [832, 301] on select "Select In Out" at bounding box center [917, 298] width 316 height 23
select select "in"
click at [759, 287] on select "Select In Out" at bounding box center [917, 298] width 316 height 23
click at [1165, 346] on input "number" at bounding box center [1256, 346] width 316 height 23
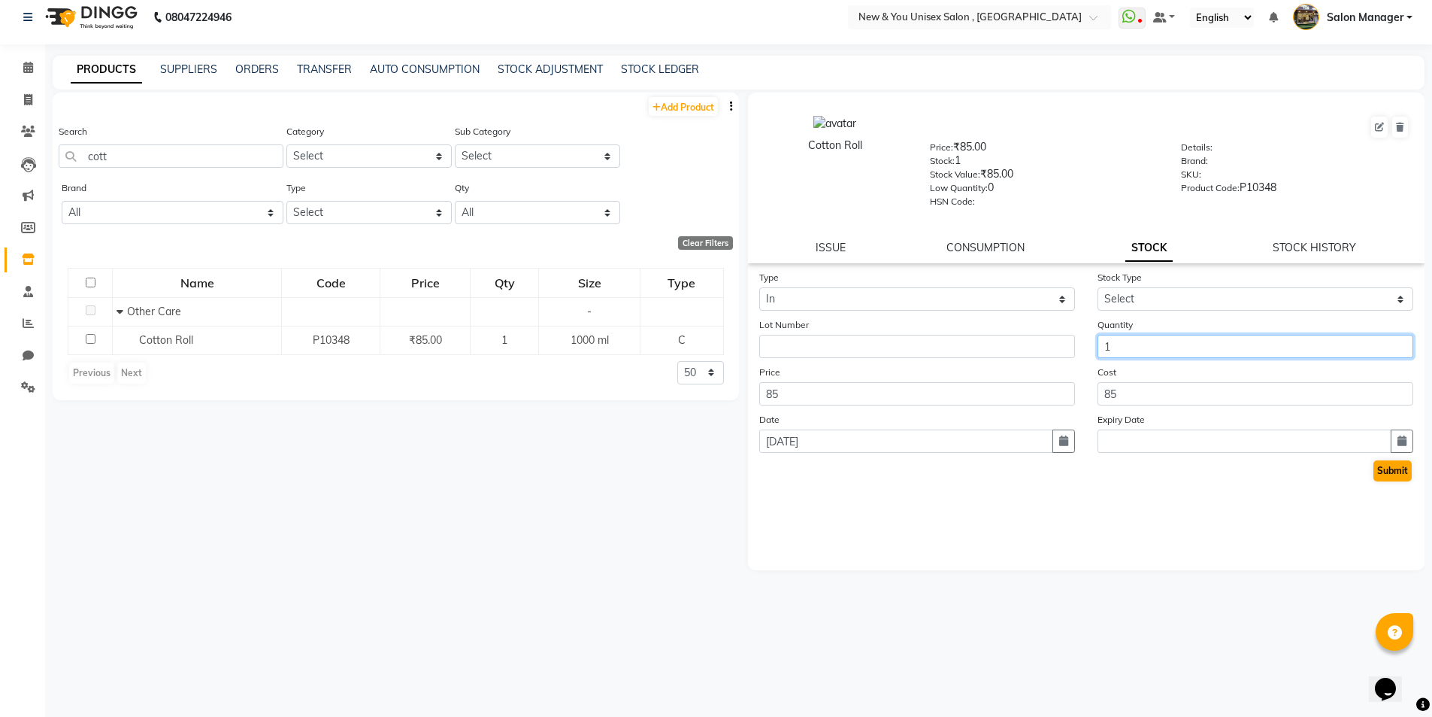
type input "1"
click at [1399, 474] on button "Submit" at bounding box center [1393, 470] width 38 height 21
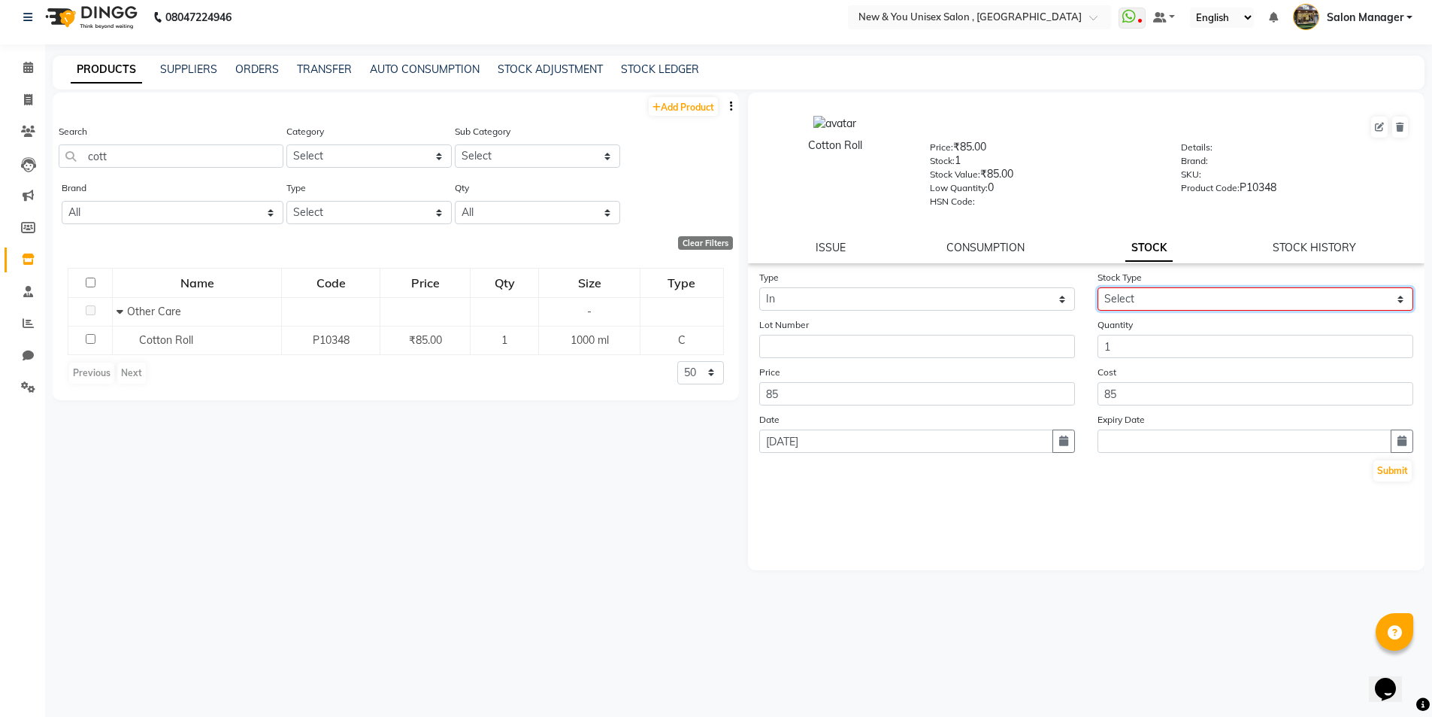
click at [1167, 296] on select "Select New Stock Adjustment Return Other" at bounding box center [1256, 298] width 316 height 23
select select "new stock"
click at [1098, 287] on select "Select New Stock Adjustment Return Other" at bounding box center [1256, 298] width 316 height 23
click at [1390, 475] on button "Submit" at bounding box center [1393, 470] width 38 height 21
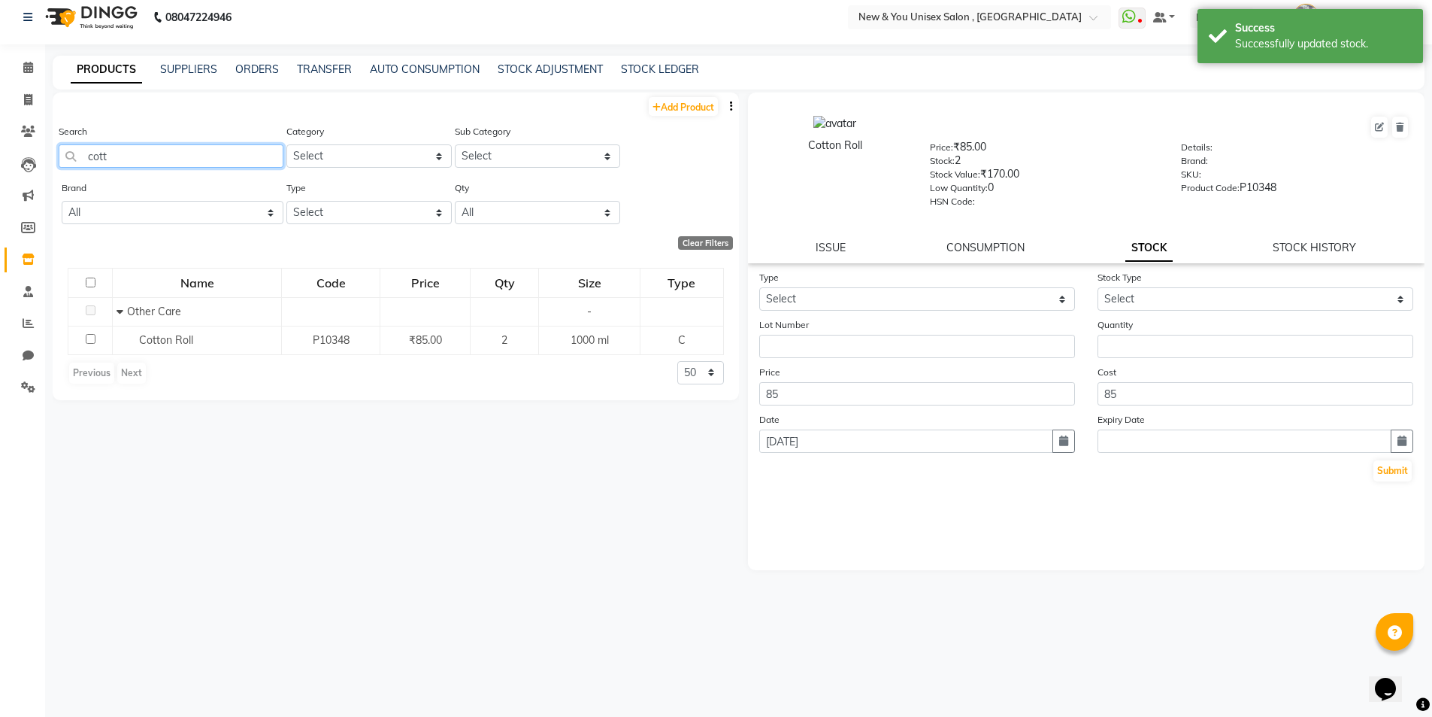
drag, startPoint x: 144, startPoint y: 157, endPoint x: 82, endPoint y: 174, distance: 64.0
click at [82, 174] on div "Search cott" at bounding box center [171, 151] width 225 height 56
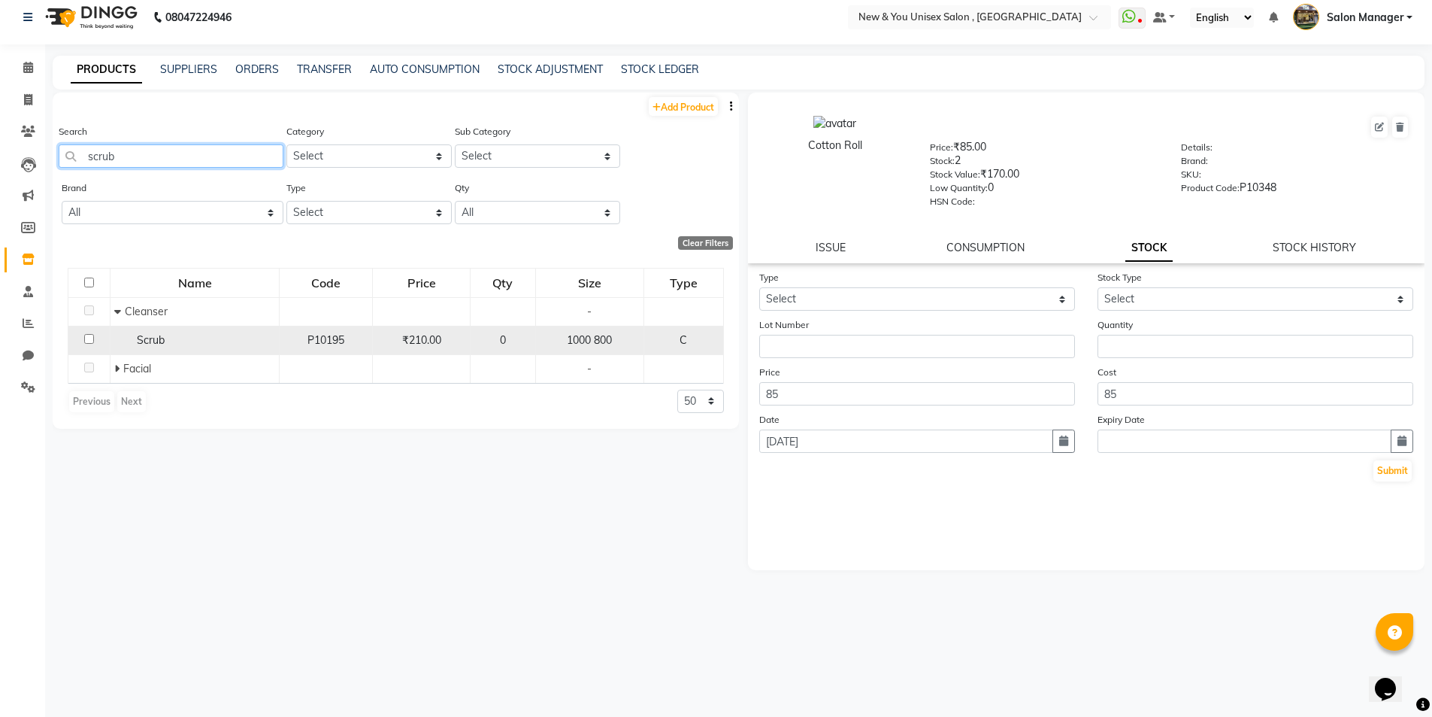
type input "scrub"
click at [91, 336] on input "checkbox" at bounding box center [89, 339] width 10 height 10
checkbox input "true"
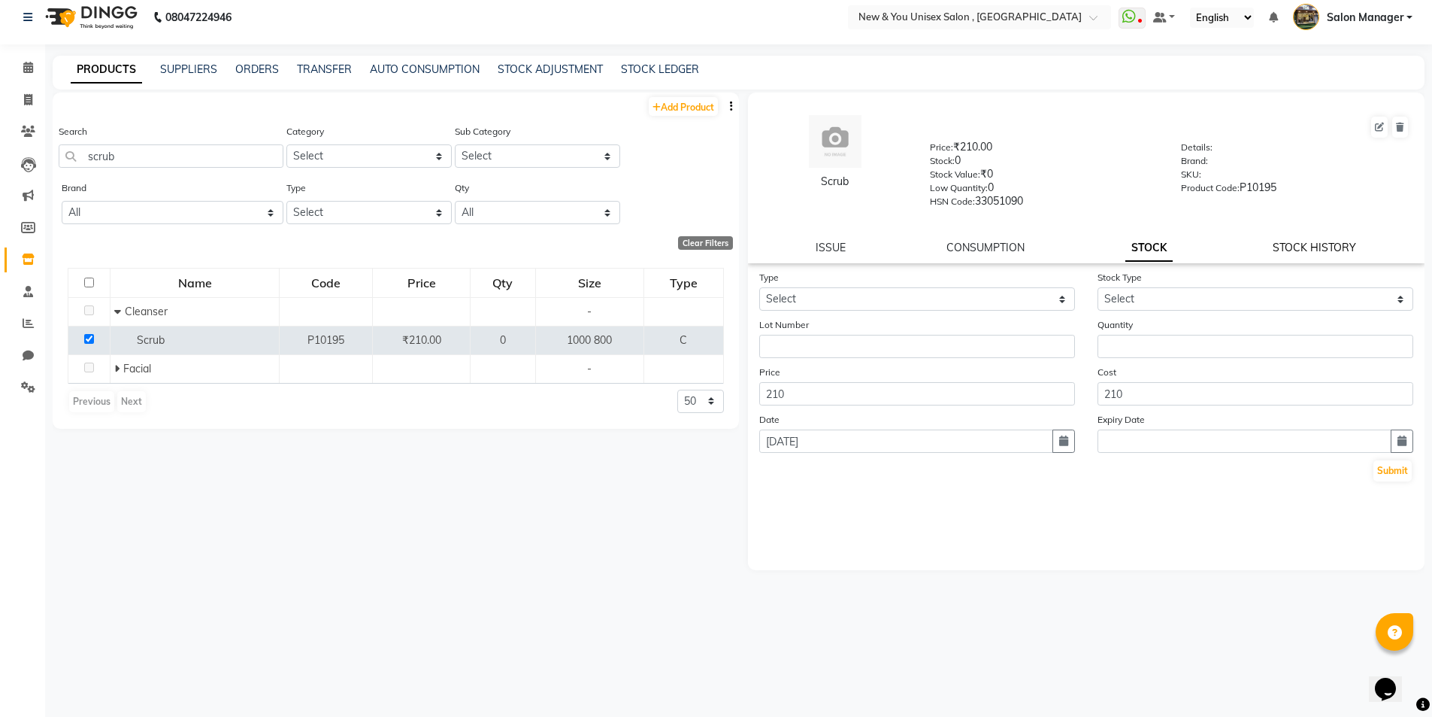
click at [1311, 250] on link "STOCK HISTORY" at bounding box center [1314, 248] width 83 height 14
select select "all"
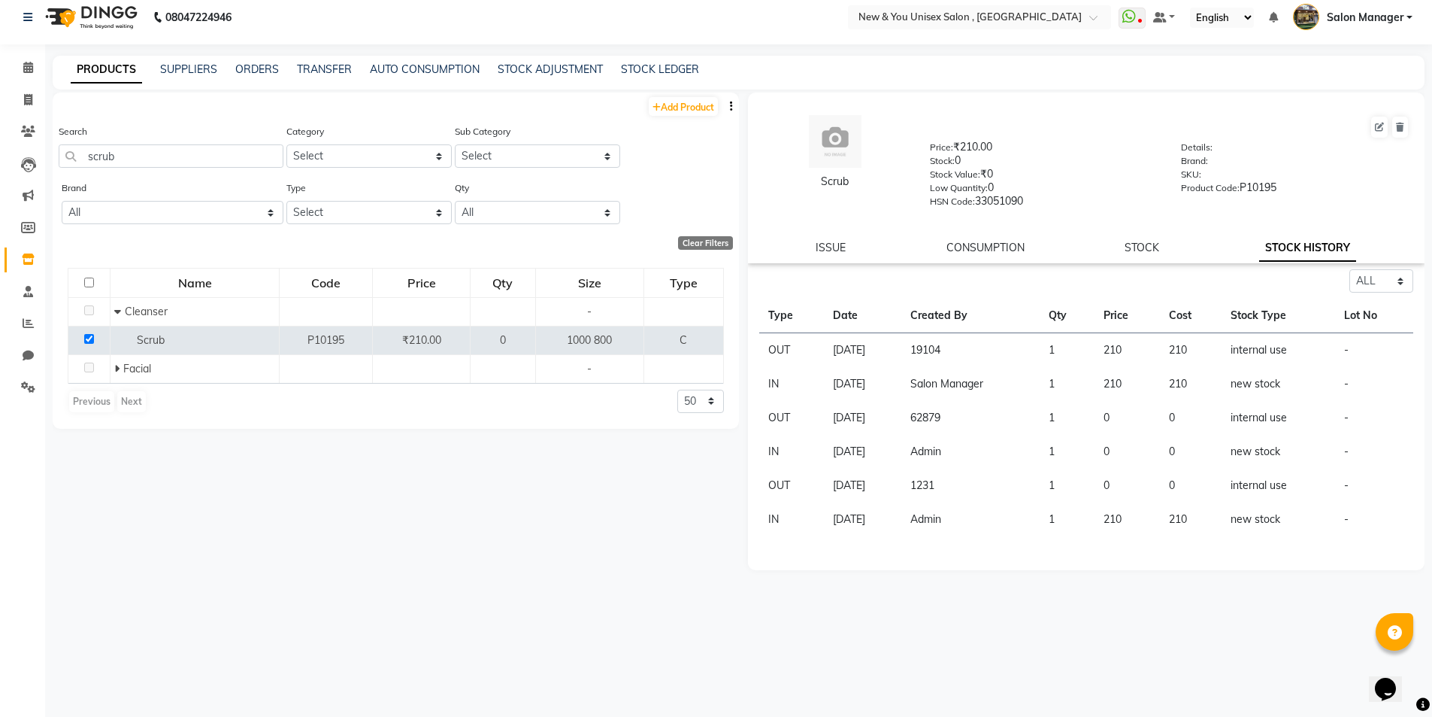
click at [1138, 255] on div "STOCK" at bounding box center [1142, 248] width 35 height 16
click at [1141, 249] on link "STOCK" at bounding box center [1142, 248] width 35 height 14
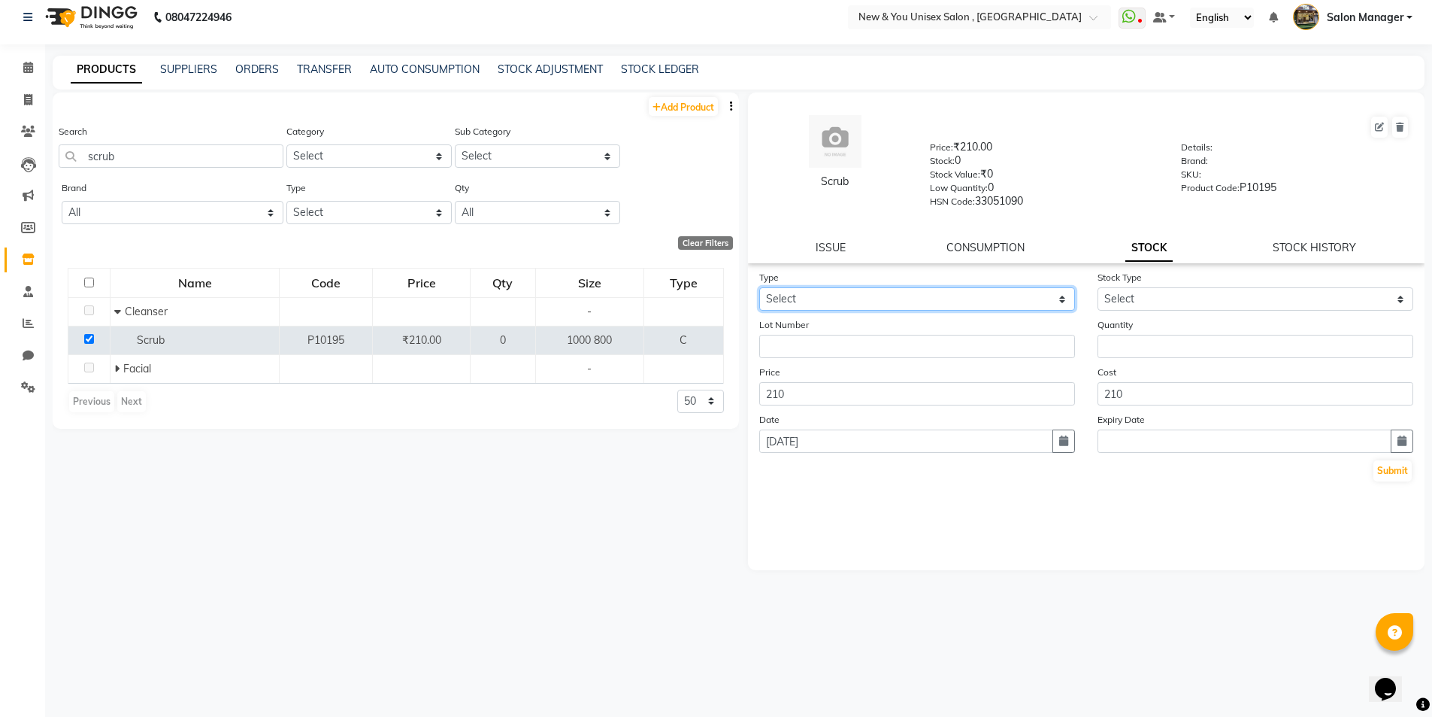
click at [806, 296] on select "Select In Out" at bounding box center [917, 298] width 316 height 23
select select "in"
click at [759, 287] on select "Select In Out" at bounding box center [917, 298] width 316 height 23
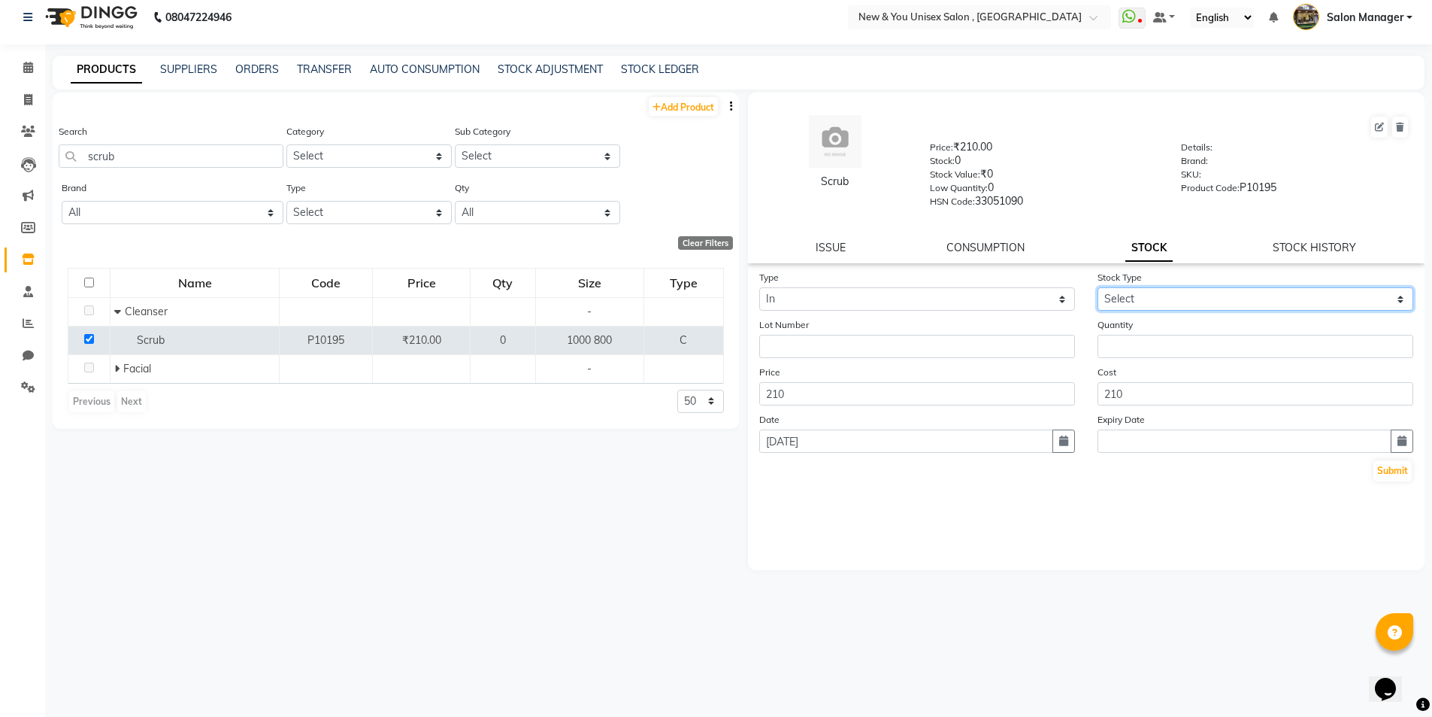
click at [1147, 293] on select "Select New Stock Adjustment Return Other" at bounding box center [1256, 298] width 316 height 23
select select "new stock"
click at [1098, 287] on select "Select New Stock Adjustment Return Other" at bounding box center [1256, 298] width 316 height 23
click at [1126, 348] on input "number" at bounding box center [1256, 346] width 316 height 23
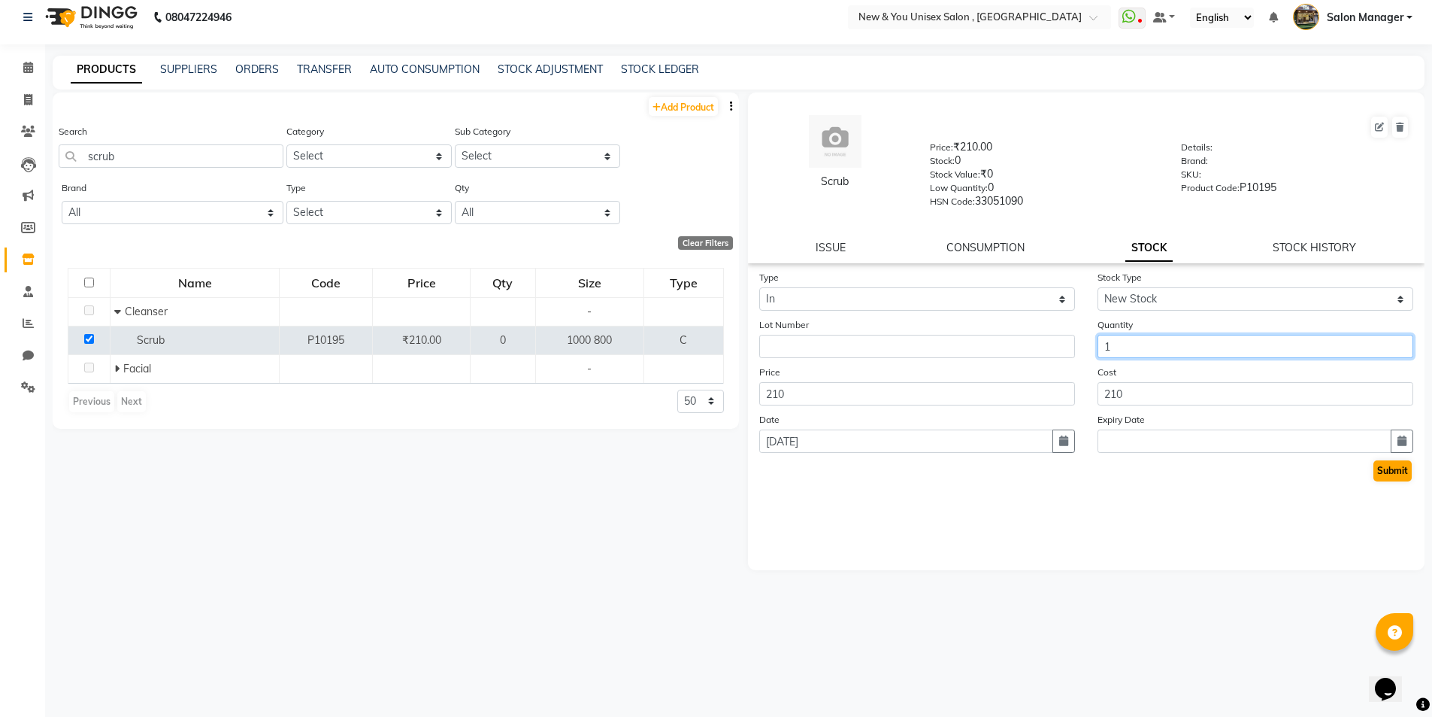
type input "1"
click at [1390, 470] on button "Submit" at bounding box center [1393, 470] width 38 height 21
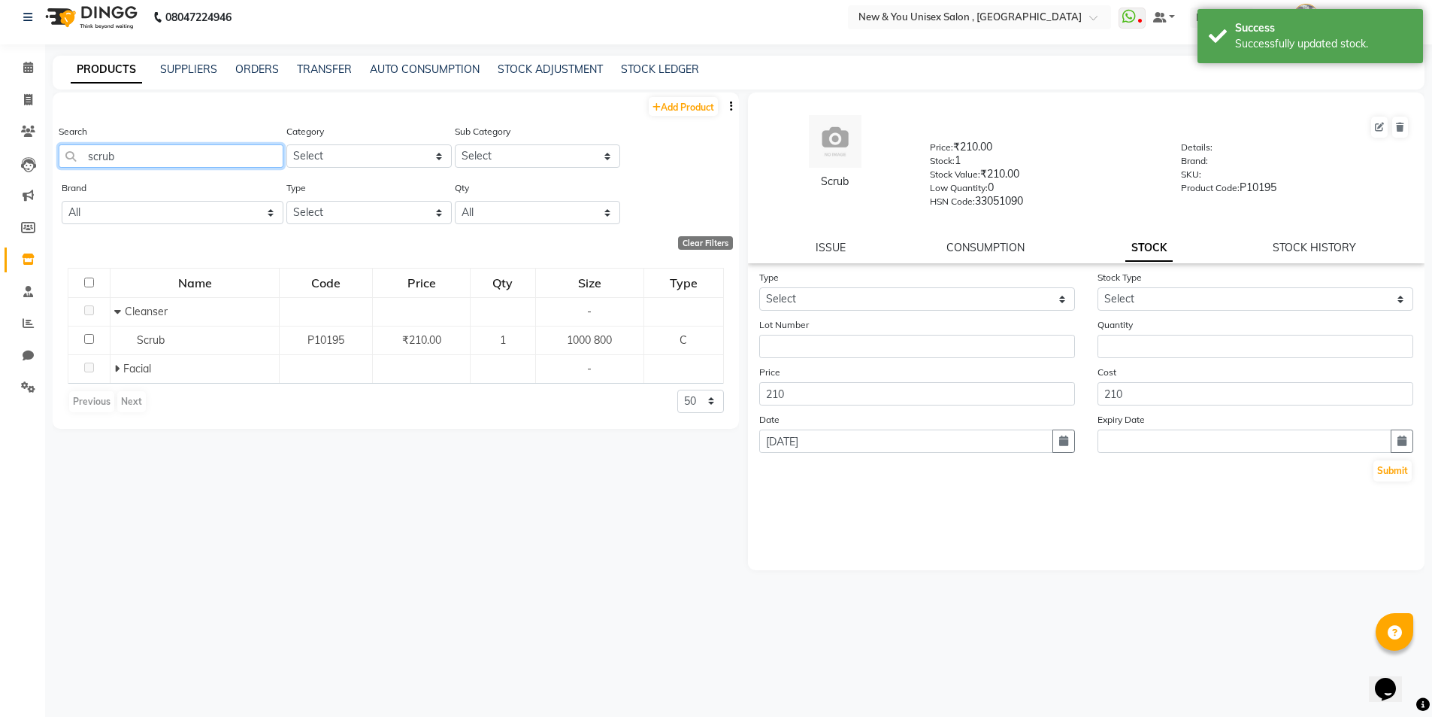
drag, startPoint x: 173, startPoint y: 159, endPoint x: 76, endPoint y: 180, distance: 99.1
click at [76, 180] on div "Add Product Search scrub Category Select Hair Skin Makeup Personal Care Applian…" at bounding box center [396, 260] width 687 height 336
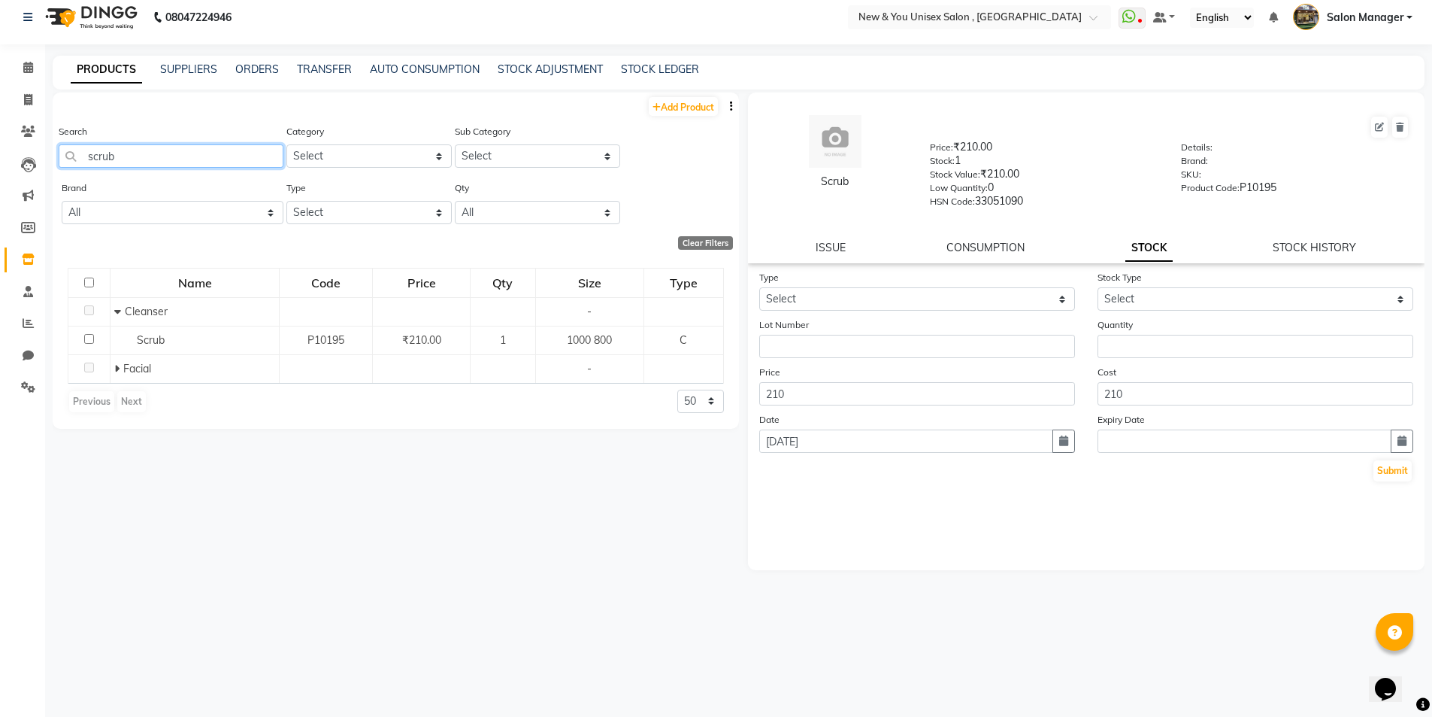
type input "["
type input "p"
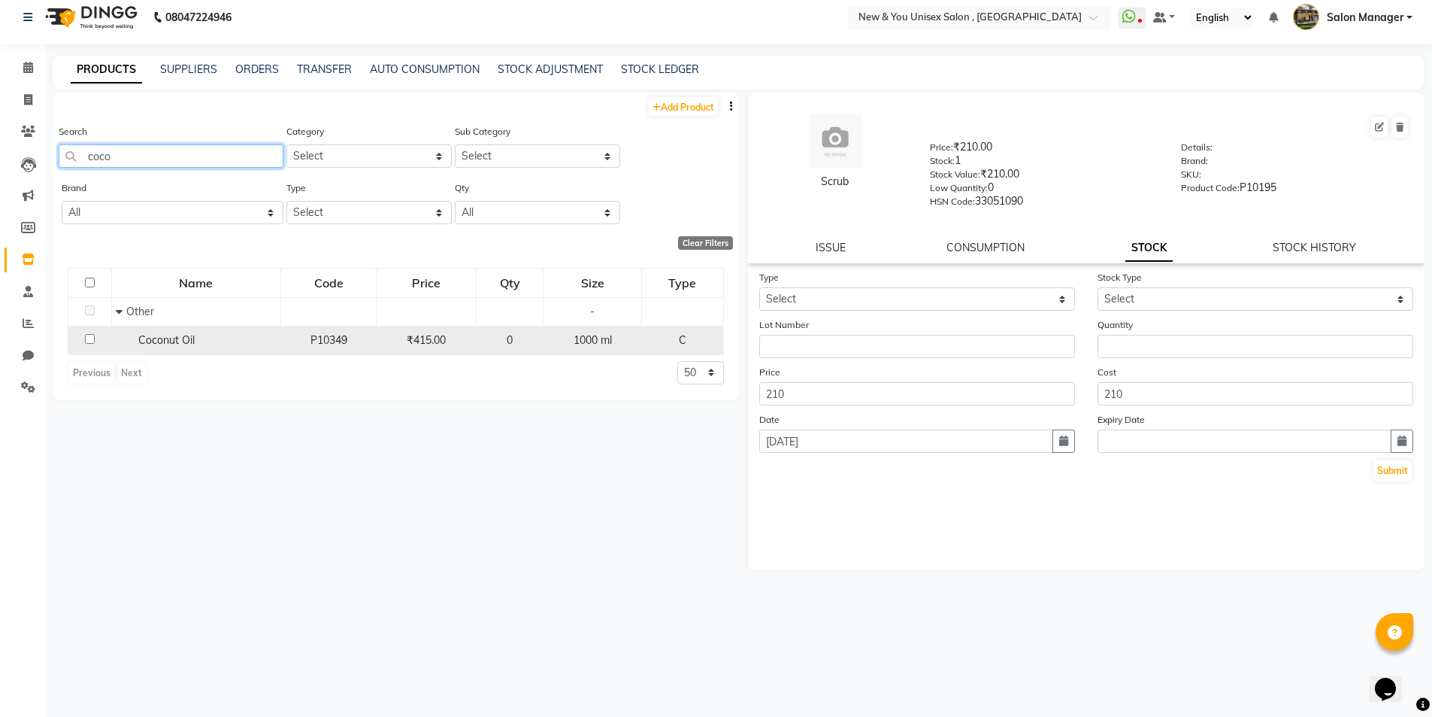
type input "coco"
click at [185, 344] on span "Coconut Oil" at bounding box center [166, 340] width 56 height 14
click at [86, 342] on input "checkbox" at bounding box center [90, 339] width 10 height 10
checkbox input "true"
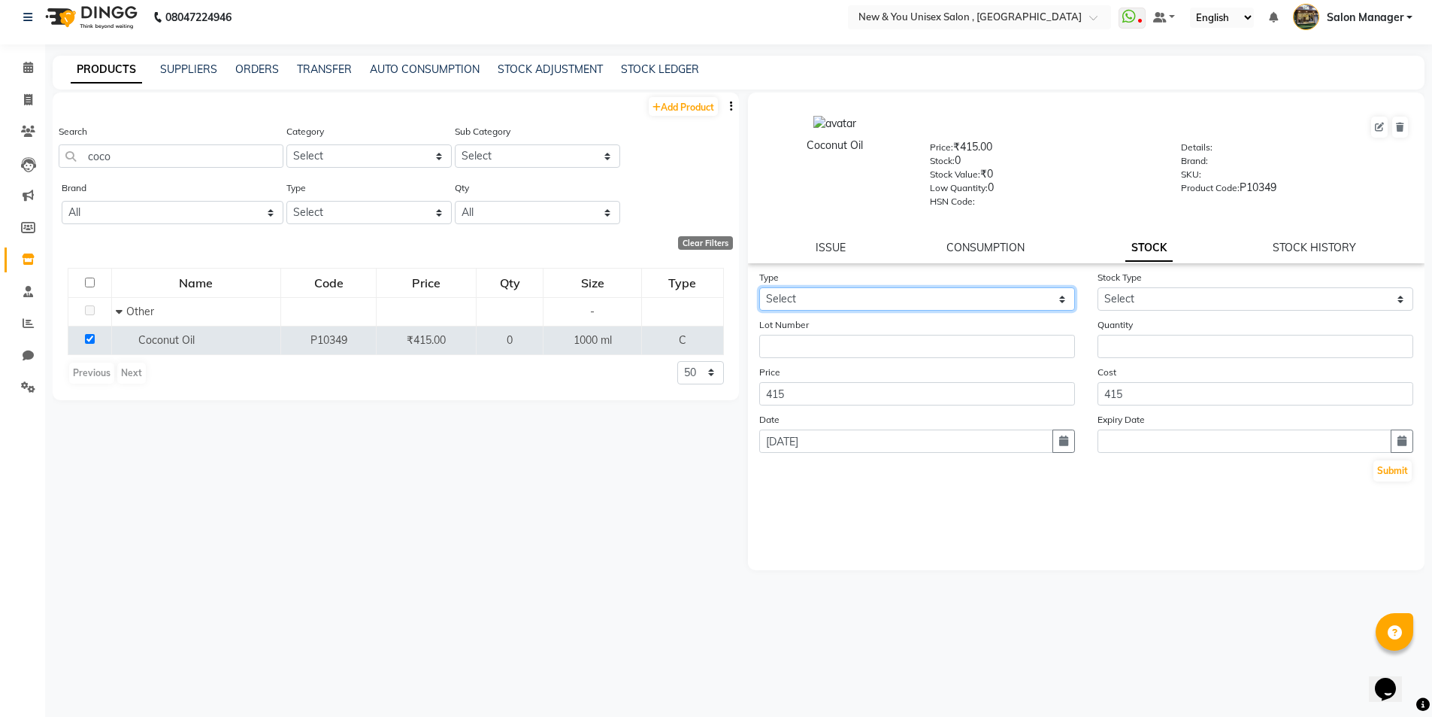
click at [852, 288] on select "Select In Out" at bounding box center [917, 298] width 316 height 23
select select "in"
click at [759, 287] on select "Select In Out" at bounding box center [917, 298] width 316 height 23
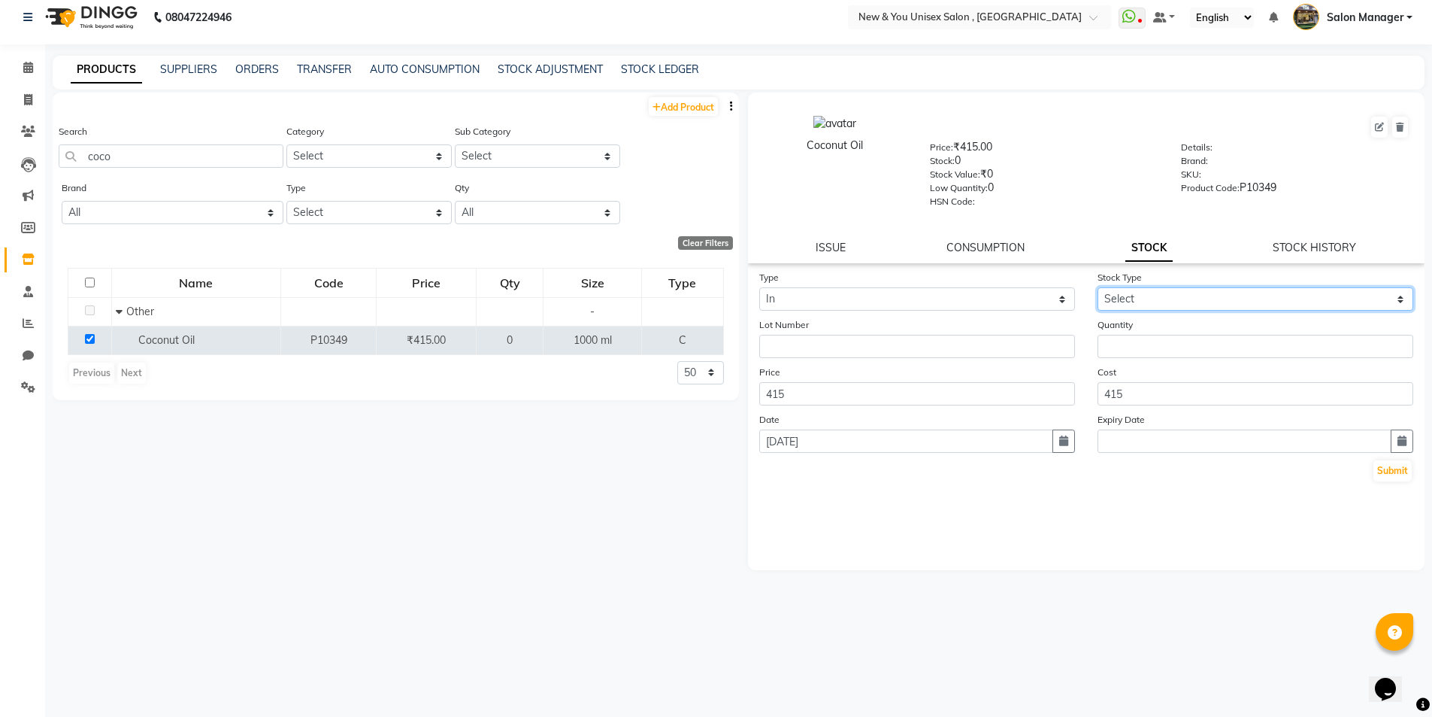
click at [1150, 296] on select "Select New Stock Adjustment Return Other" at bounding box center [1256, 298] width 316 height 23
select select "new stock"
click at [1098, 287] on select "Select New Stock Adjustment Return Other" at bounding box center [1256, 298] width 316 height 23
click at [1141, 354] on input "number" at bounding box center [1256, 346] width 316 height 23
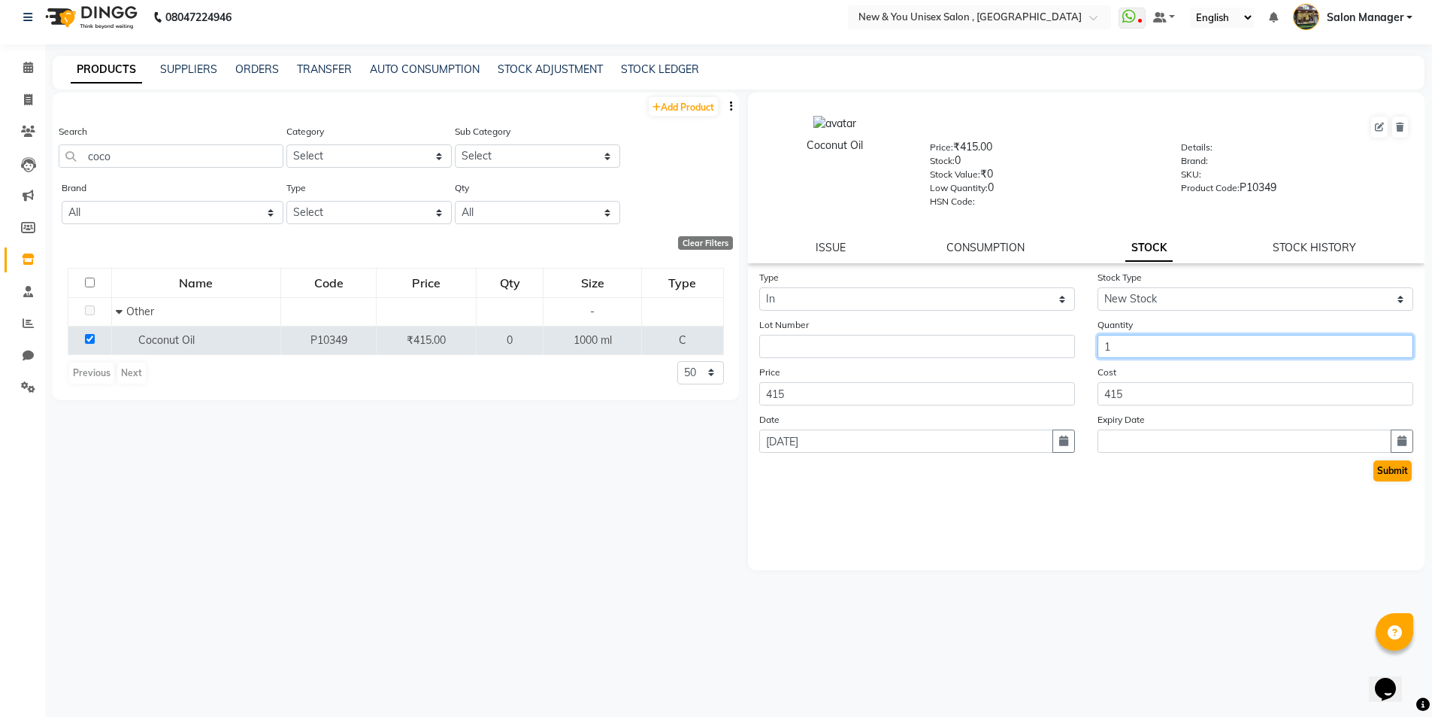
type input "1"
click at [1405, 474] on button "Submit" at bounding box center [1393, 470] width 38 height 21
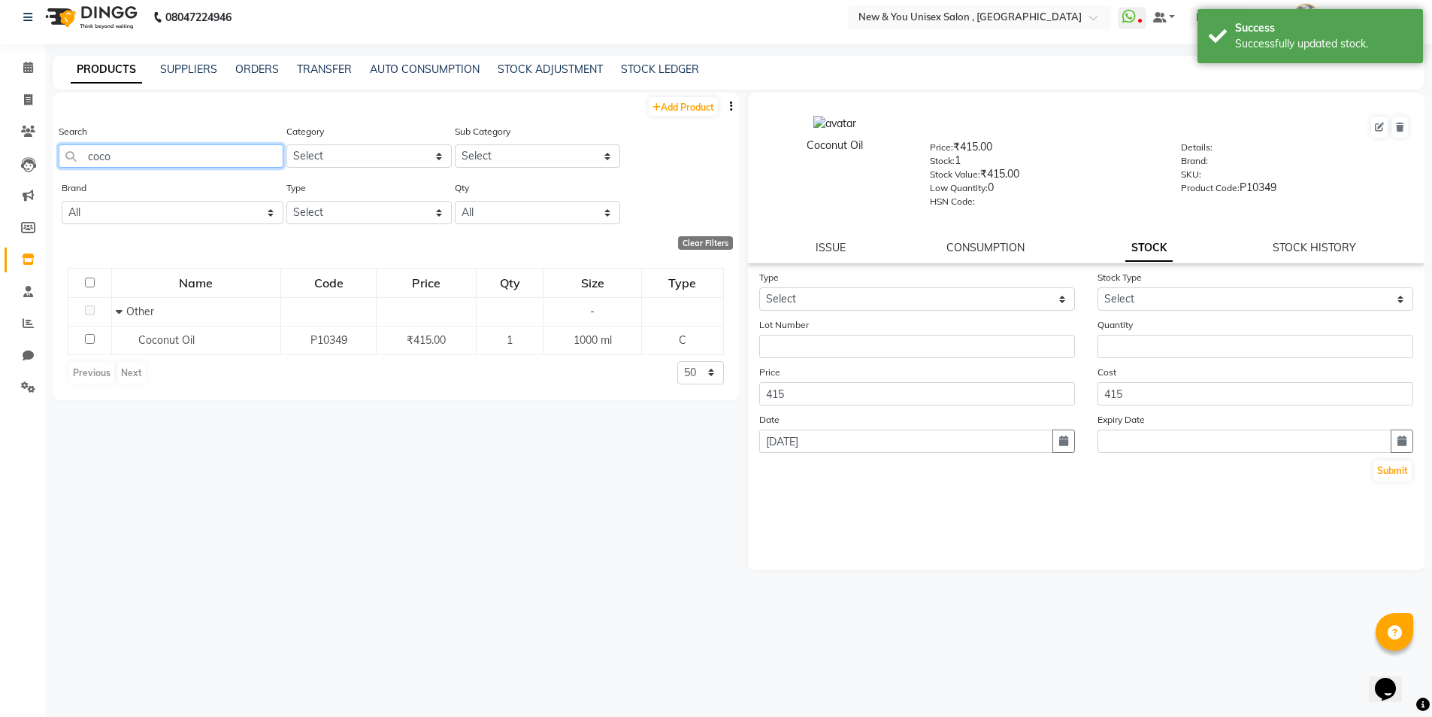
drag, startPoint x: 139, startPoint y: 152, endPoint x: 79, endPoint y: 164, distance: 61.3
click at [79, 164] on input "coco" at bounding box center [171, 155] width 225 height 23
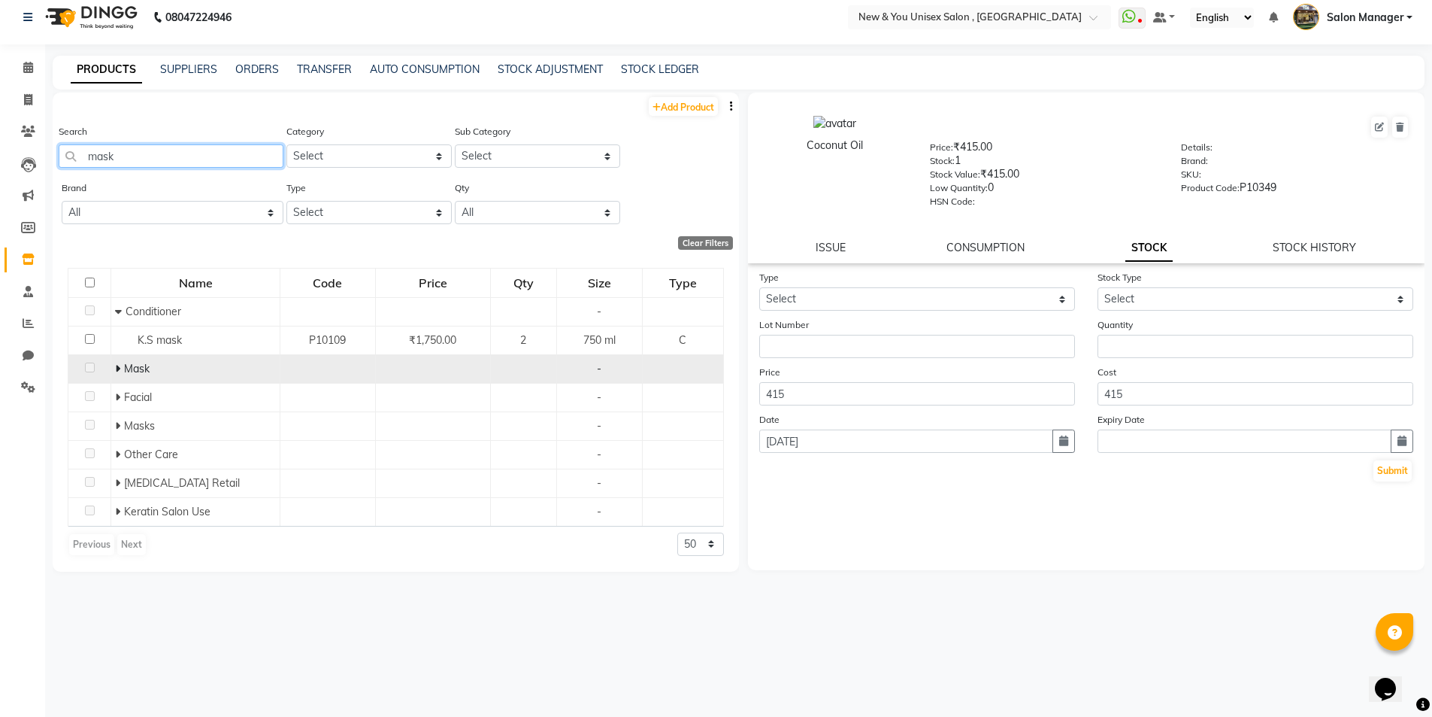
type input "mask"
click at [118, 365] on icon at bounding box center [117, 368] width 5 height 11
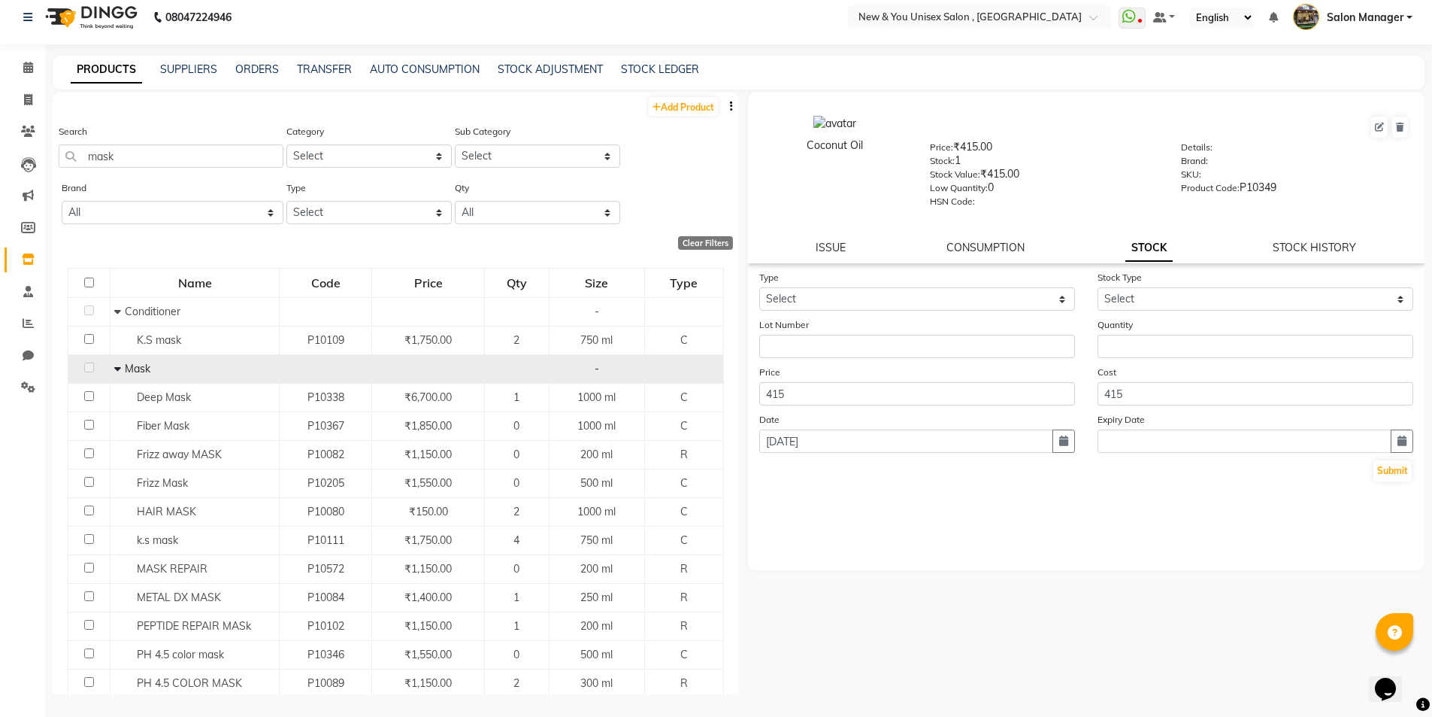
click at [118, 365] on icon at bounding box center [117, 368] width 7 height 11
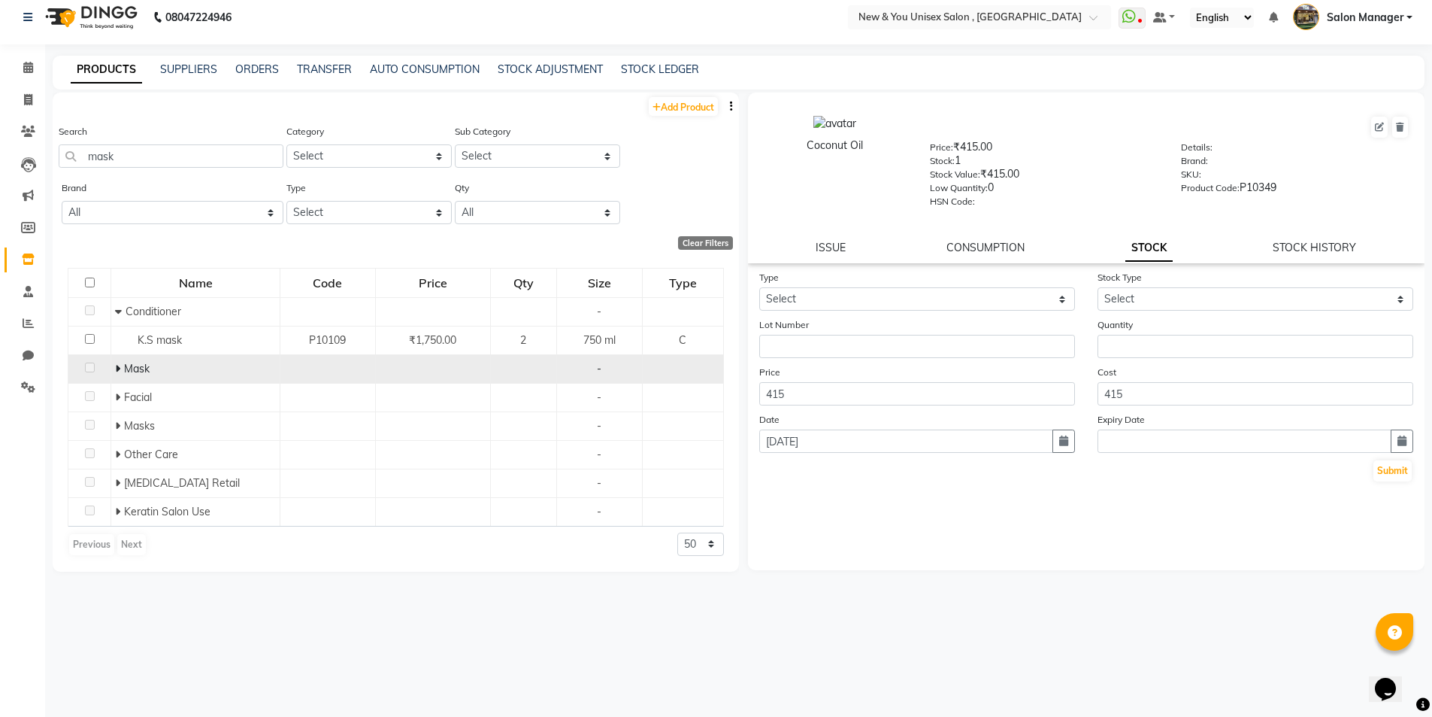
click at [118, 365] on icon at bounding box center [117, 368] width 5 height 11
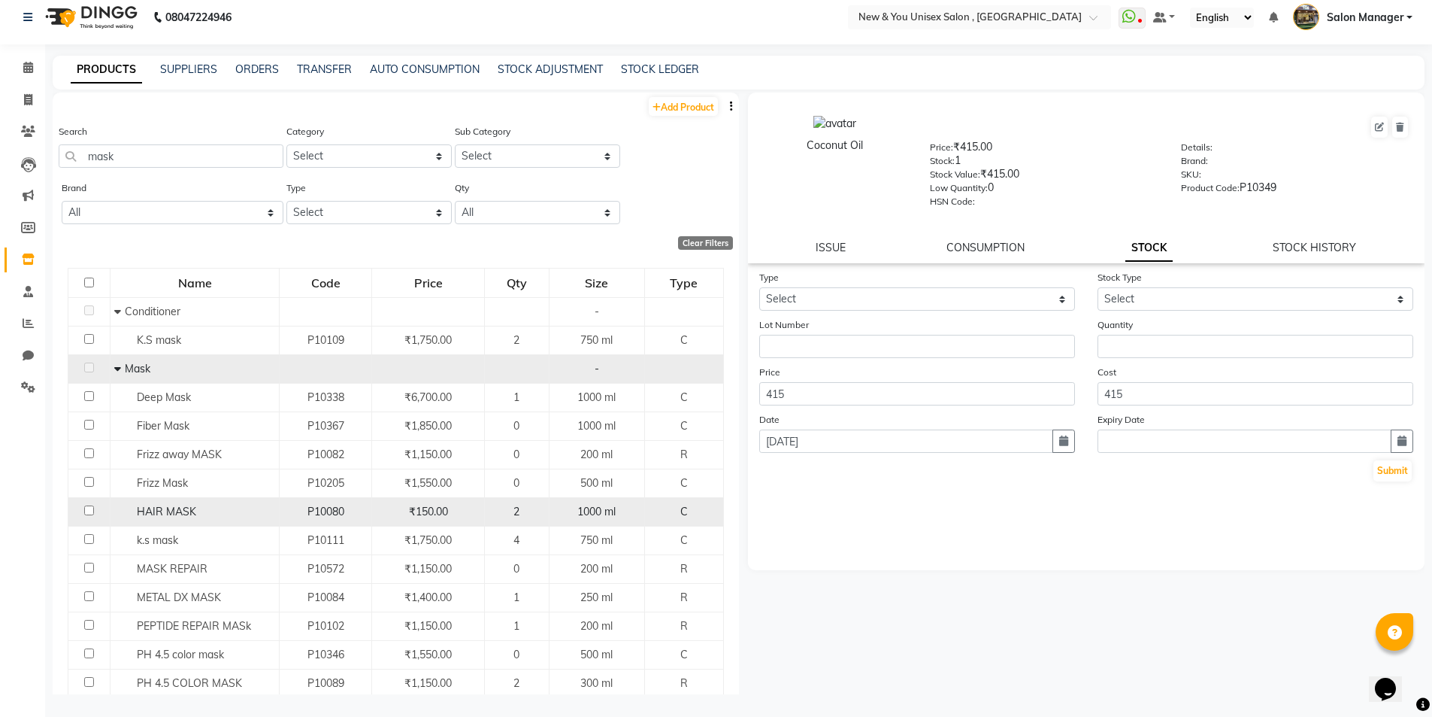
click at [92, 512] on input "checkbox" at bounding box center [89, 510] width 10 height 10
checkbox input "true"
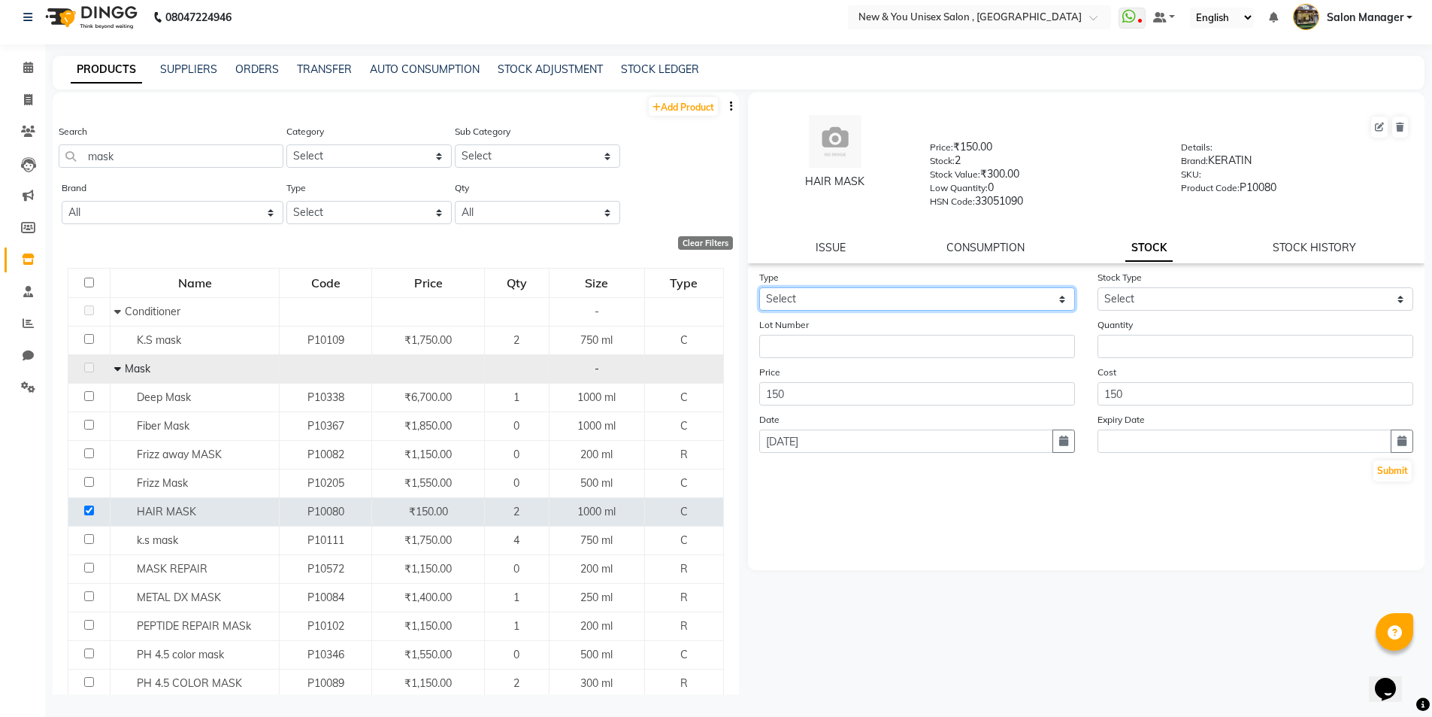
click at [861, 293] on select "Select In Out" at bounding box center [917, 298] width 316 height 23
select select "in"
click at [759, 287] on select "Select In Out" at bounding box center [917, 298] width 316 height 23
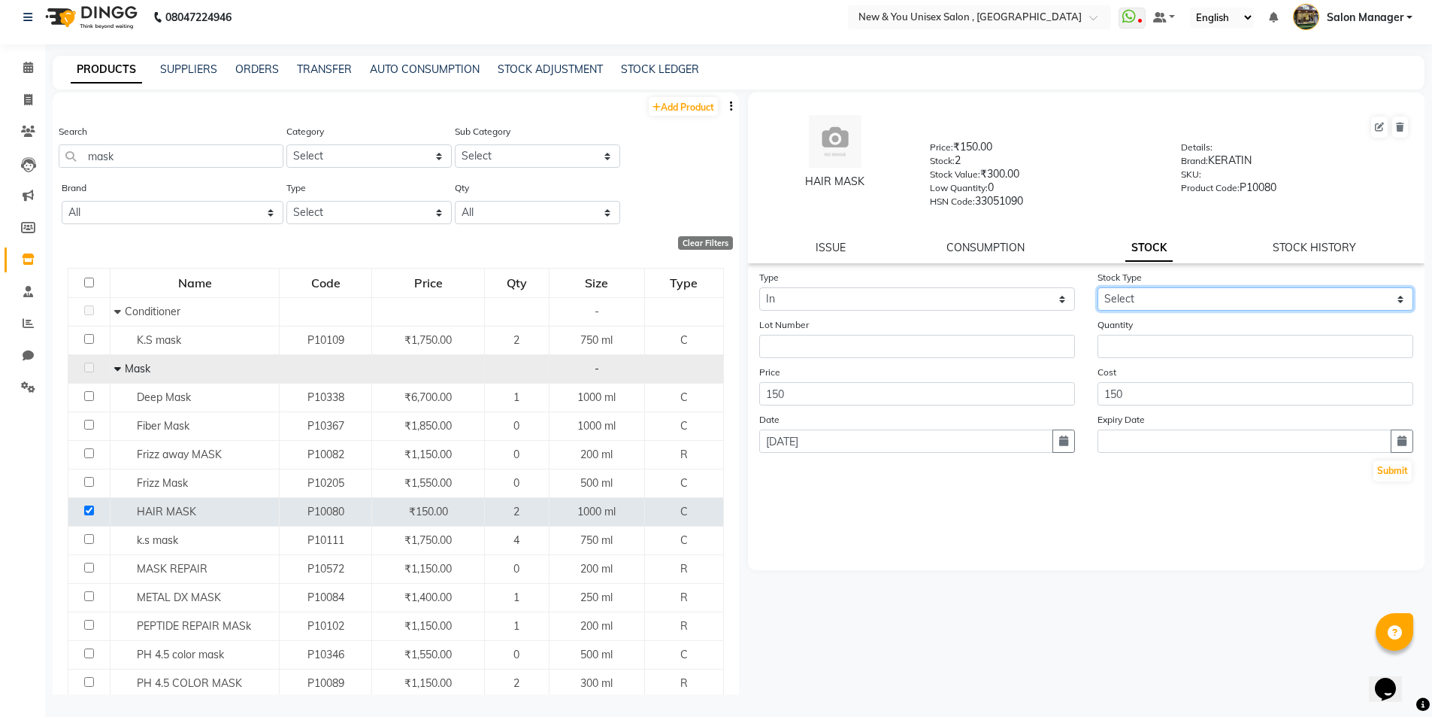
click at [1154, 295] on select "Select New Stock Adjustment Return Other" at bounding box center [1256, 298] width 316 height 23
select select "new stock"
click at [1098, 287] on select "Select New Stock Adjustment Return Other" at bounding box center [1256, 298] width 316 height 23
click at [1155, 350] on input "number" at bounding box center [1256, 346] width 316 height 23
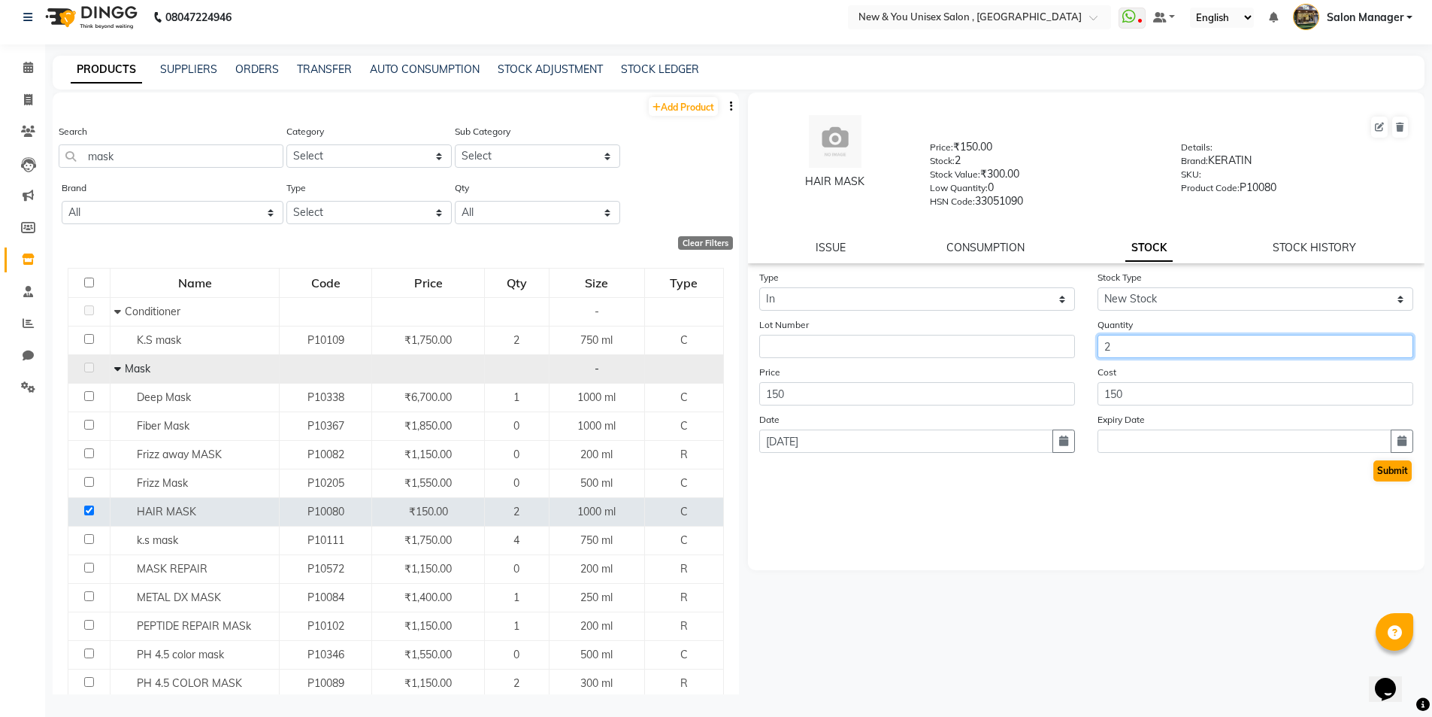
type input "2"
click at [1401, 468] on button "Submit" at bounding box center [1393, 470] width 38 height 21
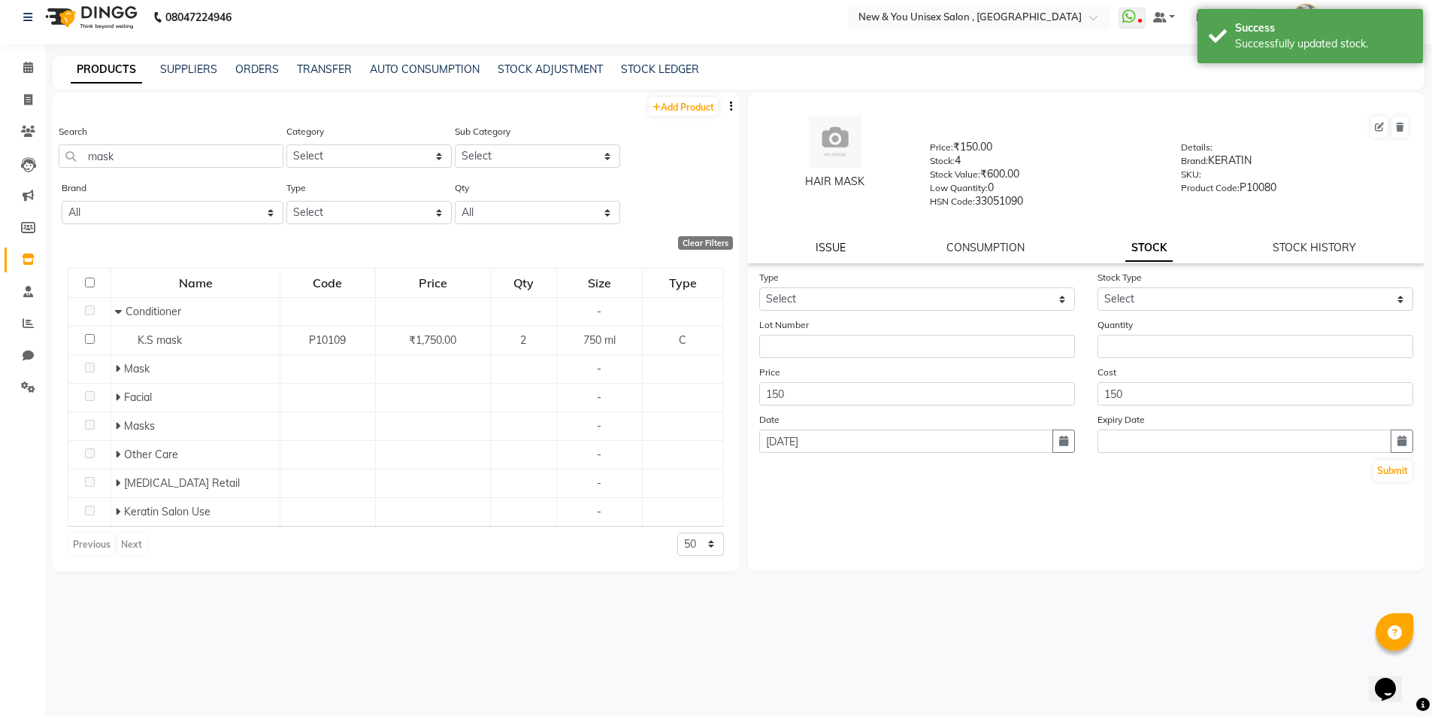
click at [817, 244] on link "ISSUE" at bounding box center [831, 248] width 30 height 14
select select
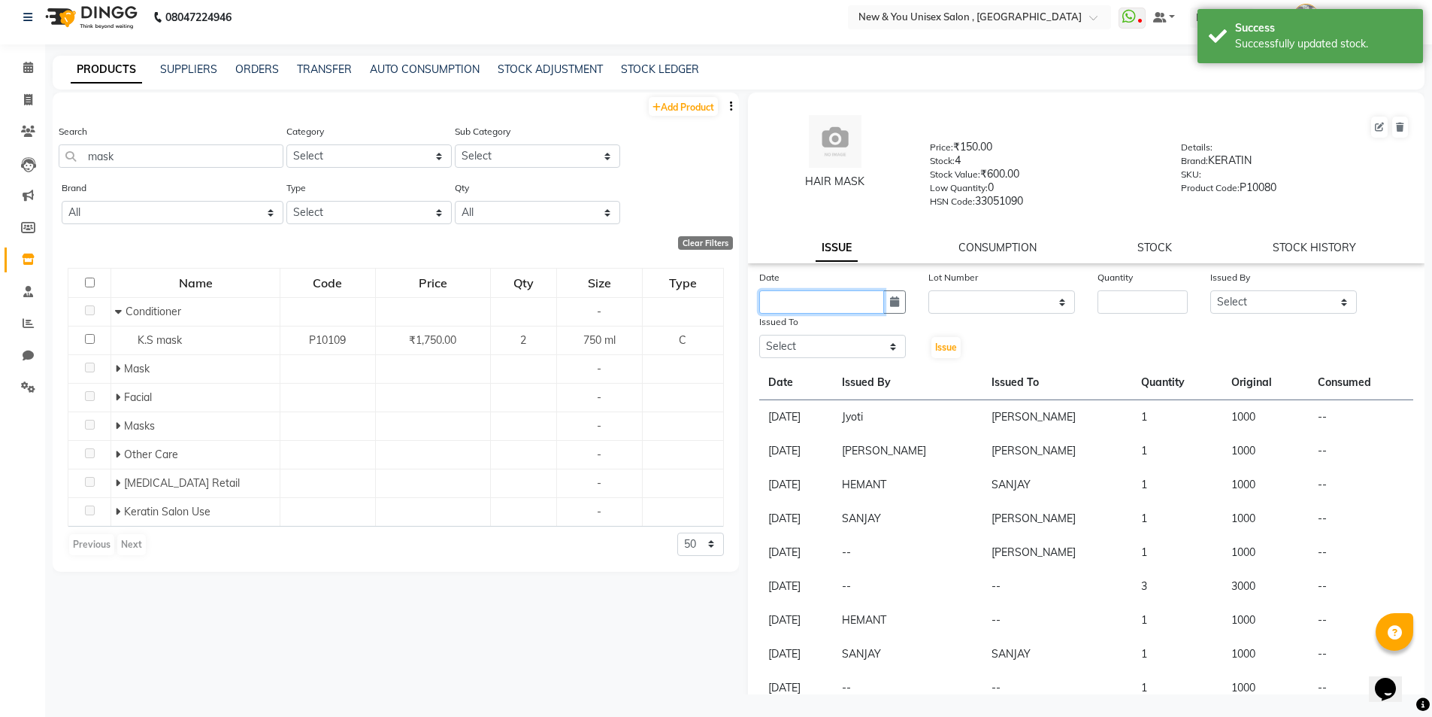
click at [834, 308] on input "text" at bounding box center [821, 301] width 125 height 23
select select "9"
select select "2025"
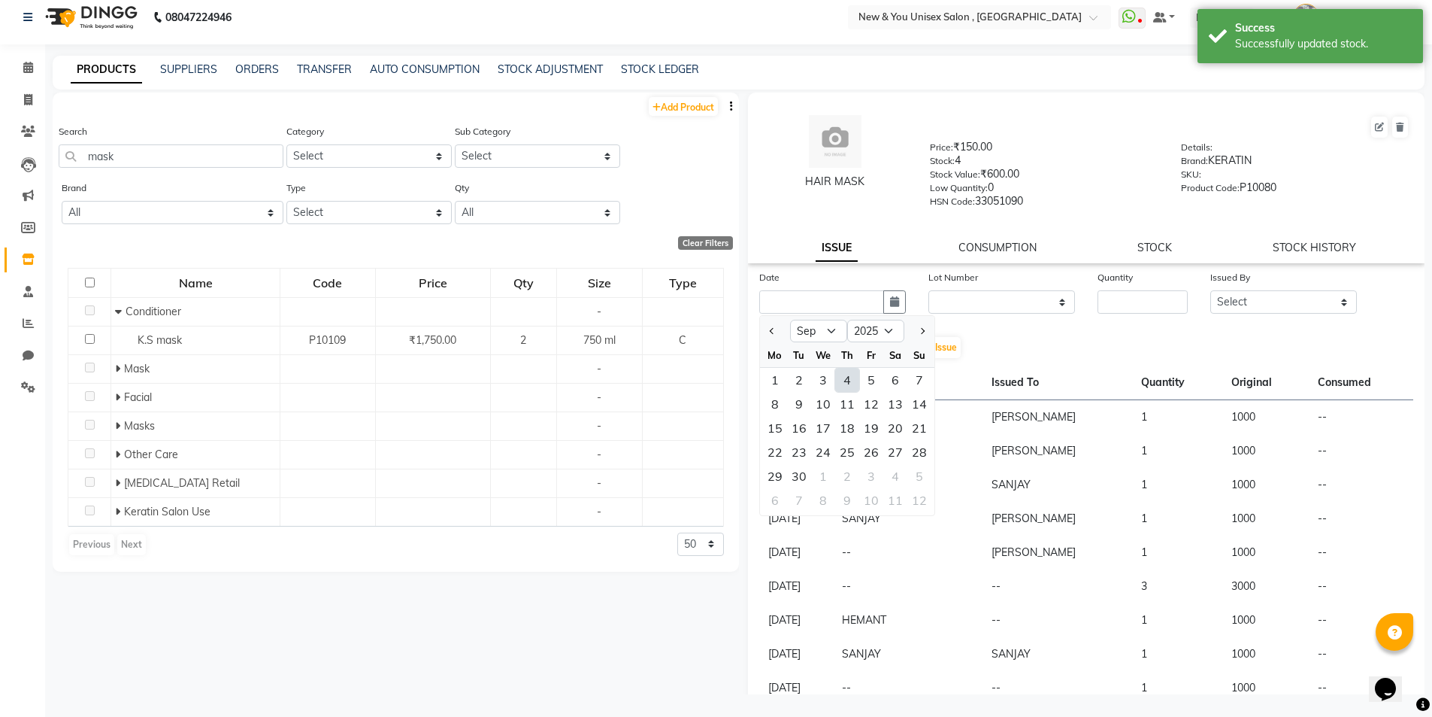
click at [847, 381] on div "4" at bounding box center [847, 380] width 24 height 24
type input "[DATE]"
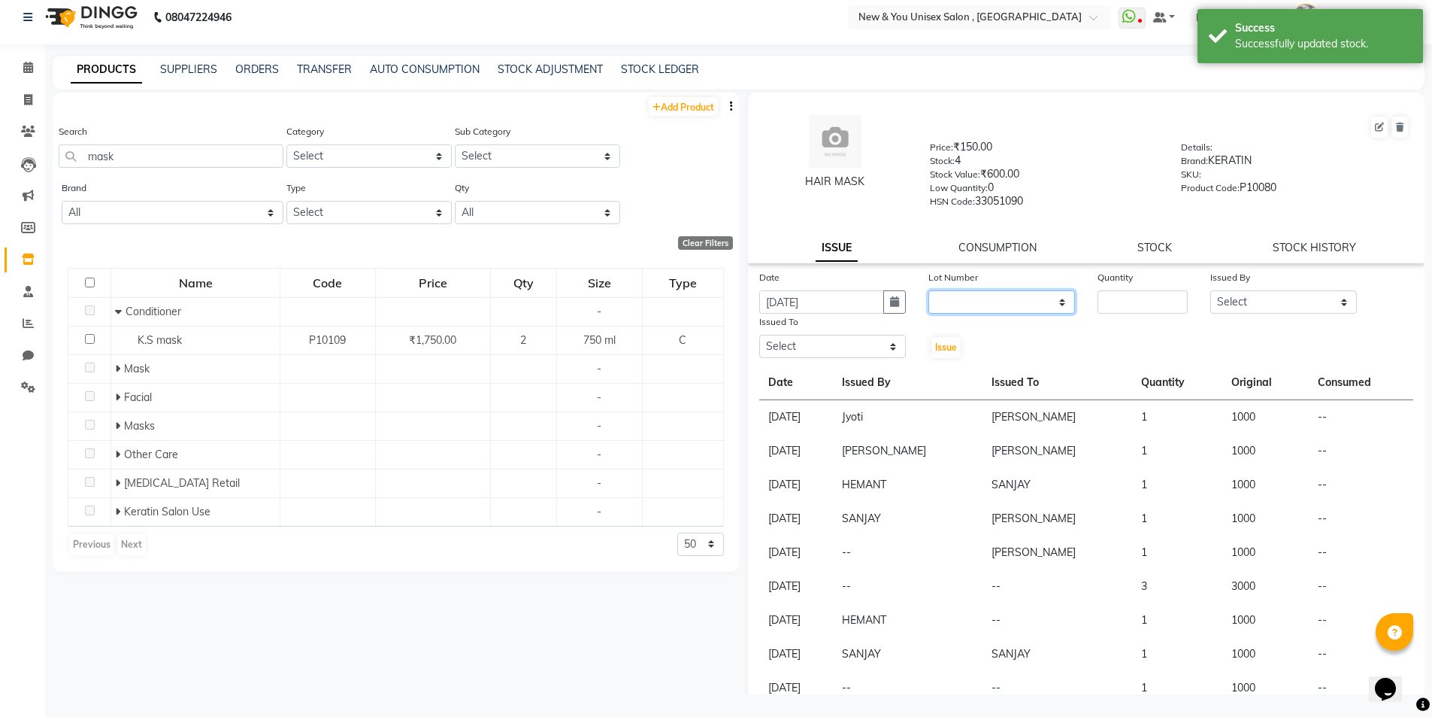
click at [952, 301] on select "None" at bounding box center [1002, 301] width 147 height 23
select select "0: null"
click at [929, 290] on select "None" at bounding box center [1002, 301] width 147 height 23
click at [1121, 309] on input "number" at bounding box center [1143, 301] width 90 height 23
type input "1"
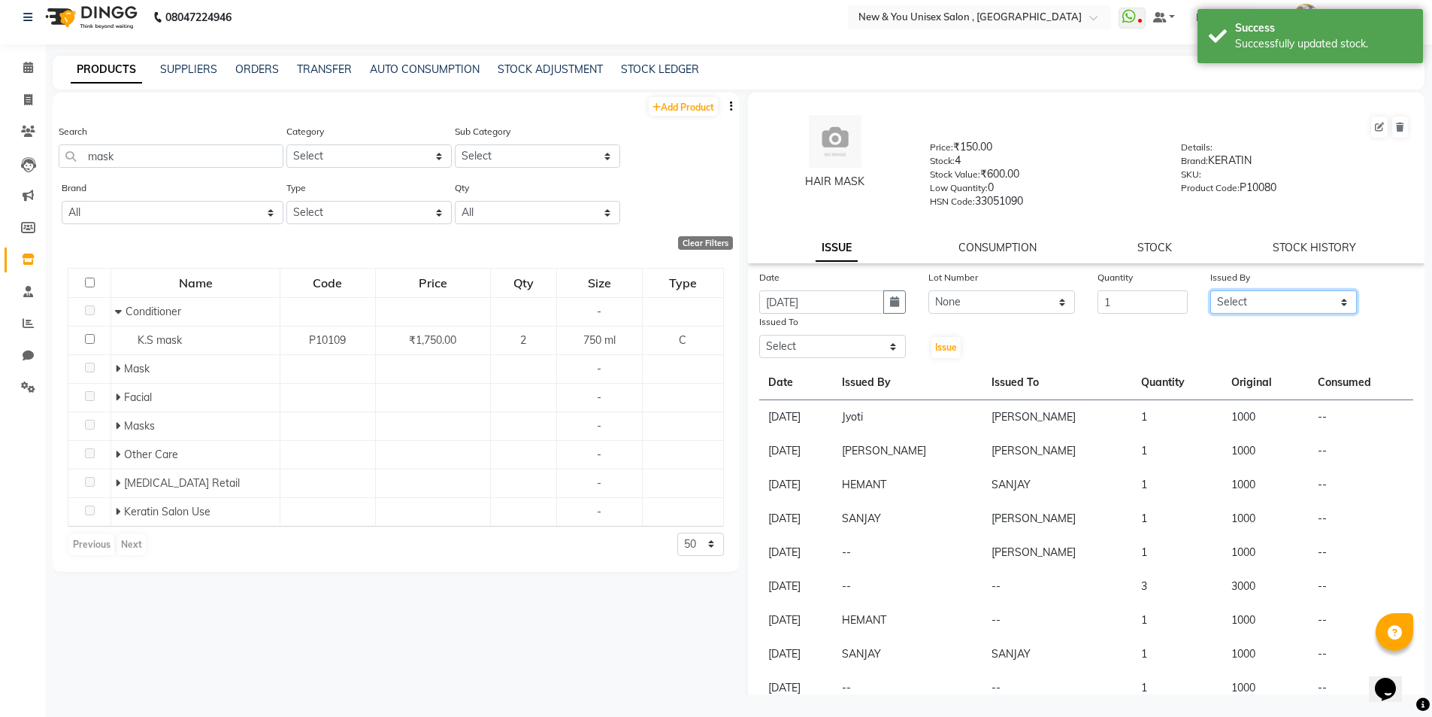
click at [1231, 305] on select "Select HEMANT Jyoti [PERSON_NAME] Salon Manager [PERSON_NAME] [PERSON_NAME] Shy…" at bounding box center [1284, 301] width 147 height 23
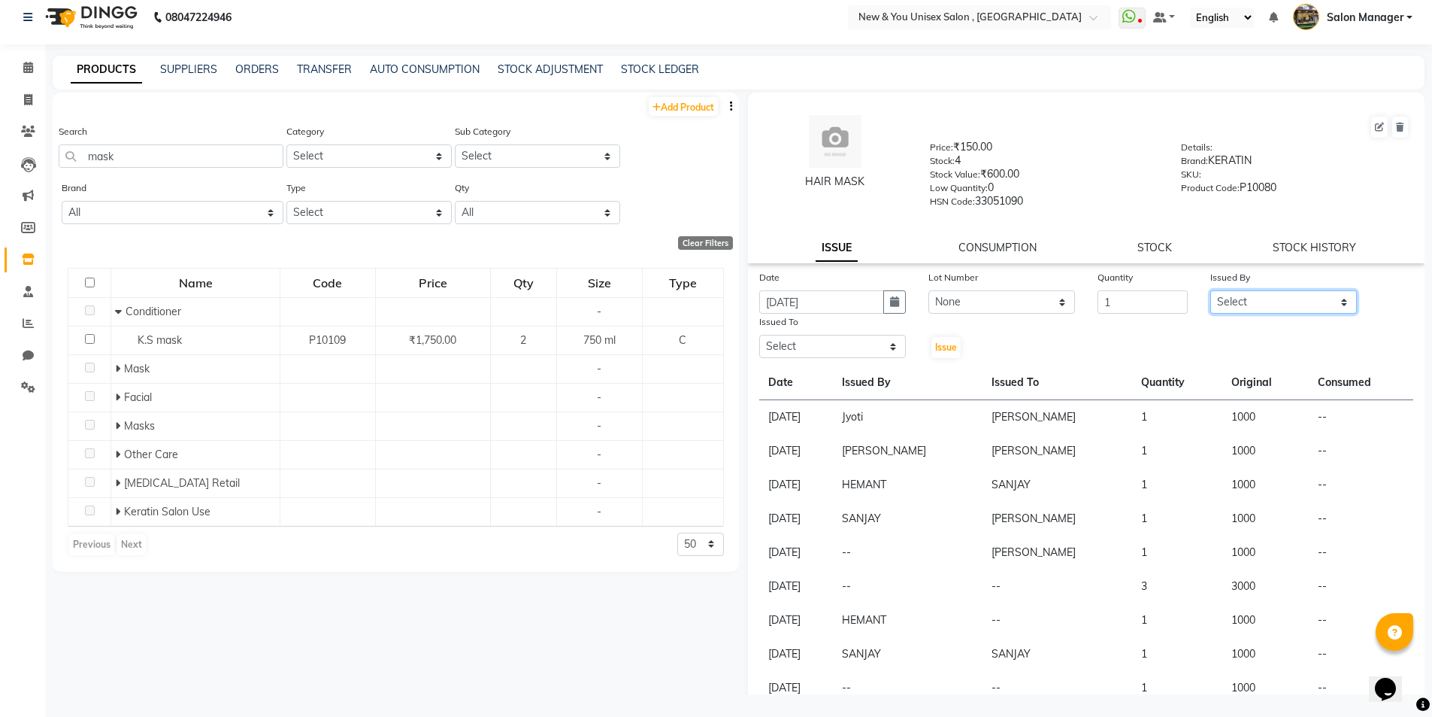
select select "19104"
click at [1211, 290] on select "Select HEMANT Jyoti [PERSON_NAME] Salon Manager [PERSON_NAME] [PERSON_NAME] Shy…" at bounding box center [1284, 301] width 147 height 23
click at [841, 350] on select "Select HEMANT Jyoti [PERSON_NAME] Salon Manager [PERSON_NAME] [PERSON_NAME] Shy…" at bounding box center [832, 346] width 147 height 23
select select "19104"
click at [759, 335] on select "Select HEMANT Jyoti [PERSON_NAME] Salon Manager [PERSON_NAME] [PERSON_NAME] Shy…" at bounding box center [832, 346] width 147 height 23
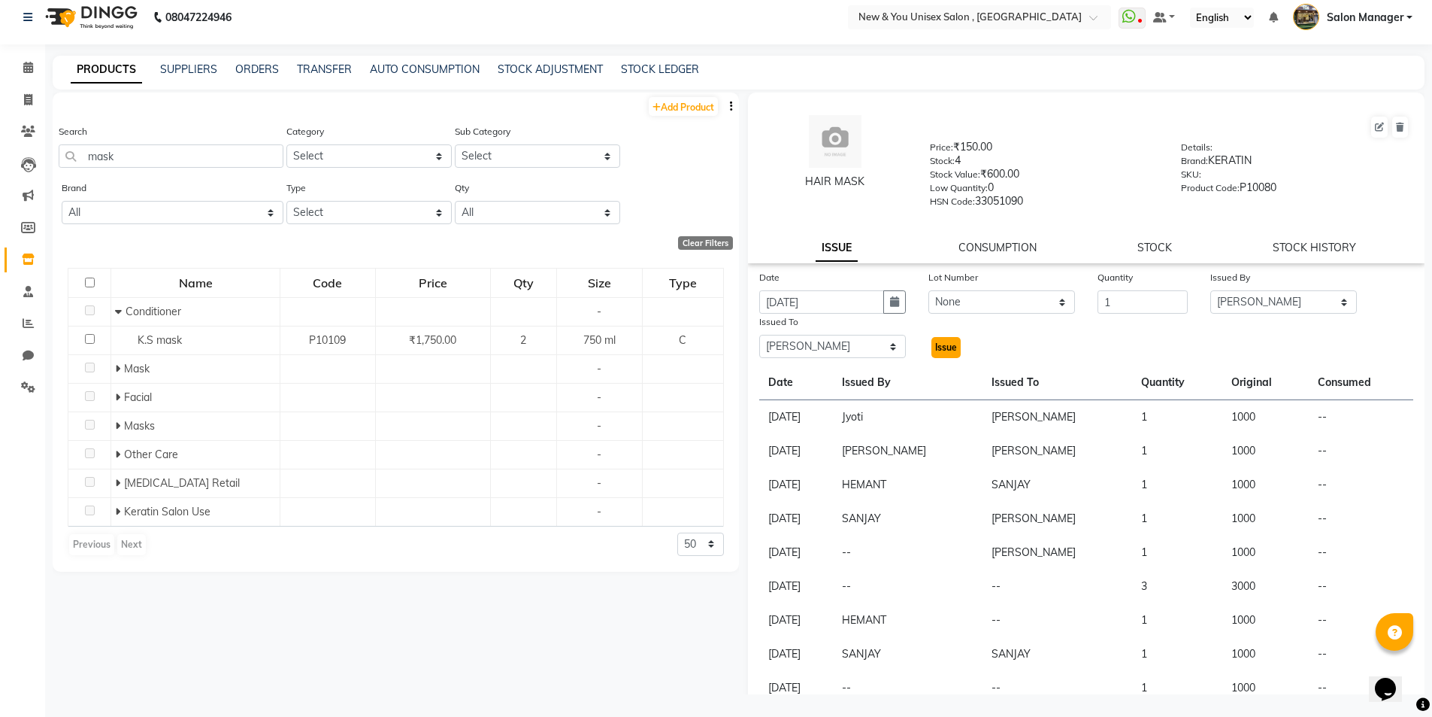
click at [950, 350] on span "Issue" at bounding box center [946, 346] width 22 height 11
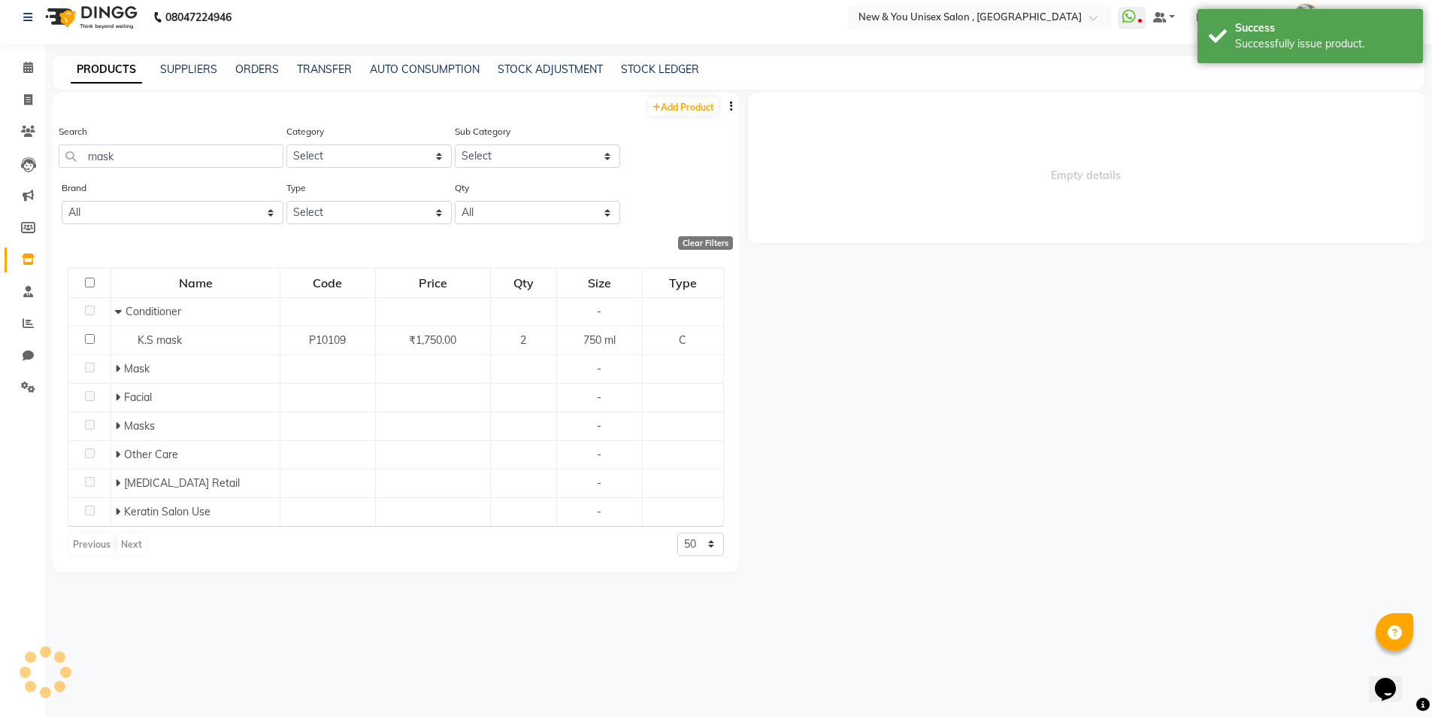
select select
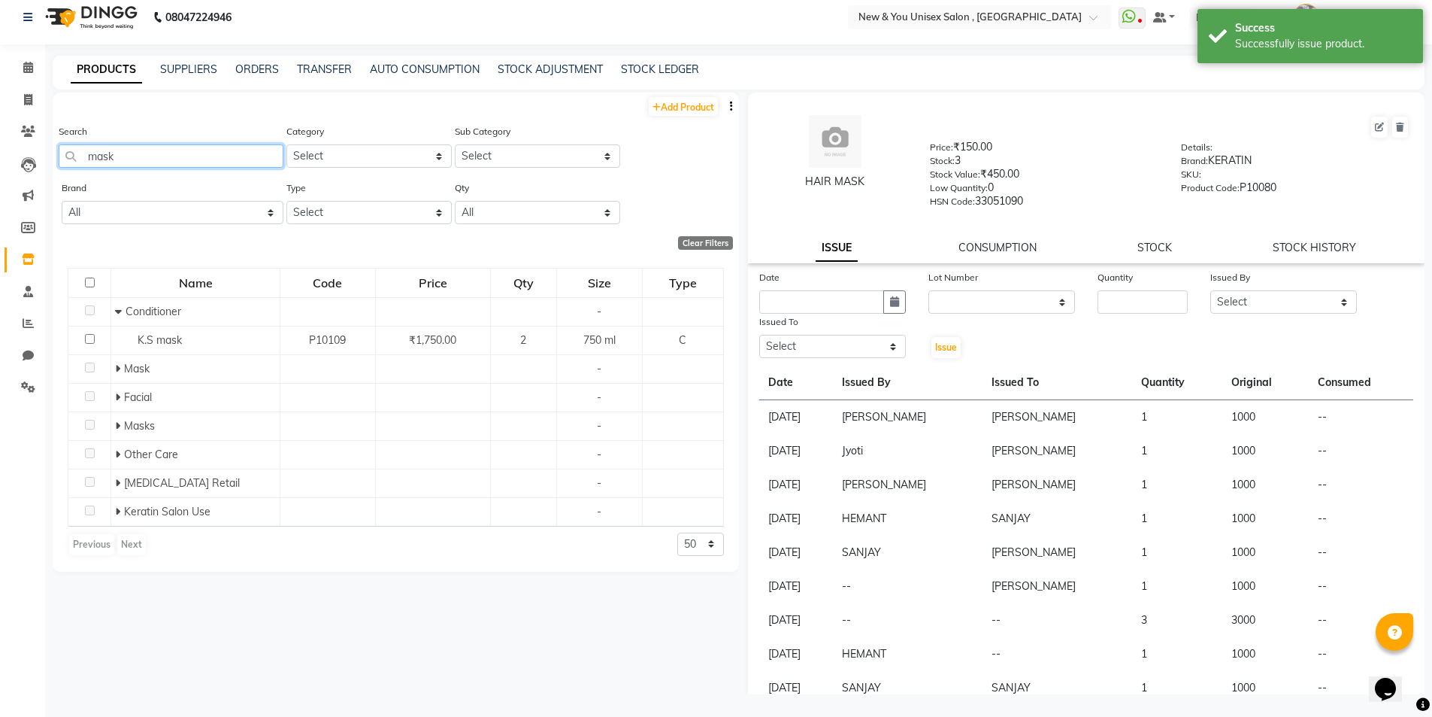
drag, startPoint x: 158, startPoint y: 164, endPoint x: 85, endPoint y: 177, distance: 74.1
click at [85, 177] on div "Search mask" at bounding box center [171, 151] width 225 height 56
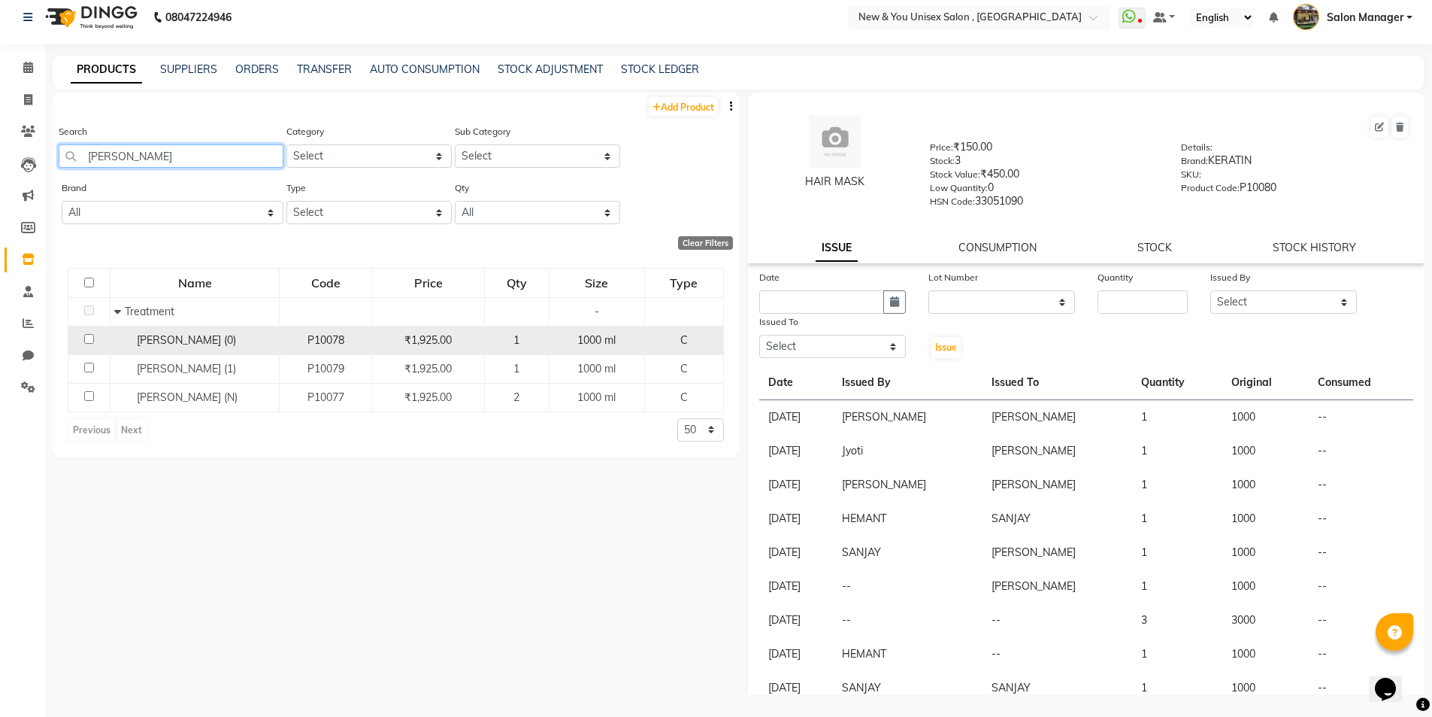
type input "[PERSON_NAME]"
click at [89, 338] on input "checkbox" at bounding box center [89, 339] width 10 height 10
checkbox input "true"
select select
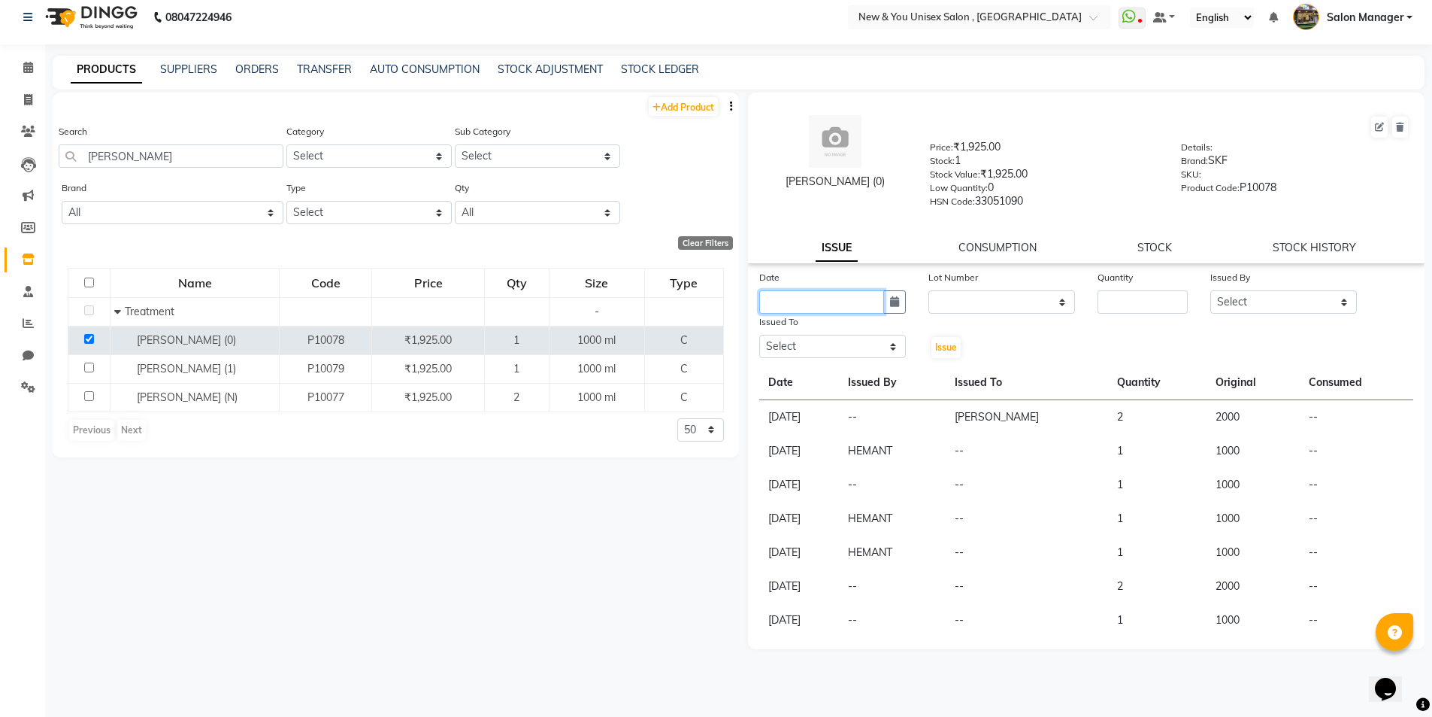
click at [814, 304] on input "text" at bounding box center [821, 301] width 125 height 23
select select "9"
select select "2025"
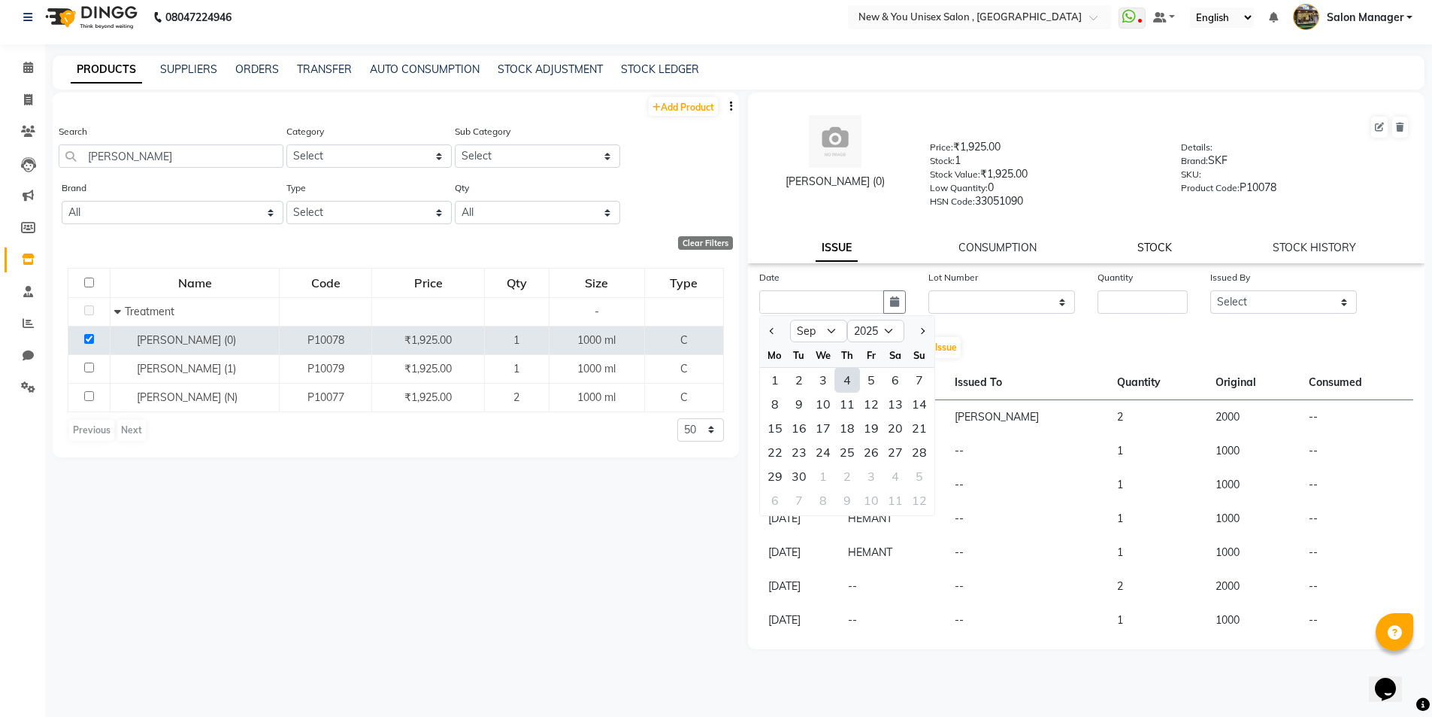
click at [1158, 246] on link "STOCK" at bounding box center [1155, 248] width 35 height 14
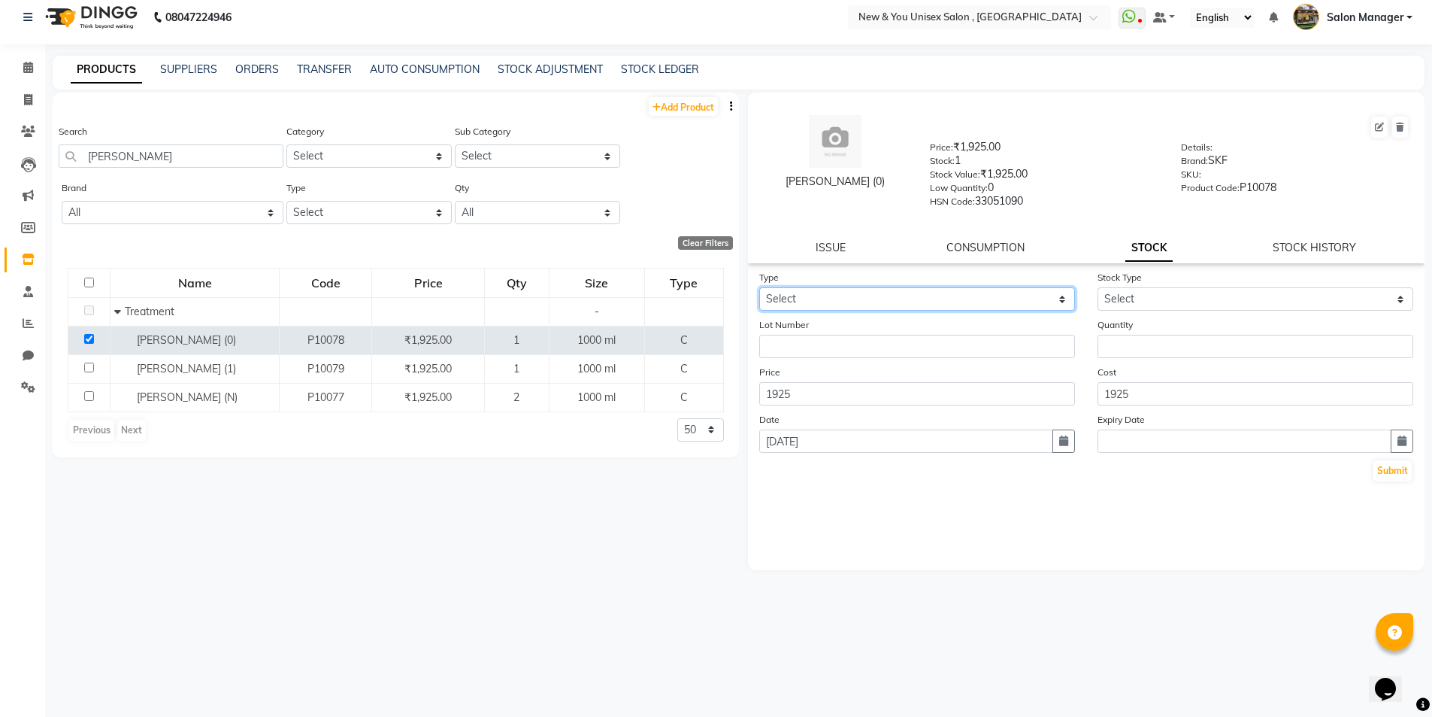
click at [856, 296] on select "Select In Out" at bounding box center [917, 298] width 316 height 23
select select "in"
click at [759, 287] on select "Select In Out" at bounding box center [917, 298] width 316 height 23
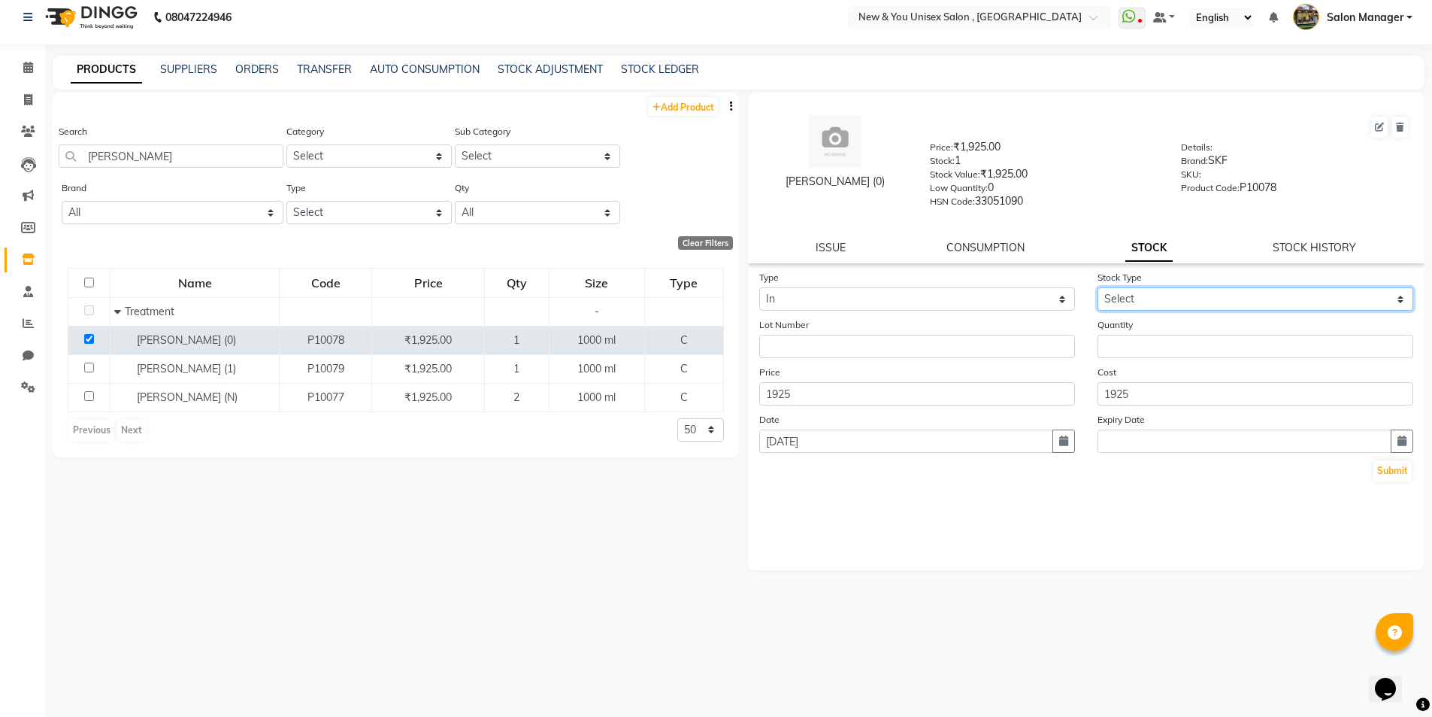
click at [1144, 296] on select "Select New Stock Adjustment Return Other" at bounding box center [1256, 298] width 316 height 23
select select "new stock"
click at [1098, 287] on select "Select New Stock Adjustment Return Other" at bounding box center [1256, 298] width 316 height 23
click at [1150, 350] on input "number" at bounding box center [1256, 346] width 316 height 23
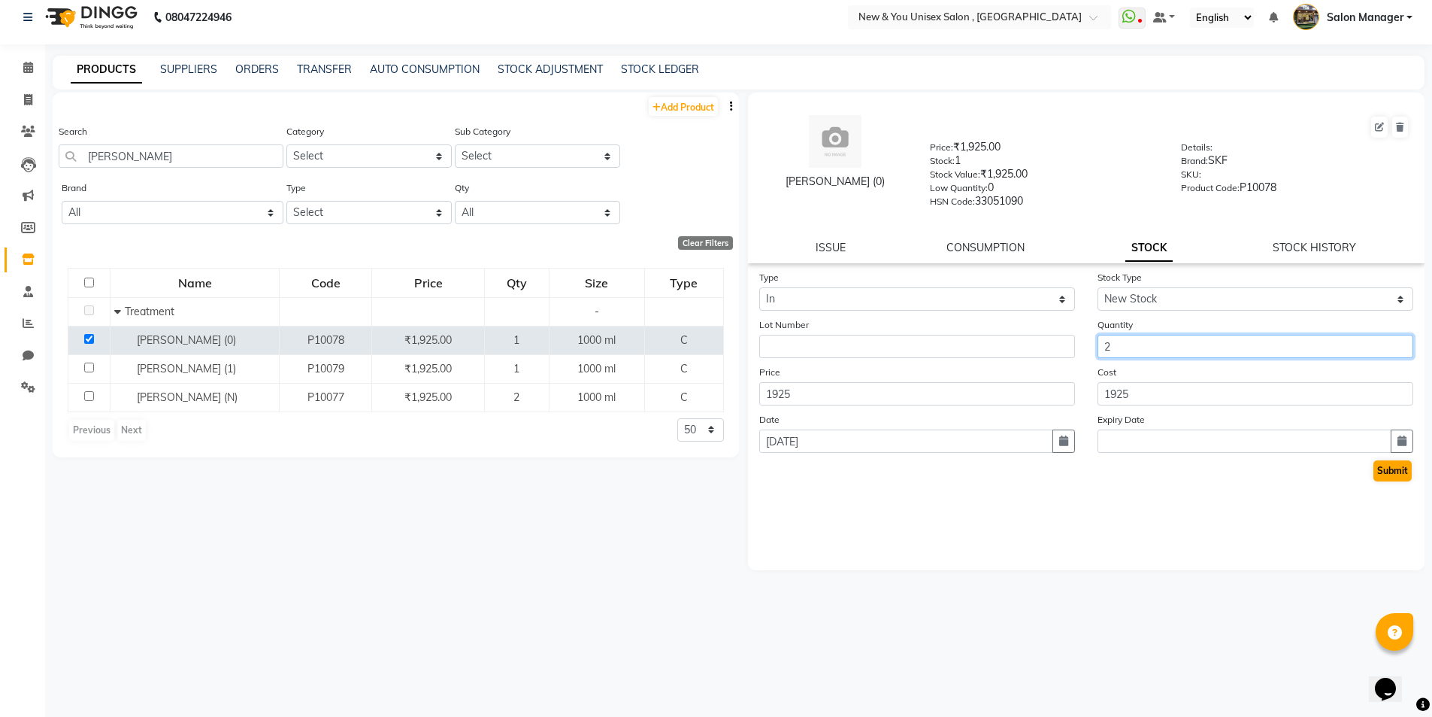
type input "2"
click at [1397, 471] on button "Submit" at bounding box center [1393, 470] width 38 height 21
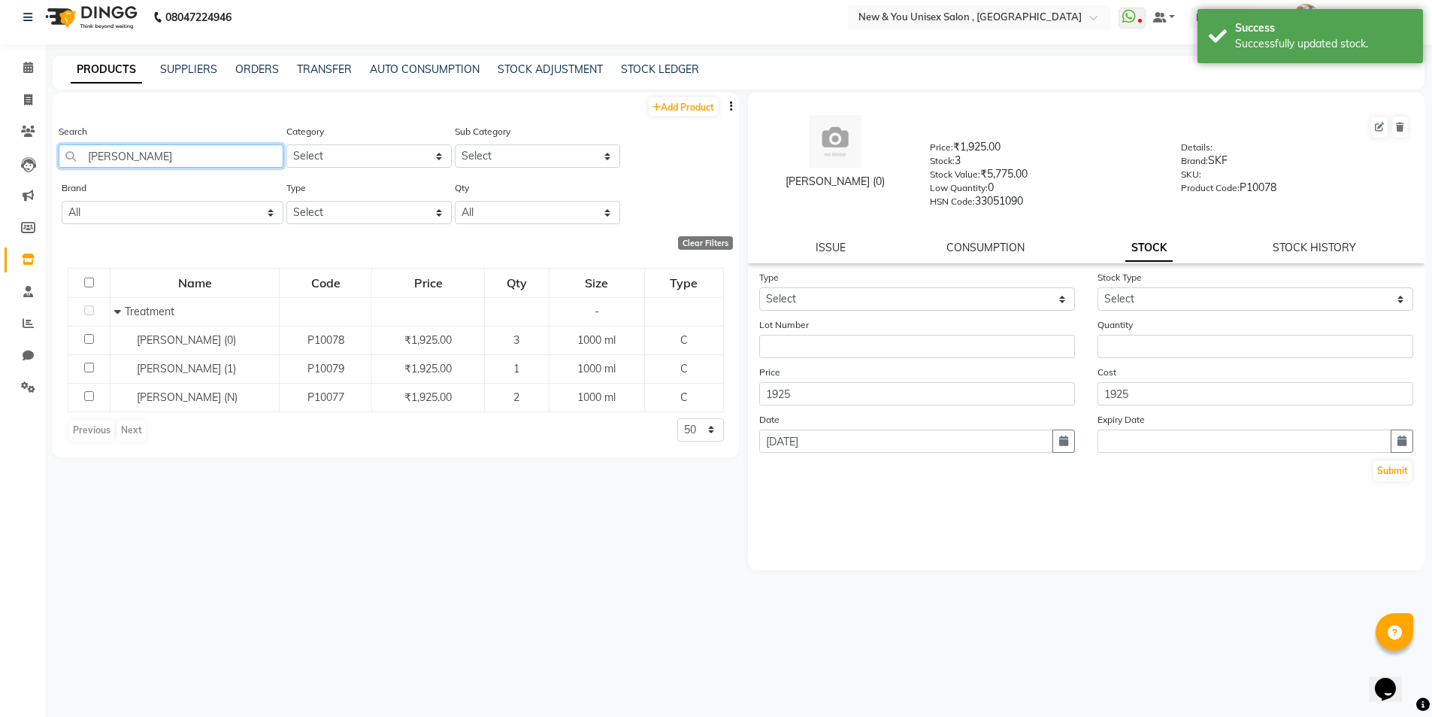
drag, startPoint x: 123, startPoint y: 155, endPoint x: 65, endPoint y: 167, distance: 59.1
click at [65, 167] on input "[PERSON_NAME]" at bounding box center [171, 155] width 225 height 23
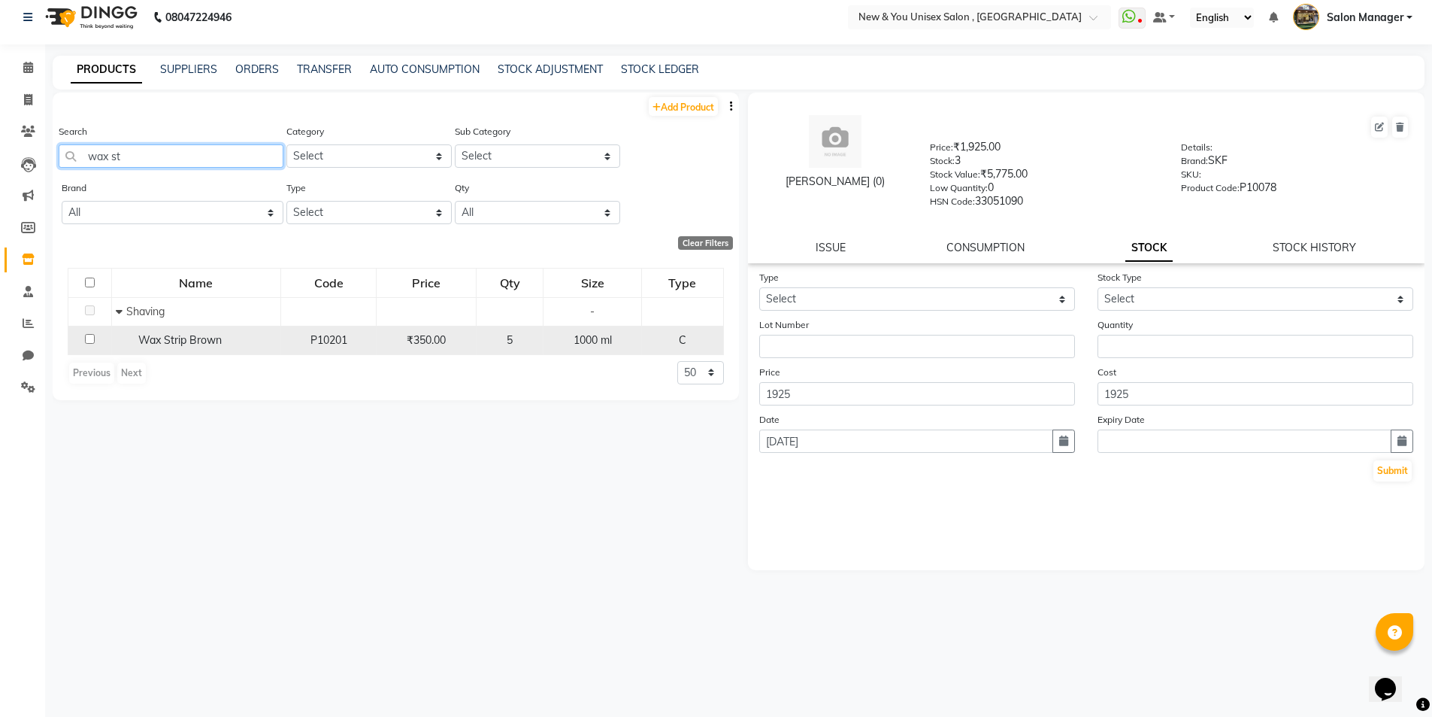
type input "wax st"
click at [168, 332] on div "Wax Strip Brown" at bounding box center [196, 340] width 161 height 16
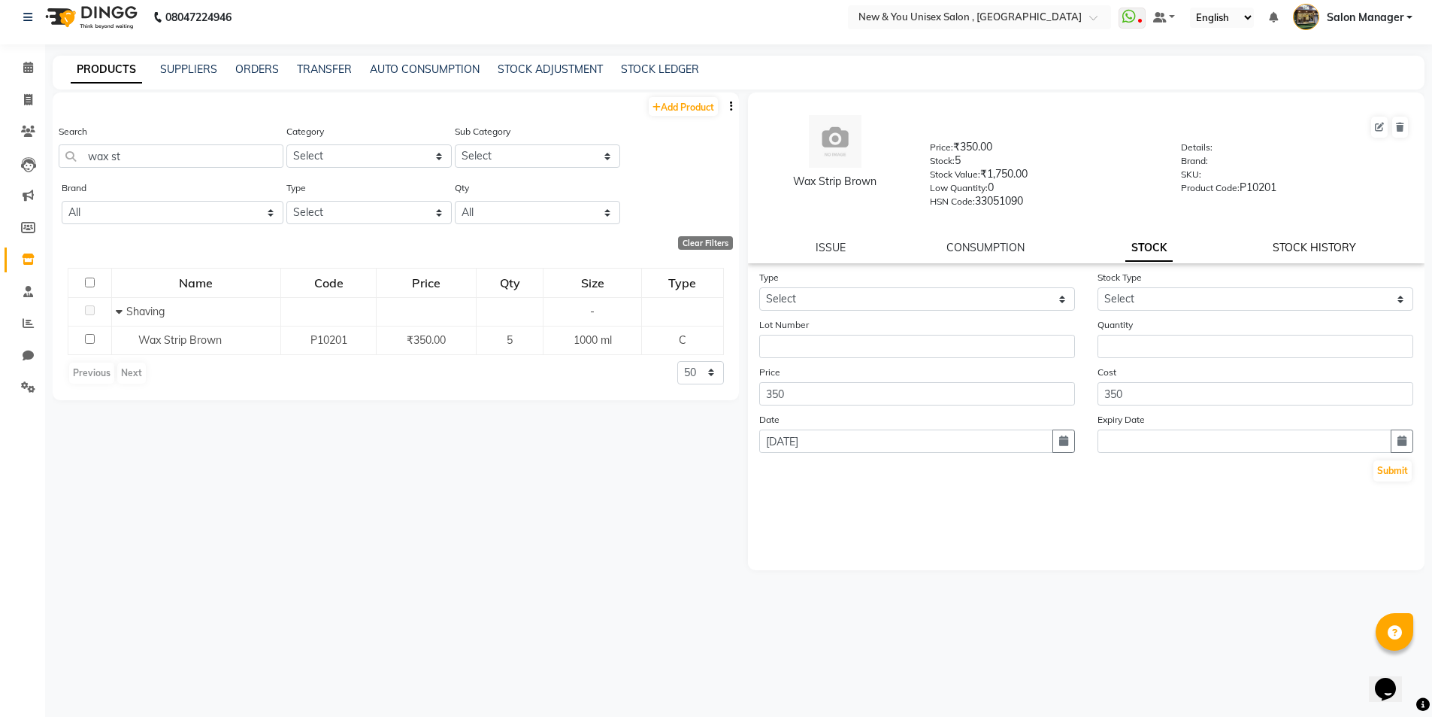
click at [1322, 243] on link "STOCK HISTORY" at bounding box center [1314, 248] width 83 height 14
select select "all"
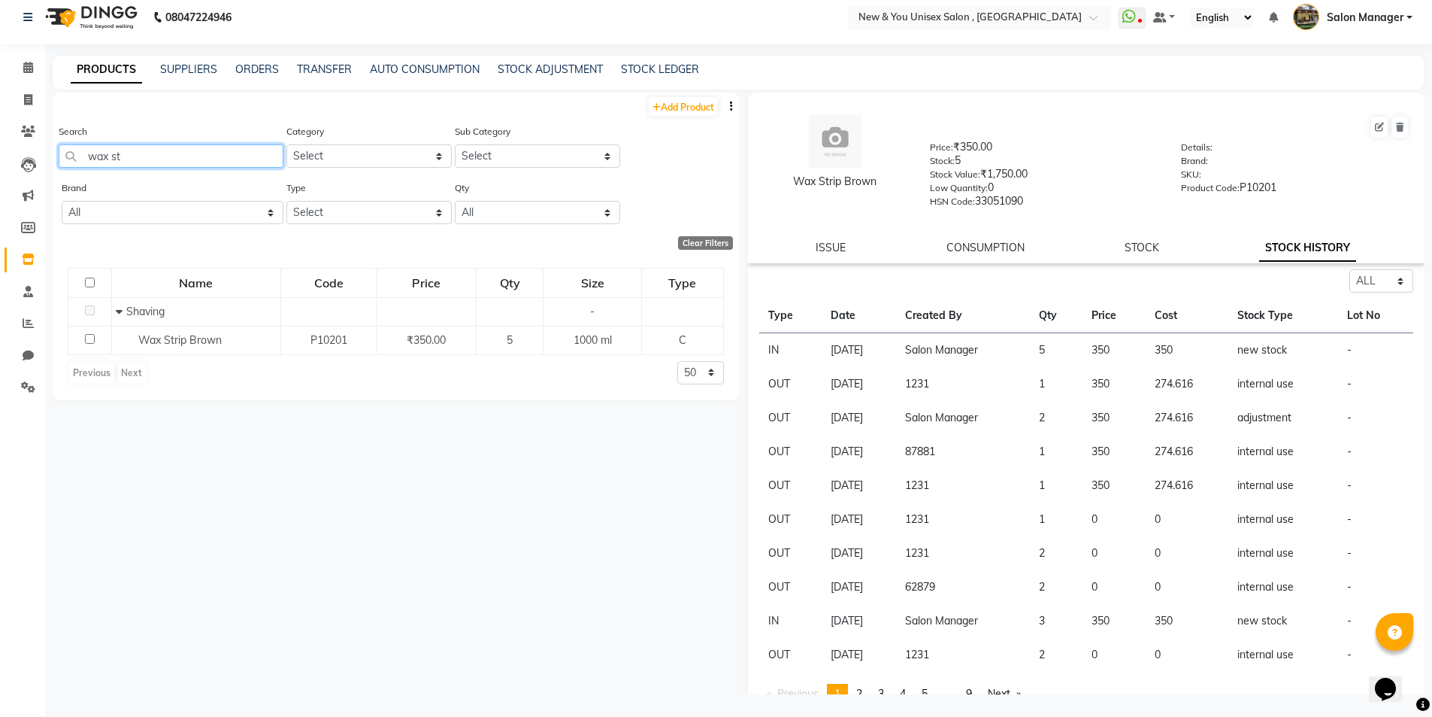
drag, startPoint x: 150, startPoint y: 144, endPoint x: 85, endPoint y: 165, distance: 68.5
click at [85, 165] on input "wax st" at bounding box center [171, 155] width 225 height 23
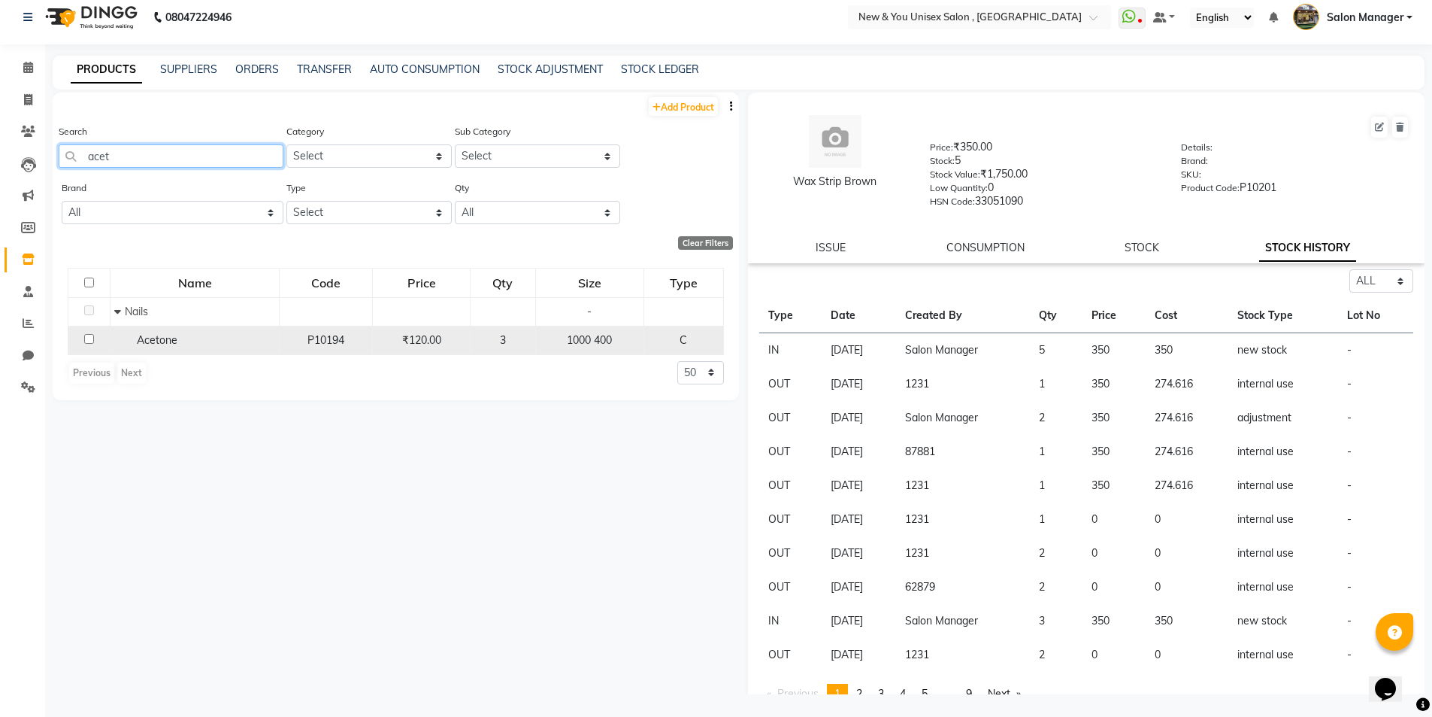
type input "acet"
click at [149, 342] on span "Acetone" at bounding box center [157, 340] width 41 height 14
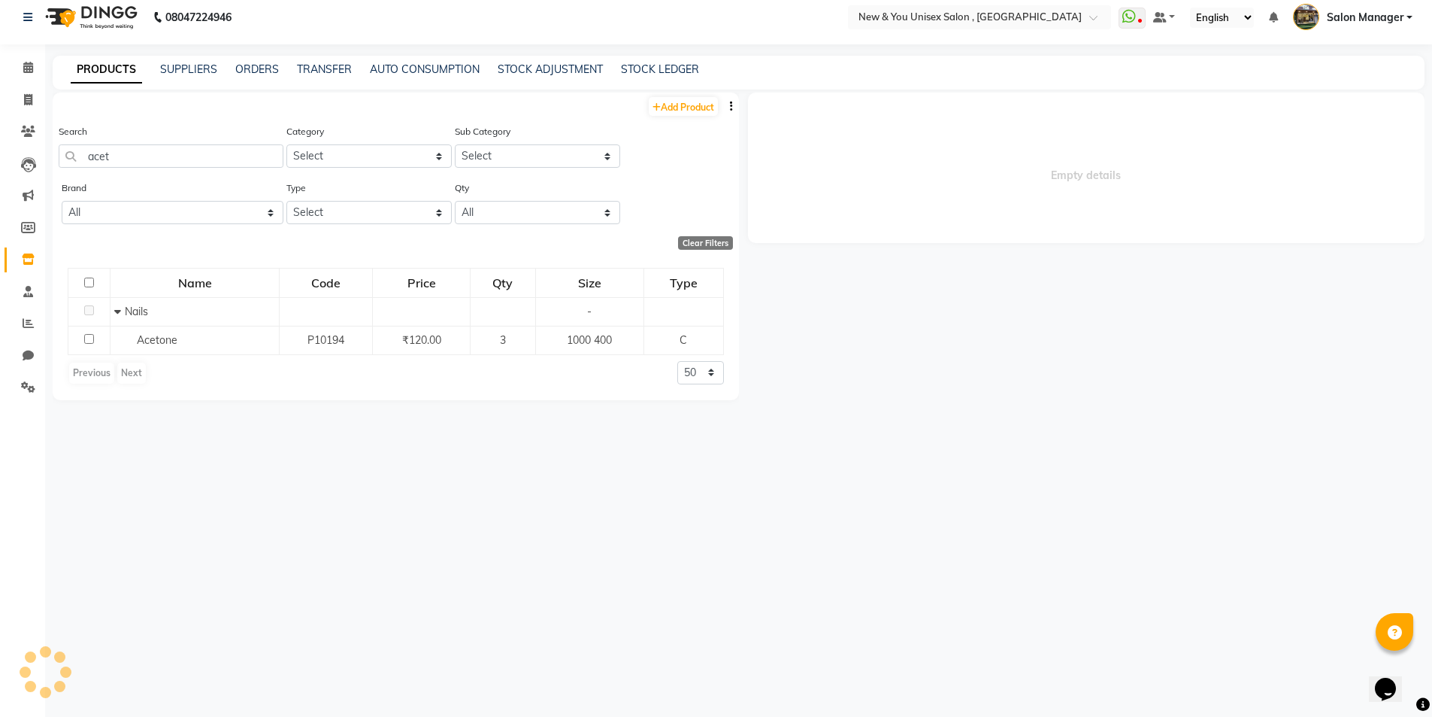
select select "all"
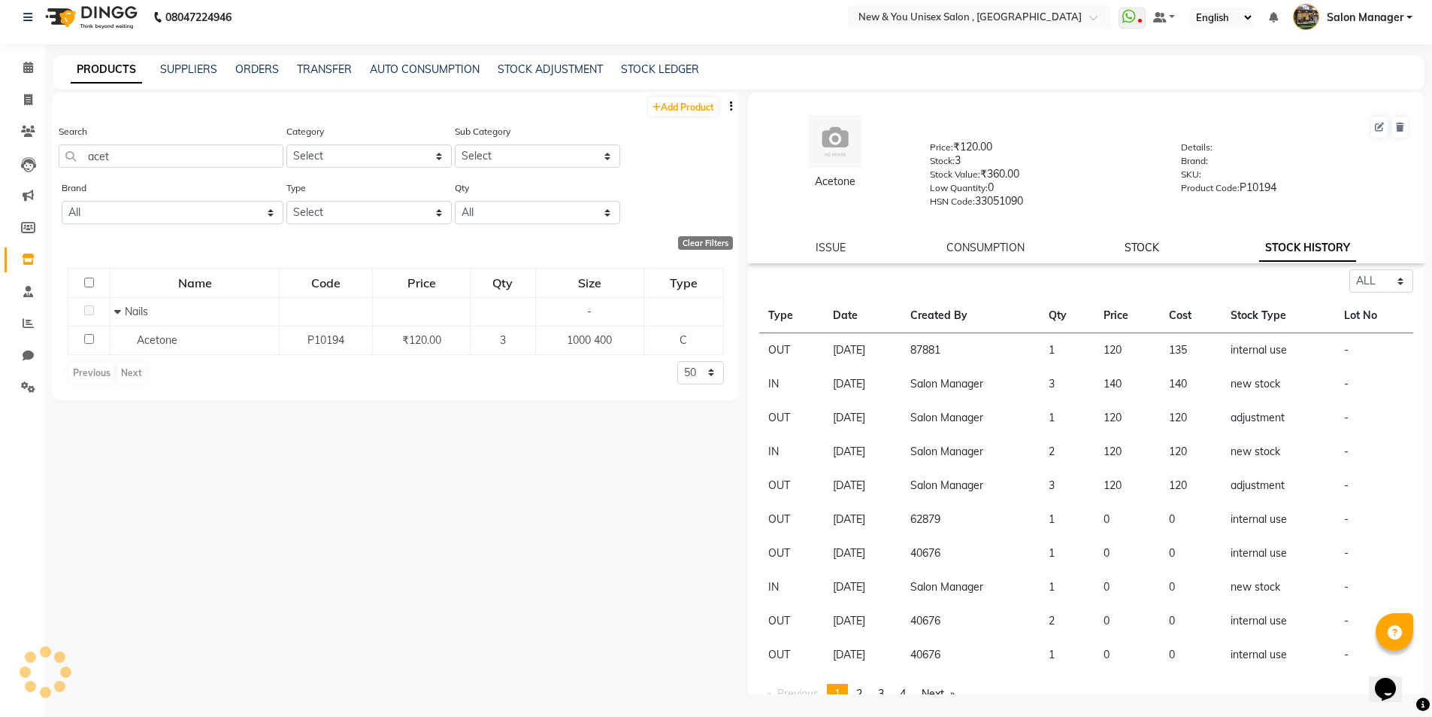
click at [1150, 251] on link "STOCK" at bounding box center [1142, 248] width 35 height 14
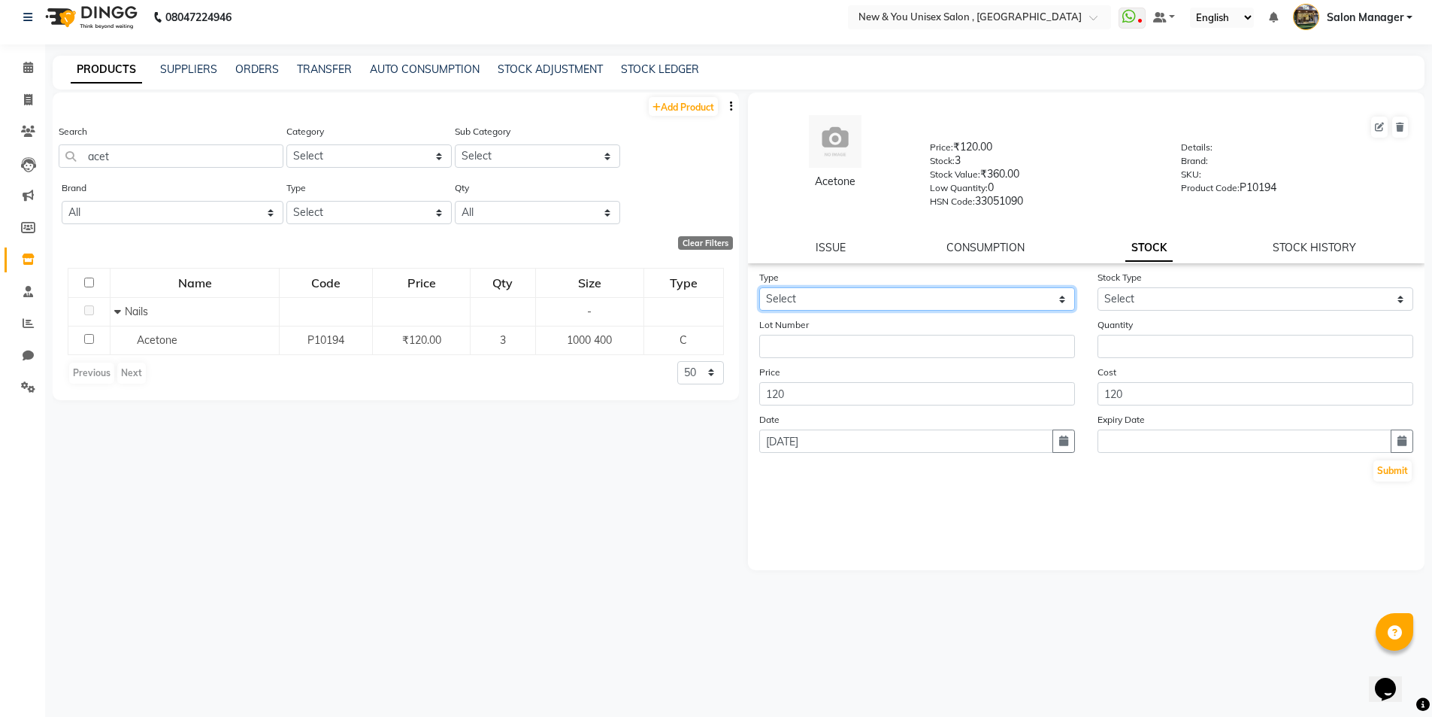
click at [923, 299] on select "Select In Out" at bounding box center [917, 298] width 316 height 23
select select "in"
click at [759, 287] on select "Select In Out" at bounding box center [917, 298] width 316 height 23
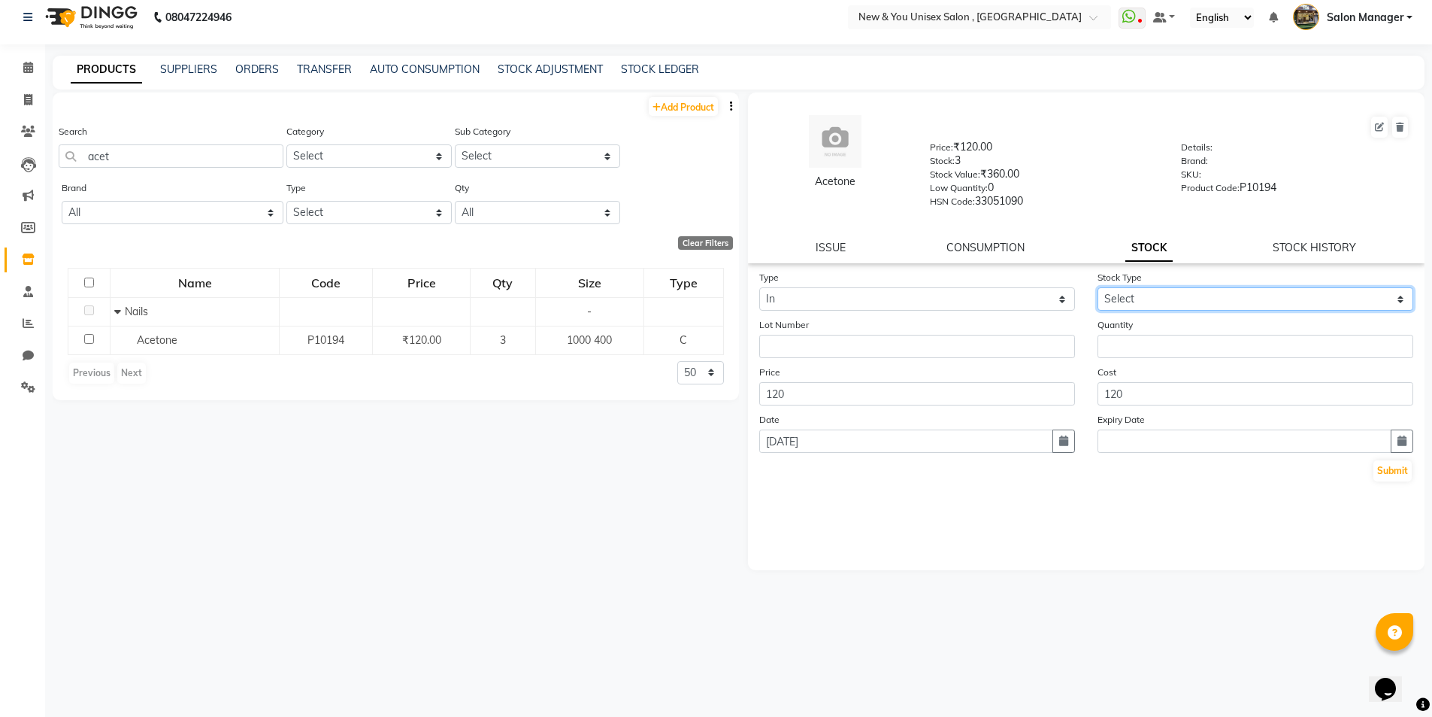
click at [1158, 297] on select "Select New Stock Adjustment Return Other" at bounding box center [1256, 298] width 316 height 23
select select "new stock"
click at [1098, 287] on select "Select New Stock Adjustment Return Other" at bounding box center [1256, 298] width 316 height 23
click at [1177, 365] on div "Cost 120" at bounding box center [1256, 384] width 338 height 41
click at [1154, 344] on input "number" at bounding box center [1256, 346] width 316 height 23
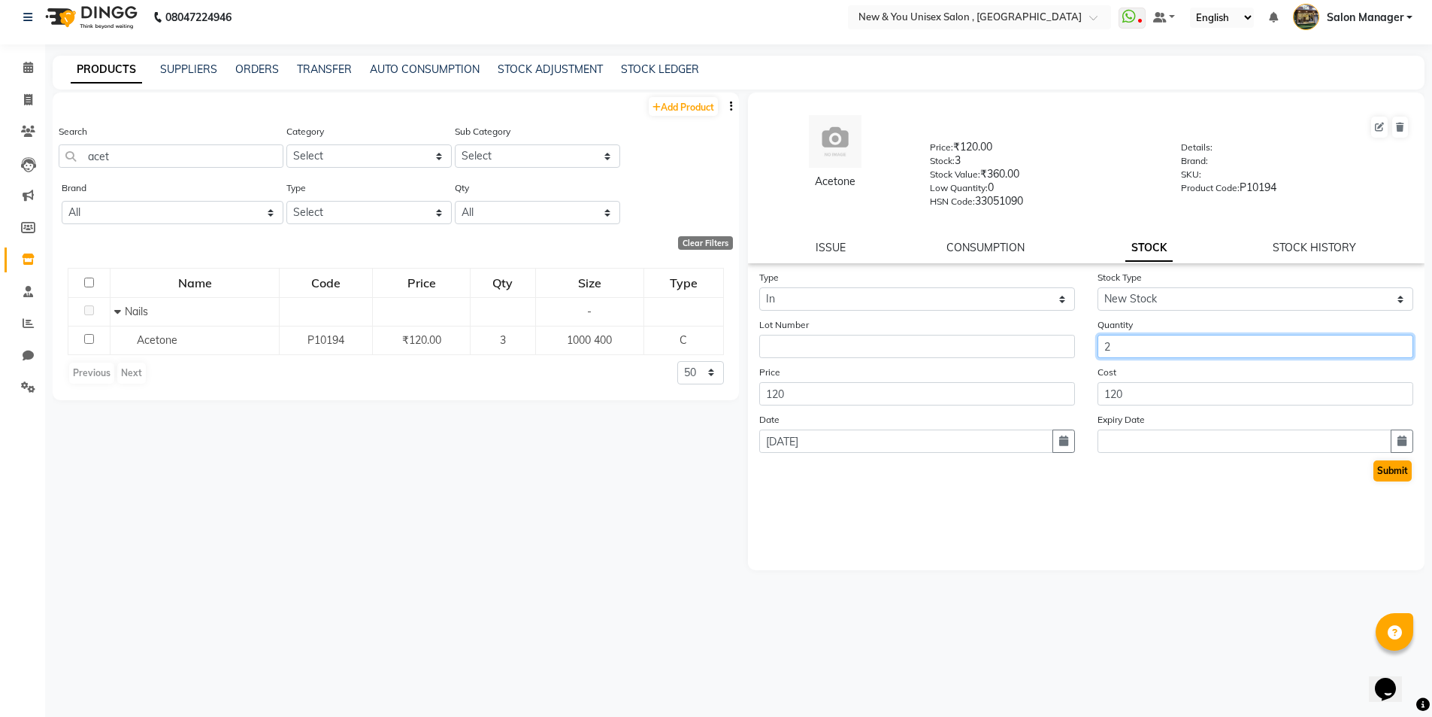
type input "2"
click at [1395, 470] on button "Submit" at bounding box center [1393, 470] width 38 height 21
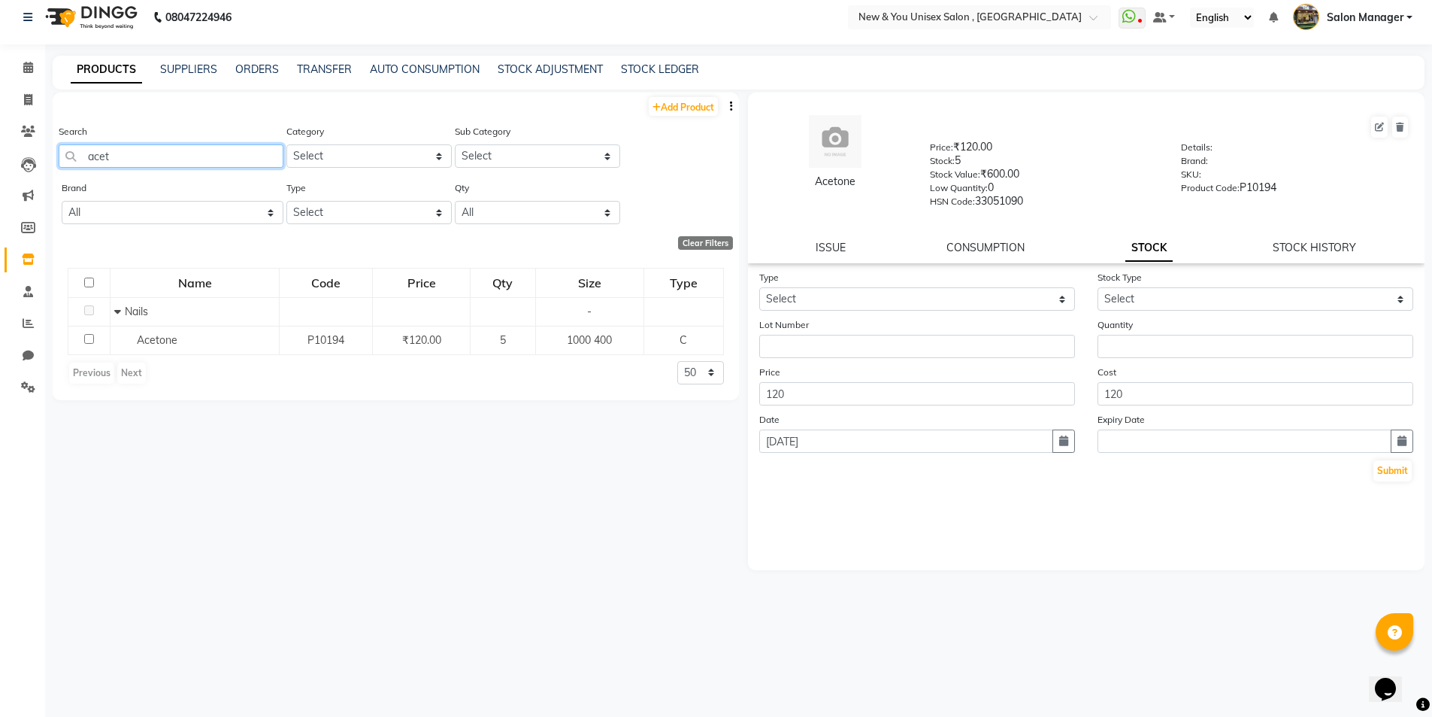
drag, startPoint x: 136, startPoint y: 156, endPoint x: 61, endPoint y: 177, distance: 78.3
click at [61, 177] on div "Search acet" at bounding box center [171, 151] width 225 height 56
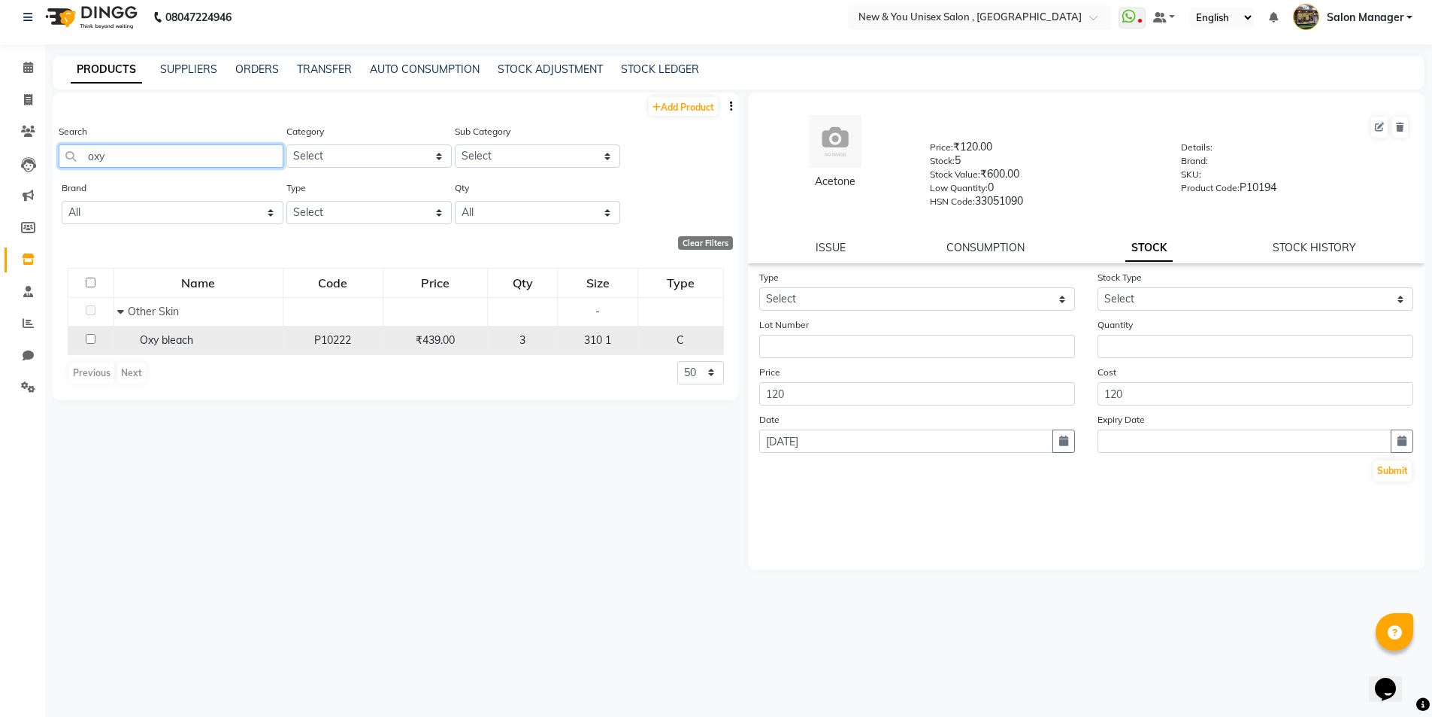
type input "oxy"
click at [181, 344] on span "Oxy bleach" at bounding box center [166, 340] width 53 height 14
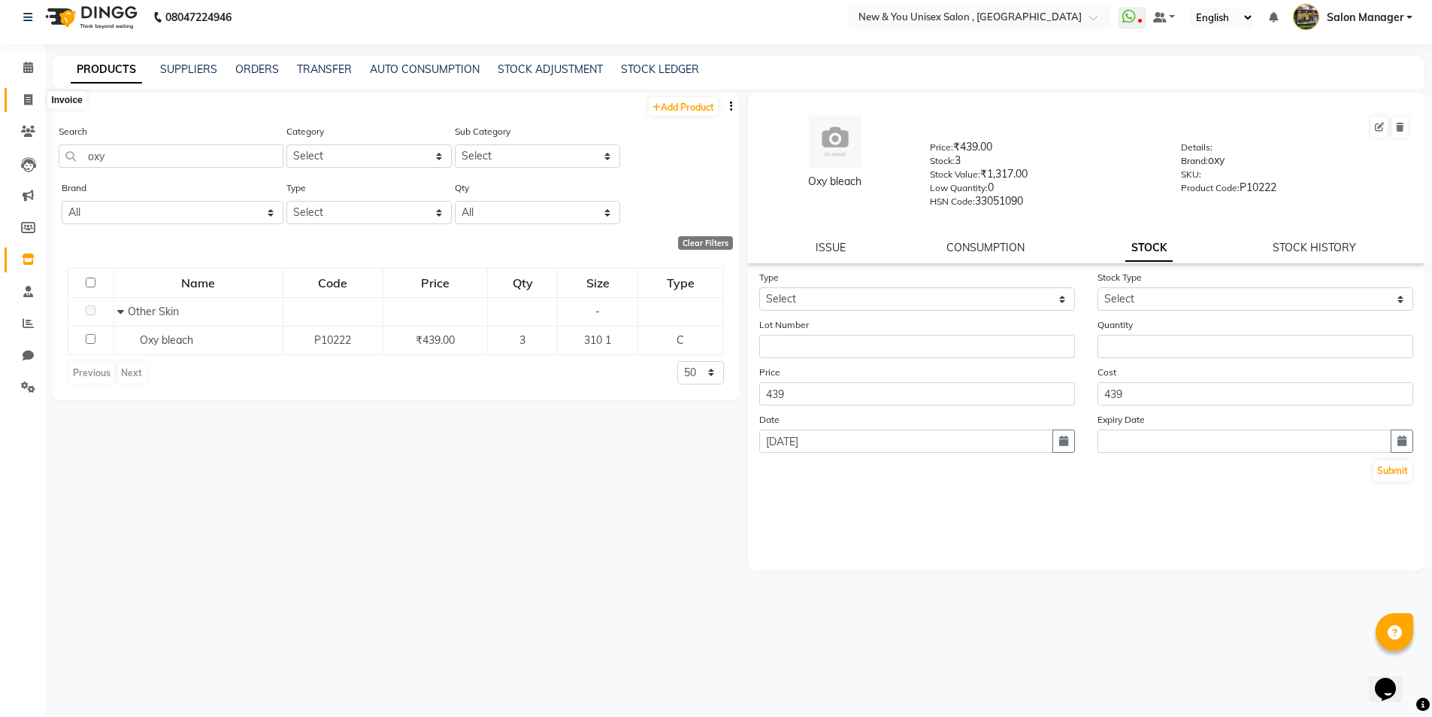
click at [32, 92] on span at bounding box center [28, 100] width 26 height 17
select select "service"
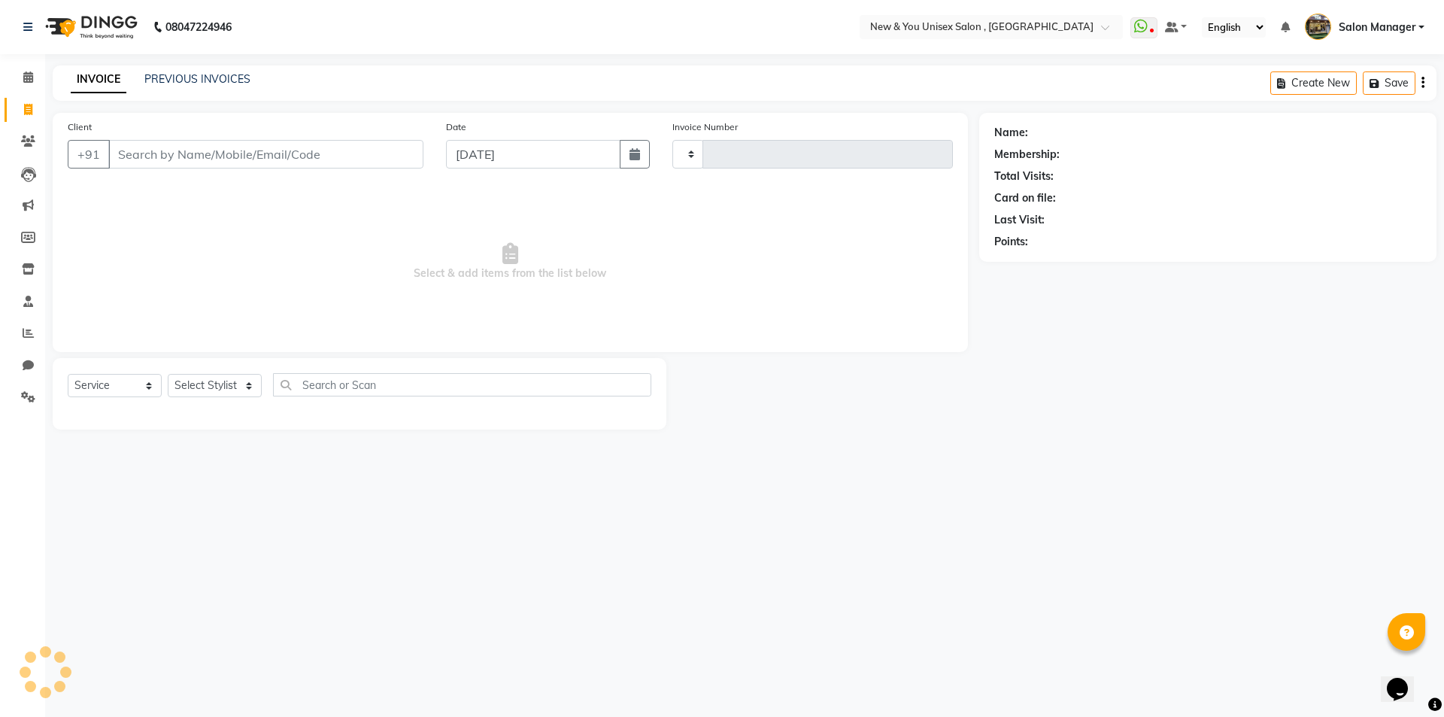
type input "1959"
select select "31"
click at [31, 268] on icon at bounding box center [28, 268] width 13 height 11
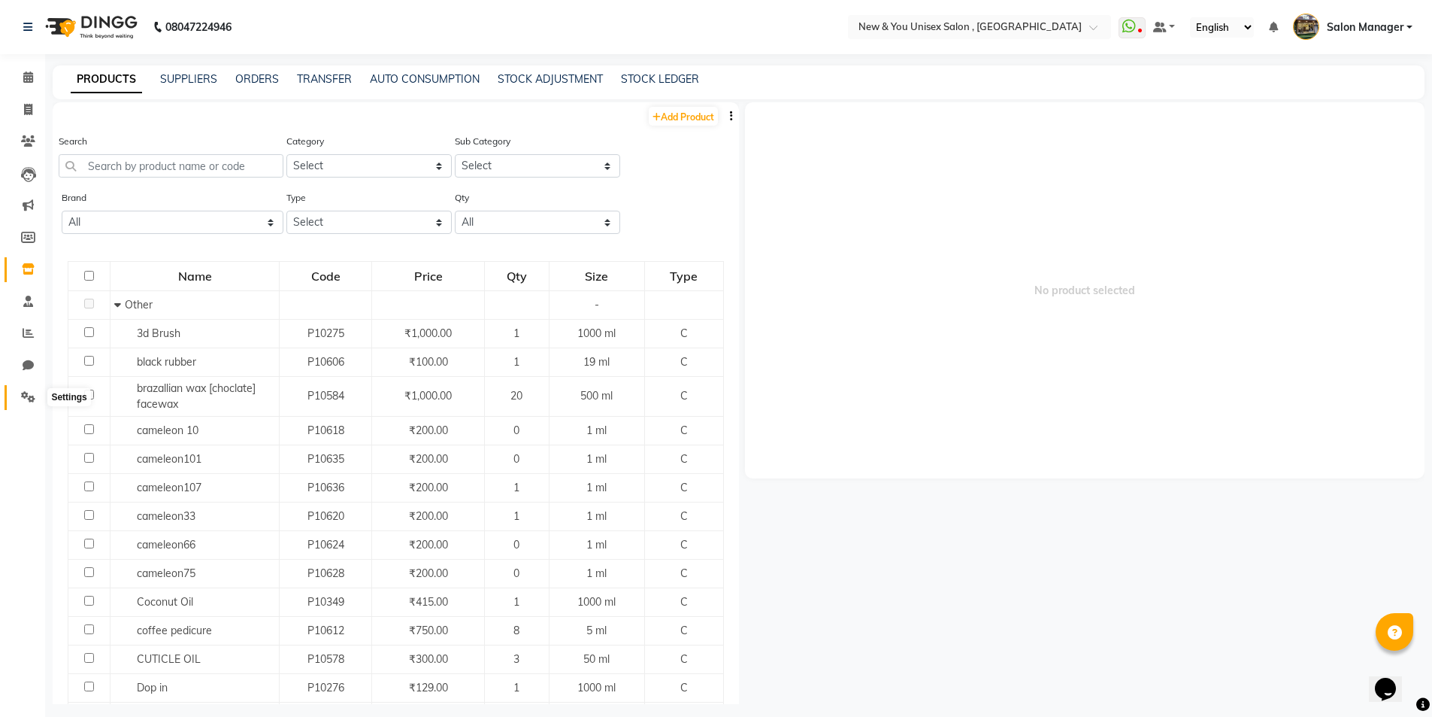
click at [32, 399] on icon at bounding box center [28, 396] width 14 height 11
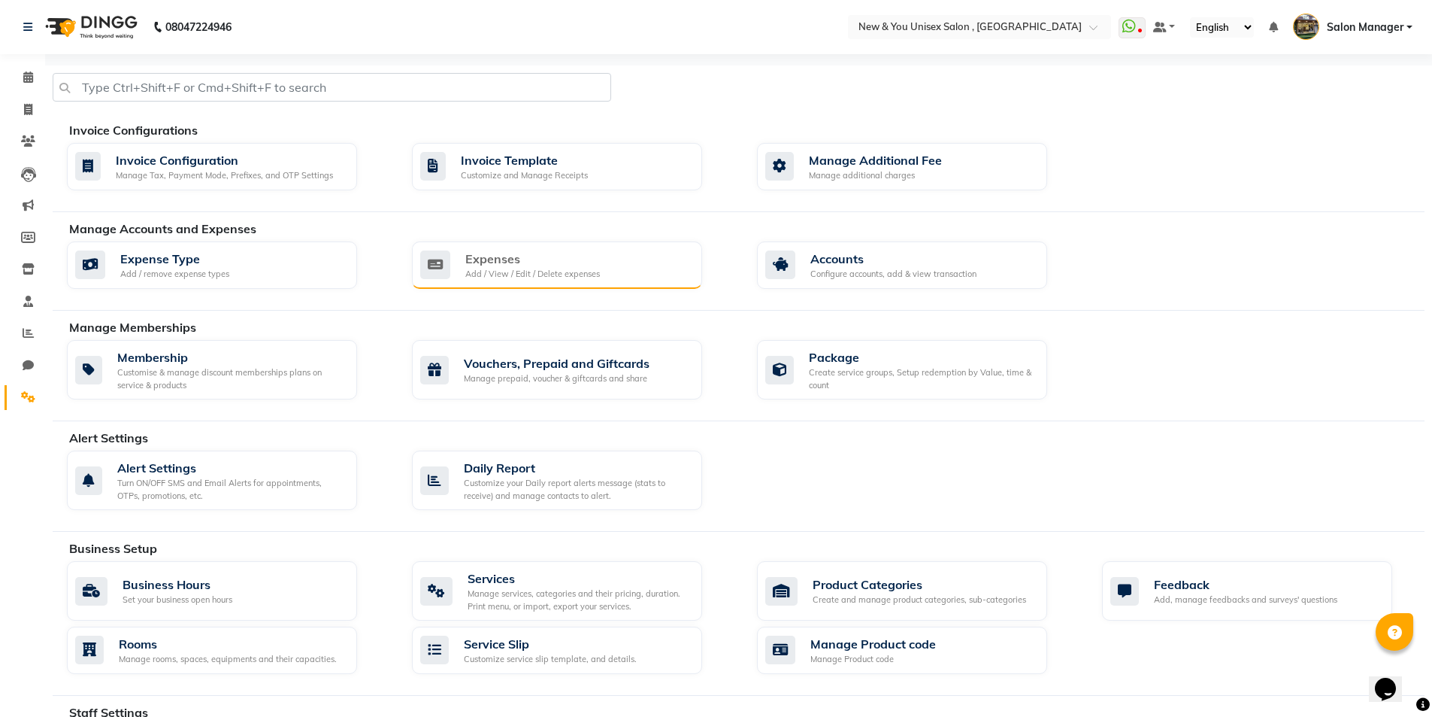
click at [523, 259] on div "Expenses" at bounding box center [532, 259] width 135 height 18
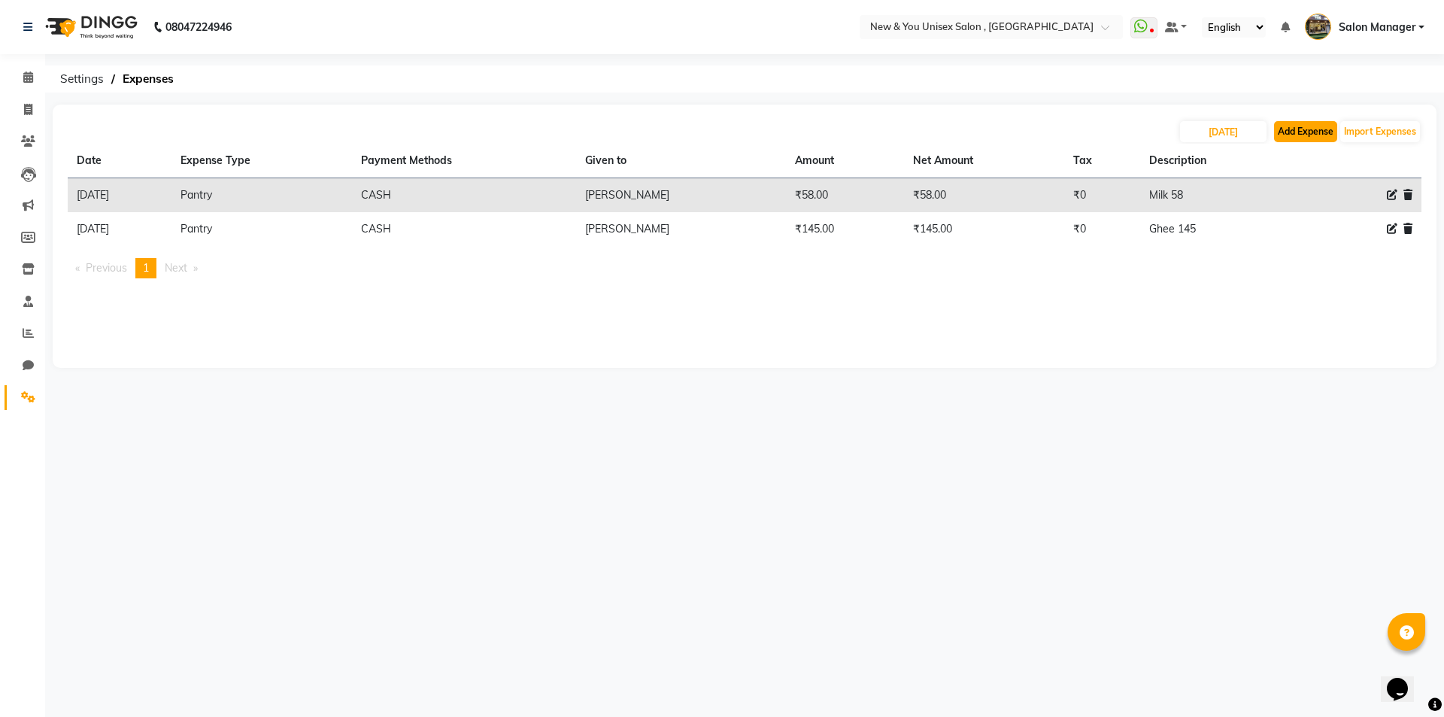
click at [1305, 129] on button "Add Expense" at bounding box center [1305, 131] width 63 height 21
select select "1"
select select "2408"
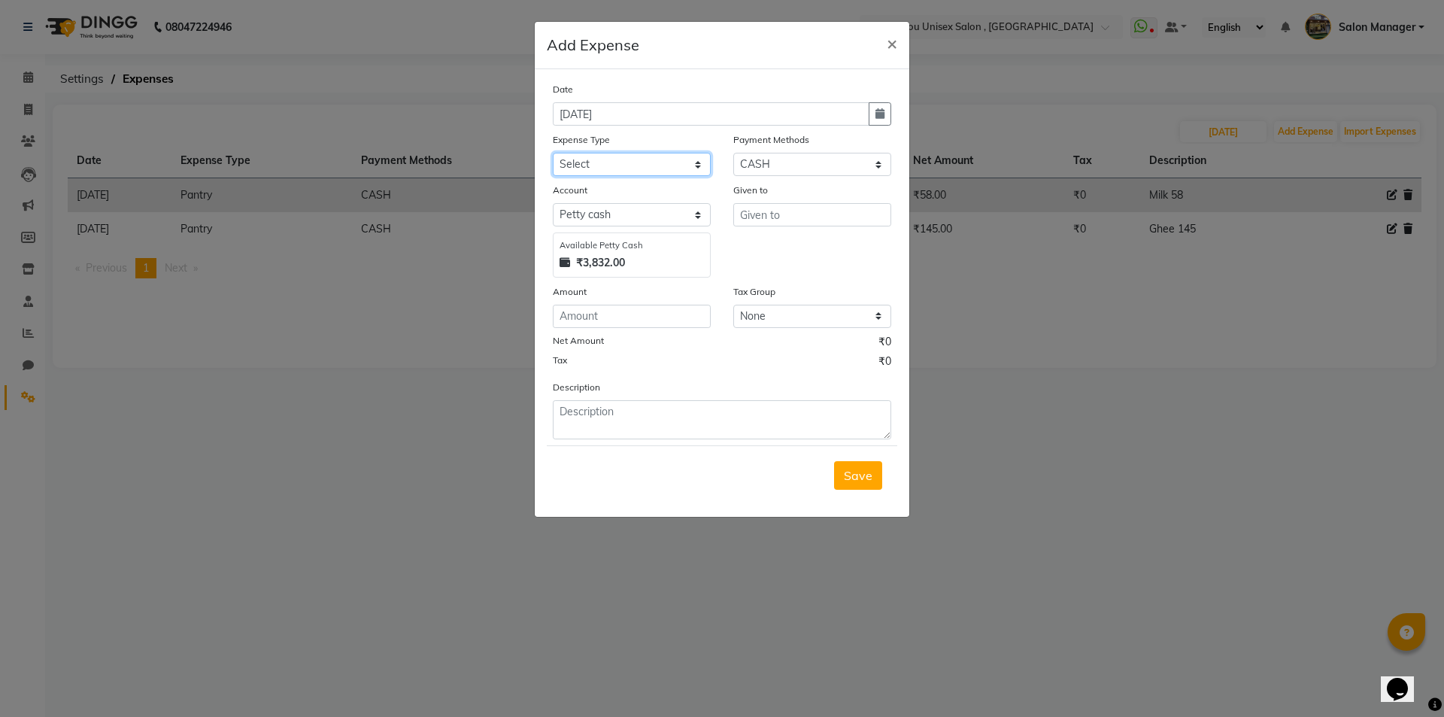
click at [618, 165] on select "Select Advance Salary Bank charges Car maintenance Cash transfer to bank Cash t…" at bounding box center [632, 164] width 158 height 23
select select "8764"
click at [553, 153] on select "Select Advance Salary Bank charges Car maintenance Cash transfer to bank Cash t…" at bounding box center [632, 164] width 158 height 23
click at [597, 316] on input "number" at bounding box center [632, 316] width 158 height 23
type input "1000"
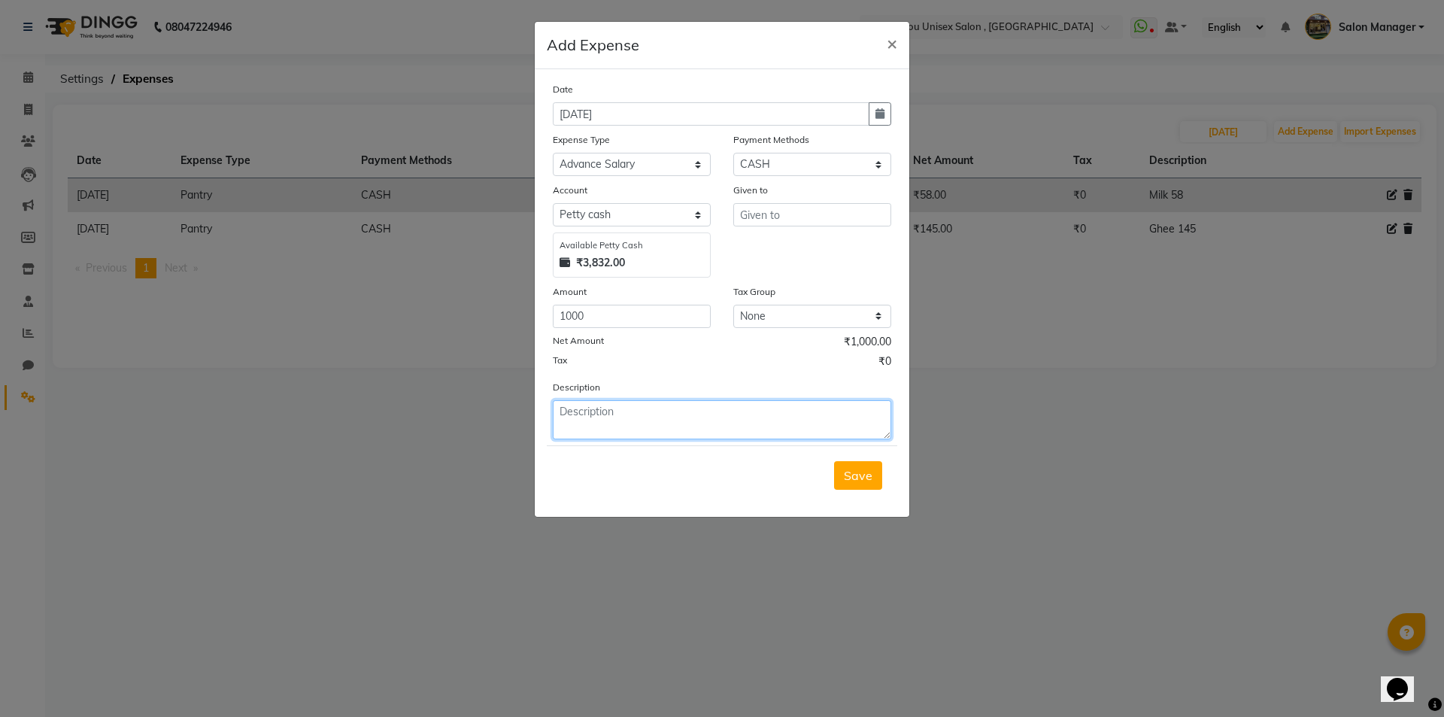
click at [605, 409] on textarea at bounding box center [722, 419] width 338 height 39
click at [803, 202] on div "Given to" at bounding box center [812, 192] width 158 height 21
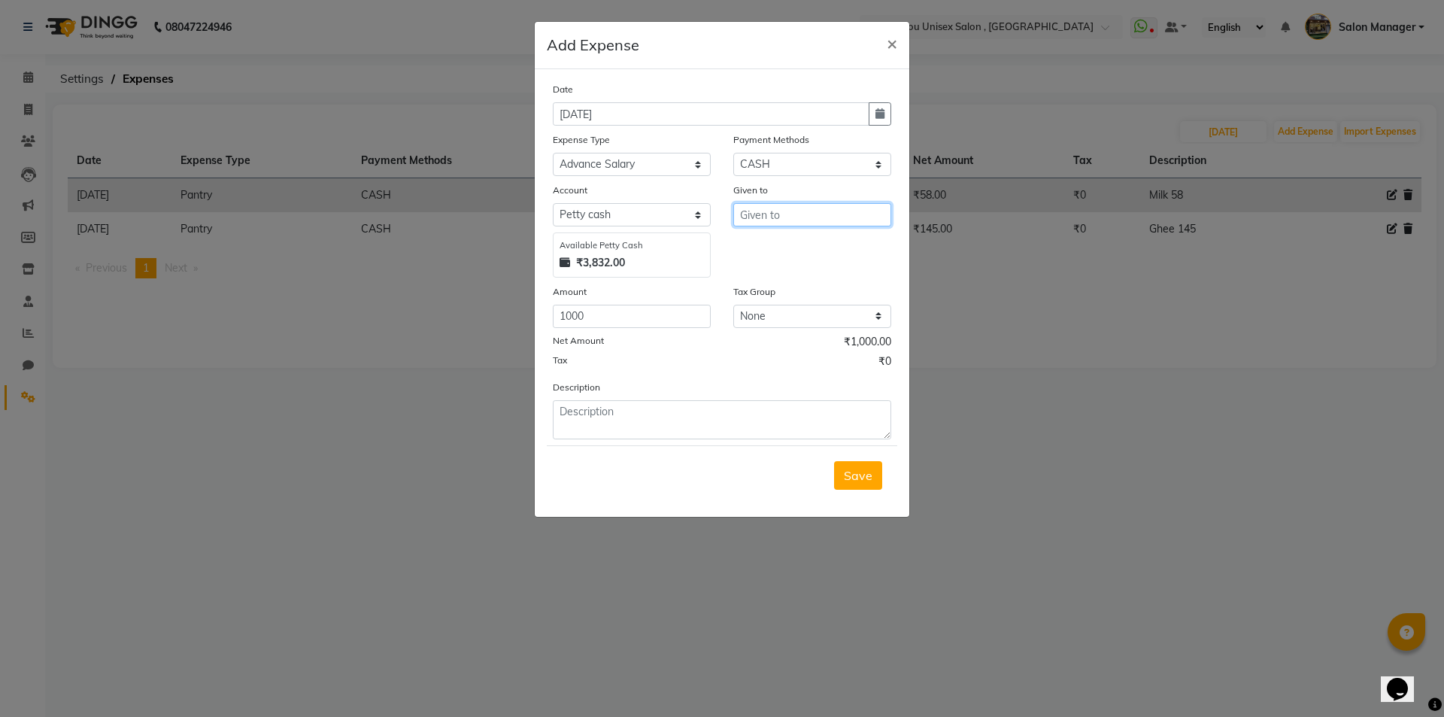
click at [802, 205] on input "text" at bounding box center [812, 214] width 158 height 23
click at [772, 316] on ngb-highlight "S hyam" at bounding box center [771, 318] width 39 height 15
type input "Shyam"
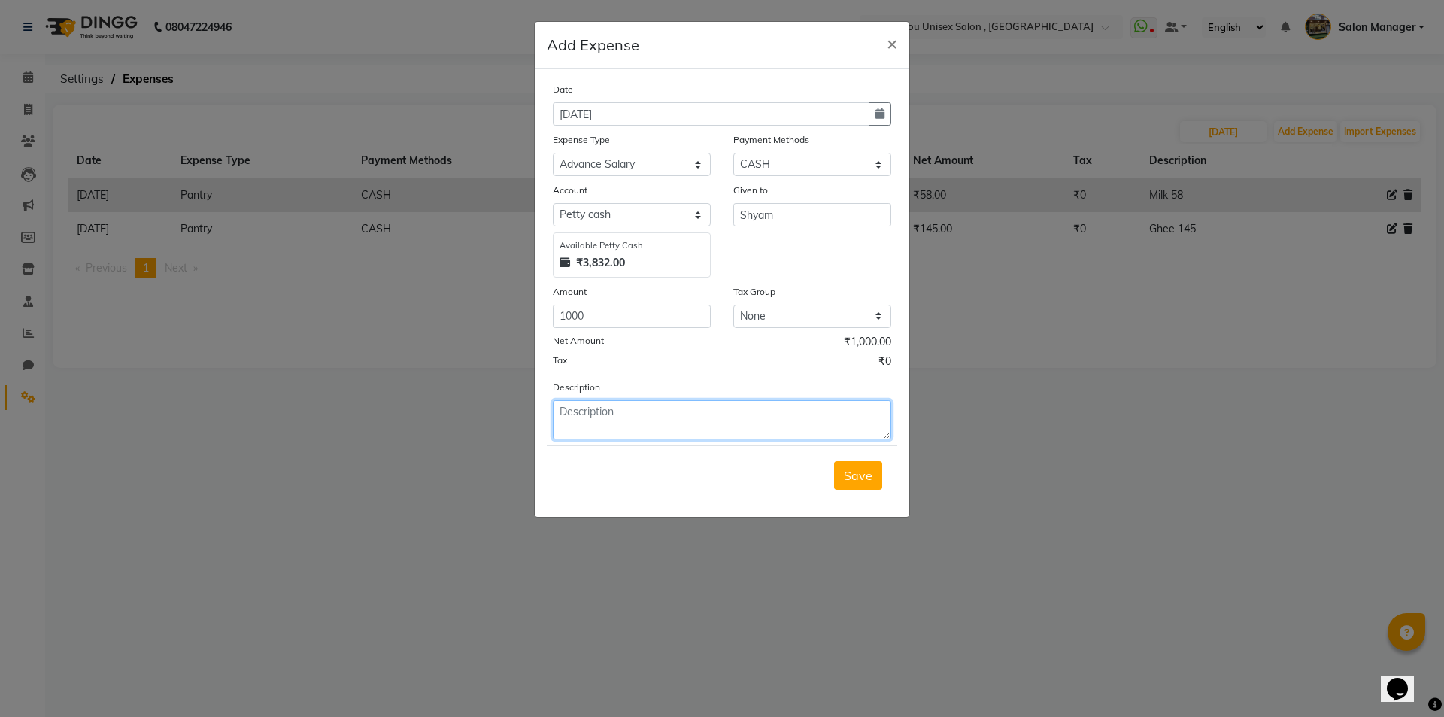
click at [577, 407] on textarea at bounding box center [722, 419] width 338 height 39
click at [594, 413] on textarea "Shyam 1000" at bounding box center [722, 419] width 338 height 39
click at [596, 412] on textarea "Shyam 1000" at bounding box center [722, 419] width 338 height 39
type textarea "Shyam - 1000"
click at [861, 476] on span "Save" at bounding box center [858, 475] width 29 height 15
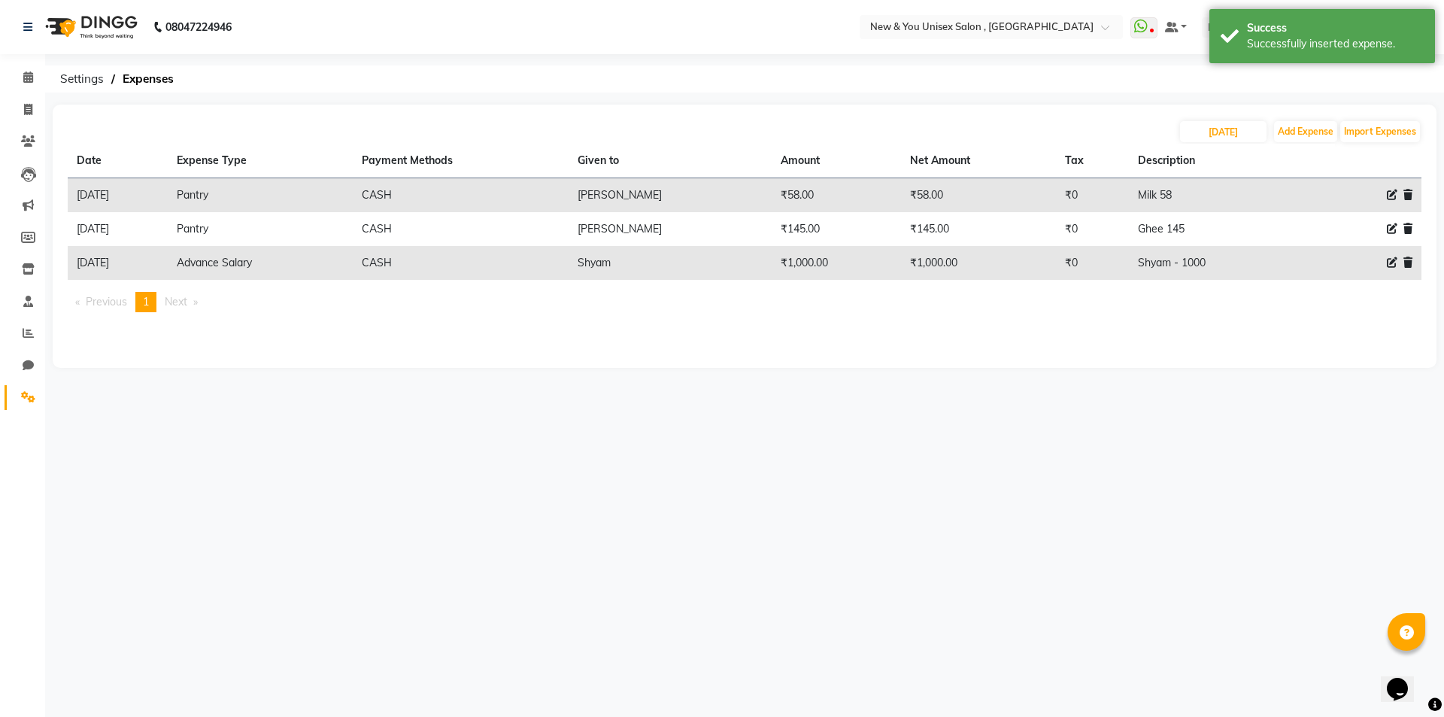
click at [1387, 264] on icon at bounding box center [1392, 262] width 11 height 11
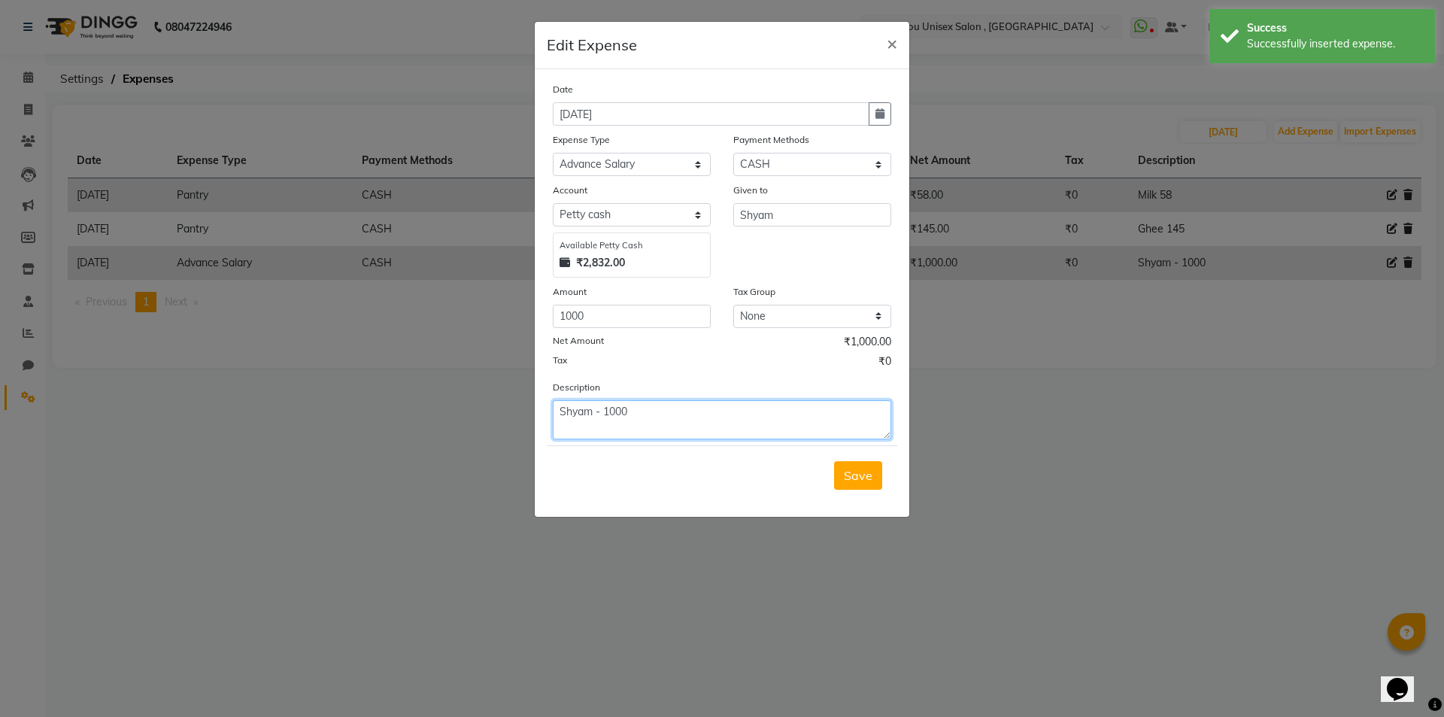
click at [600, 406] on textarea "Shyam - 1000" at bounding box center [722, 419] width 338 height 39
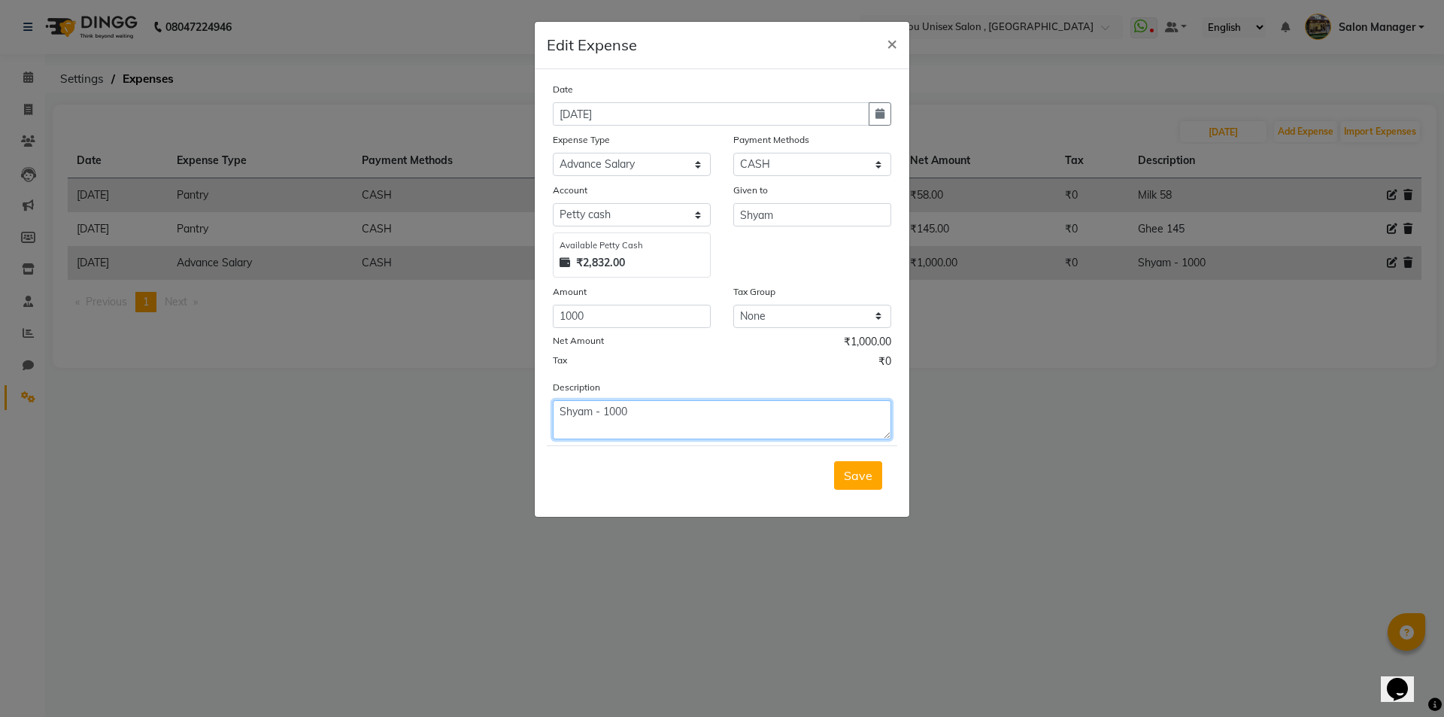
click at [596, 408] on textarea "Shyam - 1000" at bounding box center [722, 419] width 338 height 39
click at [860, 477] on span "Save" at bounding box center [858, 475] width 29 height 15
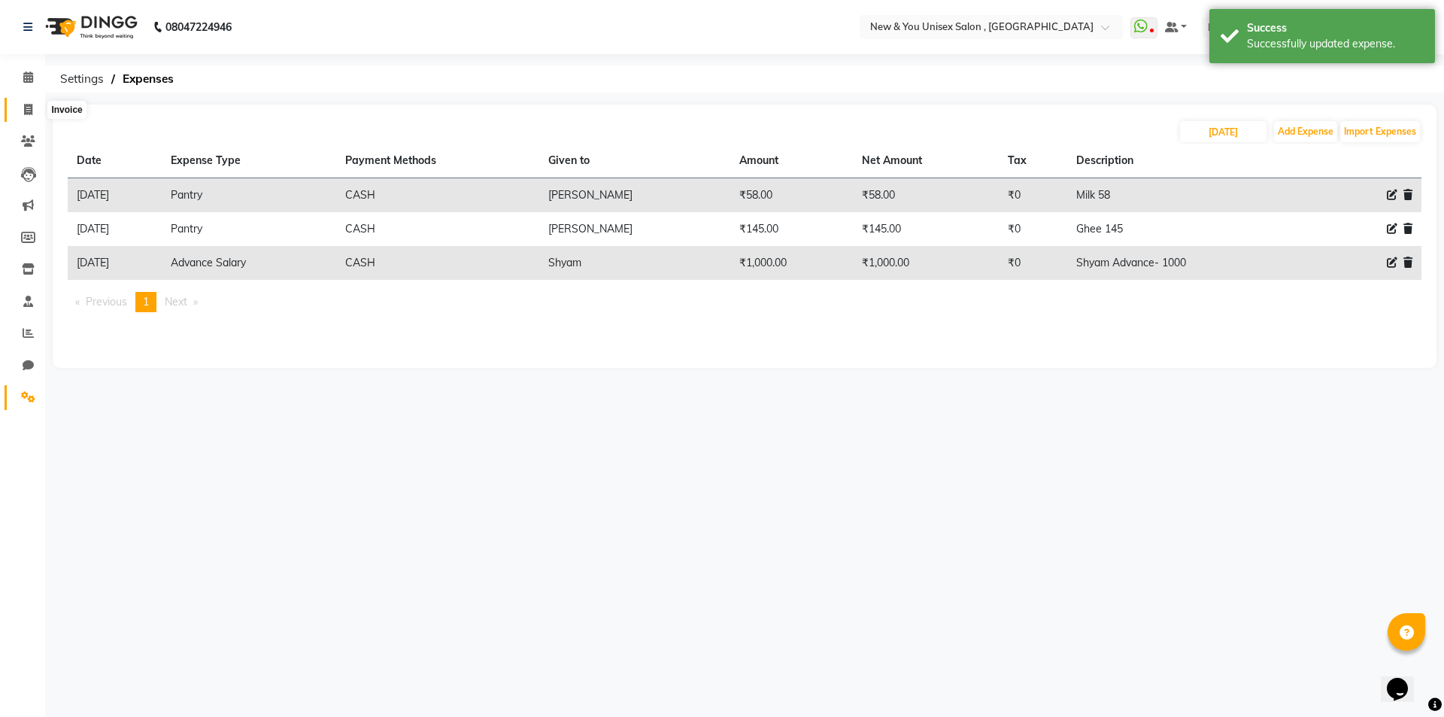
click at [26, 117] on span at bounding box center [28, 110] width 26 height 17
